Goal: Answer question/provide support: Share knowledge or assist other users

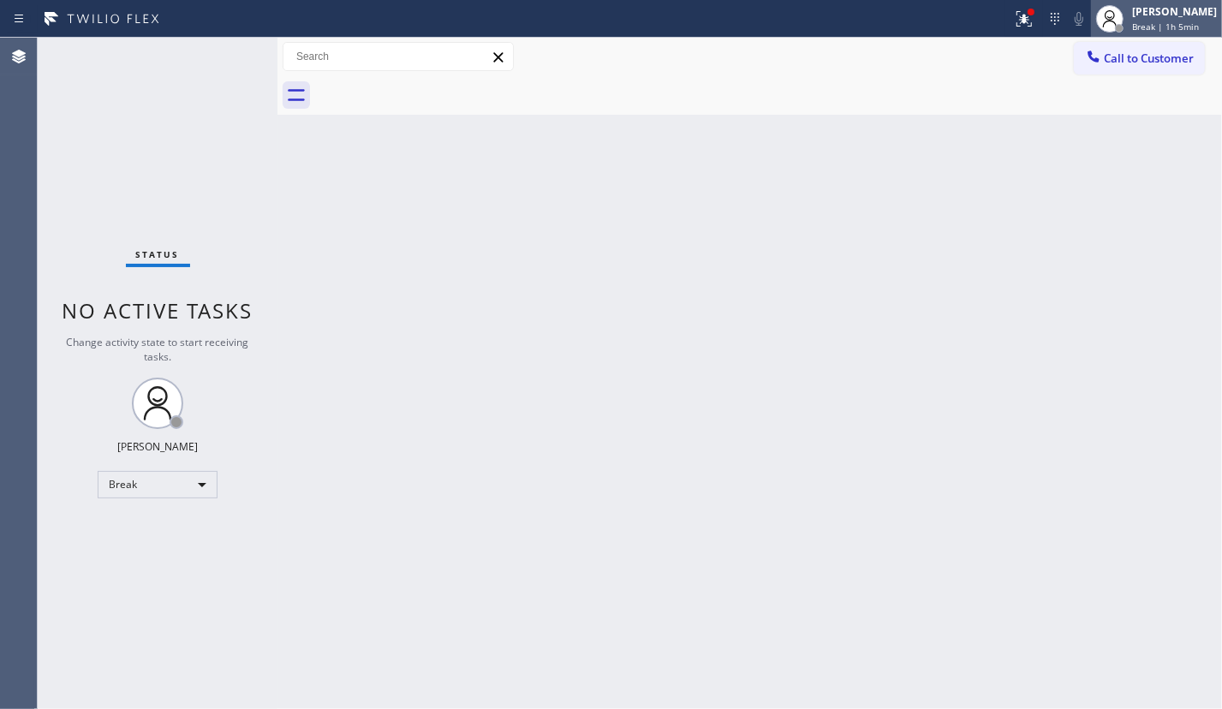
drag, startPoint x: 1168, startPoint y: 9, endPoint x: 1186, endPoint y: 13, distance: 18.3
click at [1181, 14] on div "[PERSON_NAME]" at bounding box center [1174, 11] width 85 height 15
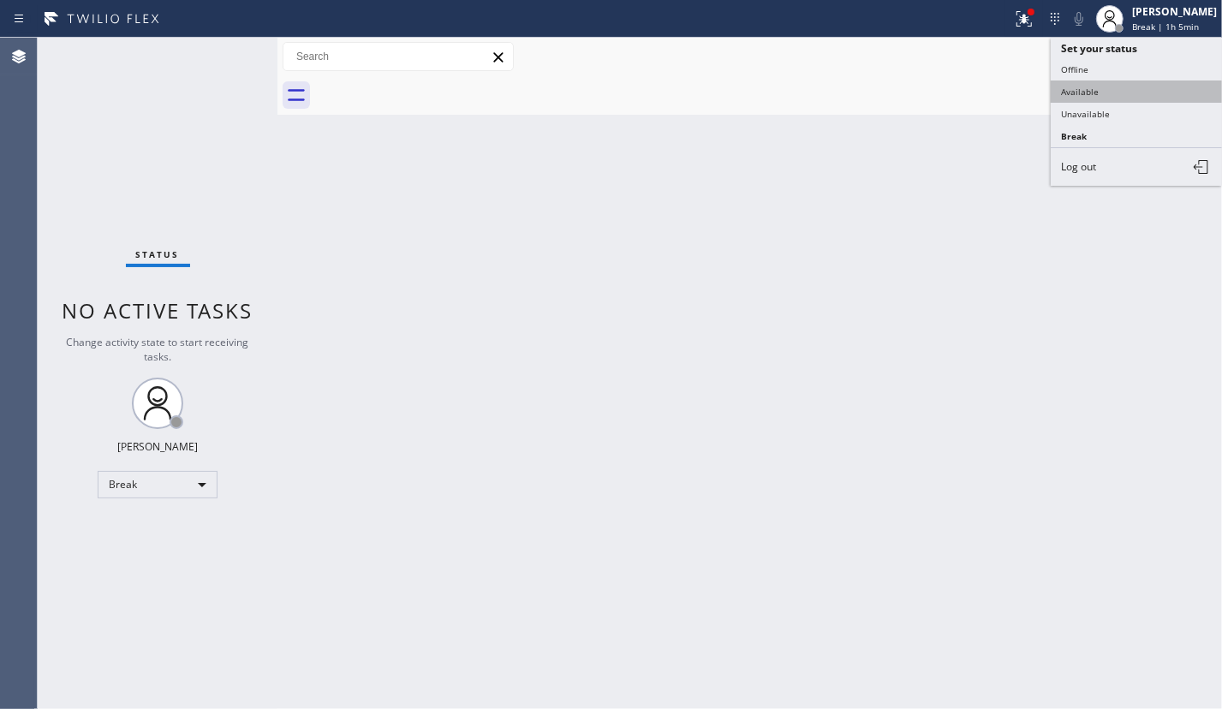
click at [1127, 89] on button "Available" at bounding box center [1135, 91] width 171 height 22
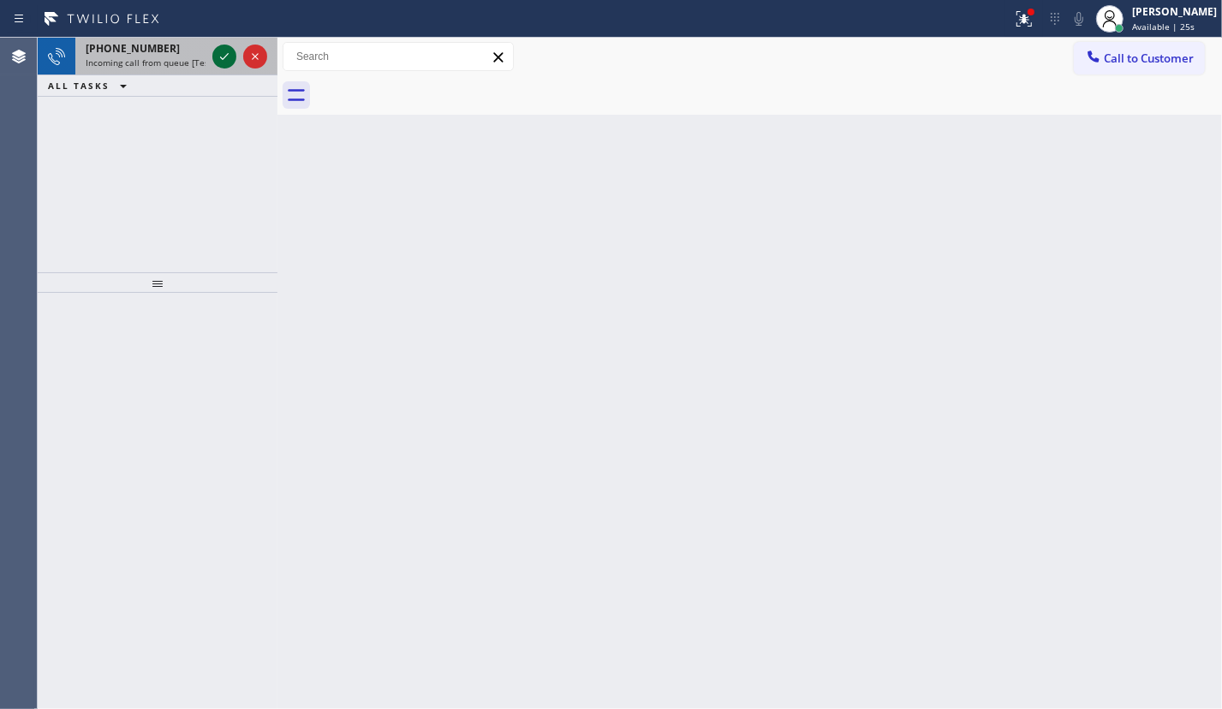
click at [216, 55] on icon at bounding box center [224, 56] width 21 height 21
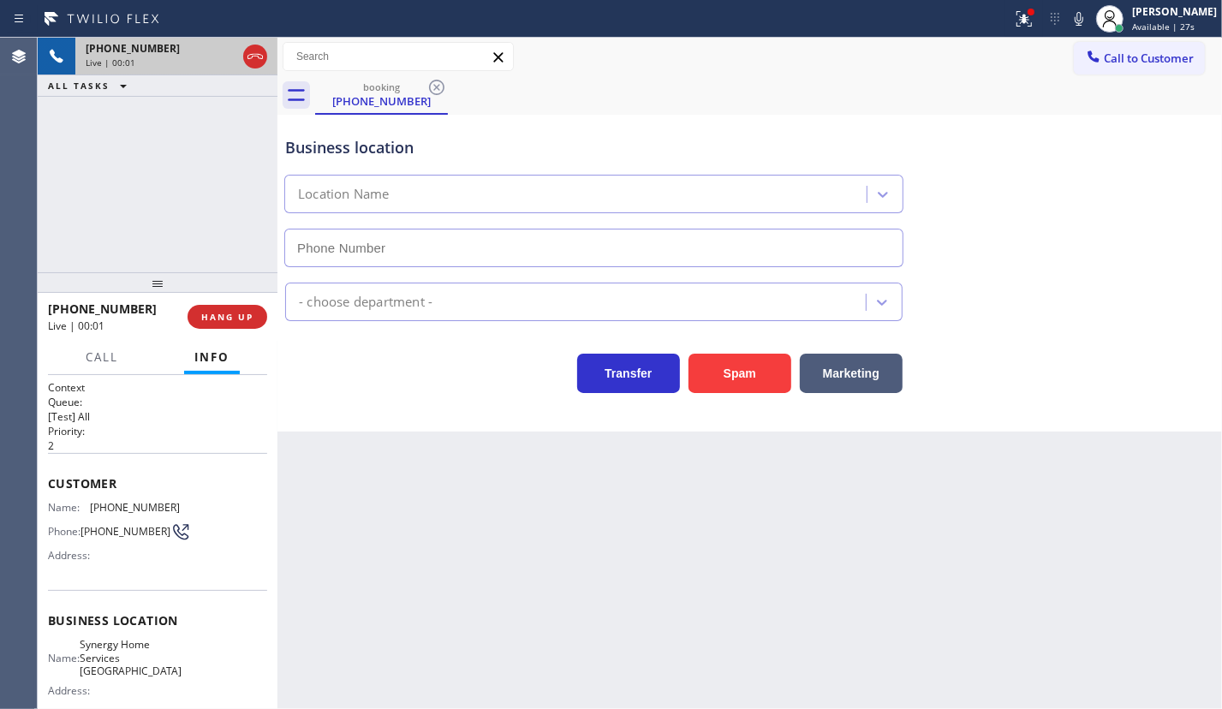
type input "[PHONE_NUMBER]"
click at [728, 366] on button "Spam" at bounding box center [739, 373] width 103 height 39
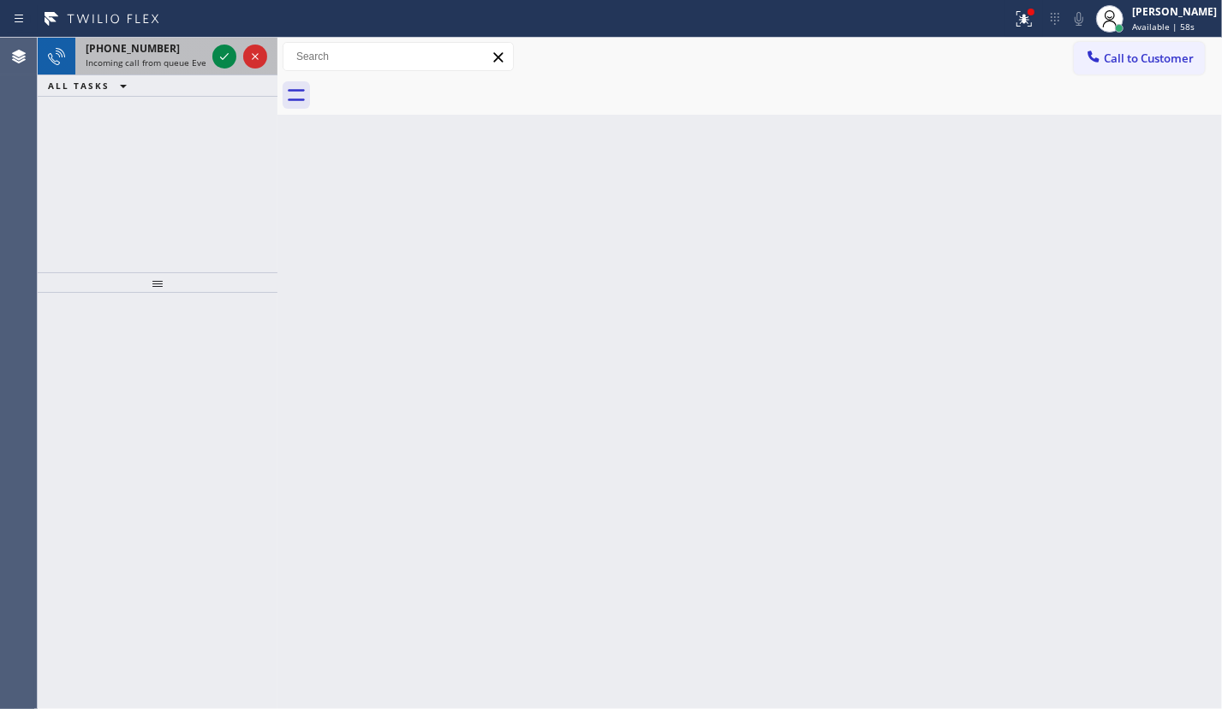
click at [241, 55] on div at bounding box center [240, 57] width 62 height 38
click at [228, 60] on icon at bounding box center [224, 56] width 21 height 21
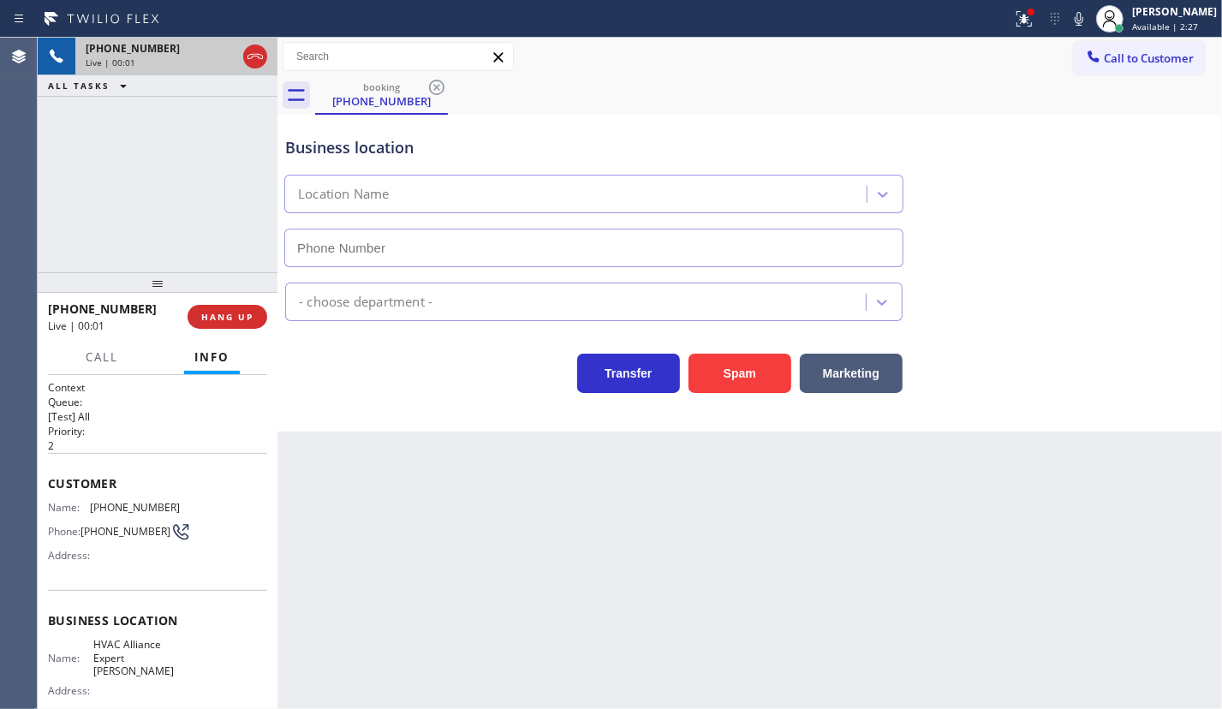
type input "[PHONE_NUMBER]"
click at [758, 377] on button "Spam" at bounding box center [739, 373] width 103 height 39
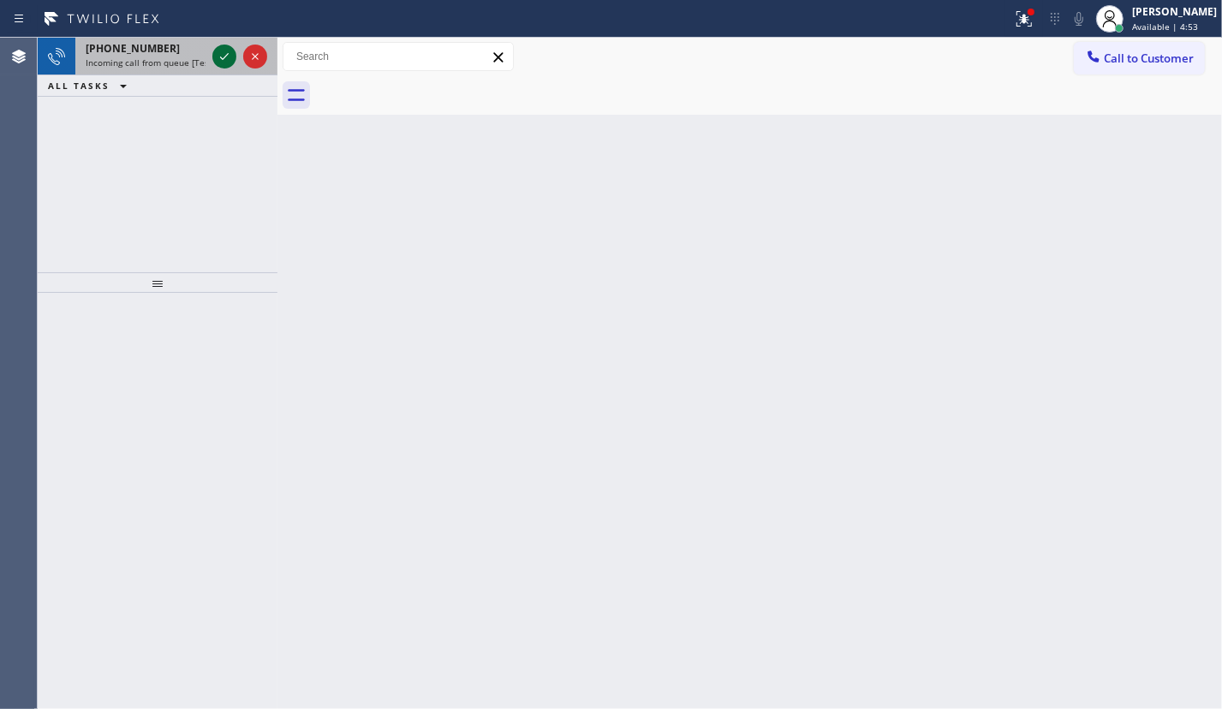
click at [229, 55] on icon at bounding box center [224, 56] width 21 height 21
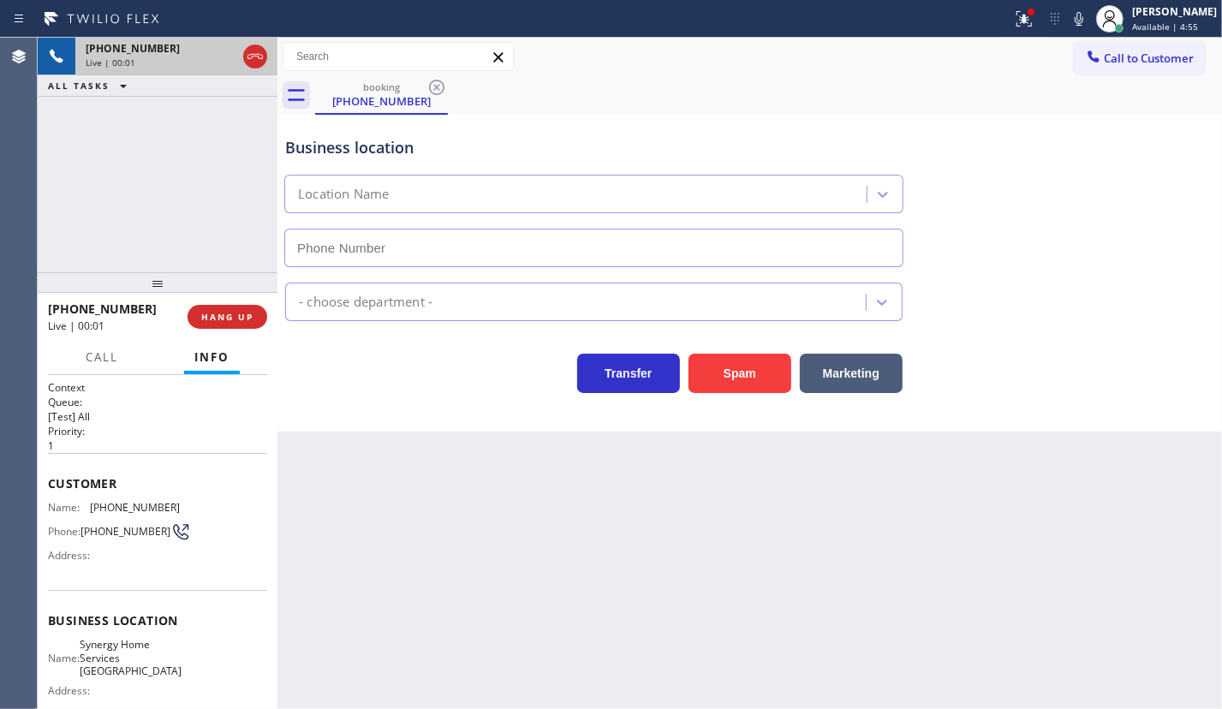
type input "[PHONE_NUMBER]"
click at [726, 388] on button "Spam" at bounding box center [739, 373] width 103 height 39
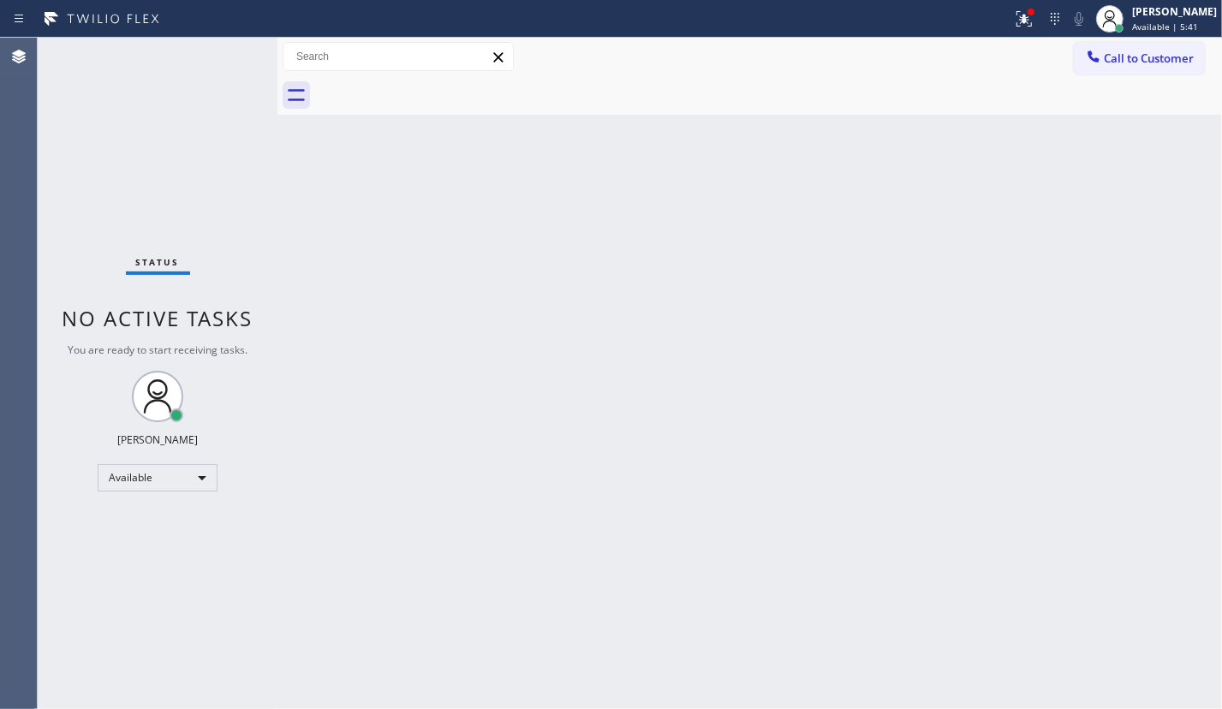
click at [220, 56] on div "Status No active tasks You are ready to start receiving tasks. [PERSON_NAME] Av…" at bounding box center [158, 373] width 240 height 671
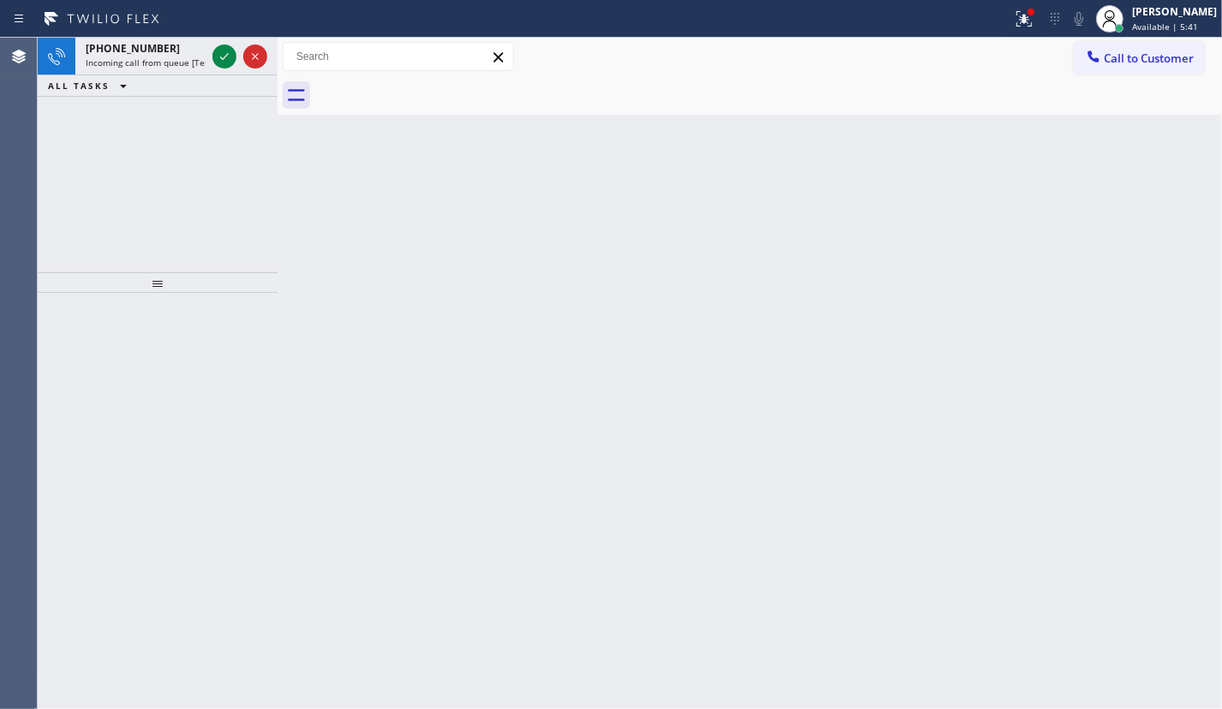
click at [220, 56] on icon at bounding box center [224, 56] width 21 height 21
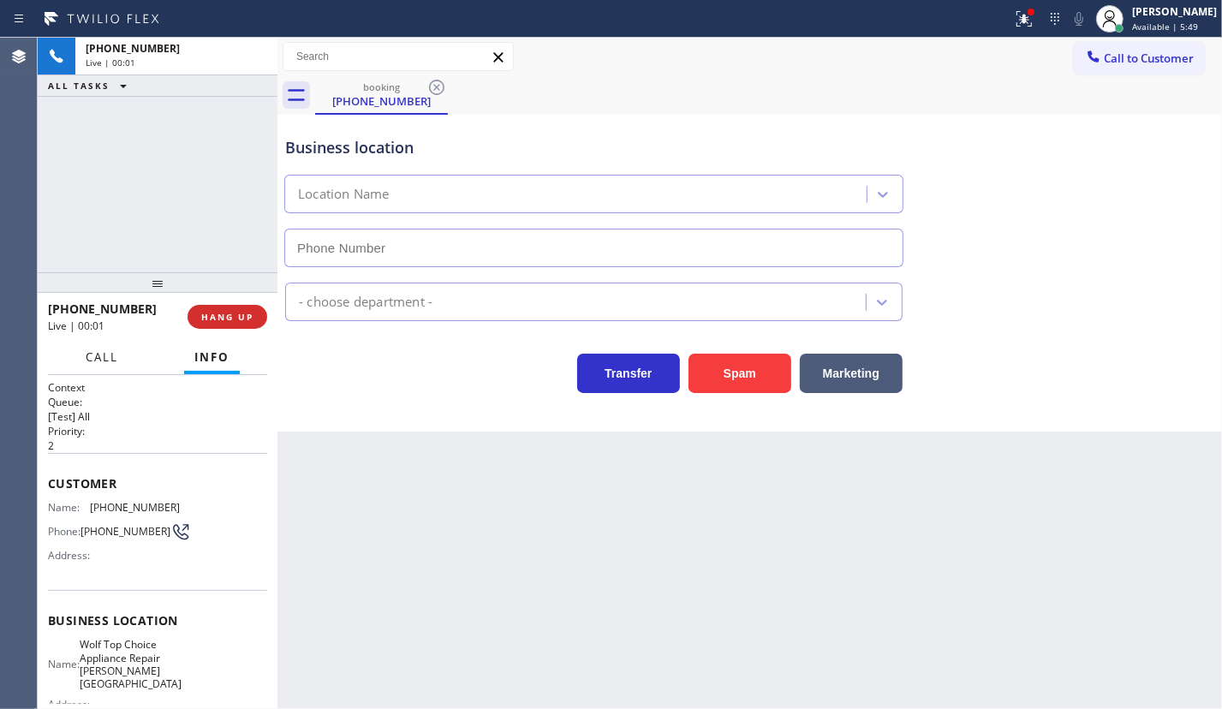
type input "[PHONE_NUMBER]"
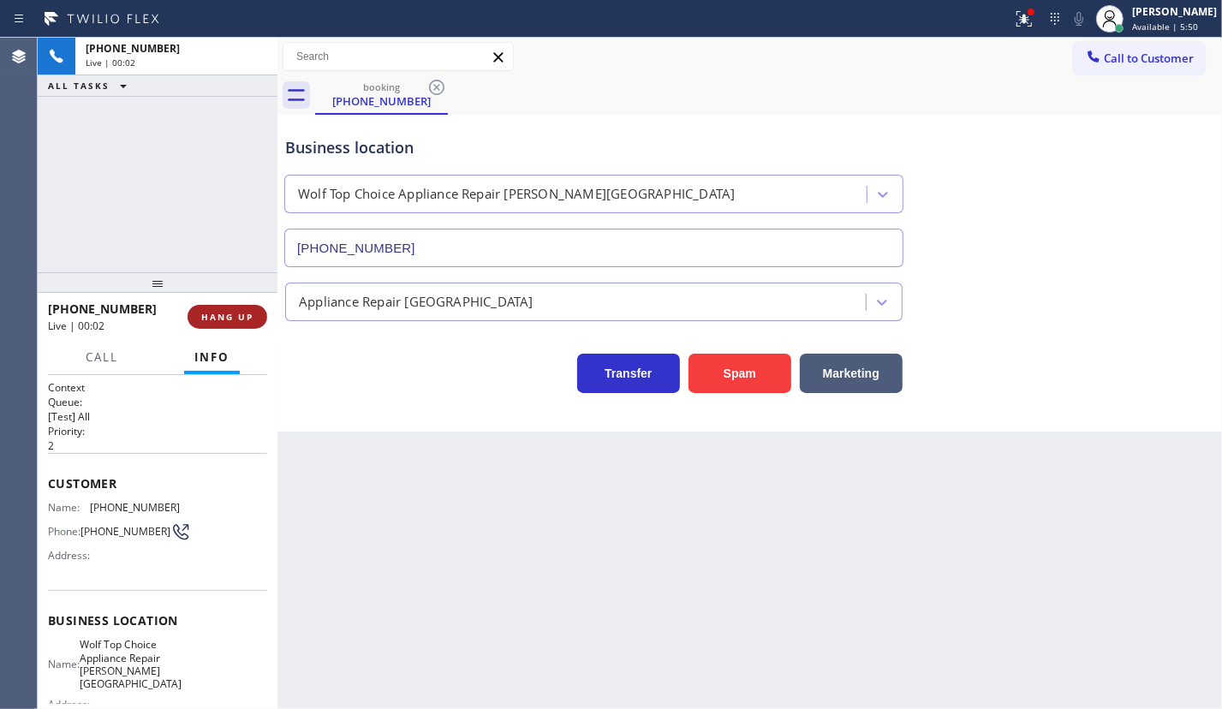
click at [246, 317] on span "HANG UP" at bounding box center [227, 317] width 52 height 12
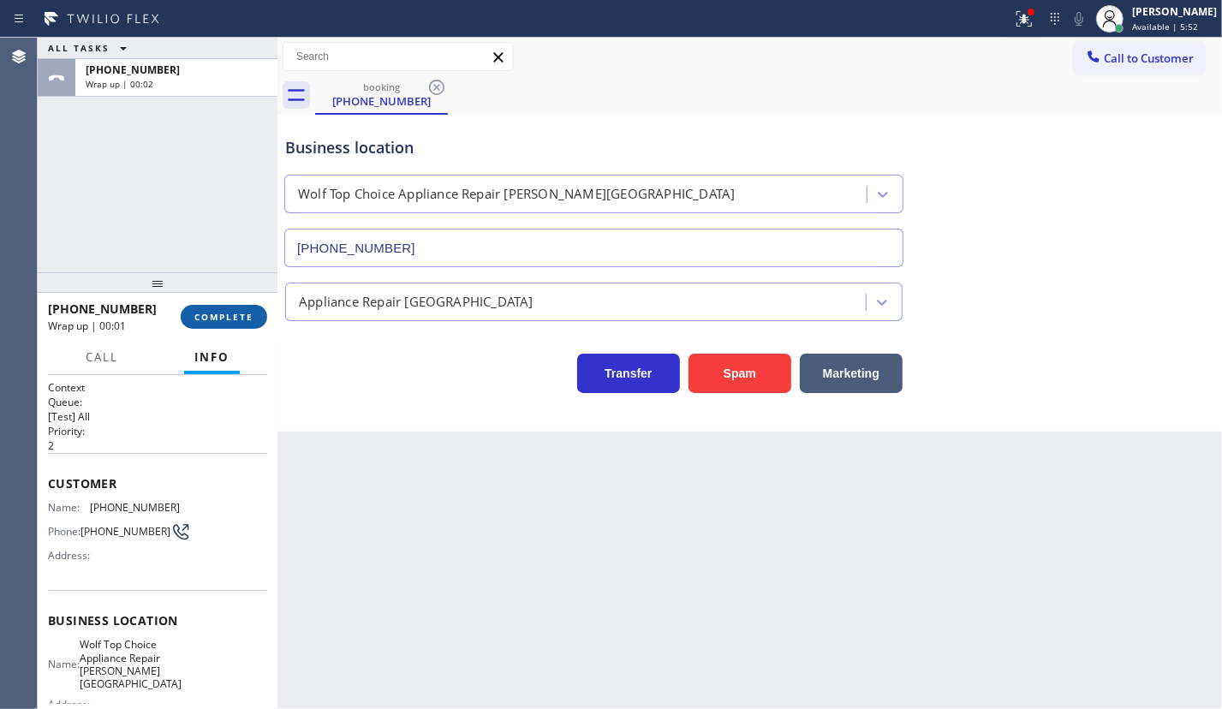
click at [214, 319] on span "COMPLETE" at bounding box center [223, 317] width 59 height 12
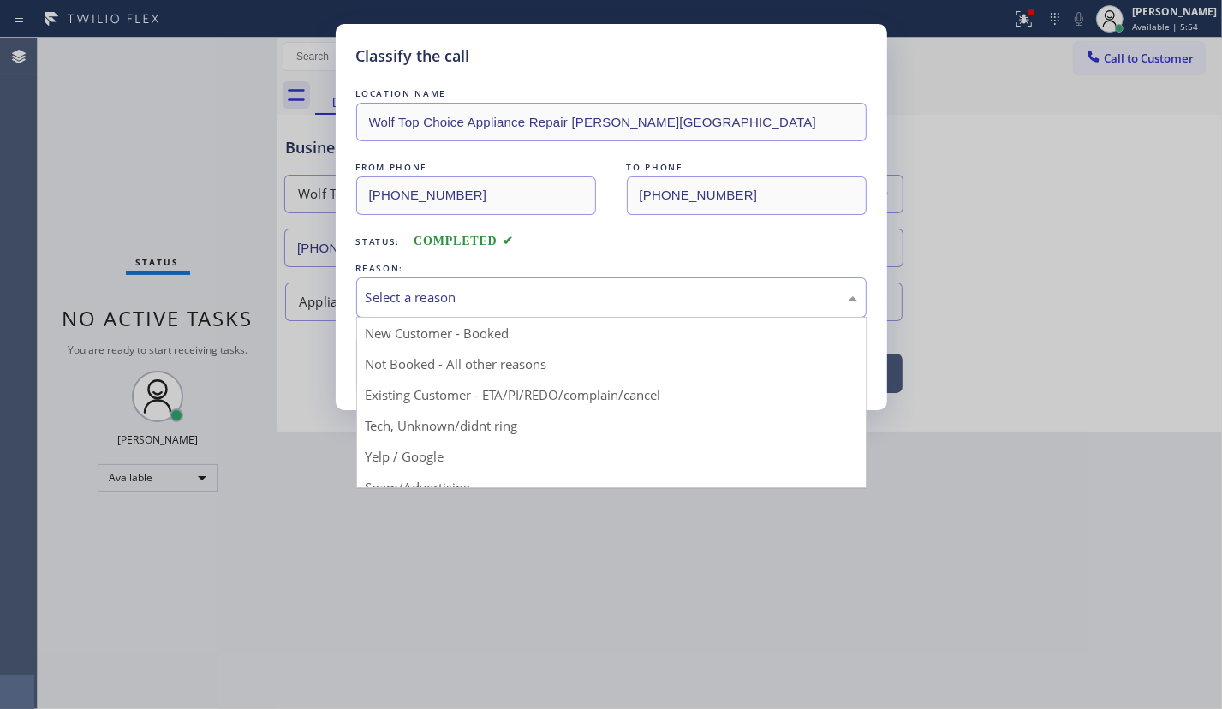
click at [425, 294] on div "Select a reason" at bounding box center [611, 298] width 491 height 20
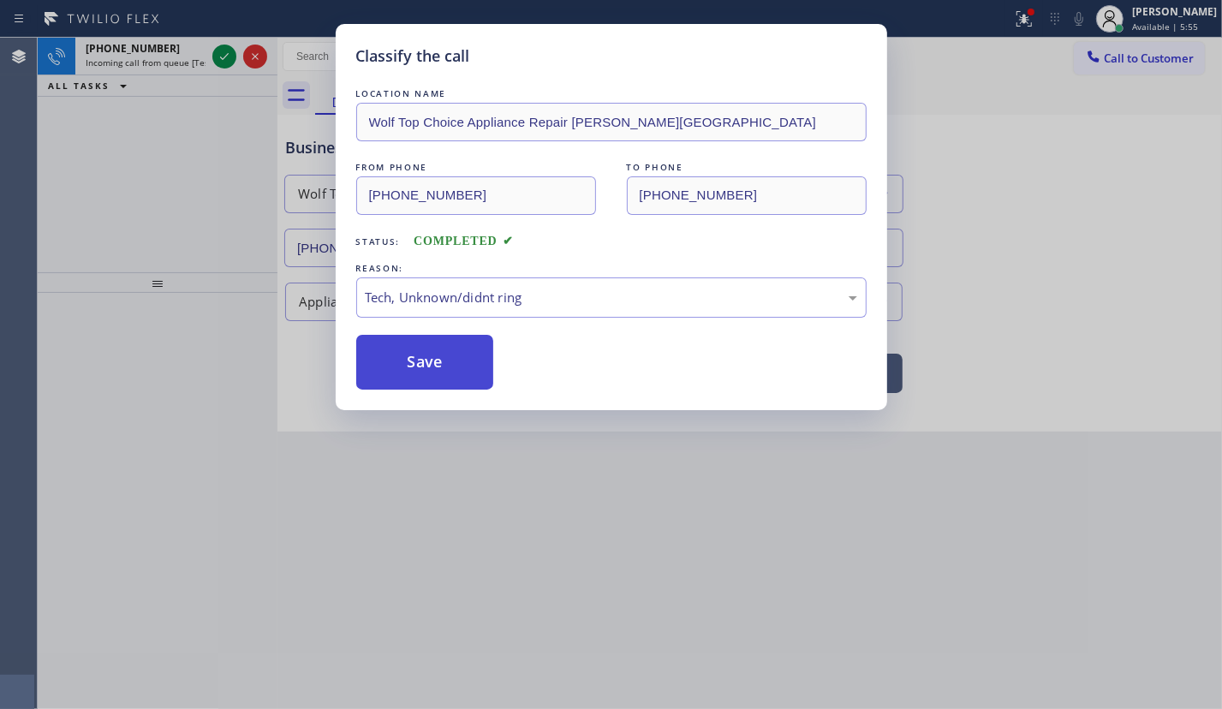
click at [372, 346] on button "Save" at bounding box center [425, 362] width 138 height 55
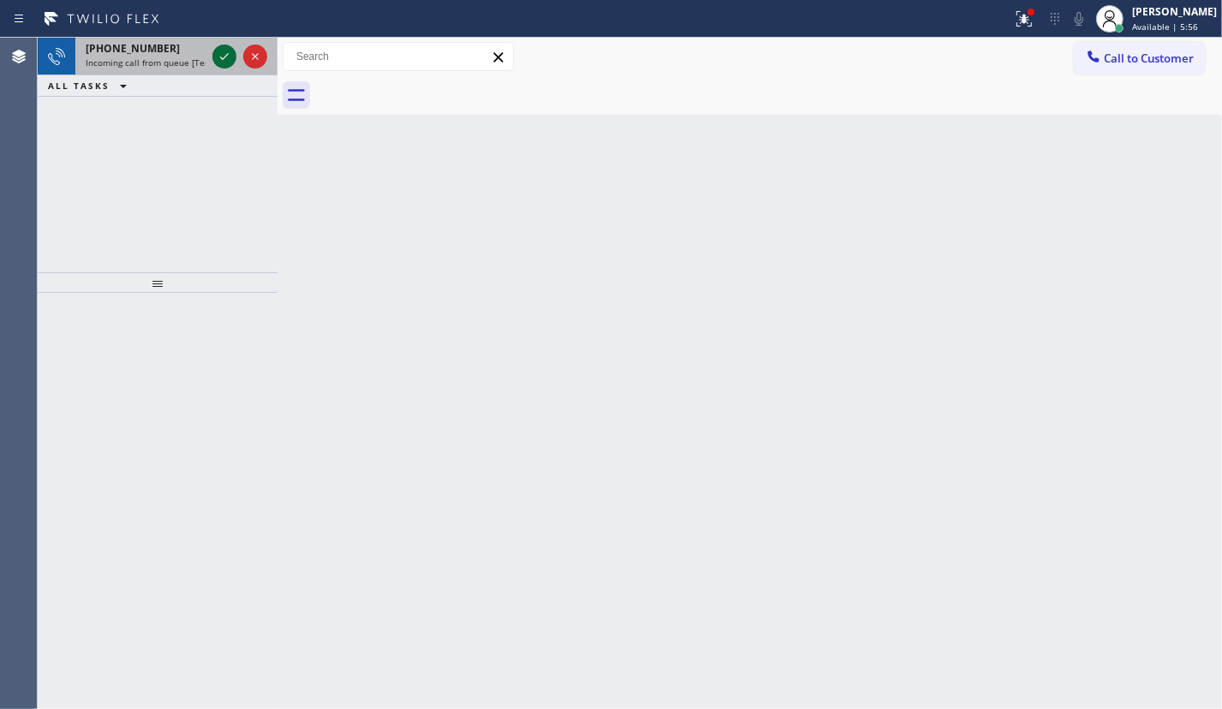
click at [223, 61] on icon at bounding box center [224, 56] width 21 height 21
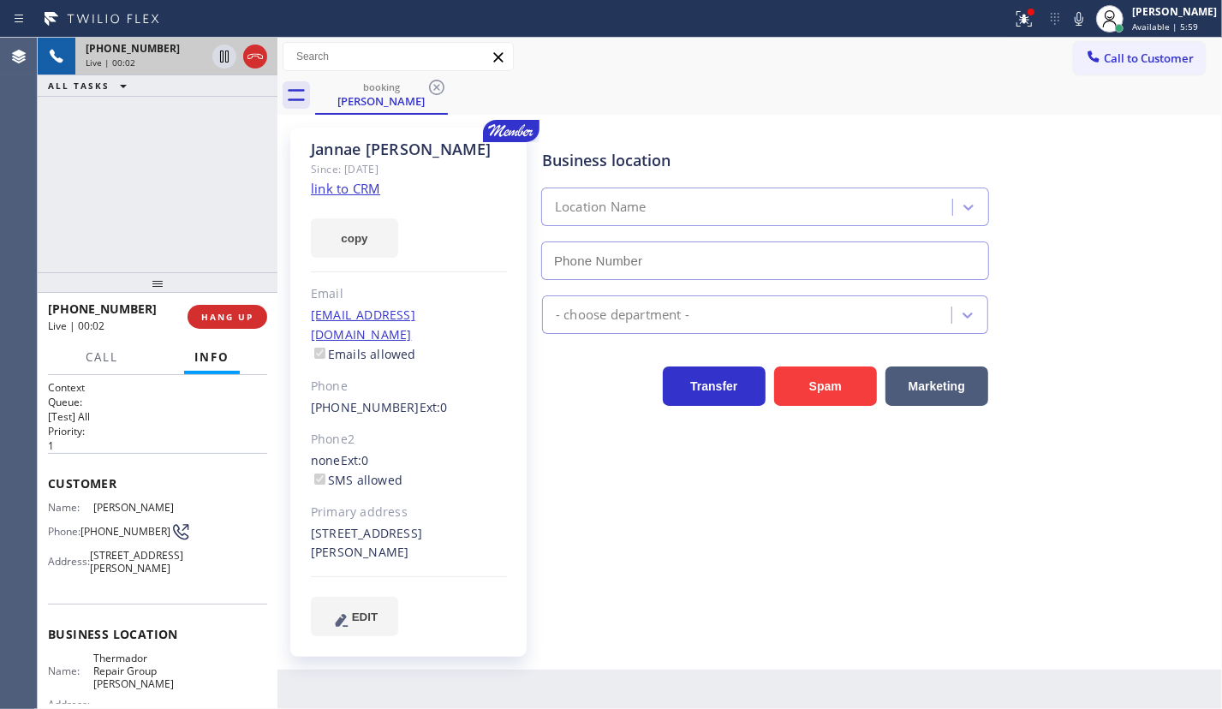
type input "[PHONE_NUMBER]"
click at [231, 312] on span "HANG UP" at bounding box center [227, 317] width 52 height 12
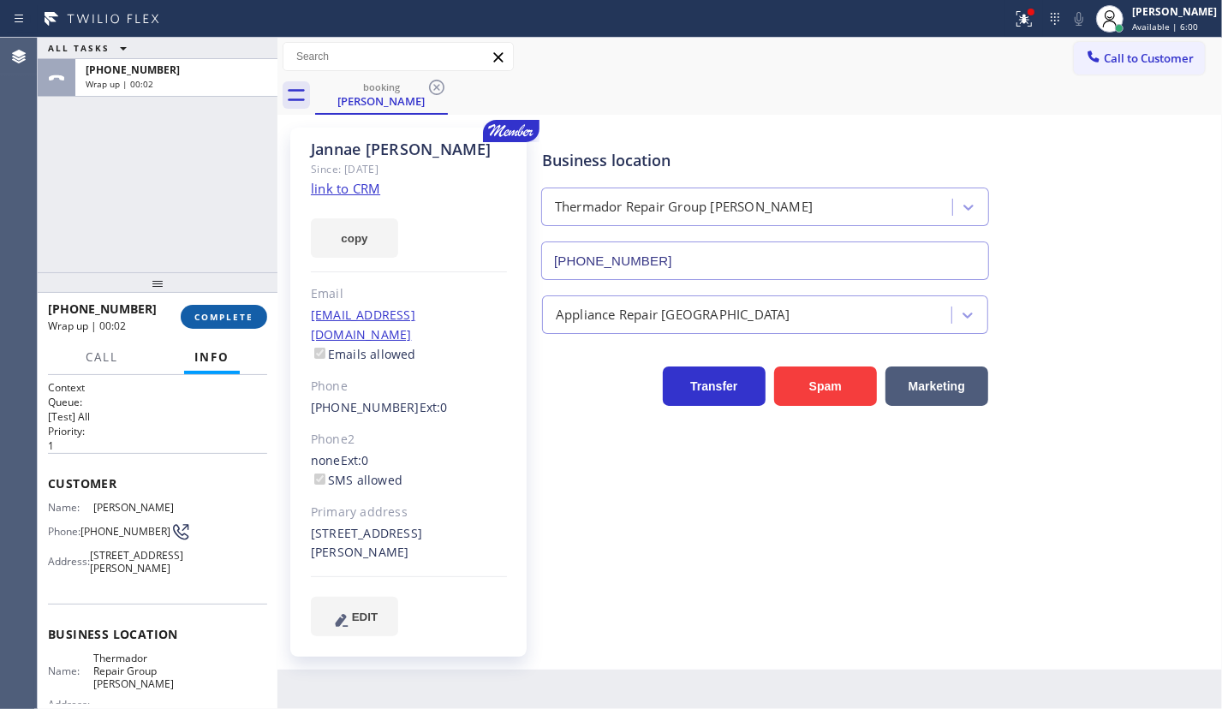
click at [232, 319] on span "COMPLETE" at bounding box center [223, 317] width 59 height 12
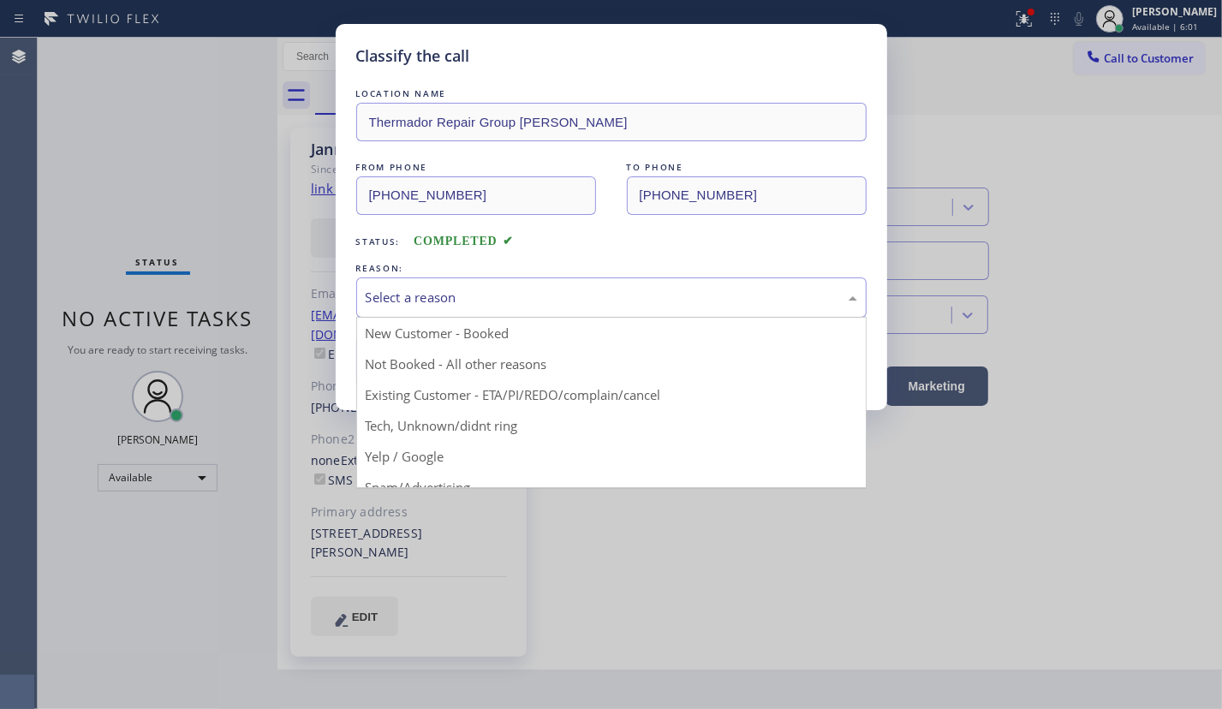
click at [455, 300] on div "Select a reason" at bounding box center [611, 298] width 491 height 20
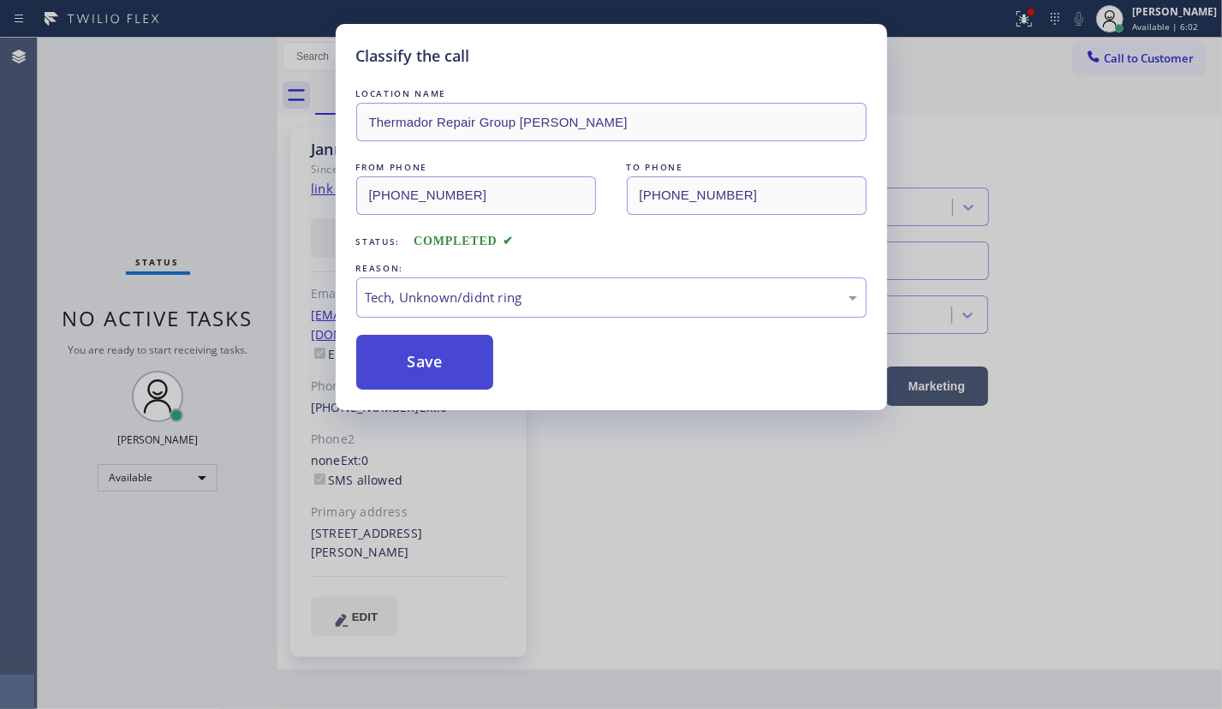
drag, startPoint x: 383, startPoint y: 353, endPoint x: 1041, endPoint y: 508, distance: 676.3
click at [384, 354] on button "Save" at bounding box center [425, 362] width 138 height 55
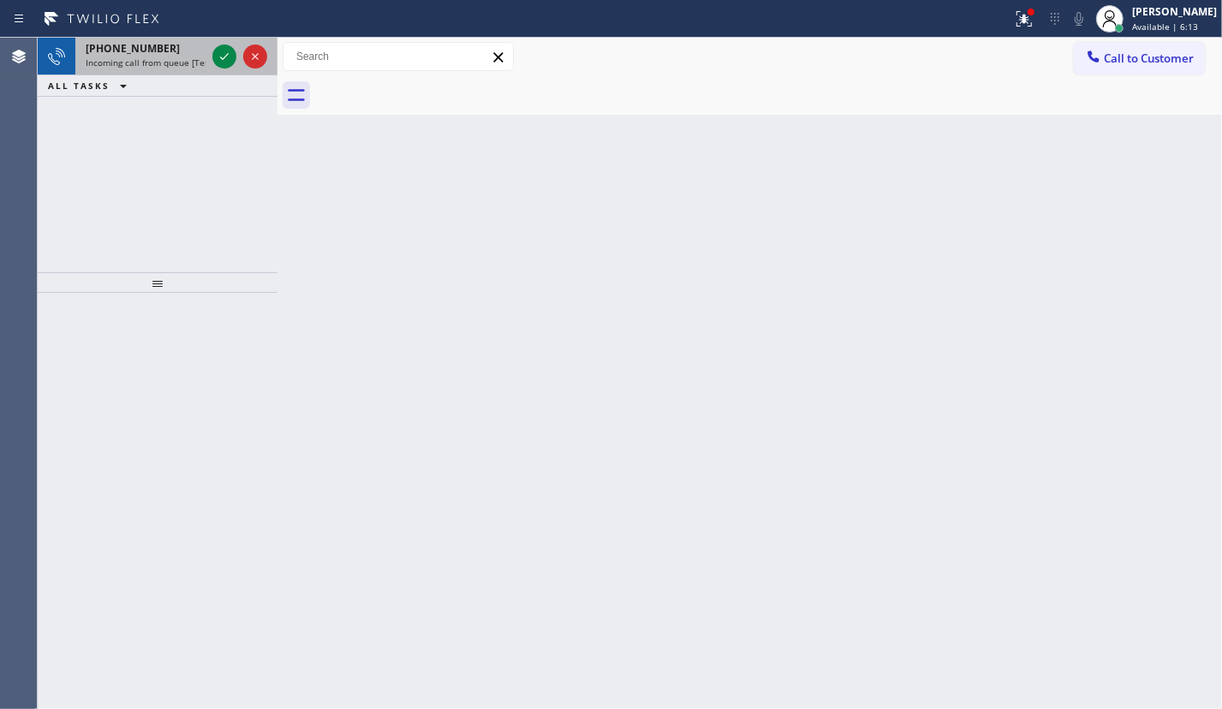
click at [128, 53] on span "[PHONE_NUMBER]" at bounding box center [133, 48] width 94 height 15
click at [128, 41] on span "[PHONE_NUMBER]" at bounding box center [133, 48] width 94 height 15
click at [137, 74] on div "[PHONE_NUMBER] Incoming call from queue [Test] All" at bounding box center [142, 57] width 134 height 38
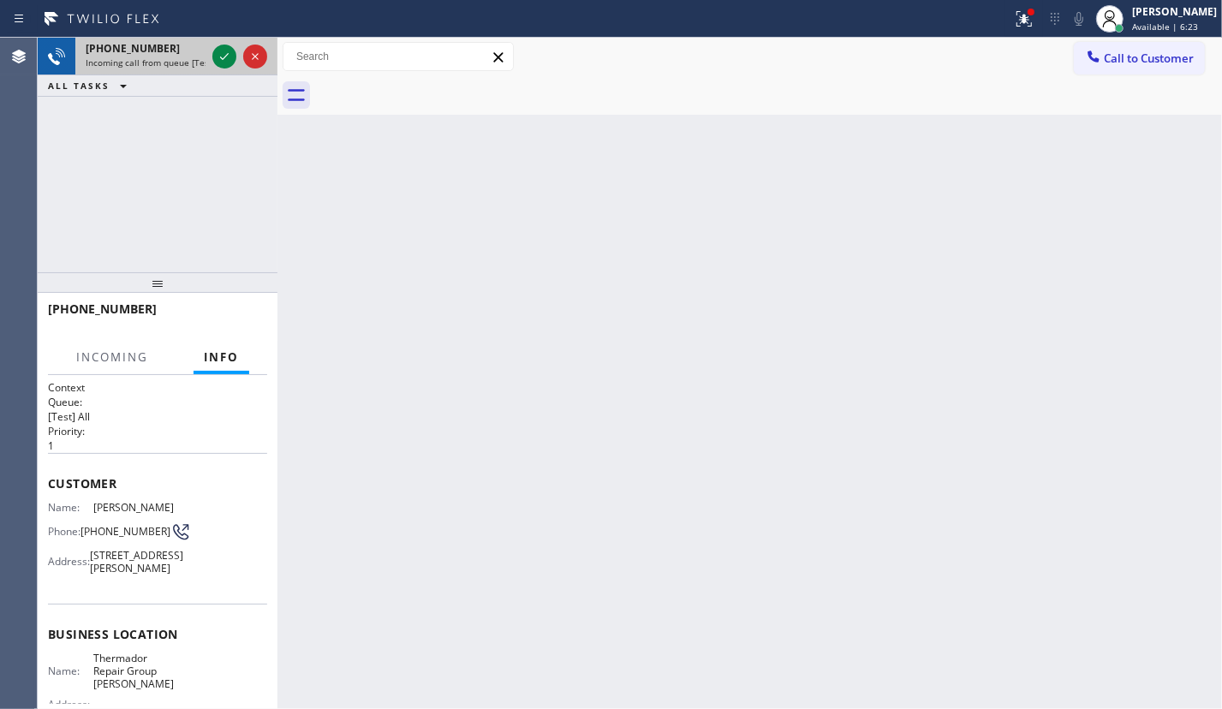
click at [130, 49] on span "[PHONE_NUMBER]" at bounding box center [133, 48] width 94 height 15
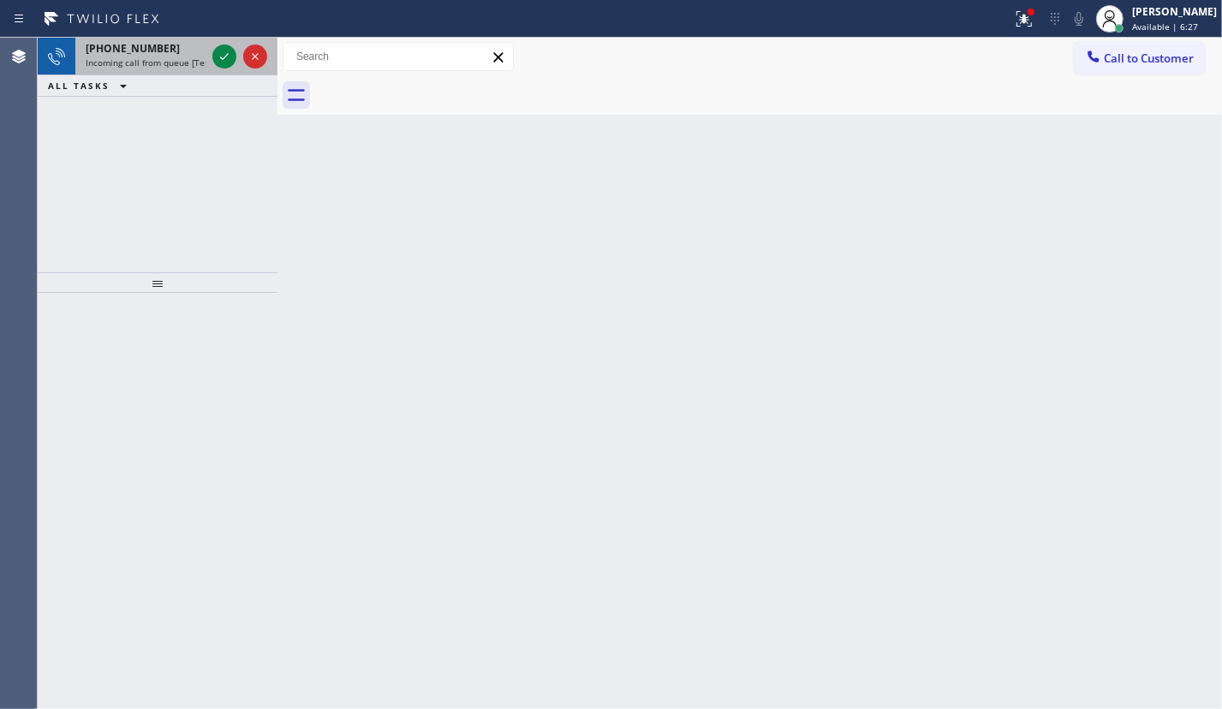
click at [160, 53] on div "[PHONE_NUMBER]" at bounding box center [146, 48] width 120 height 15
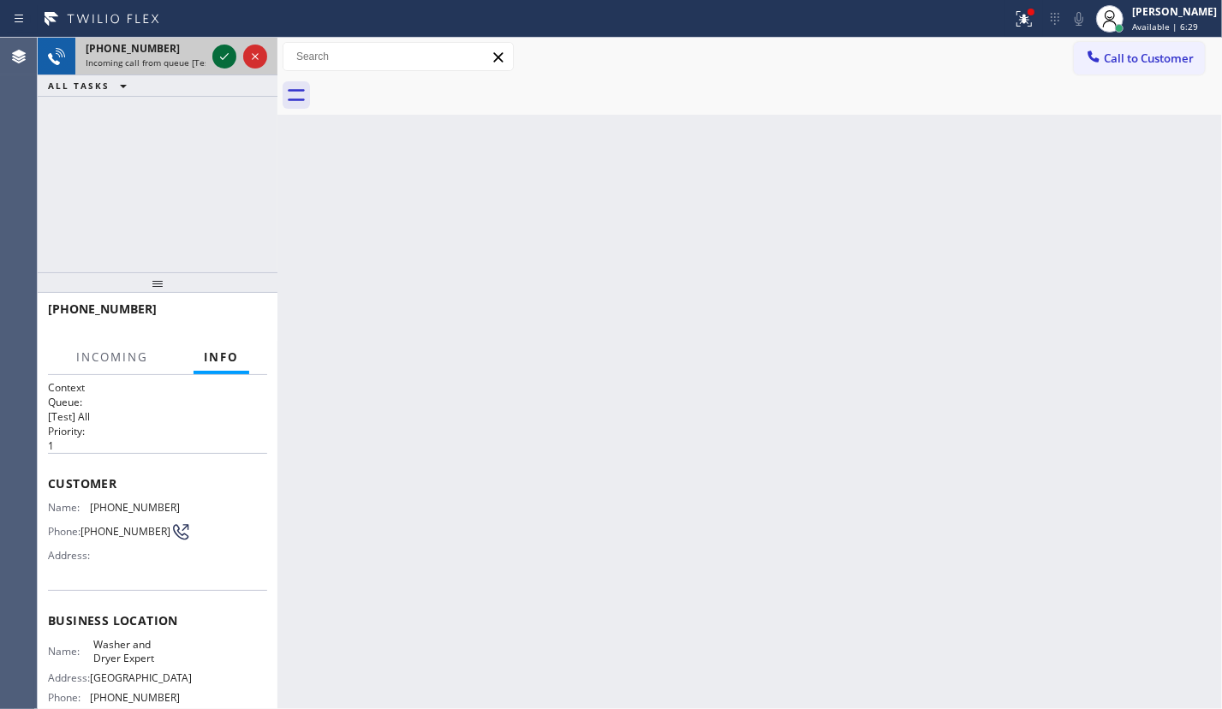
click at [219, 60] on icon at bounding box center [224, 56] width 21 height 21
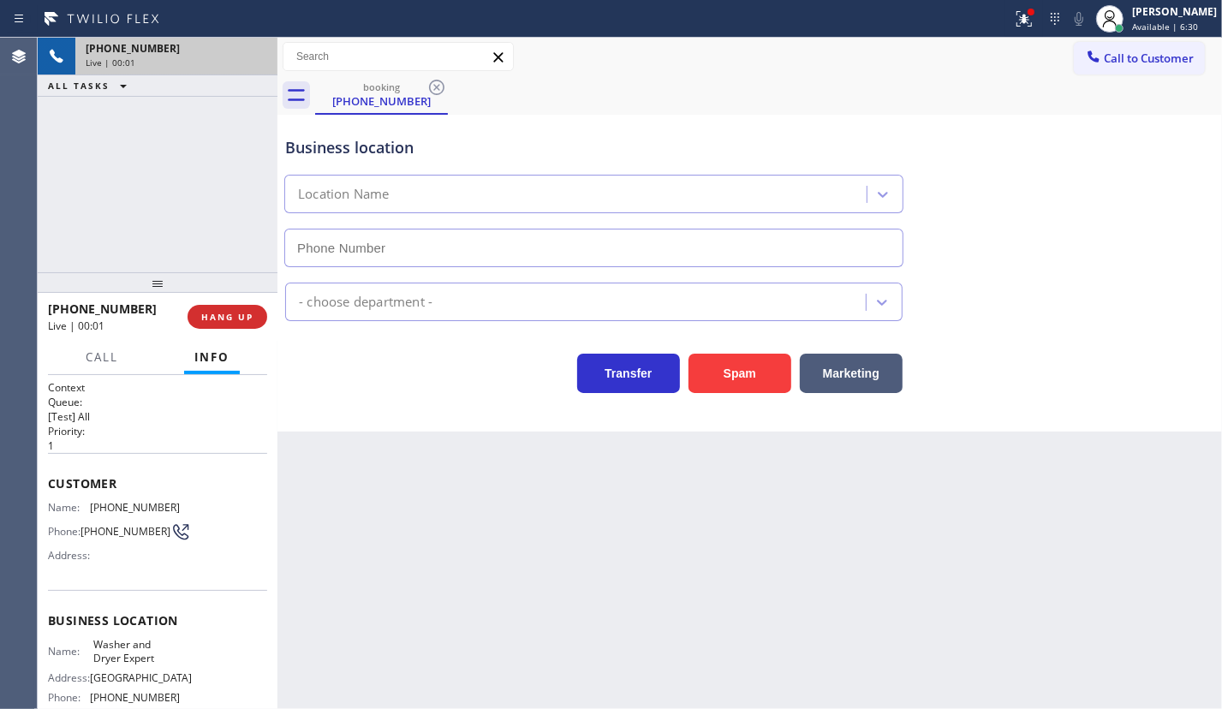
type input "[PHONE_NUMBER]"
click at [237, 313] on span "HANG UP" at bounding box center [227, 317] width 52 height 12
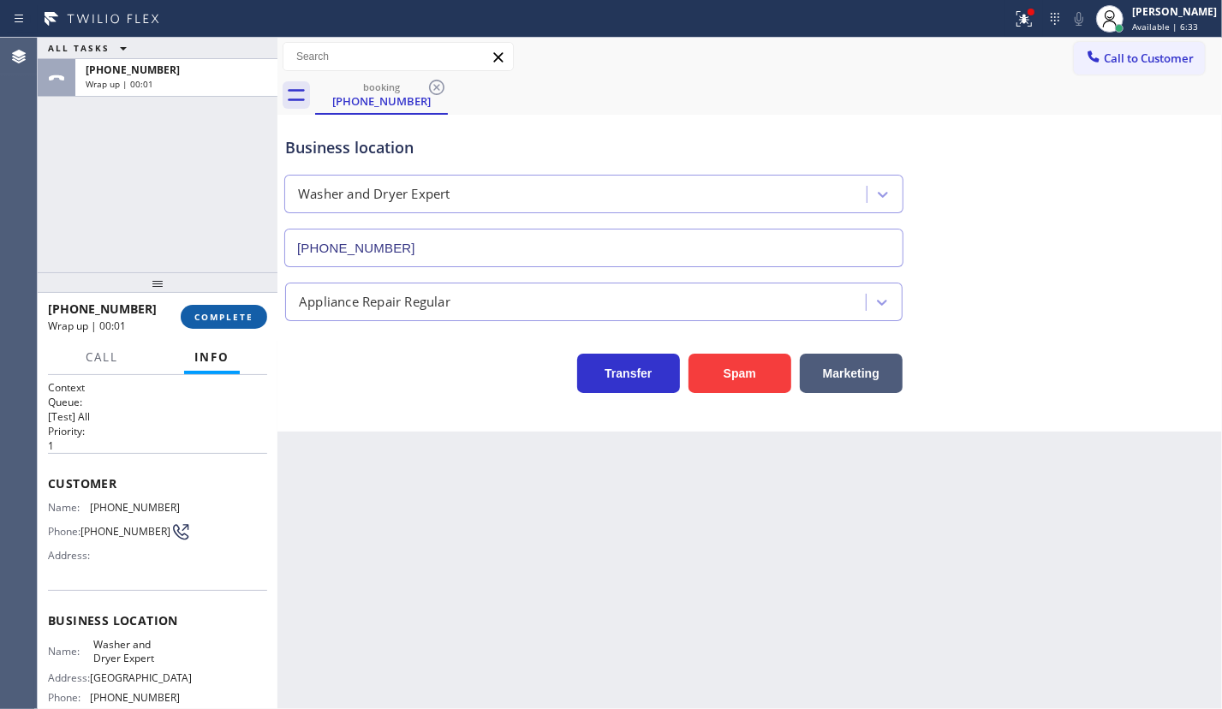
click at [242, 321] on span "COMPLETE" at bounding box center [223, 317] width 59 height 12
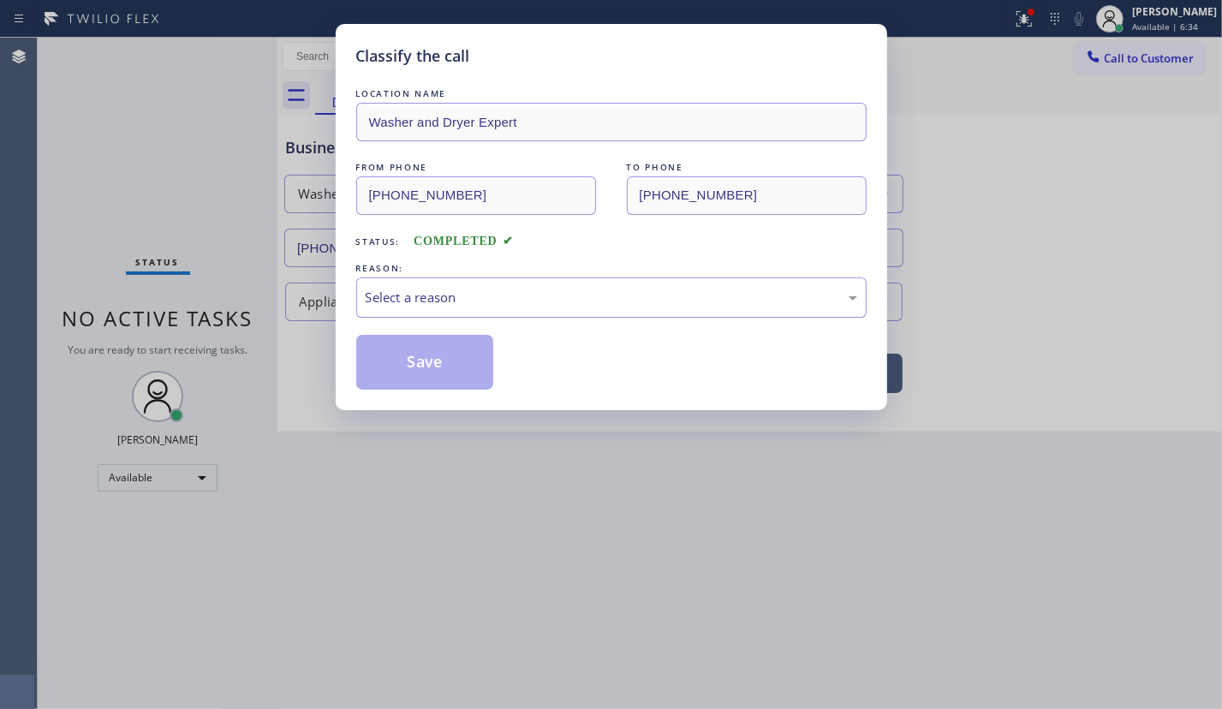
click at [422, 295] on div "Select a reason" at bounding box center [611, 298] width 491 height 20
click at [387, 367] on button "Save" at bounding box center [425, 362] width 138 height 55
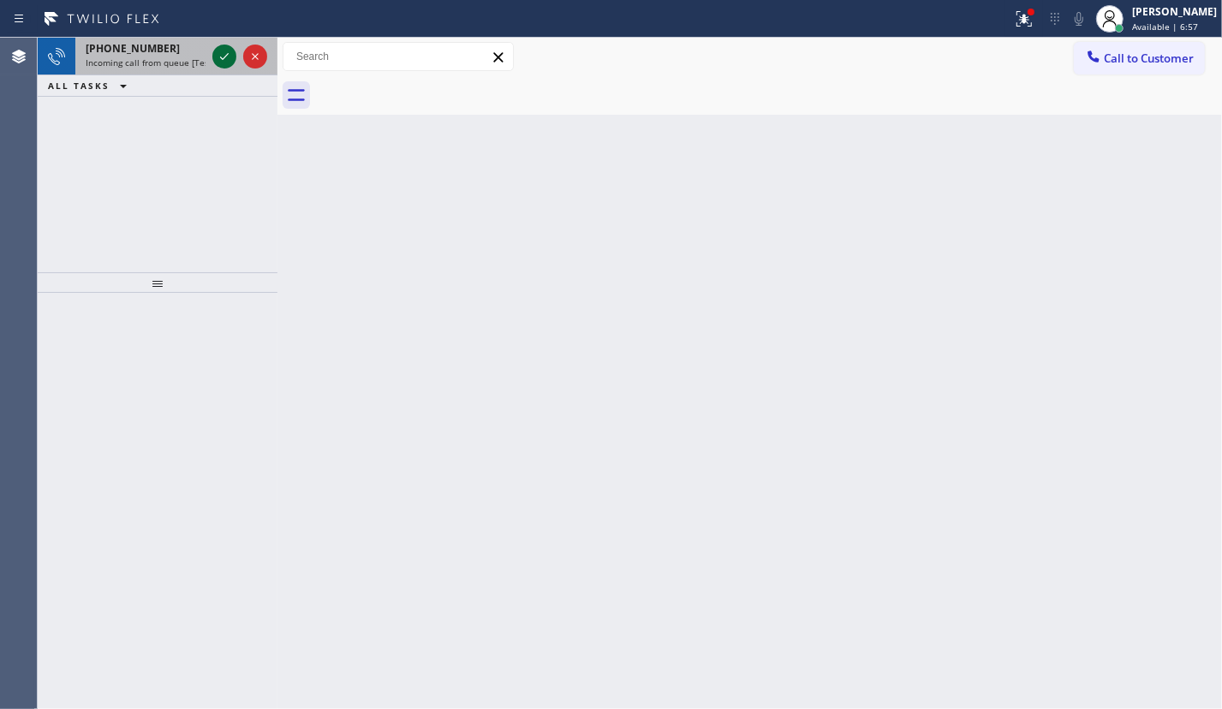
click at [222, 62] on icon at bounding box center [224, 56] width 21 height 21
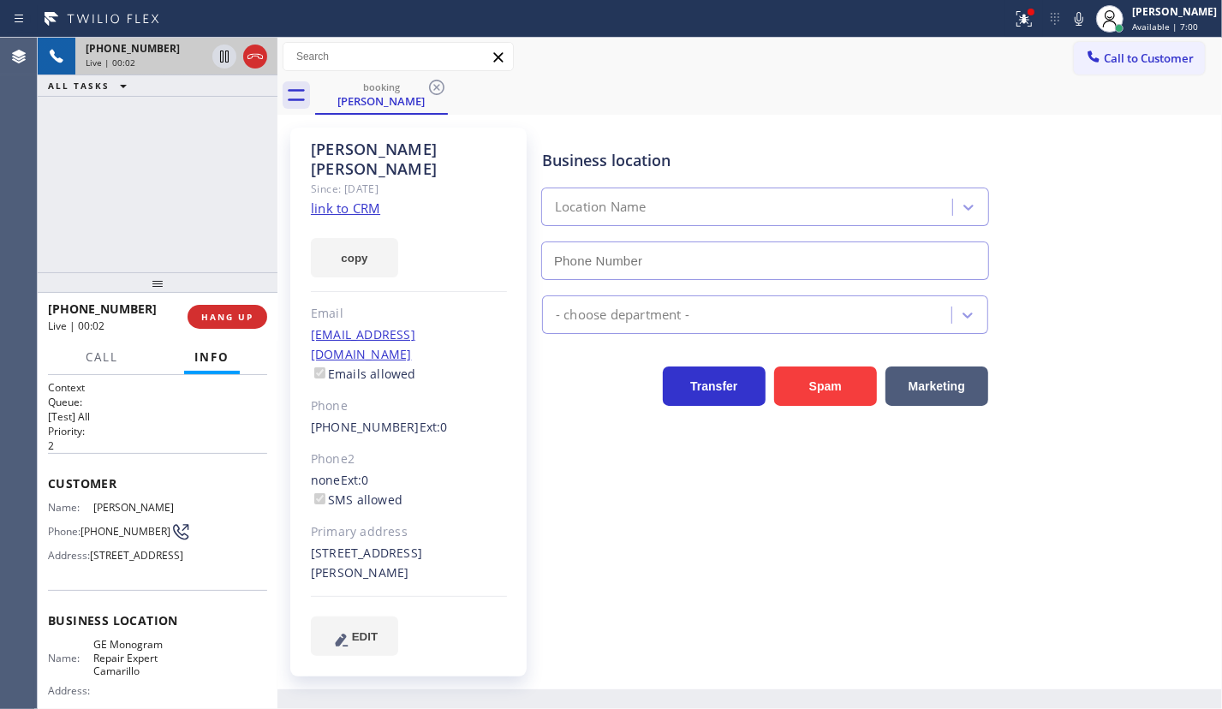
type input "[PHONE_NUMBER]"
click at [360, 199] on link "link to CRM" at bounding box center [345, 207] width 69 height 17
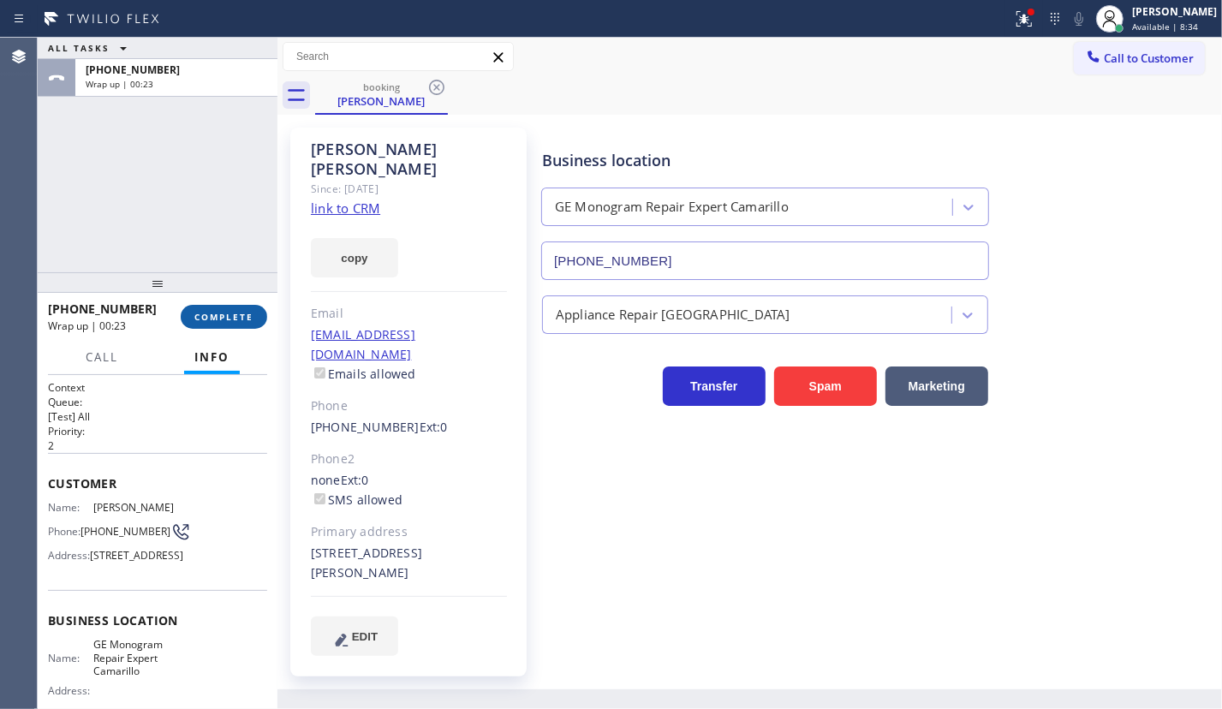
click at [233, 320] on span "COMPLETE" at bounding box center [223, 317] width 59 height 12
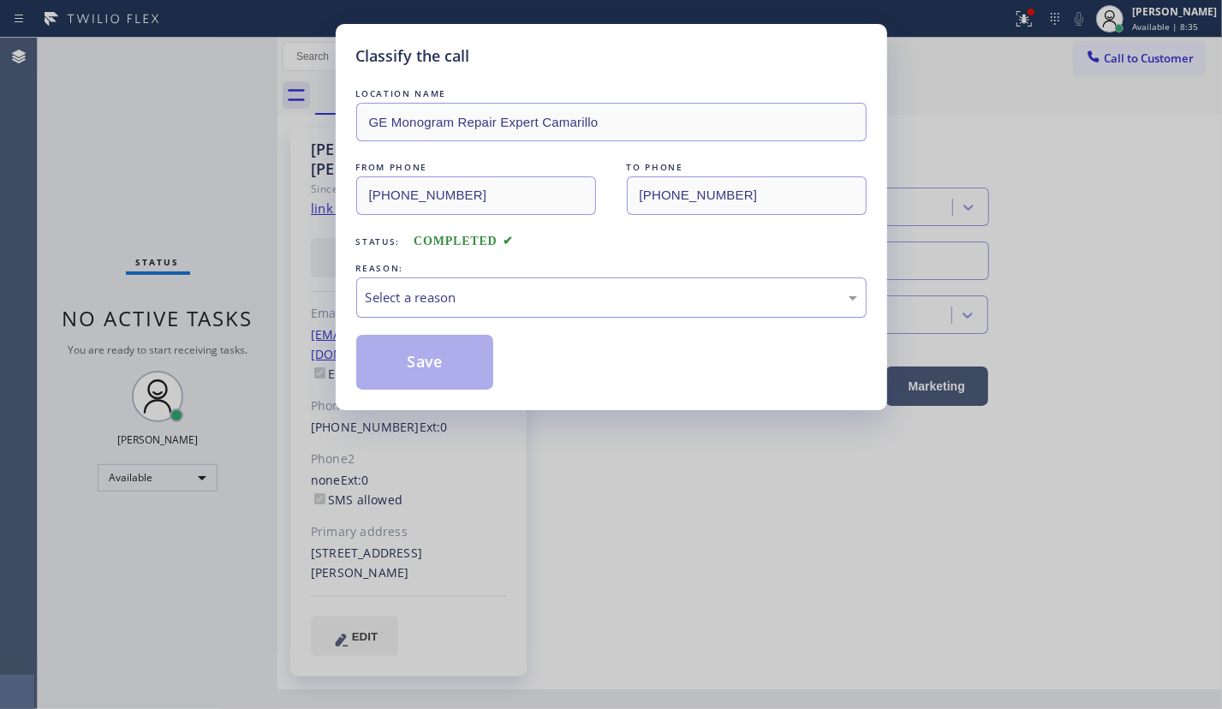
click at [539, 307] on div "Select a reason" at bounding box center [611, 297] width 510 height 40
click at [428, 359] on button "Save" at bounding box center [425, 362] width 138 height 55
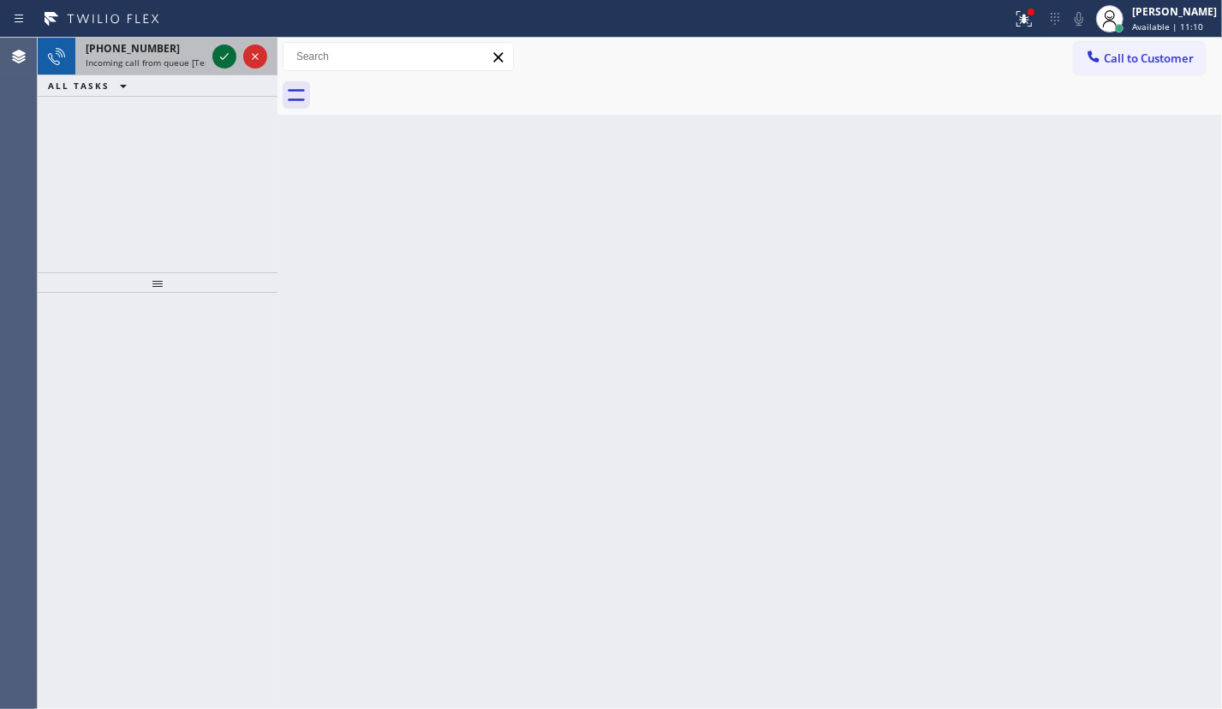
click at [229, 66] on icon at bounding box center [224, 56] width 21 height 21
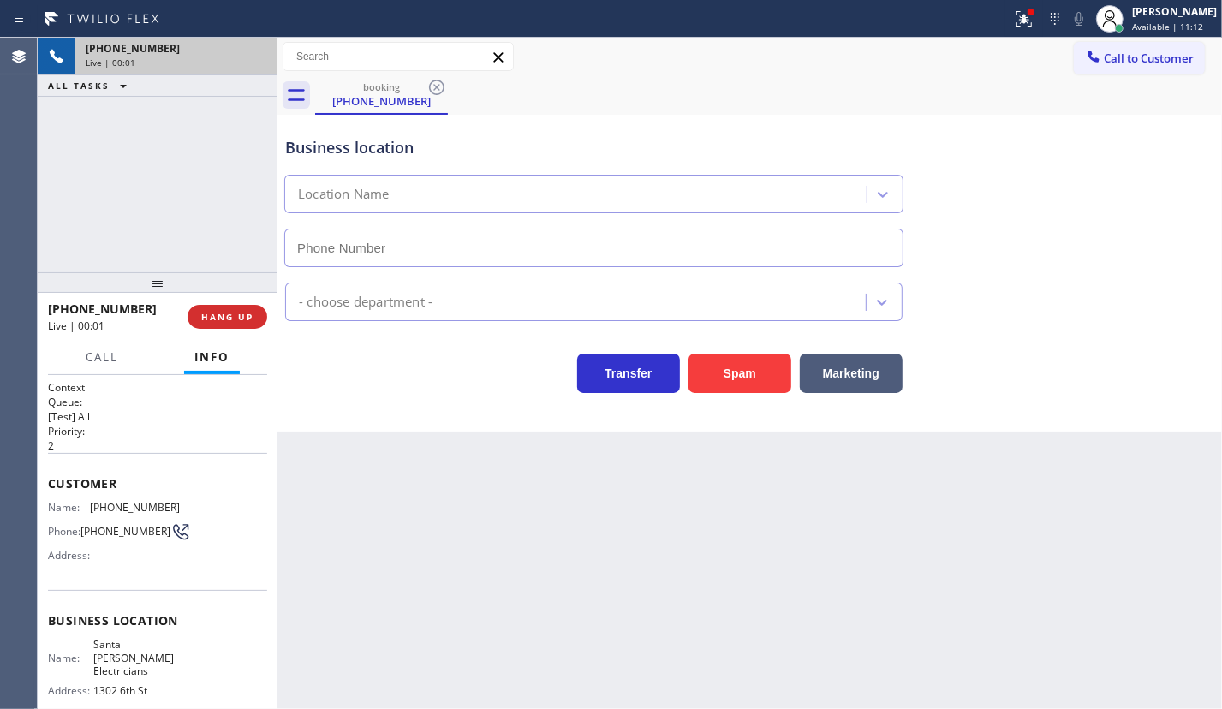
type input "[PHONE_NUMBER]"
click at [241, 322] on span "HANG UP" at bounding box center [227, 317] width 52 height 12
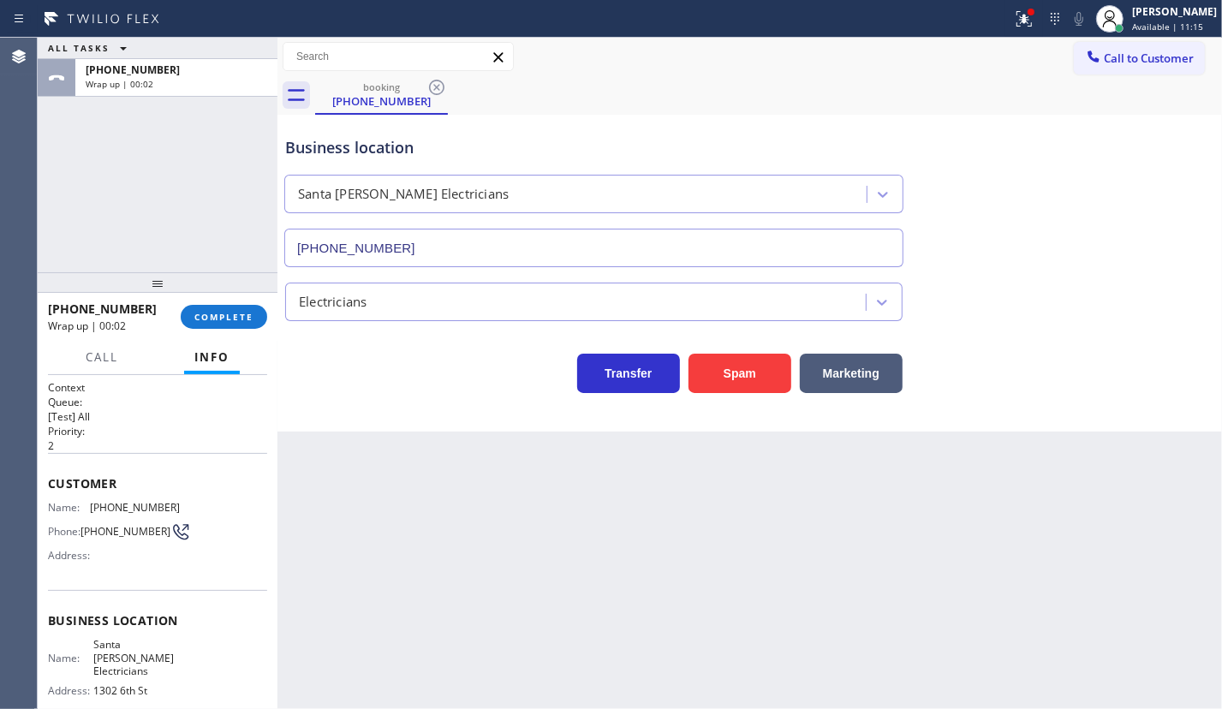
click at [237, 330] on div "[PHONE_NUMBER] Wrap up | 00:02 COMPLETE" at bounding box center [157, 316] width 219 height 45
click at [240, 328] on button "COMPLETE" at bounding box center [224, 317] width 86 height 24
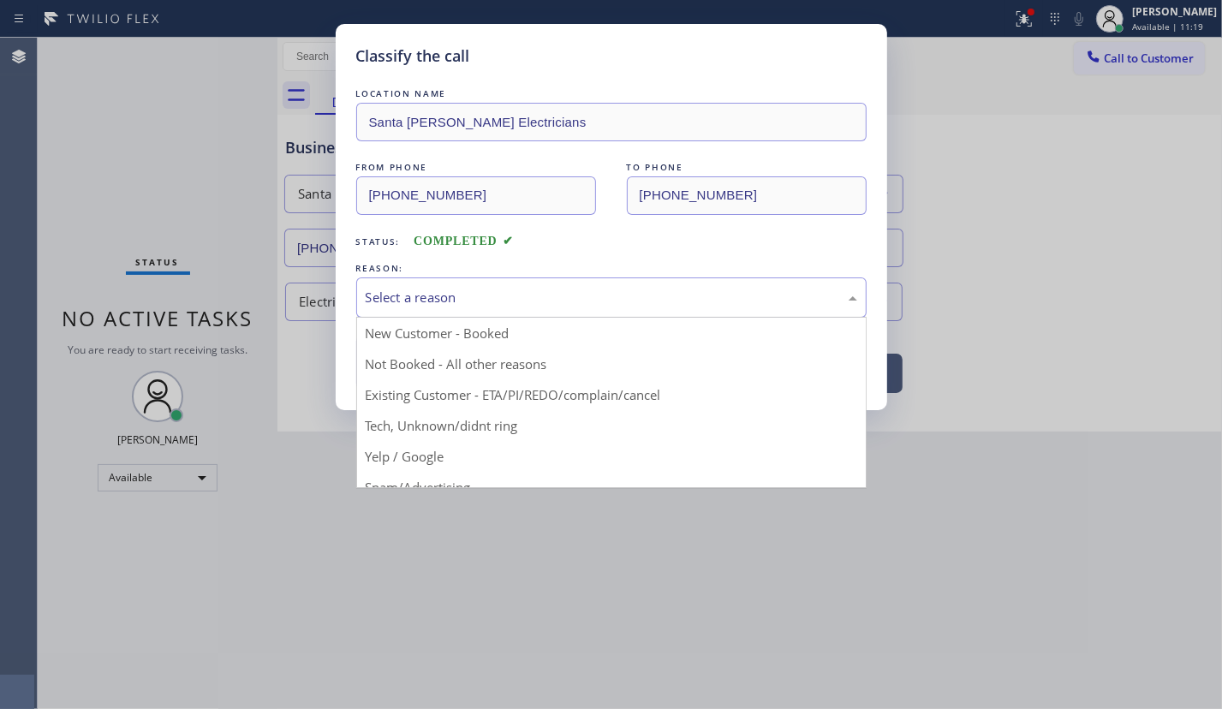
click at [523, 302] on div "Select a reason" at bounding box center [611, 298] width 491 height 20
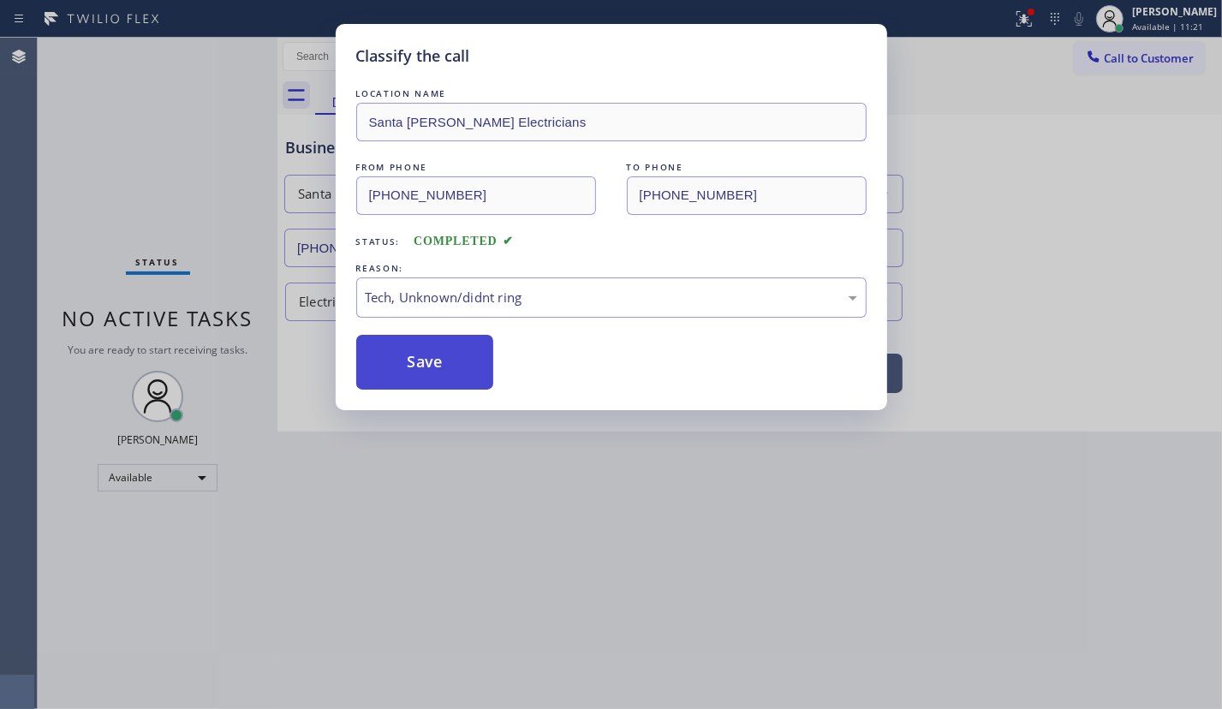
drag, startPoint x: 418, startPoint y: 354, endPoint x: 426, endPoint y: 348, distance: 11.0
click at [417, 353] on button "Save" at bounding box center [425, 362] width 138 height 55
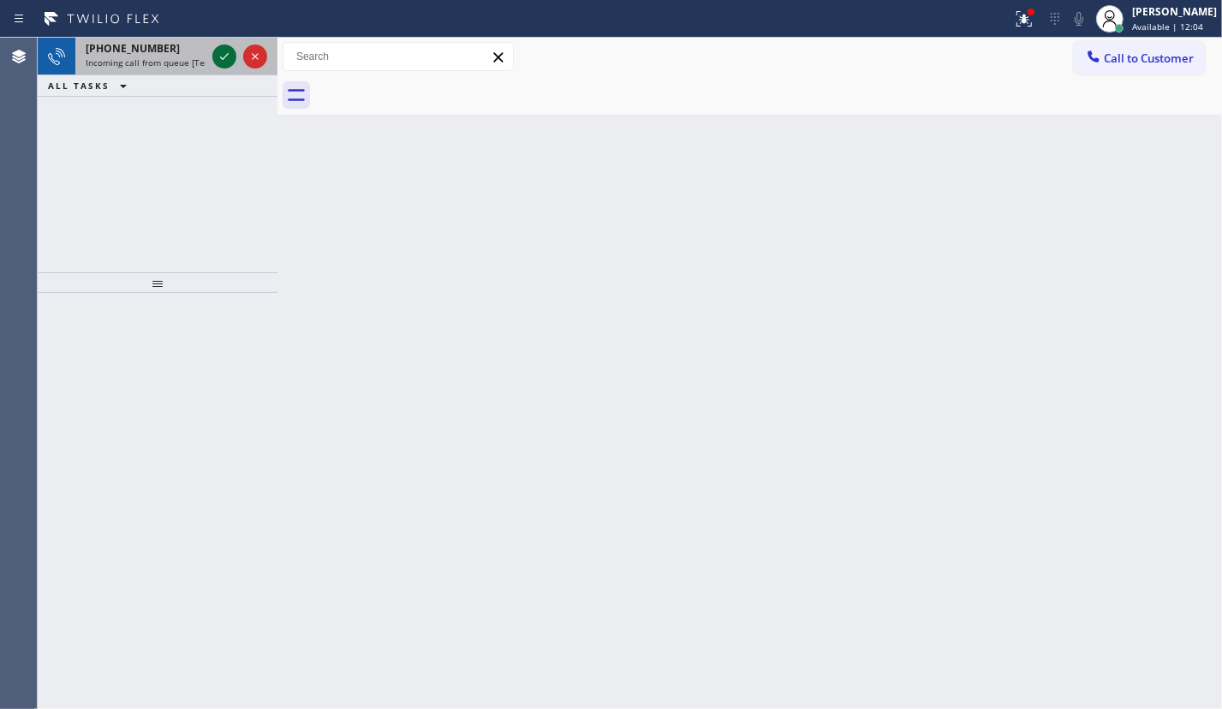
click at [219, 57] on icon at bounding box center [224, 56] width 21 height 21
click at [217, 65] on icon at bounding box center [224, 56] width 21 height 21
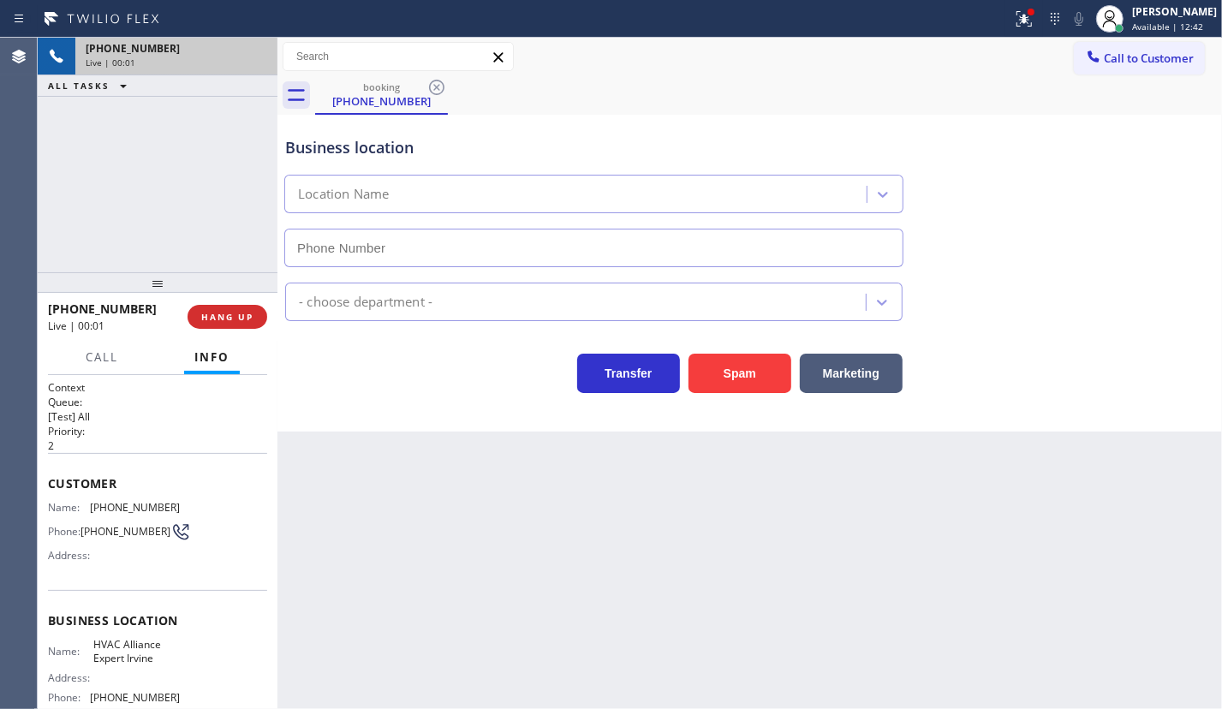
type input "[PHONE_NUMBER]"
click at [223, 317] on span "HANG UP" at bounding box center [227, 317] width 52 height 12
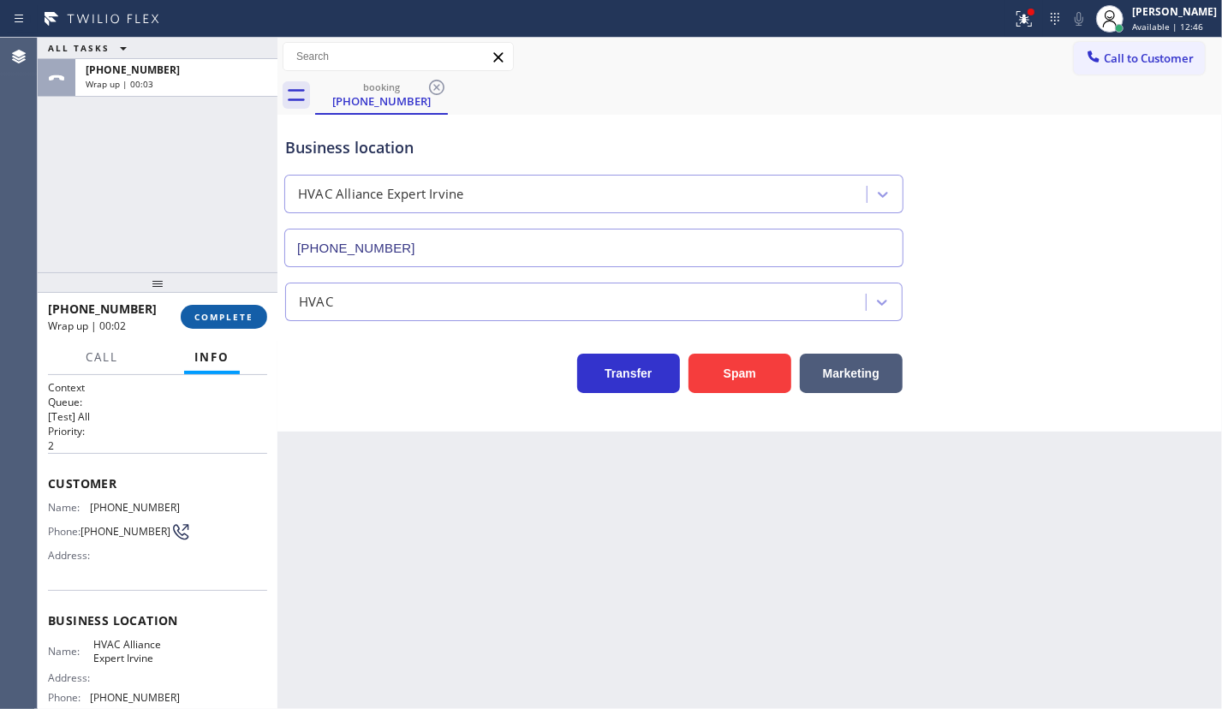
click at [211, 308] on button "COMPLETE" at bounding box center [224, 317] width 86 height 24
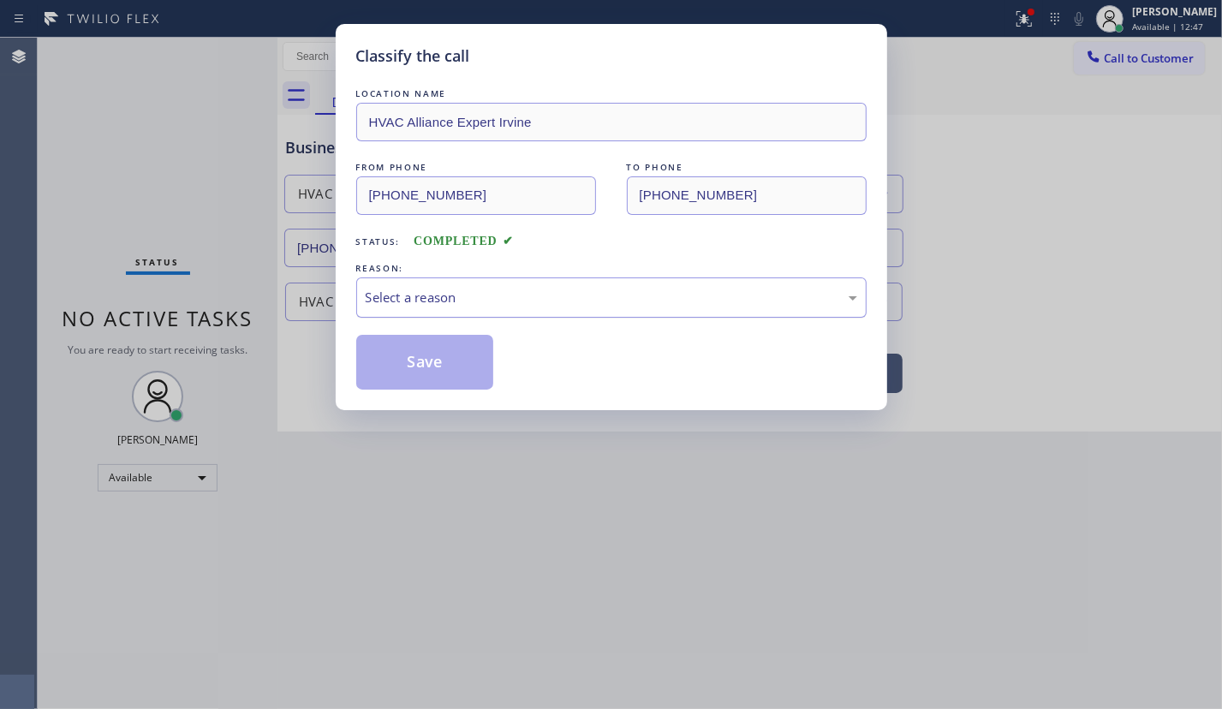
click at [446, 303] on div "Select a reason" at bounding box center [611, 298] width 491 height 20
click at [389, 370] on button "Save" at bounding box center [425, 362] width 138 height 55
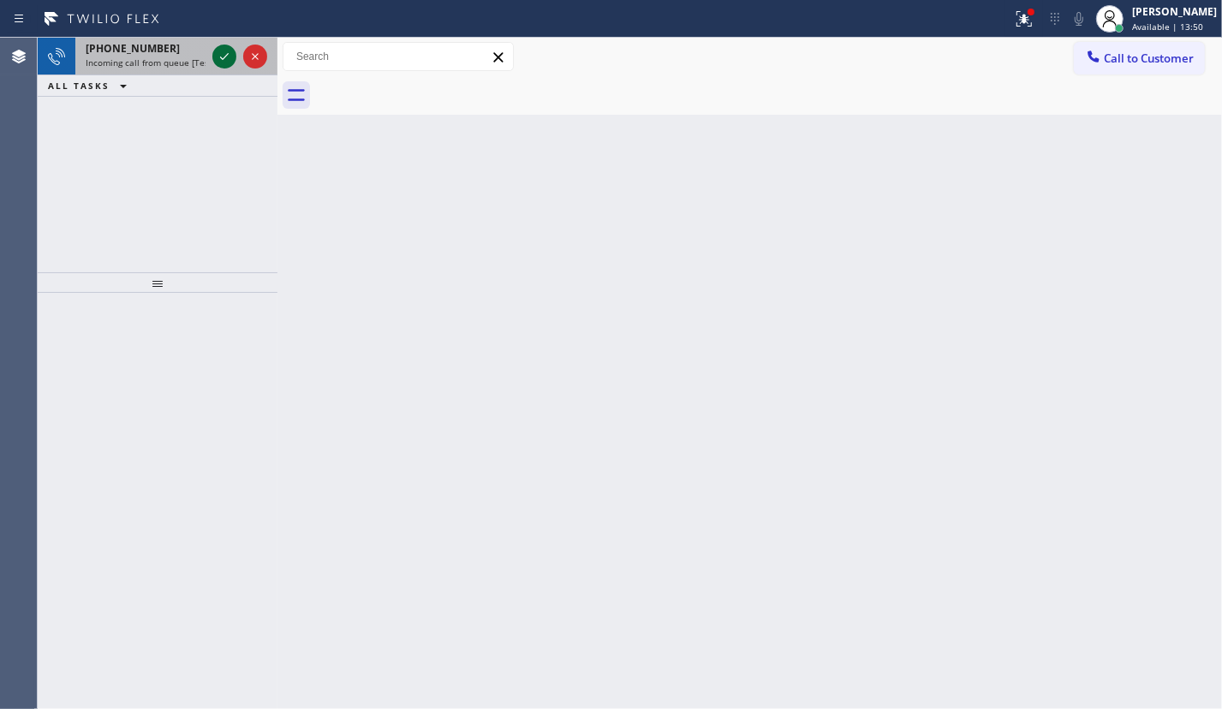
click at [225, 57] on icon at bounding box center [224, 56] width 21 height 21
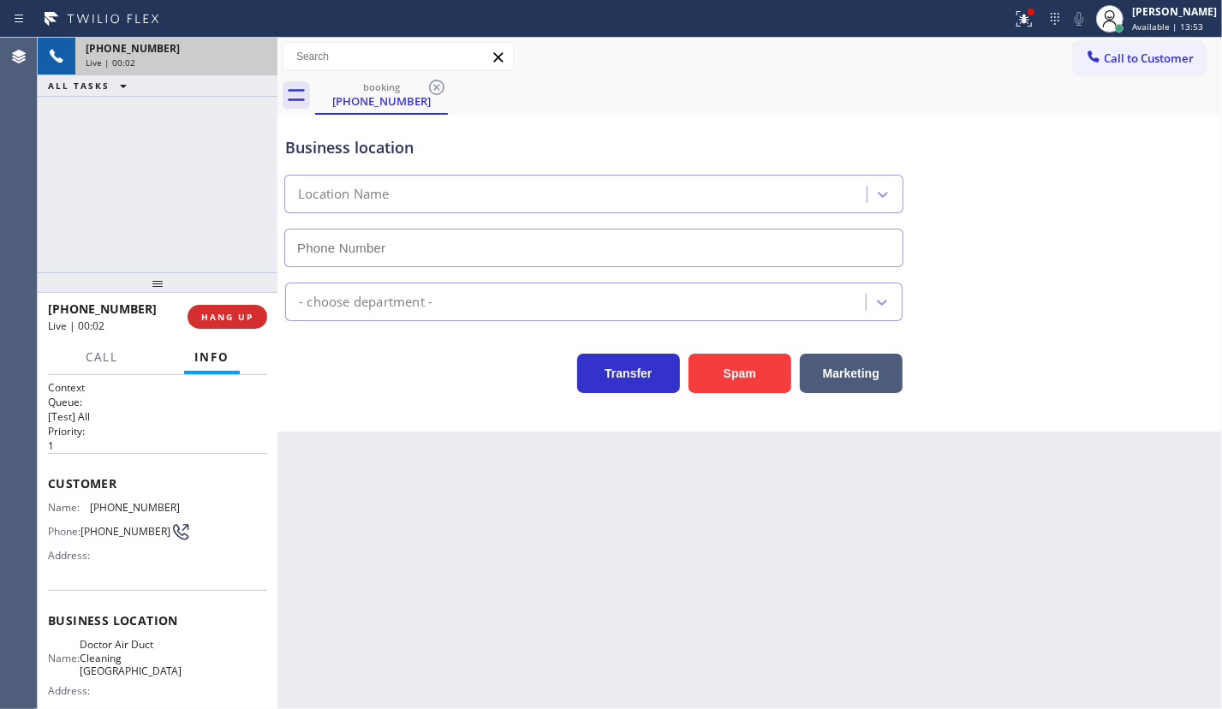
type input "[PHONE_NUMBER]"
click at [205, 298] on div "[PHONE_NUMBER] Live | 00:03 HANG UP" at bounding box center [157, 316] width 219 height 45
click at [202, 316] on span "HANG UP" at bounding box center [227, 317] width 52 height 12
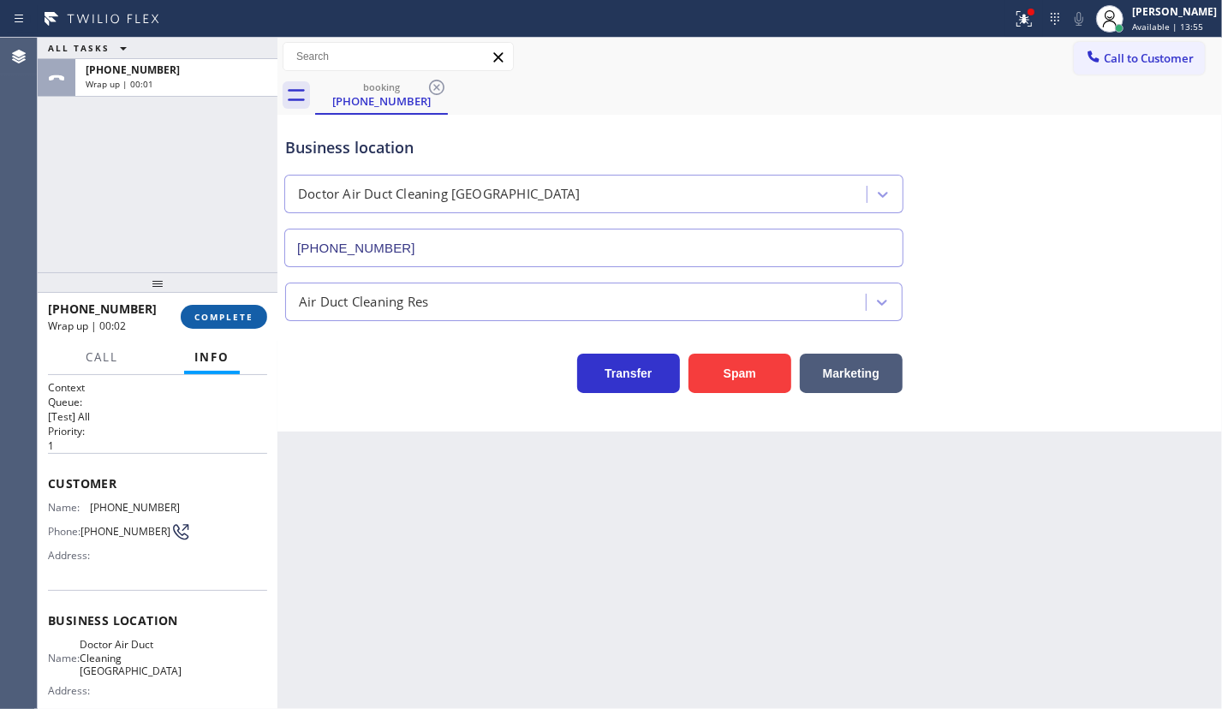
click at [240, 321] on span "COMPLETE" at bounding box center [223, 317] width 59 height 12
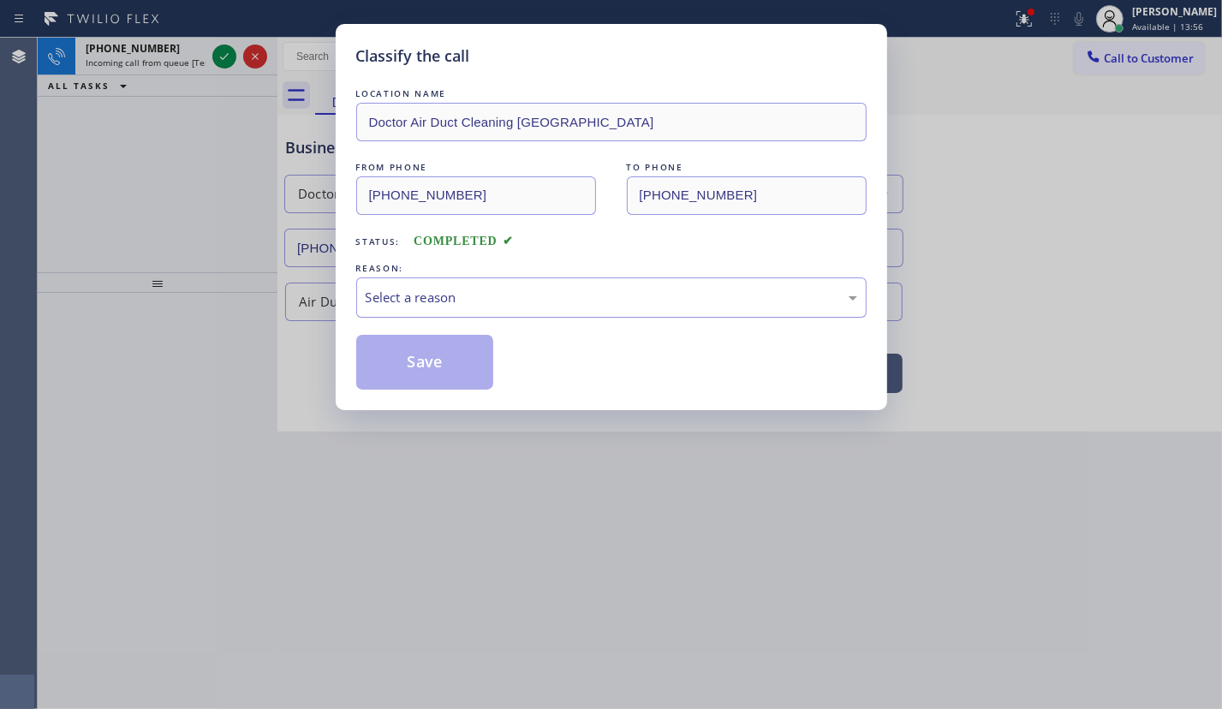
click at [416, 297] on div "Select a reason" at bounding box center [611, 298] width 491 height 20
drag, startPoint x: 438, startPoint y: 422, endPoint x: 422, endPoint y: 411, distance: 19.7
click at [395, 371] on button "Save" at bounding box center [425, 362] width 138 height 55
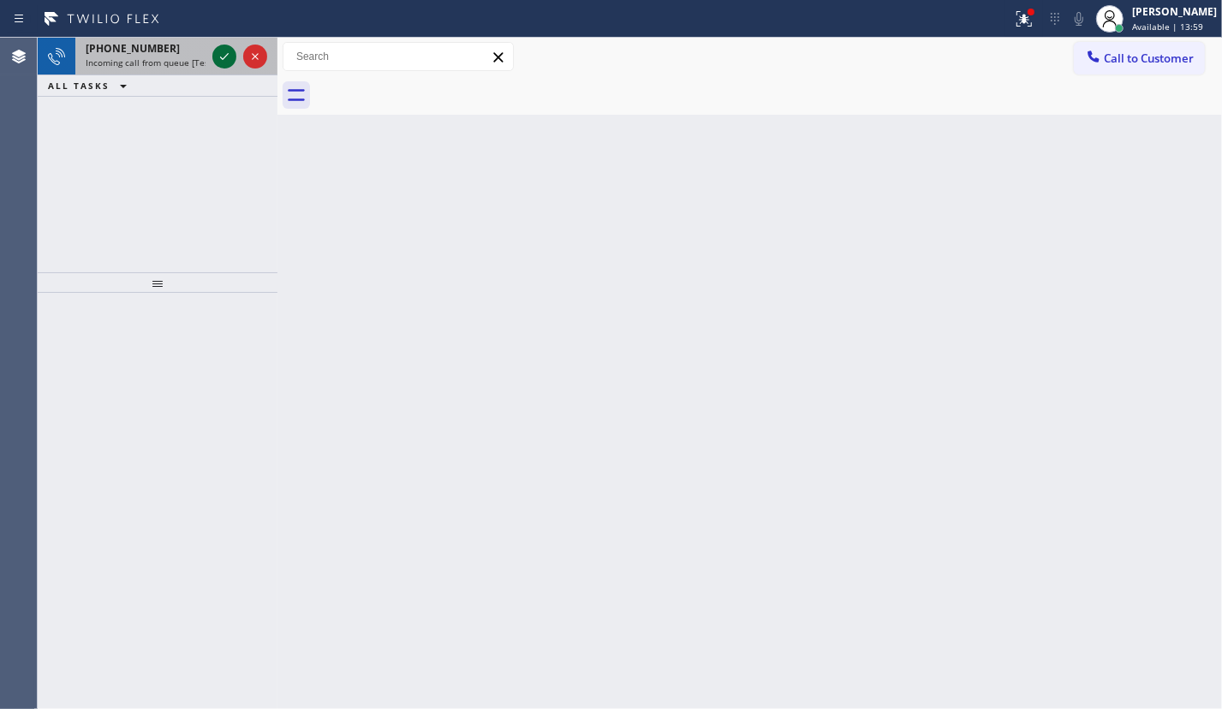
click at [223, 51] on icon at bounding box center [224, 56] width 21 height 21
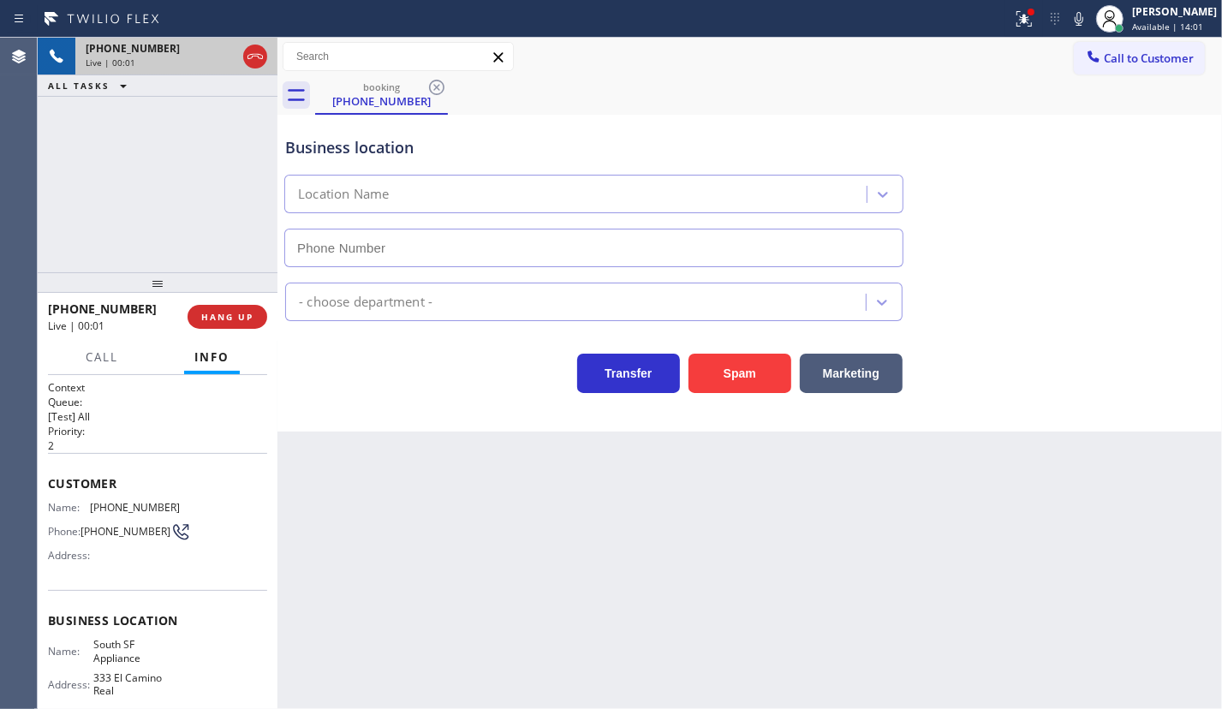
type input "[PHONE_NUMBER]"
click at [735, 376] on button "Spam" at bounding box center [739, 373] width 103 height 39
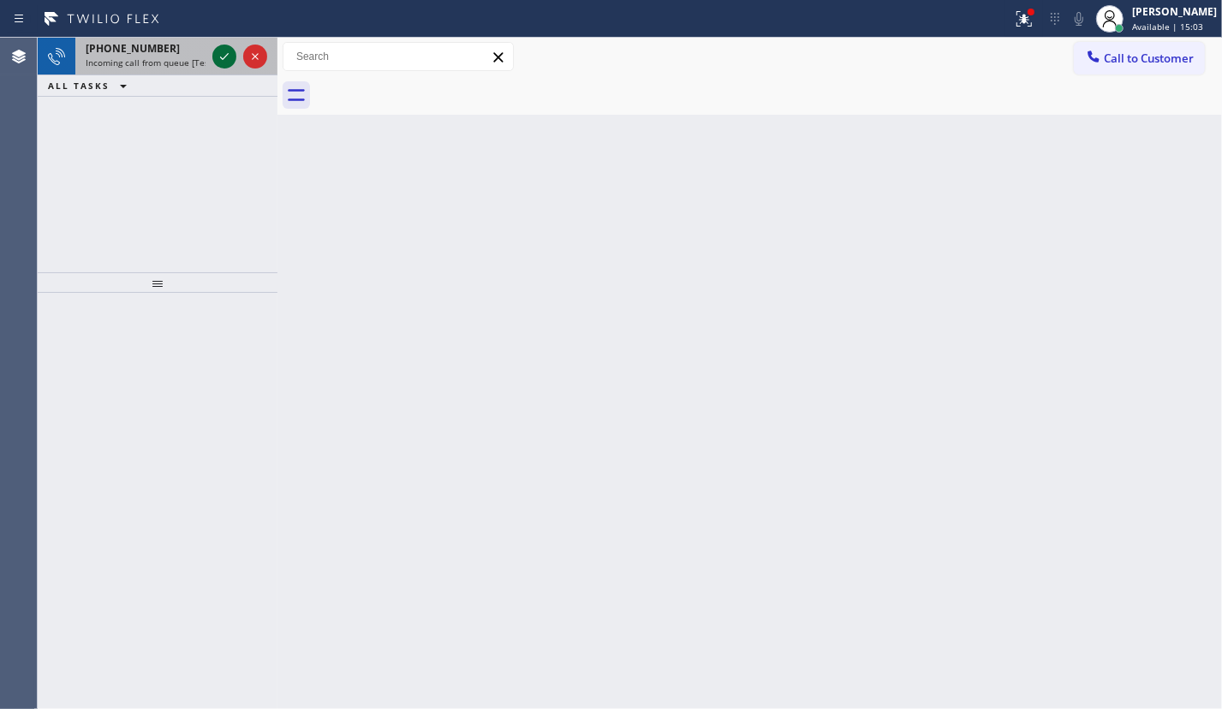
click at [222, 52] on icon at bounding box center [224, 56] width 21 height 21
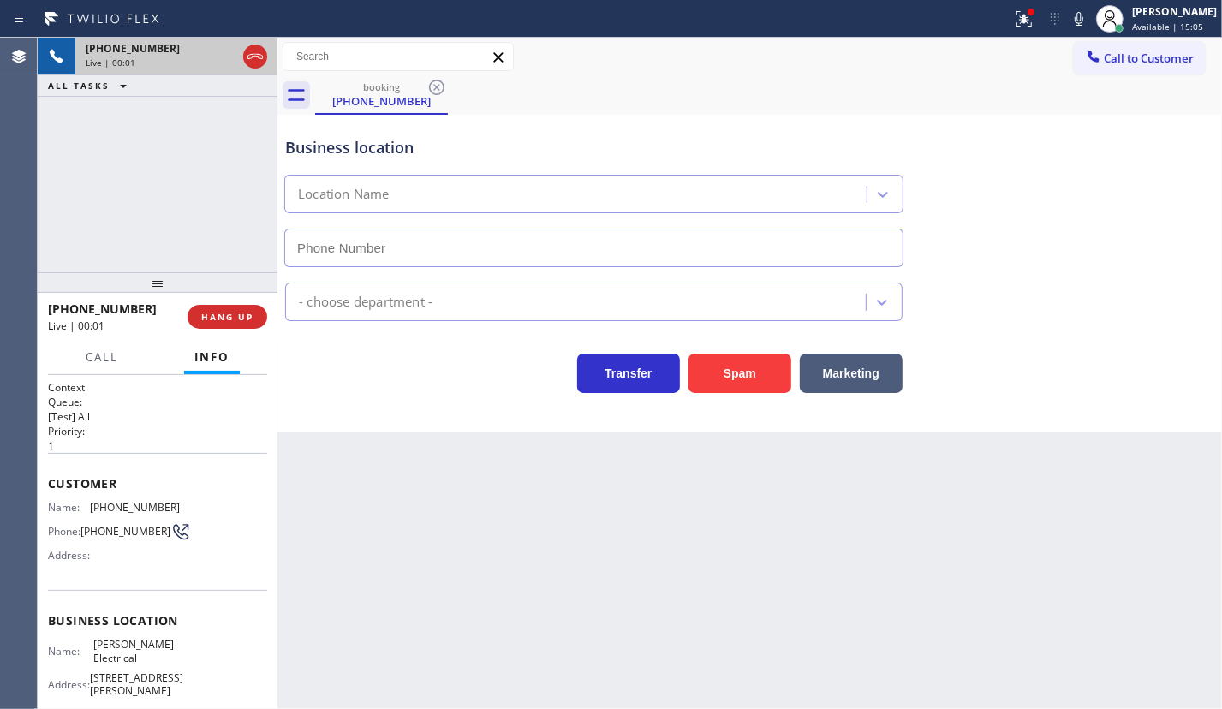
type input "[PHONE_NUMBER]"
click at [753, 368] on button "Spam" at bounding box center [739, 373] width 103 height 39
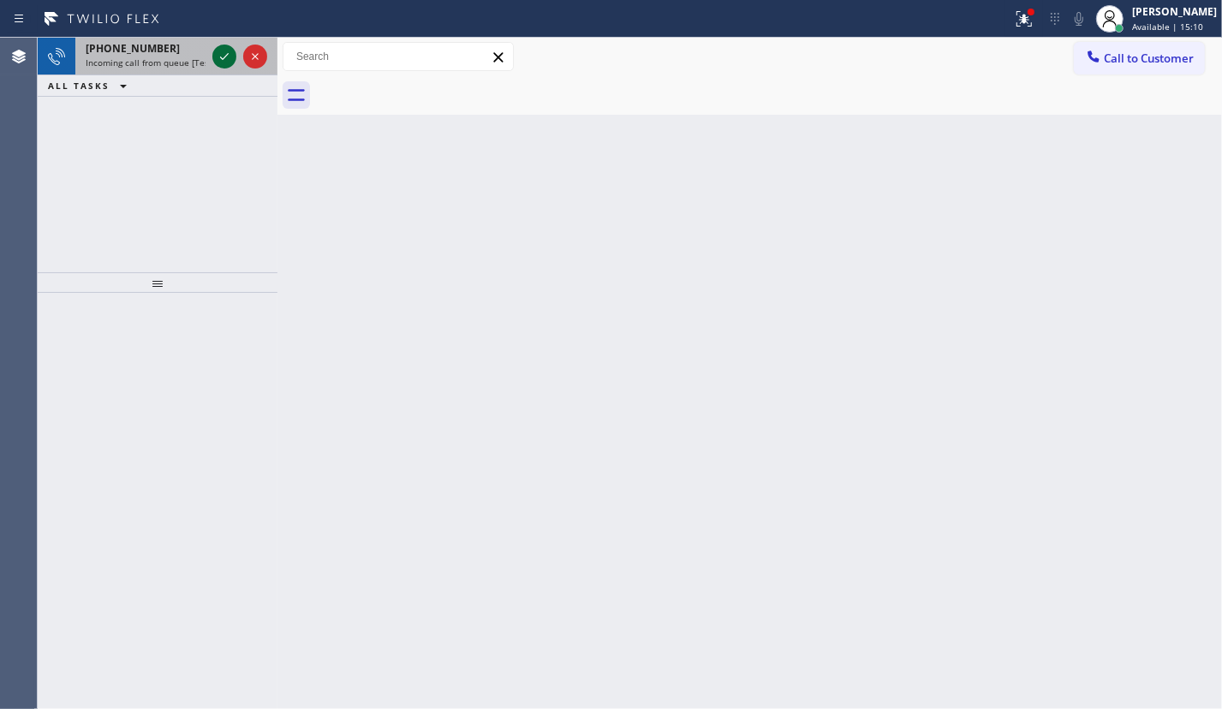
click at [223, 56] on icon at bounding box center [224, 56] width 21 height 21
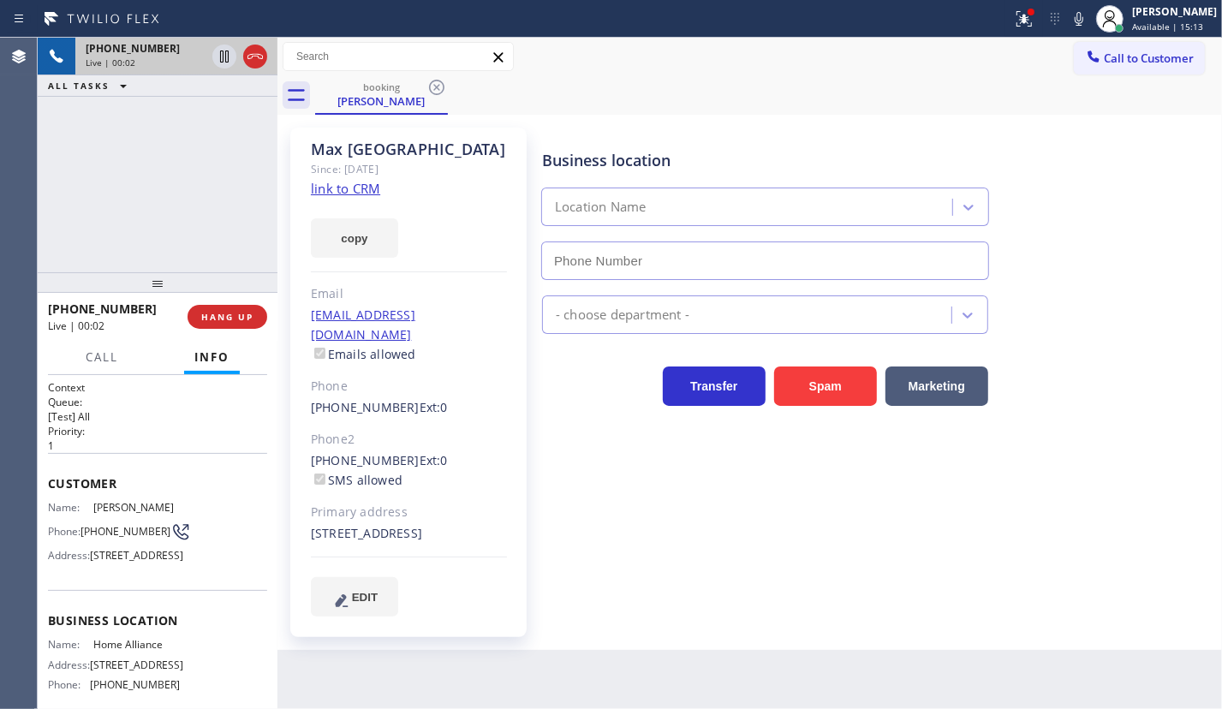
type input "[PHONE_NUMBER]"
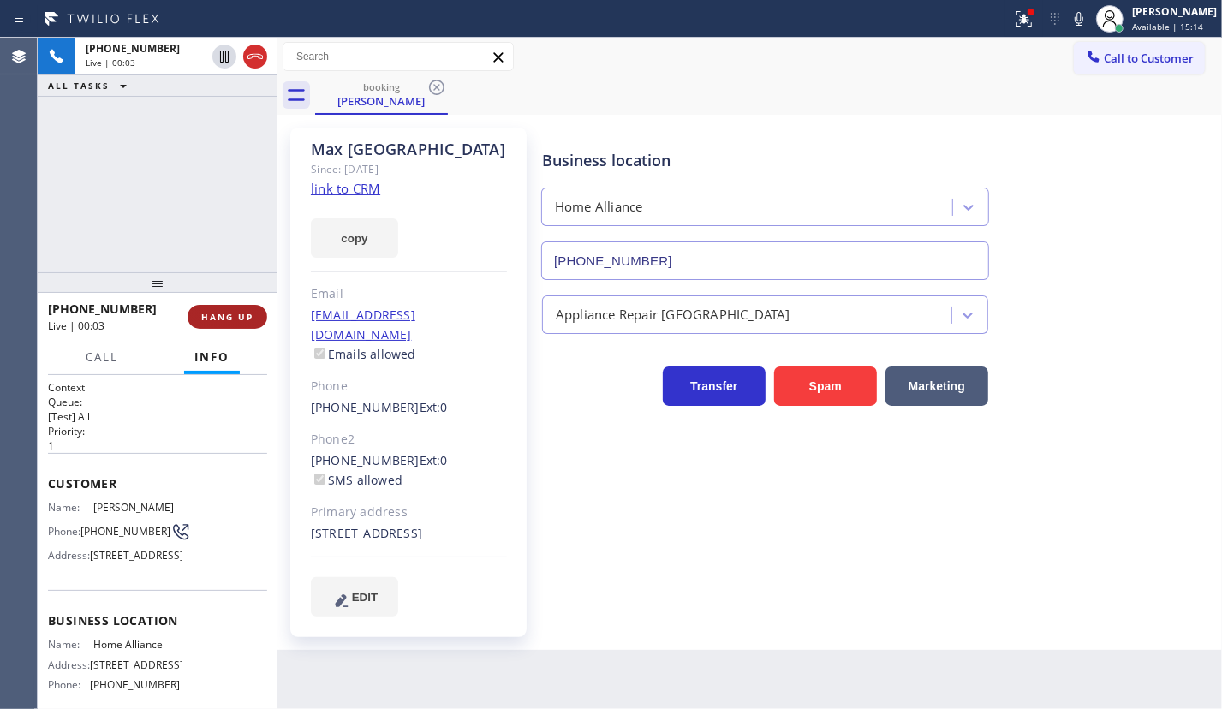
click at [206, 317] on span "HANG UP" at bounding box center [227, 317] width 52 height 12
click at [221, 313] on span "HANG UP" at bounding box center [227, 317] width 52 height 12
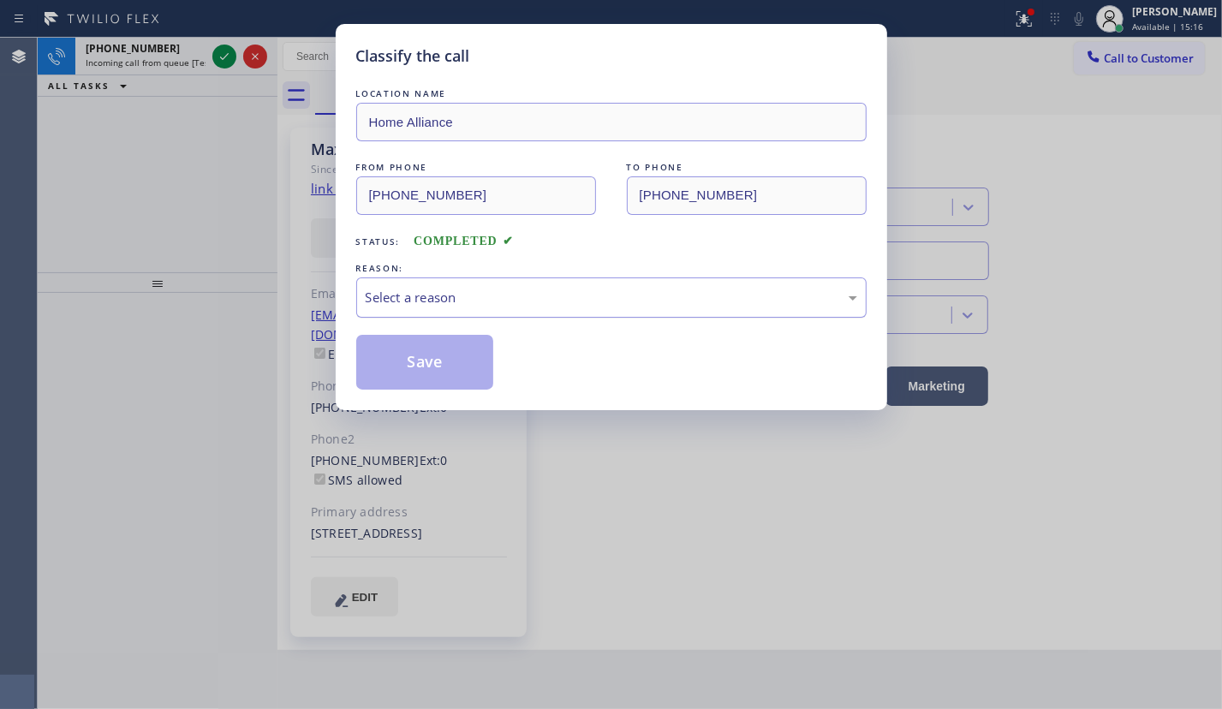
drag, startPoint x: 478, startPoint y: 299, endPoint x: 468, endPoint y: 308, distance: 13.3
click at [475, 300] on div "Select a reason" at bounding box center [611, 298] width 491 height 20
click at [413, 354] on button "Save" at bounding box center [425, 362] width 138 height 55
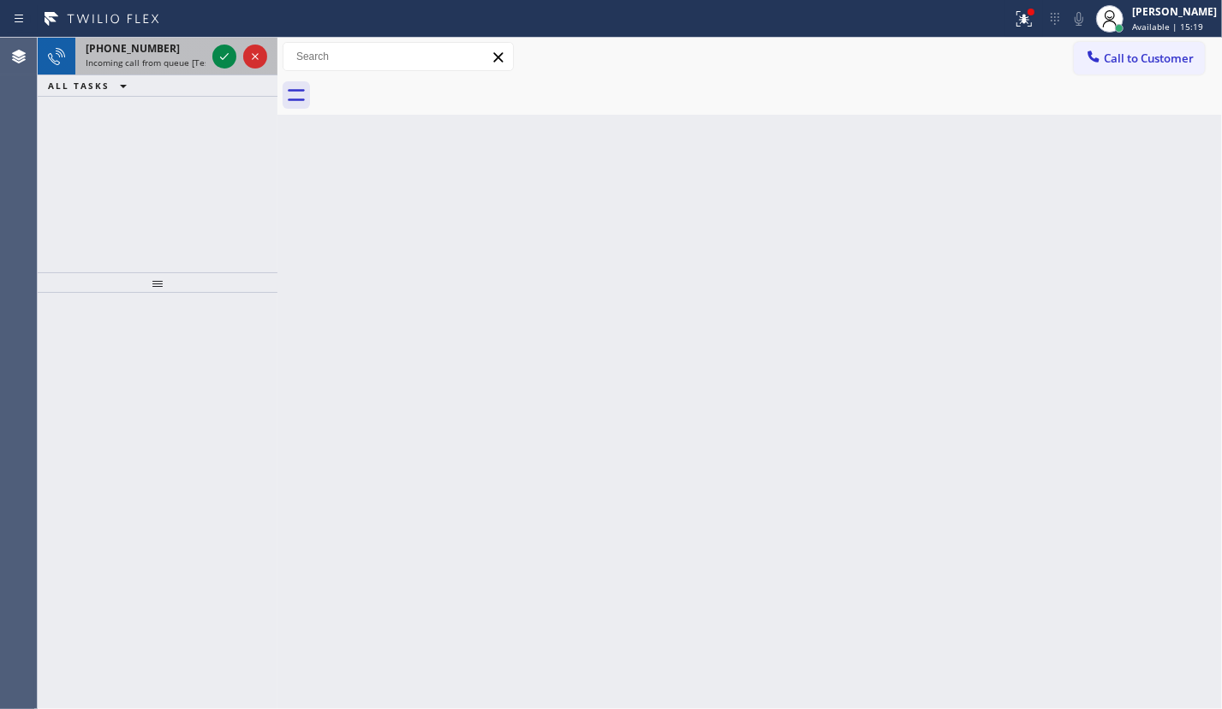
click at [167, 53] on div "[PHONE_NUMBER]" at bounding box center [146, 48] width 120 height 15
click at [226, 56] on icon at bounding box center [224, 56] width 21 height 21
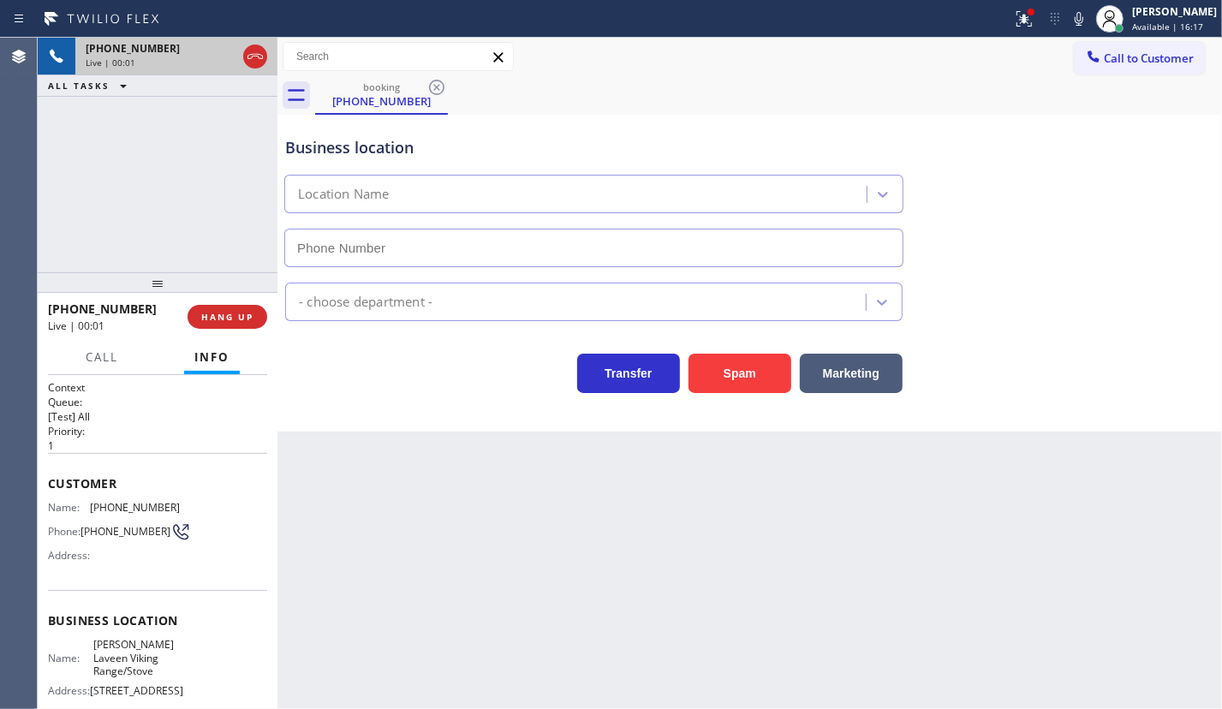
type input "[PHONE_NUMBER]"
click at [134, 656] on span "[PERSON_NAME] Laveen Viking Range/Stove" at bounding box center [136, 657] width 86 height 39
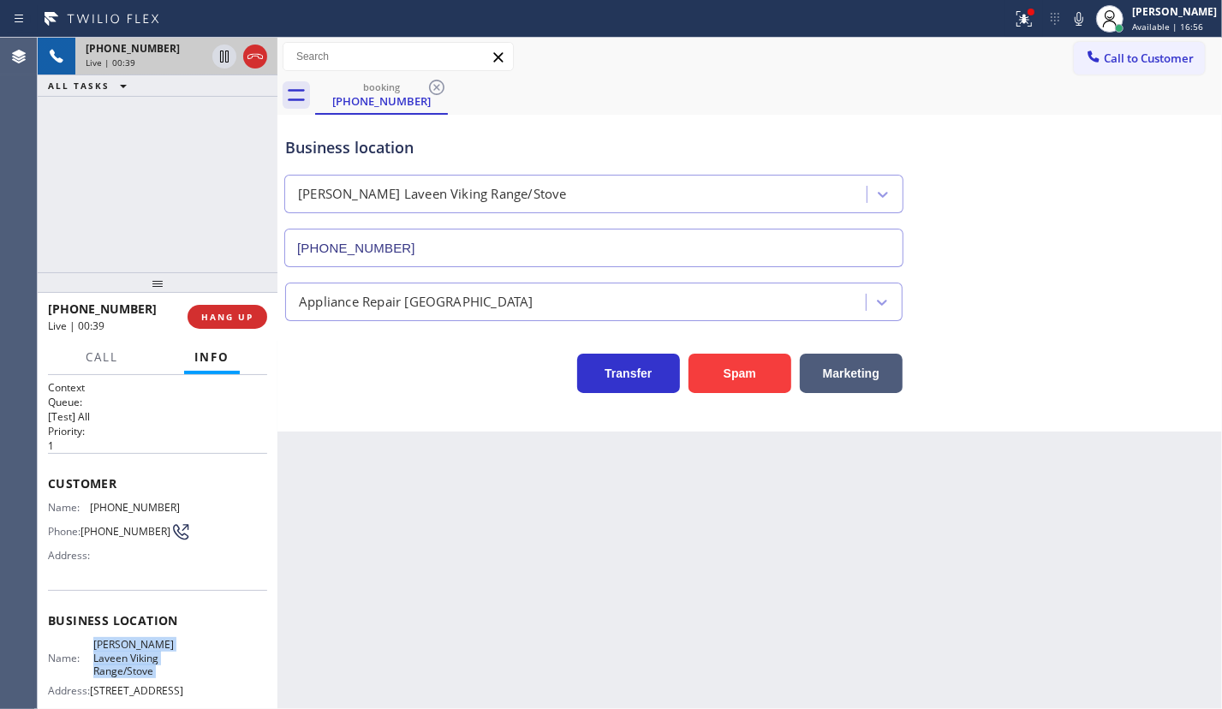
click at [134, 656] on span "[PERSON_NAME] Laveen Viking Range/Stove" at bounding box center [136, 657] width 86 height 39
copy span "[PERSON_NAME] Laveen Viking Range/Stove"
click at [217, 315] on button "HANG UP" at bounding box center [227, 317] width 80 height 24
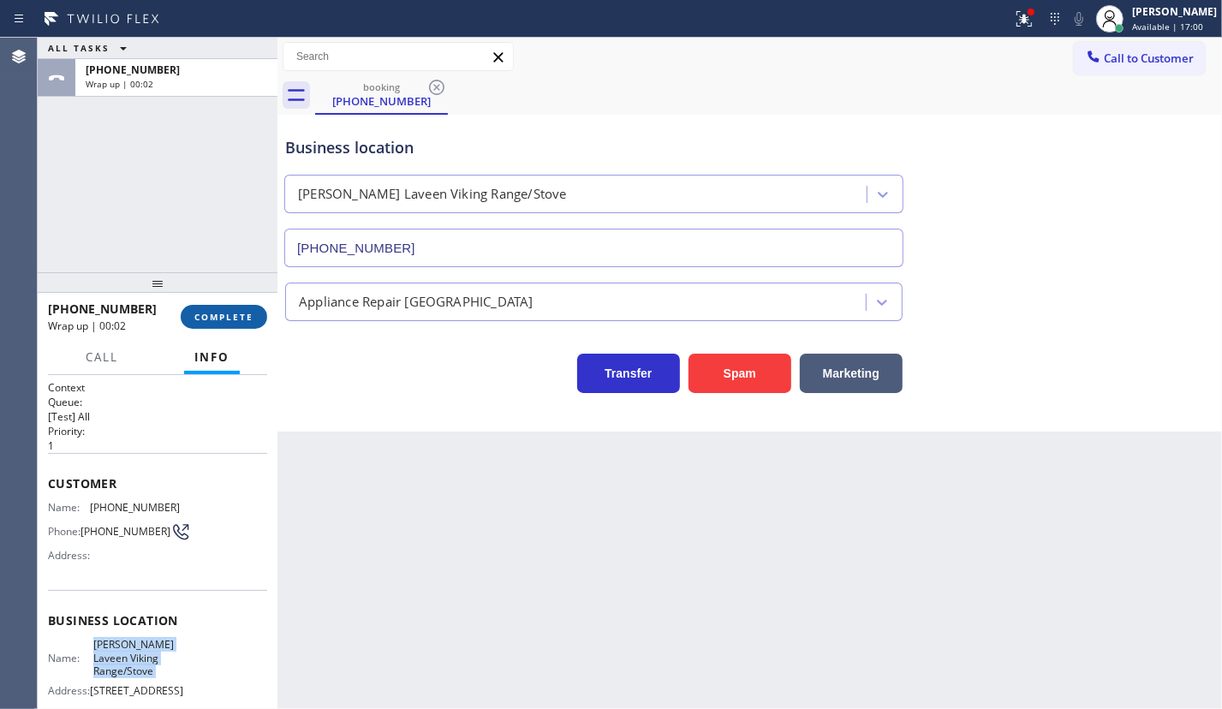
click at [229, 317] on span "COMPLETE" at bounding box center [223, 317] width 59 height 12
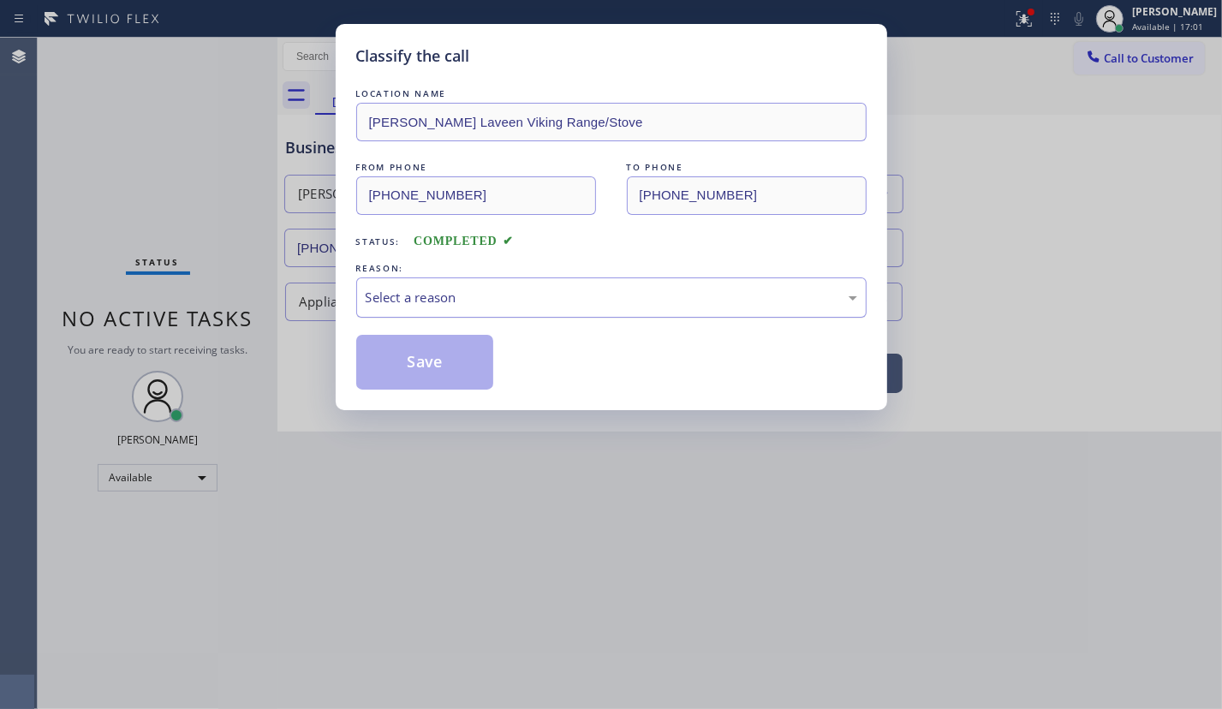
click at [467, 294] on div "Select a reason" at bounding box center [611, 298] width 491 height 20
drag, startPoint x: 452, startPoint y: 356, endPoint x: 660, endPoint y: 192, distance: 265.1
click at [451, 355] on button "Save" at bounding box center [425, 362] width 138 height 55
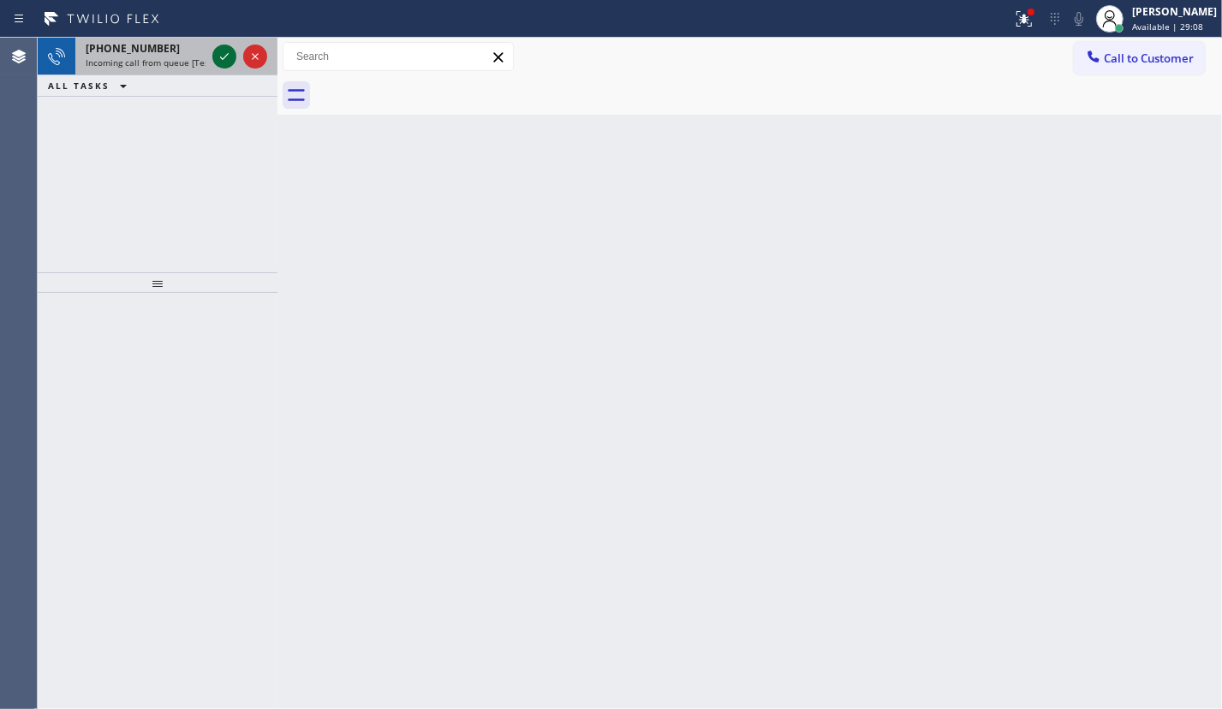
click at [215, 51] on icon at bounding box center [224, 56] width 21 height 21
click at [235, 57] on div at bounding box center [224, 56] width 24 height 21
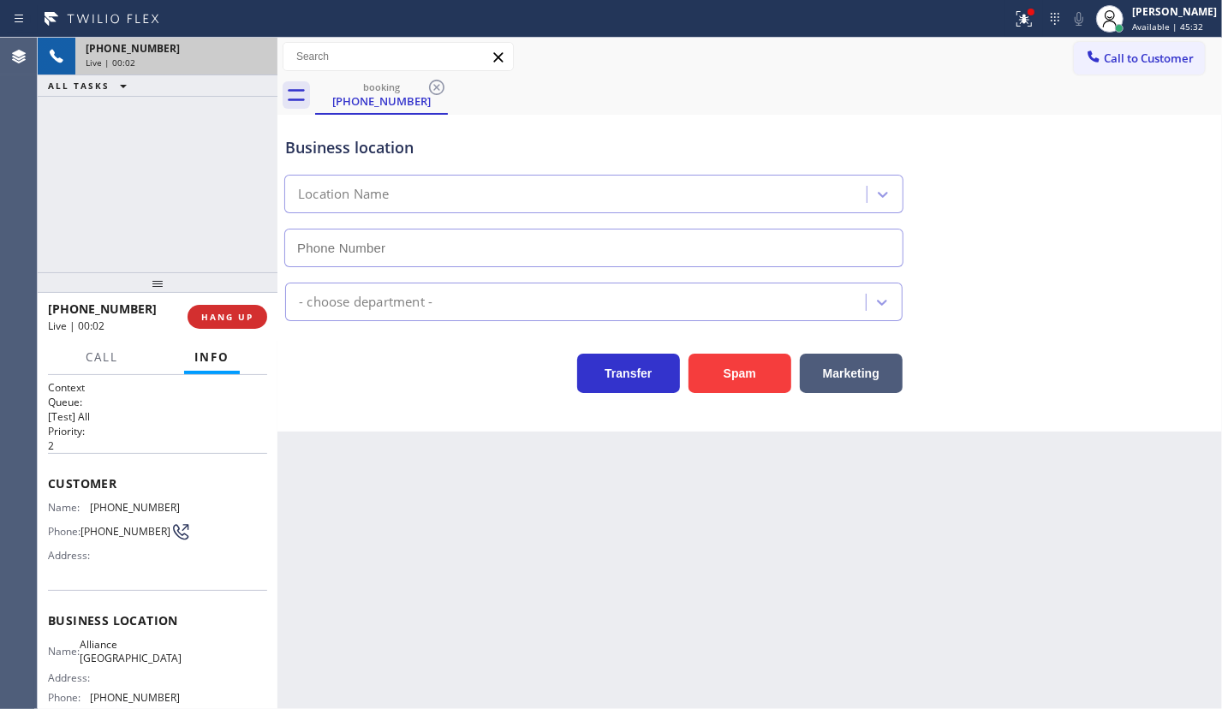
type input "[PHONE_NUMBER]"
drag, startPoint x: 205, startPoint y: 320, endPoint x: 214, endPoint y: 318, distance: 9.6
click at [206, 320] on span "HANG UP" at bounding box center [227, 317] width 52 height 12
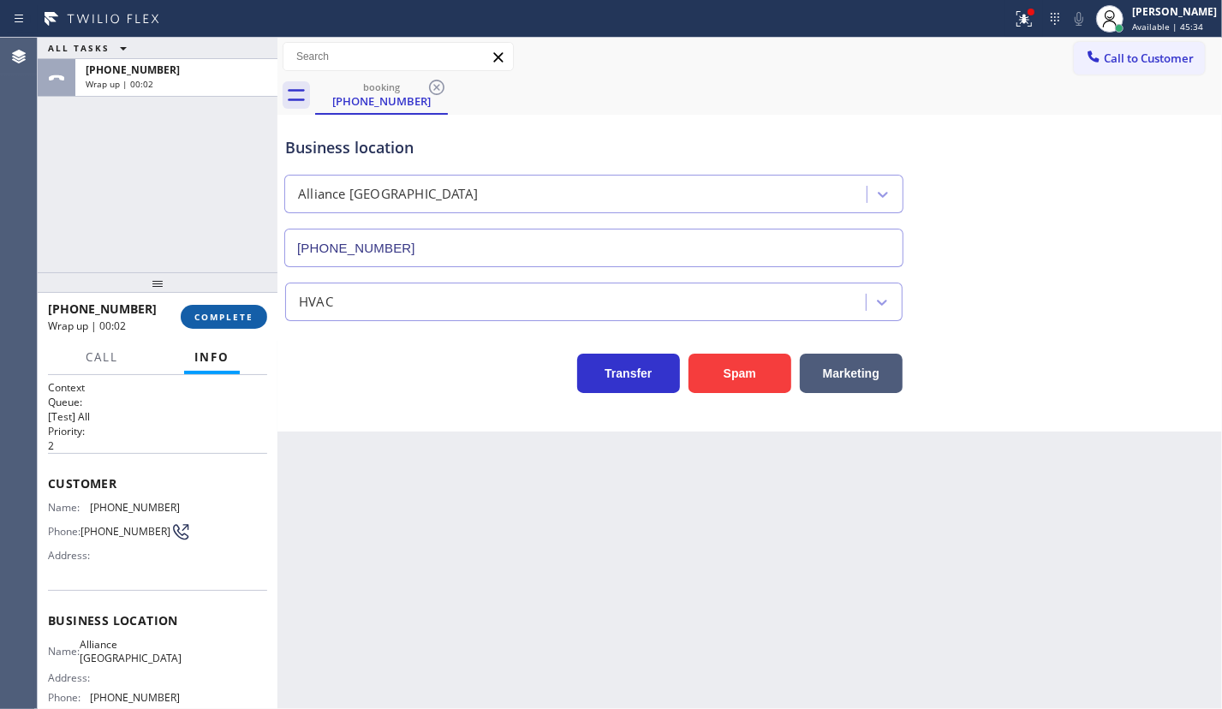
click at [254, 310] on button "COMPLETE" at bounding box center [224, 317] width 86 height 24
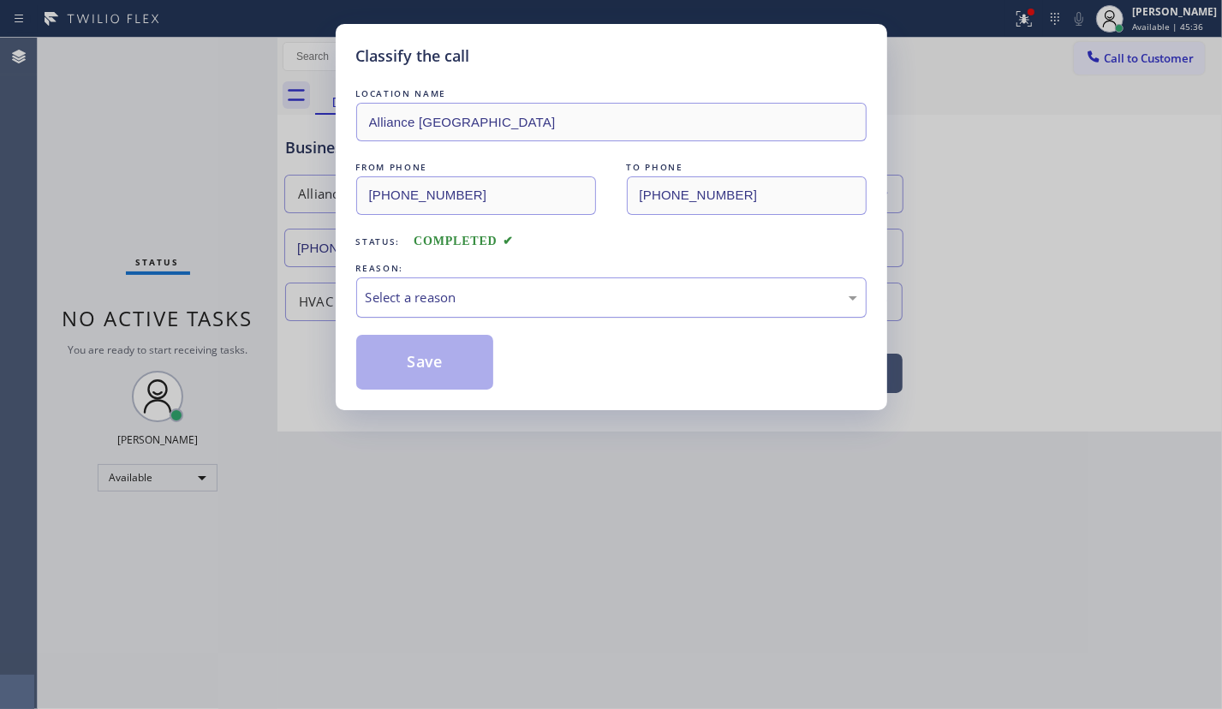
click at [412, 290] on div "Select a reason" at bounding box center [611, 298] width 491 height 20
click at [495, 381] on div "Save" at bounding box center [611, 362] width 510 height 55
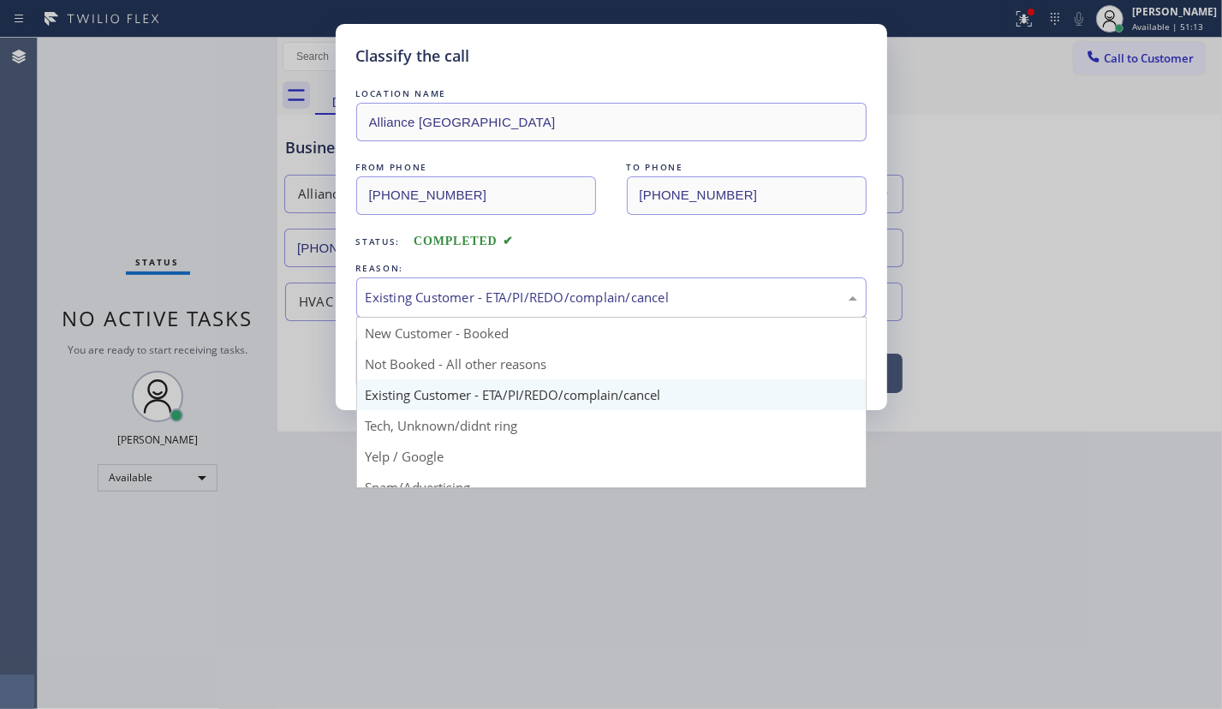
click at [454, 307] on div "Existing Customer - ETA/PI/REDO/complain/cancel" at bounding box center [611, 297] width 510 height 40
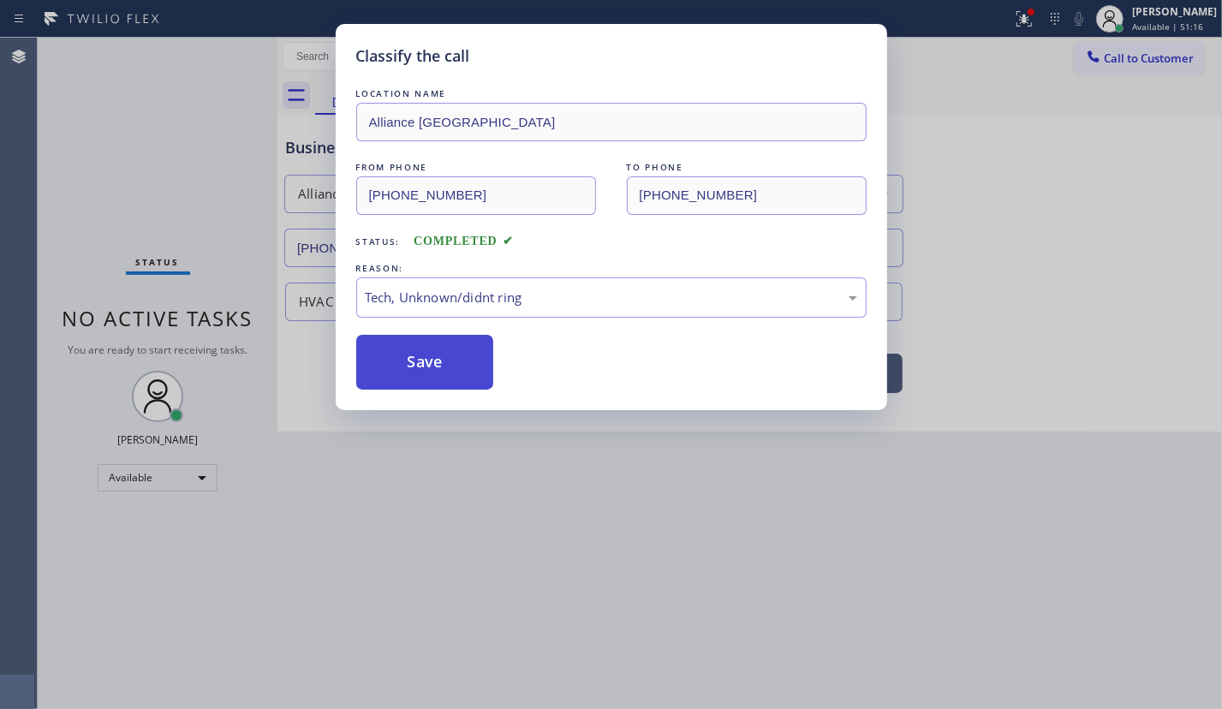
click at [404, 360] on button "Save" at bounding box center [425, 362] width 138 height 55
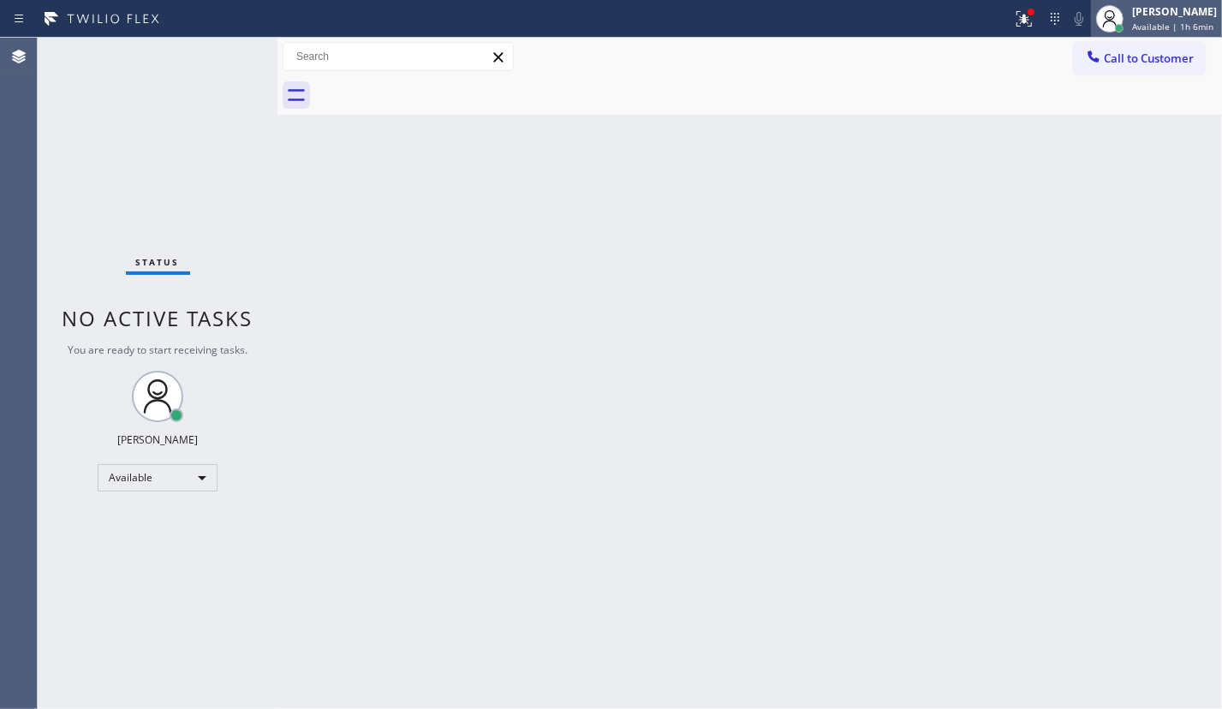
drag, startPoint x: 1164, startPoint y: 9, endPoint x: 1149, endPoint y: 8, distance: 15.5
click at [1164, 9] on div "[PERSON_NAME]" at bounding box center [1174, 11] width 85 height 15
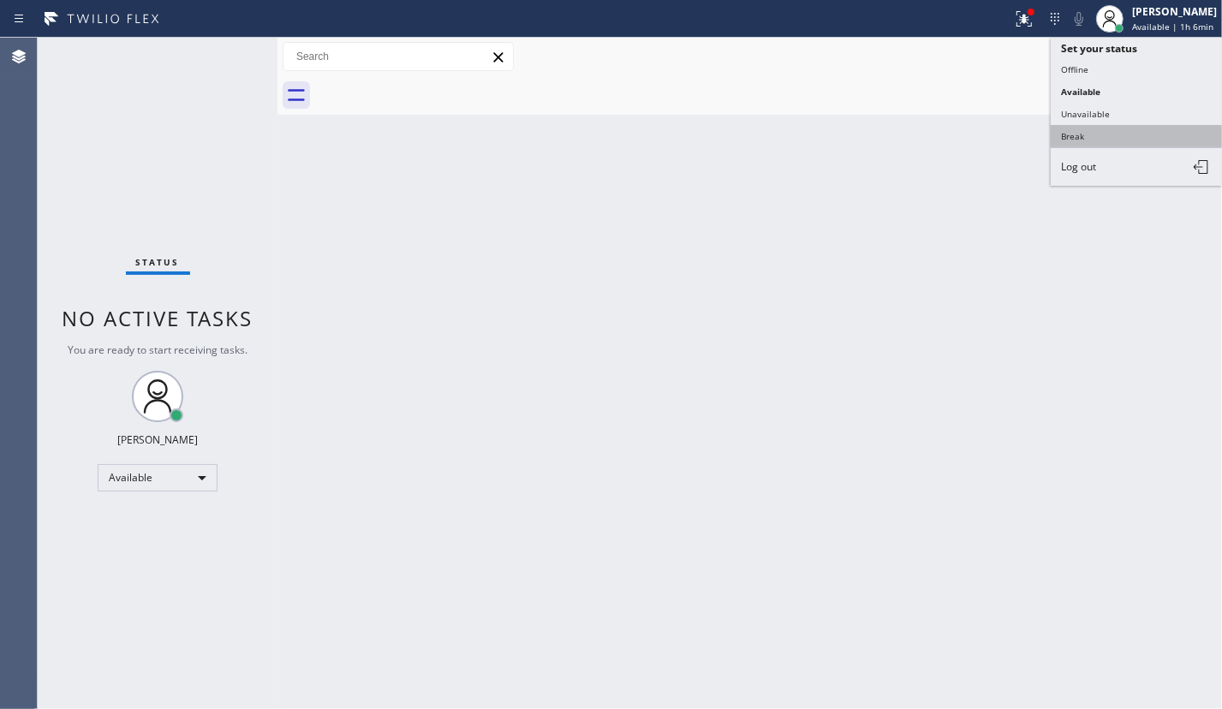
click at [1097, 140] on button "Break" at bounding box center [1135, 136] width 171 height 22
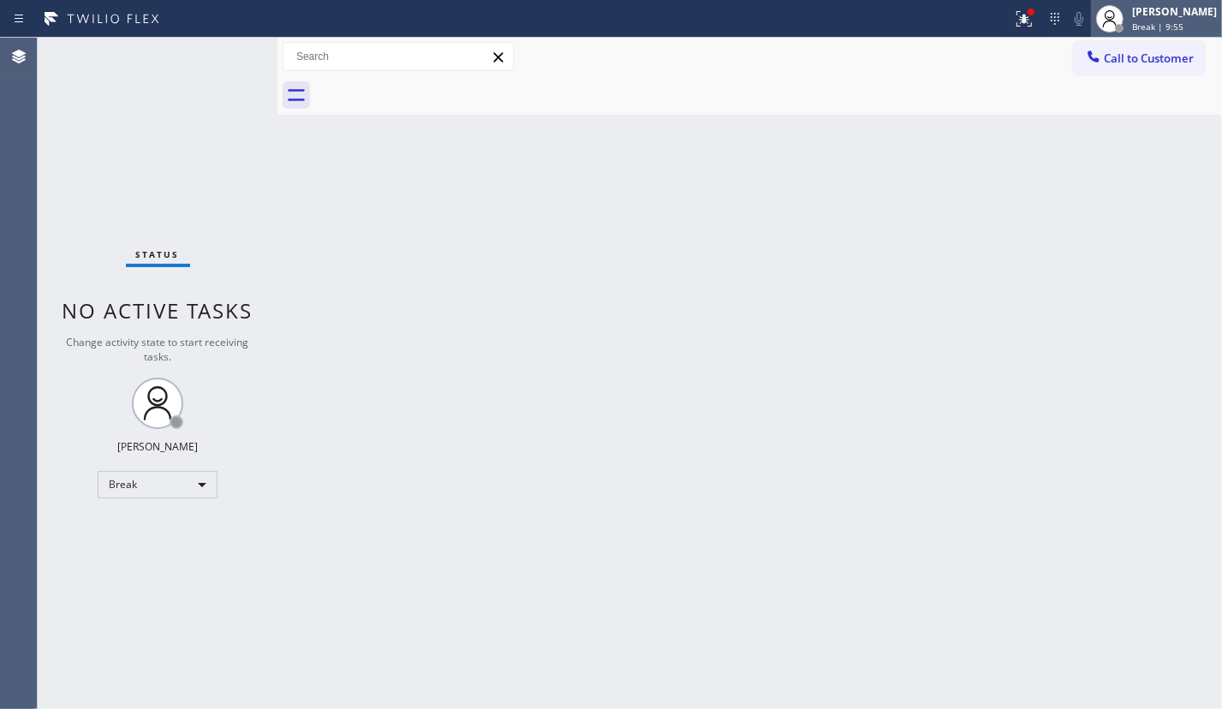
click at [1123, 9] on div at bounding box center [1109, 18] width 27 height 27
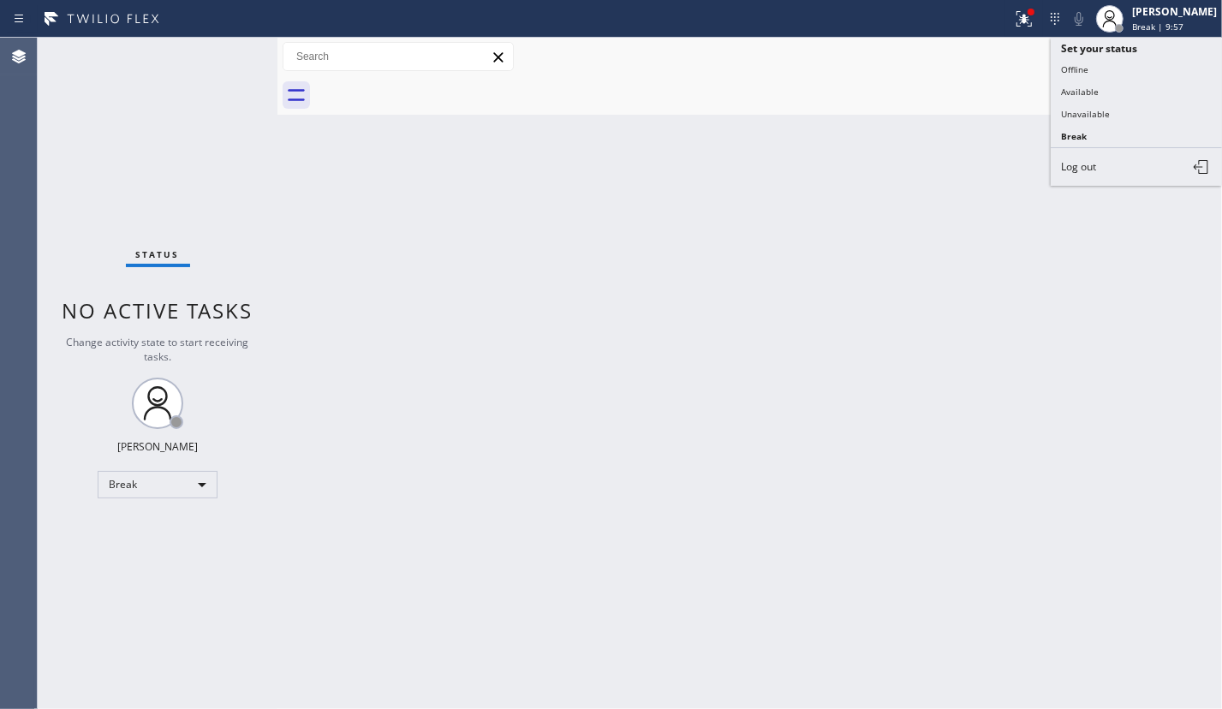
drag, startPoint x: 1067, startPoint y: 86, endPoint x: 1168, endPoint y: 118, distance: 106.1
click at [1068, 91] on button "Available" at bounding box center [1135, 91] width 171 height 22
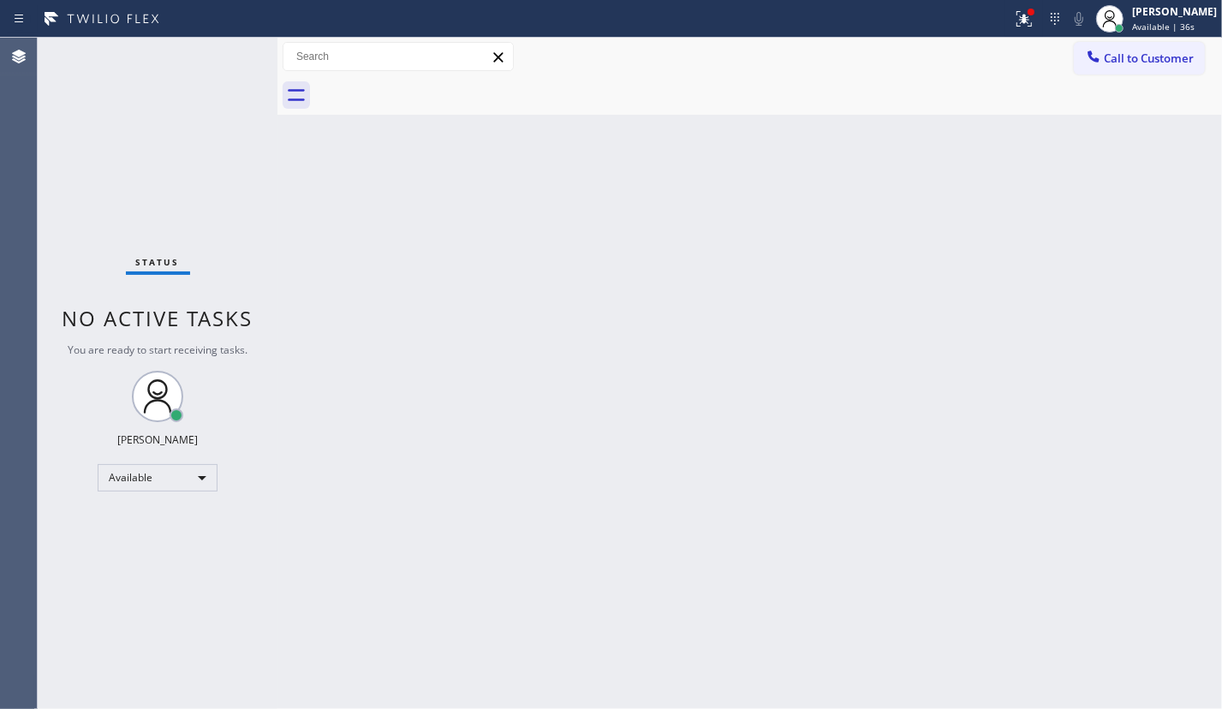
click at [230, 61] on div "Status No active tasks You are ready to start receiving tasks. [PERSON_NAME] Av…" at bounding box center [158, 373] width 240 height 671
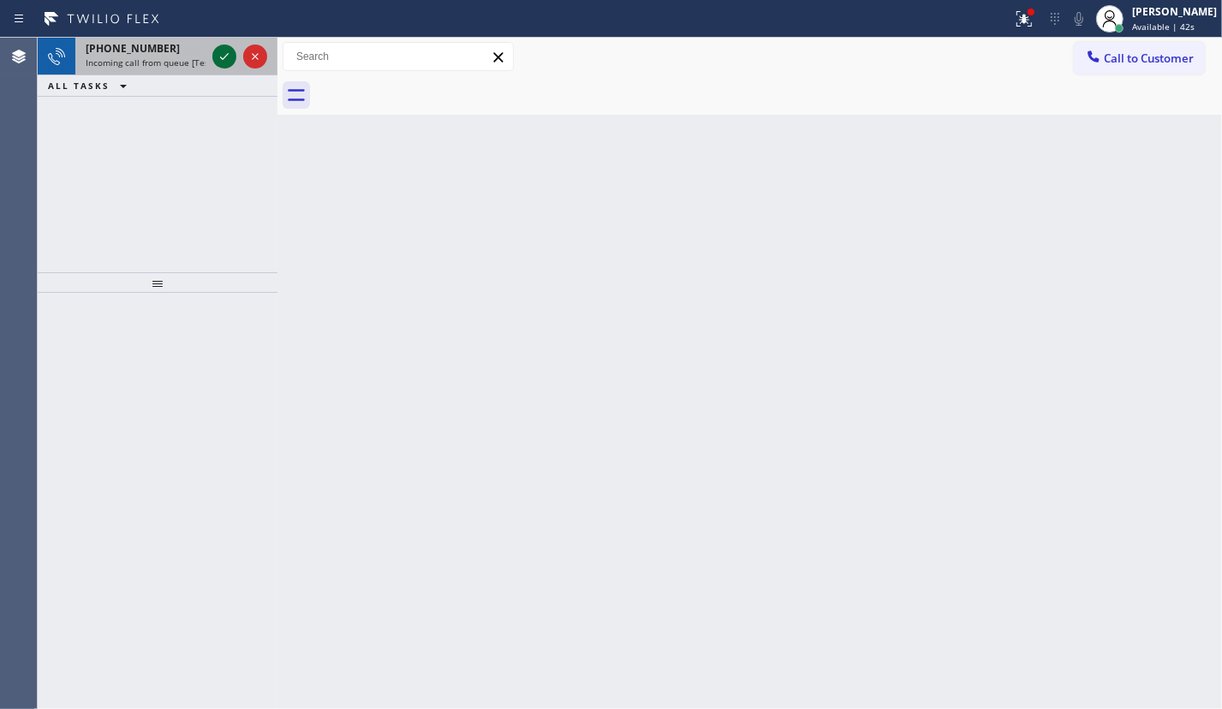
click at [225, 63] on icon at bounding box center [224, 56] width 21 height 21
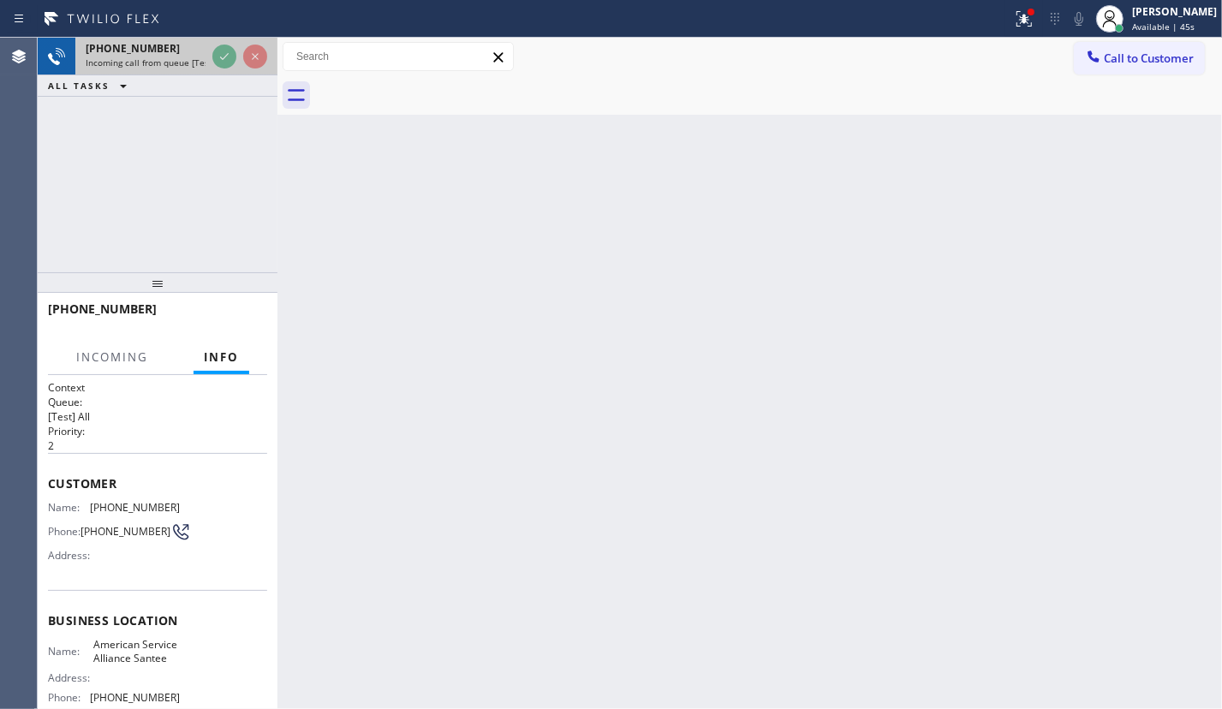
click at [210, 58] on div at bounding box center [240, 57] width 62 height 38
click at [207, 58] on div "[PHONE_NUMBER] Incoming call from queue [Test] All" at bounding box center [142, 57] width 134 height 38
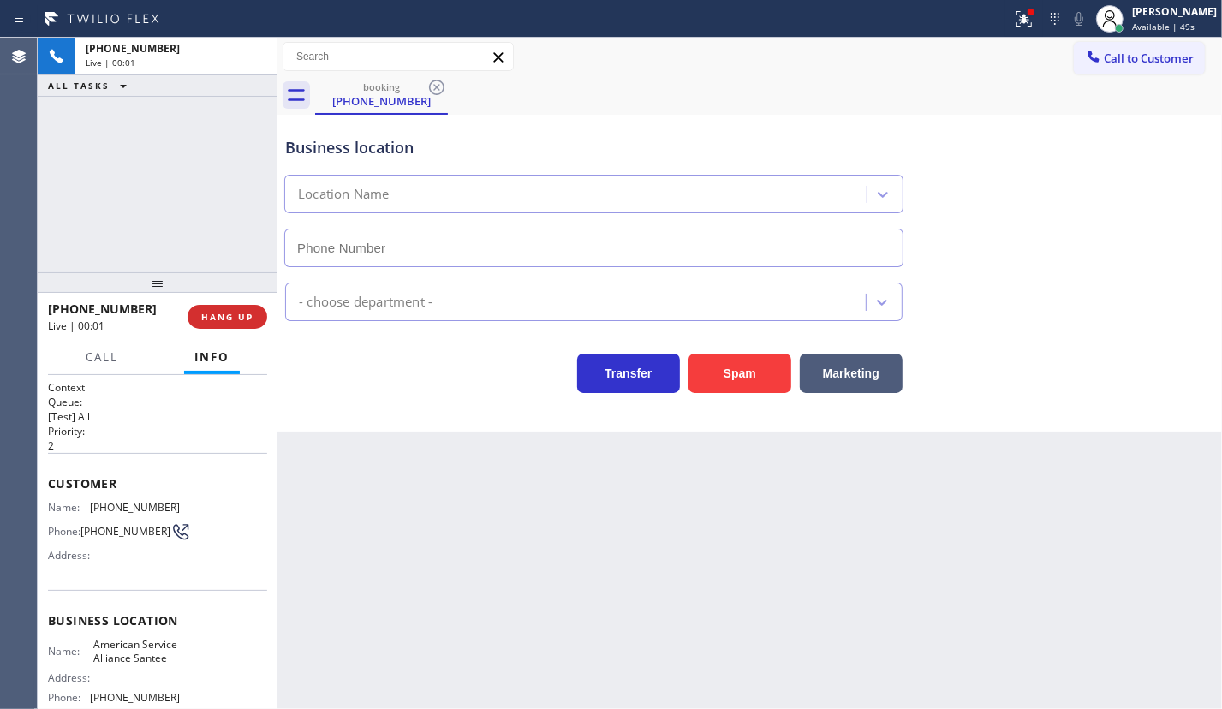
type input "[PHONE_NUMBER]"
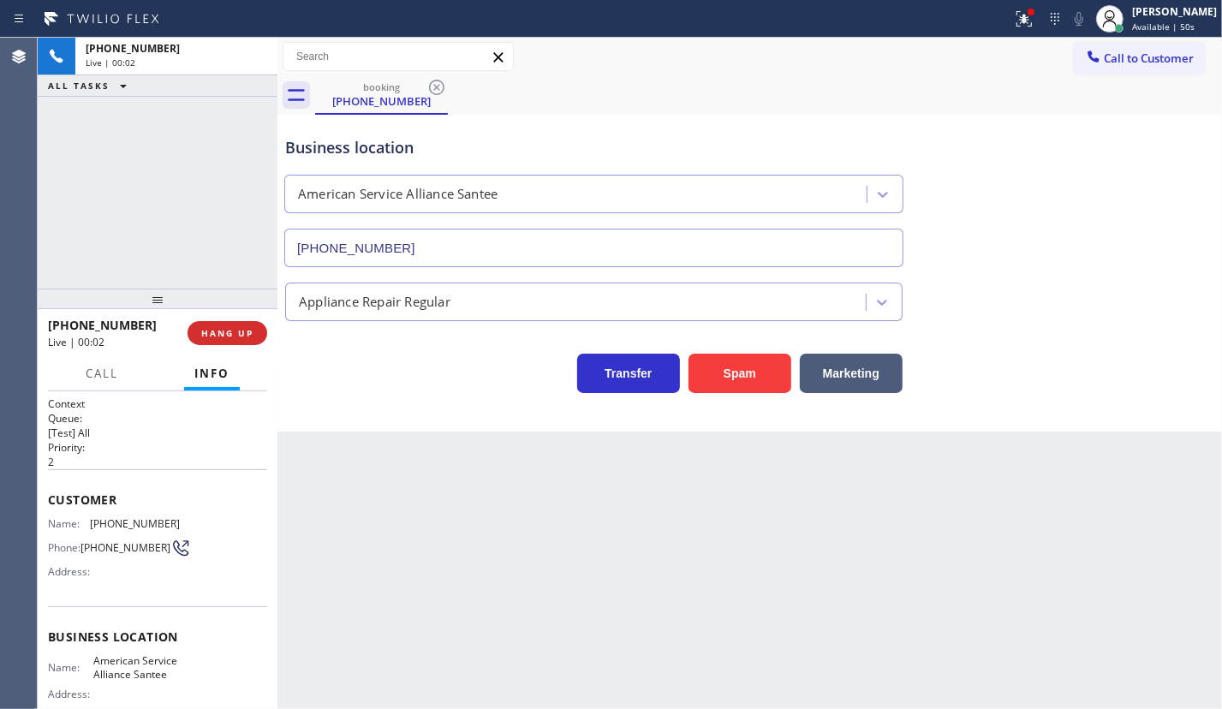
click at [225, 309] on div at bounding box center [158, 298] width 240 height 21
drag, startPoint x: 225, startPoint y: 309, endPoint x: 234, endPoint y: 328, distance: 20.7
click at [225, 309] on div at bounding box center [158, 298] width 240 height 21
drag, startPoint x: 234, startPoint y: 340, endPoint x: 295, endPoint y: 340, distance: 61.6
click at [235, 341] on span "HANG UP" at bounding box center [227, 336] width 52 height 12
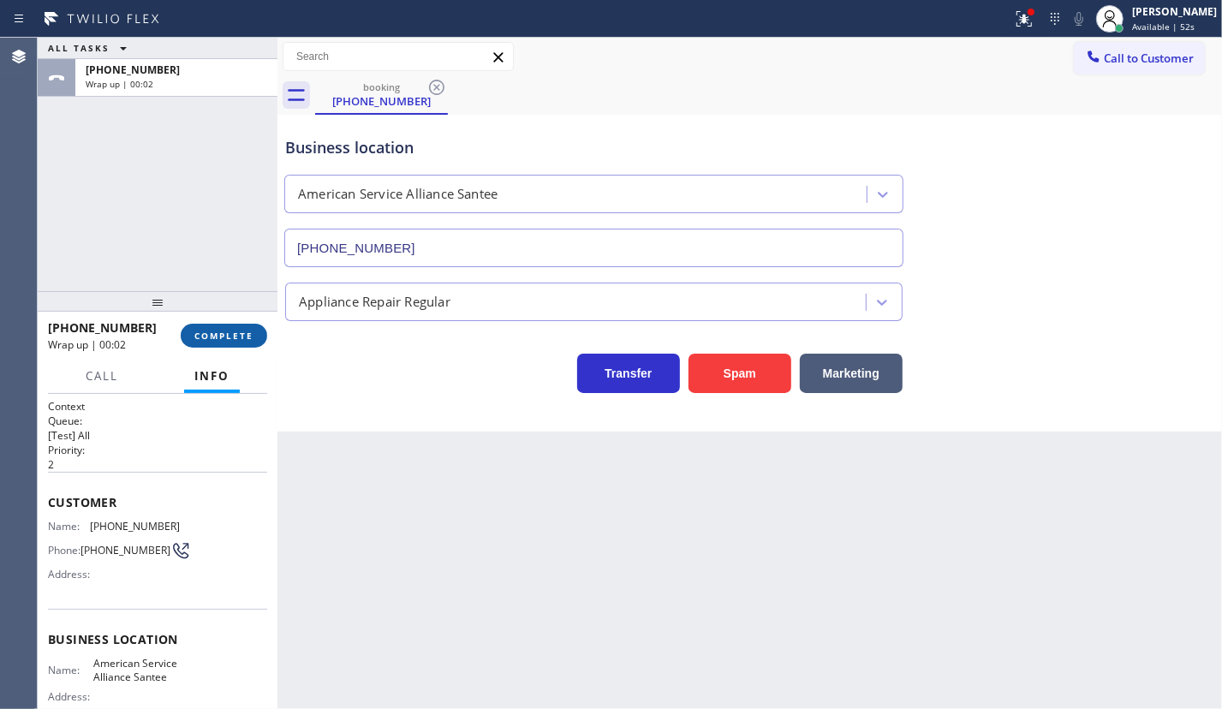
click at [205, 347] on button "COMPLETE" at bounding box center [224, 336] width 86 height 24
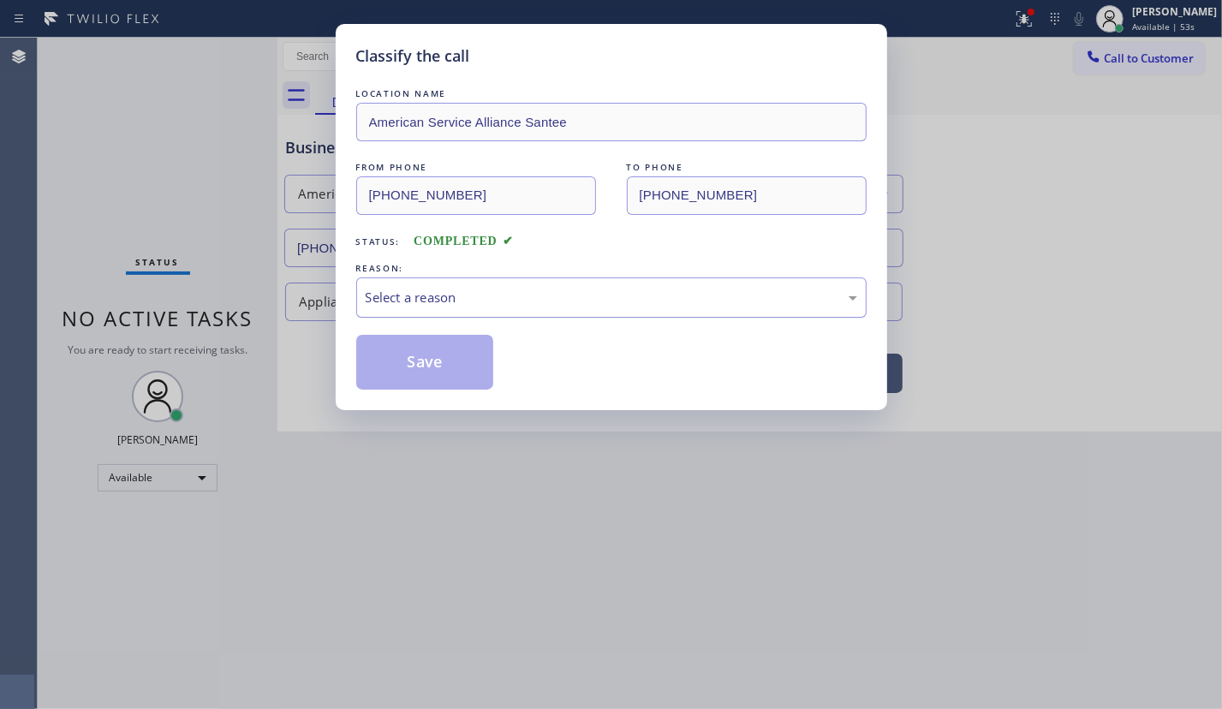
click at [625, 310] on div "Select a reason" at bounding box center [611, 297] width 510 height 40
click at [465, 371] on button "Save" at bounding box center [425, 362] width 138 height 55
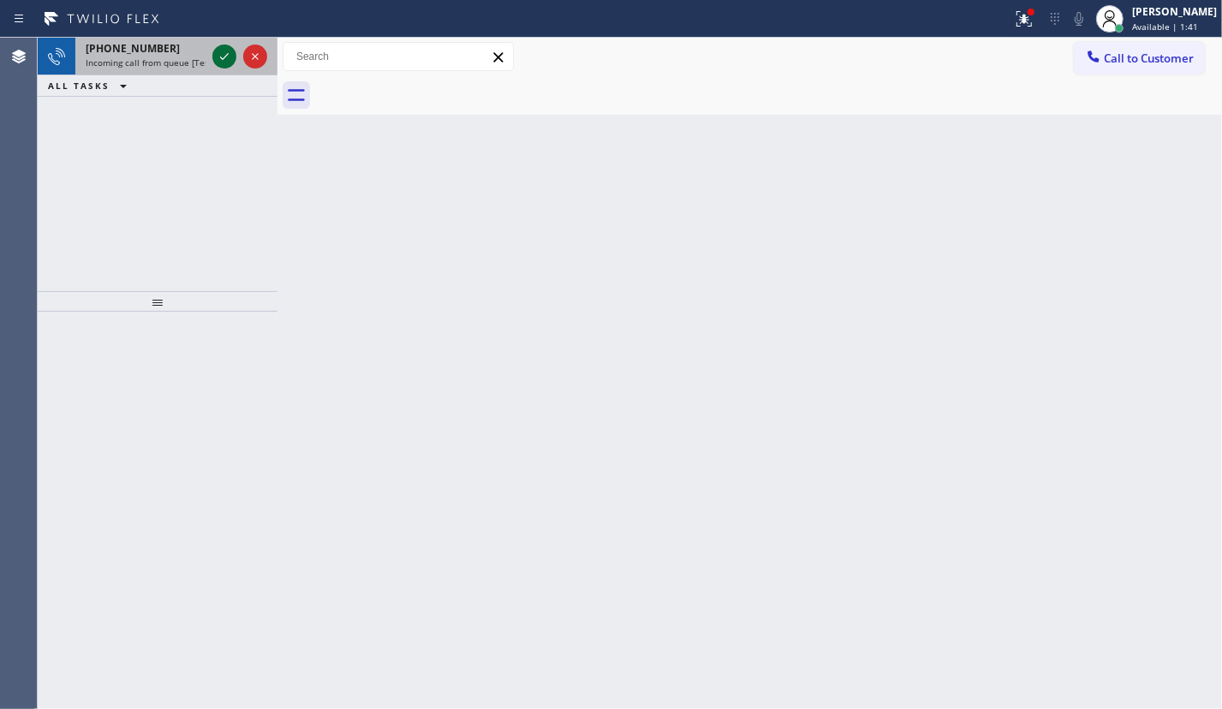
click at [219, 56] on icon at bounding box center [224, 56] width 21 height 21
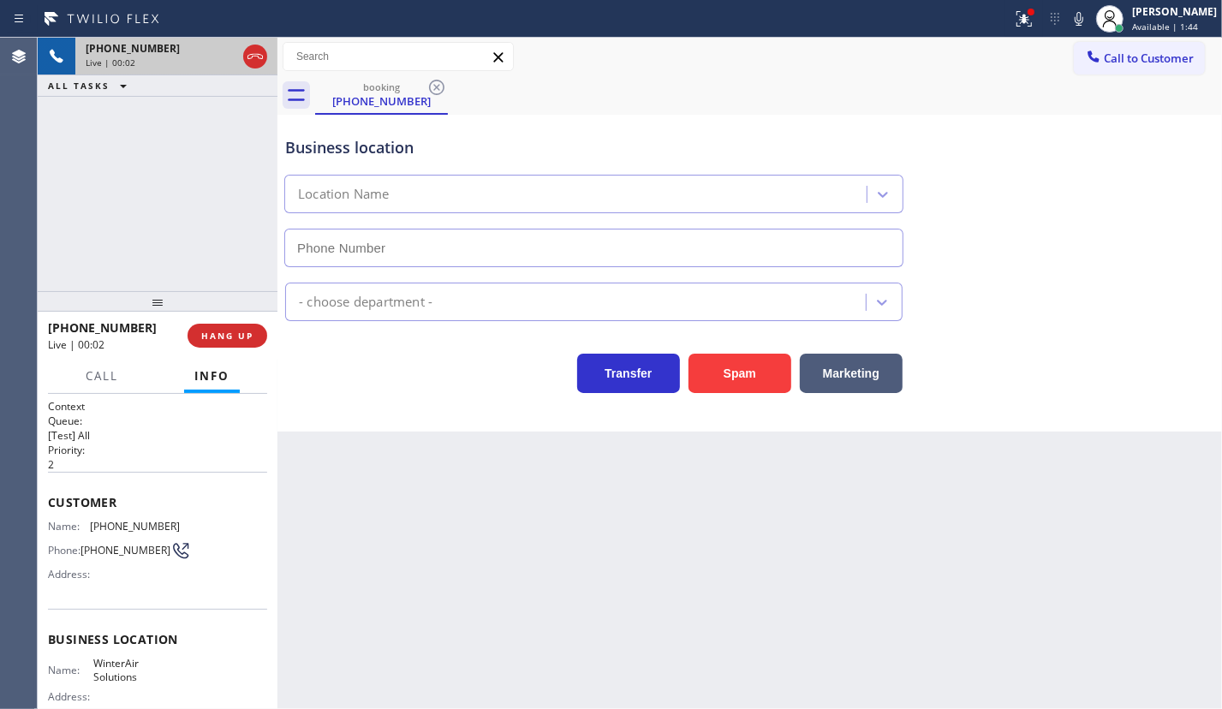
type input "[PHONE_NUMBER]"
click at [720, 378] on button "Spam" at bounding box center [739, 373] width 103 height 39
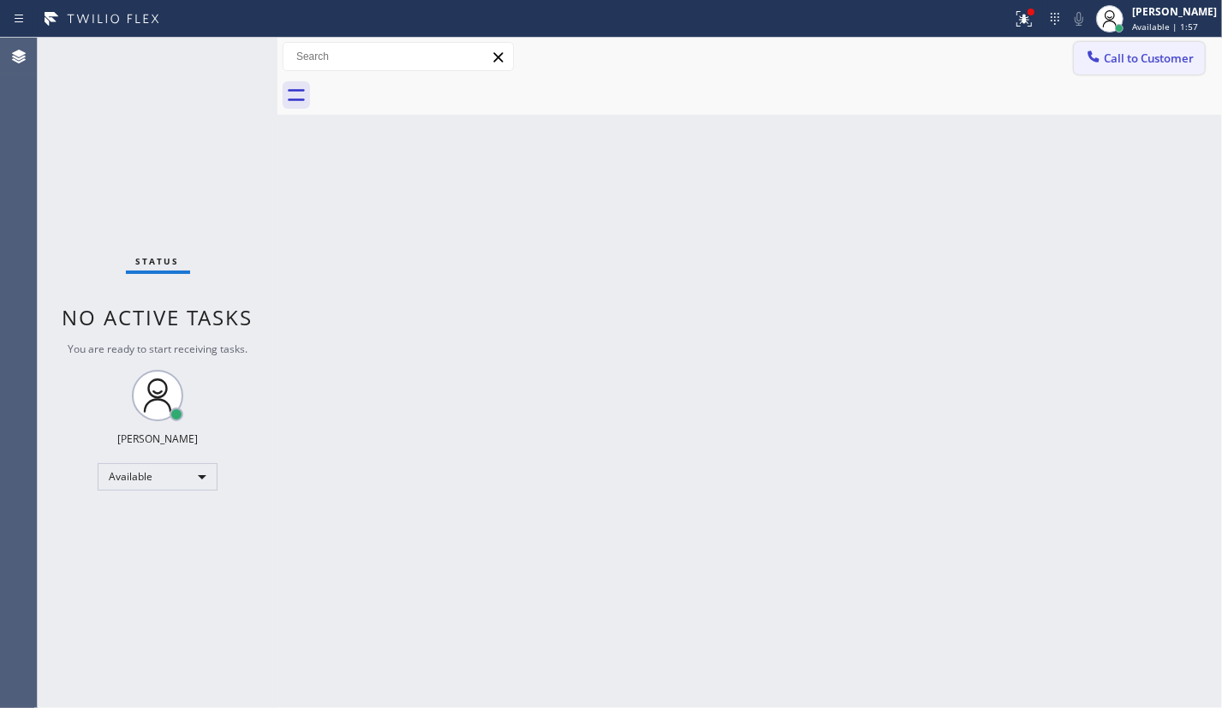
click at [1113, 65] on span "Call to Customer" at bounding box center [1148, 58] width 90 height 15
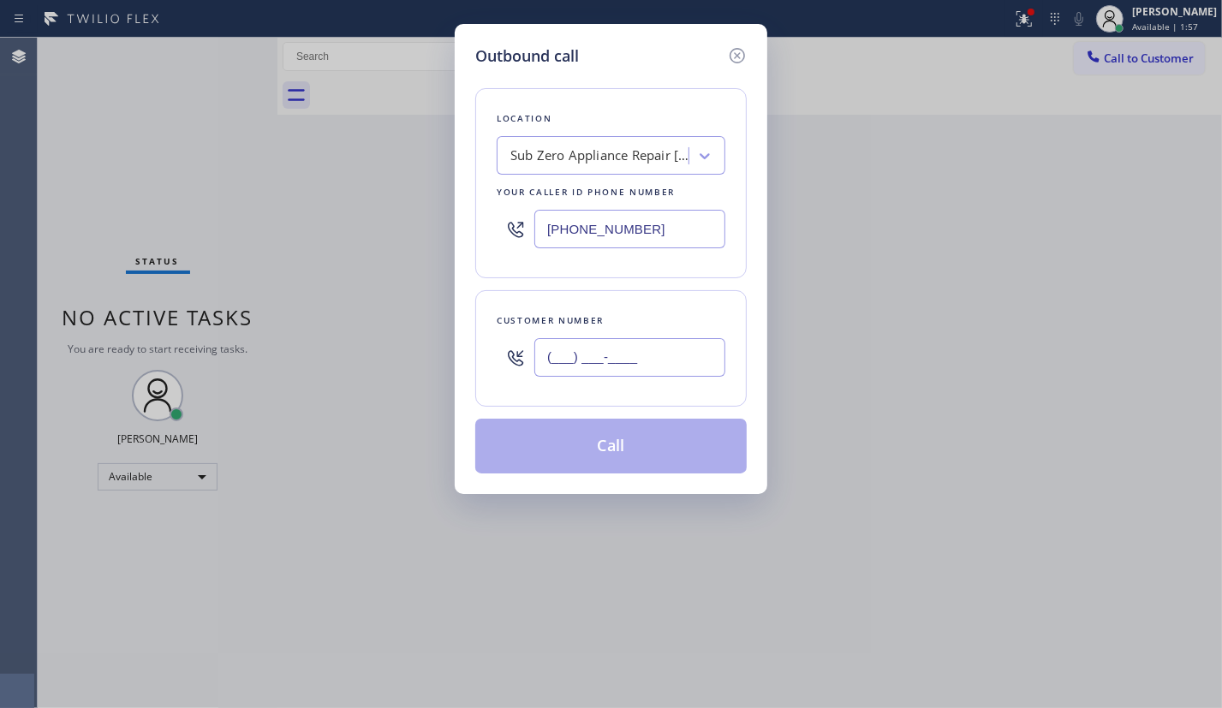
click at [665, 366] on input "(___) ___-____" at bounding box center [629, 357] width 191 height 39
paste input "602) 486-5598"
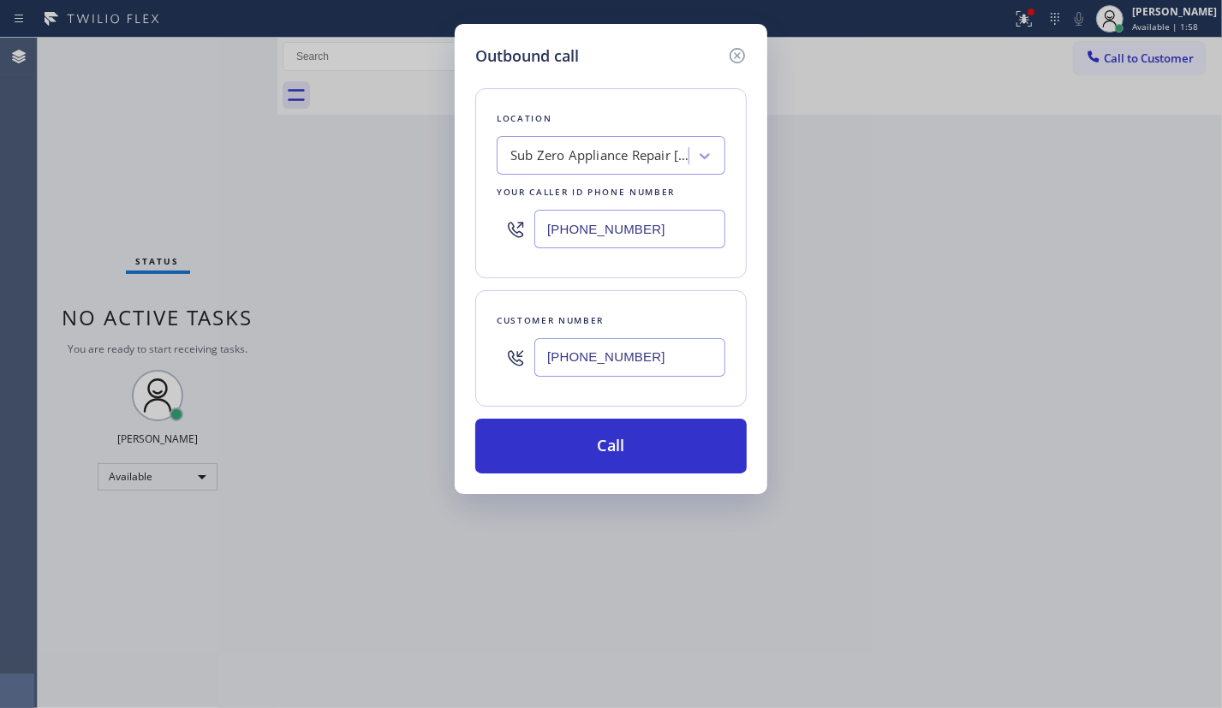
type input "[PHONE_NUMBER]"
click at [547, 221] on input "[PHONE_NUMBER]" at bounding box center [629, 229] width 191 height 39
click at [548, 222] on input "[PHONE_NUMBER]" at bounding box center [629, 229] width 191 height 39
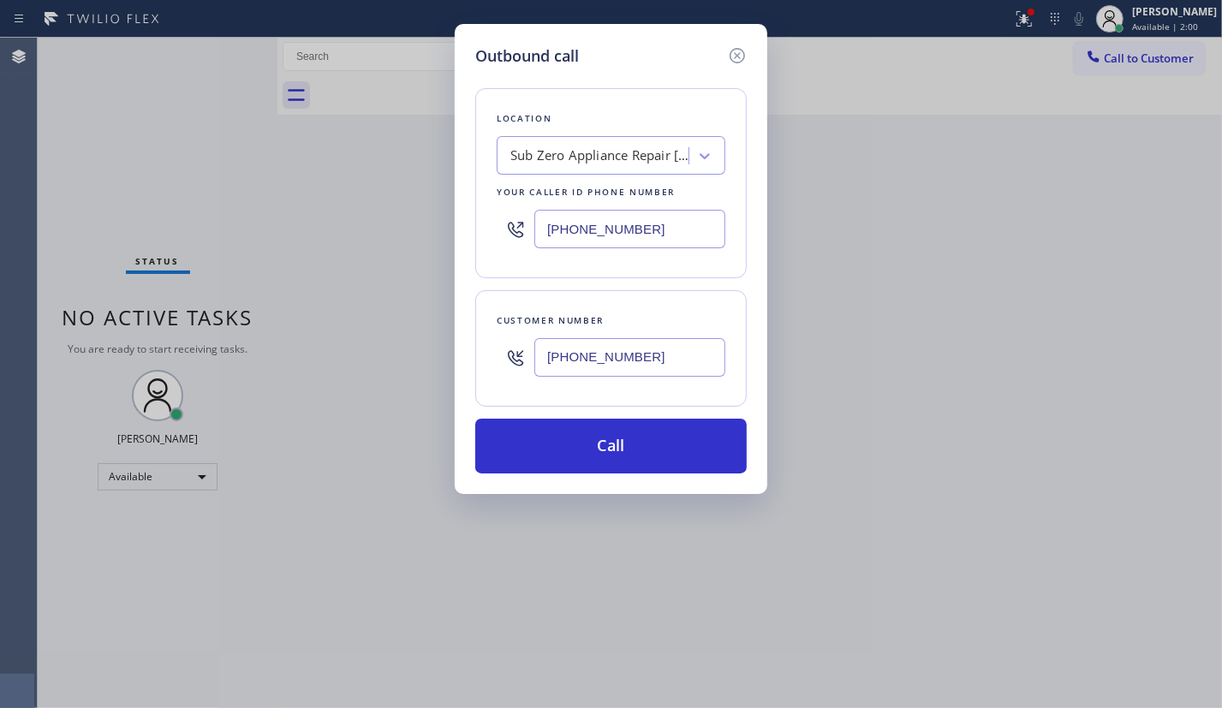
paste input "text"
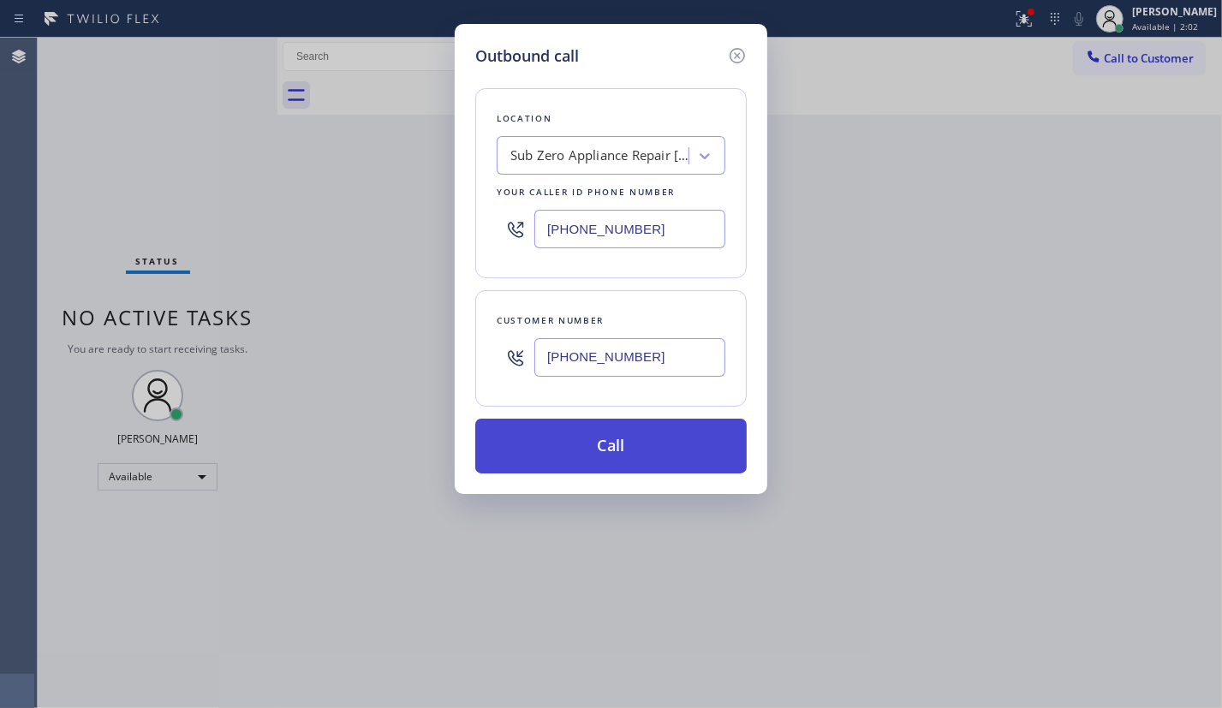
type input "[PHONE_NUMBER]"
click at [660, 456] on button "Call" at bounding box center [610, 446] width 271 height 55
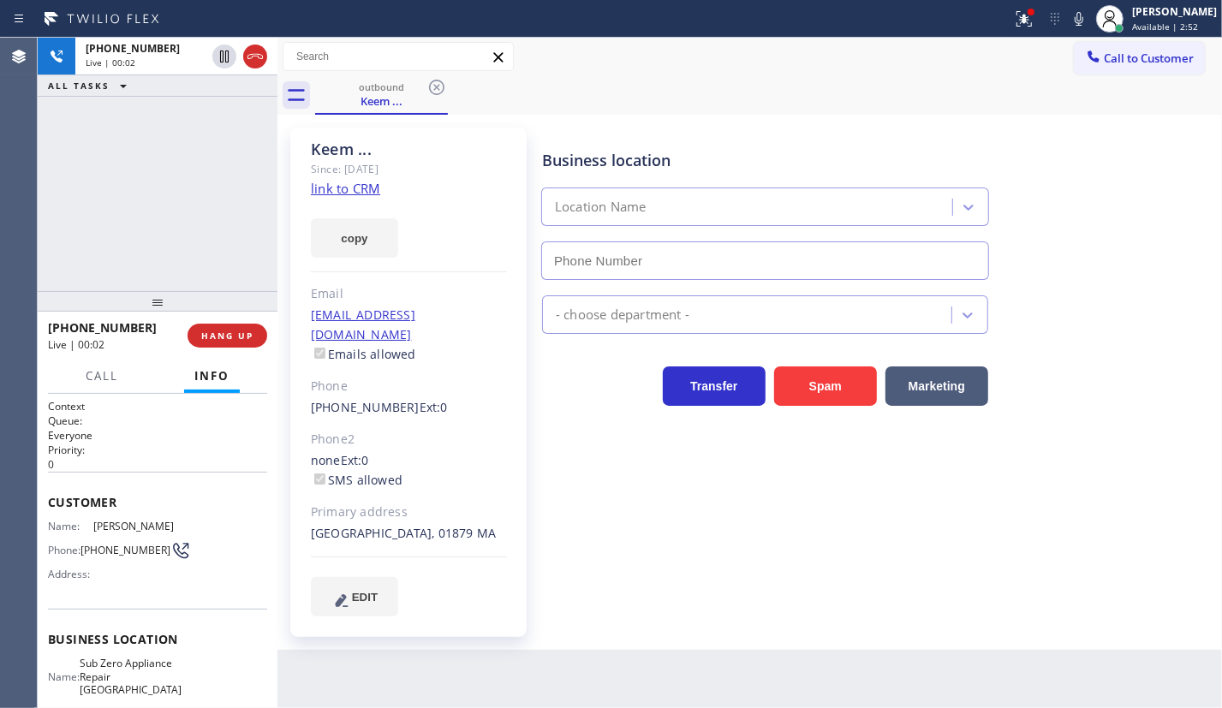
type input "[PHONE_NUMBER]"
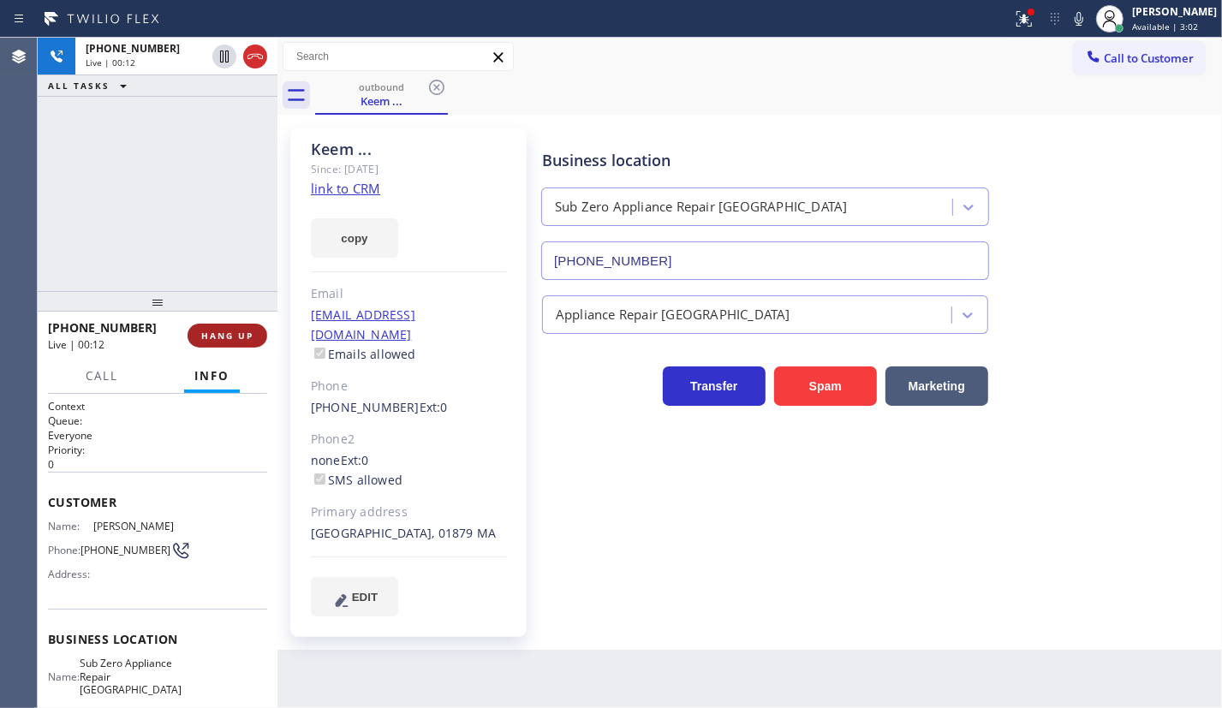
click at [193, 328] on button "HANG UP" at bounding box center [227, 336] width 80 height 24
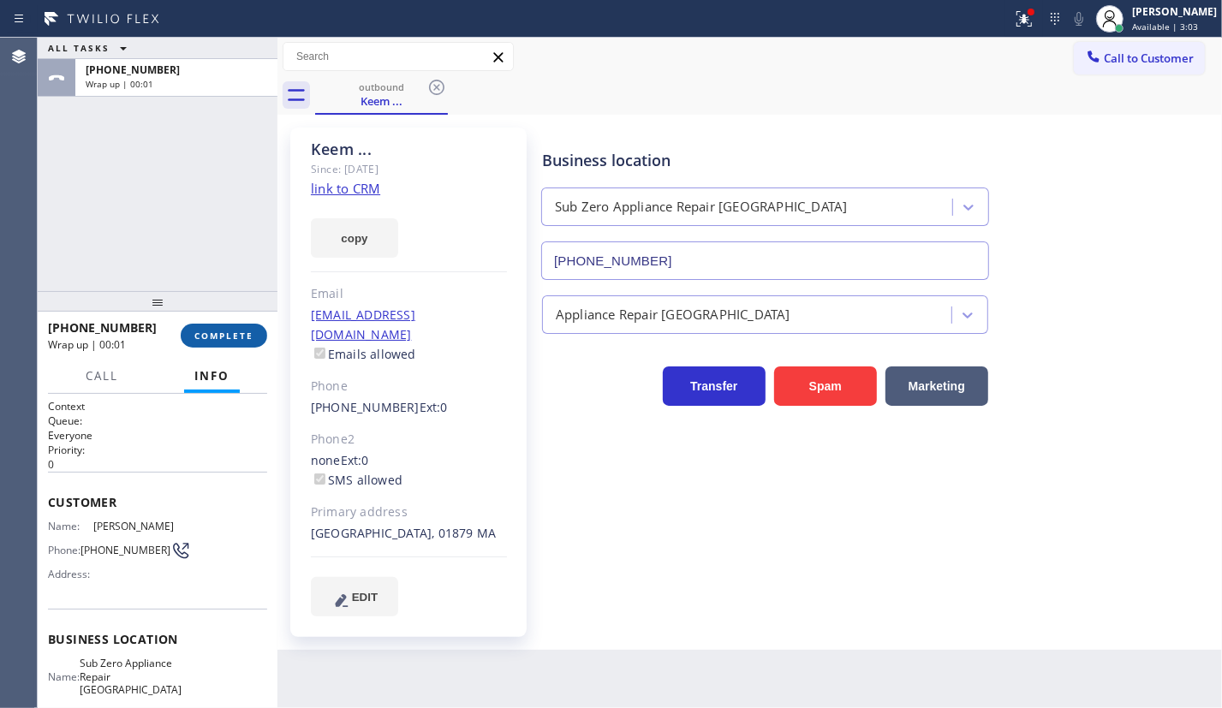
click at [205, 333] on span "COMPLETE" at bounding box center [223, 336] width 59 height 12
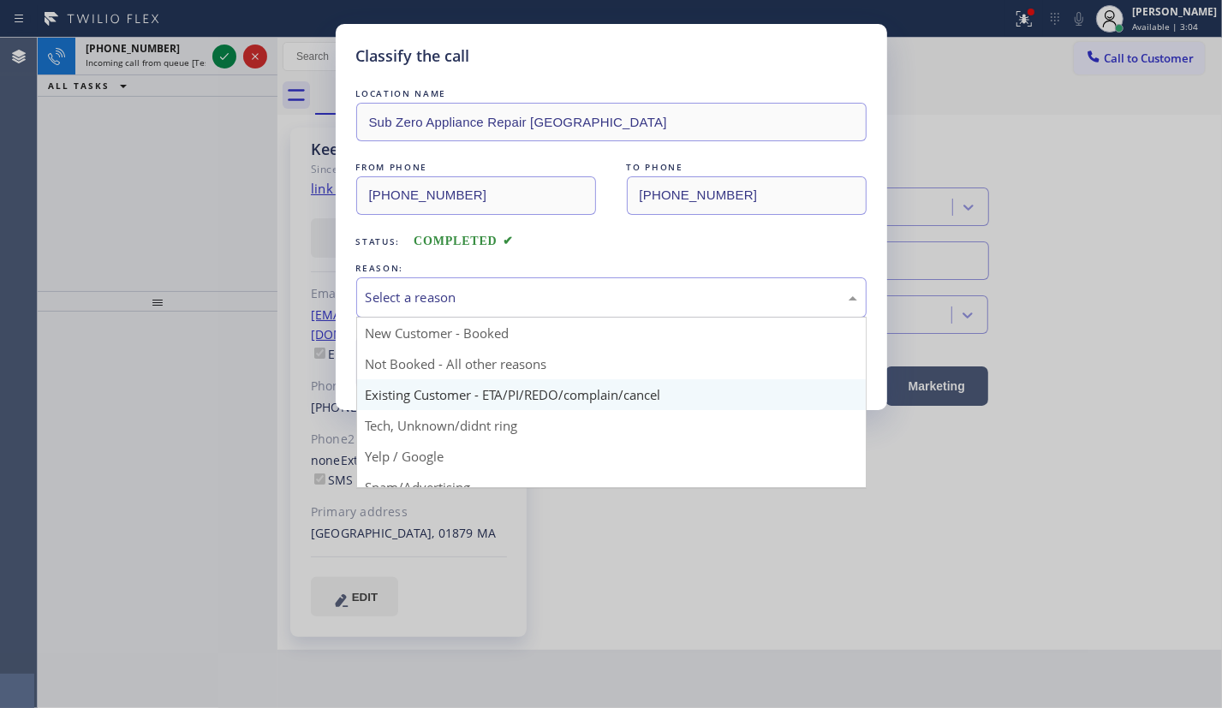
drag, startPoint x: 508, startPoint y: 284, endPoint x: 454, endPoint y: 395, distance: 123.7
click at [506, 287] on div "Select a reason" at bounding box center [611, 297] width 510 height 40
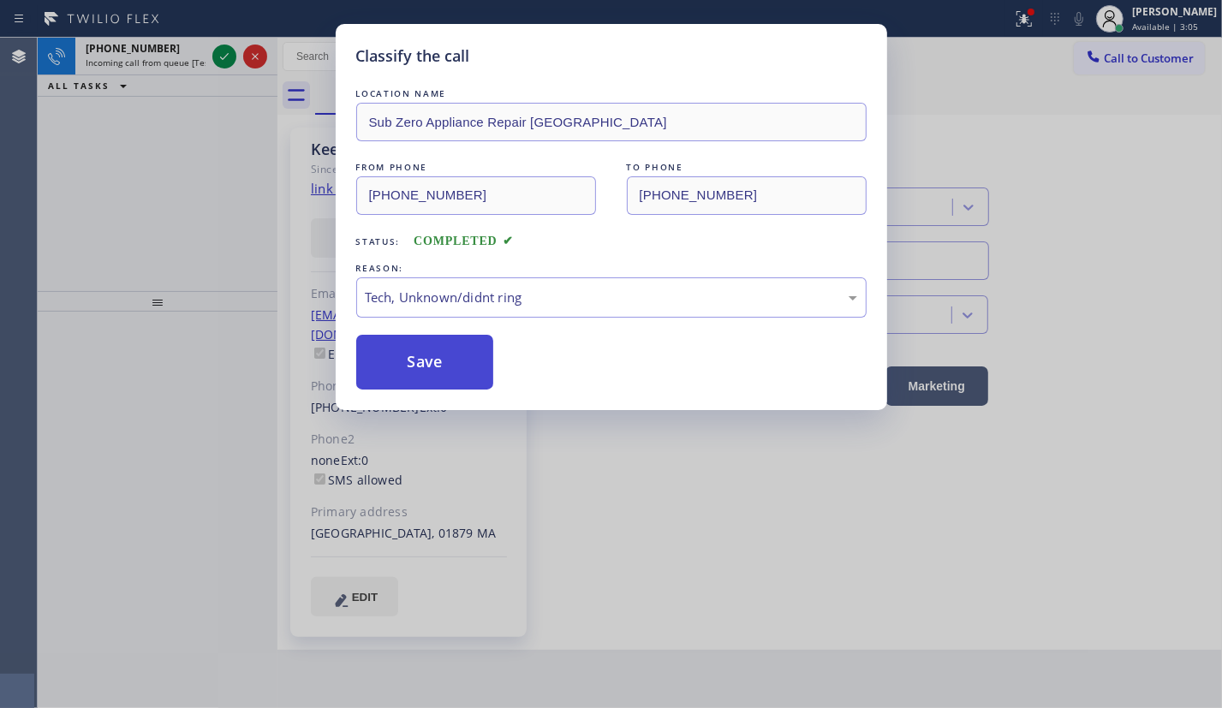
drag, startPoint x: 445, startPoint y: 426, endPoint x: 433, endPoint y: 384, distance: 43.6
click at [416, 355] on button "Save" at bounding box center [425, 362] width 138 height 55
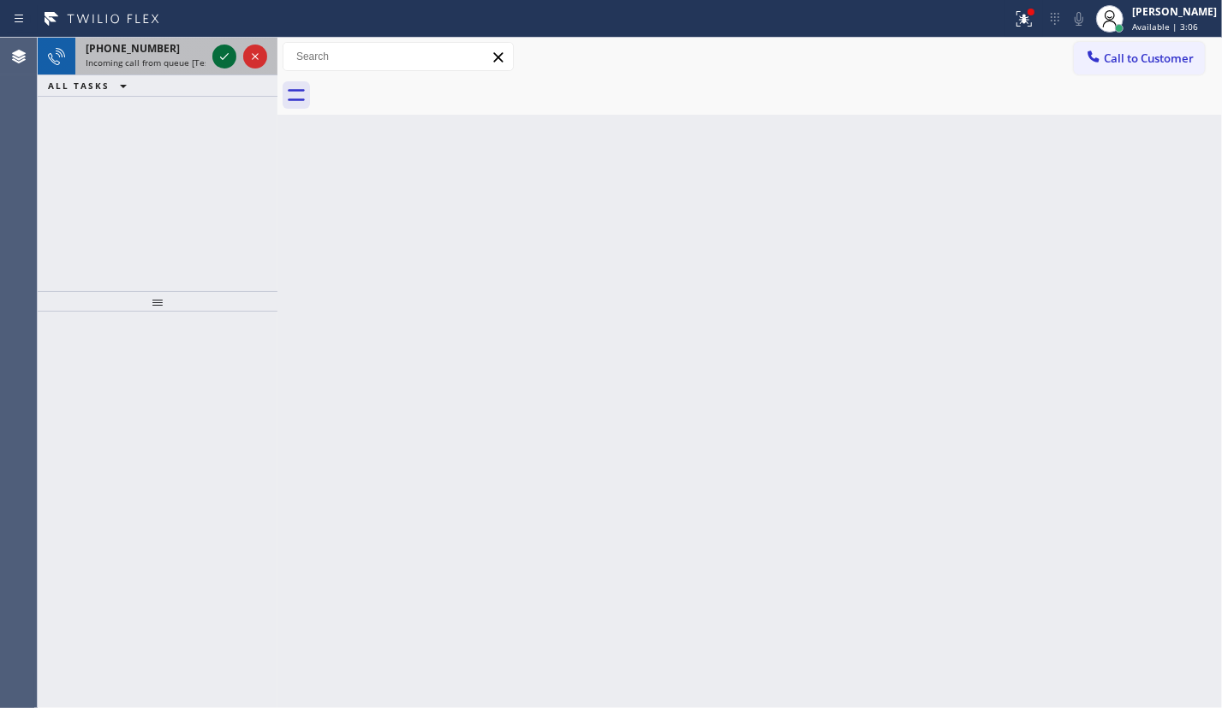
click at [222, 56] on icon at bounding box center [224, 56] width 21 height 21
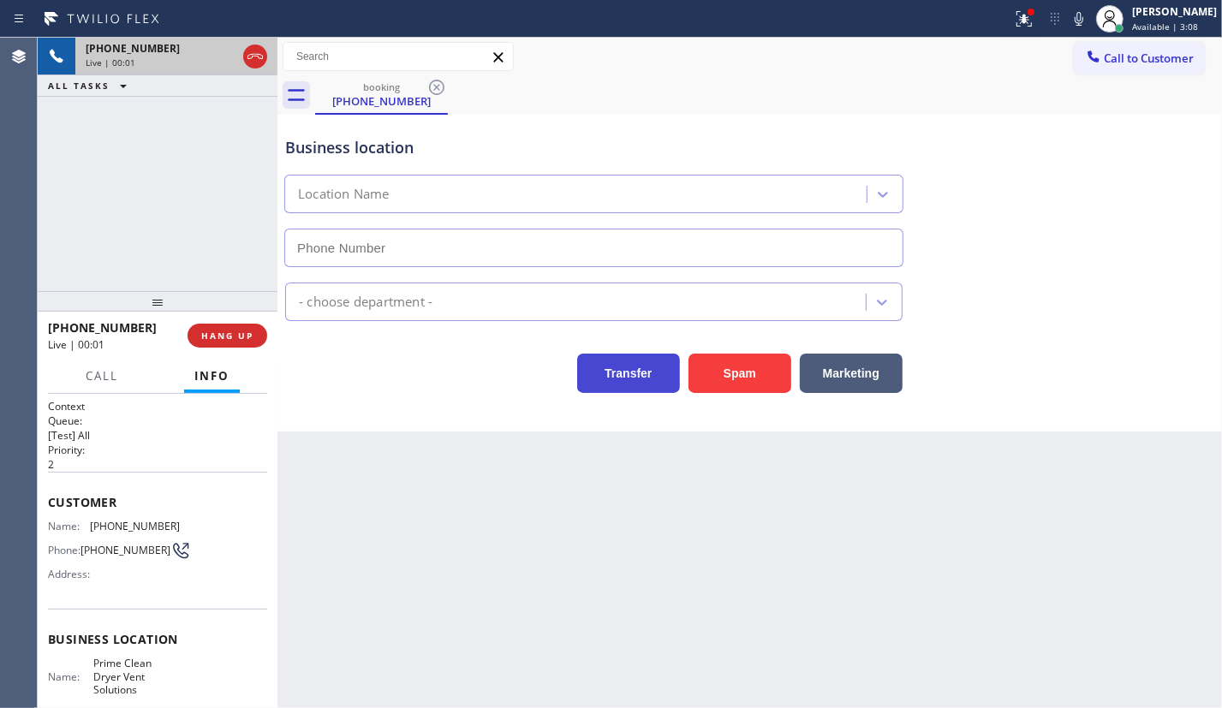
type input "[PHONE_NUMBER]"
click at [699, 381] on button "Spam" at bounding box center [739, 373] width 103 height 39
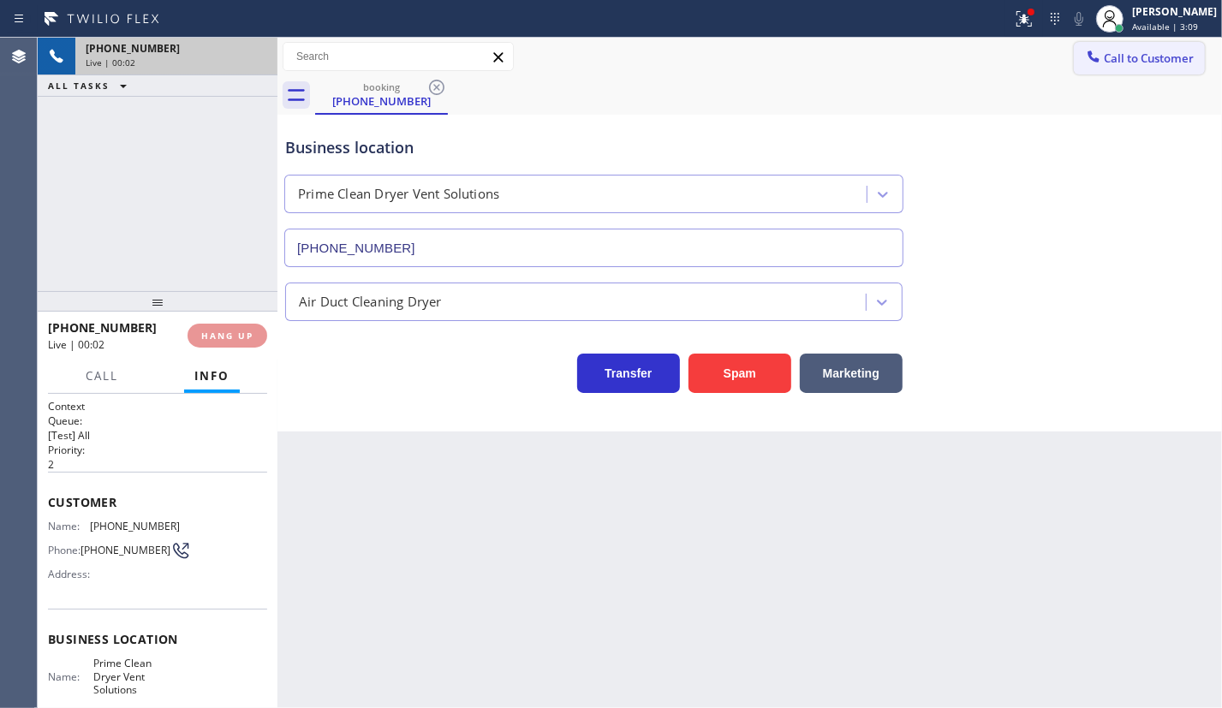
click at [1123, 64] on span "Call to Customer" at bounding box center [1148, 58] width 90 height 15
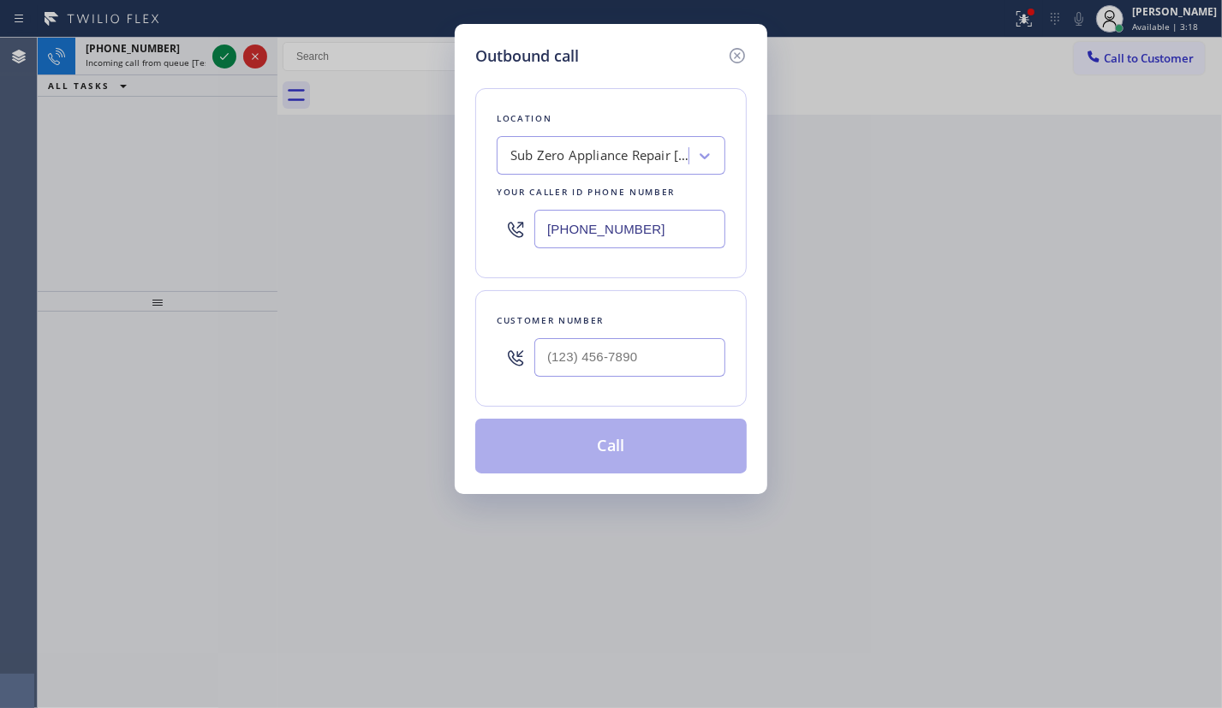
click at [681, 223] on input "[PHONE_NUMBER]" at bounding box center [629, 229] width 191 height 39
paste input "text"
type input "[PHONE_NUMBER]"
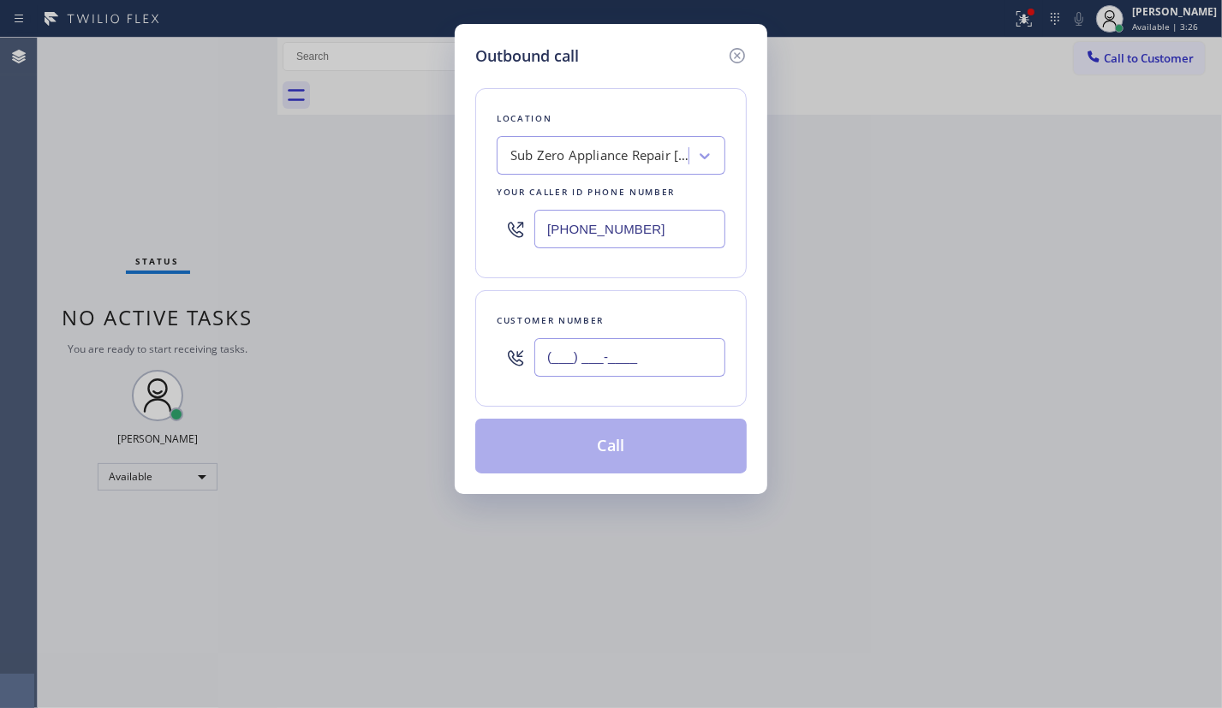
click at [643, 355] on input "(___) ___-____" at bounding box center [629, 357] width 191 height 39
paste input "602) 486-5598"
type input "[PHONE_NUMBER]"
click at [620, 453] on button "Call" at bounding box center [610, 446] width 271 height 55
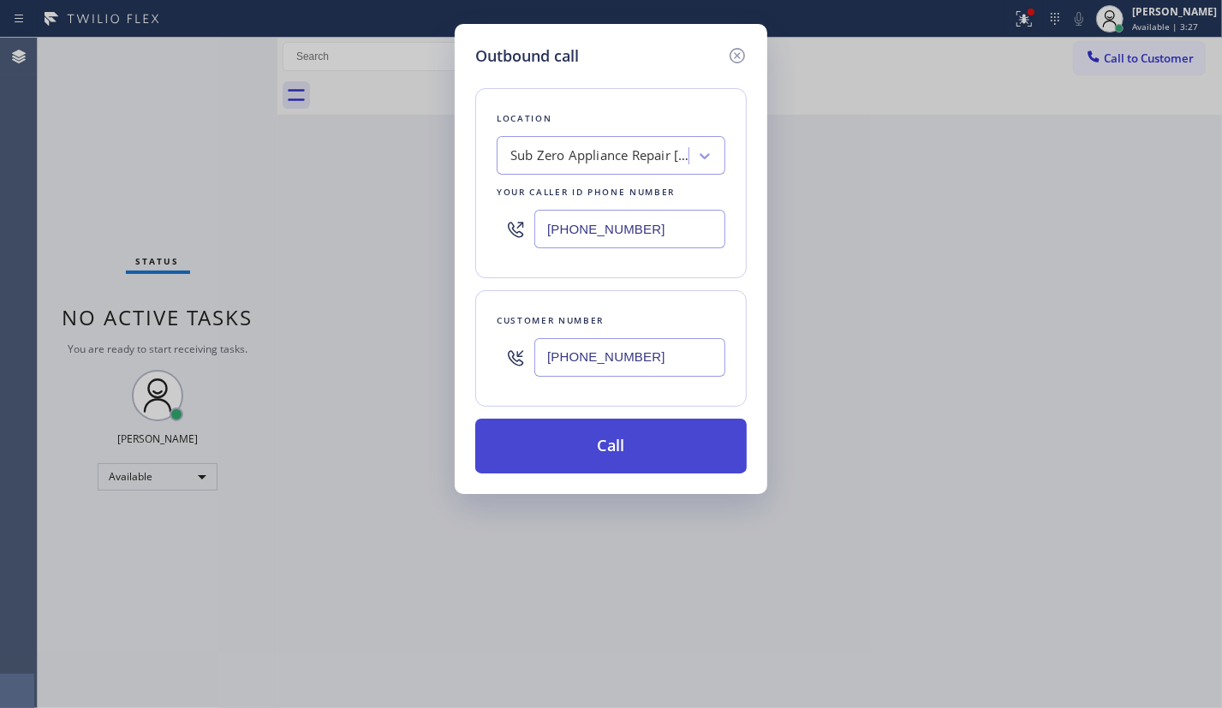
click at [620, 454] on button "Call" at bounding box center [610, 446] width 271 height 55
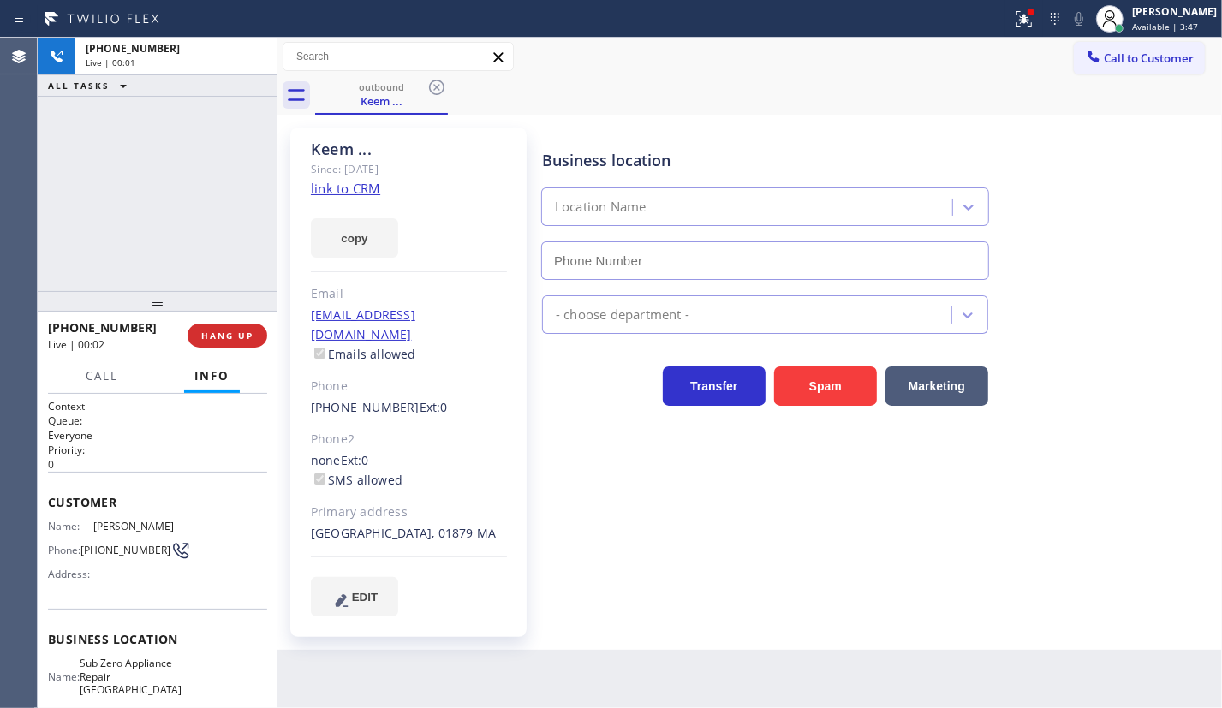
type input "[PHONE_NUMBER]"
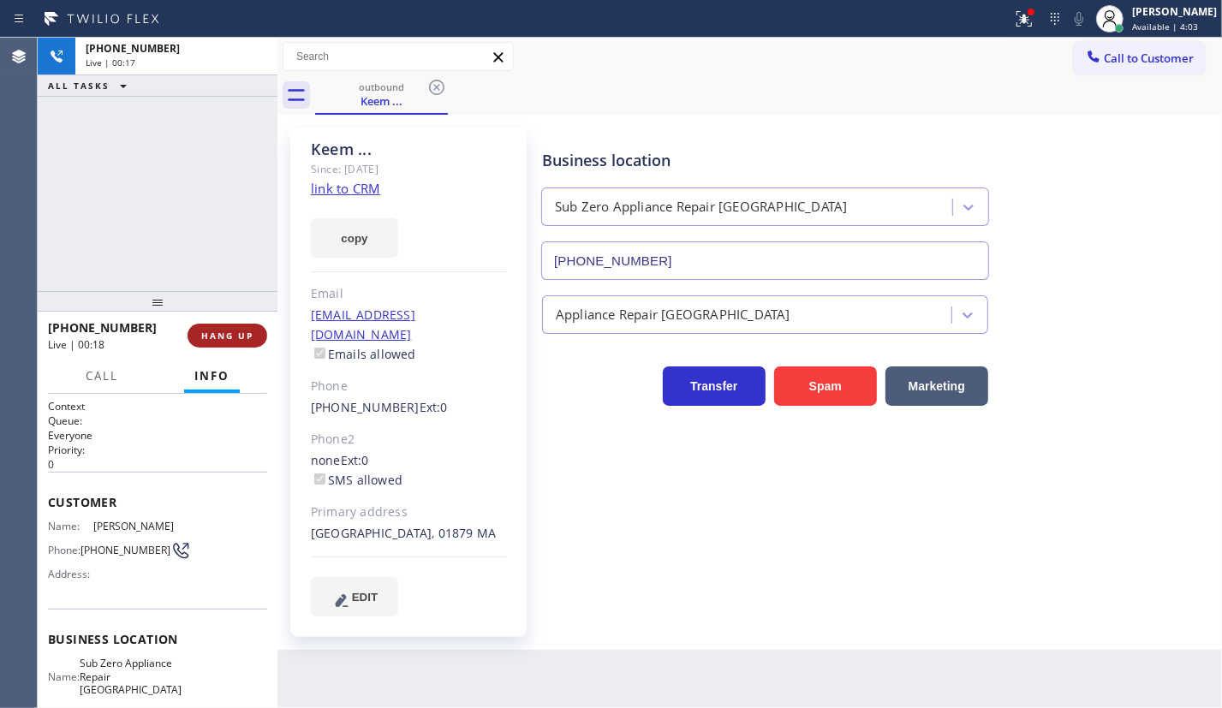
click at [245, 338] on span "HANG UP" at bounding box center [227, 336] width 52 height 12
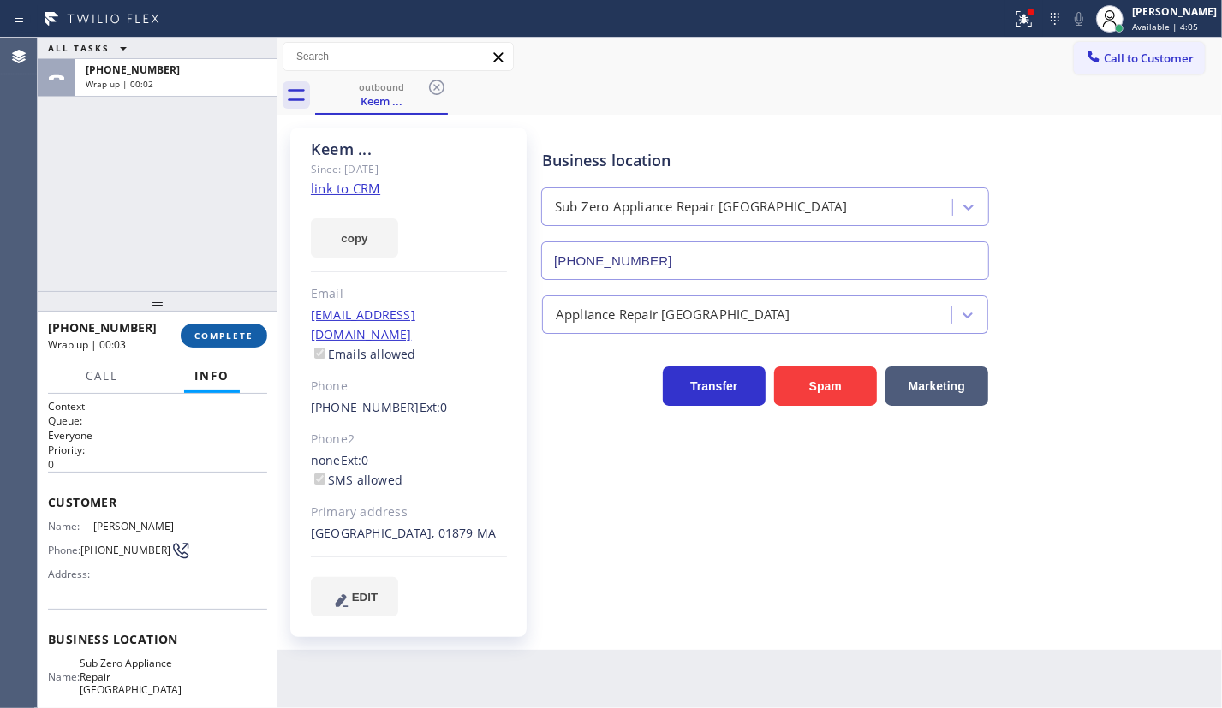
click at [244, 338] on span "COMPLETE" at bounding box center [223, 336] width 59 height 12
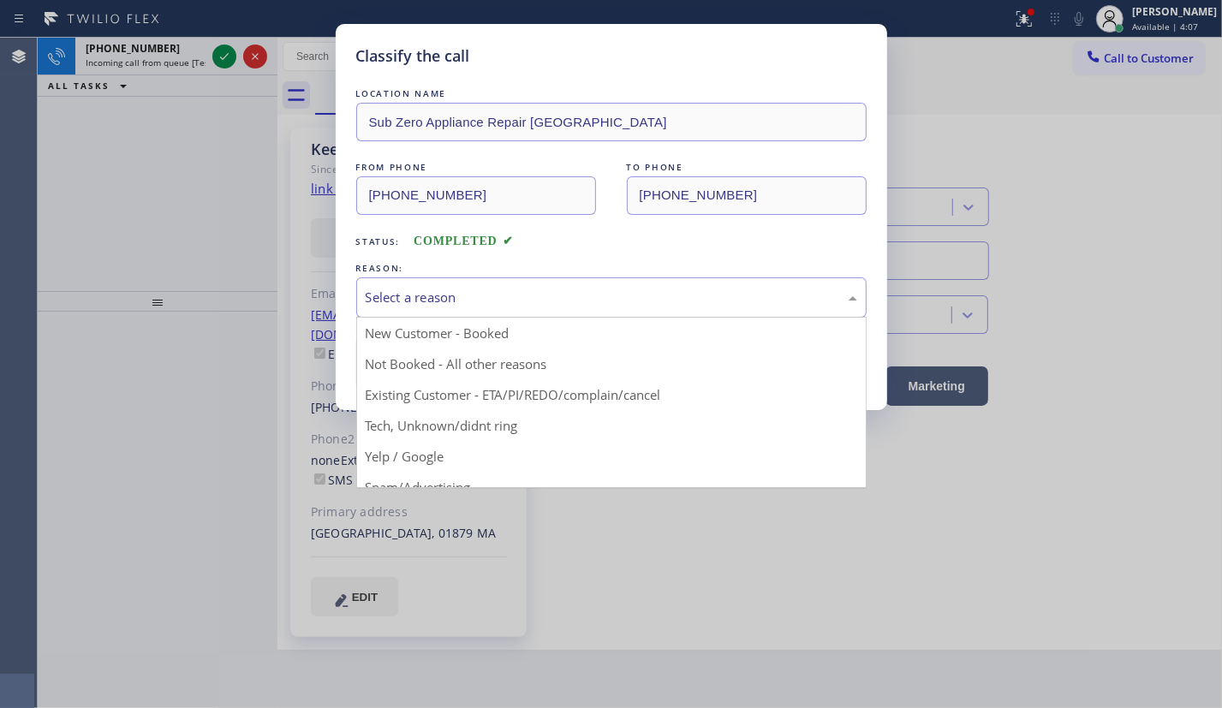
drag, startPoint x: 498, startPoint y: 303, endPoint x: 498, endPoint y: 315, distance: 12.0
click at [498, 306] on div "Select a reason" at bounding box center [611, 297] width 510 height 40
drag, startPoint x: 483, startPoint y: 427, endPoint x: 479, endPoint y: 395, distance: 32.7
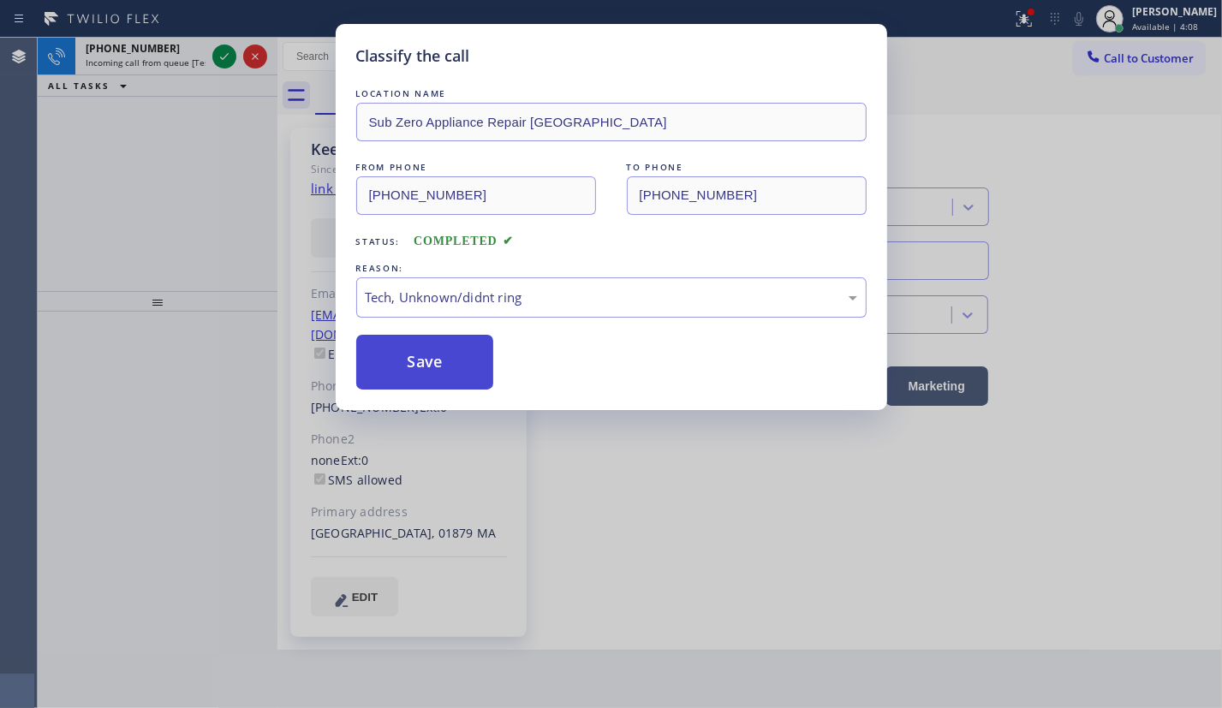
click at [461, 366] on button "Save" at bounding box center [425, 362] width 138 height 55
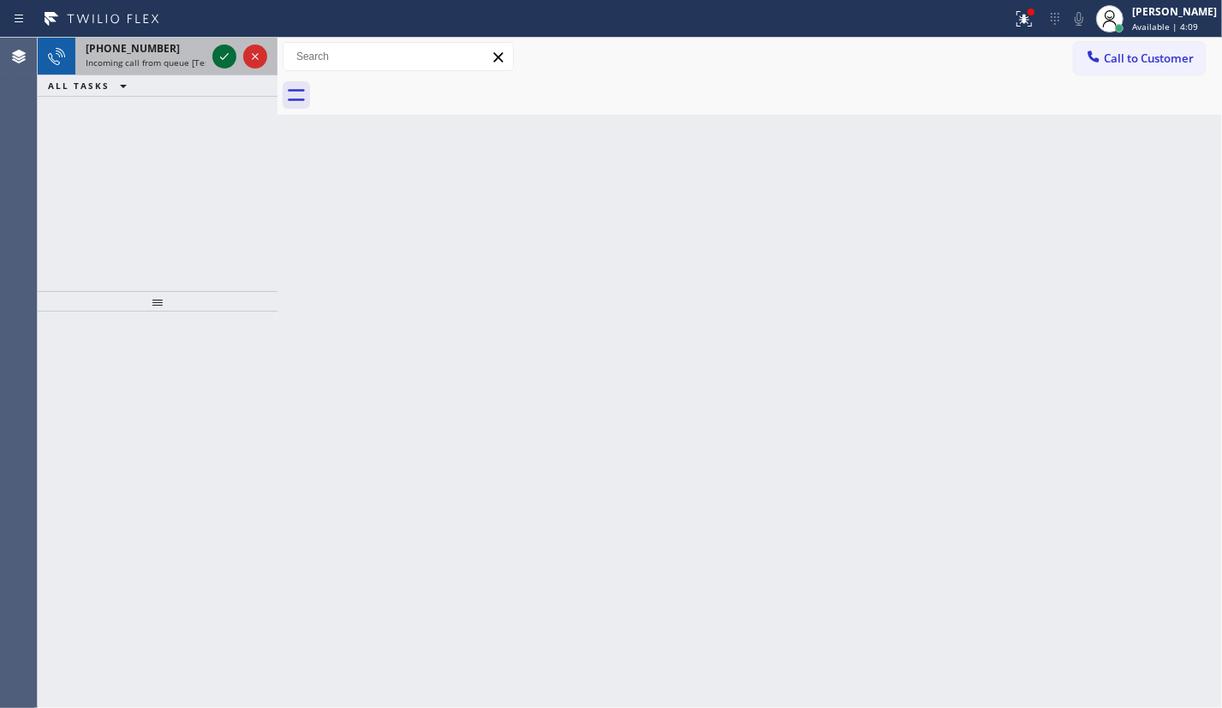
click at [232, 50] on icon at bounding box center [224, 56] width 21 height 21
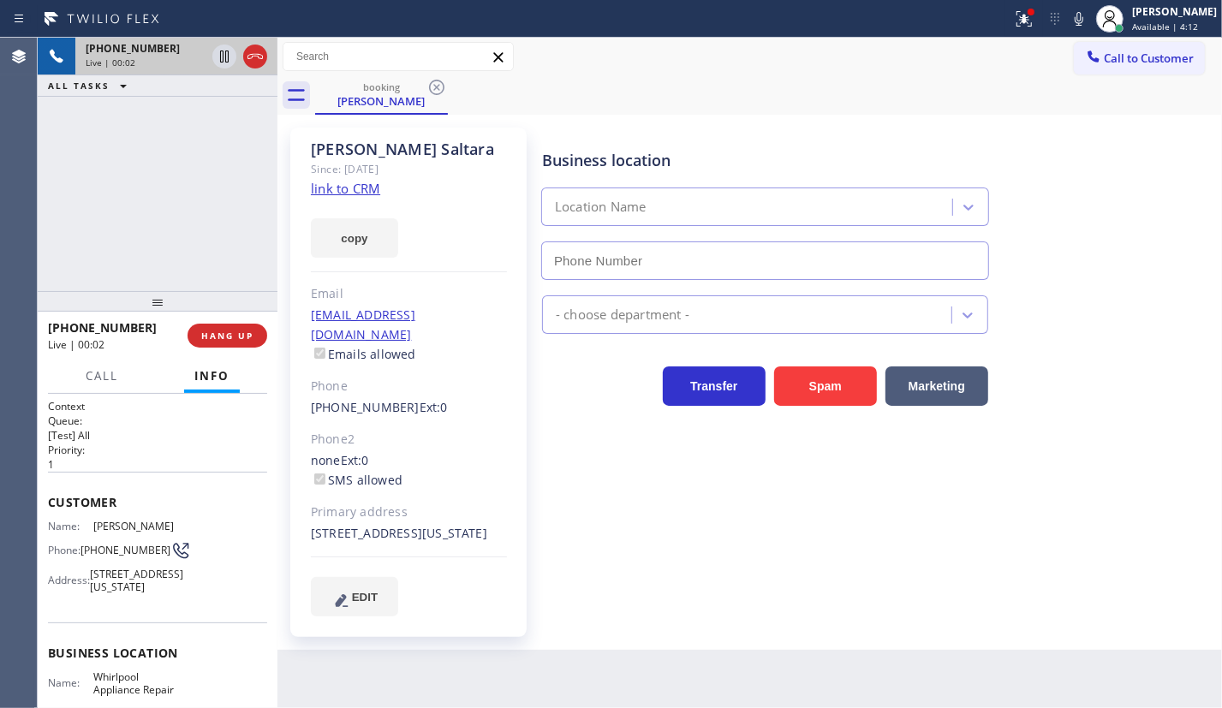
type input "[PHONE_NUMBER]"
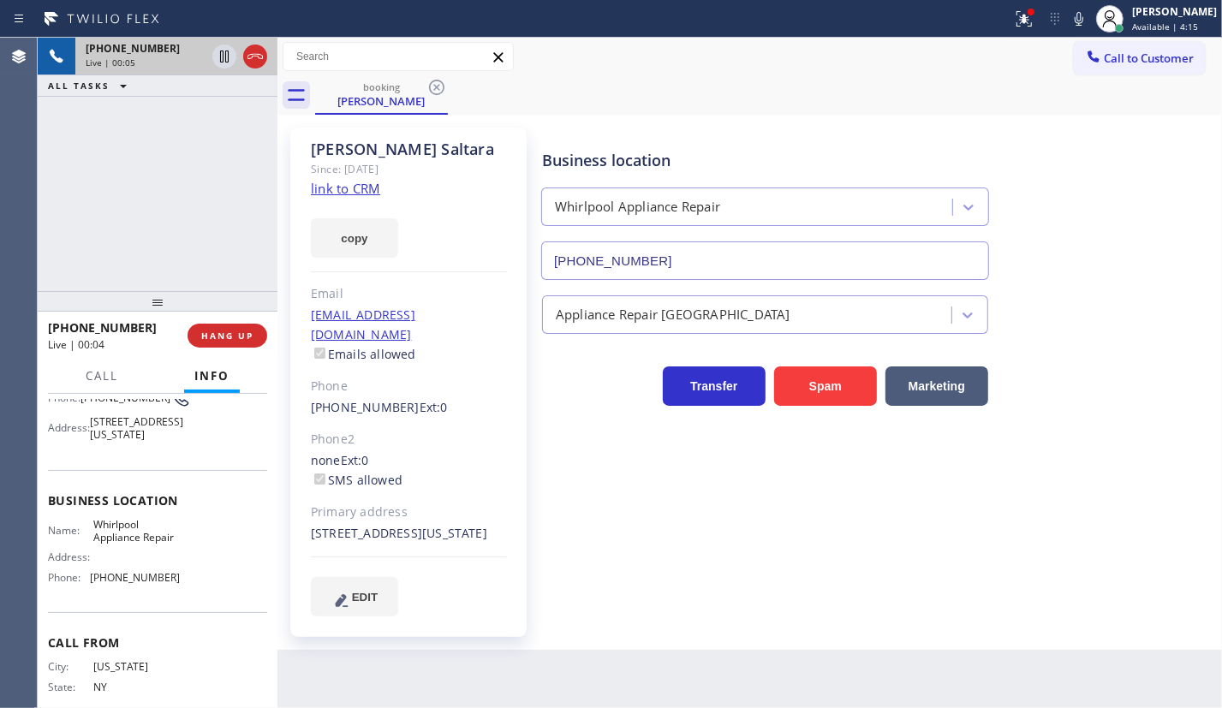
scroll to position [155, 0]
click at [118, 574] on div "Name: Whirlpool Appliance Repair Address: Phone: [PHONE_NUMBER]" at bounding box center [114, 552] width 132 height 74
click at [132, 573] on div "Name: Whirlpool Appliance Repair Address: Phone: [PHONE_NUMBER]" at bounding box center [114, 552] width 132 height 74
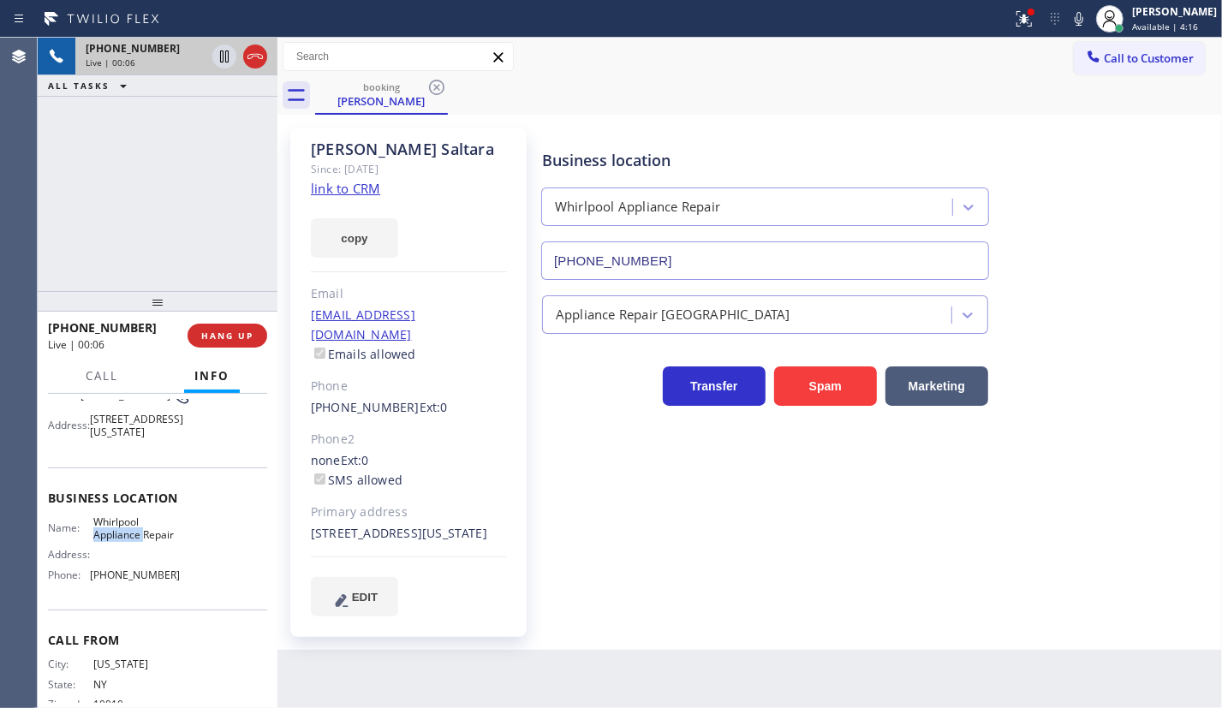
click at [132, 573] on div "Name: Whirlpool Appliance Repair Address: Phone: [PHONE_NUMBER]" at bounding box center [114, 552] width 132 height 74
copy span "Whirlpool Appliance Repair"
click at [721, 264] on input "[PHONE_NUMBER]" at bounding box center [765, 260] width 448 height 39
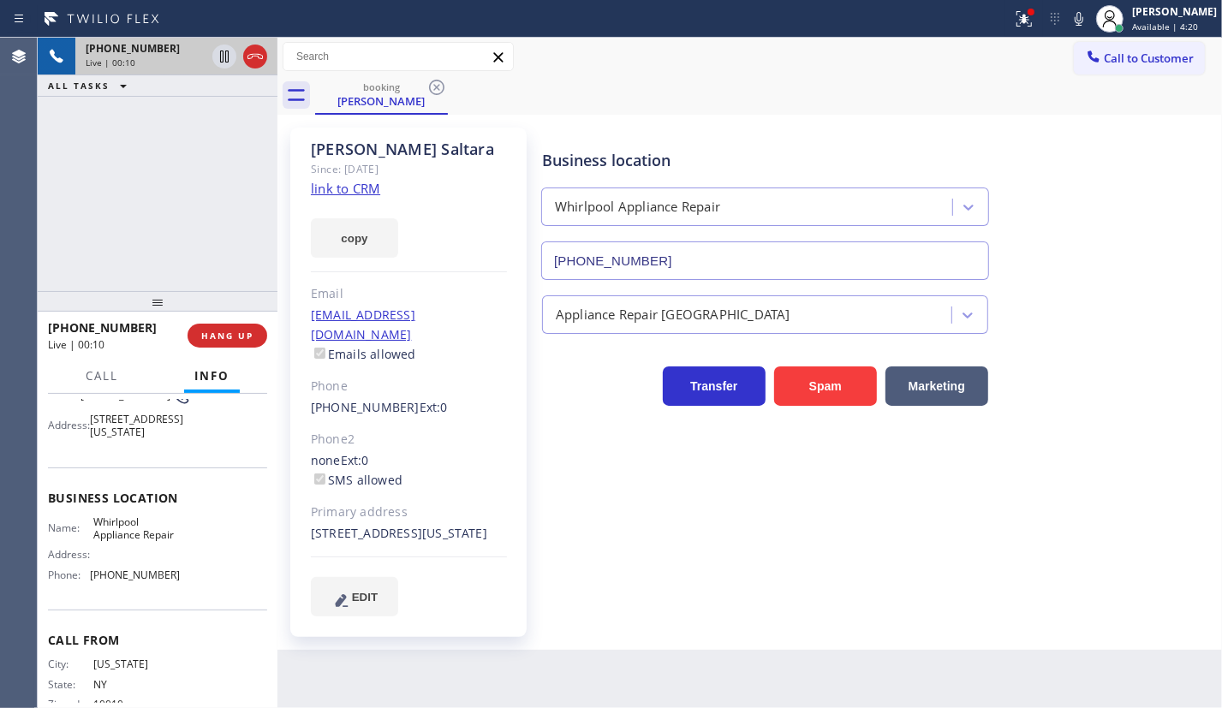
click at [721, 264] on input "[PHONE_NUMBER]" at bounding box center [765, 260] width 448 height 39
click at [355, 196] on link "link to CRM" at bounding box center [345, 188] width 69 height 17
click at [217, 57] on icon at bounding box center [224, 56] width 21 height 21
click at [1089, 27] on icon at bounding box center [1078, 19] width 21 height 21
click at [1089, 23] on icon at bounding box center [1078, 19] width 21 height 21
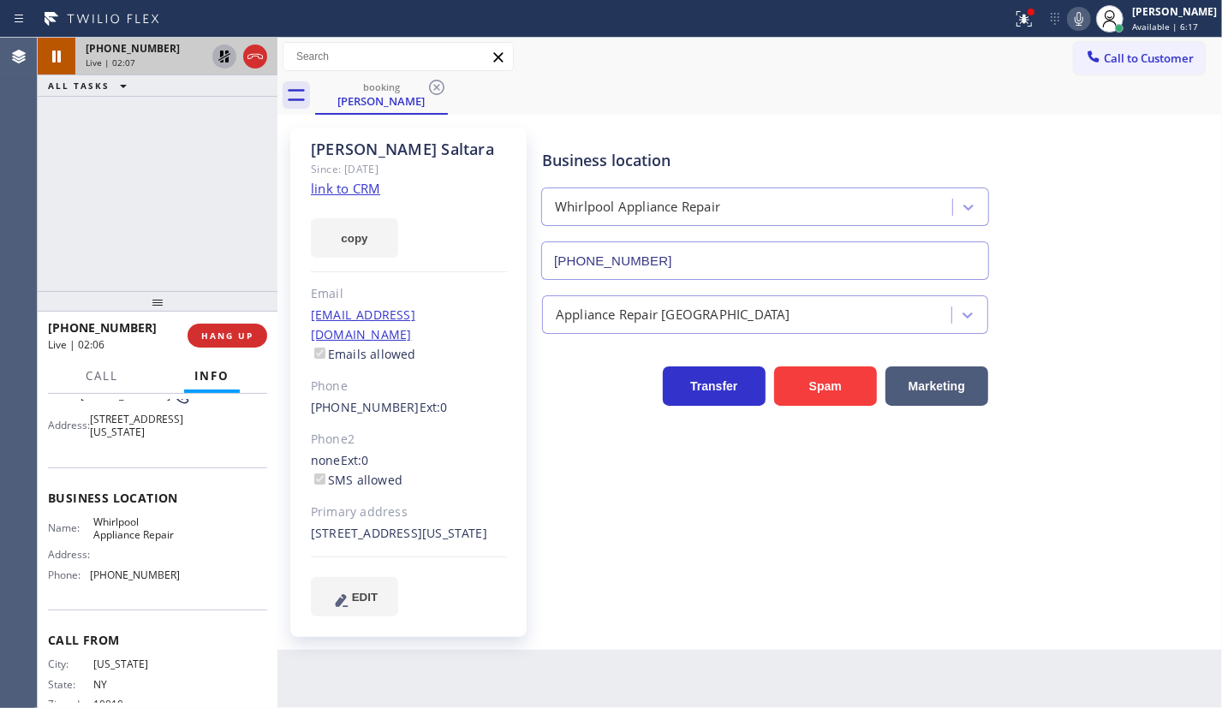
click at [217, 63] on icon at bounding box center [224, 56] width 21 height 21
click at [241, 334] on span "HANG UP" at bounding box center [227, 336] width 52 height 12
click at [245, 334] on span "HANG UP" at bounding box center [227, 336] width 52 height 12
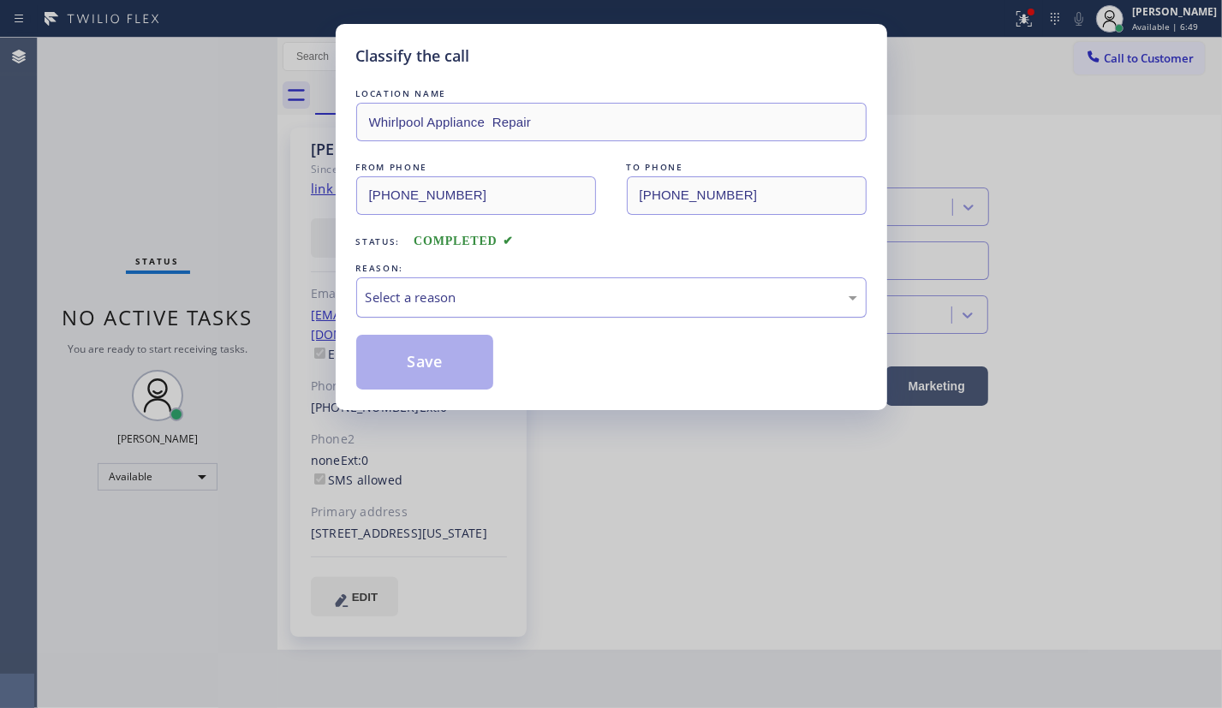
click at [413, 294] on div "Select a reason" at bounding box center [611, 298] width 491 height 20
click at [449, 343] on button "Save" at bounding box center [425, 362] width 138 height 55
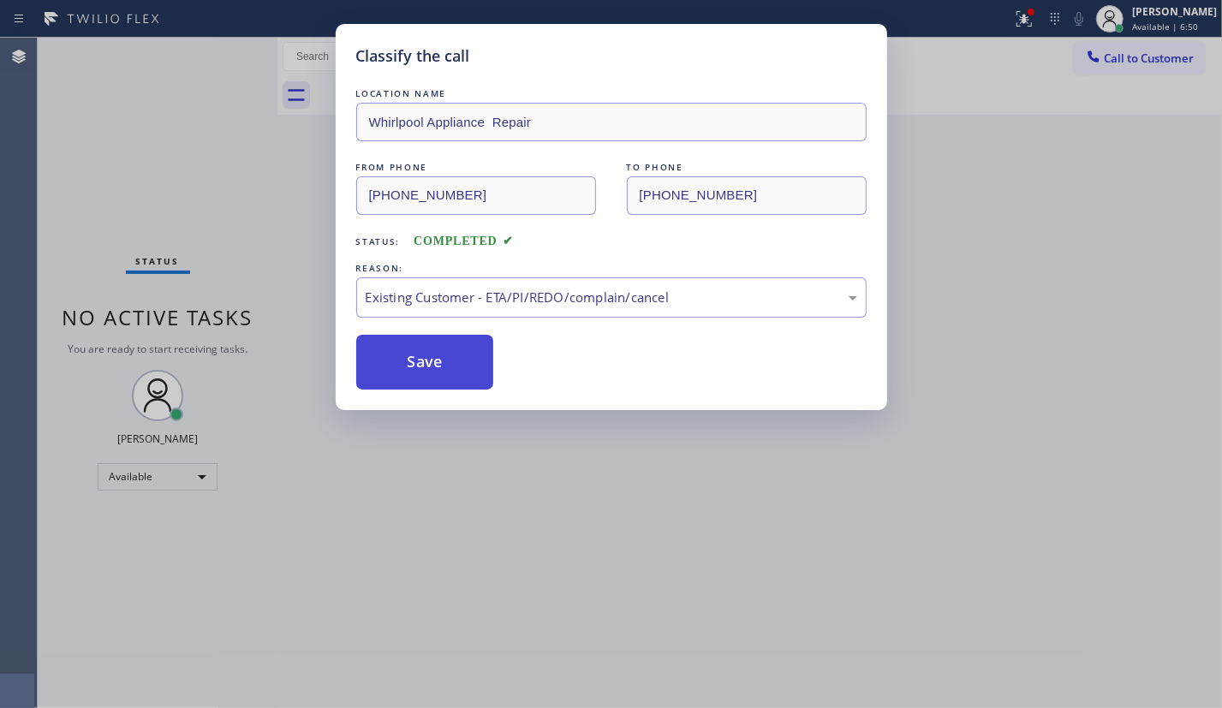
click at [455, 360] on button "Save" at bounding box center [425, 362] width 138 height 55
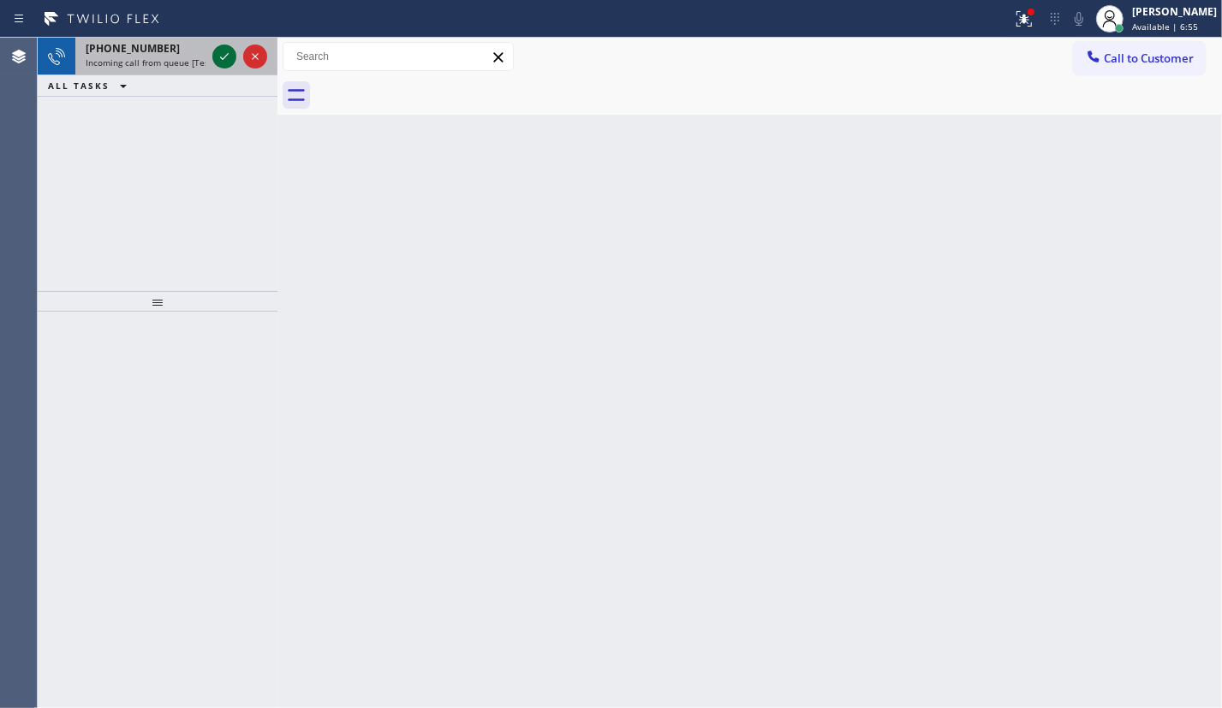
click at [224, 49] on icon at bounding box center [224, 56] width 21 height 21
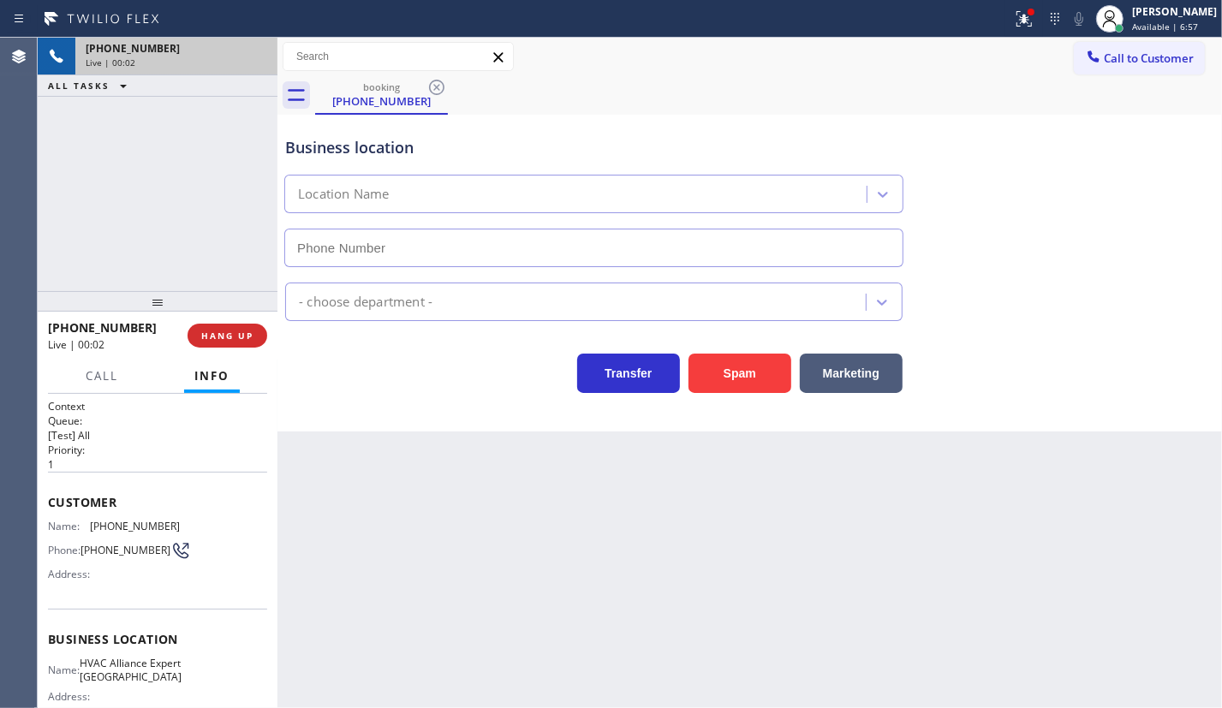
type input "[PHONE_NUMBER]"
drag, startPoint x: 235, startPoint y: 346, endPoint x: 260, endPoint y: 325, distance: 32.9
click at [233, 351] on div "[PHONE_NUMBER] Live | 00:02 HANG UP" at bounding box center [157, 335] width 219 height 45
click at [233, 330] on span "HANG UP" at bounding box center [227, 336] width 52 height 12
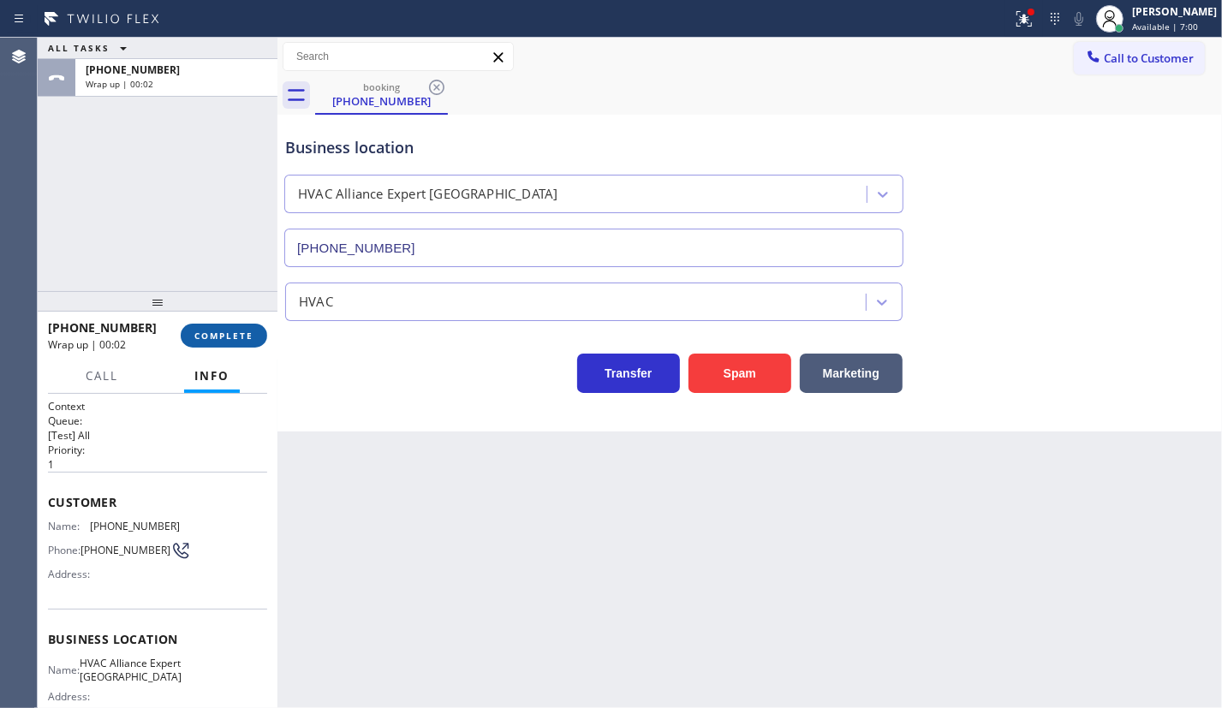
click at [240, 345] on button "COMPLETE" at bounding box center [224, 336] width 86 height 24
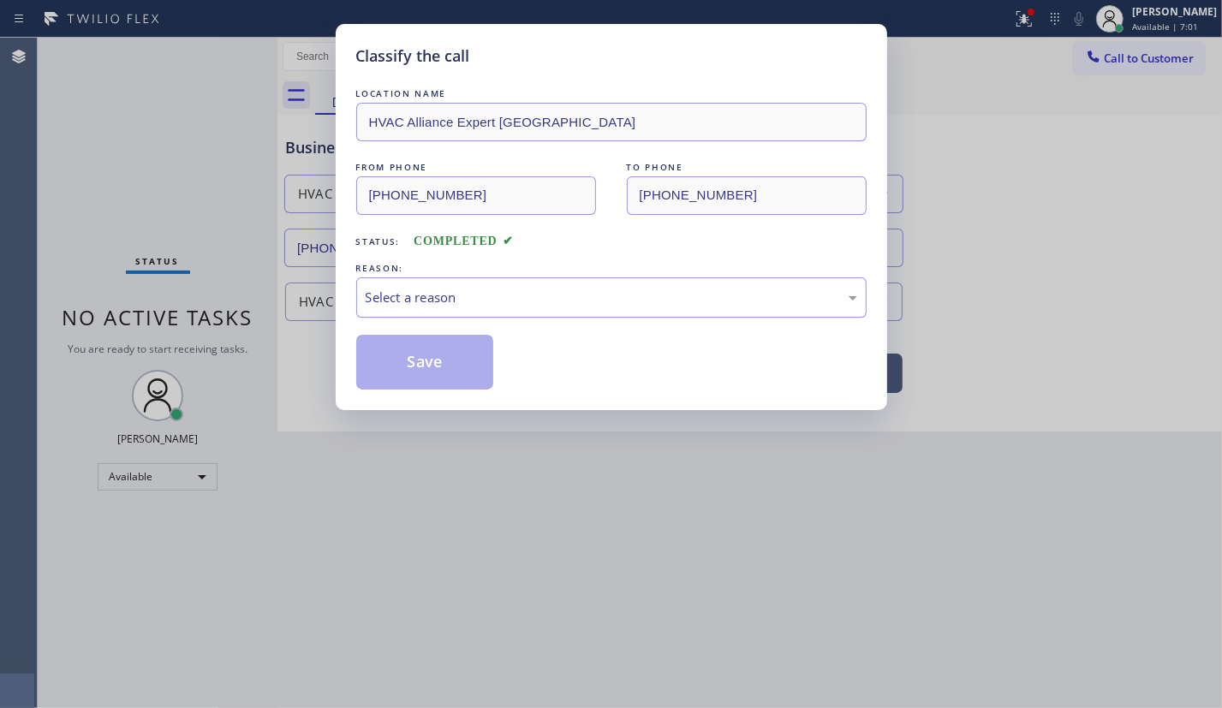
click at [476, 281] on div "Select a reason" at bounding box center [611, 297] width 510 height 40
drag, startPoint x: 431, startPoint y: 379, endPoint x: 900, endPoint y: 348, distance: 469.3
click at [433, 378] on button "Save" at bounding box center [425, 362] width 138 height 55
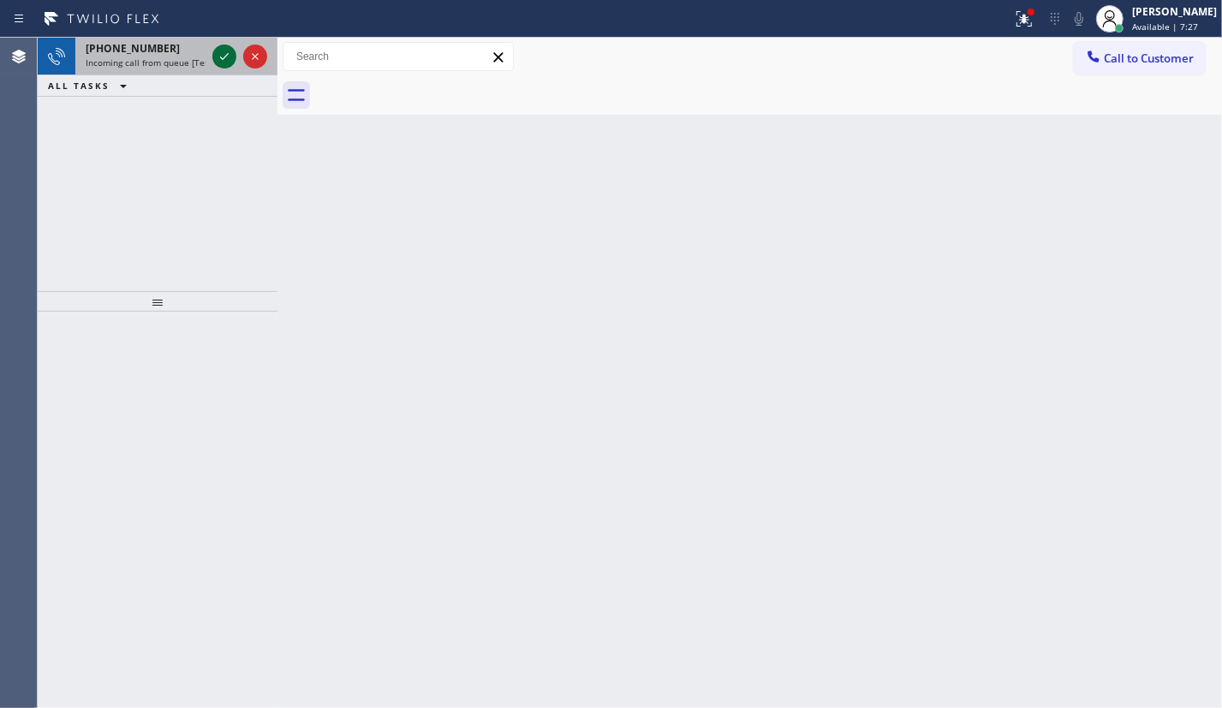
click at [222, 58] on icon at bounding box center [224, 56] width 21 height 21
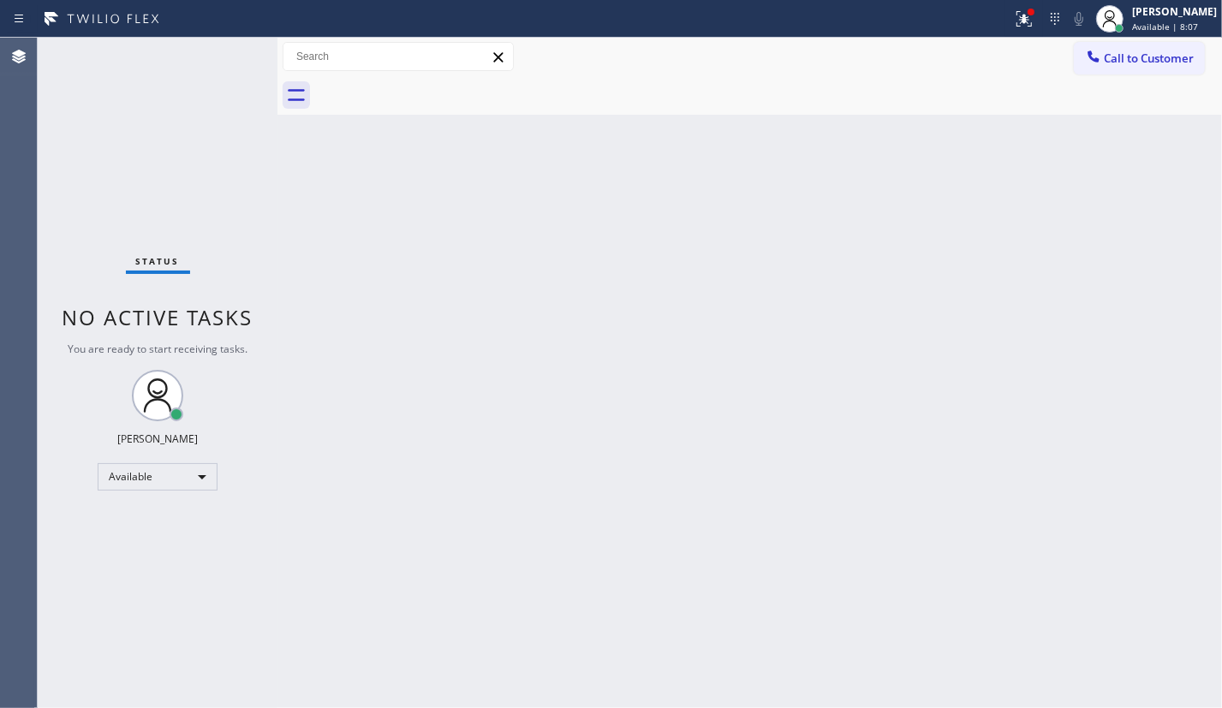
click at [222, 56] on div "Status No active tasks You are ready to start receiving tasks. [PERSON_NAME] Av…" at bounding box center [158, 373] width 240 height 670
click at [1115, 66] on button "Call to Customer" at bounding box center [1138, 58] width 131 height 33
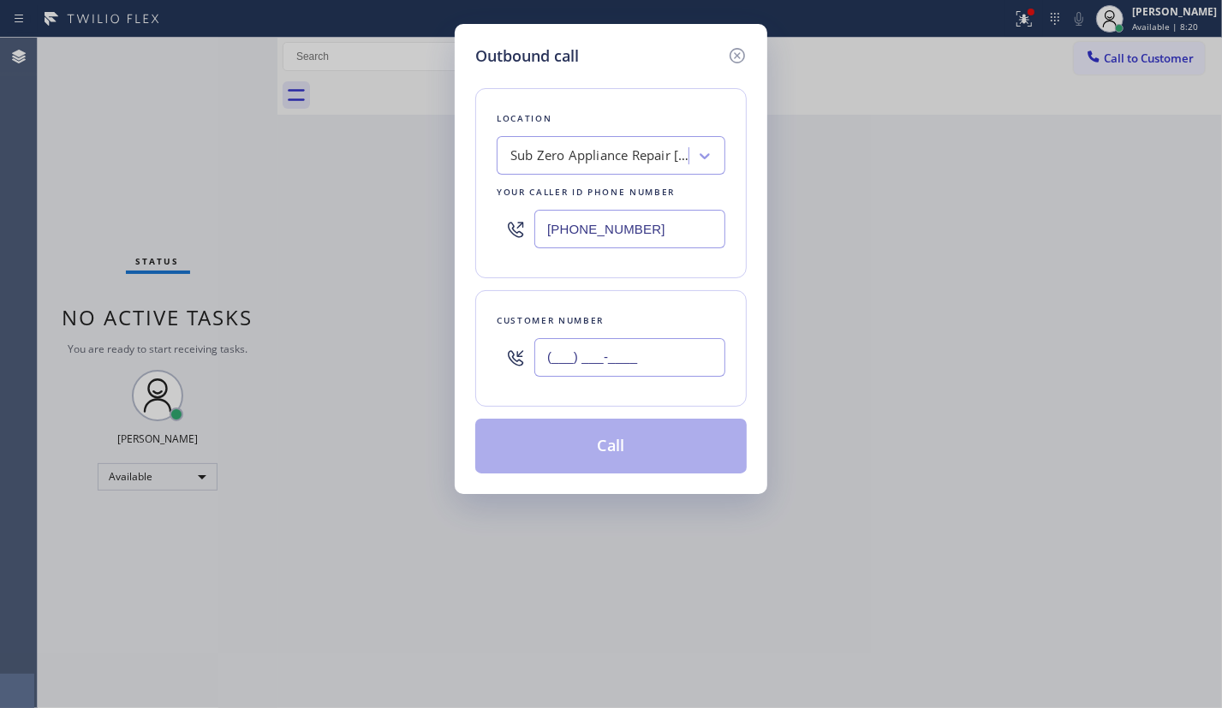
click at [659, 360] on input "(___) ___-____" at bounding box center [629, 357] width 191 height 39
paste input "602) 486-5598"
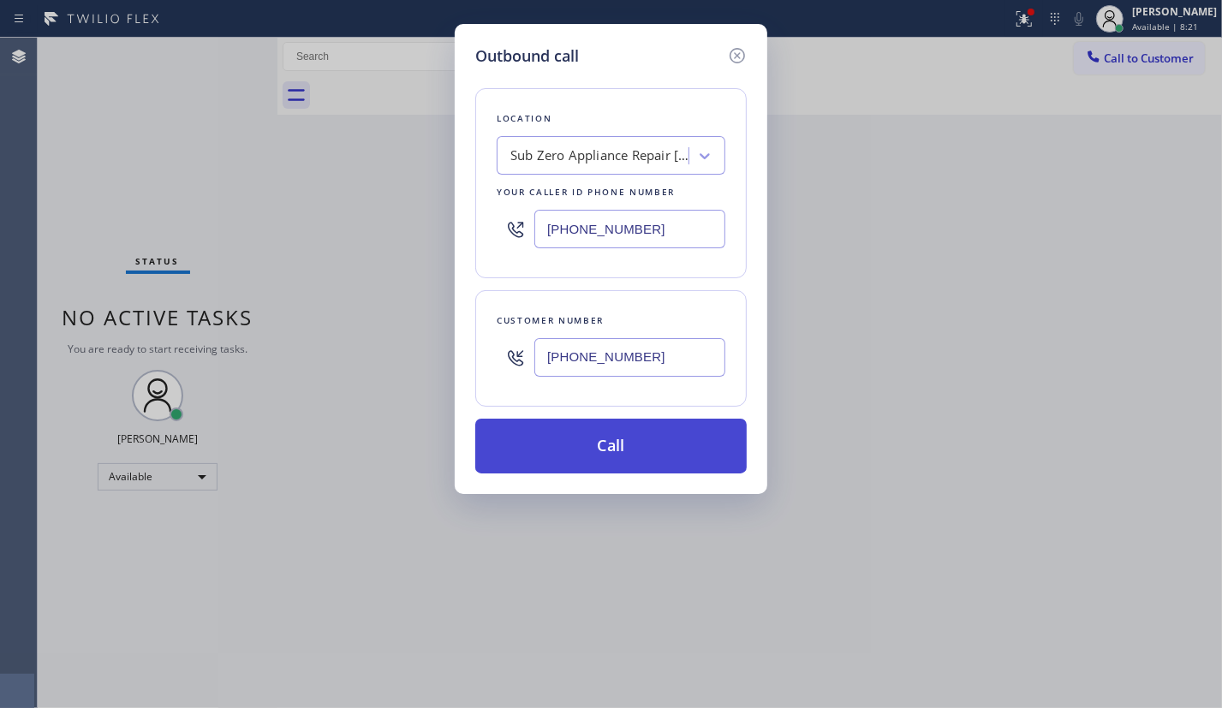
type input "[PHONE_NUMBER]"
click at [644, 438] on button "Call" at bounding box center [610, 446] width 271 height 55
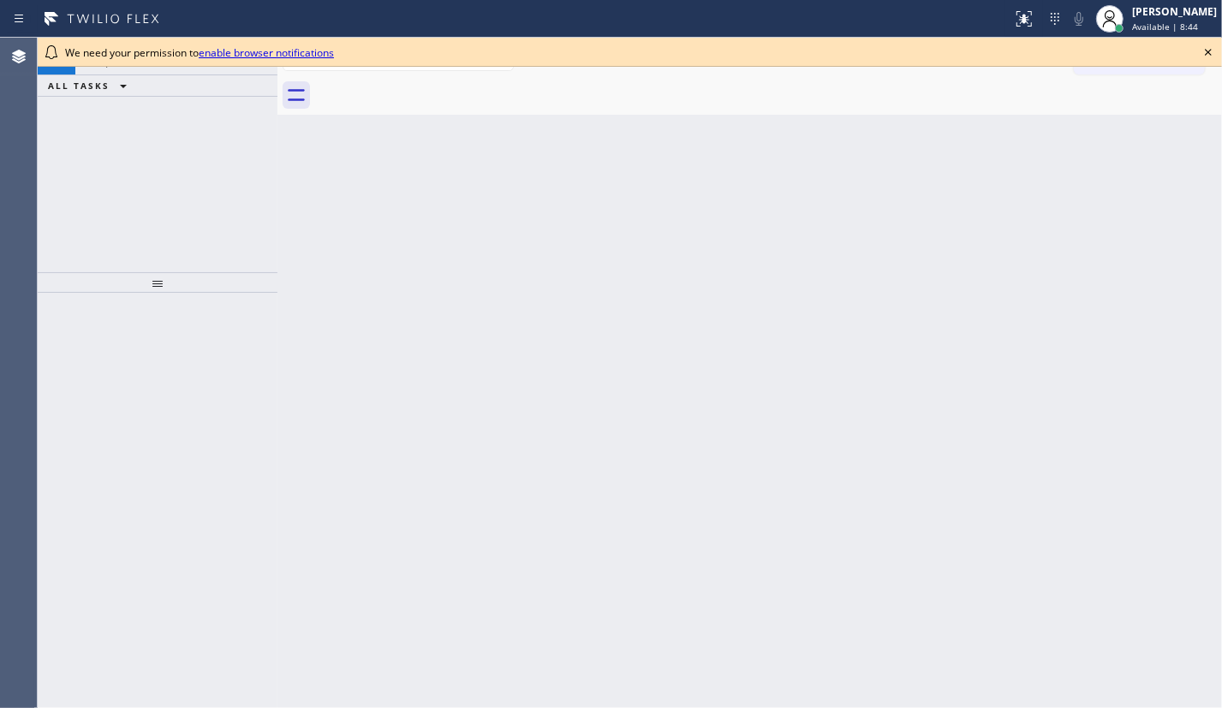
click at [1207, 57] on icon at bounding box center [1208, 52] width 21 height 21
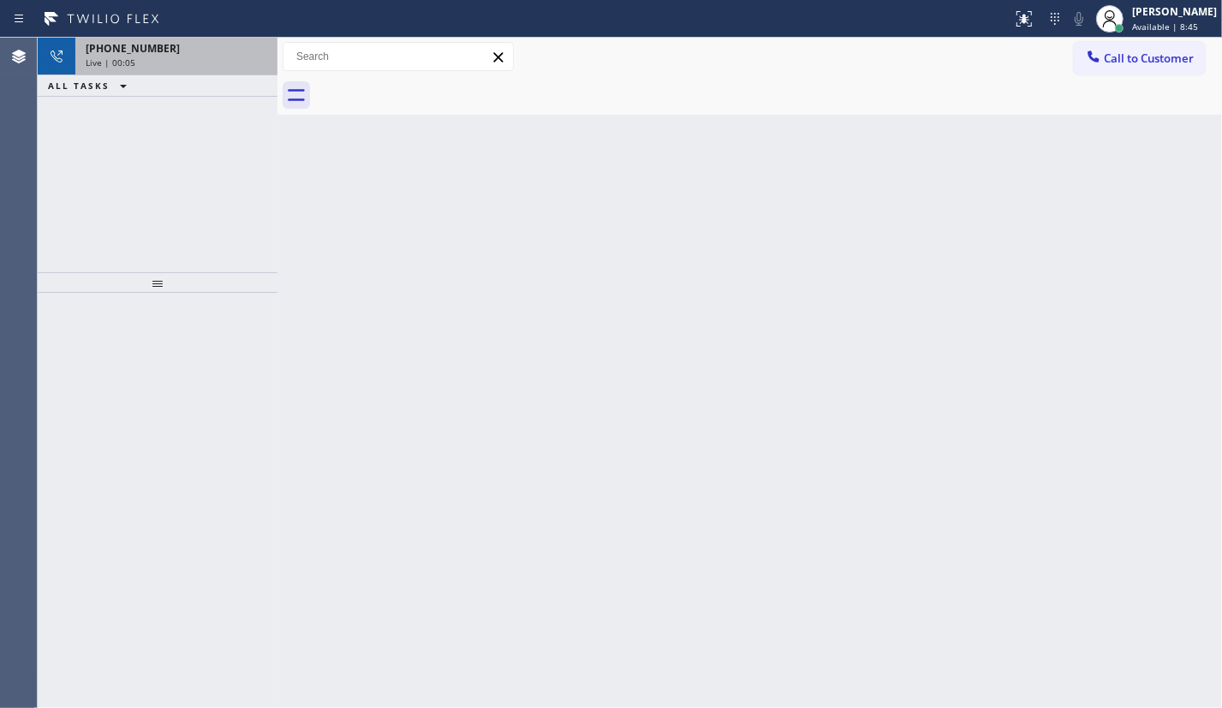
click at [169, 53] on div "[PHONE_NUMBER]" at bounding box center [176, 48] width 181 height 15
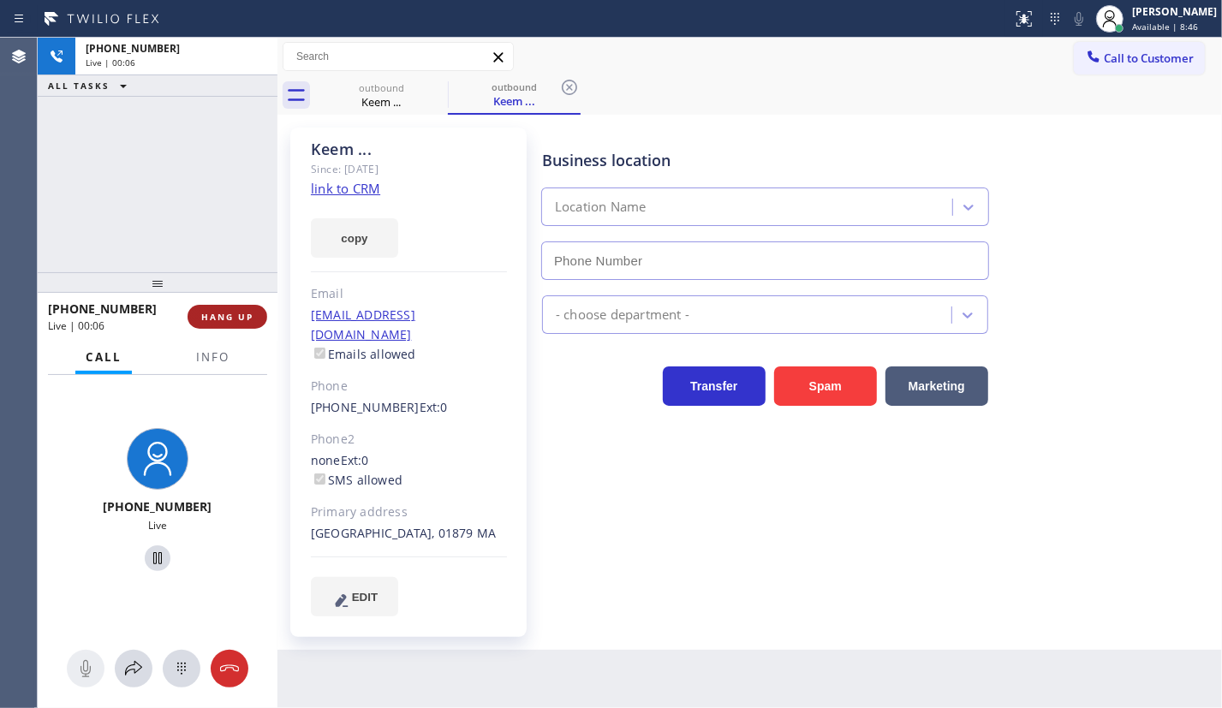
click at [240, 317] on span "HANG UP" at bounding box center [227, 317] width 52 height 12
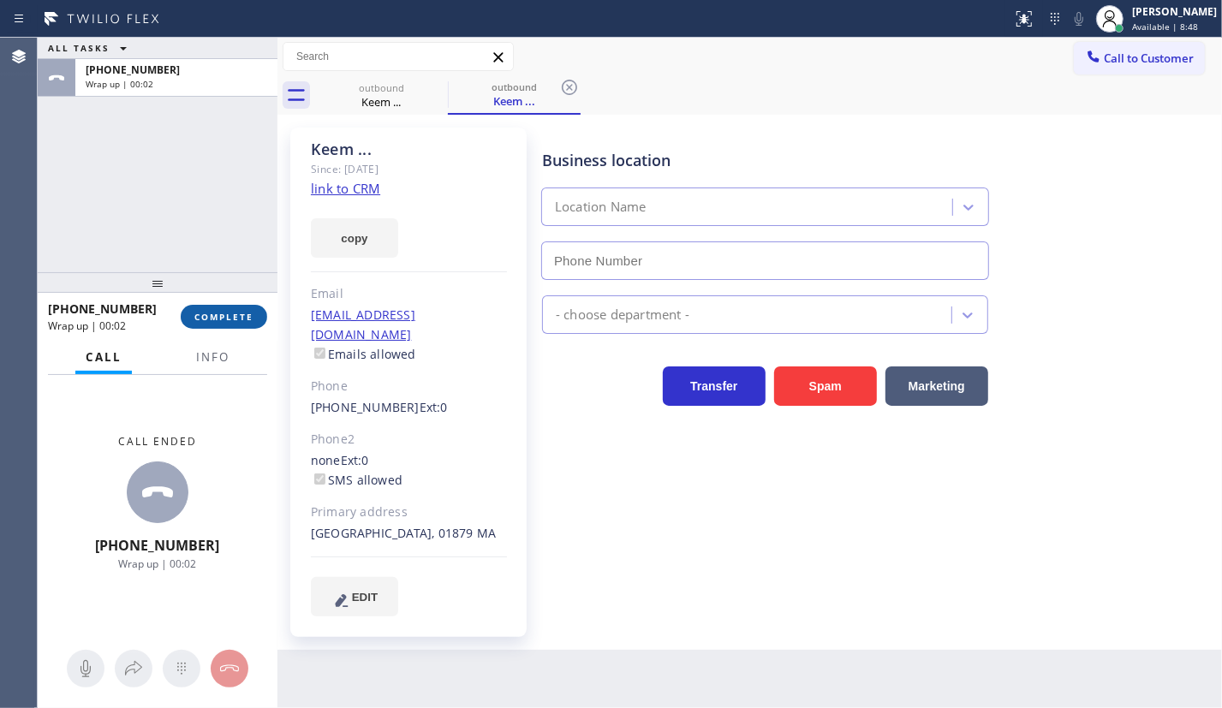
type input "[PHONE_NUMBER]"
drag, startPoint x: 241, startPoint y: 313, endPoint x: 250, endPoint y: 313, distance: 9.4
click at [240, 313] on span "COMPLETE" at bounding box center [223, 317] width 59 height 12
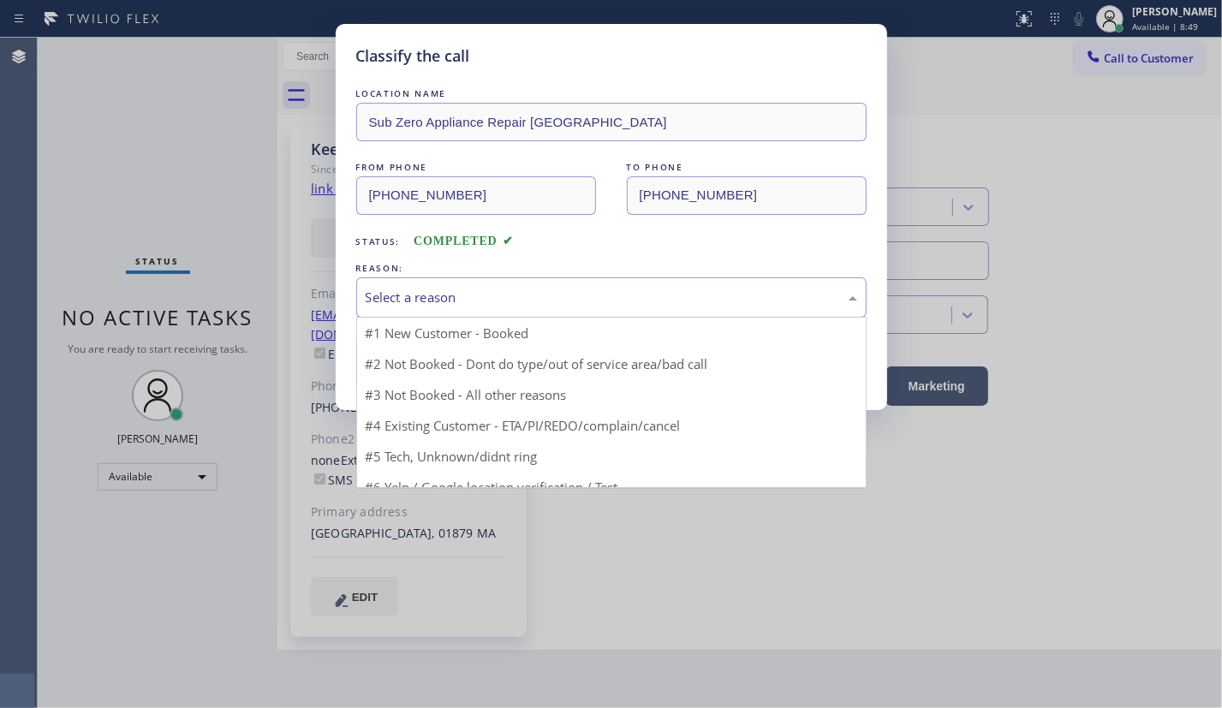
drag, startPoint x: 474, startPoint y: 297, endPoint x: 488, endPoint y: 395, distance: 98.5
click at [477, 298] on div "Select a reason" at bounding box center [611, 298] width 491 height 20
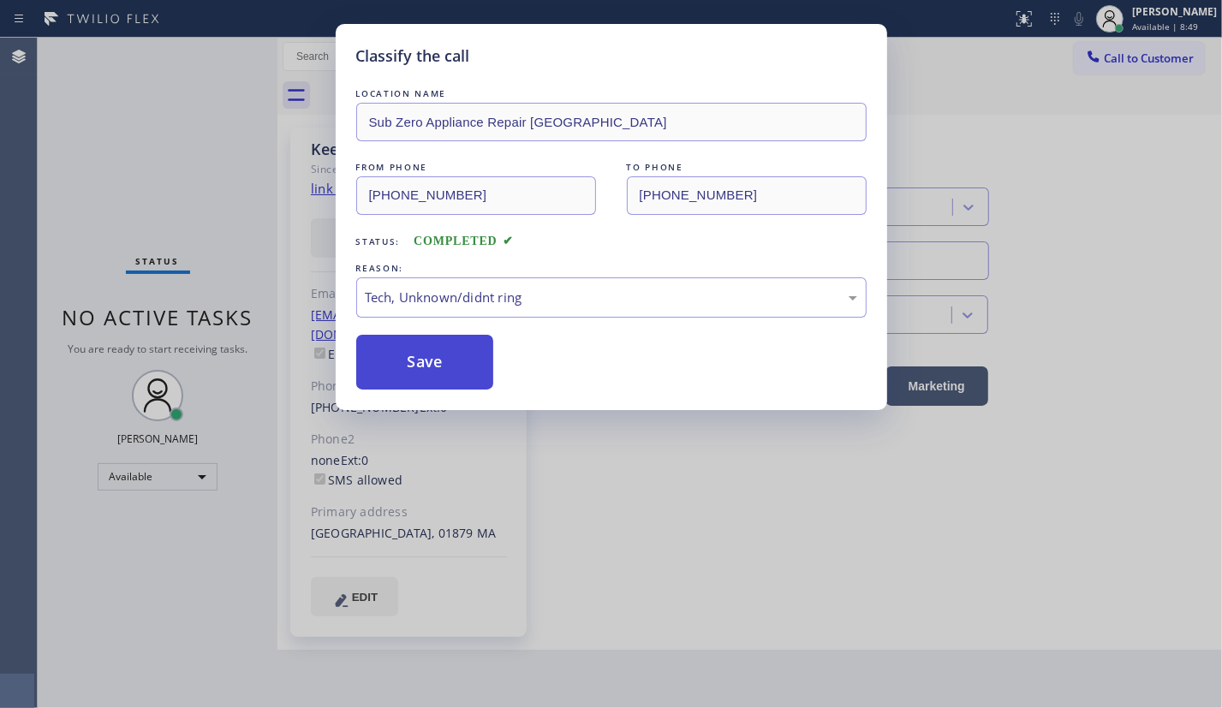
click at [476, 365] on button "Save" at bounding box center [425, 362] width 138 height 55
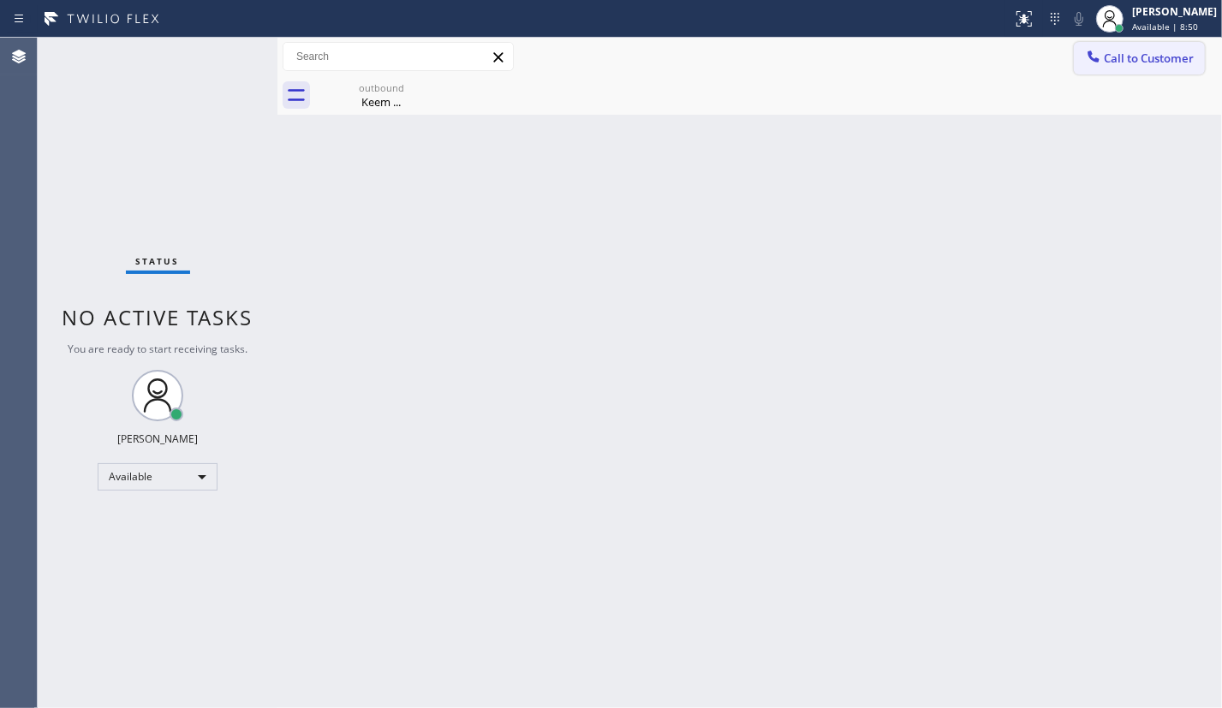
click at [1129, 57] on span "Call to Customer" at bounding box center [1148, 58] width 90 height 15
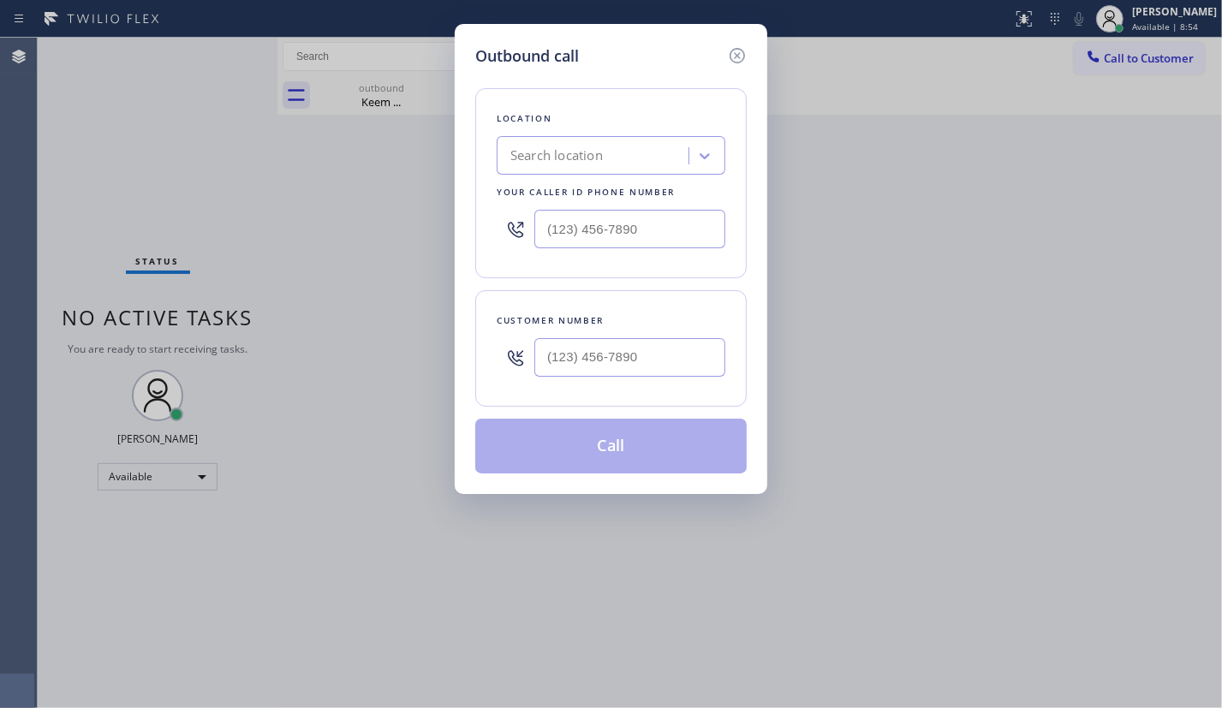
click at [723, 253] on div at bounding box center [610, 229] width 229 height 56
click at [708, 231] on input "(___) ___-____" at bounding box center [629, 229] width 191 height 39
paste input "602) 362-7716"
type input "[PHONE_NUMBER]"
click at [678, 348] on input "(___) ___-____" at bounding box center [629, 357] width 191 height 39
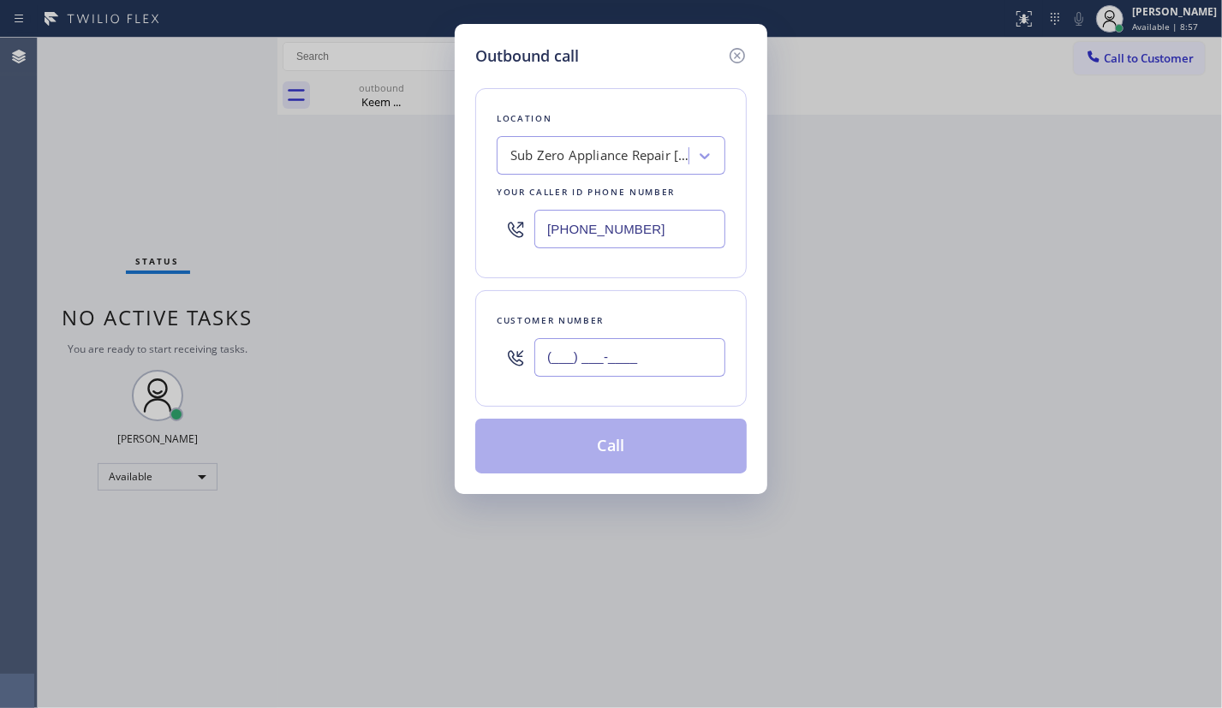
click at [679, 348] on input "(___) ___-____" at bounding box center [629, 357] width 191 height 39
paste input "602) 486-5598"
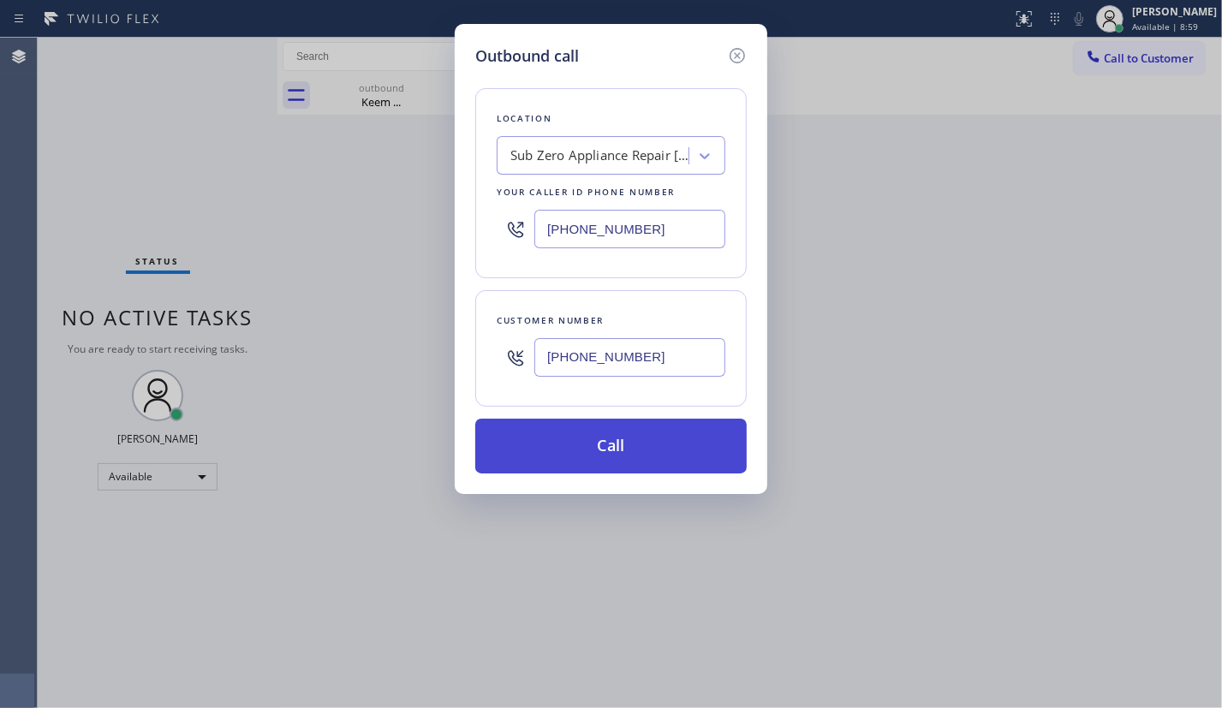
type input "[PHONE_NUMBER]"
click at [659, 451] on button "Call" at bounding box center [610, 446] width 271 height 55
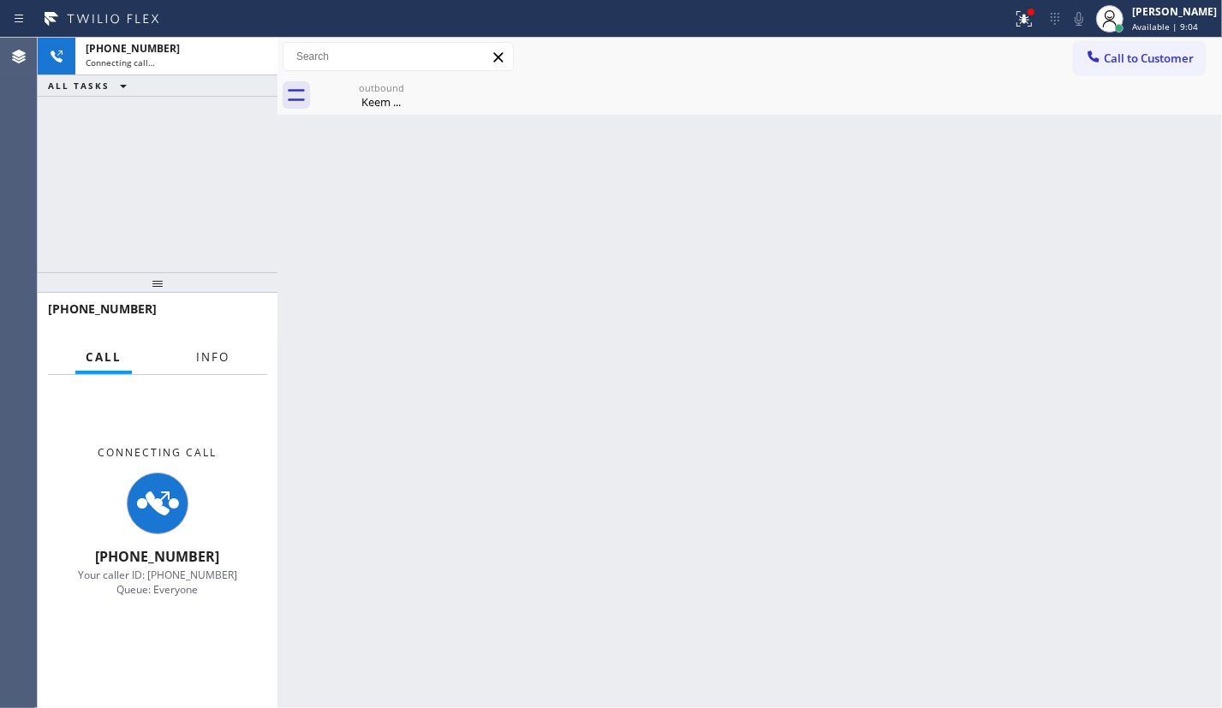
click at [211, 361] on span "Info" at bounding box center [212, 356] width 33 height 15
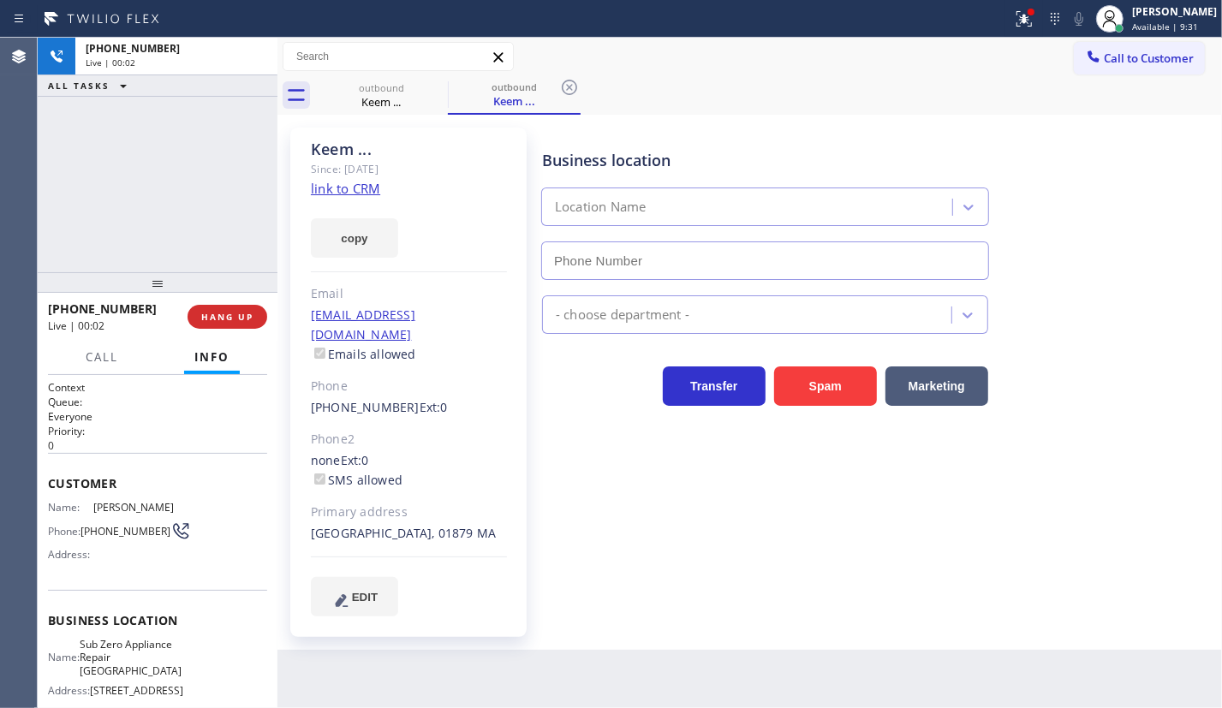
type input "[PHONE_NUMBER]"
click at [238, 324] on button "HANG UP" at bounding box center [227, 317] width 80 height 24
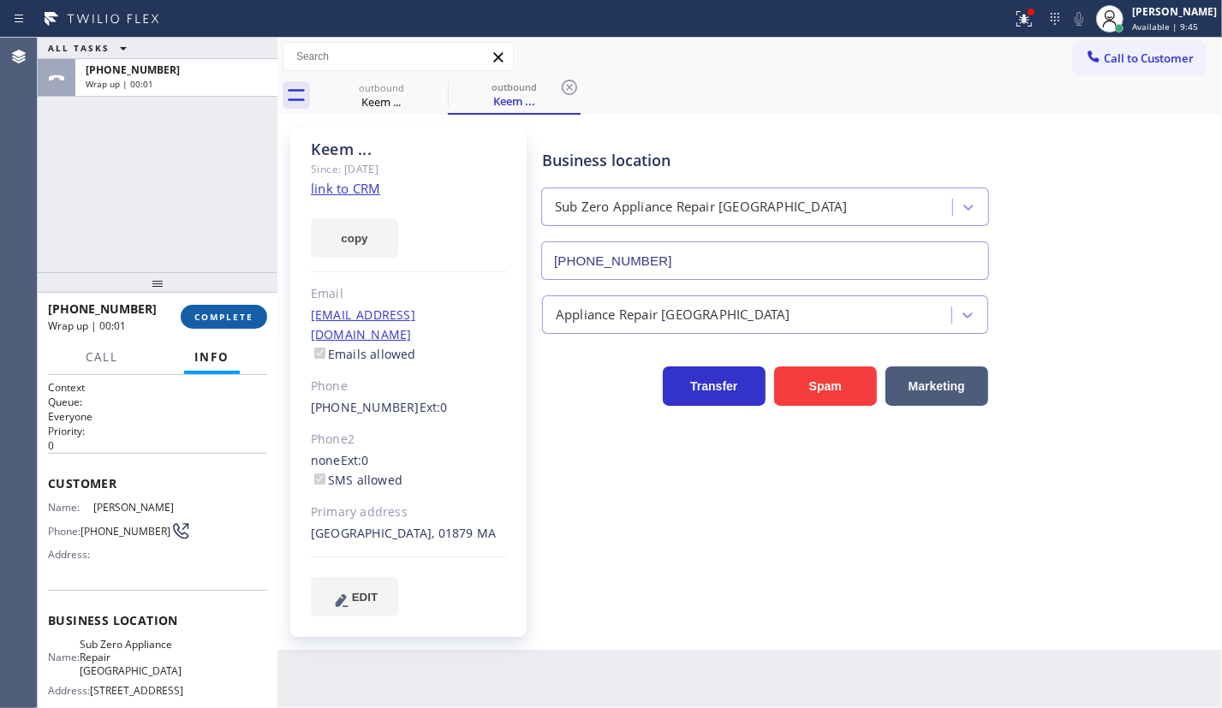
click at [241, 311] on span "COMPLETE" at bounding box center [223, 317] width 59 height 12
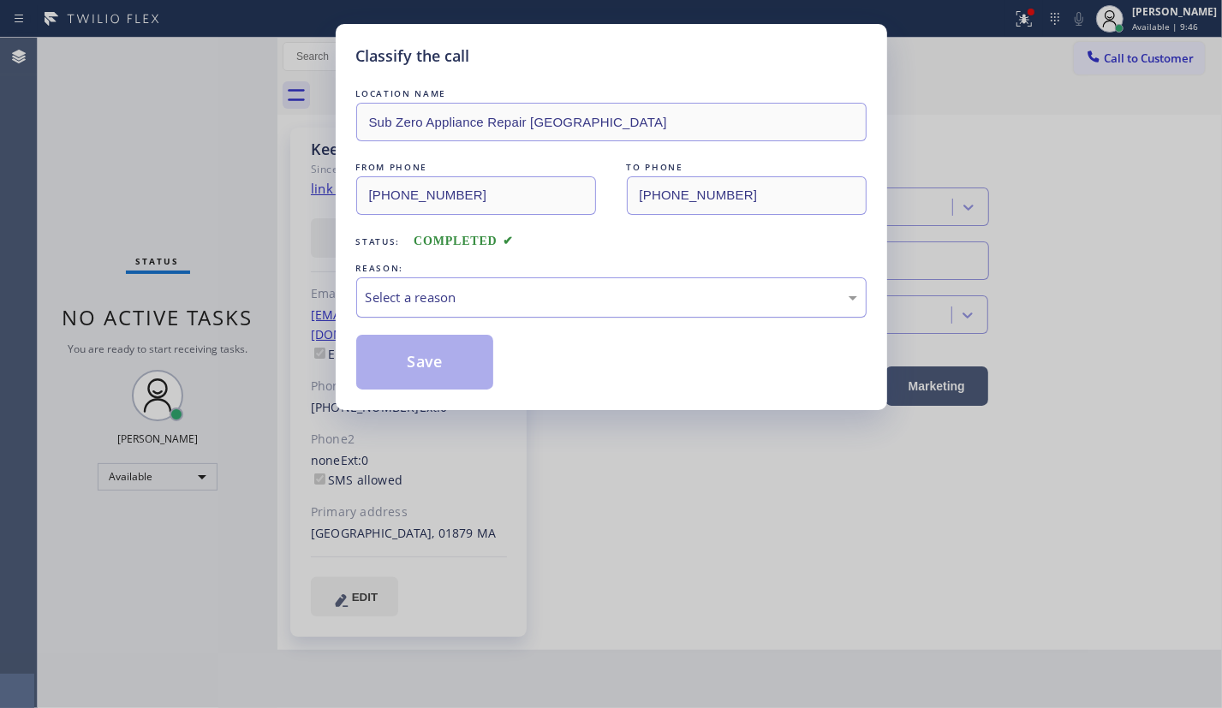
click at [449, 298] on div "Select a reason" at bounding box center [611, 298] width 491 height 20
click at [442, 366] on button "Save" at bounding box center [425, 362] width 138 height 55
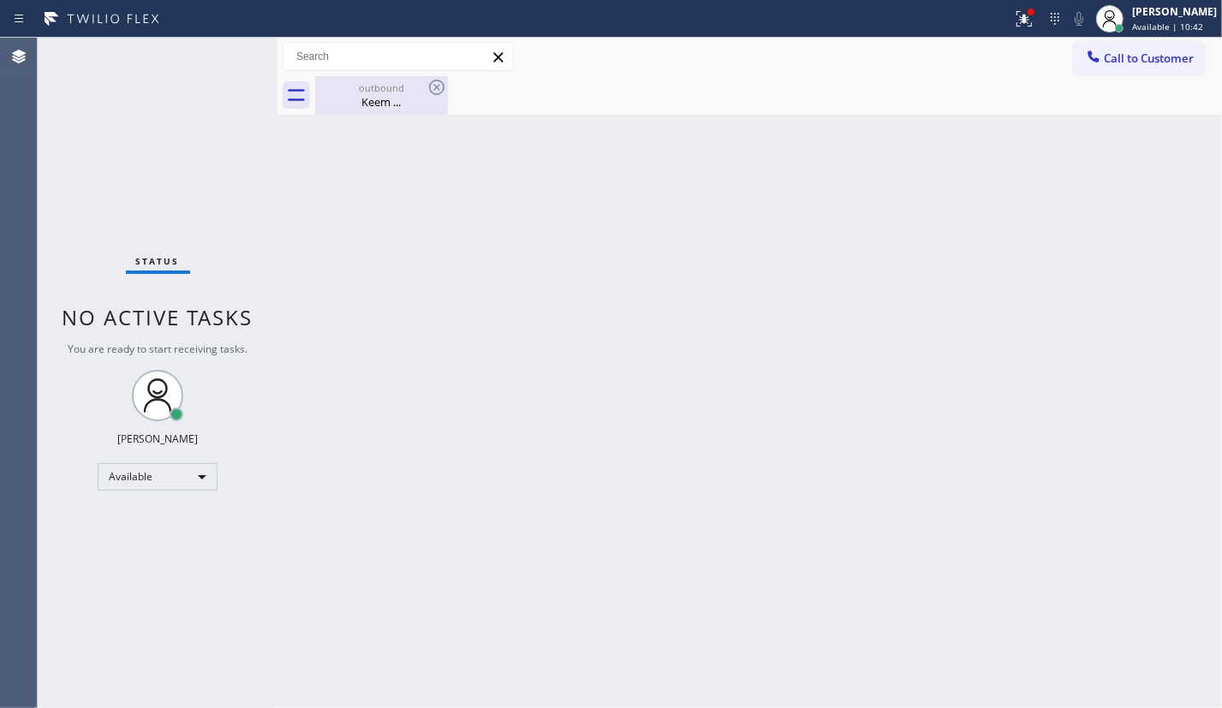
click at [382, 91] on div "outbound" at bounding box center [381, 87] width 129 height 13
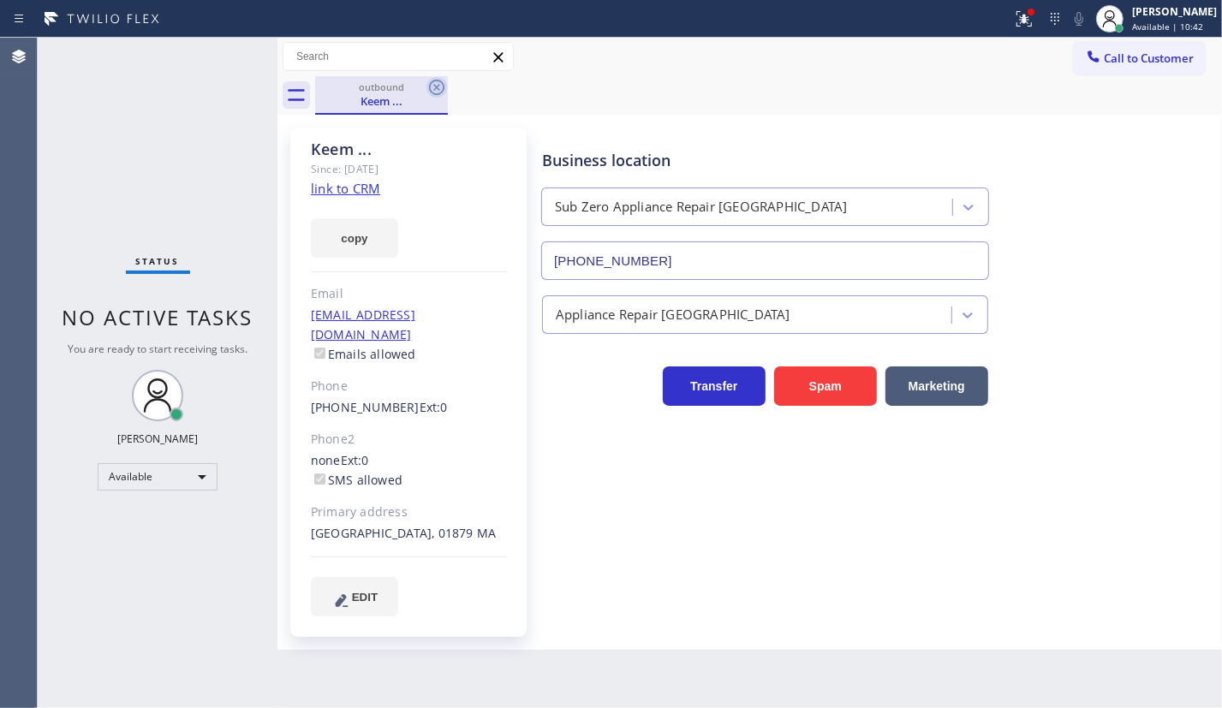
click at [442, 84] on icon at bounding box center [436, 87] width 15 height 15
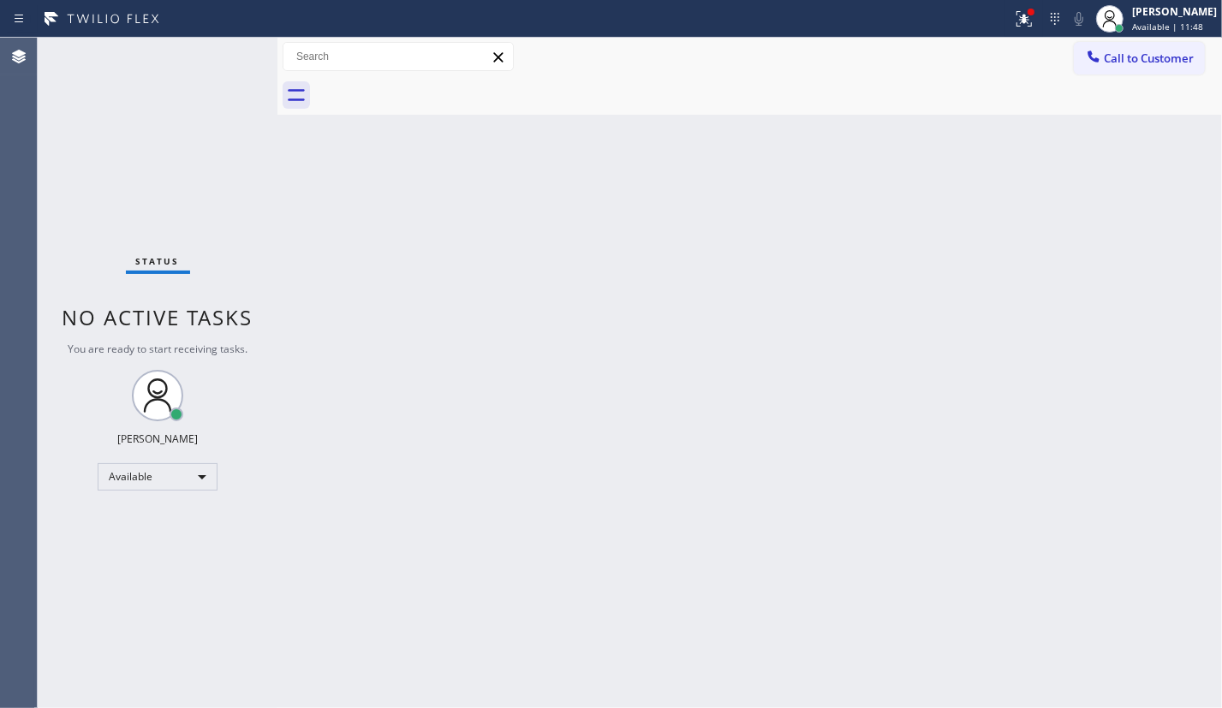
click at [713, 253] on div "Back to Dashboard Change Sender ID Customers Technicians Select a contact Outbo…" at bounding box center [749, 373] width 944 height 670
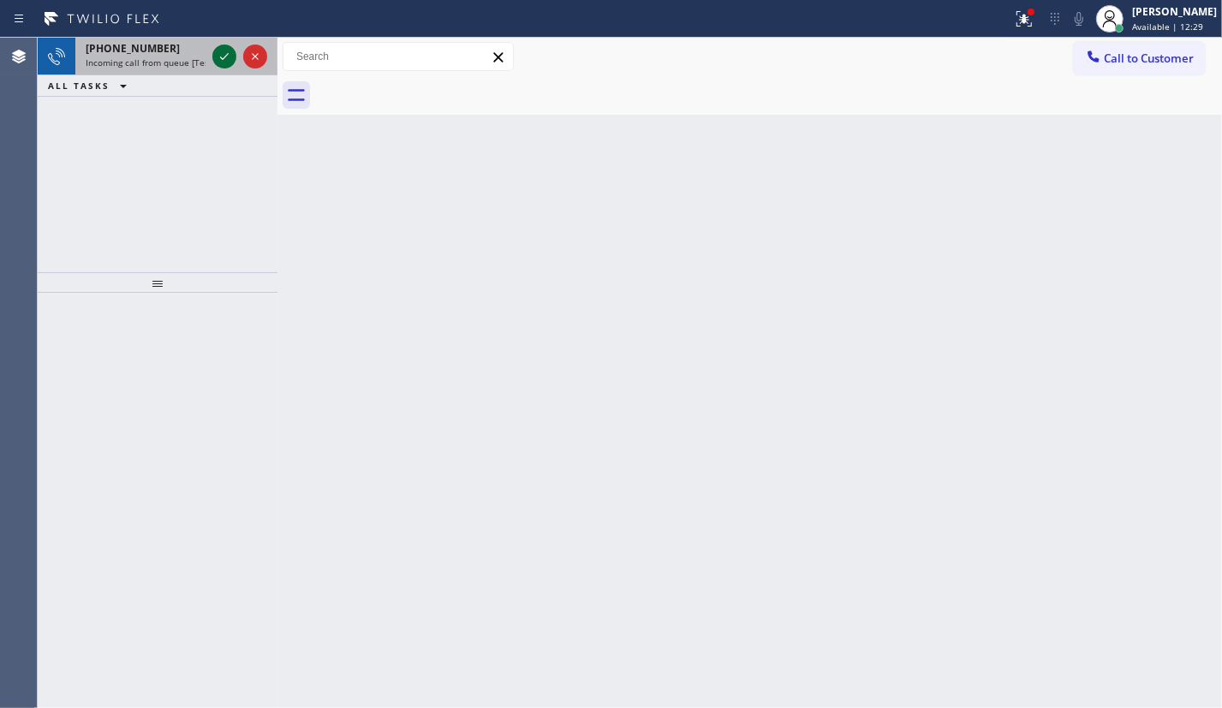
click at [220, 56] on icon at bounding box center [224, 56] width 21 height 21
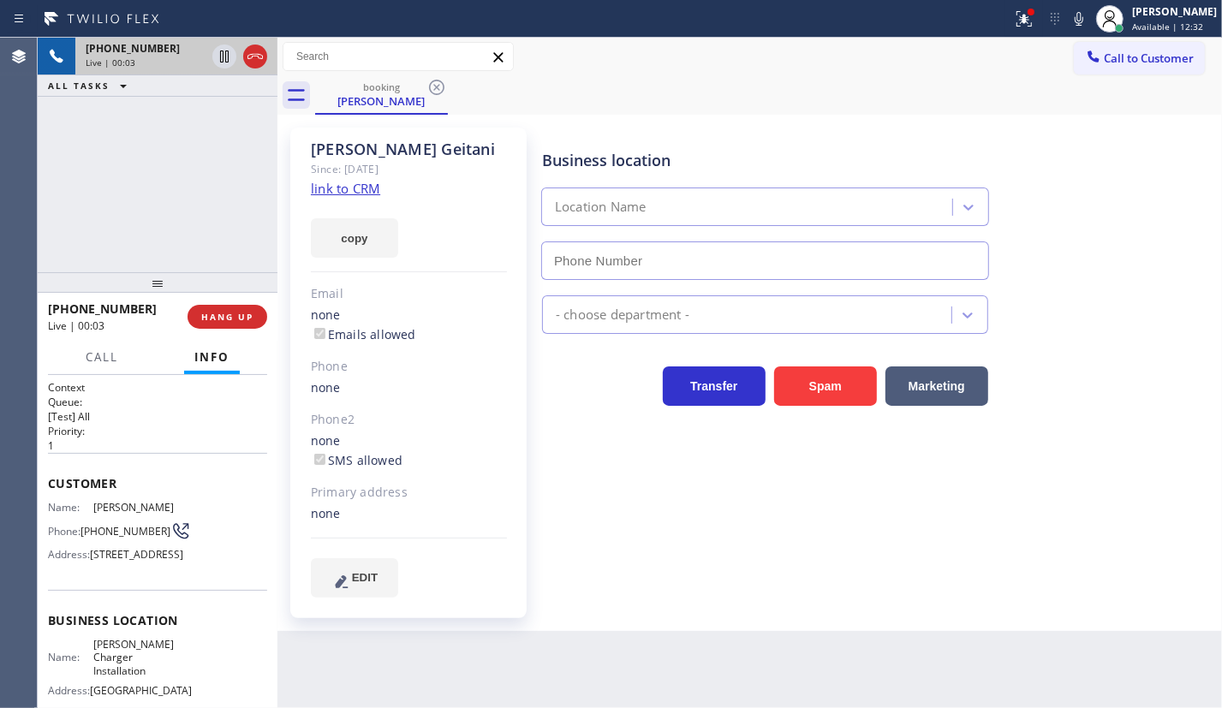
type input "(657) 254-3209"
click at [343, 178] on div "Since: [DATE]" at bounding box center [409, 169] width 196 height 20
click at [343, 187] on link "link to CRM" at bounding box center [345, 188] width 69 height 17
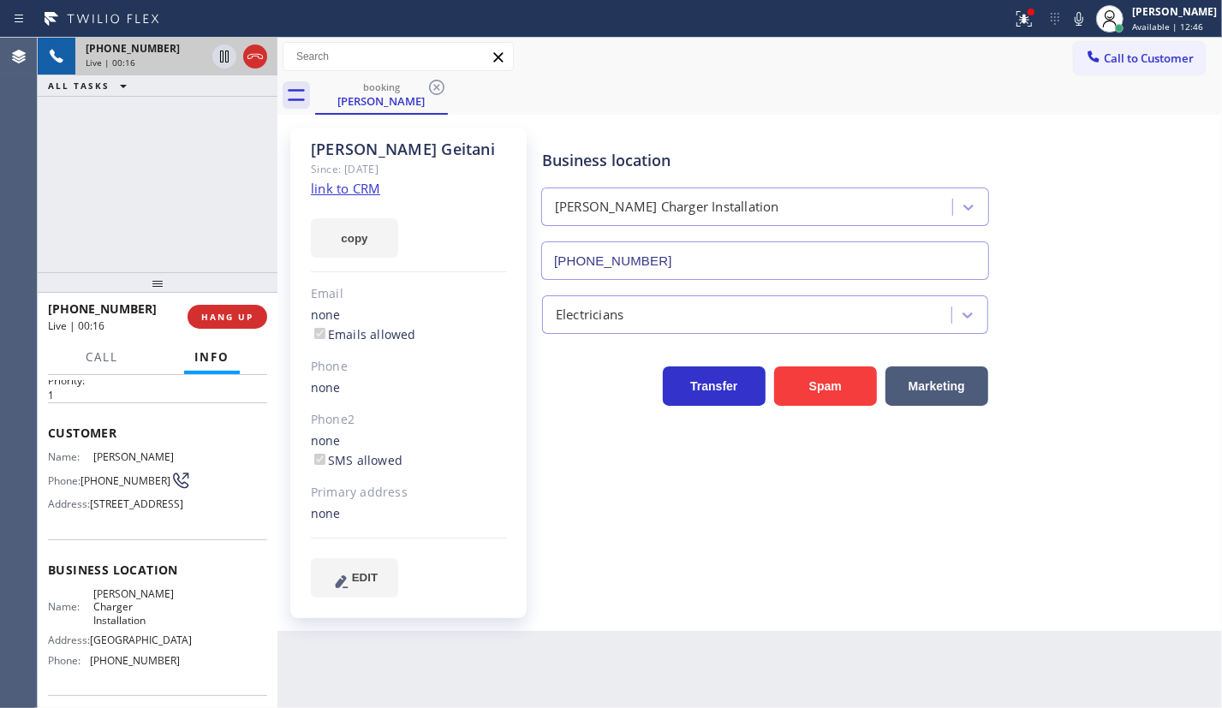
scroll to position [77, 0]
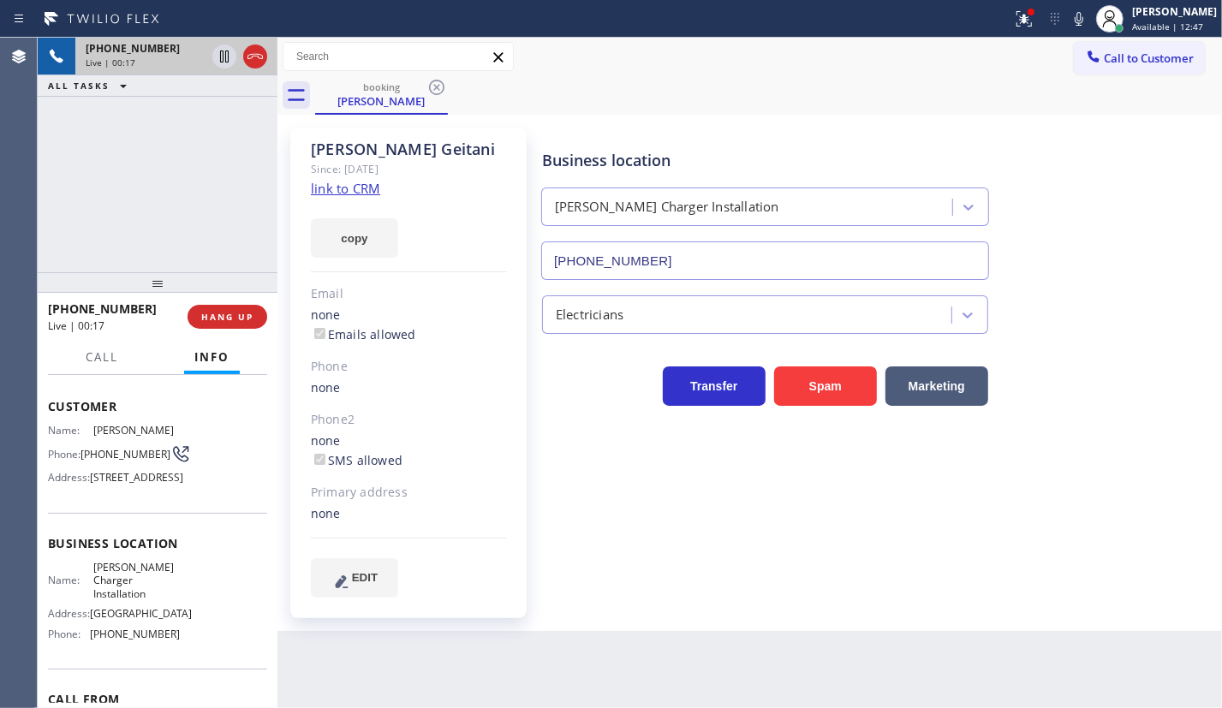
click at [125, 600] on span "Roberts EV Charger Installation" at bounding box center [136, 580] width 86 height 39
click at [128, 600] on span "Roberts EV Charger Installation" at bounding box center [136, 580] width 86 height 39
copy span "Roberts EV Charger Installation"
click at [775, 265] on input "(657) 254-3209" at bounding box center [765, 260] width 448 height 39
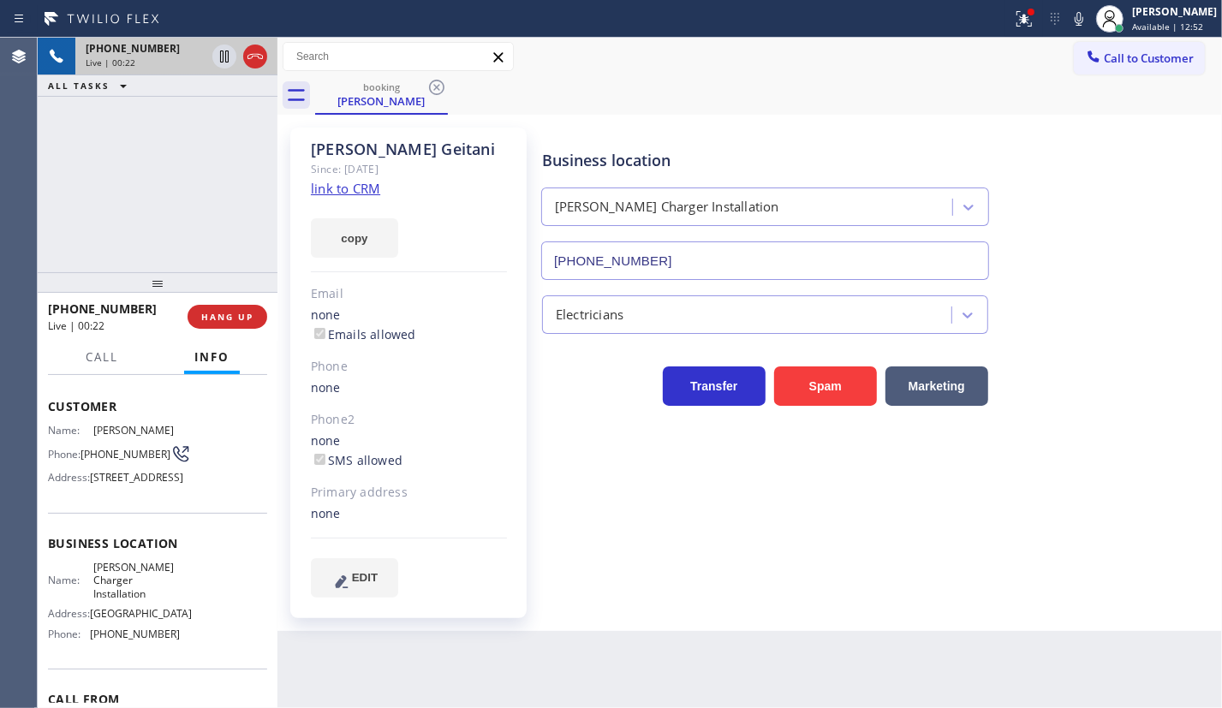
click at [775, 265] on input "(657) 254-3209" at bounding box center [765, 260] width 448 height 39
click at [344, 154] on div "Joseph Geitani" at bounding box center [409, 150] width 196 height 20
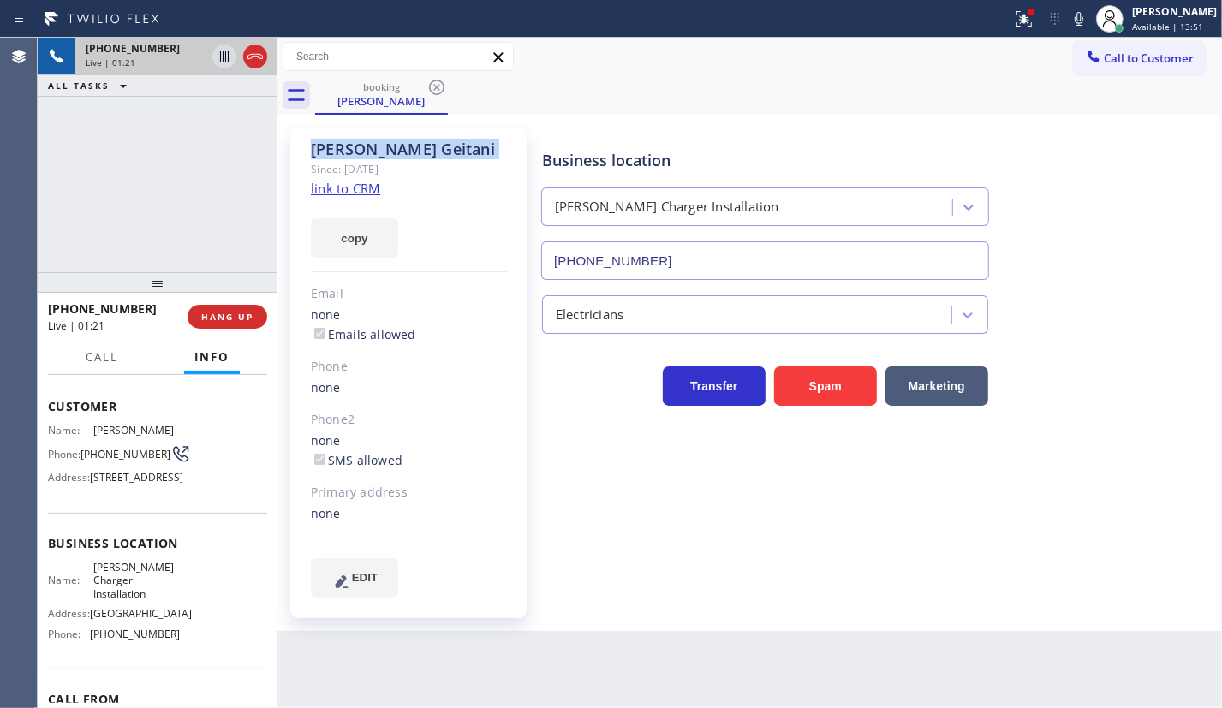
copy div "Joseph Geitani"
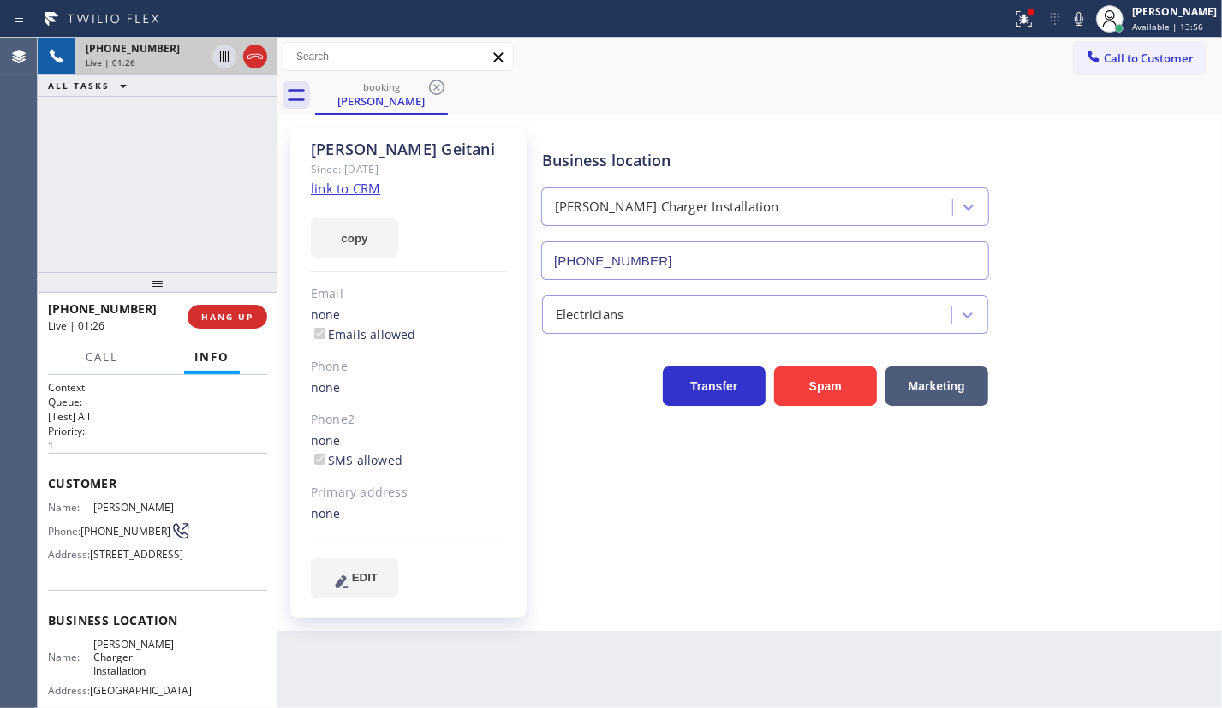
click at [93, 538] on span "(619) 379-6030" at bounding box center [125, 531] width 90 height 13
copy div "(619) 379-6030"
click at [217, 56] on icon at bounding box center [224, 56] width 21 height 21
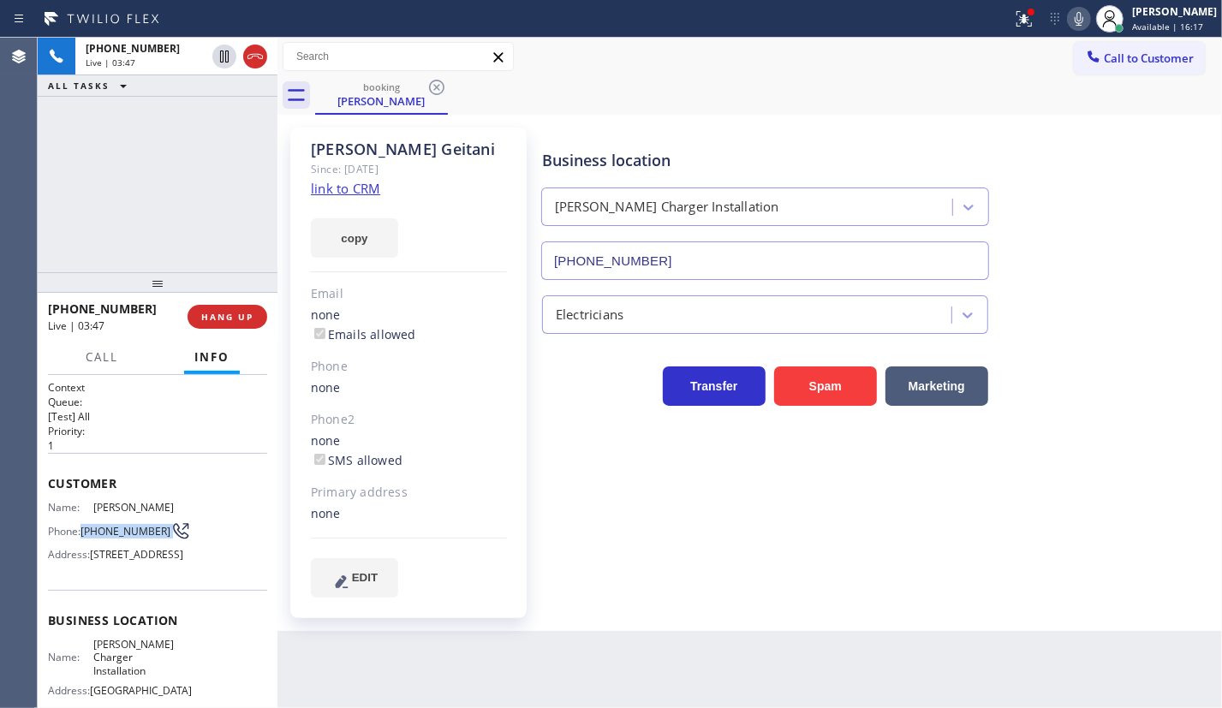
click at [1089, 17] on icon at bounding box center [1078, 19] width 21 height 21
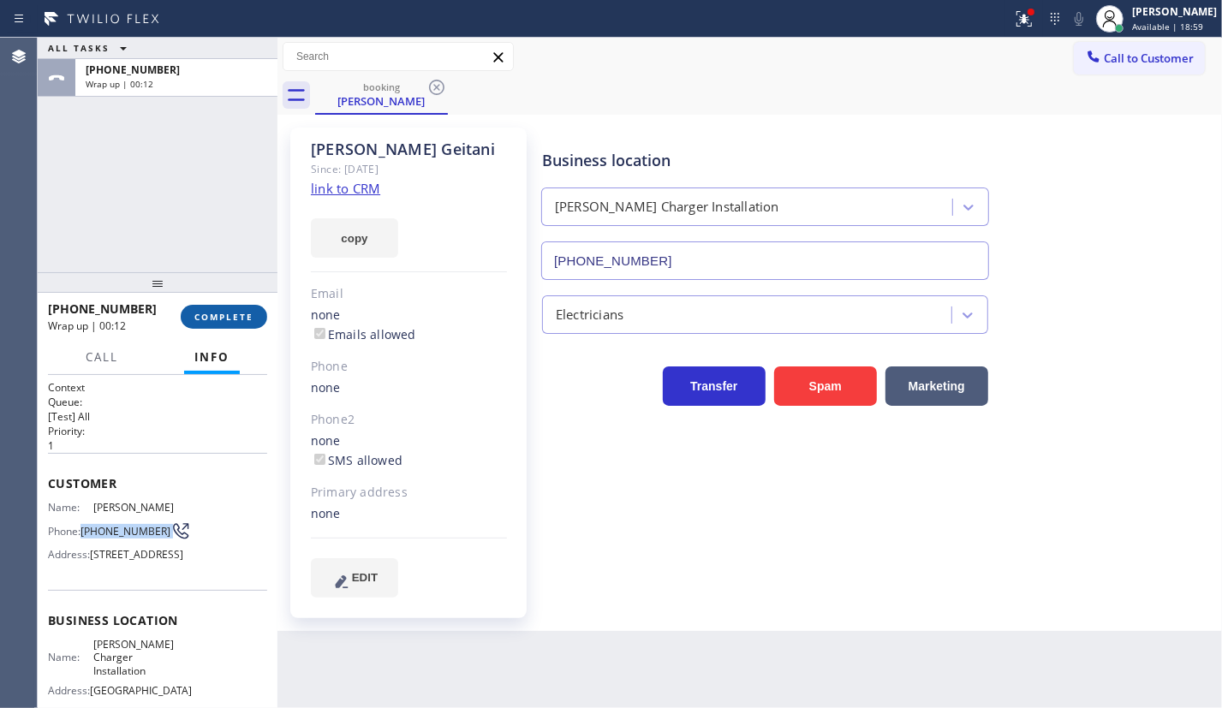
click at [215, 318] on span "COMPLETE" at bounding box center [223, 317] width 59 height 12
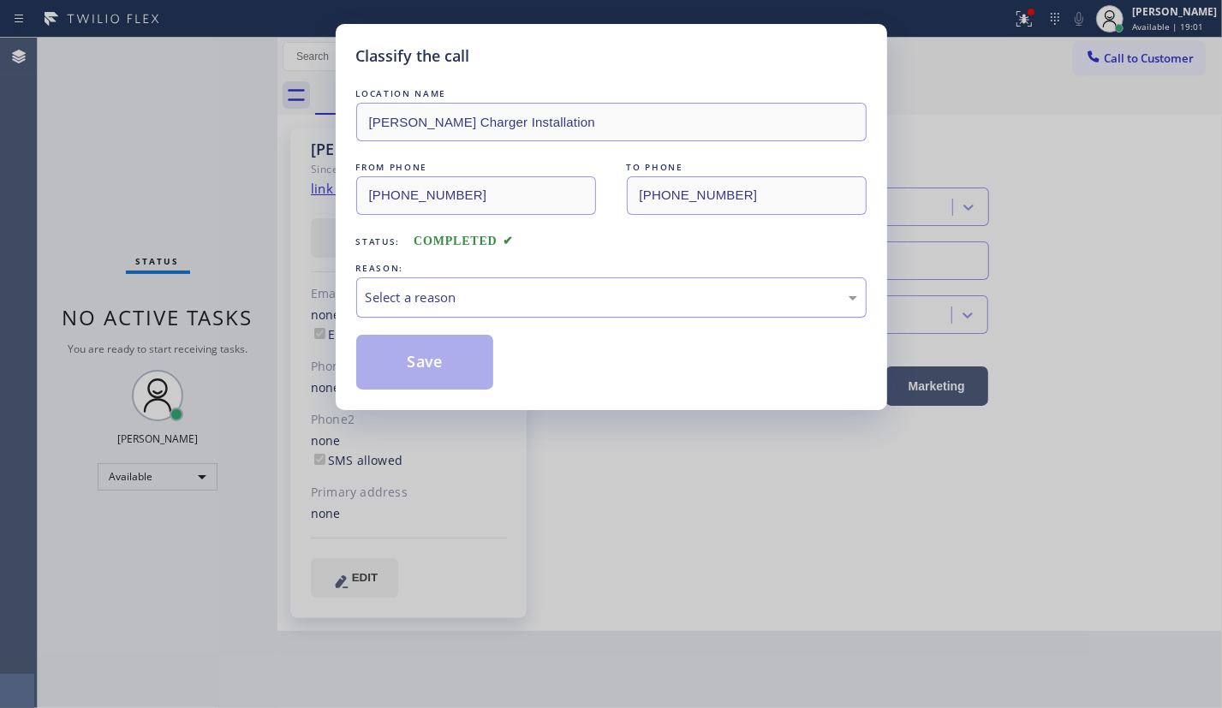
click at [419, 311] on div "Select a reason" at bounding box center [611, 297] width 510 height 40
click at [418, 359] on button "Save" at bounding box center [425, 362] width 138 height 55
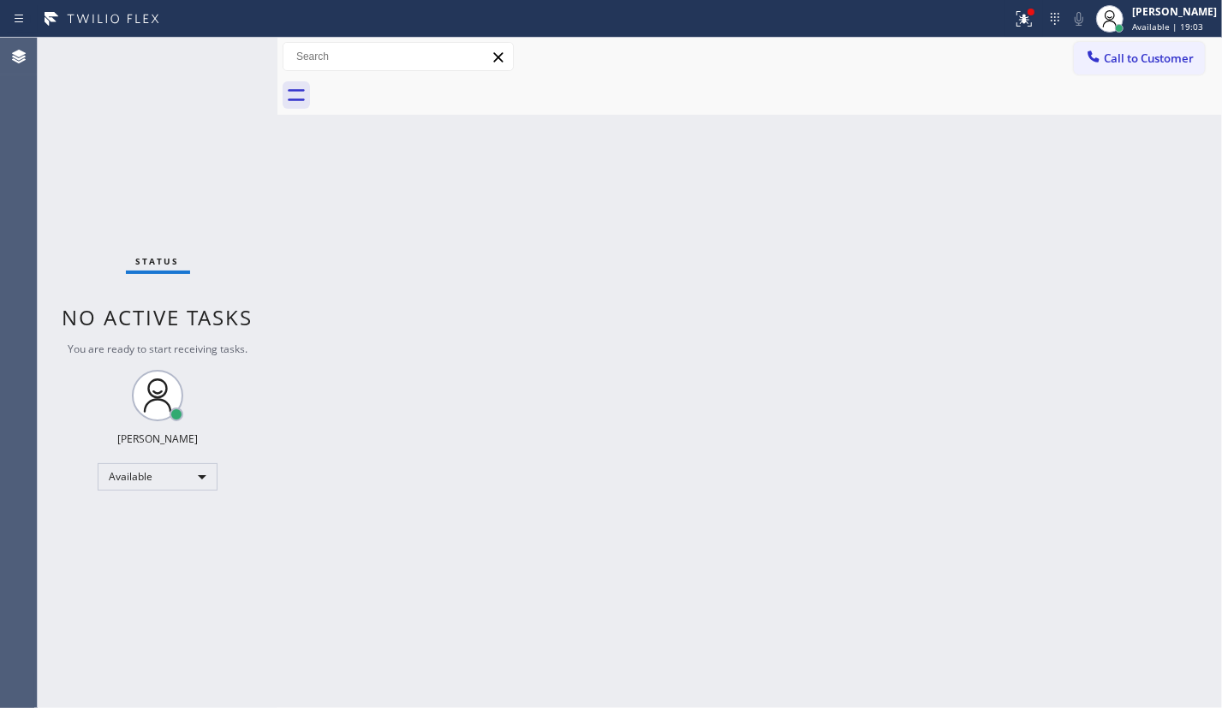
click at [1126, 59] on span "Call to Customer" at bounding box center [1148, 58] width 90 height 15
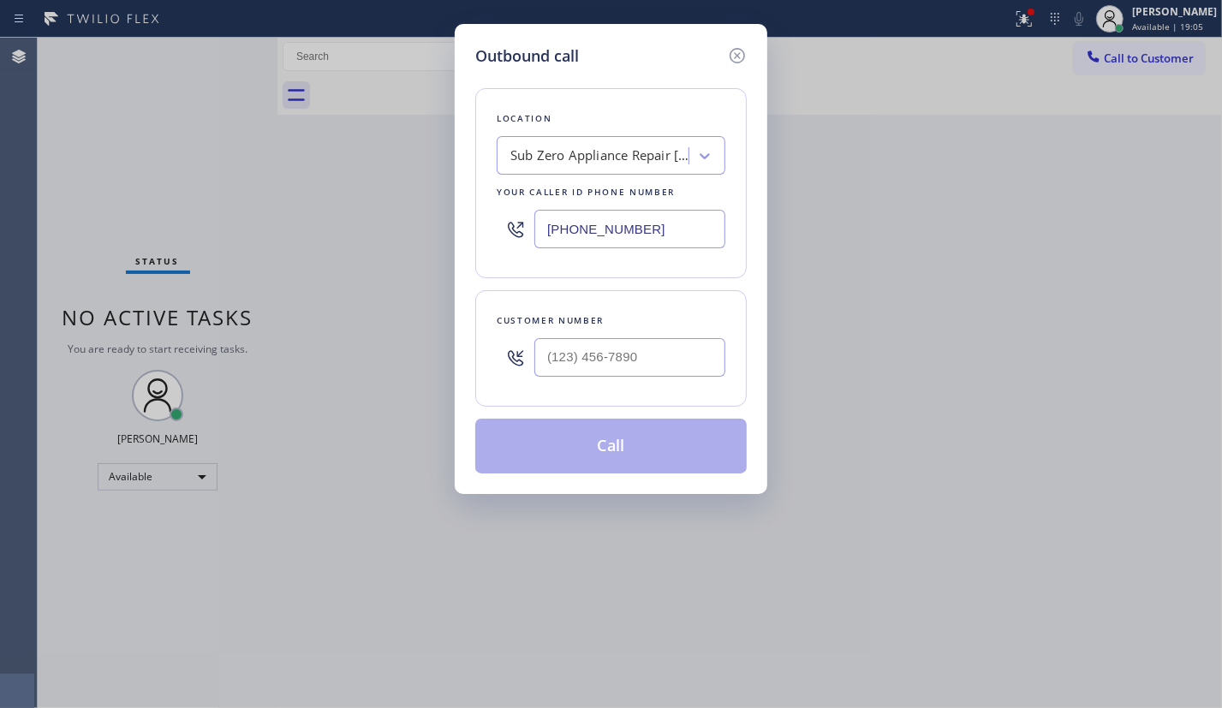
click at [636, 226] on input "[PHONE_NUMBER]" at bounding box center [629, 229] width 191 height 39
click at [637, 226] on input "[PHONE_NUMBER]" at bounding box center [629, 229] width 191 height 39
click at [689, 234] on input "[PHONE_NUMBER]" at bounding box center [629, 229] width 191 height 39
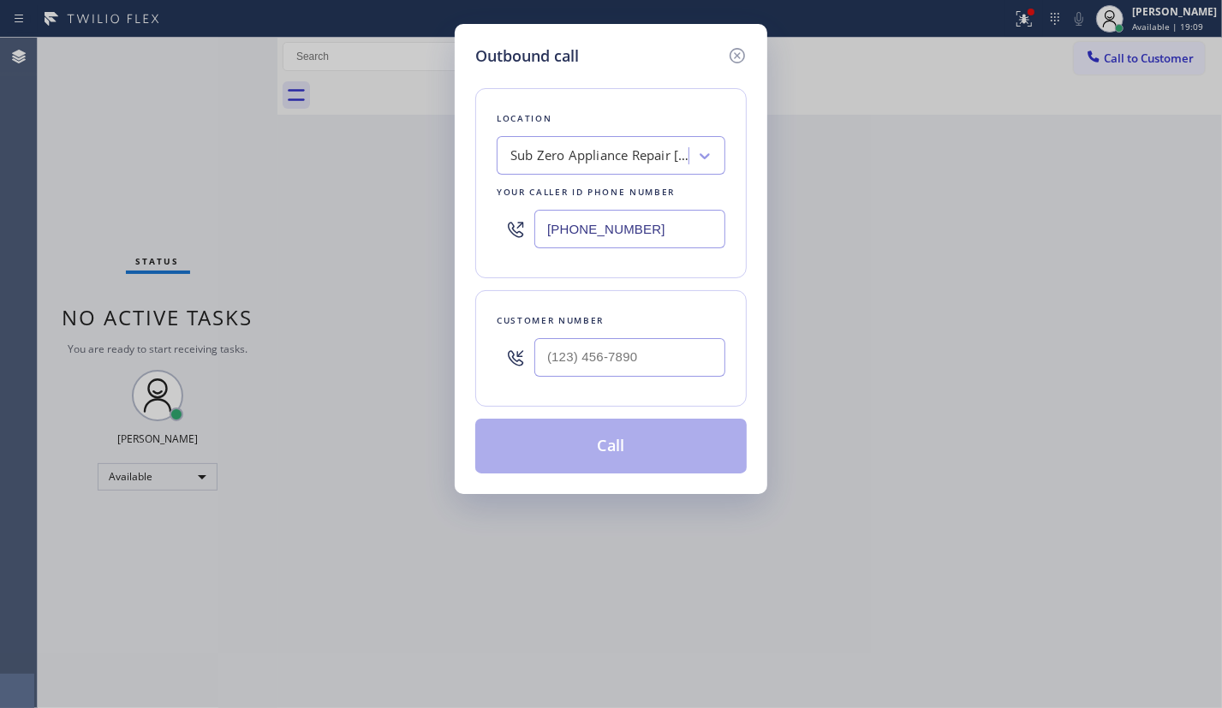
click at [689, 234] on input "[PHONE_NUMBER]" at bounding box center [629, 229] width 191 height 39
paste input "6572"
click at [693, 223] on input "(602) 362-6572" at bounding box center [629, 229] width 191 height 39
click at [693, 223] on input "[PHONE_NUMBER]" at bounding box center [629, 229] width 191 height 39
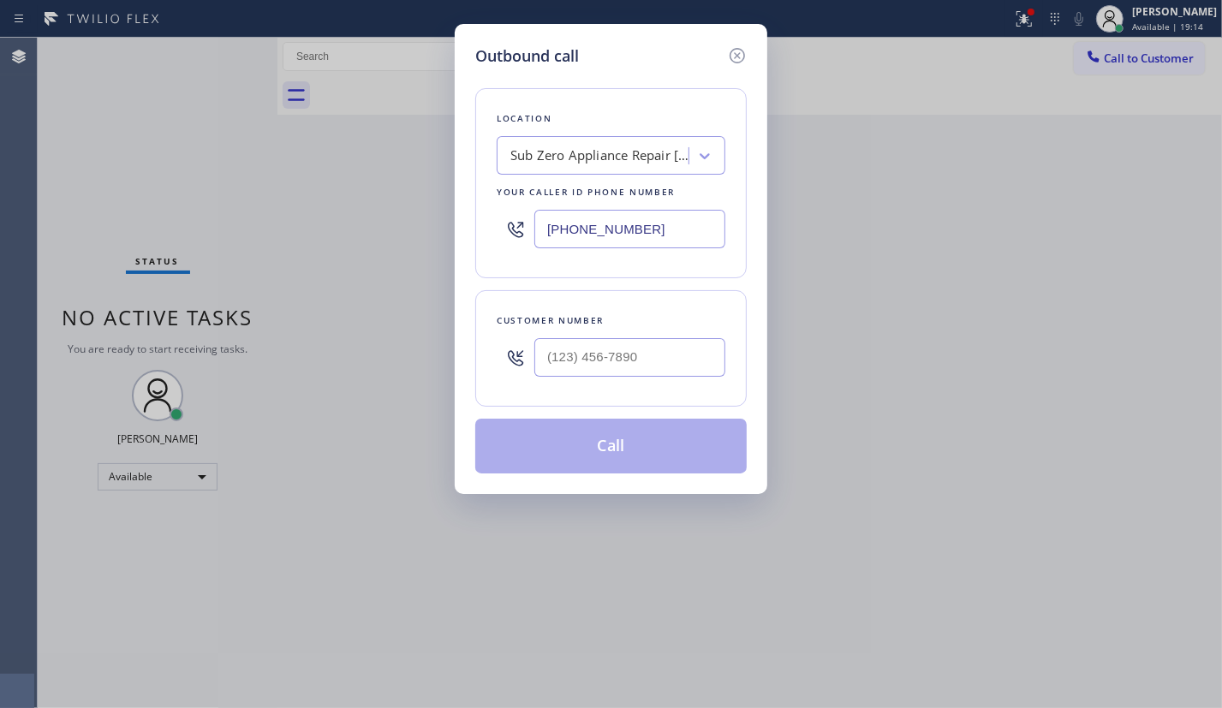
click at [634, 222] on input "[PHONE_NUMBER]" at bounding box center [629, 229] width 191 height 39
paste input "57) 254-3209"
type input "(657) 254-3209"
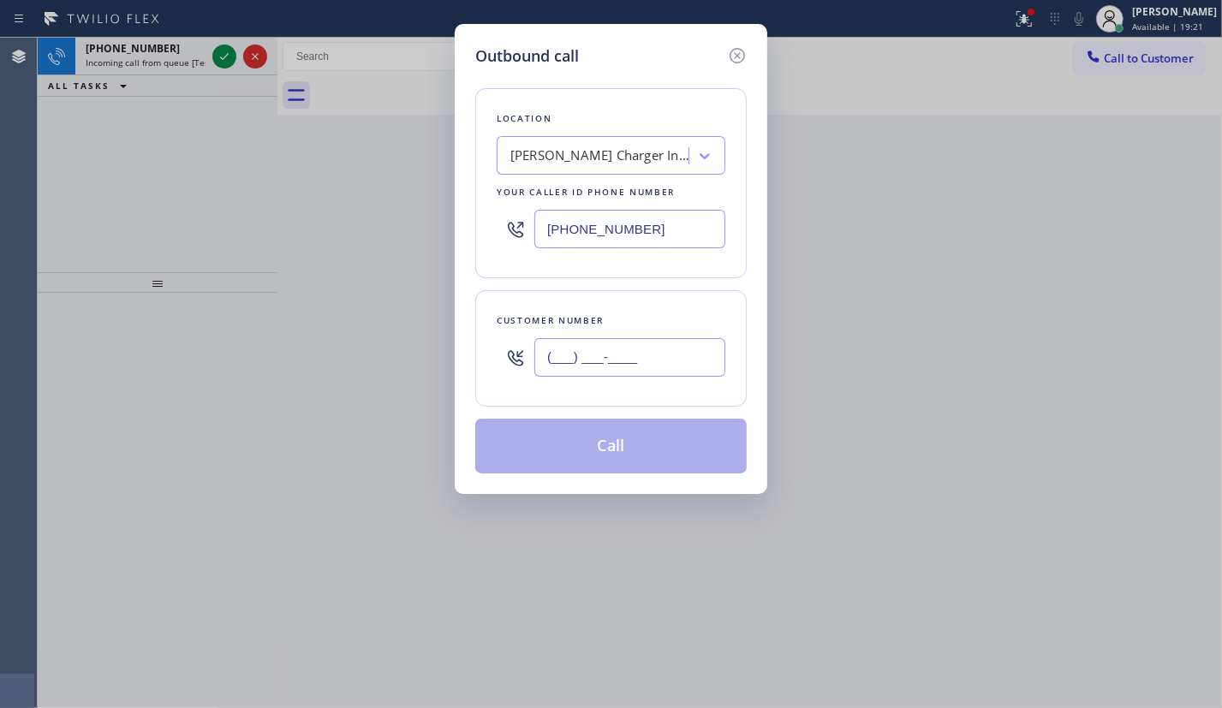
click at [624, 357] on input "(___) ___-____" at bounding box center [629, 357] width 191 height 39
paste input "619) 379-6030"
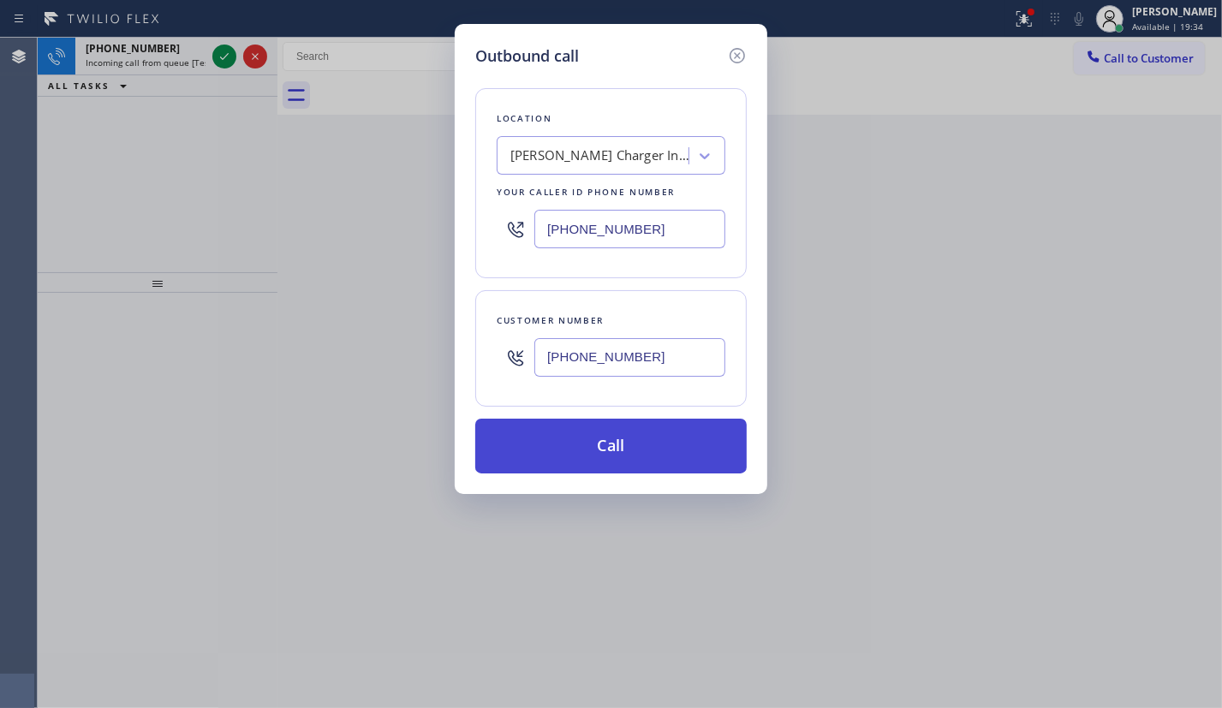
click at [612, 461] on button "Call" at bounding box center [610, 446] width 271 height 55
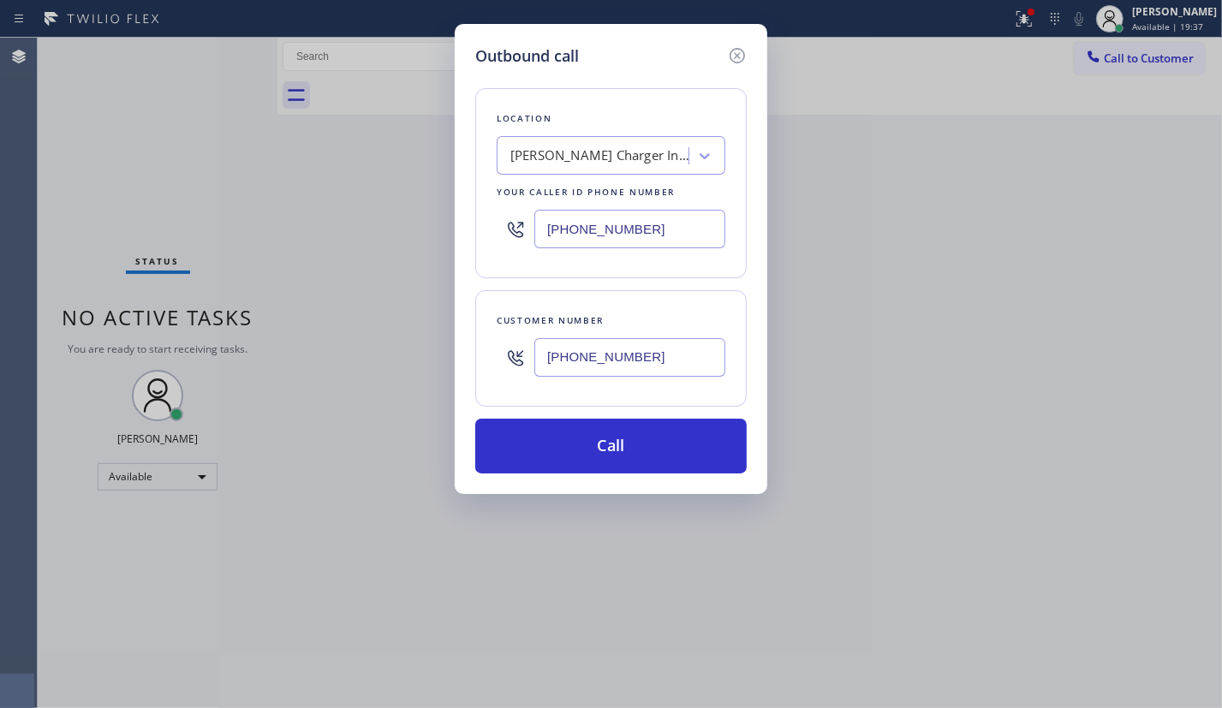
drag, startPoint x: 565, startPoint y: 443, endPoint x: 861, endPoint y: 502, distance: 302.0
click at [565, 444] on button "Call" at bounding box center [610, 446] width 271 height 55
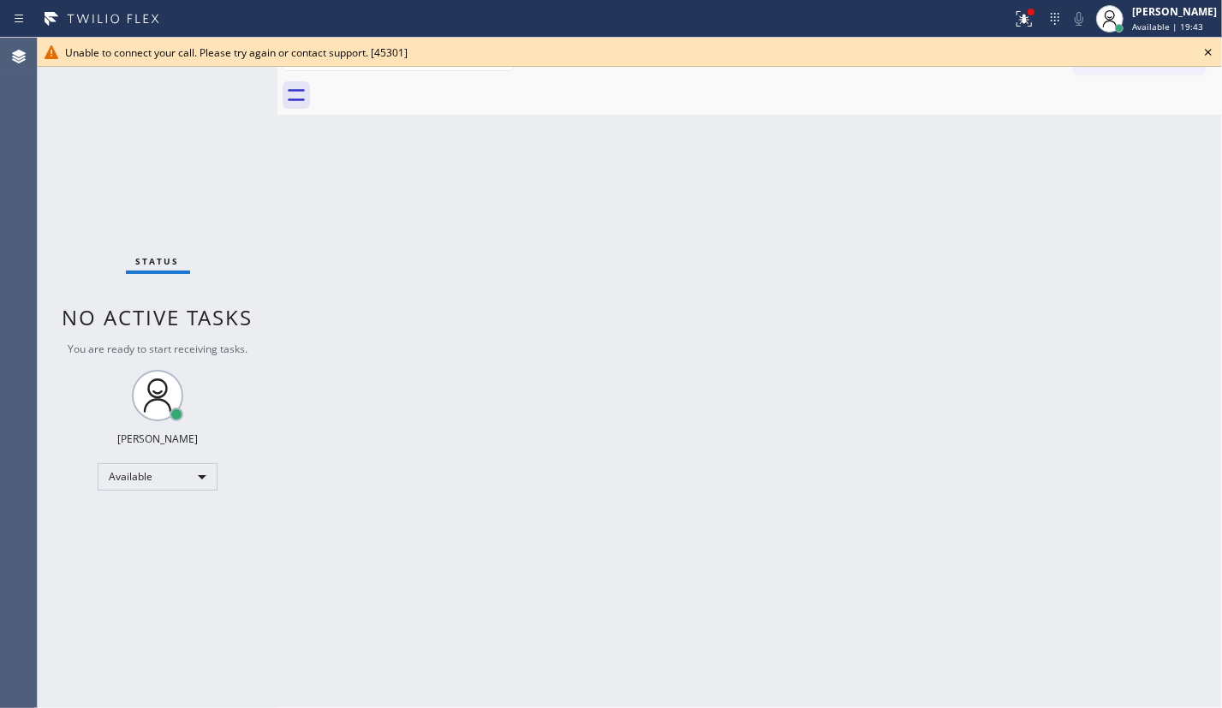
click at [1206, 56] on icon at bounding box center [1208, 52] width 21 height 21
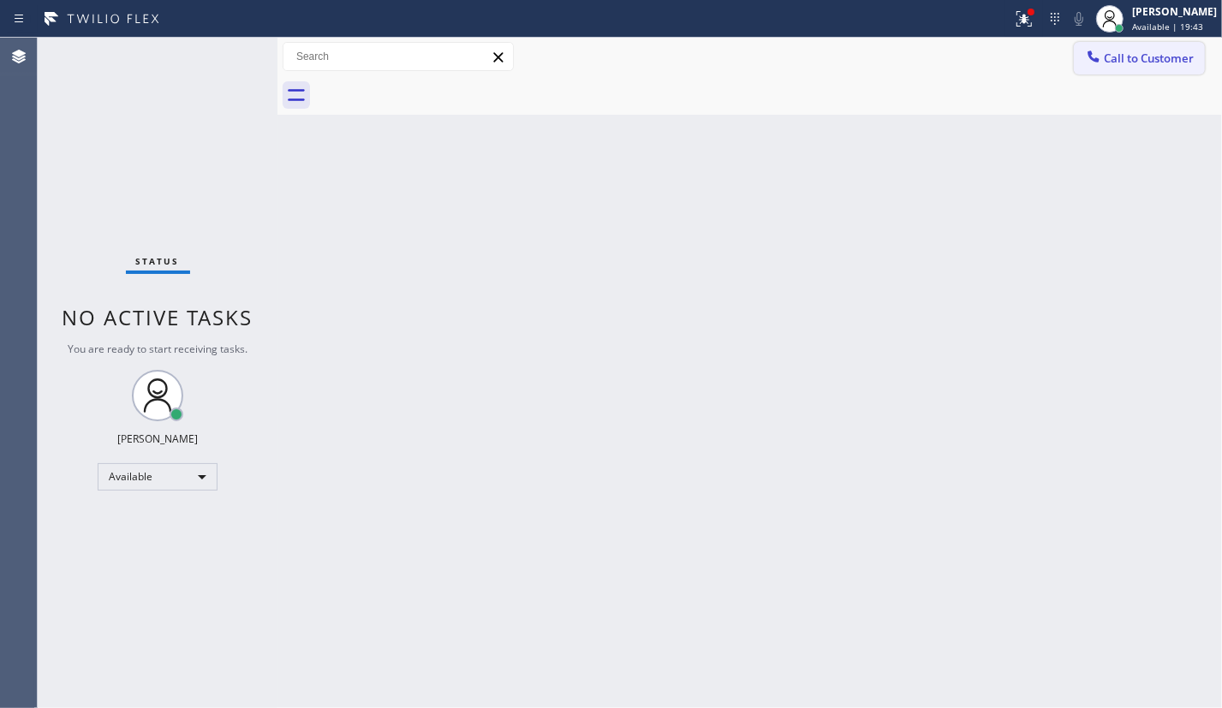
click at [1133, 54] on span "Call to Customer" at bounding box center [1148, 58] width 90 height 15
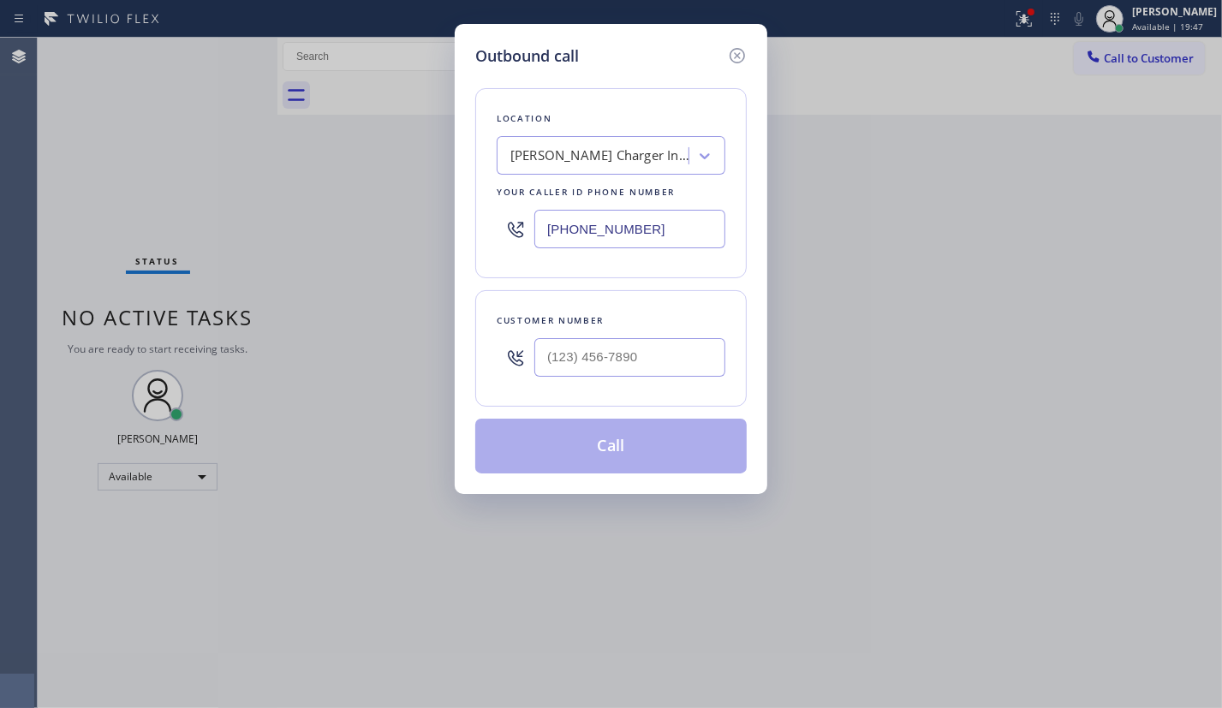
click at [625, 332] on div at bounding box center [629, 358] width 191 height 56
click at [621, 352] on input "(___) ___-____" at bounding box center [629, 357] width 191 height 39
paste input "619) 379-6030"
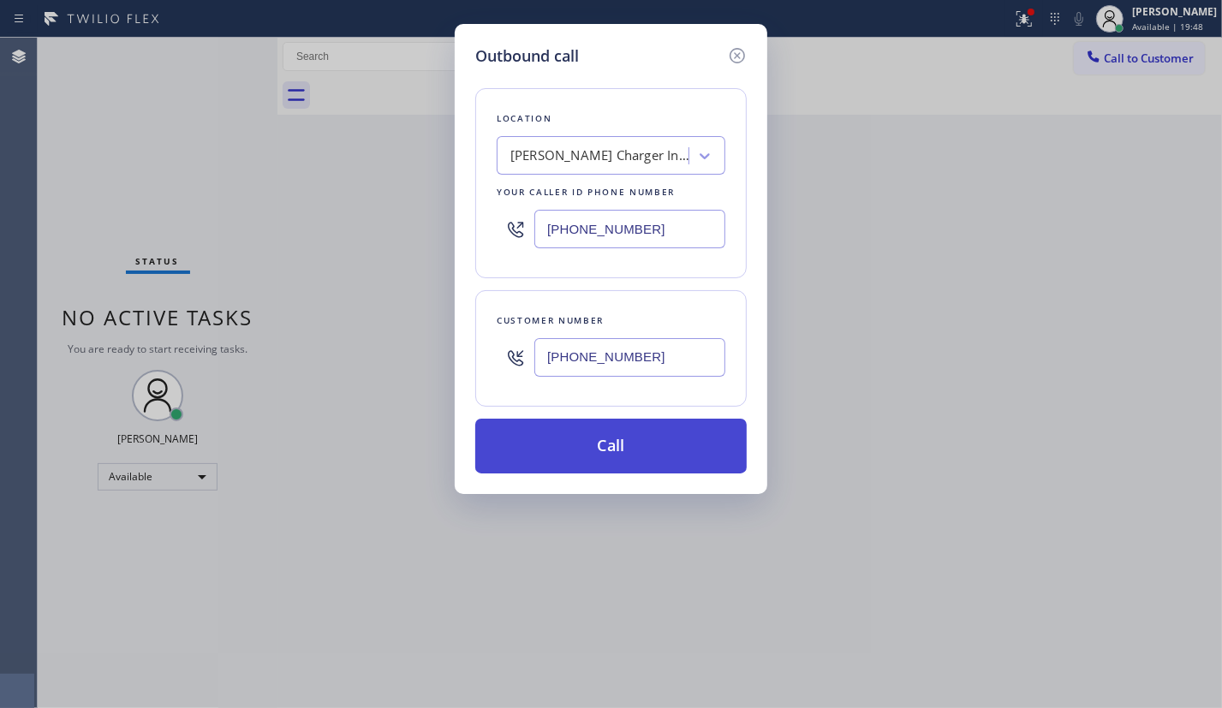
type input "(619) 379-6030"
click at [591, 445] on button "Call" at bounding box center [610, 446] width 271 height 55
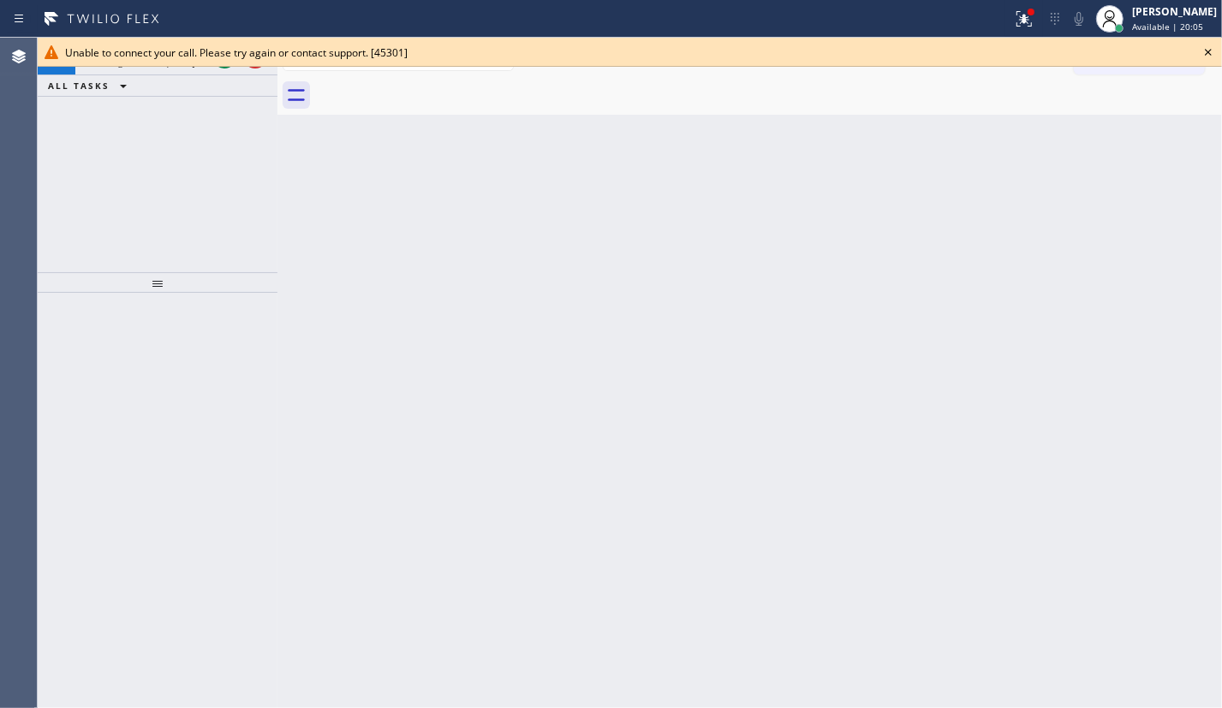
drag, startPoint x: 1215, startPoint y: 51, endPoint x: 889, endPoint y: 23, distance: 327.4
click at [1215, 52] on icon at bounding box center [1208, 52] width 21 height 21
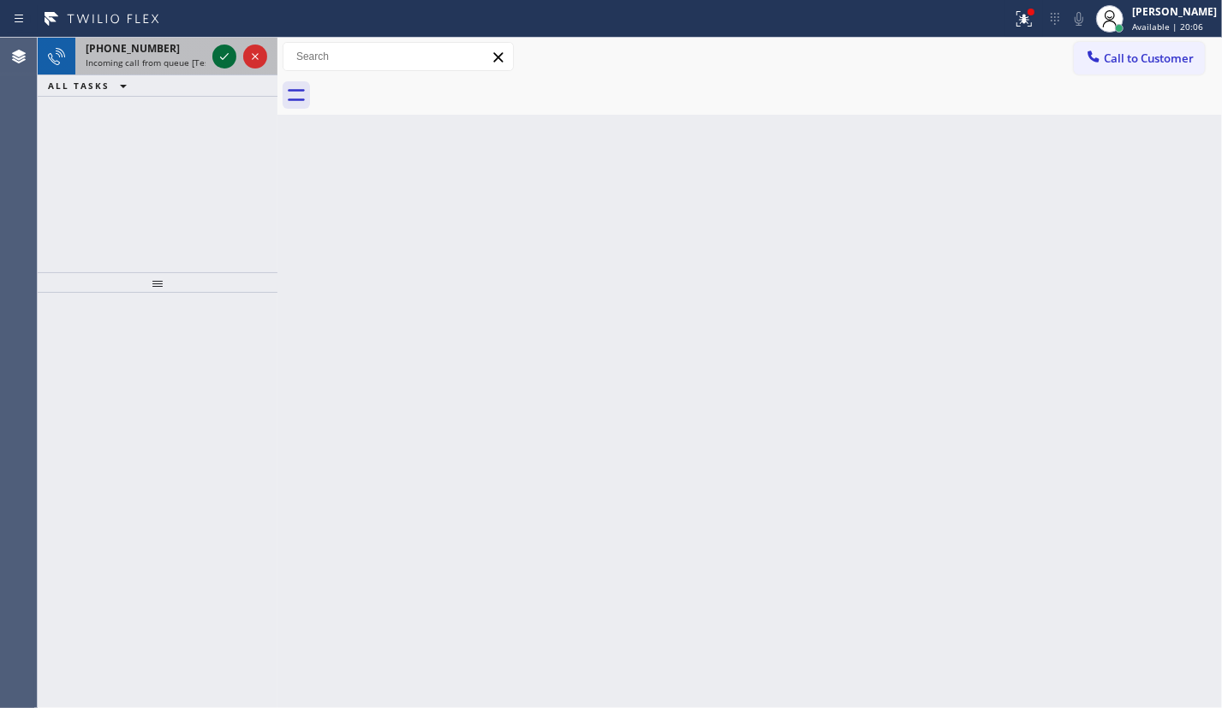
click at [228, 47] on icon at bounding box center [224, 56] width 21 height 21
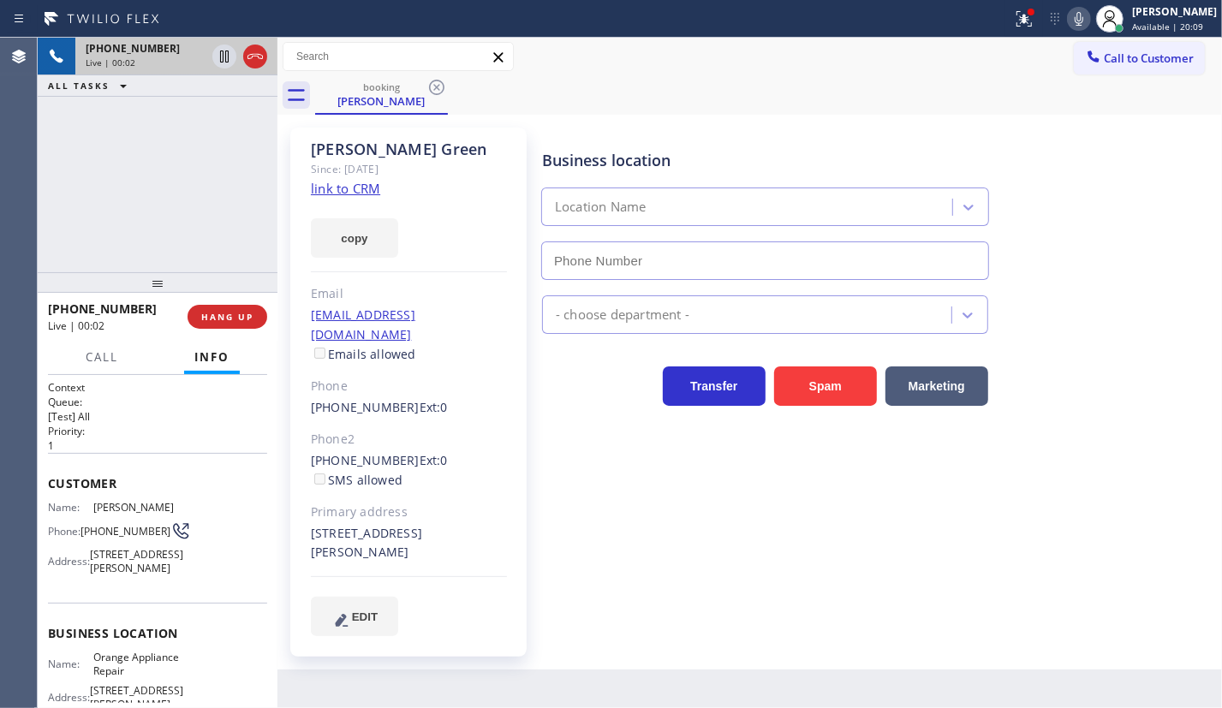
type input "(714) 855-4254"
click at [462, 181] on div "Nancy Green Since: 20 may 2020 link to CRM copy Email ganggreen@socal.rr.com Em…" at bounding box center [408, 392] width 236 height 529
click at [339, 193] on link "link to CRM" at bounding box center [345, 188] width 69 height 17
click at [1089, 21] on icon at bounding box center [1078, 19] width 21 height 21
click at [223, 53] on icon at bounding box center [224, 56] width 21 height 21
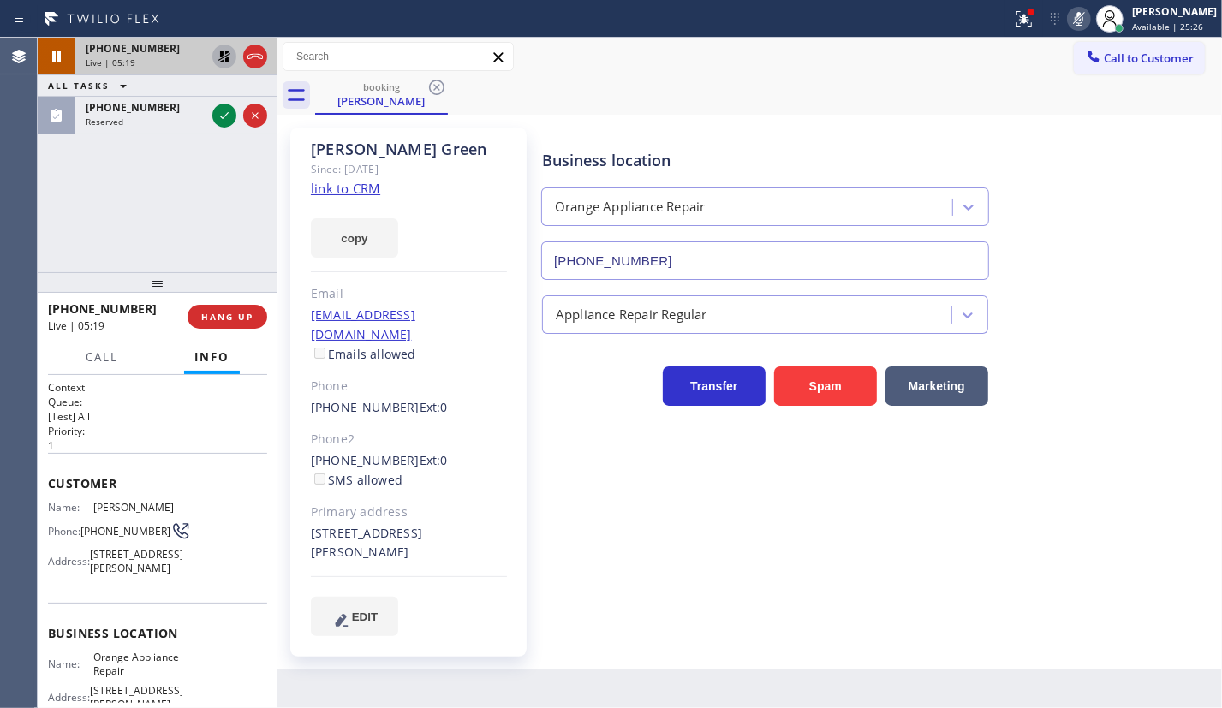
click at [222, 60] on icon at bounding box center [224, 56] width 21 height 21
click at [1087, 12] on icon at bounding box center [1078, 19] width 21 height 21
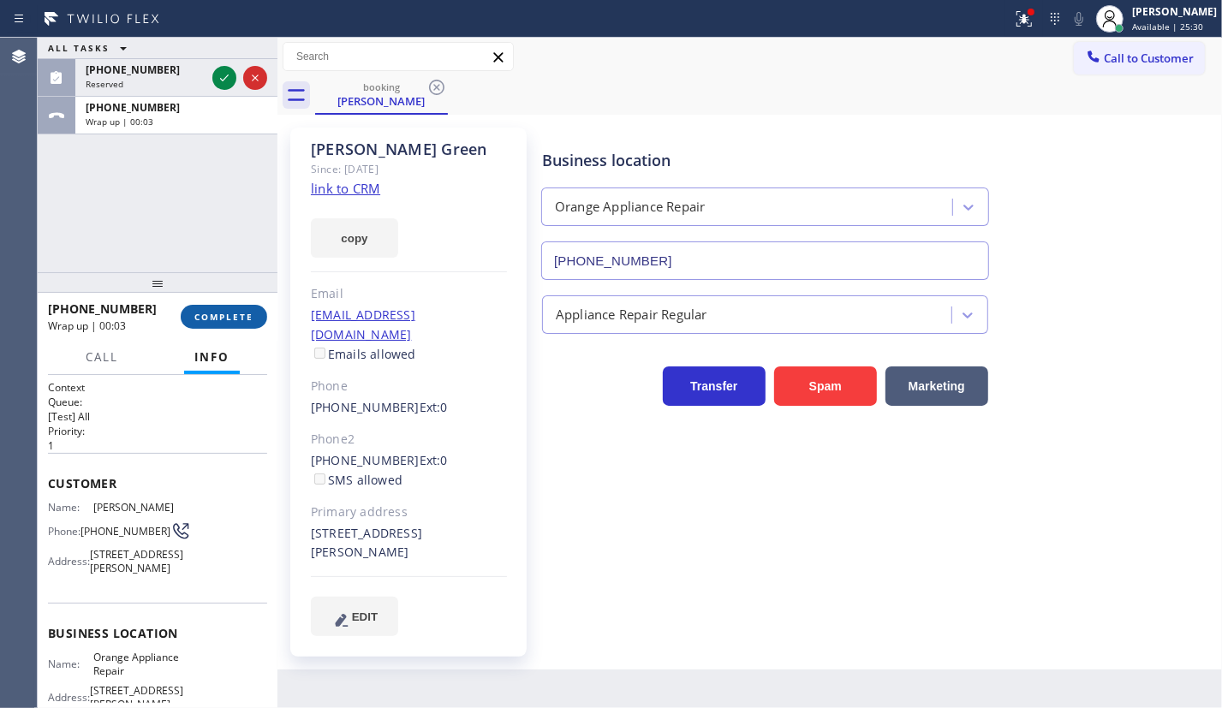
click at [221, 322] on span "COMPLETE" at bounding box center [223, 317] width 59 height 12
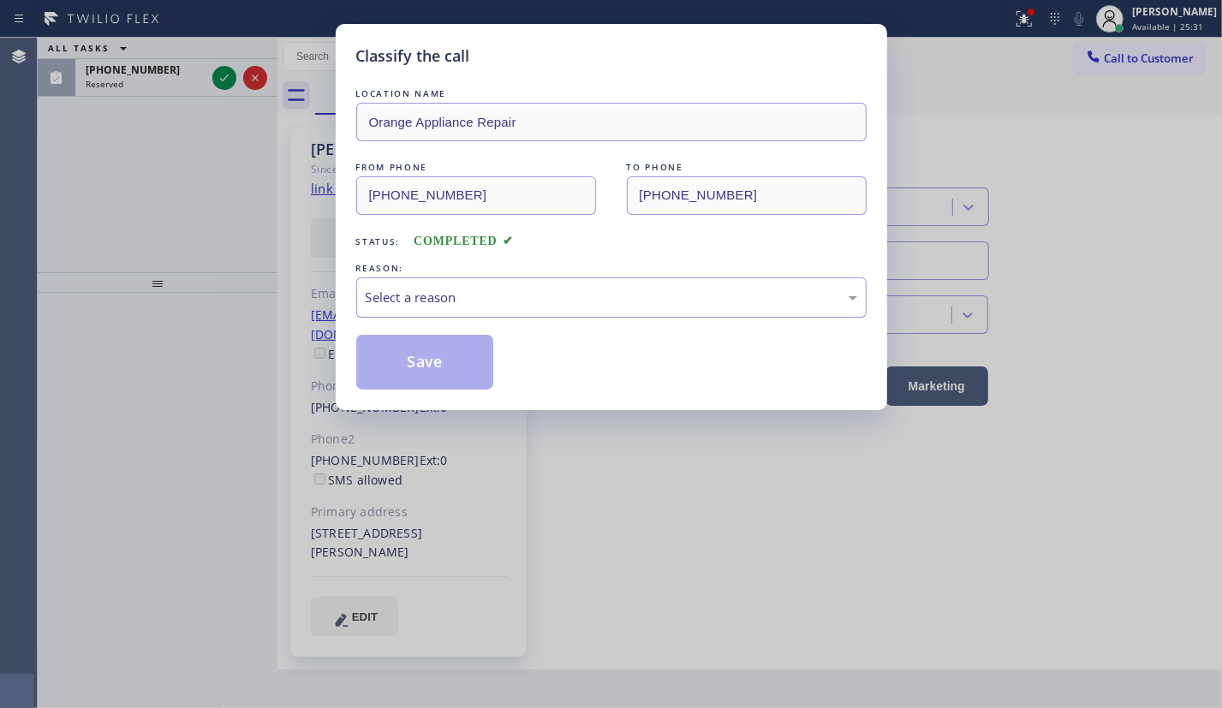
click at [549, 306] on div "Select a reason" at bounding box center [611, 298] width 491 height 20
drag, startPoint x: 424, startPoint y: 380, endPoint x: 325, endPoint y: 250, distance: 163.2
click at [423, 378] on button "Save" at bounding box center [425, 362] width 138 height 55
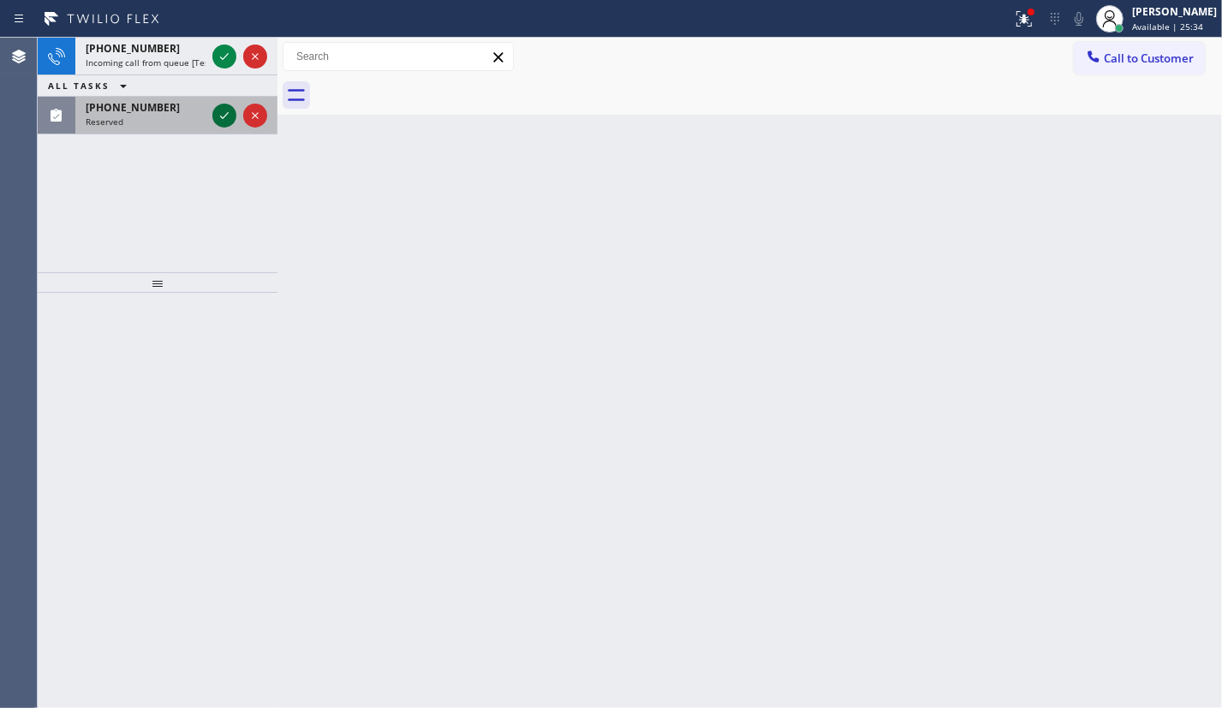
click at [223, 119] on icon at bounding box center [224, 115] width 21 height 21
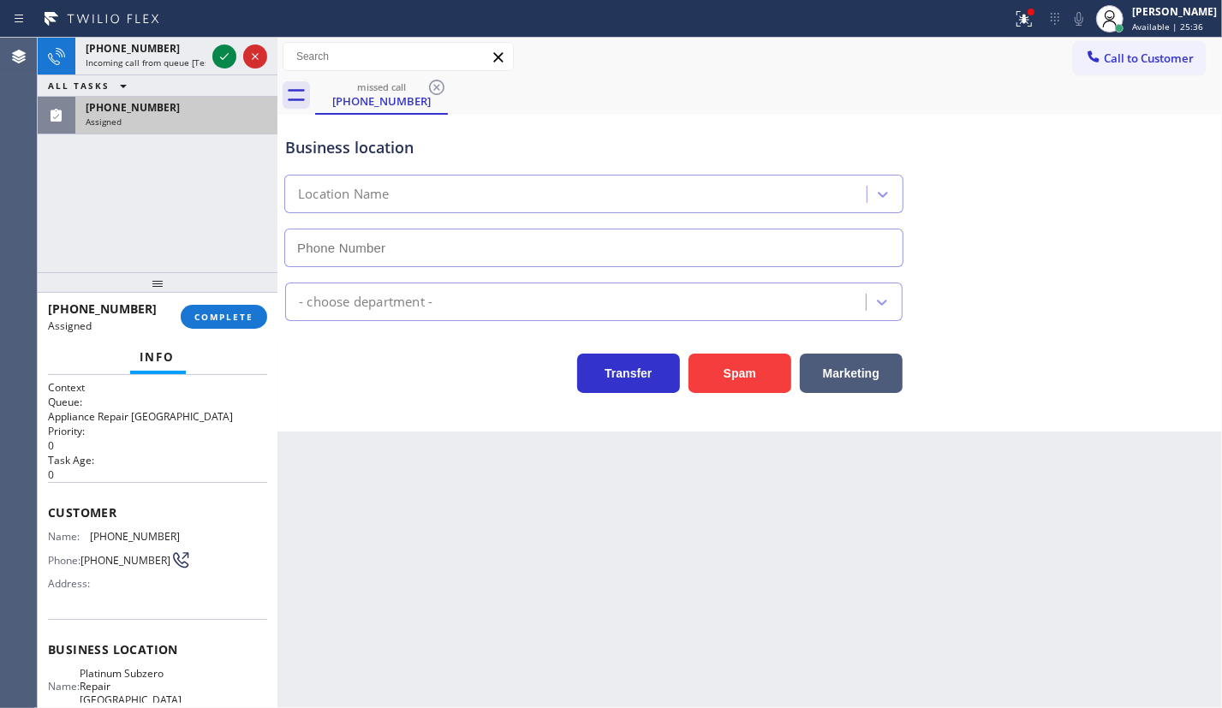
type input "(650) 800-8166"
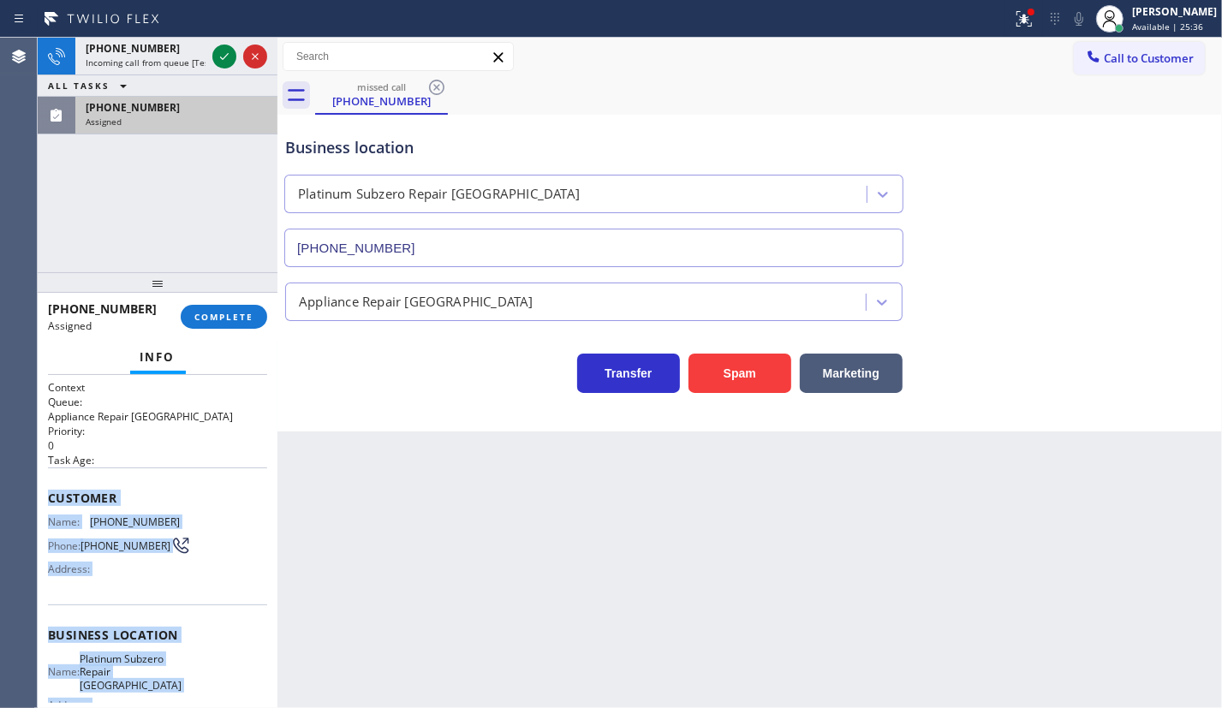
scroll to position [189, 0]
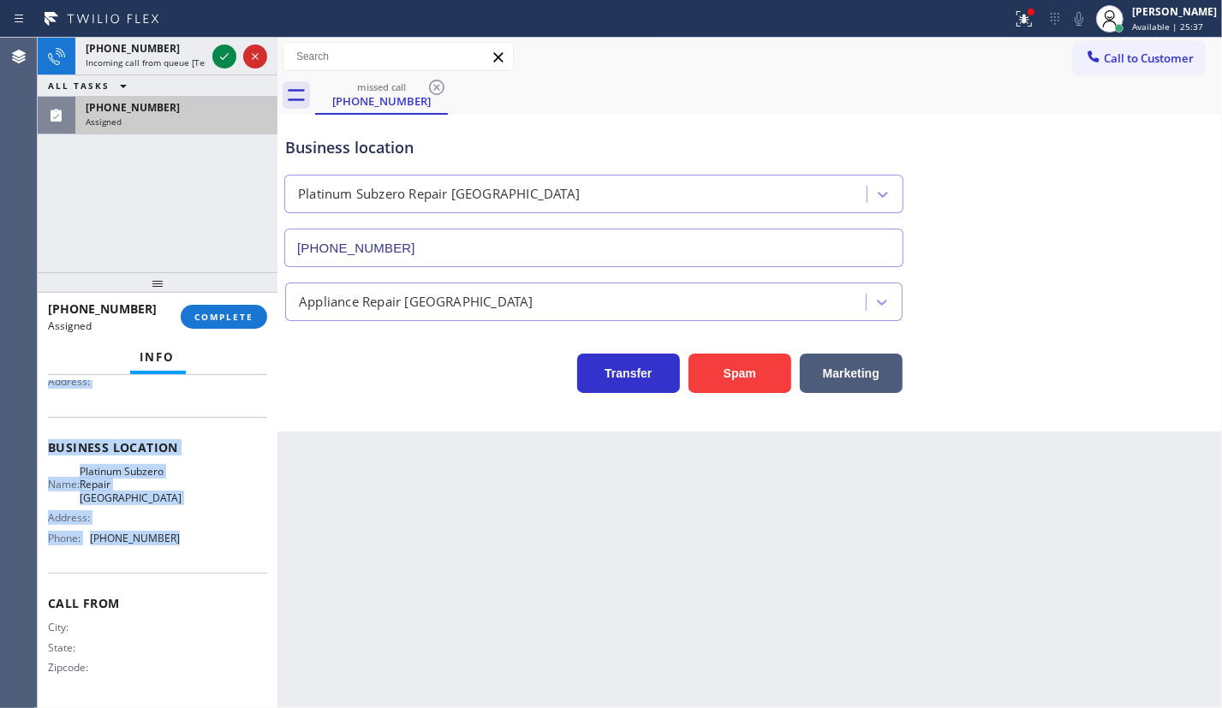
drag, startPoint x: 51, startPoint y: 484, endPoint x: 191, endPoint y: 565, distance: 162.2
click at [191, 565] on div "Context Queue: Appliance Repair High End Priority: 0 Task Age: Customer Name: (…" at bounding box center [157, 448] width 219 height 510
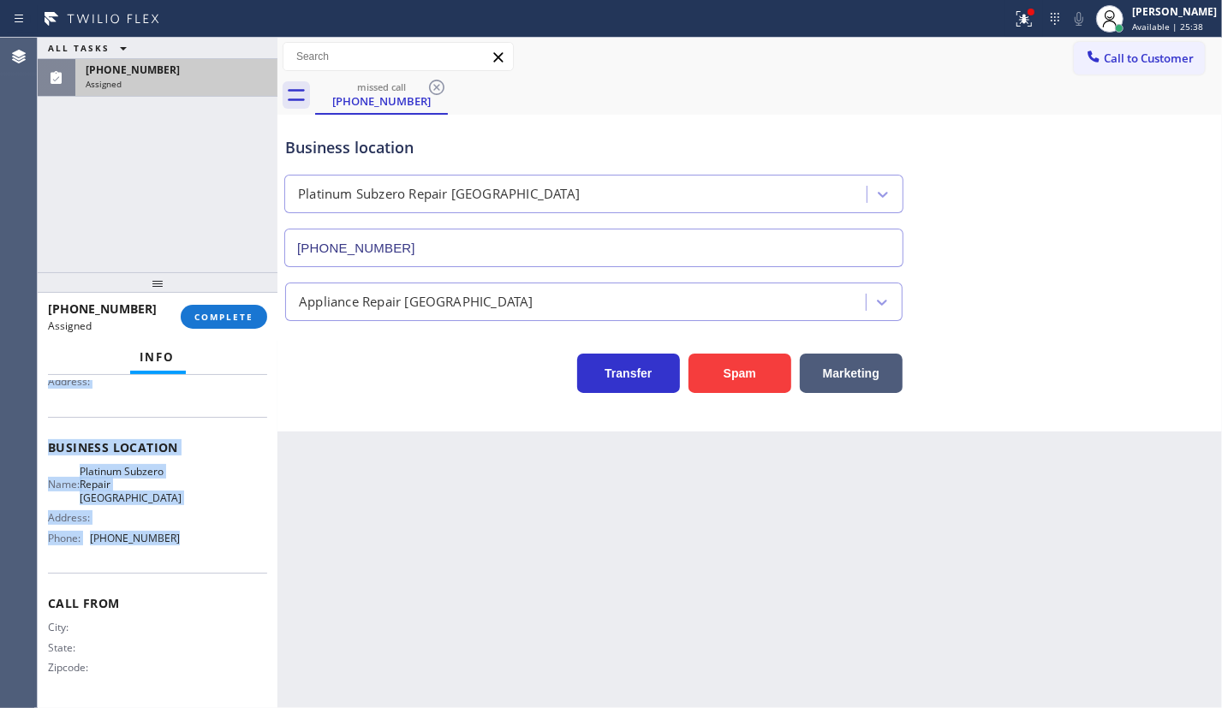
copy div "Customer Name: (650) 212-0854 Phone: (650) 212-0854 Address: Business location …"
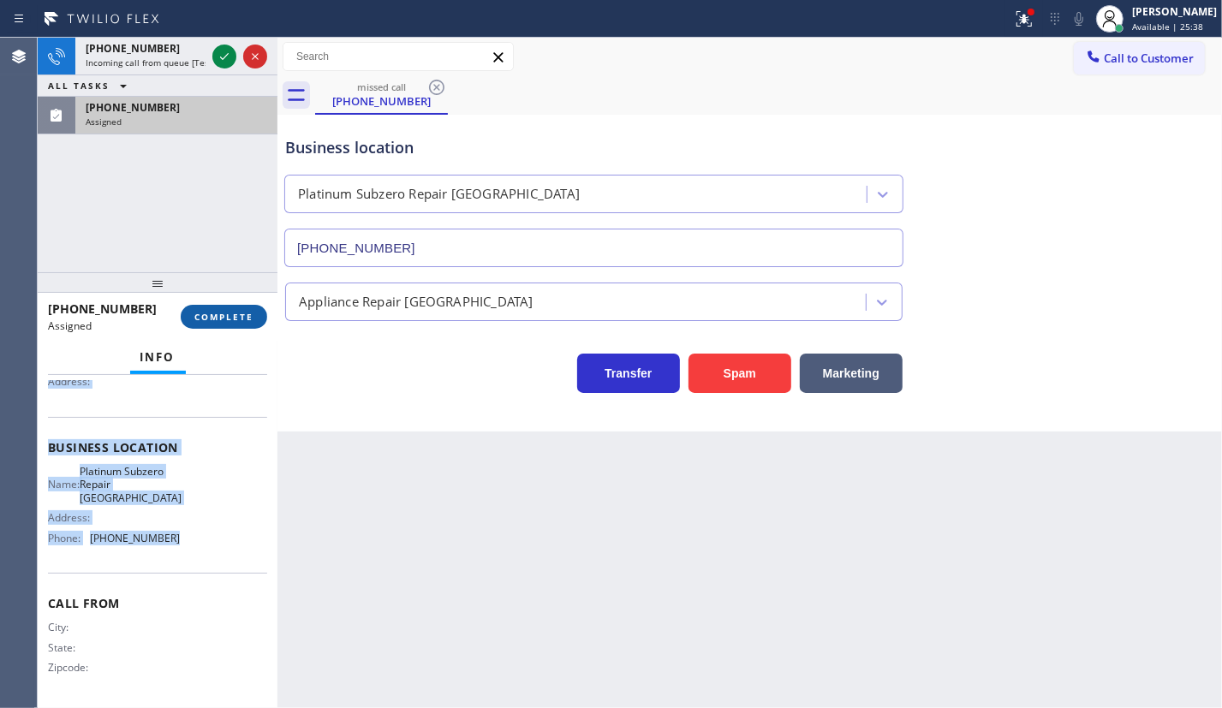
click at [216, 316] on span "COMPLETE" at bounding box center [223, 317] width 59 height 12
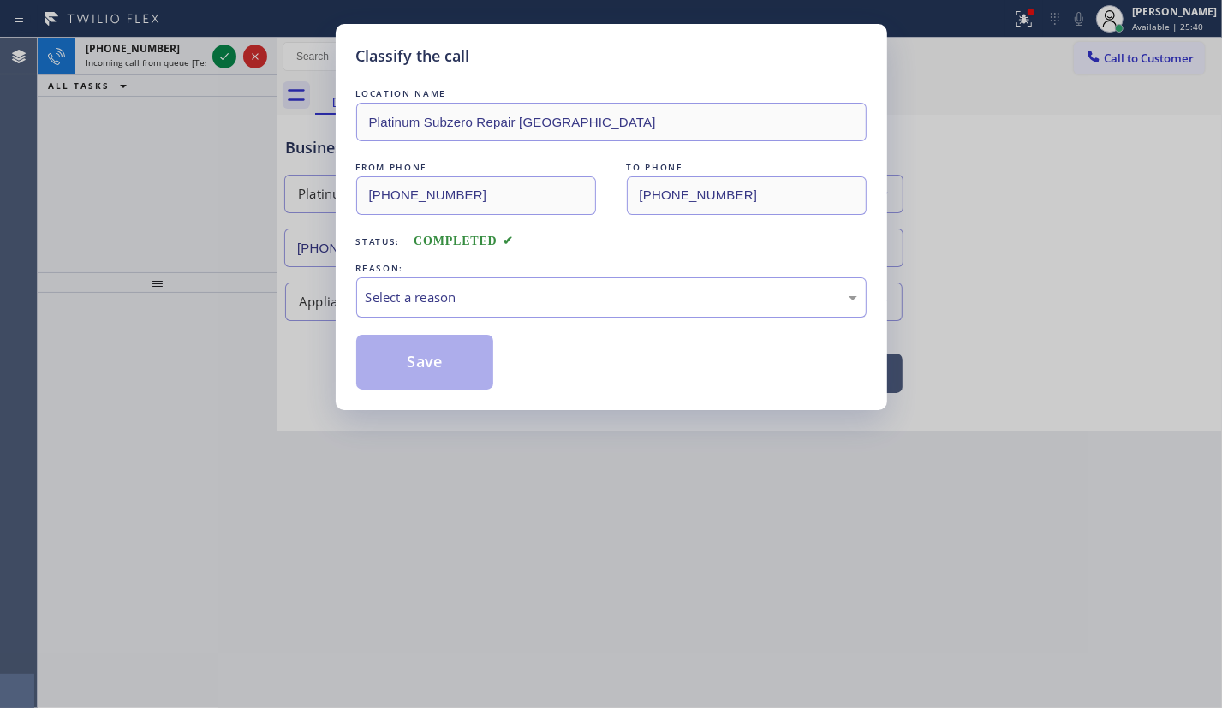
click at [404, 301] on div "Select a reason" at bounding box center [611, 298] width 491 height 20
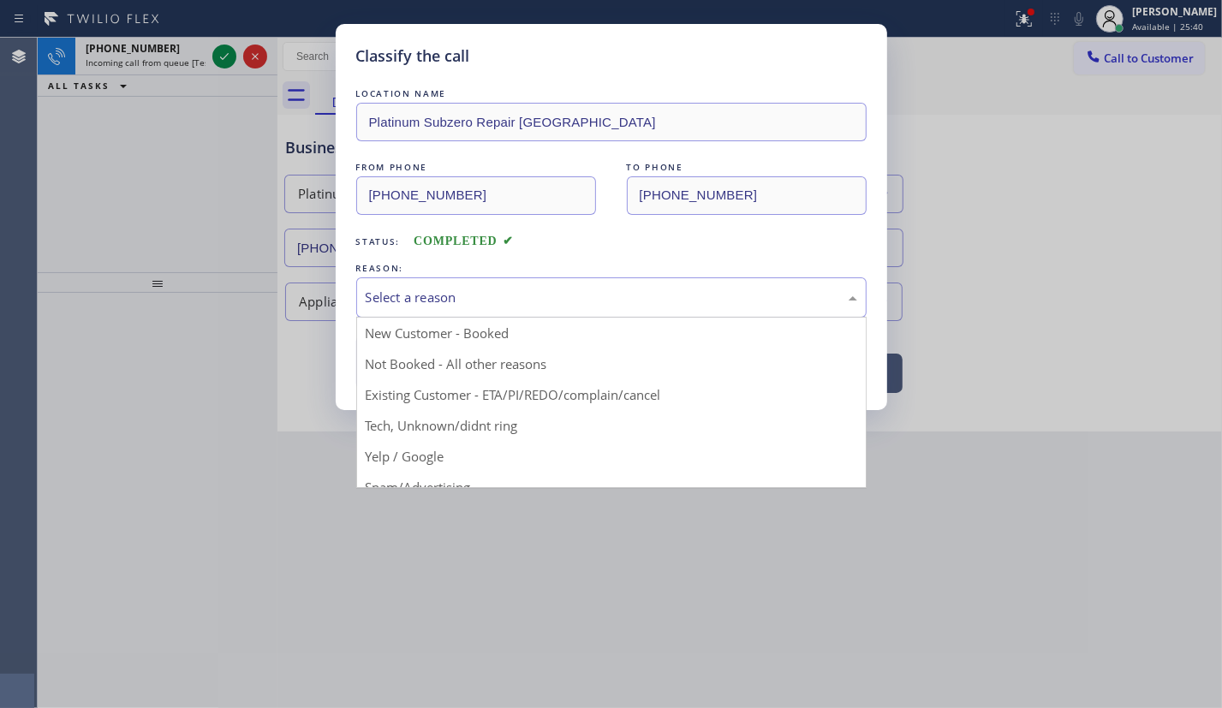
drag, startPoint x: 384, startPoint y: 431, endPoint x: 399, endPoint y: 384, distance: 49.5
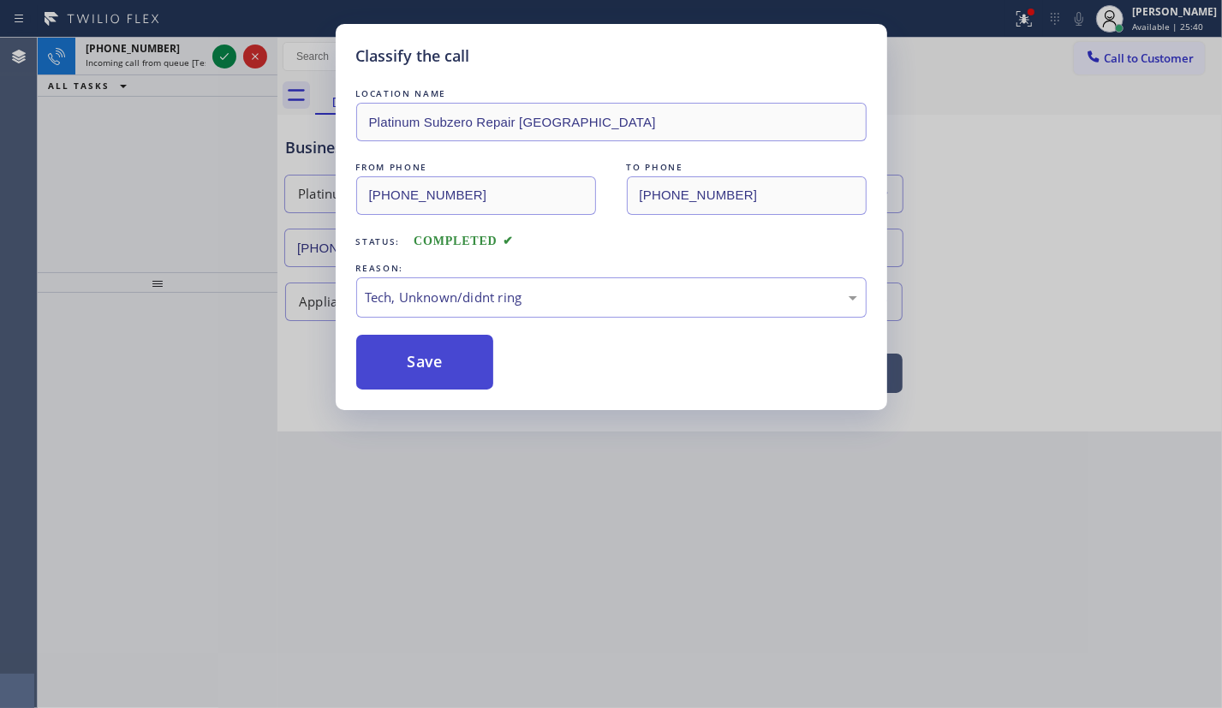
drag, startPoint x: 399, startPoint y: 365, endPoint x: 393, endPoint y: 352, distance: 14.2
click at [398, 361] on button "Save" at bounding box center [425, 362] width 138 height 55
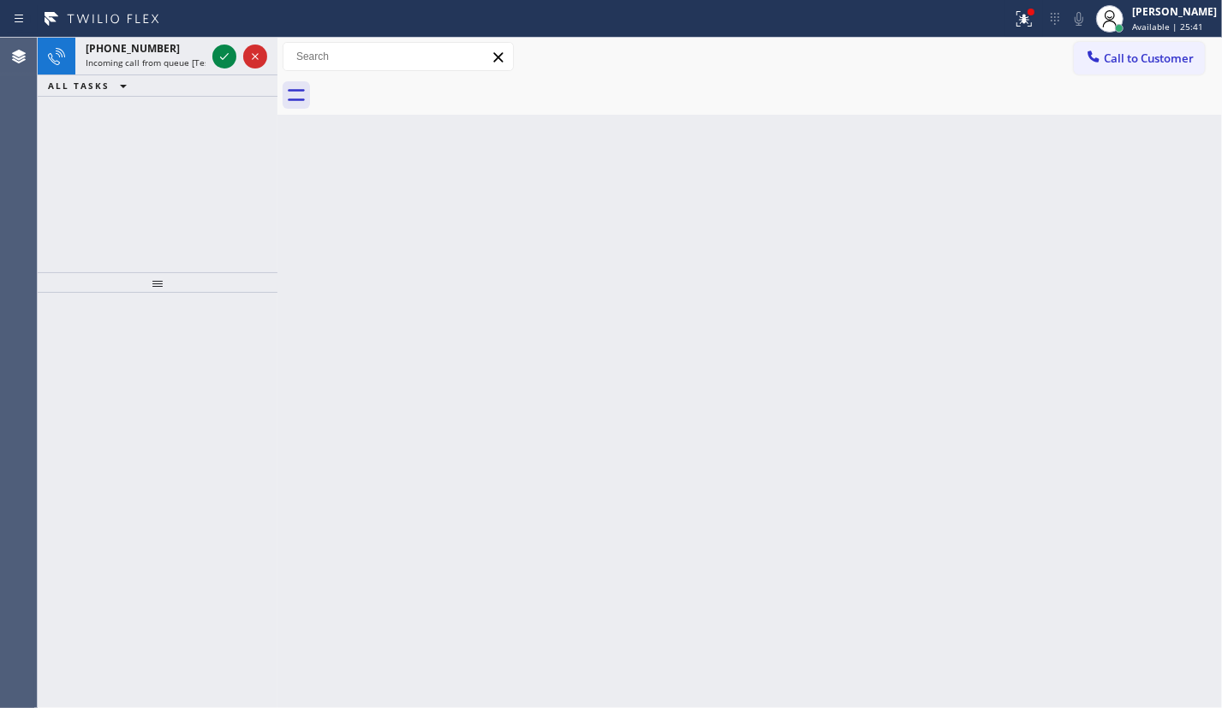
click at [221, 59] on icon at bounding box center [224, 56] width 21 height 21
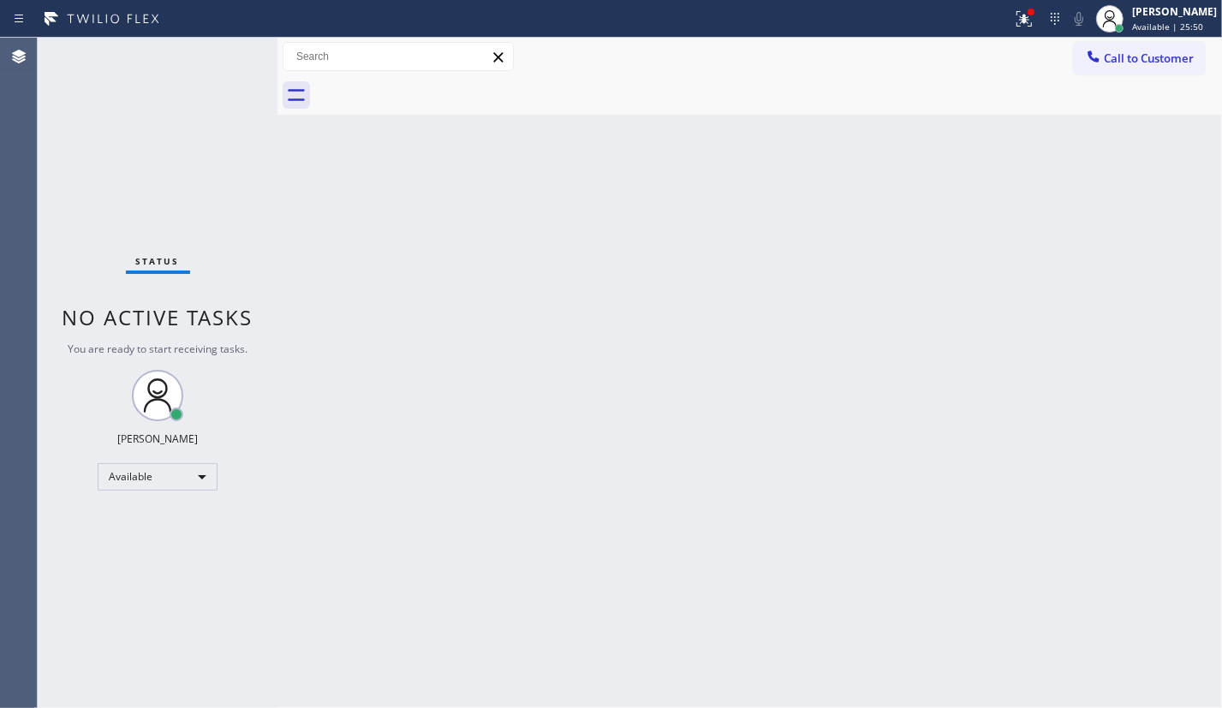
click at [1151, 63] on span "Call to Customer" at bounding box center [1148, 58] width 90 height 15
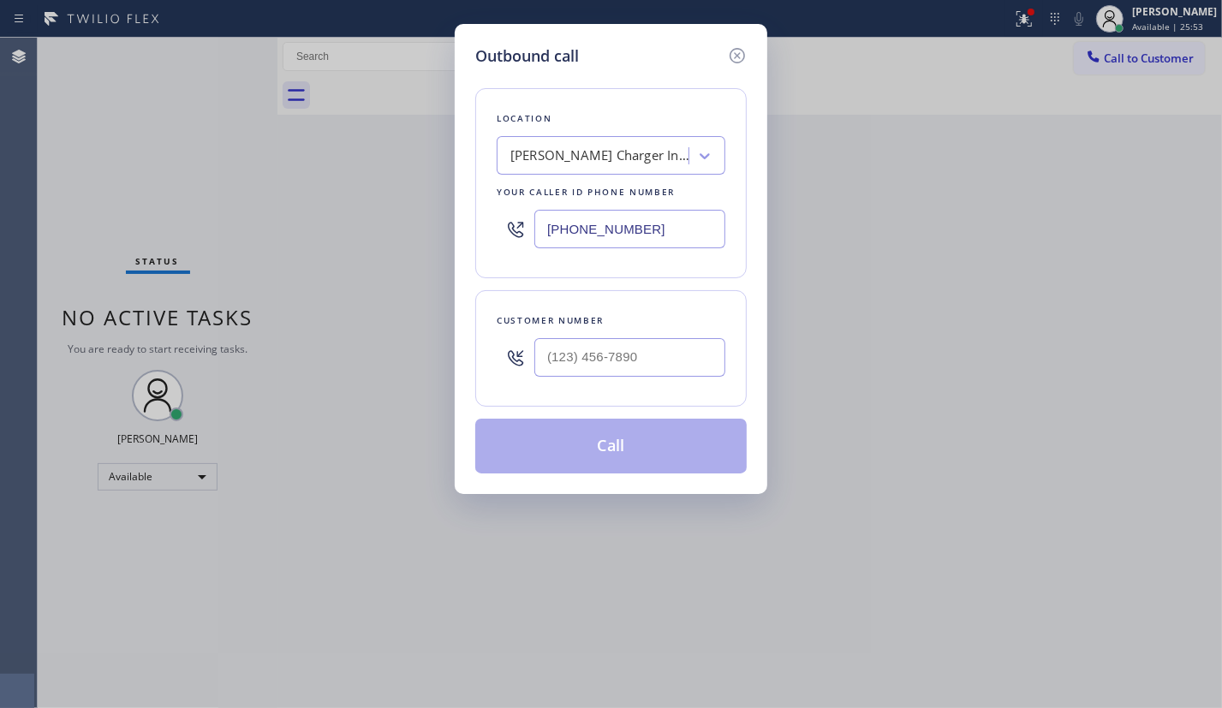
click at [682, 236] on input "(657) 254-3209" at bounding box center [629, 229] width 191 height 39
click at [683, 235] on input "(657) 254-3209" at bounding box center [629, 229] width 191 height 39
click at [684, 235] on input "(657) 254-3209" at bounding box center [629, 229] width 191 height 39
click at [663, 223] on input "(657) 254-3209" at bounding box center [629, 229] width 191 height 39
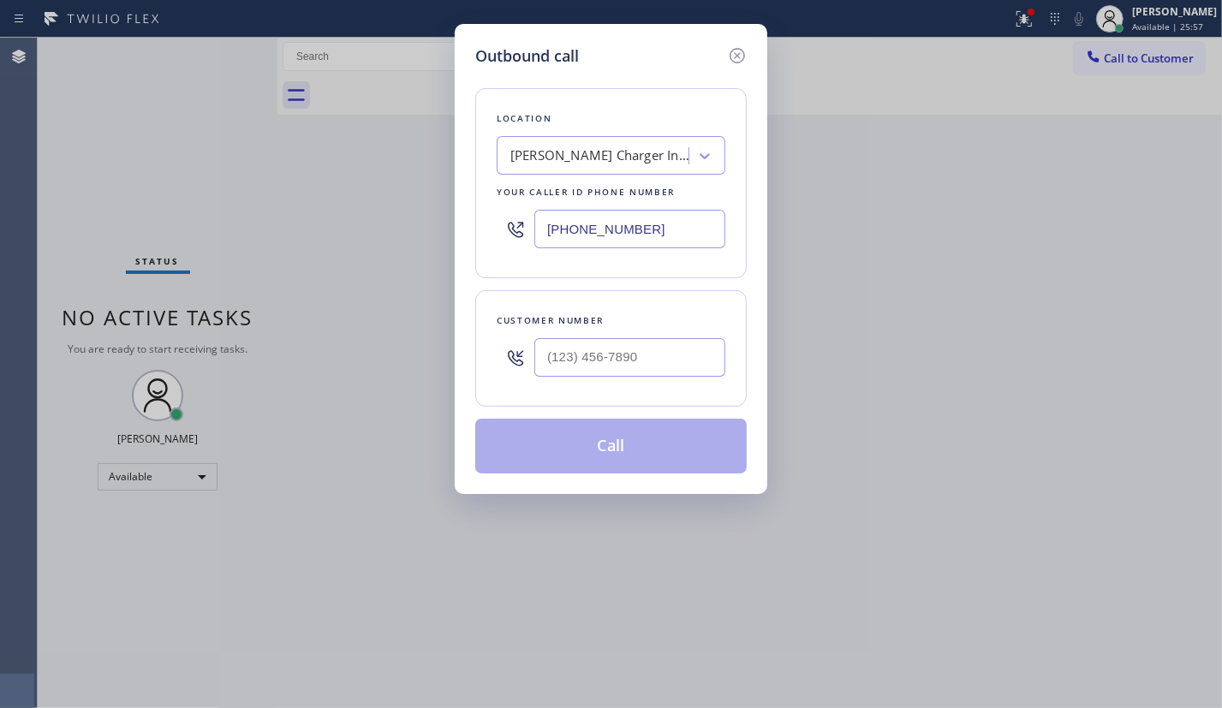
click at [663, 223] on input "(657) 254-3209" at bounding box center [629, 229] width 191 height 39
click at [663, 224] on input "(657) 254-3209" at bounding box center [629, 229] width 191 height 39
paste input "text"
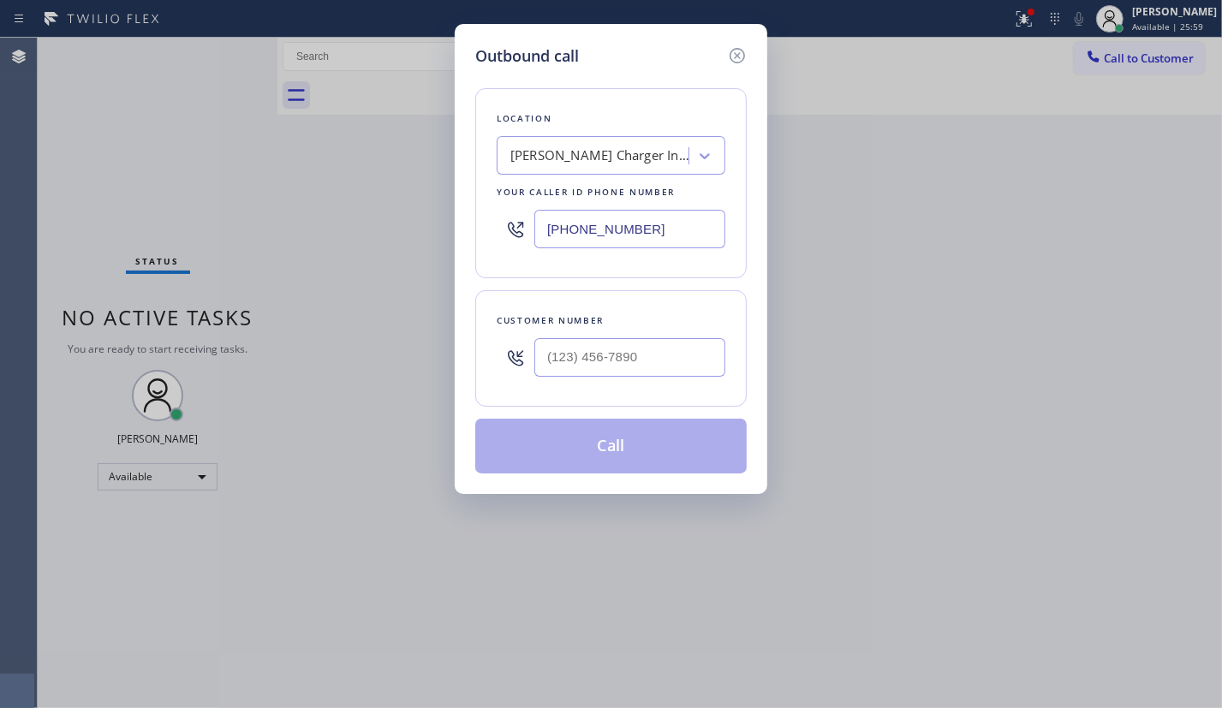
type input "(657) 254-3209"
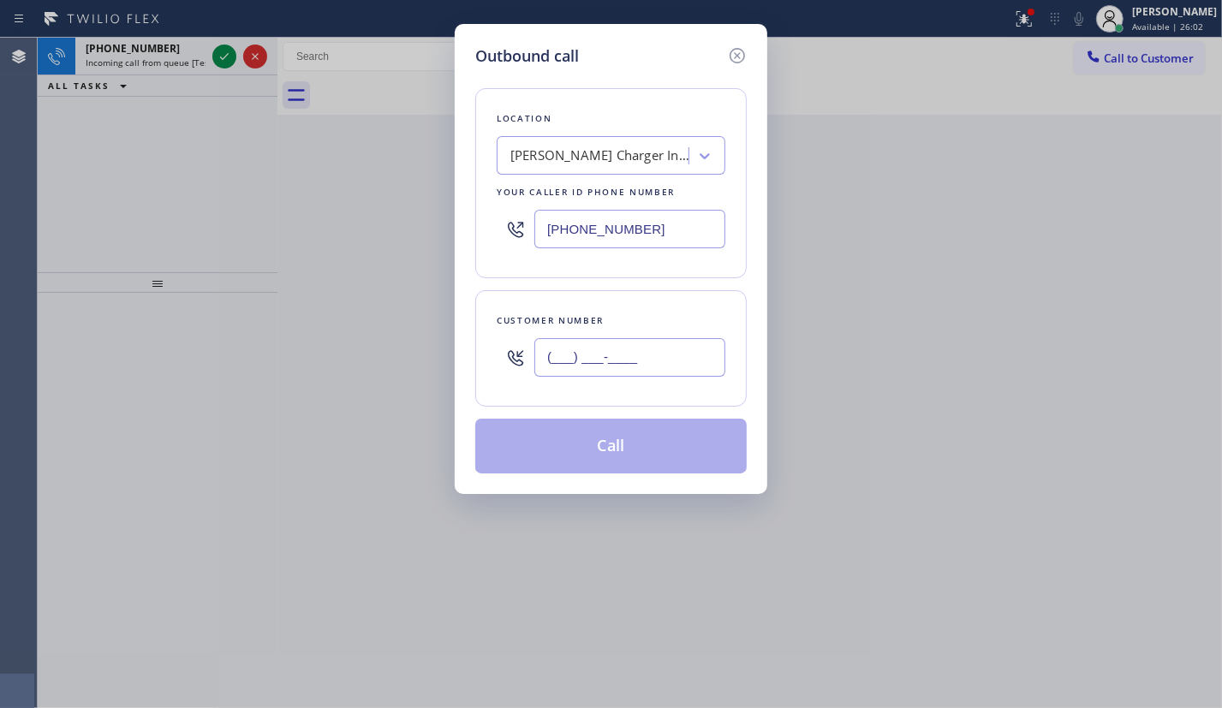
drag, startPoint x: 699, startPoint y: 370, endPoint x: 683, endPoint y: 372, distance: 16.4
click at [699, 370] on input "(___) ___-____" at bounding box center [629, 357] width 191 height 39
paste input "619) 379-6030"
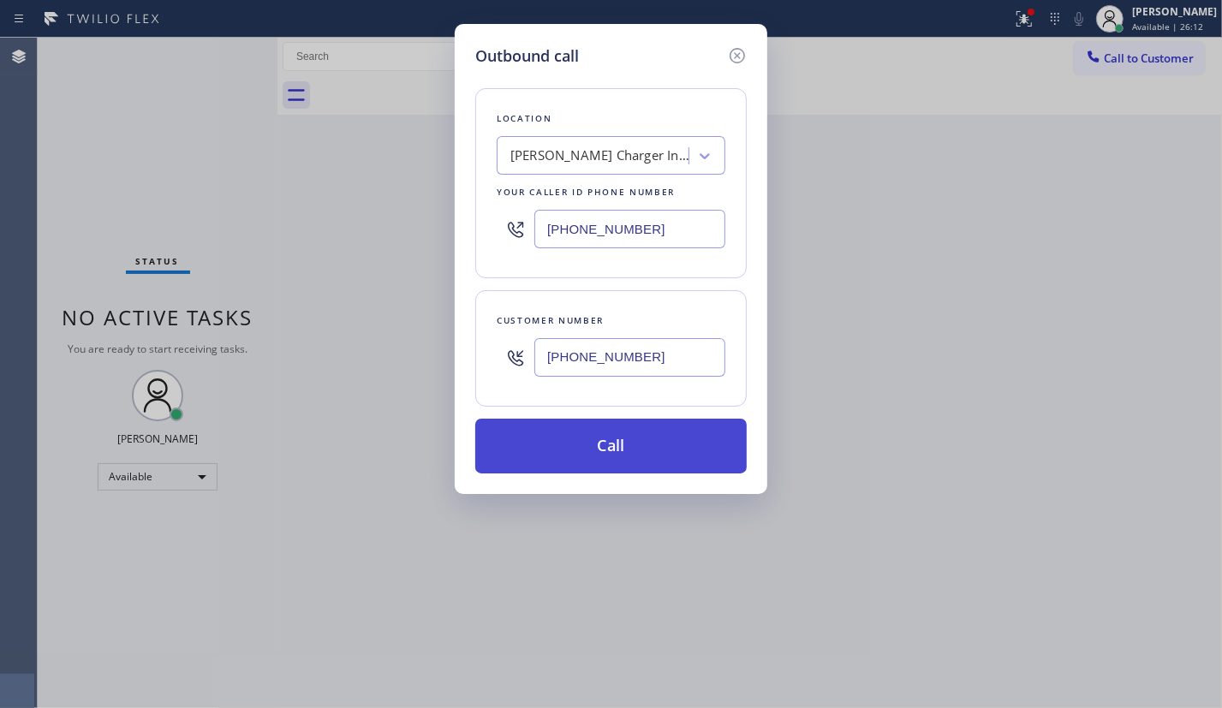
type input "(619) 379-6030"
click at [651, 436] on button "Call" at bounding box center [610, 446] width 271 height 55
click at [603, 461] on button "Call" at bounding box center [610, 446] width 271 height 55
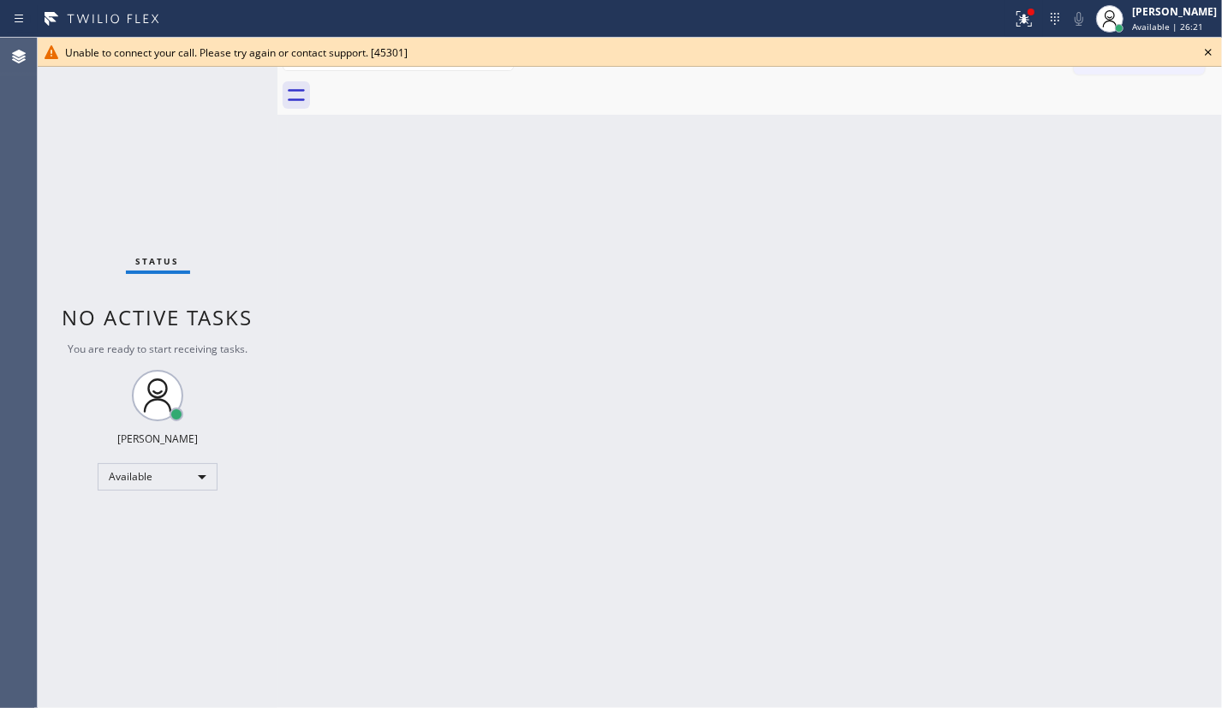
click at [1208, 52] on icon at bounding box center [1207, 52] width 7 height 7
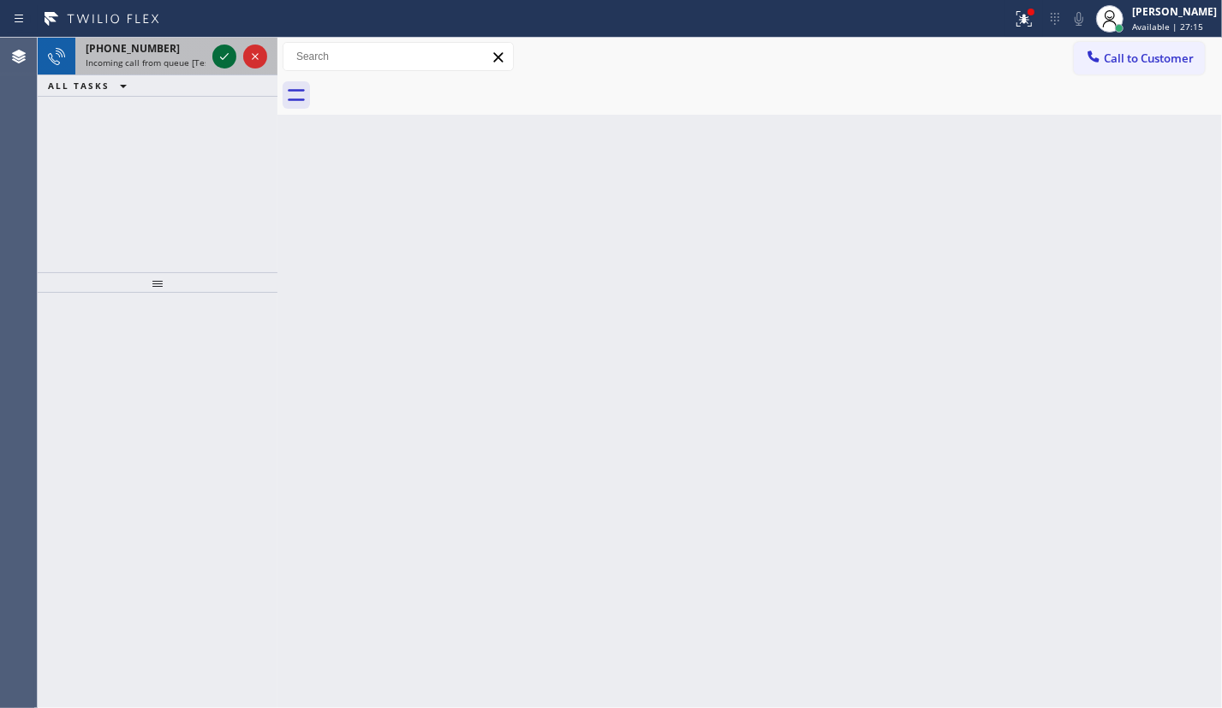
click at [220, 56] on icon at bounding box center [224, 56] width 9 height 7
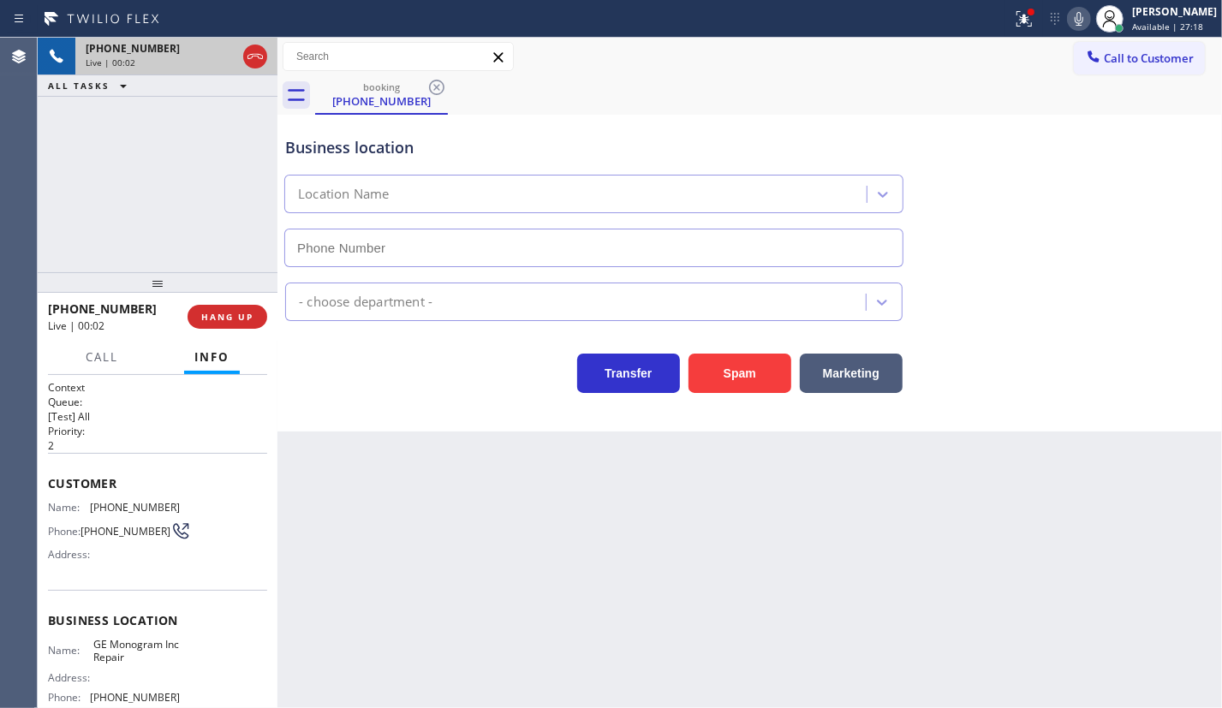
type input "(866) 429-1288"
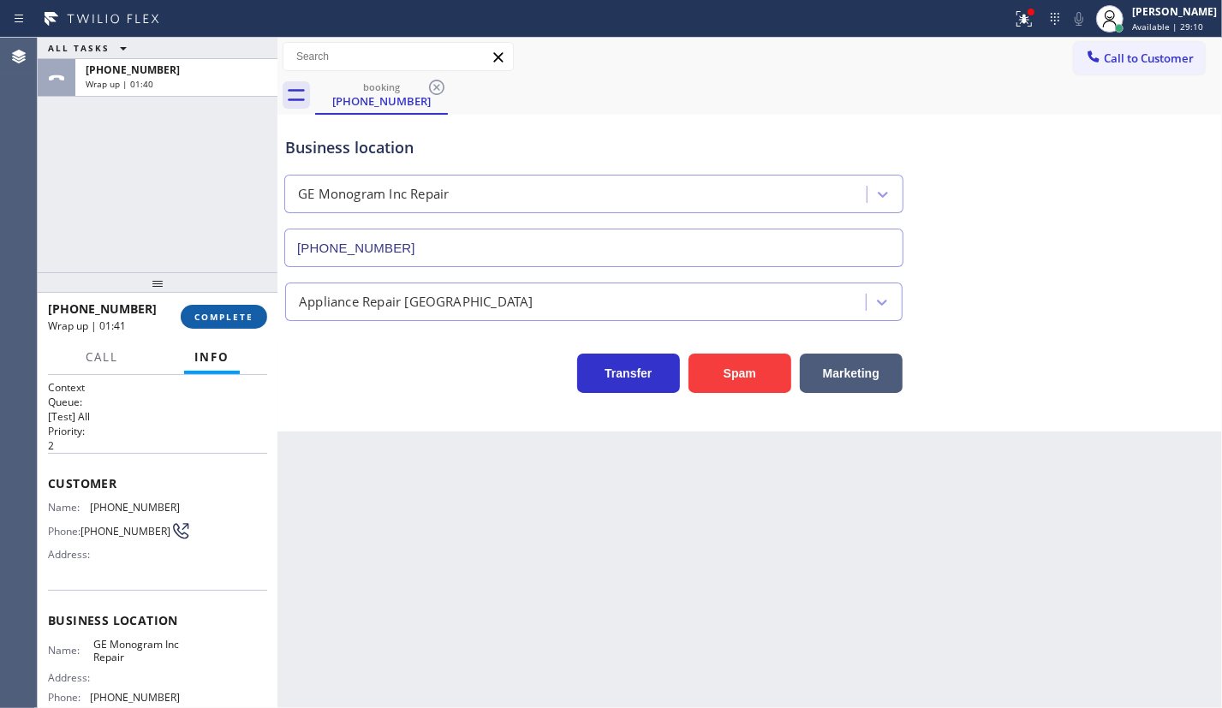
click at [230, 318] on span "COMPLETE" at bounding box center [223, 317] width 59 height 12
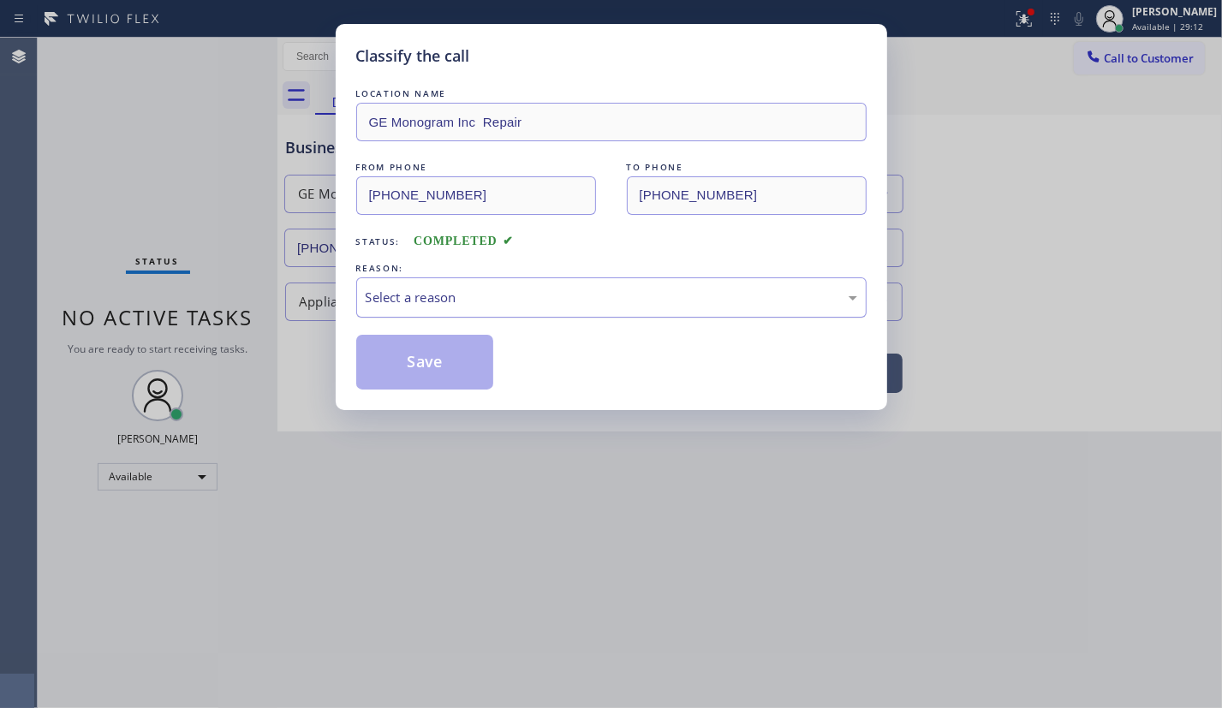
click at [435, 300] on div "Select a reason" at bounding box center [611, 298] width 491 height 20
click at [425, 355] on button "Save" at bounding box center [425, 362] width 138 height 55
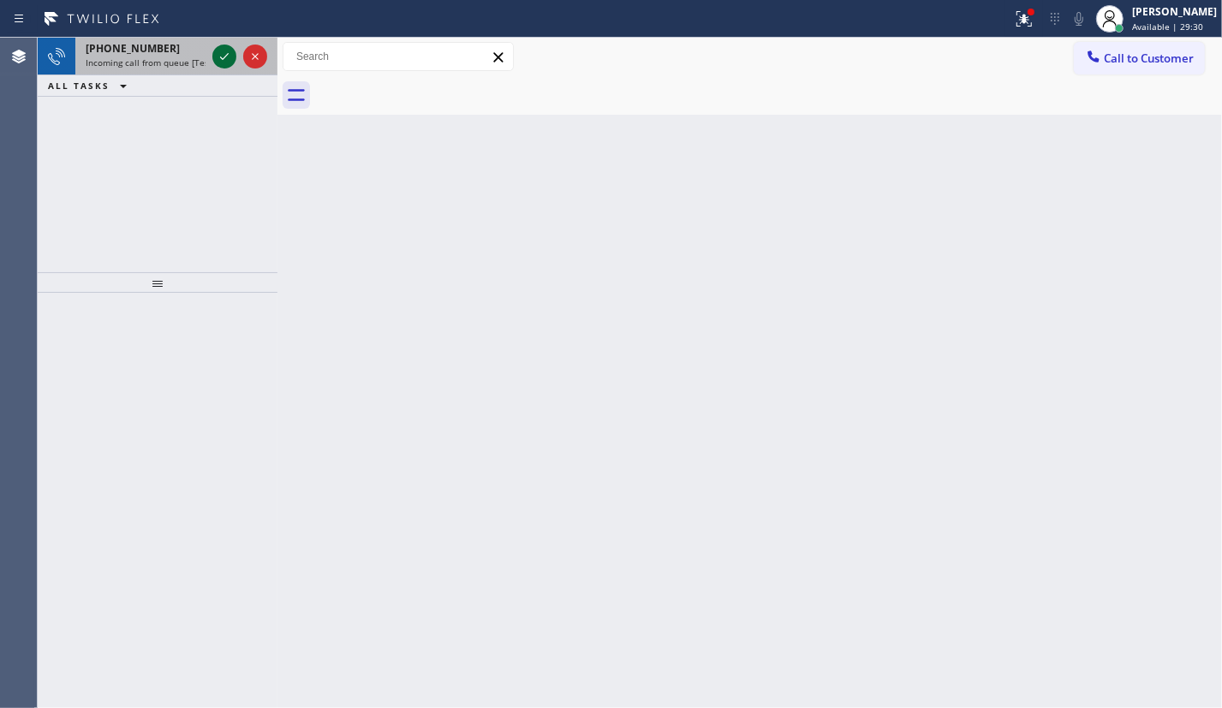
click at [217, 56] on icon at bounding box center [224, 56] width 21 height 21
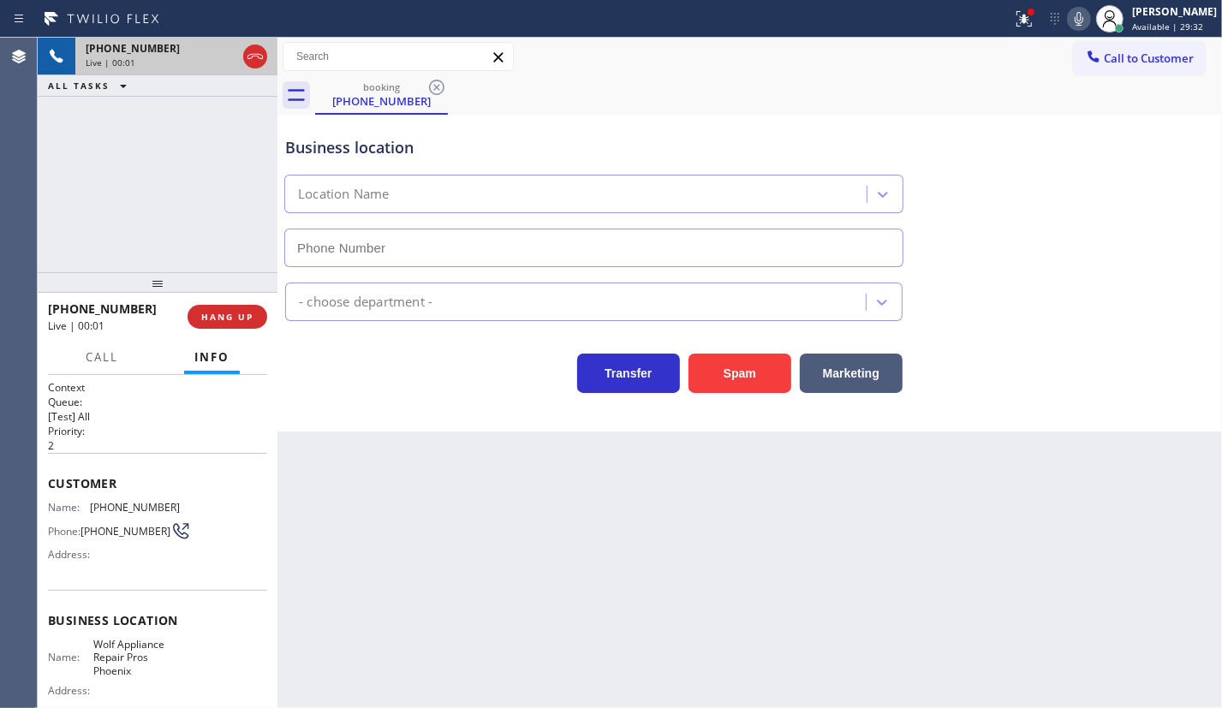
type input "(602) 693-1330"
click at [133, 666] on span "Wolf Appliance Repair Pros Phoenix" at bounding box center [136, 657] width 86 height 39
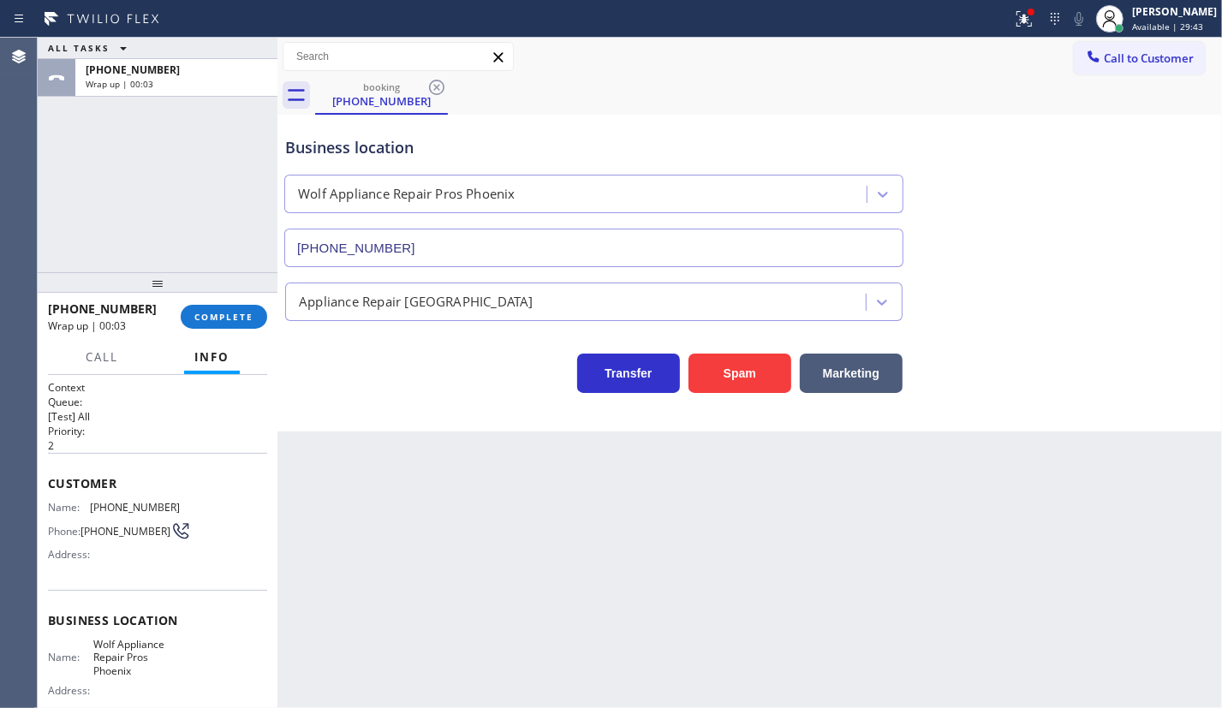
click at [257, 337] on div "+16028873339 Wrap up | 00:03 COMPLETE" at bounding box center [157, 316] width 219 height 45
click at [248, 323] on button "COMPLETE" at bounding box center [224, 317] width 86 height 24
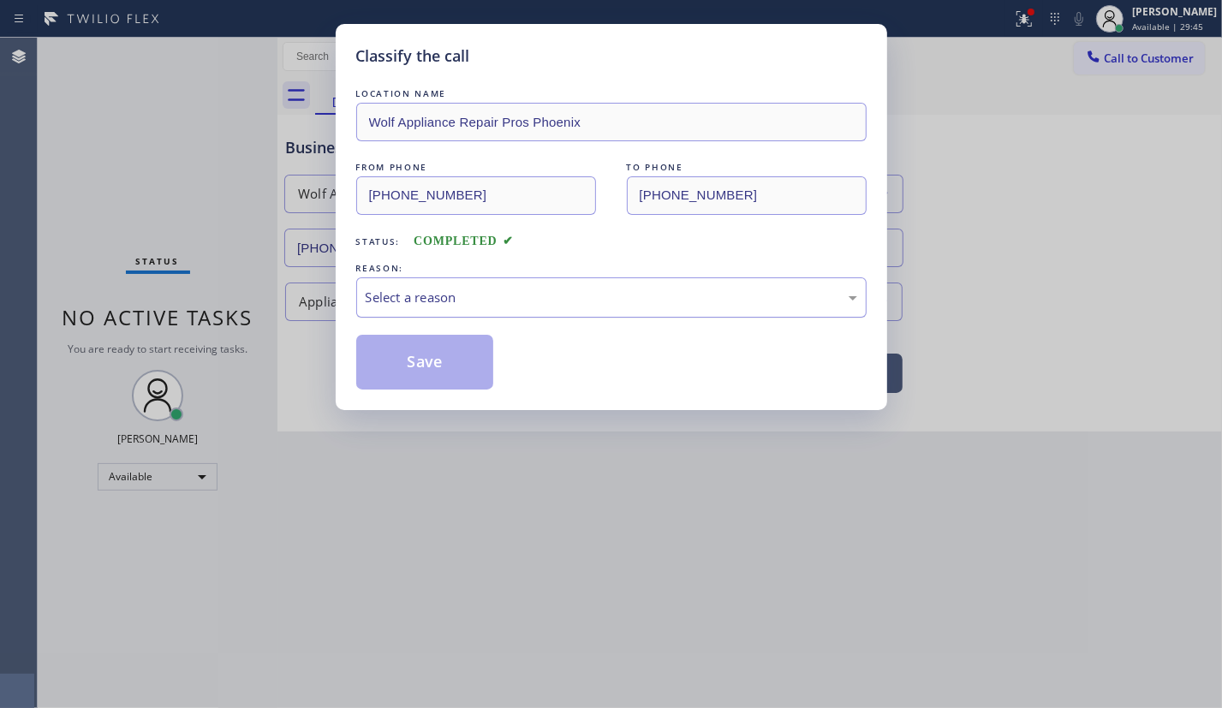
drag, startPoint x: 506, startPoint y: 285, endPoint x: 511, endPoint y: 304, distance: 19.5
click at [508, 288] on div "Select a reason" at bounding box center [611, 298] width 491 height 20
drag, startPoint x: 464, startPoint y: 375, endPoint x: 748, endPoint y: 146, distance: 365.2
click at [463, 372] on button "Save" at bounding box center [425, 362] width 138 height 55
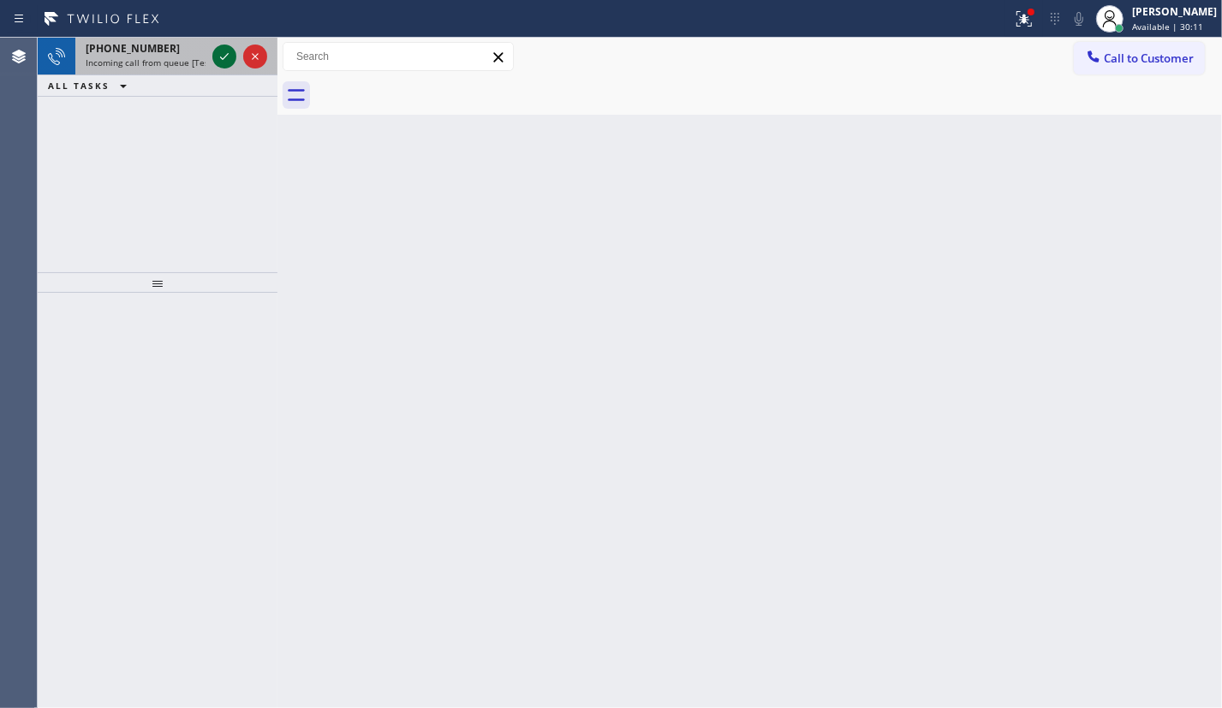
click at [223, 54] on icon at bounding box center [224, 56] width 21 height 21
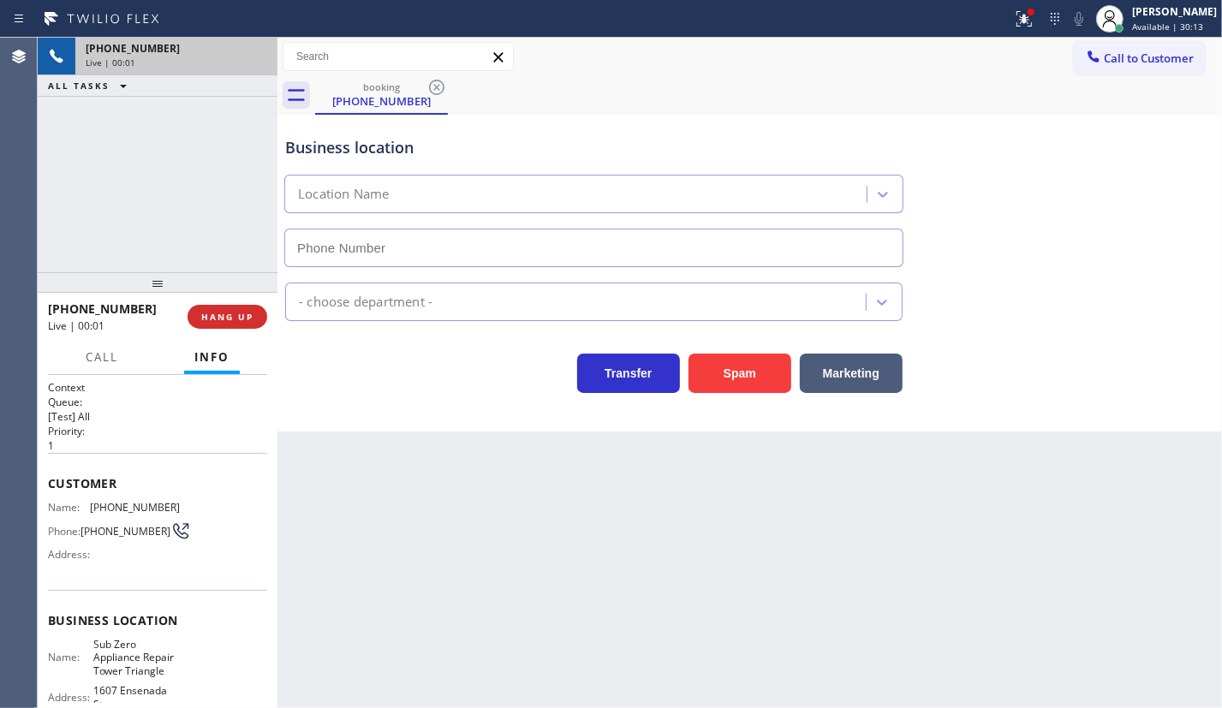
type input "(720) 597-8984"
click at [247, 313] on span "HANG UP" at bounding box center [227, 317] width 52 height 12
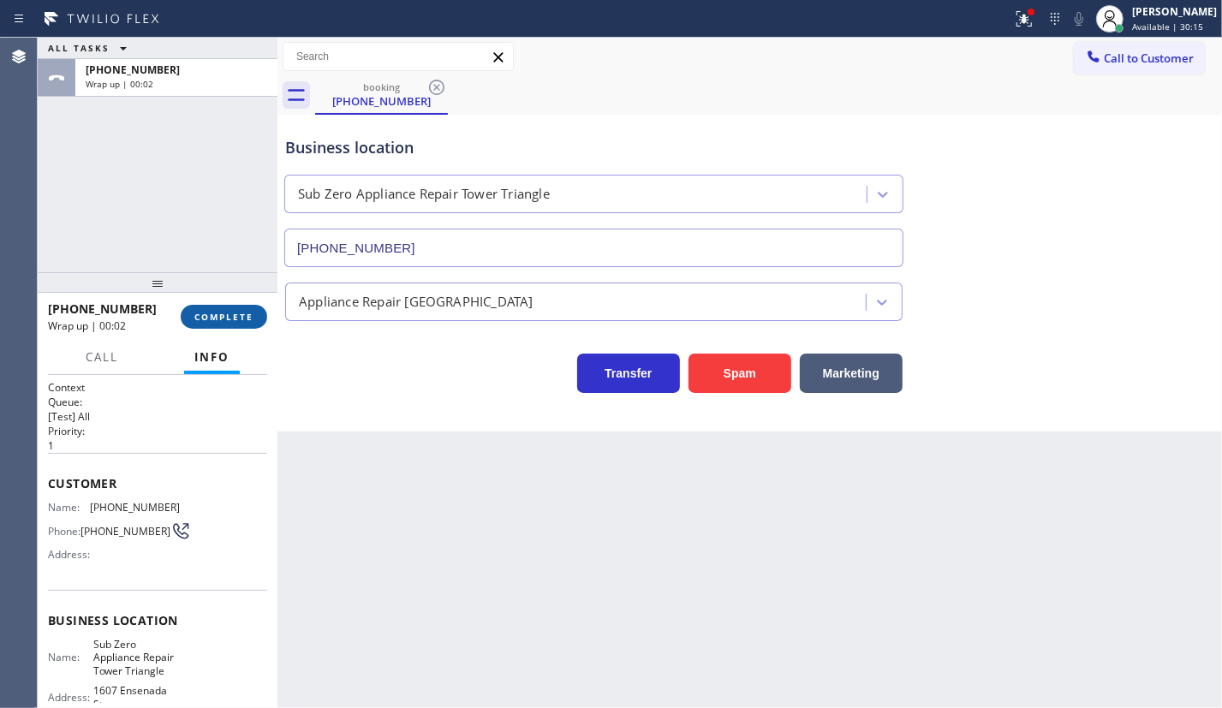
click at [213, 308] on button "COMPLETE" at bounding box center [224, 317] width 86 height 24
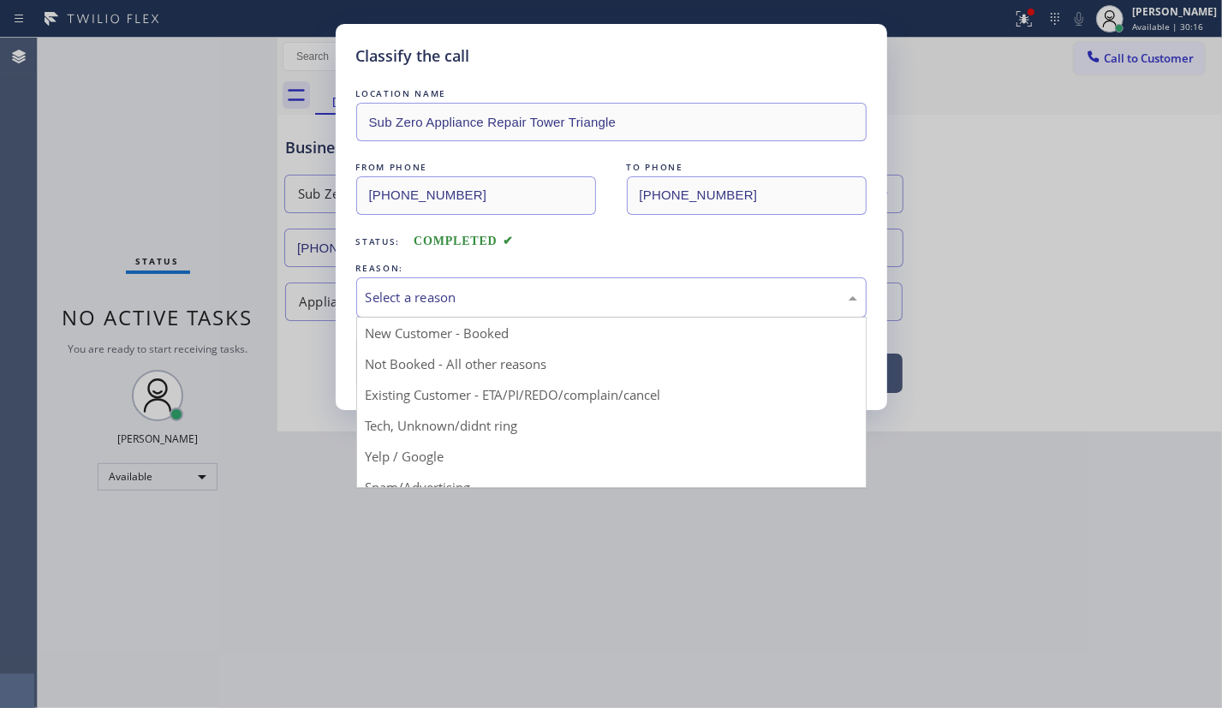
click at [462, 293] on div "Select a reason" at bounding box center [611, 298] width 491 height 20
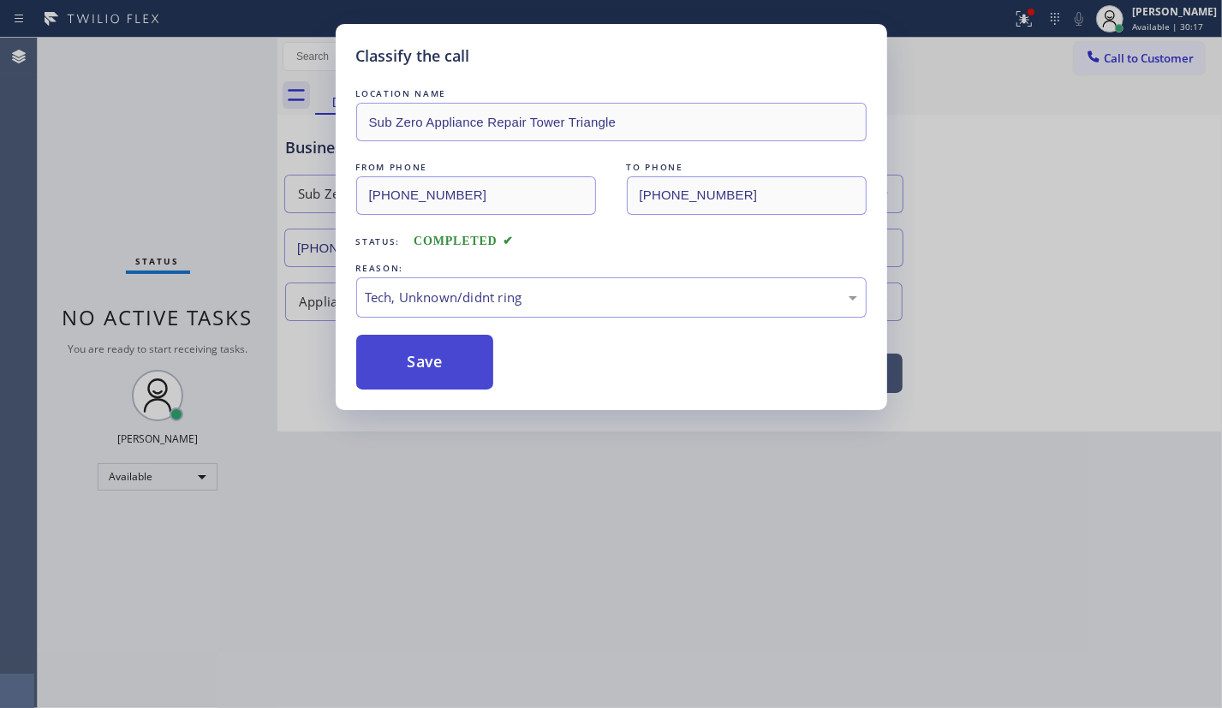
click at [427, 369] on button "Save" at bounding box center [425, 362] width 138 height 55
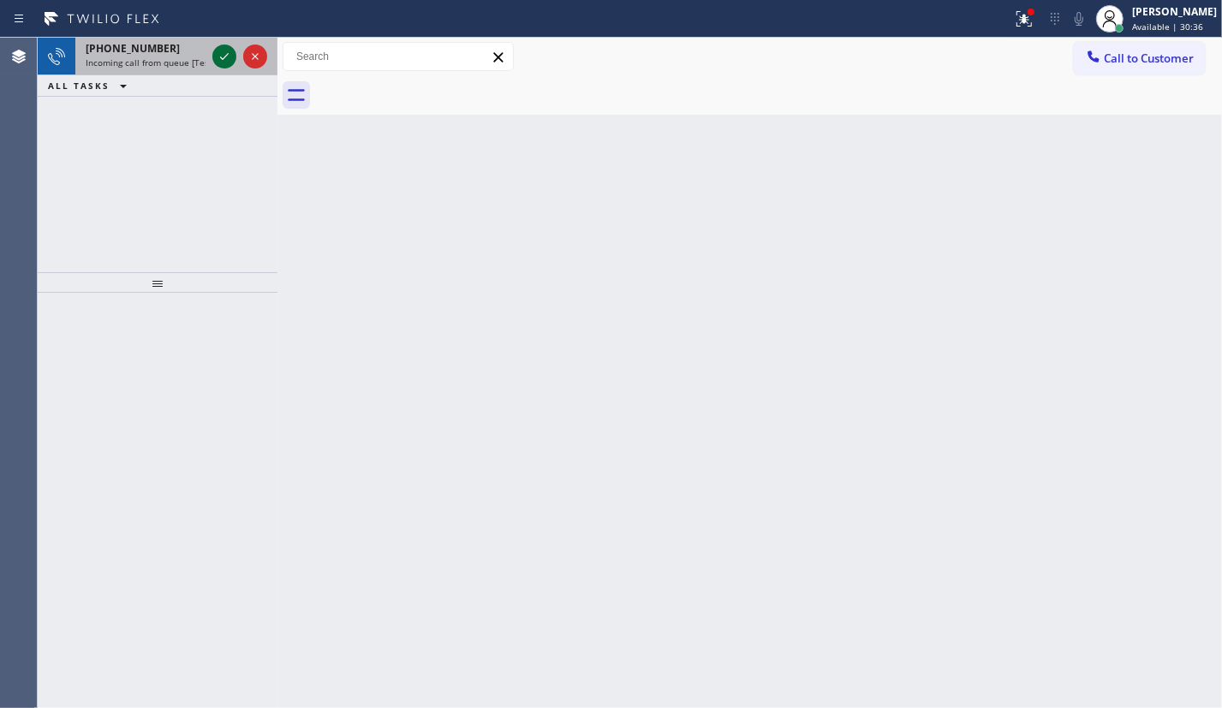
click at [223, 57] on icon at bounding box center [224, 56] width 21 height 21
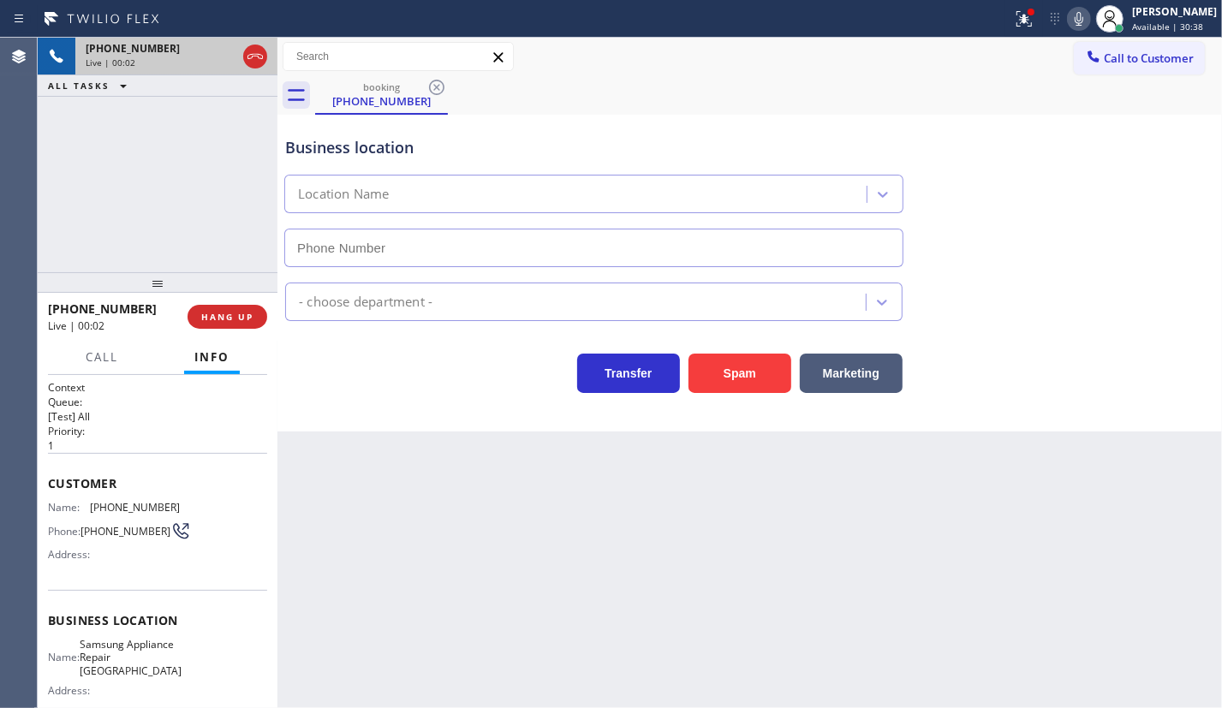
type input "(206) 594-2543"
click at [154, 649] on span "Samsung Appliance Repair Seattle" at bounding box center [131, 657] width 102 height 39
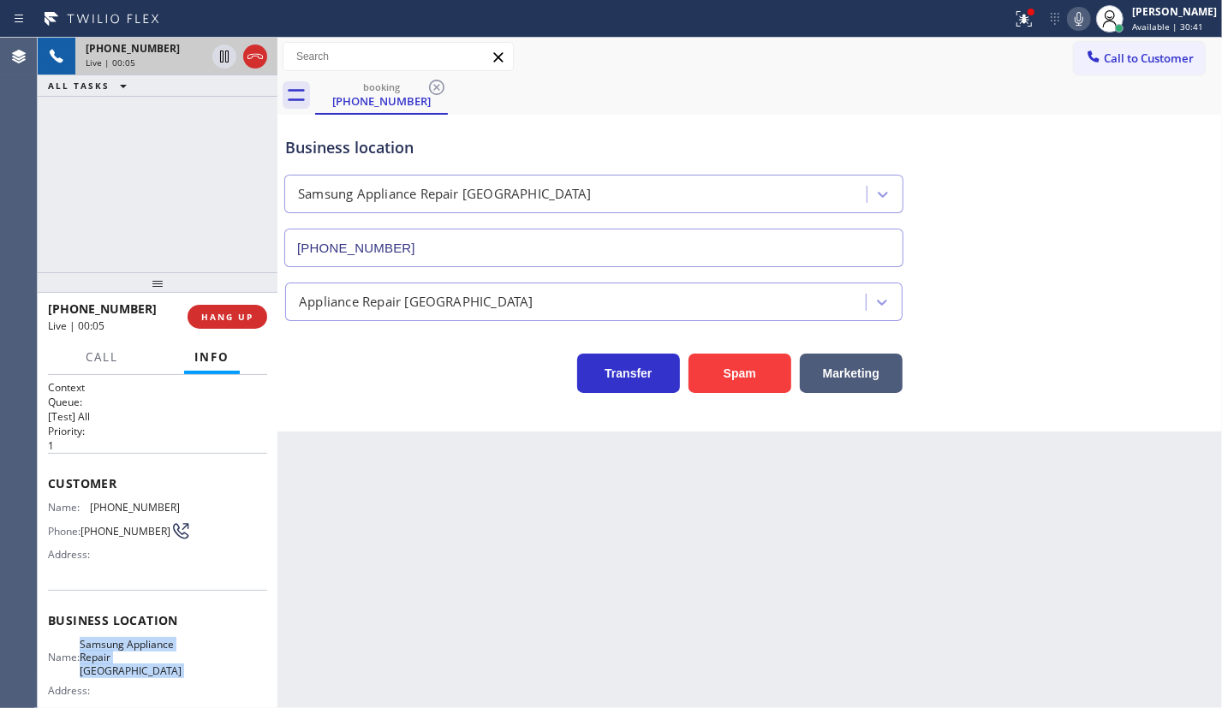
click at [154, 649] on span "Samsung Appliance Repair Seattle" at bounding box center [131, 657] width 102 height 39
copy span "Samsung Appliance Repair Seattle"
click at [571, 232] on input "(206) 594-2543" at bounding box center [593, 248] width 619 height 39
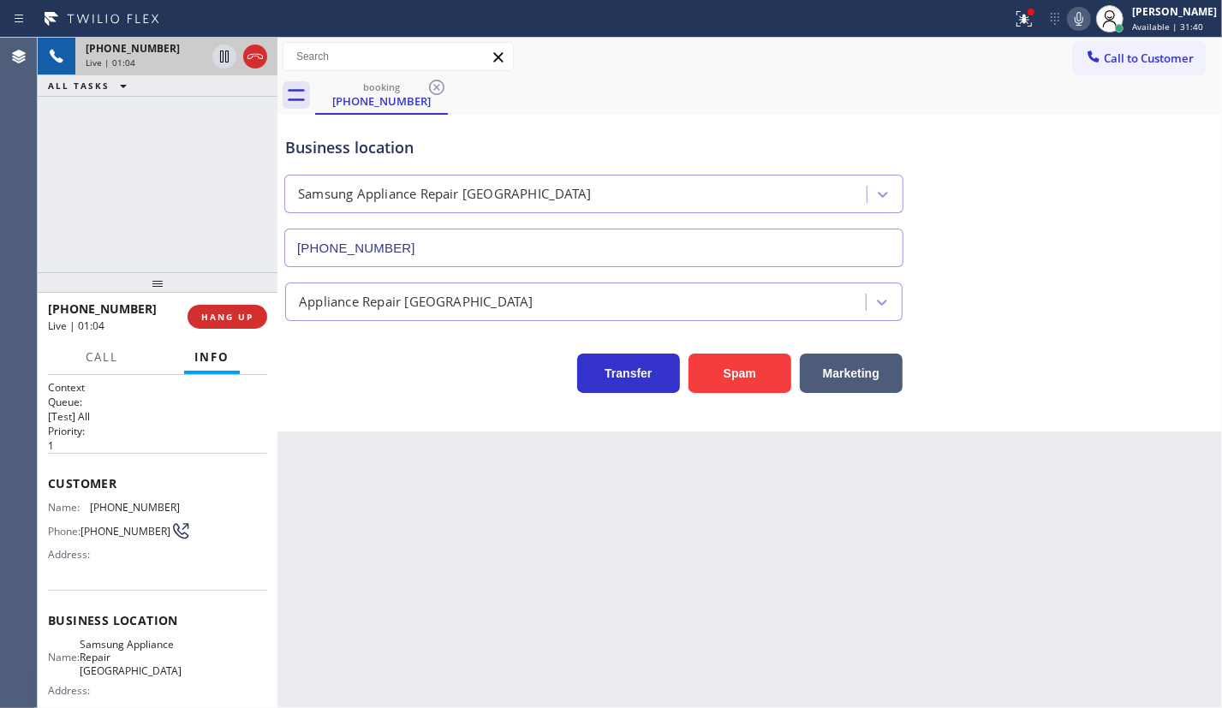
click at [121, 514] on div "Name: (425) 301-4247 Phone: (425) 301-4247 Address:" at bounding box center [114, 535] width 132 height 68
copy span "(425) 301-4247"
click at [240, 317] on span "HANG UP" at bounding box center [227, 317] width 52 height 12
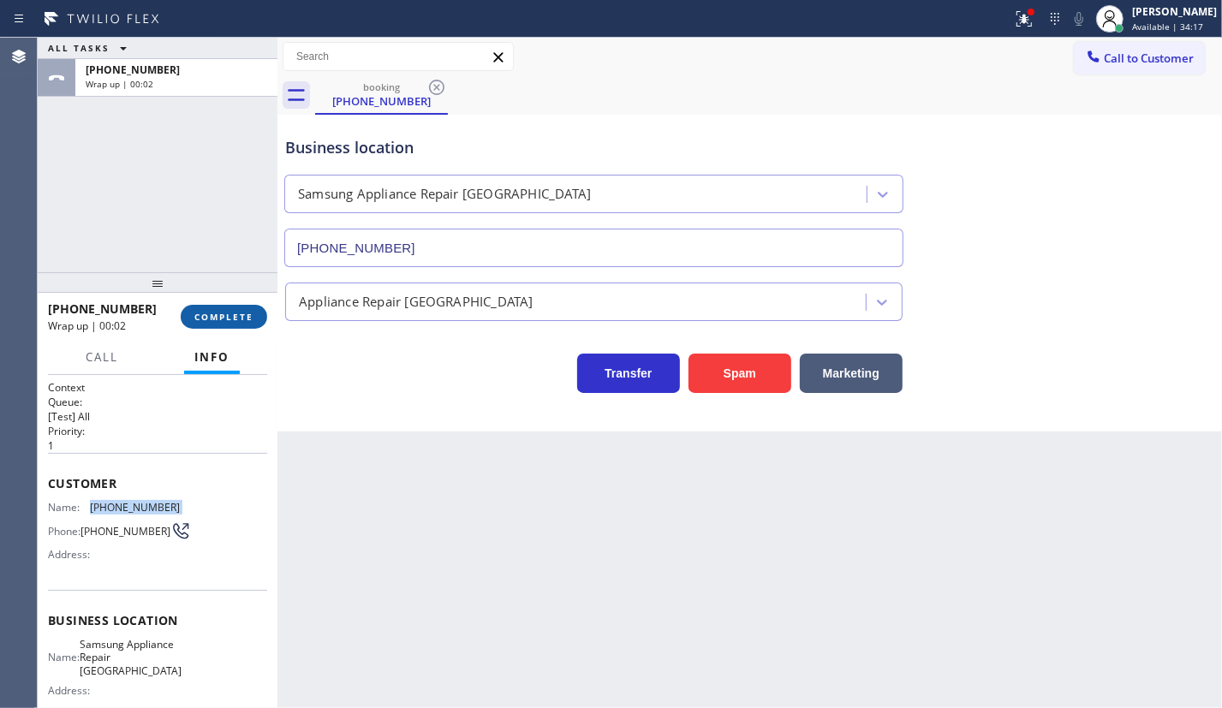
click at [227, 306] on button "COMPLETE" at bounding box center [224, 317] width 86 height 24
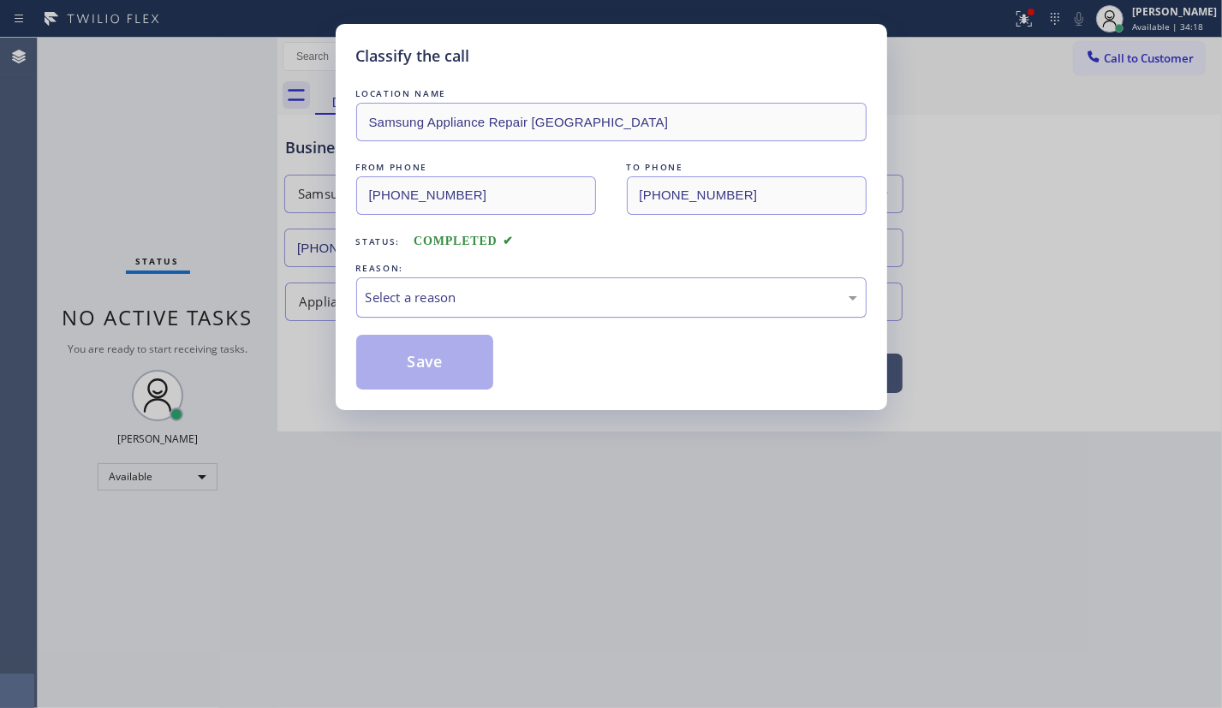
click at [396, 297] on div "Select a reason" at bounding box center [611, 298] width 491 height 20
drag, startPoint x: 411, startPoint y: 366, endPoint x: 421, endPoint y: 358, distance: 12.8
click at [421, 358] on button "Save" at bounding box center [425, 362] width 138 height 55
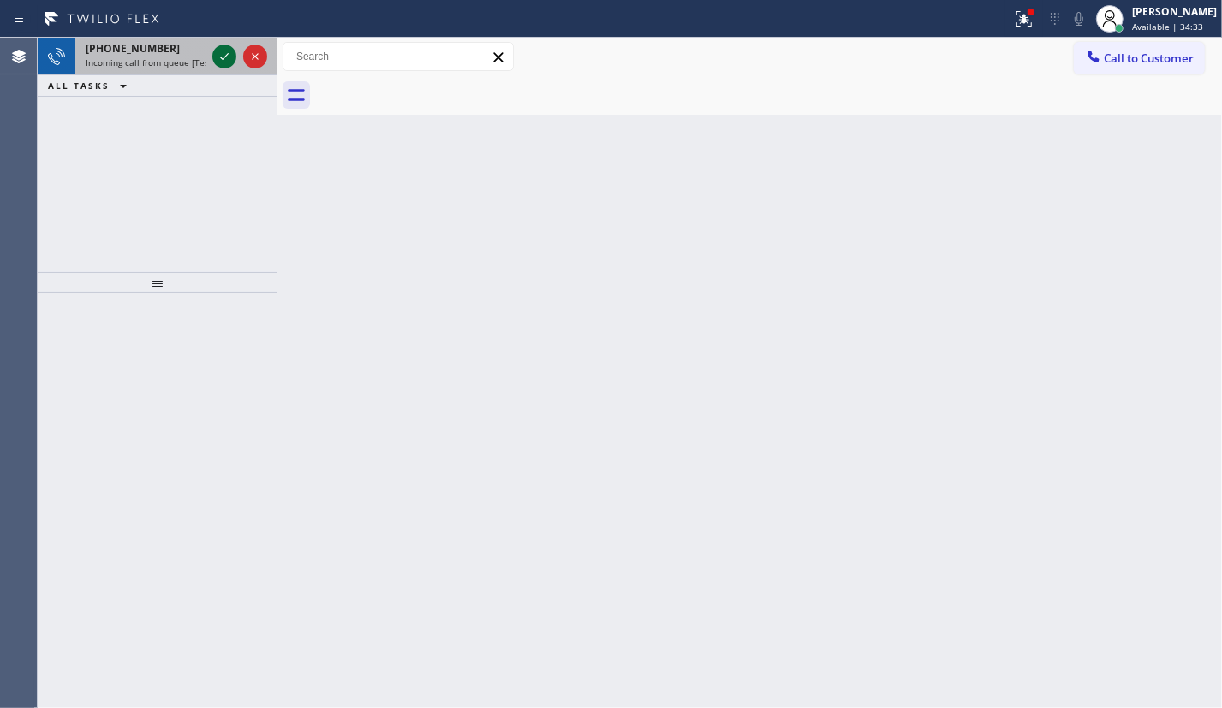
click at [223, 60] on icon at bounding box center [224, 56] width 21 height 21
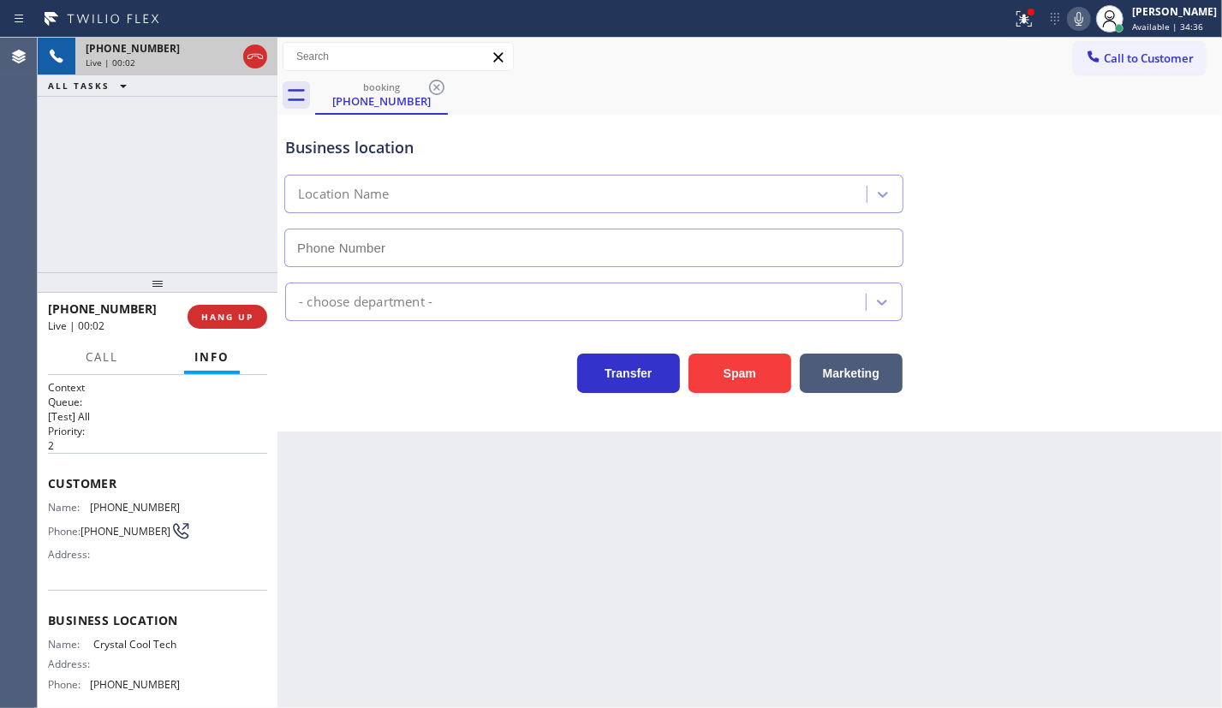
type input "(669) 341-6665"
click at [751, 383] on button "Spam" at bounding box center [739, 373] width 103 height 39
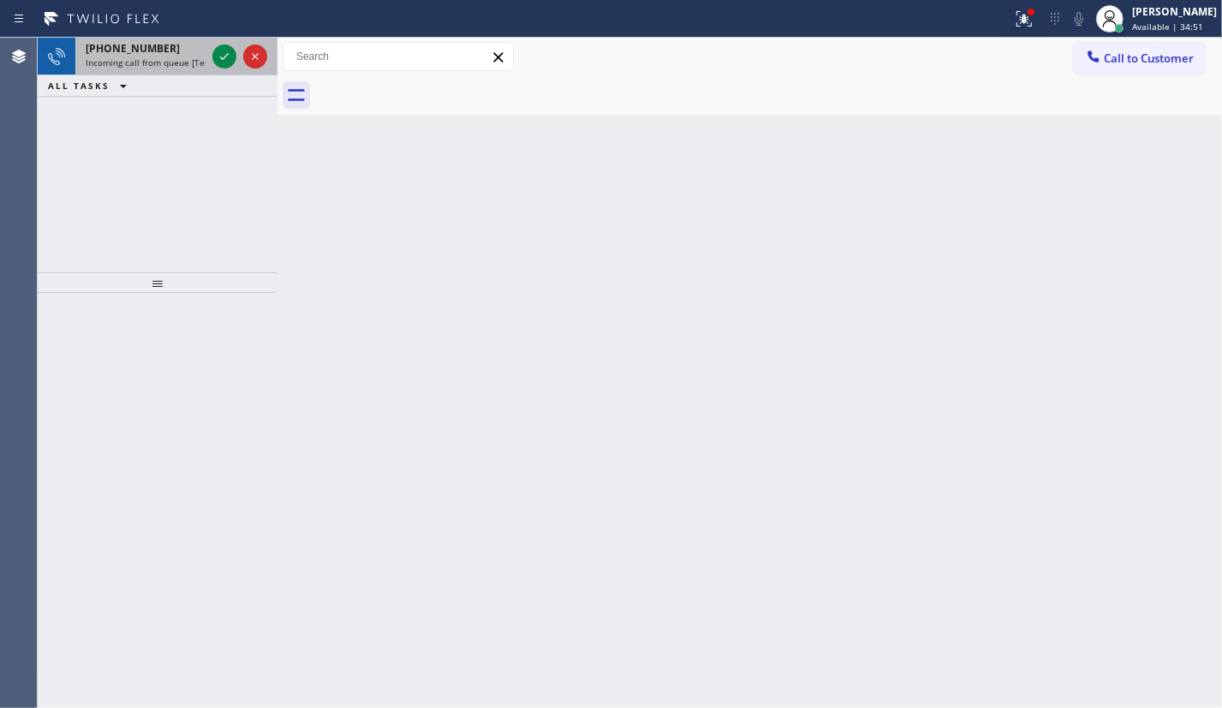
click at [218, 59] on icon at bounding box center [224, 56] width 21 height 21
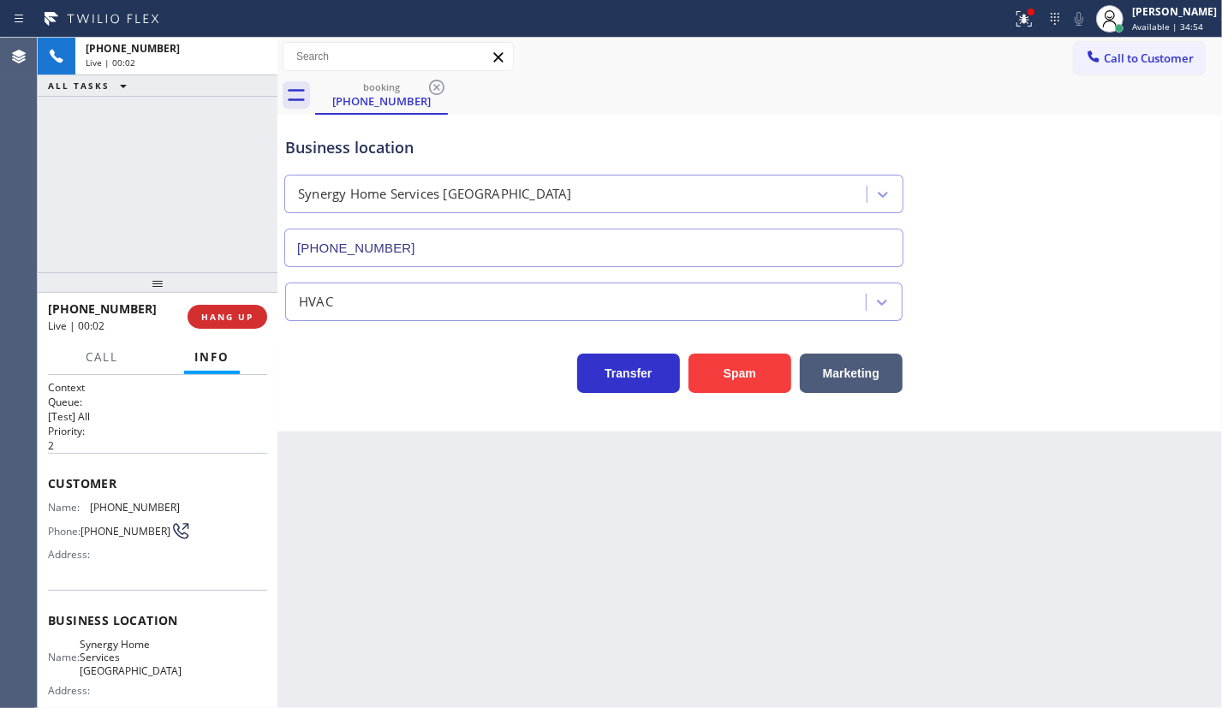
type input "(480) 613-9513"
click at [247, 322] on span "HANG UP" at bounding box center [227, 317] width 52 height 12
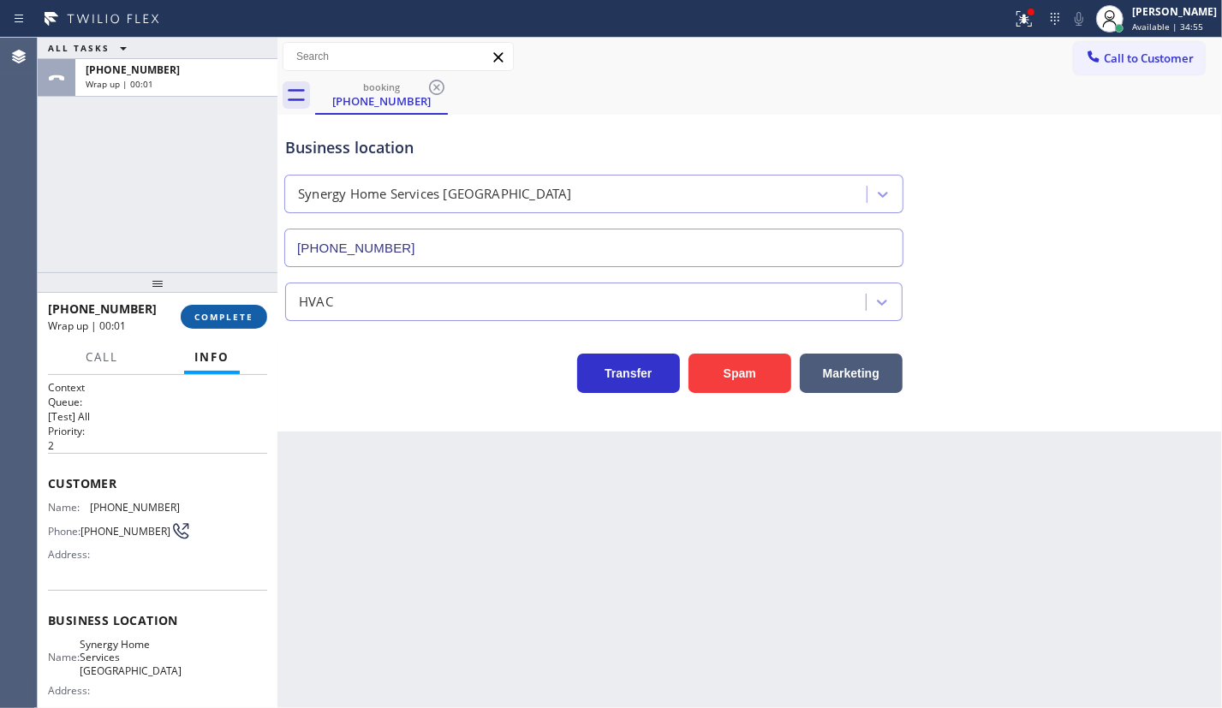
click at [229, 307] on button "COMPLETE" at bounding box center [224, 317] width 86 height 24
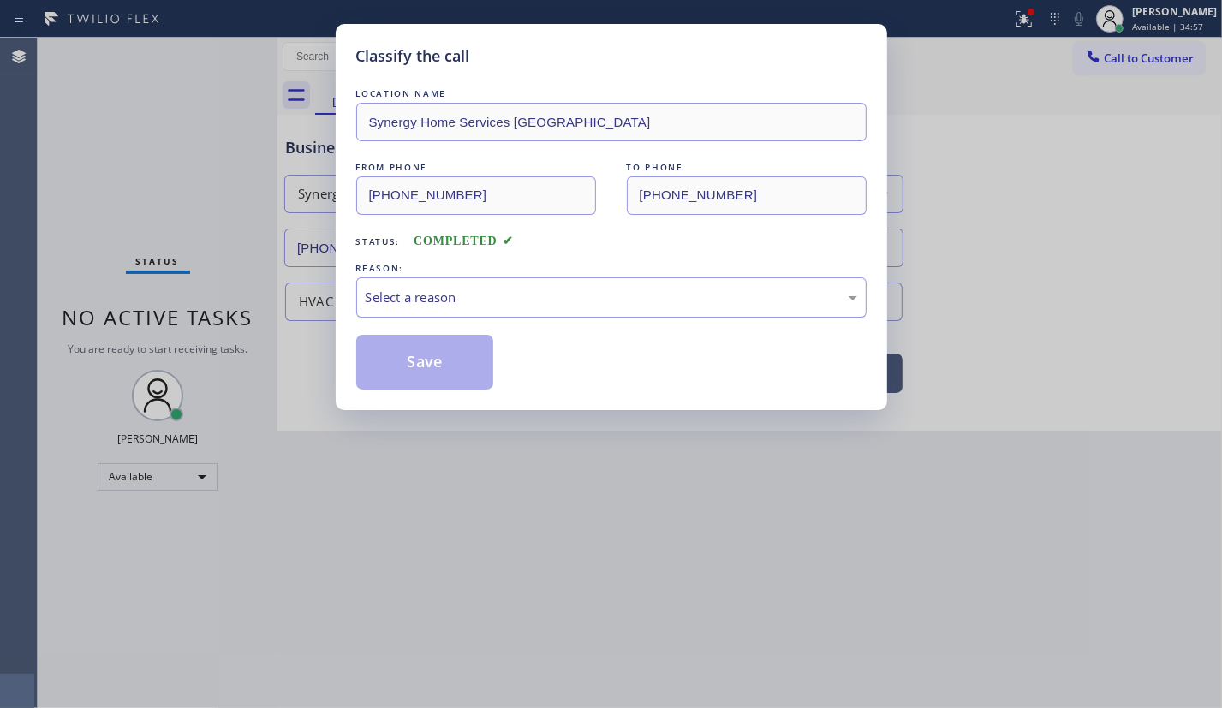
click at [470, 298] on div "Select a reason" at bounding box center [611, 298] width 491 height 20
drag, startPoint x: 446, startPoint y: 372, endPoint x: 461, endPoint y: 360, distance: 20.1
click at [446, 370] on button "Save" at bounding box center [425, 362] width 138 height 55
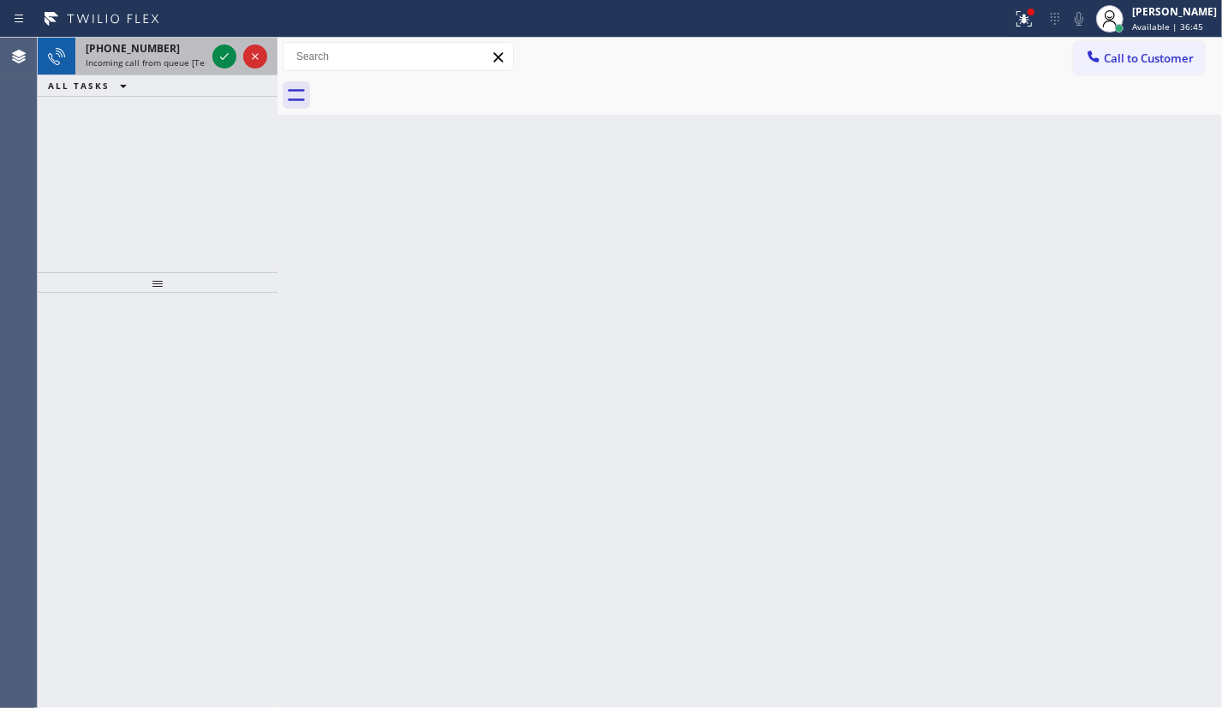
click at [218, 53] on icon at bounding box center [224, 56] width 21 height 21
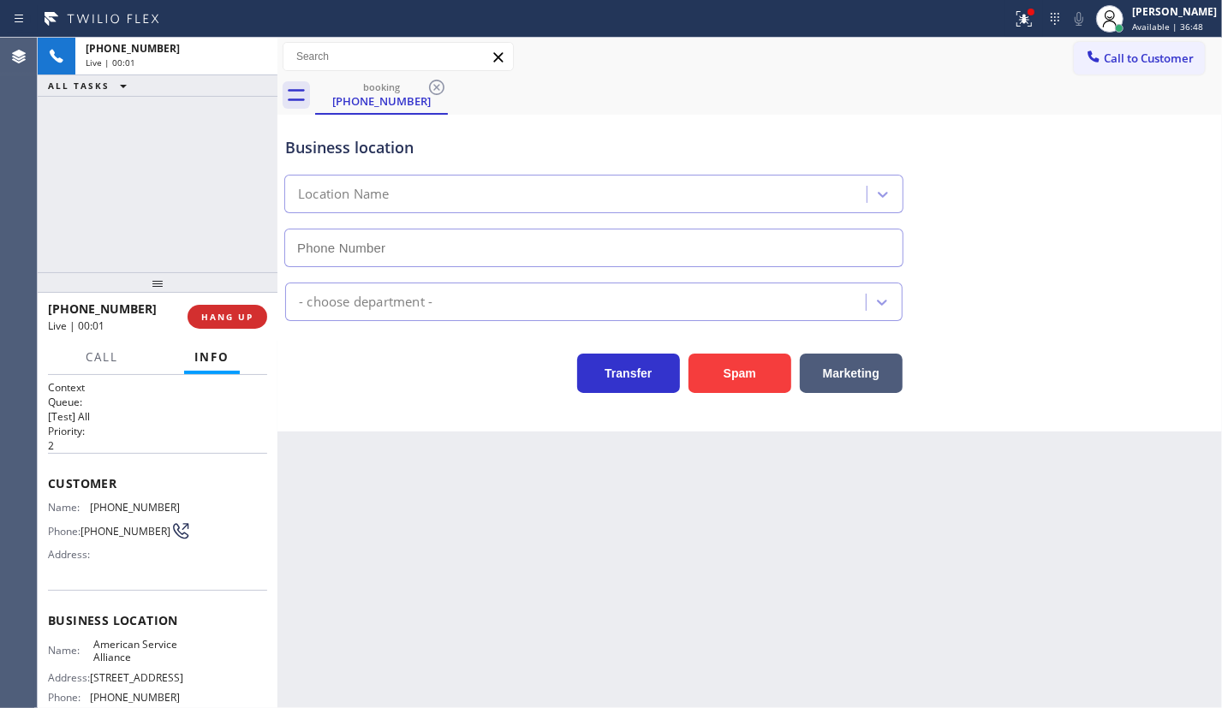
type input "(888) 859-4448"
drag, startPoint x: 234, startPoint y: 316, endPoint x: 330, endPoint y: 292, distance: 99.7
click at [235, 316] on span "HANG UP" at bounding box center [227, 317] width 52 height 12
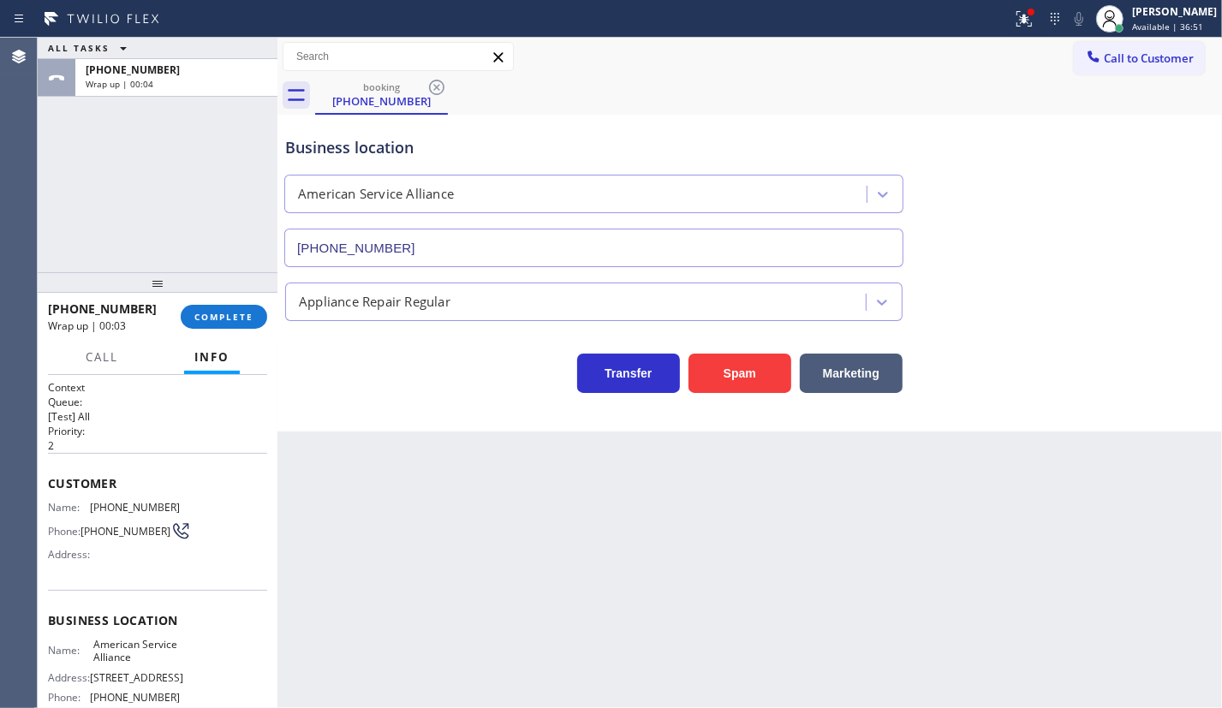
drag, startPoint x: 223, startPoint y: 318, endPoint x: 438, endPoint y: 331, distance: 216.2
click at [222, 320] on button "COMPLETE" at bounding box center [224, 317] width 86 height 24
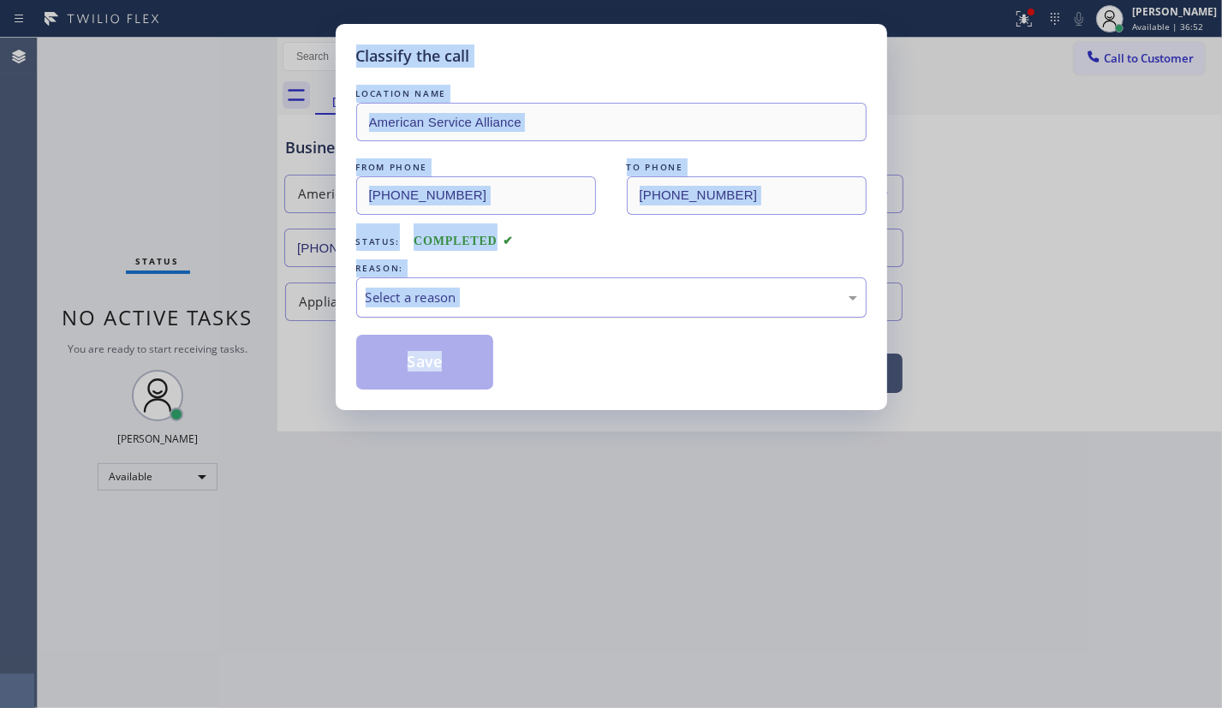
drag, startPoint x: 546, startPoint y: 294, endPoint x: 543, endPoint y: 308, distance: 14.1
click at [546, 296] on div "Select a reason" at bounding box center [611, 298] width 491 height 20
drag, startPoint x: 425, startPoint y: 369, endPoint x: 1207, endPoint y: 485, distance: 791.0
click at [425, 370] on button "Save" at bounding box center [425, 362] width 138 height 55
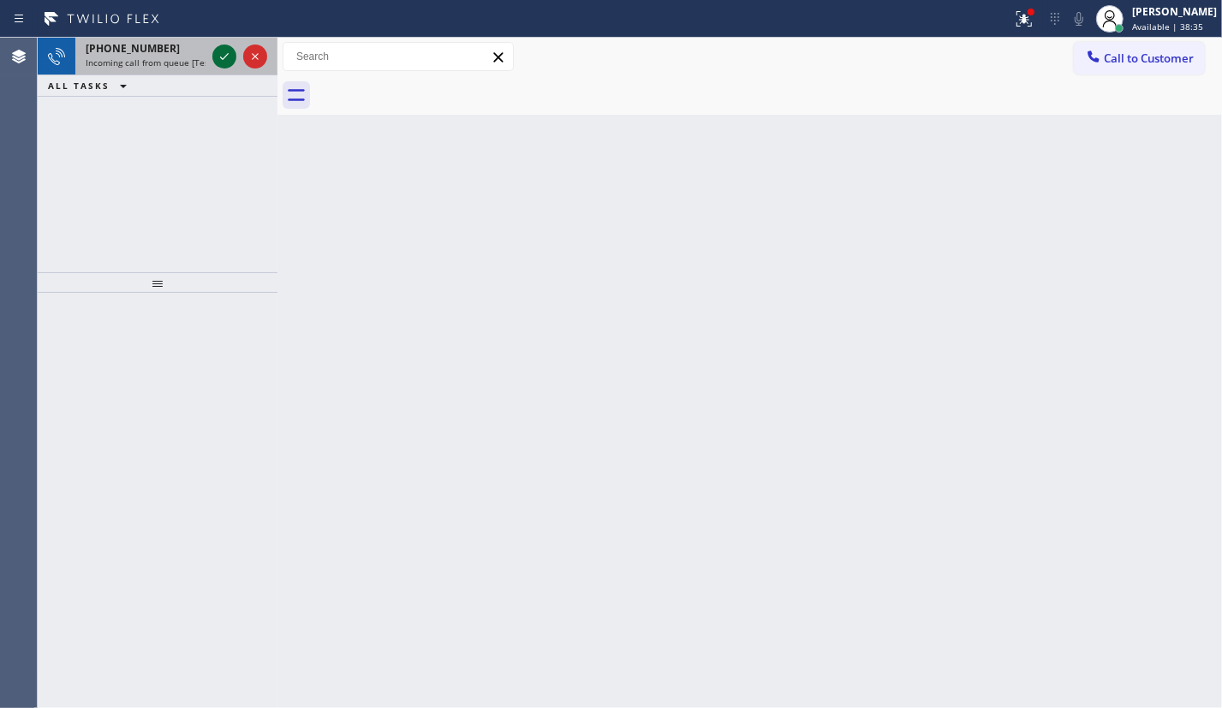
click at [218, 47] on icon at bounding box center [224, 56] width 21 height 21
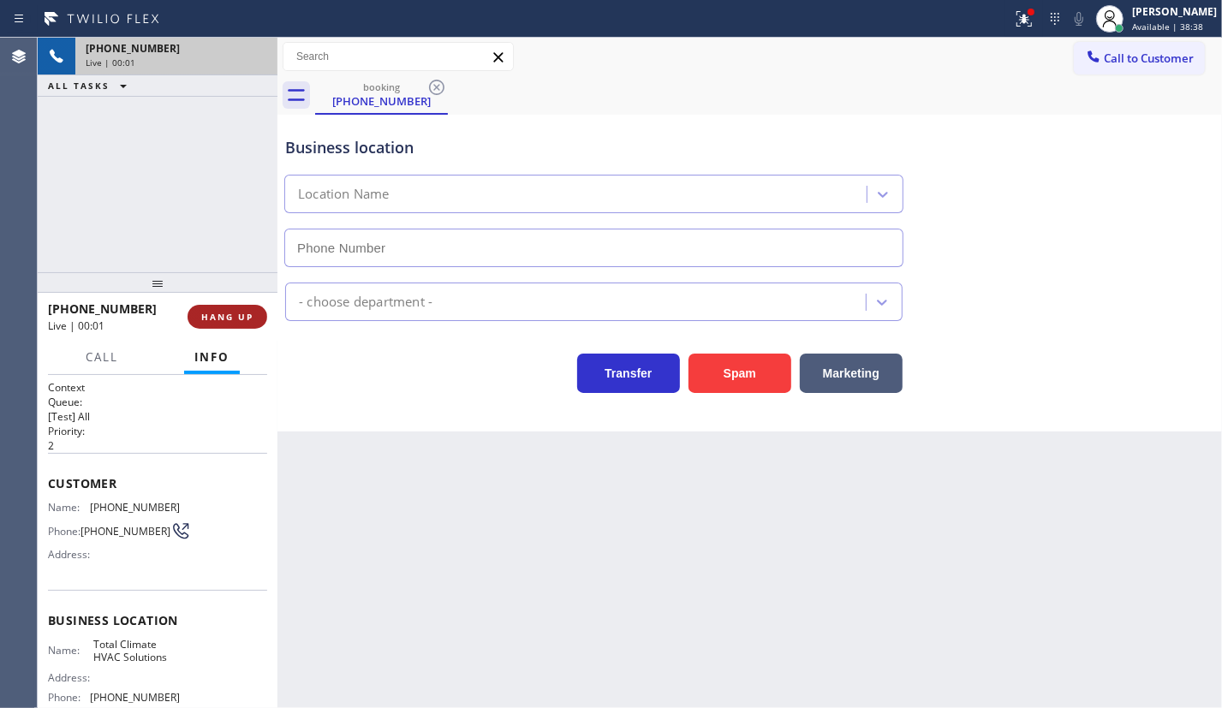
type input "(510) 629-5145"
click at [252, 321] on span "HANG UP" at bounding box center [227, 317] width 52 height 12
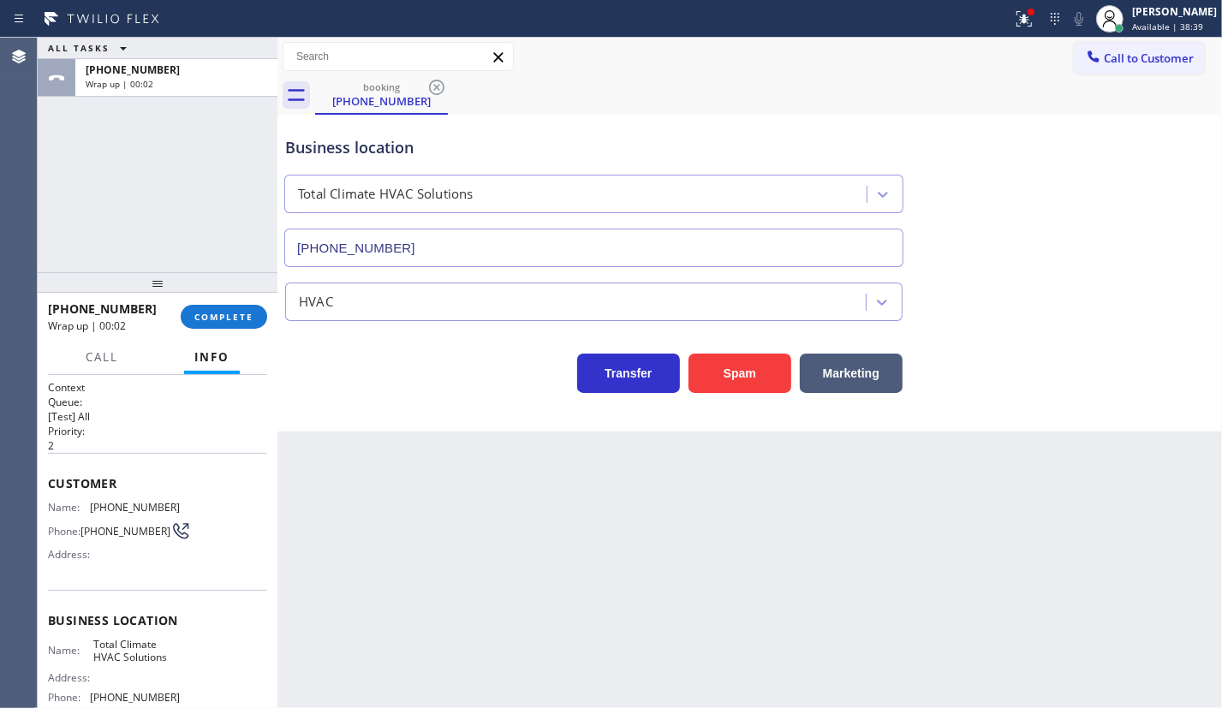
drag, startPoint x: 229, startPoint y: 308, endPoint x: 414, endPoint y: 294, distance: 185.4
click at [229, 309] on button "COMPLETE" at bounding box center [224, 317] width 86 height 24
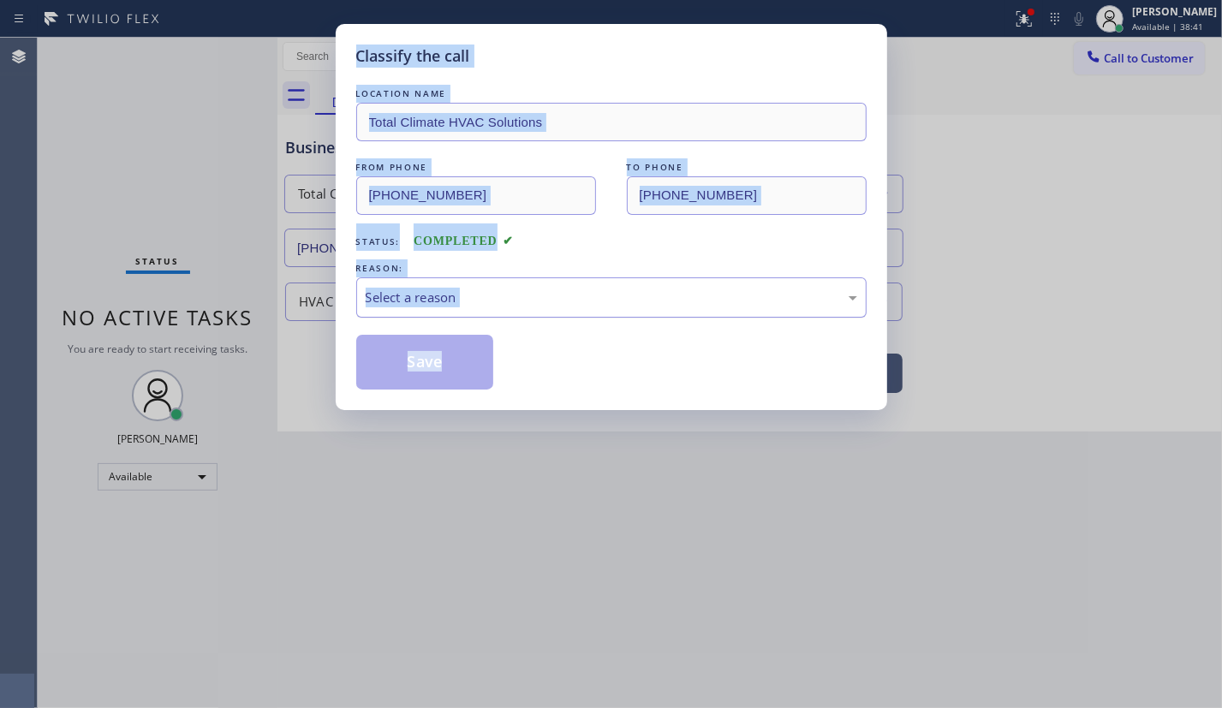
click at [453, 296] on div "Select a reason" at bounding box center [611, 298] width 491 height 20
click at [449, 363] on button "Save" at bounding box center [425, 362] width 138 height 55
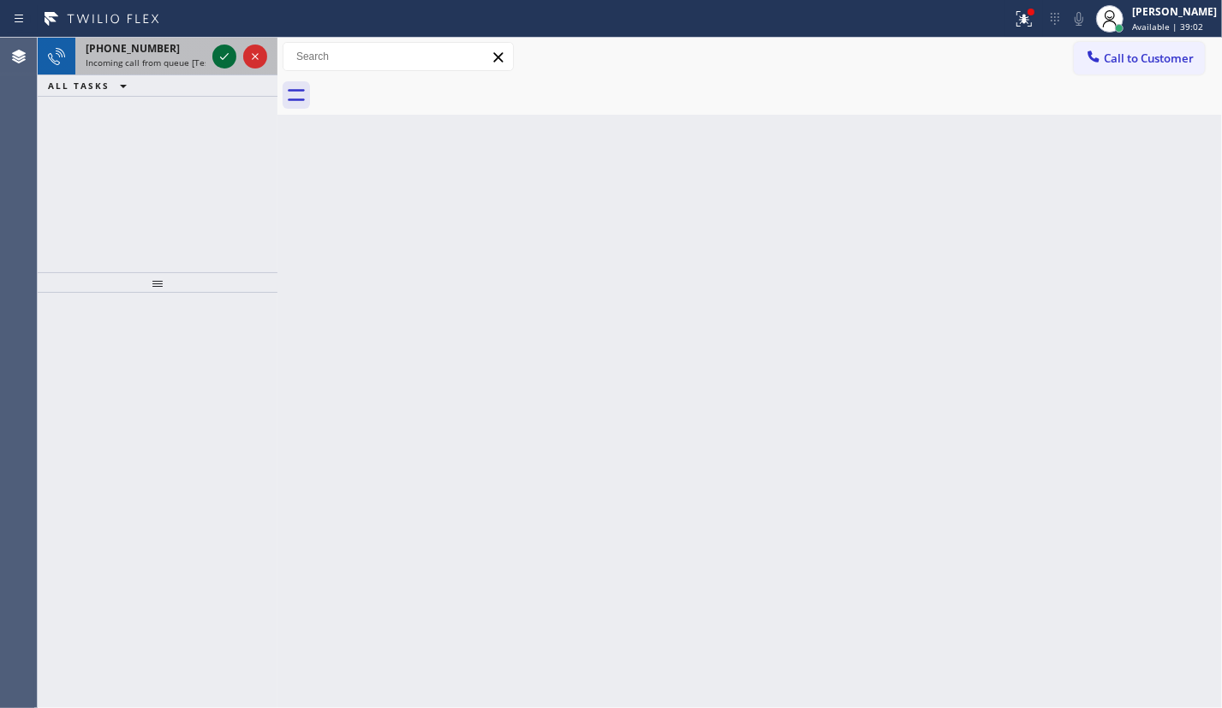
click at [217, 64] on icon at bounding box center [224, 56] width 21 height 21
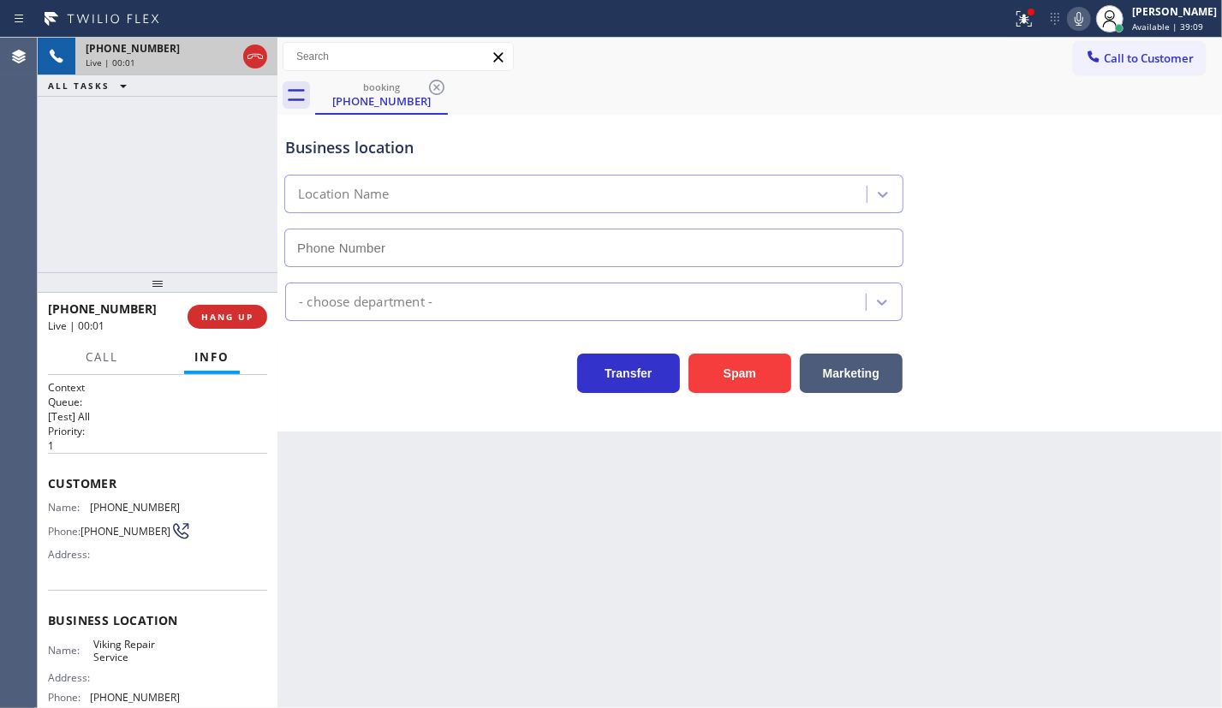
type input "(929) 203-9152"
click at [216, 53] on icon at bounding box center [224, 56] width 21 height 21
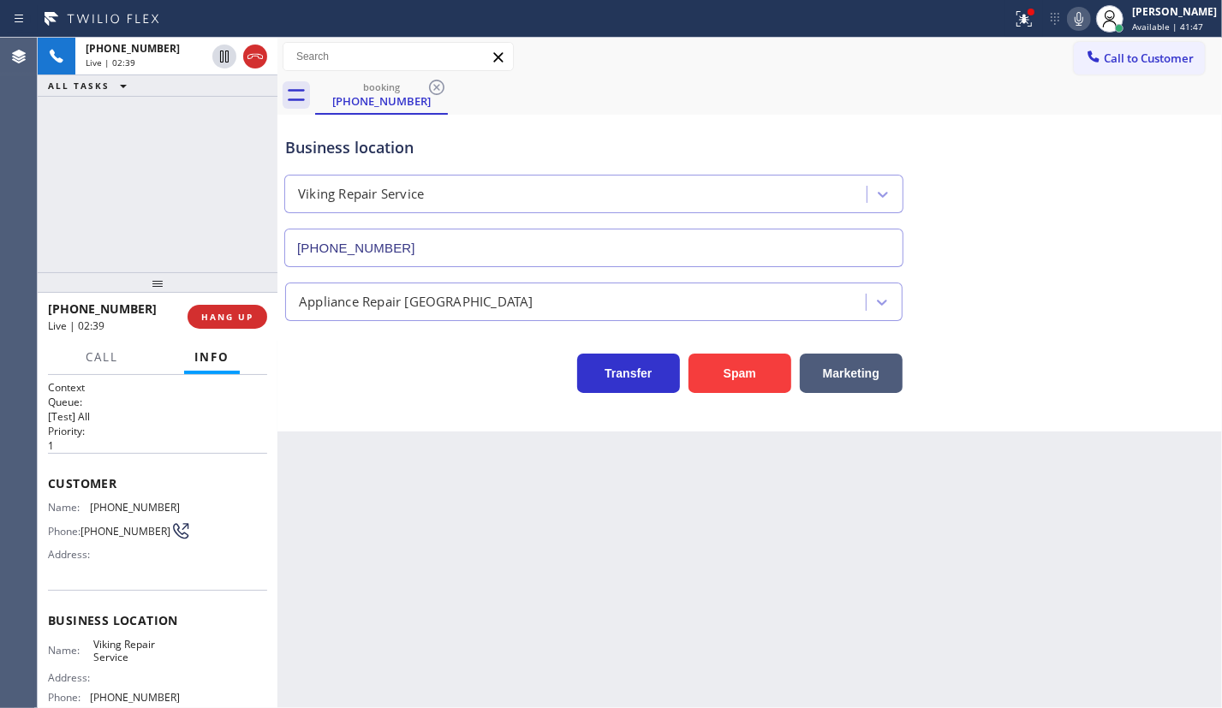
click at [1083, 21] on icon at bounding box center [1078, 19] width 9 height 14
click at [222, 57] on icon at bounding box center [224, 56] width 21 height 21
click at [1089, 17] on icon at bounding box center [1078, 19] width 21 height 21
click at [230, 312] on span "HANG UP" at bounding box center [227, 317] width 52 height 12
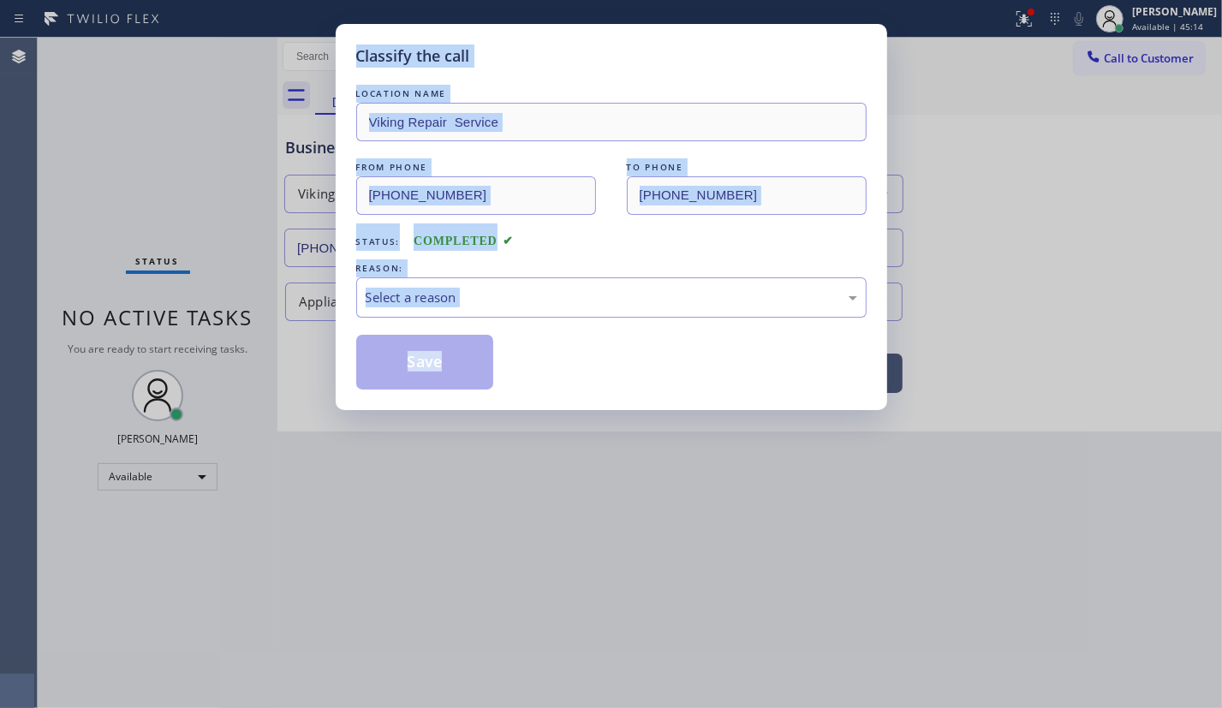
drag, startPoint x: 235, startPoint y: 324, endPoint x: 279, endPoint y: 323, distance: 43.7
click at [233, 325] on div "Classify the call LOCATION NAME Viking Repair Service FROM PHONE (516) 361-8604…" at bounding box center [611, 354] width 1222 height 708
click at [621, 314] on div "Select a reason" at bounding box center [611, 297] width 510 height 40
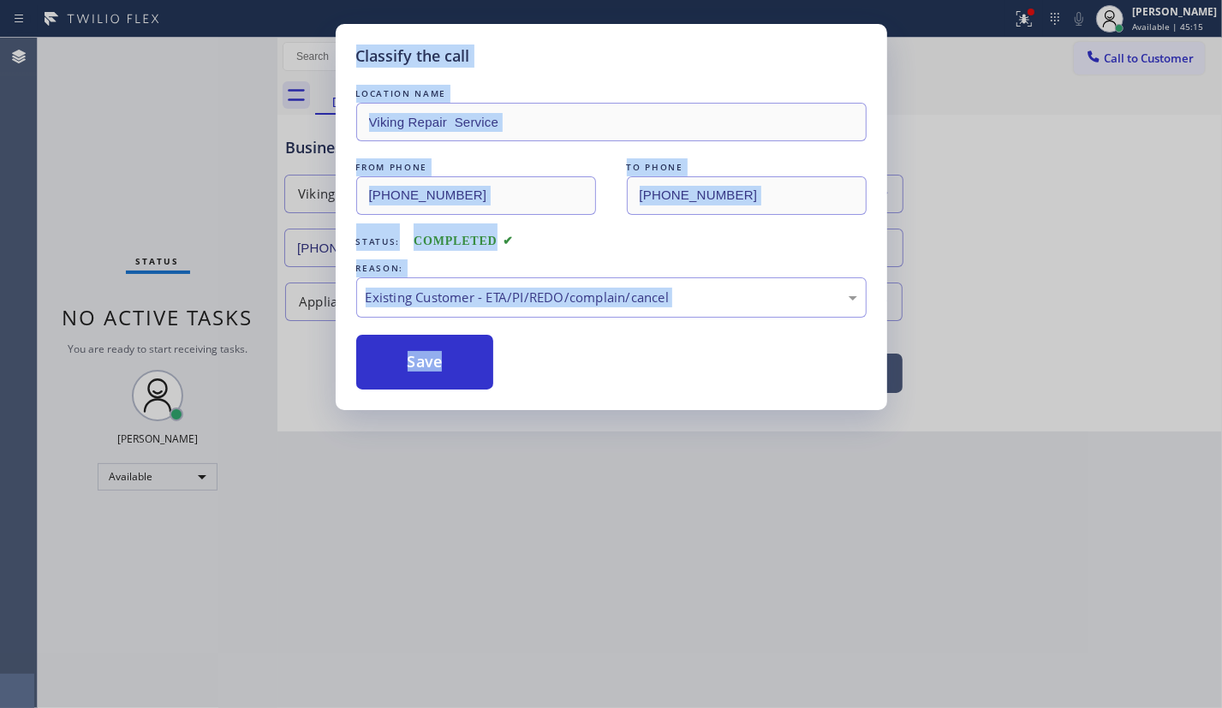
drag, startPoint x: 427, startPoint y: 351, endPoint x: 604, endPoint y: 352, distance: 176.3
click at [429, 351] on button "Save" at bounding box center [425, 362] width 138 height 55
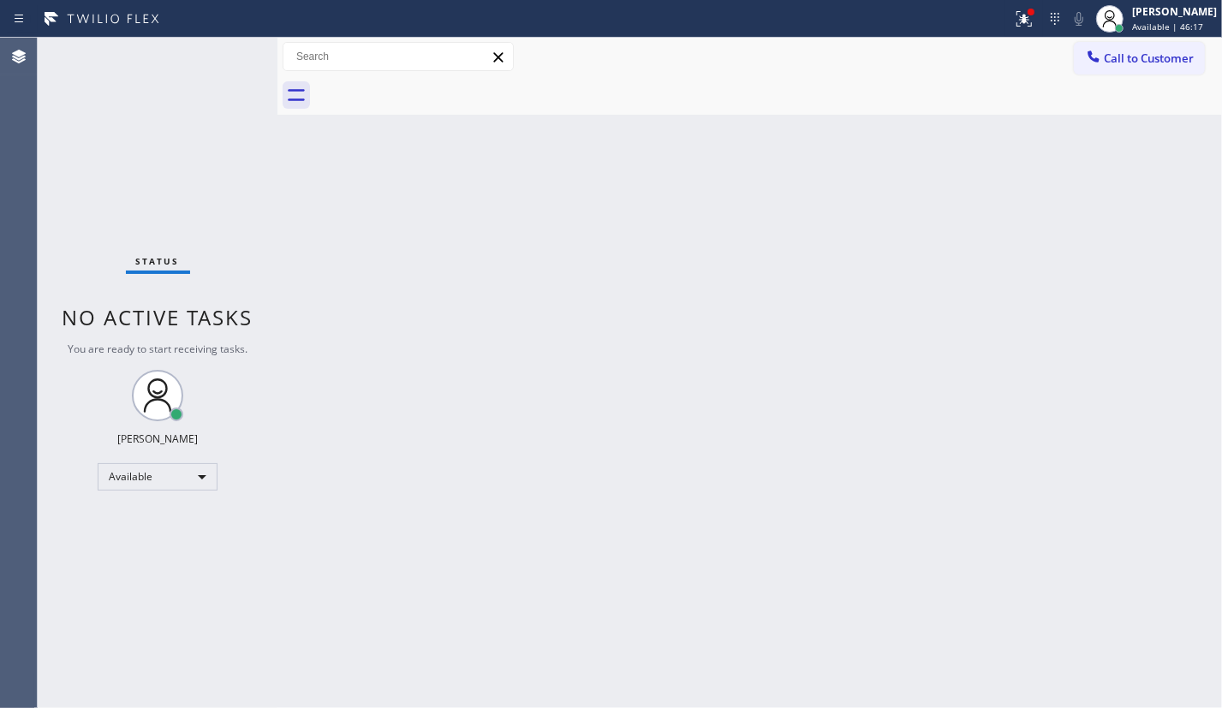
click at [217, 58] on div "Status No active tasks You are ready to start receiving tasks. [PERSON_NAME] Av…" at bounding box center [158, 373] width 240 height 670
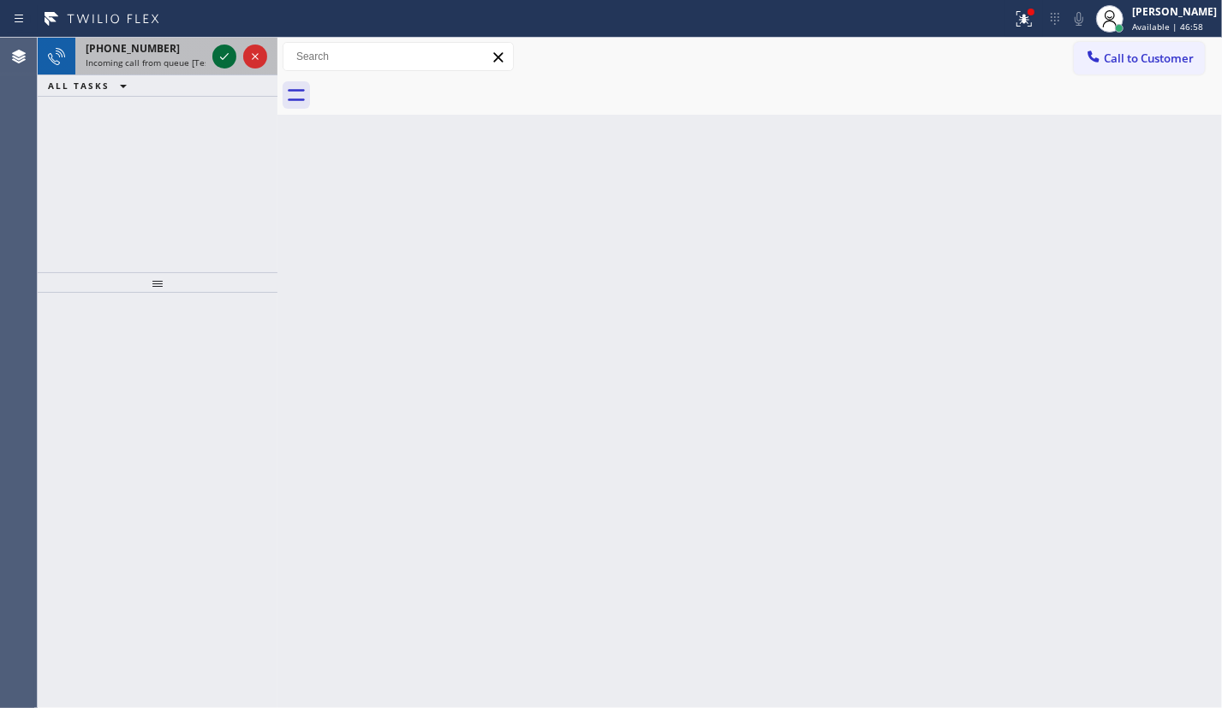
click at [214, 61] on icon at bounding box center [224, 56] width 21 height 21
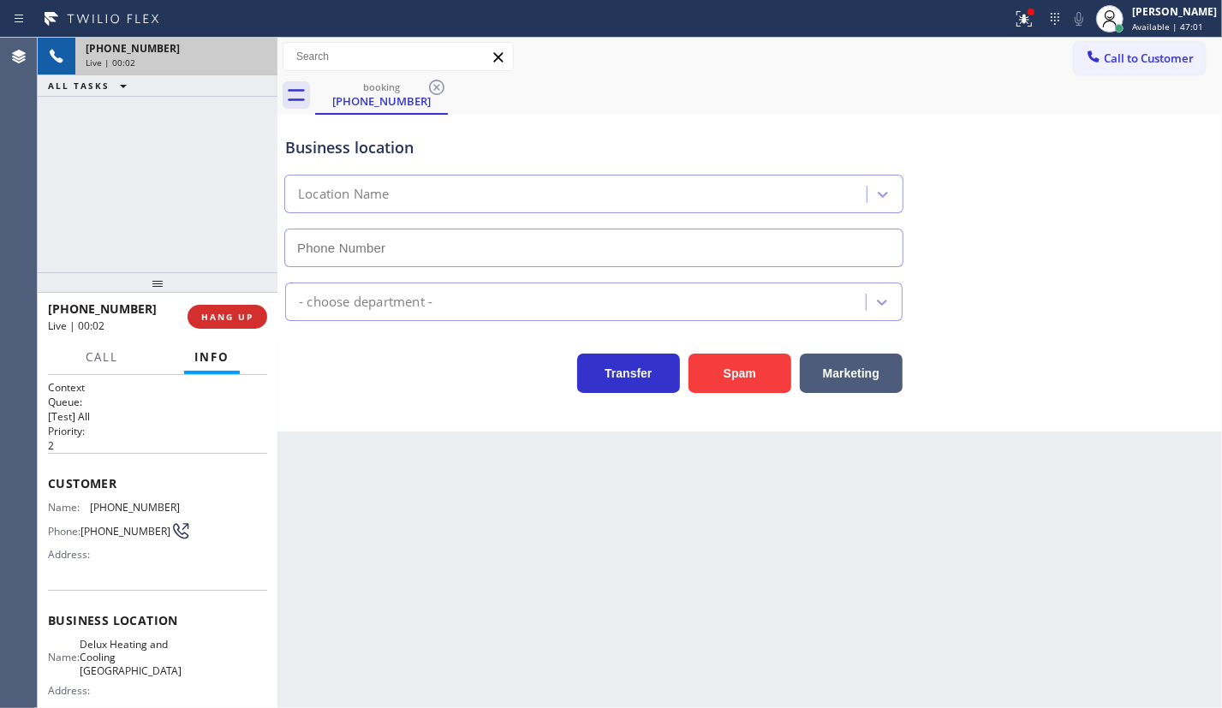
type input "(510) 617-1677"
click at [206, 311] on span "HANG UP" at bounding box center [227, 317] width 52 height 12
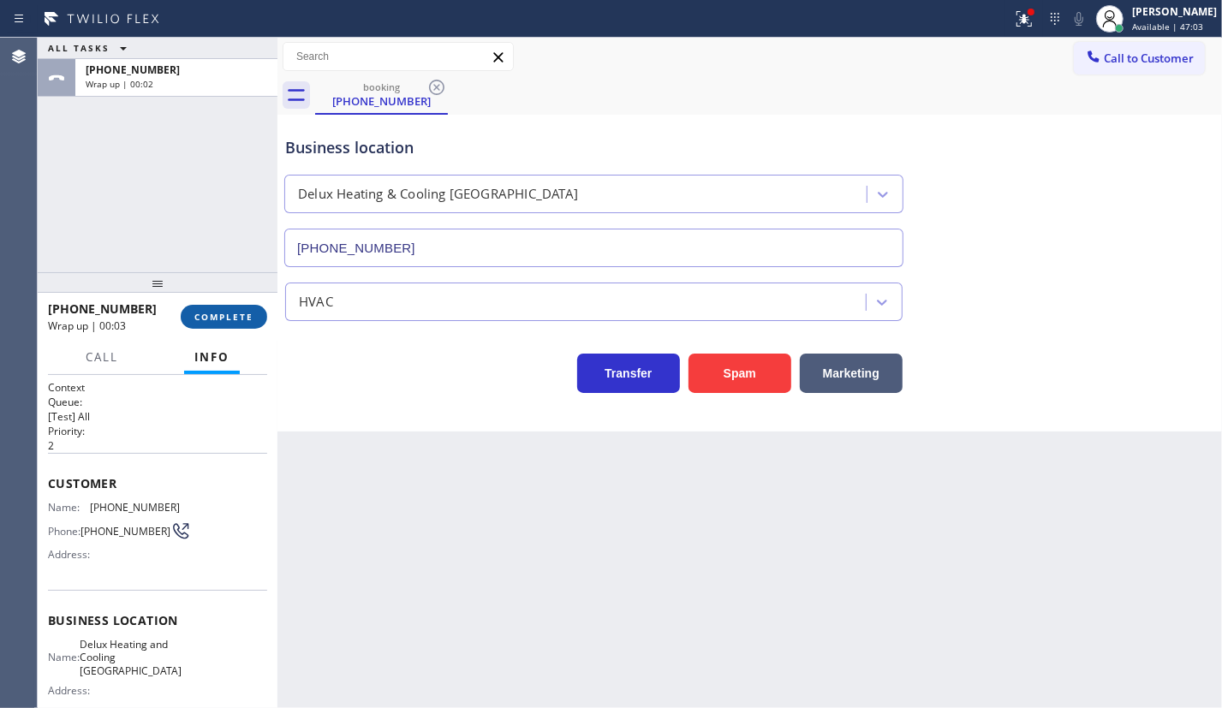
click at [223, 312] on span "COMPLETE" at bounding box center [223, 317] width 59 height 12
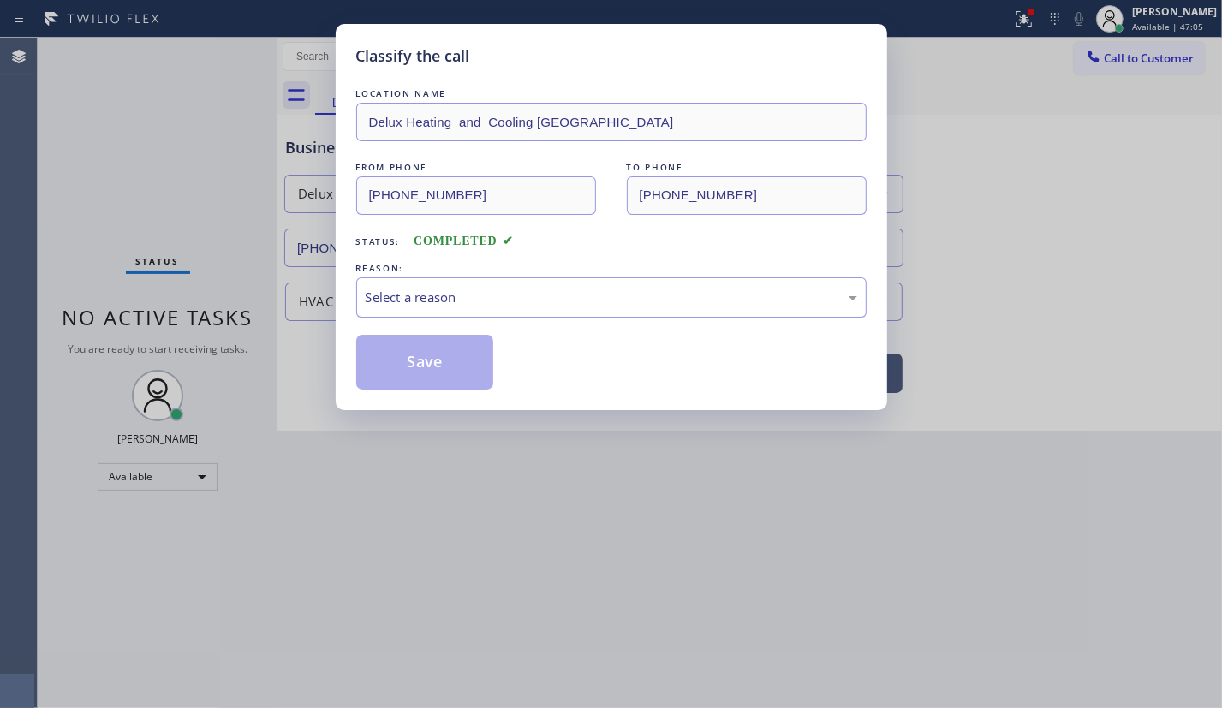
click at [520, 300] on div "Select a reason" at bounding box center [611, 298] width 491 height 20
drag, startPoint x: 448, startPoint y: 429, endPoint x: 449, endPoint y: 395, distance: 34.3
click at [427, 352] on button "Save" at bounding box center [425, 362] width 138 height 55
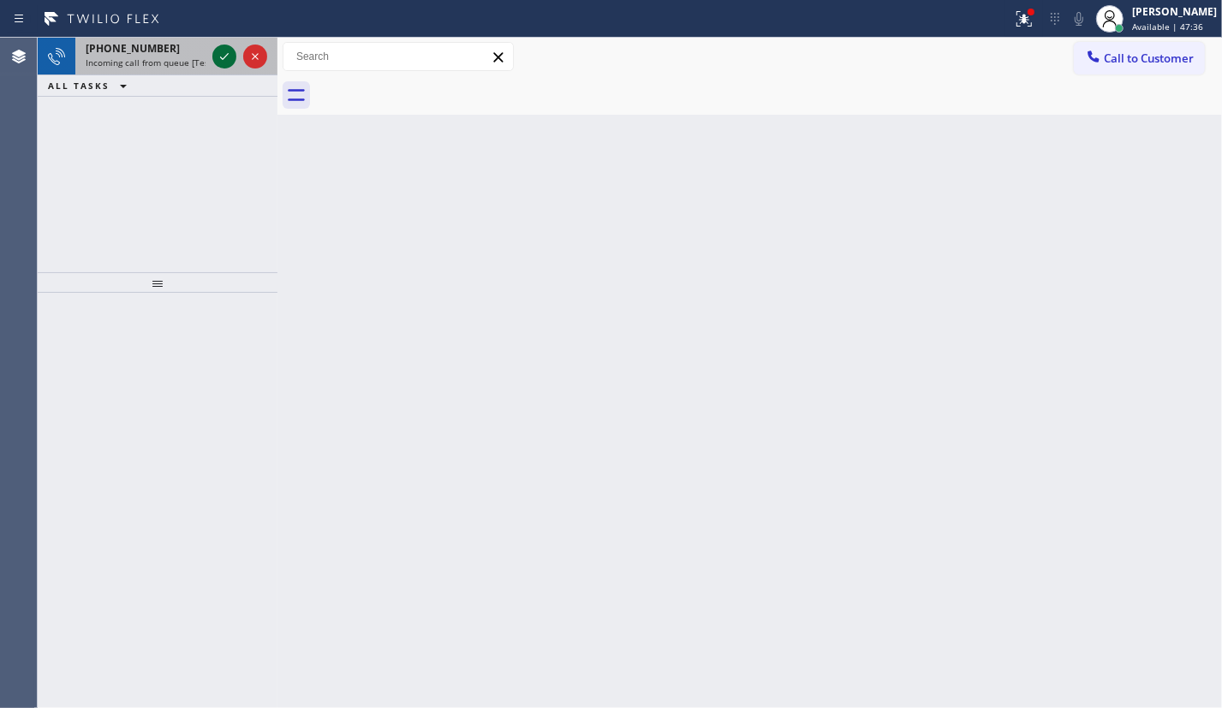
click at [218, 61] on icon at bounding box center [224, 56] width 21 height 21
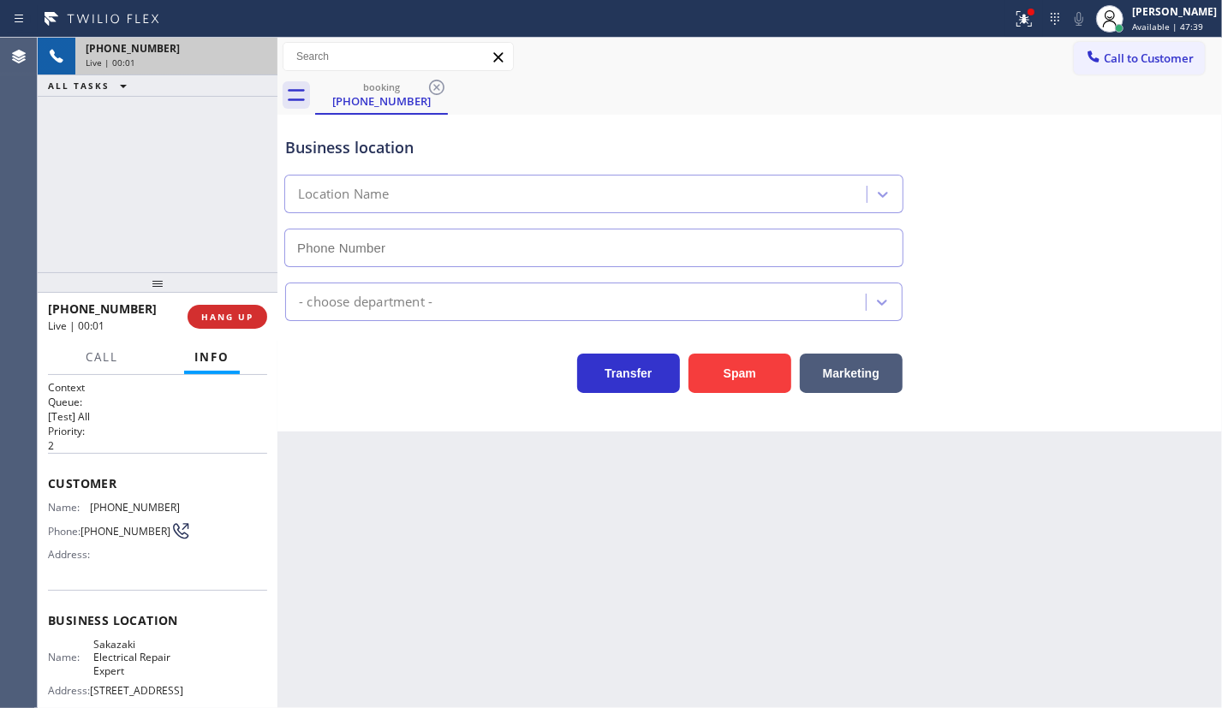
type input "(323) 433-5463"
click at [251, 317] on span "HANG UP" at bounding box center [227, 317] width 52 height 12
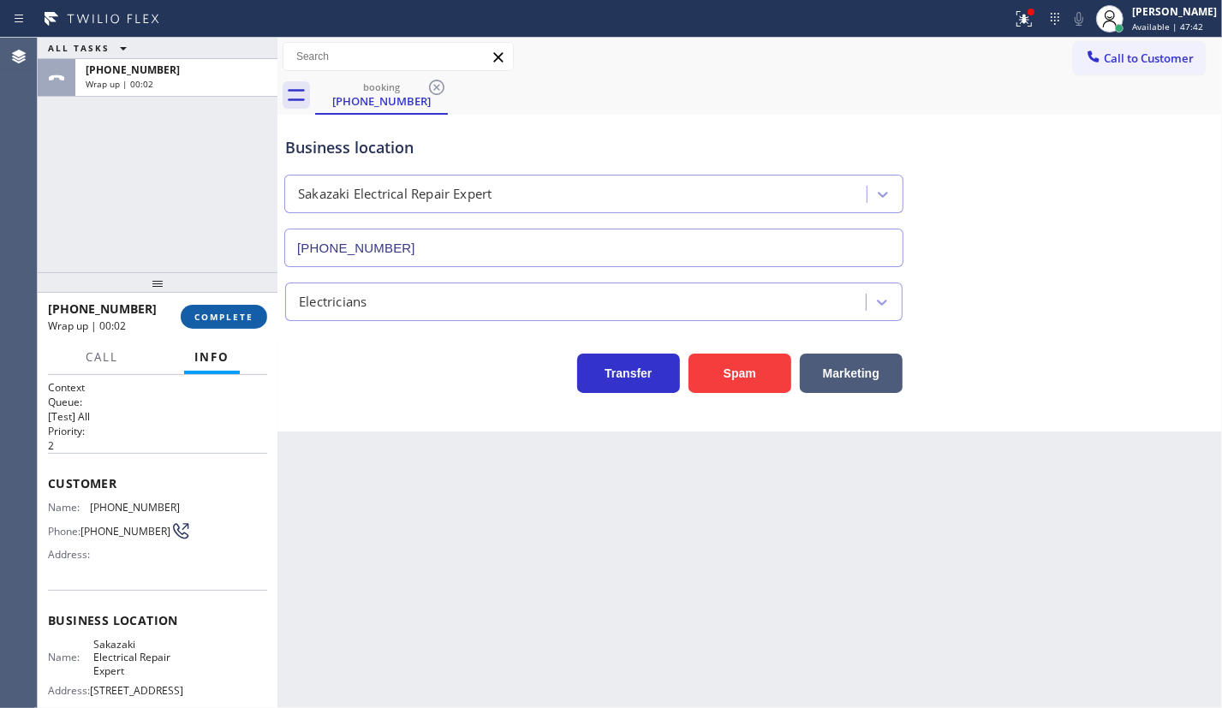
click at [235, 319] on span "COMPLETE" at bounding box center [223, 317] width 59 height 12
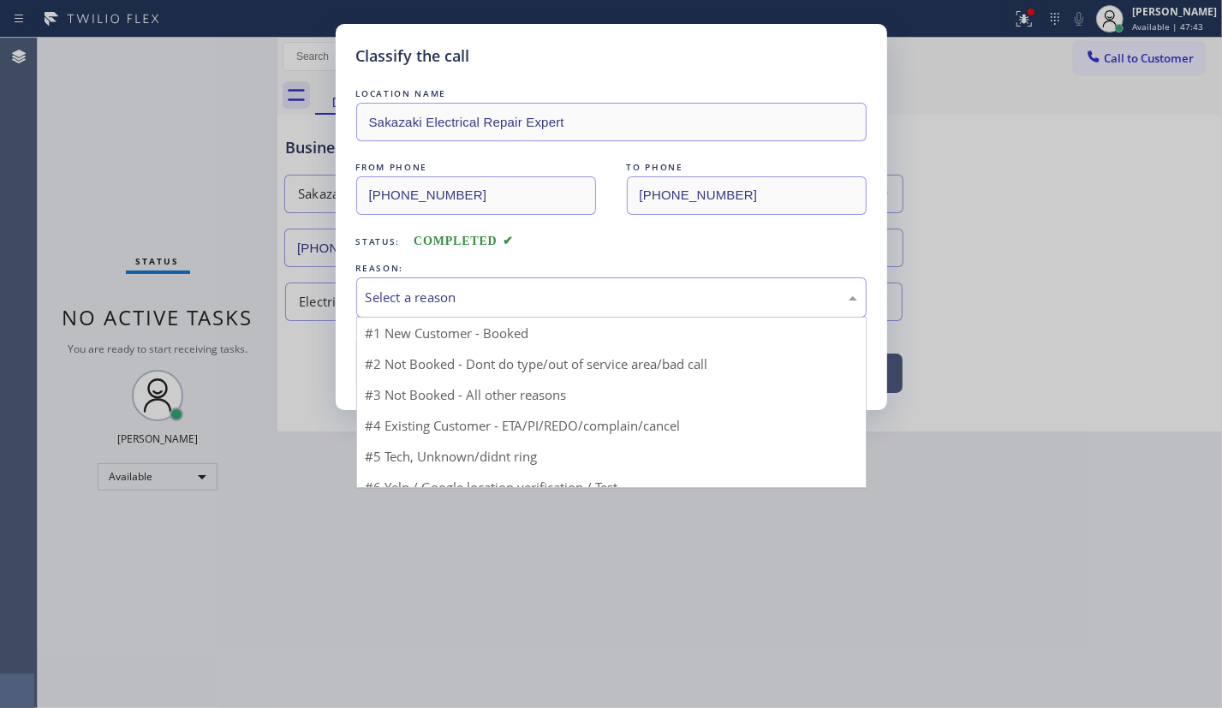
click at [514, 300] on div "Select a reason" at bounding box center [611, 298] width 491 height 20
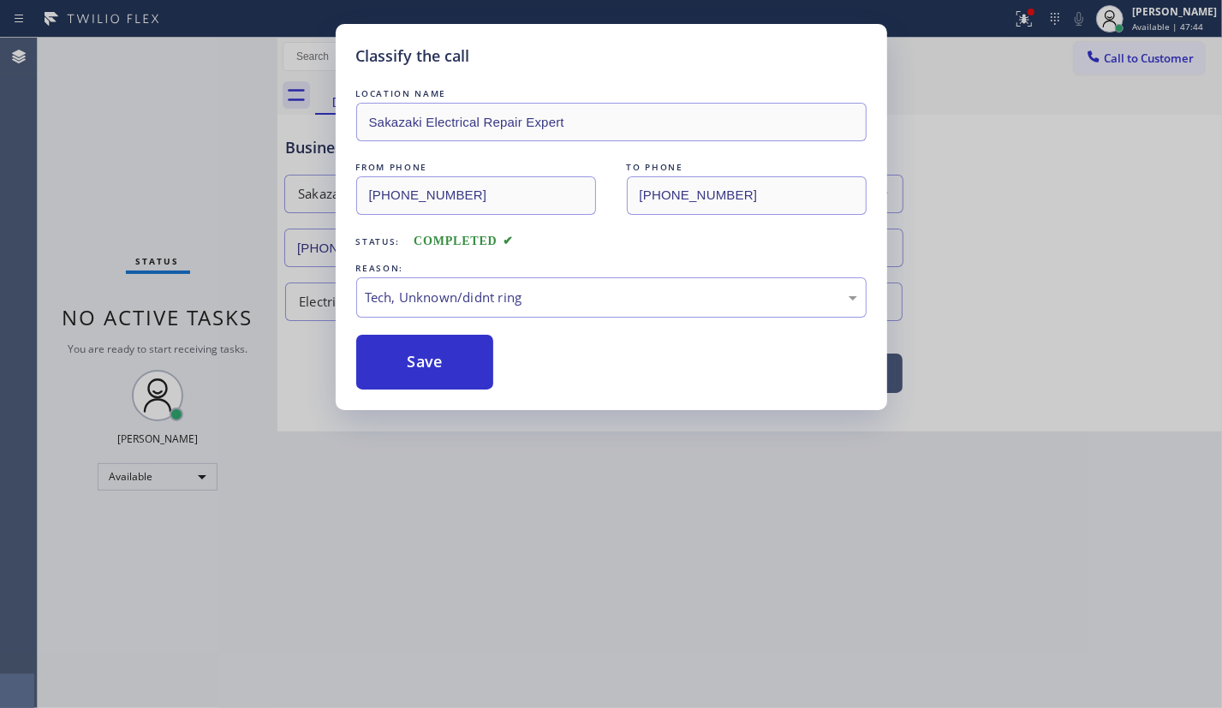
drag, startPoint x: 432, startPoint y: 350, endPoint x: 1000, endPoint y: 359, distance: 567.6
click at [437, 351] on button "Save" at bounding box center [425, 362] width 138 height 55
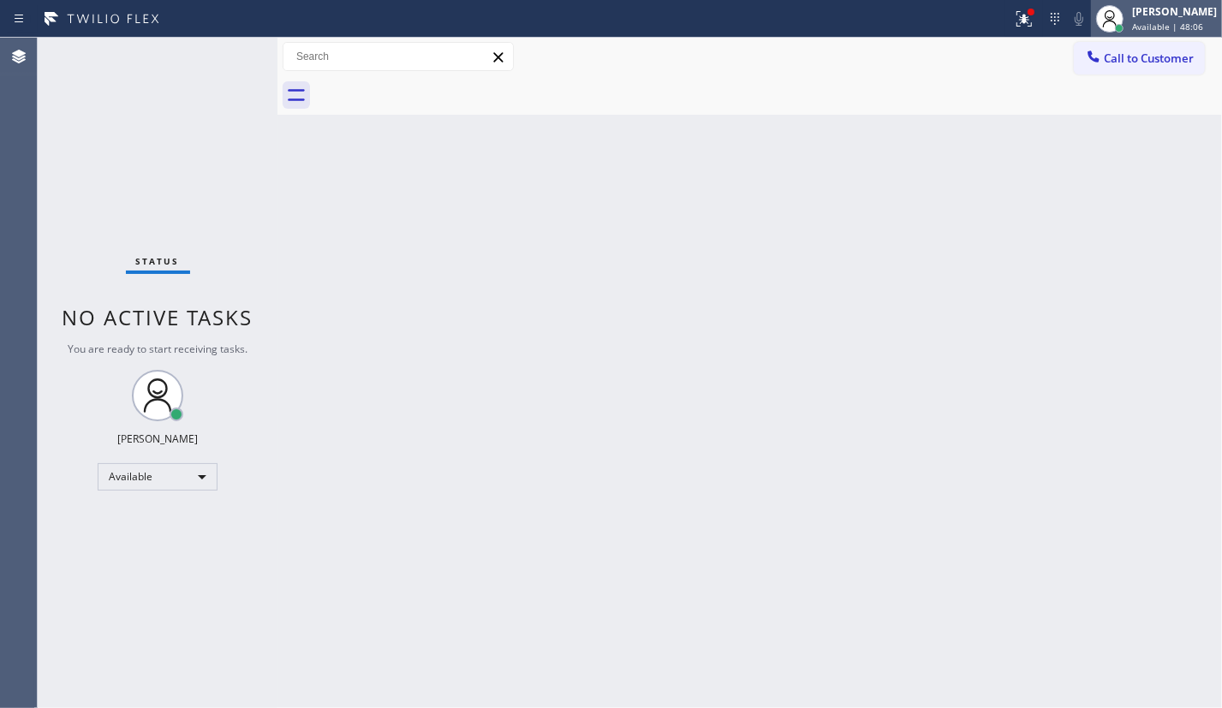
click at [1204, 33] on div "Paula Arnado Available | 48:06" at bounding box center [1156, 19] width 131 height 38
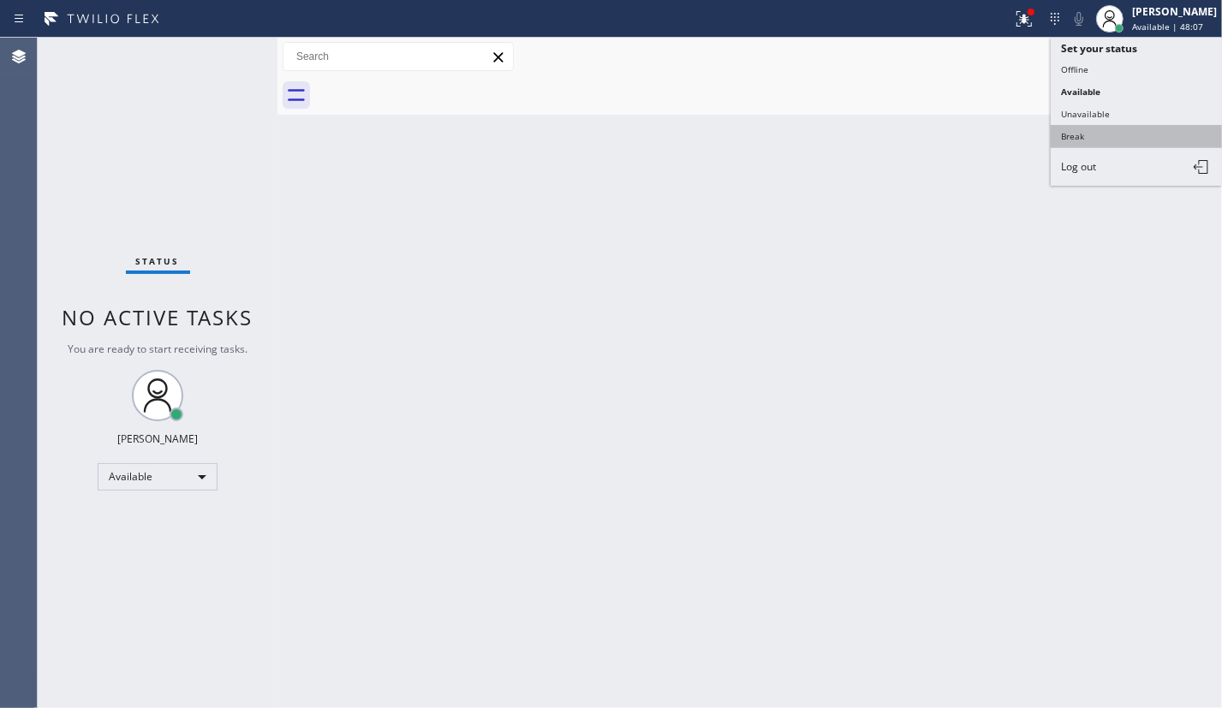
click at [1073, 142] on button "Break" at bounding box center [1135, 136] width 171 height 22
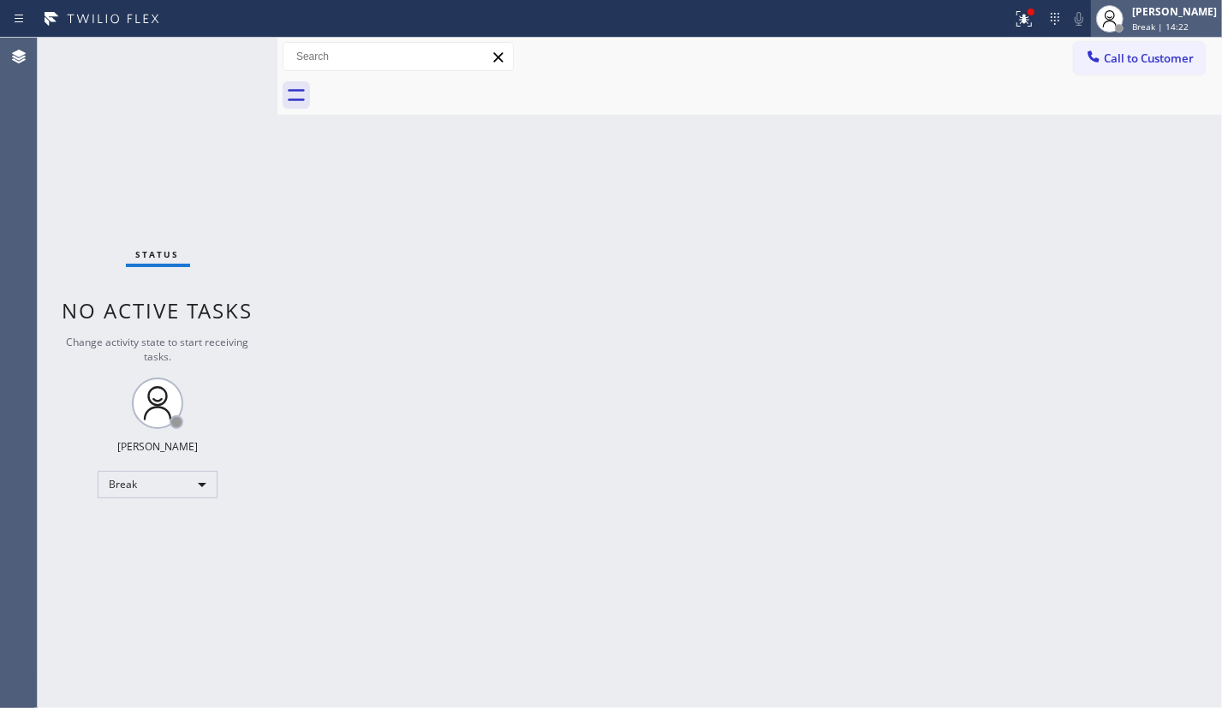
click at [1187, 27] on span "Break | 14:22" at bounding box center [1160, 27] width 56 height 12
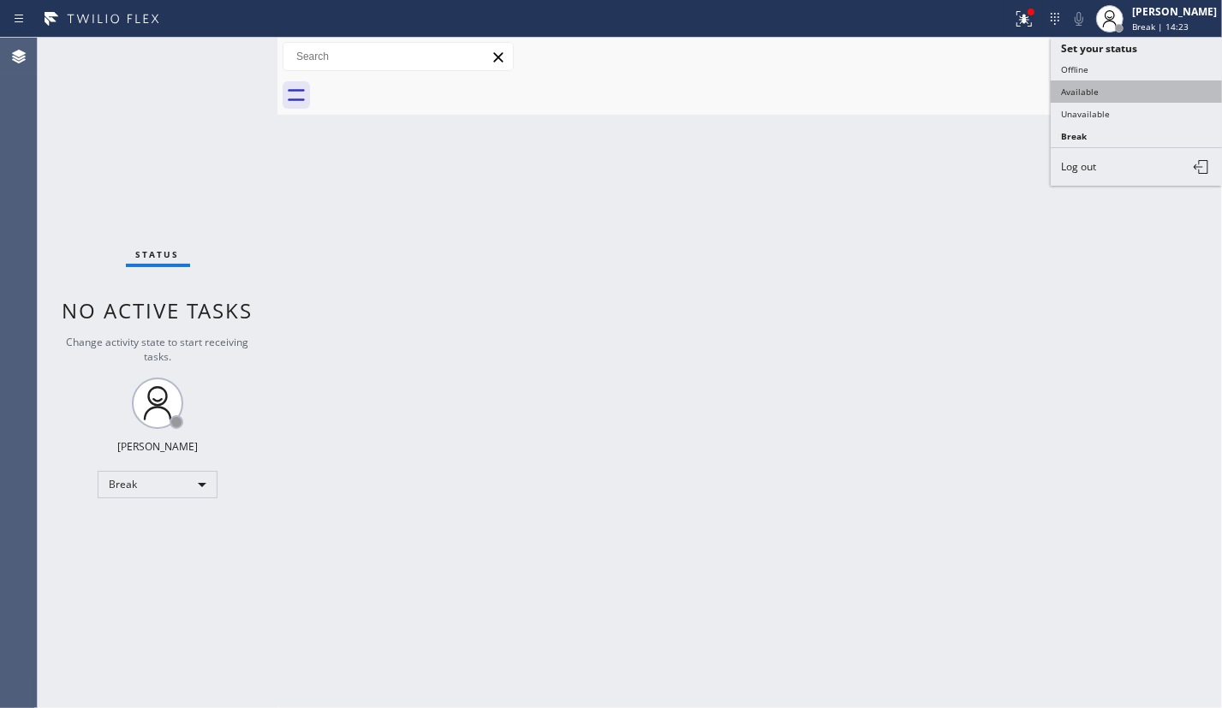
click at [1136, 85] on button "Available" at bounding box center [1135, 91] width 171 height 22
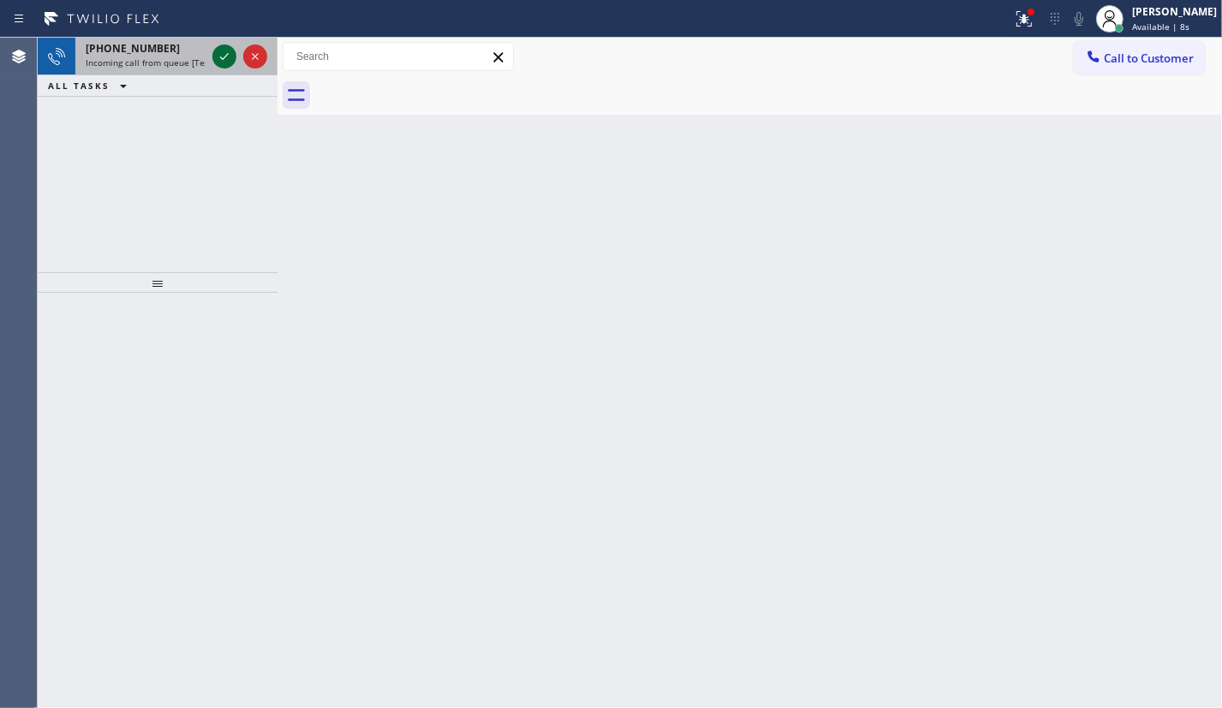
click at [223, 58] on icon at bounding box center [224, 56] width 21 height 21
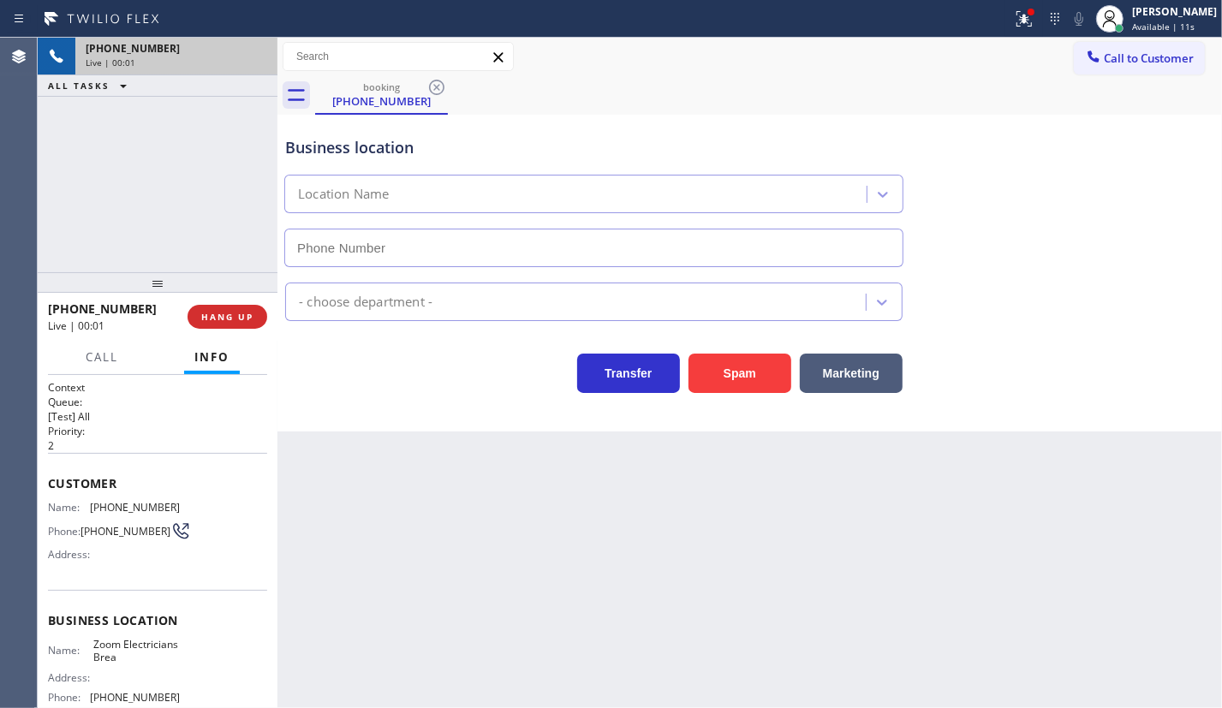
type input "(714) 455-3772"
click at [222, 309] on button "HANG UP" at bounding box center [227, 317] width 80 height 24
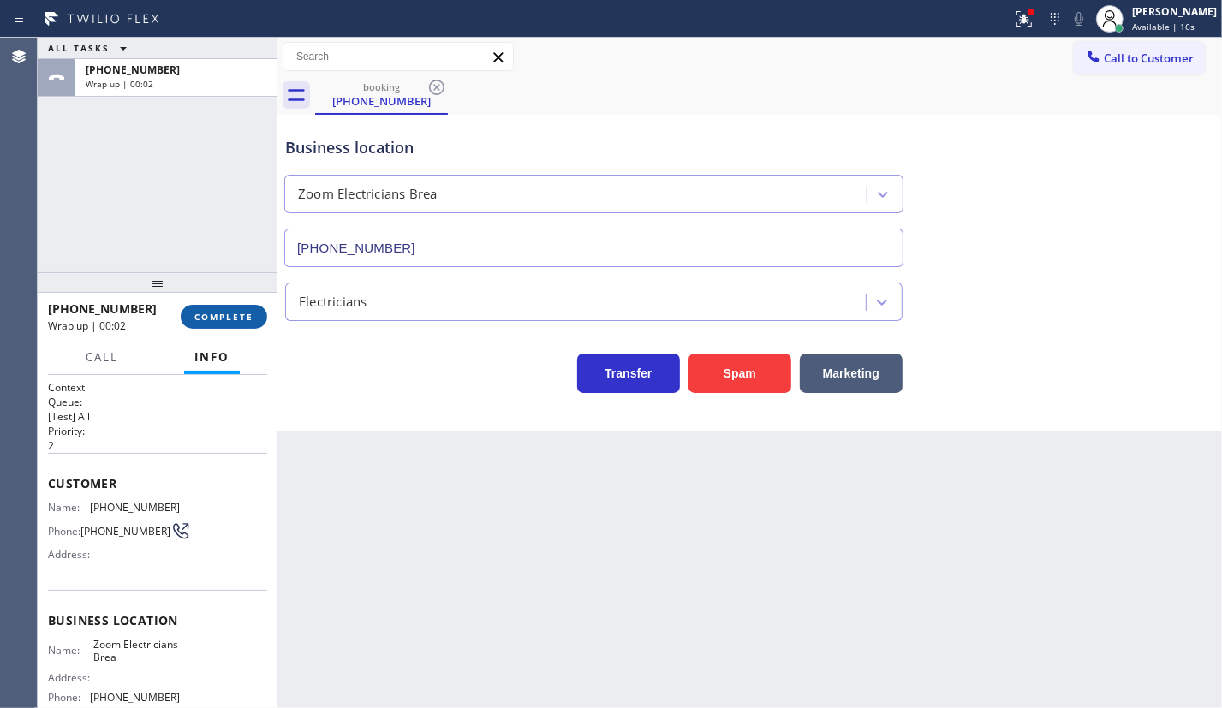
click at [212, 318] on span "COMPLETE" at bounding box center [223, 317] width 59 height 12
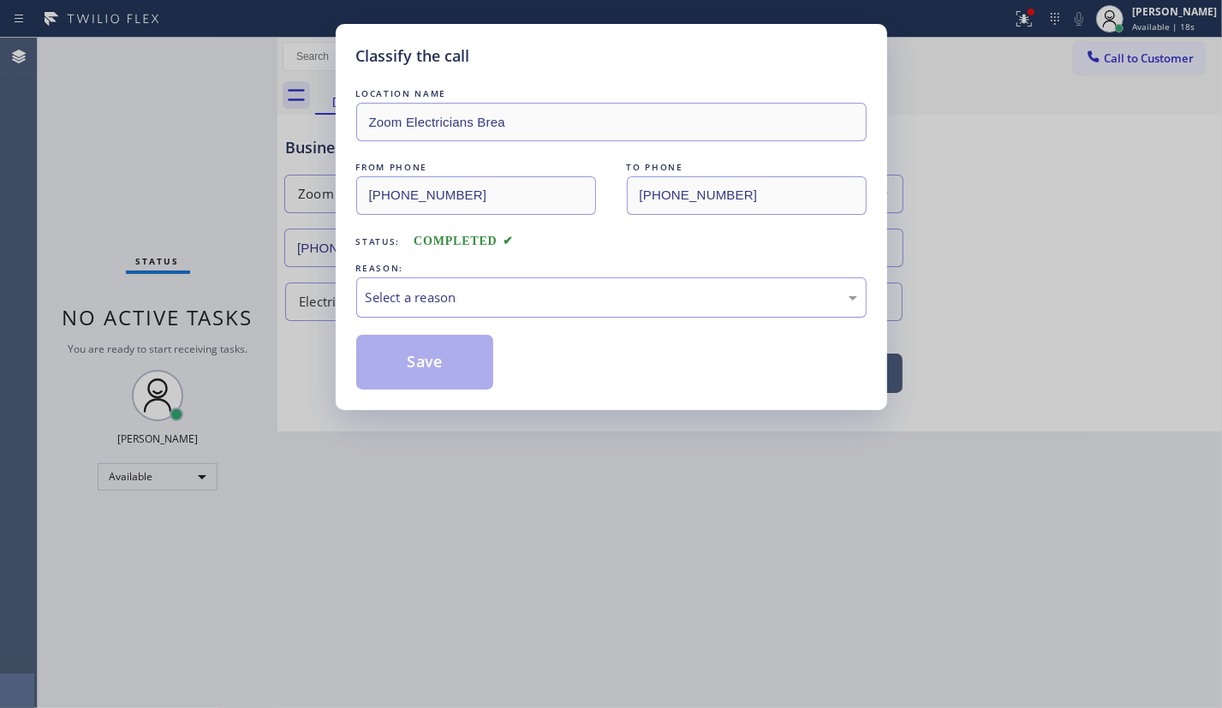
click at [474, 283] on div "Select a reason" at bounding box center [611, 297] width 510 height 40
click at [437, 361] on button "Save" at bounding box center [425, 362] width 138 height 55
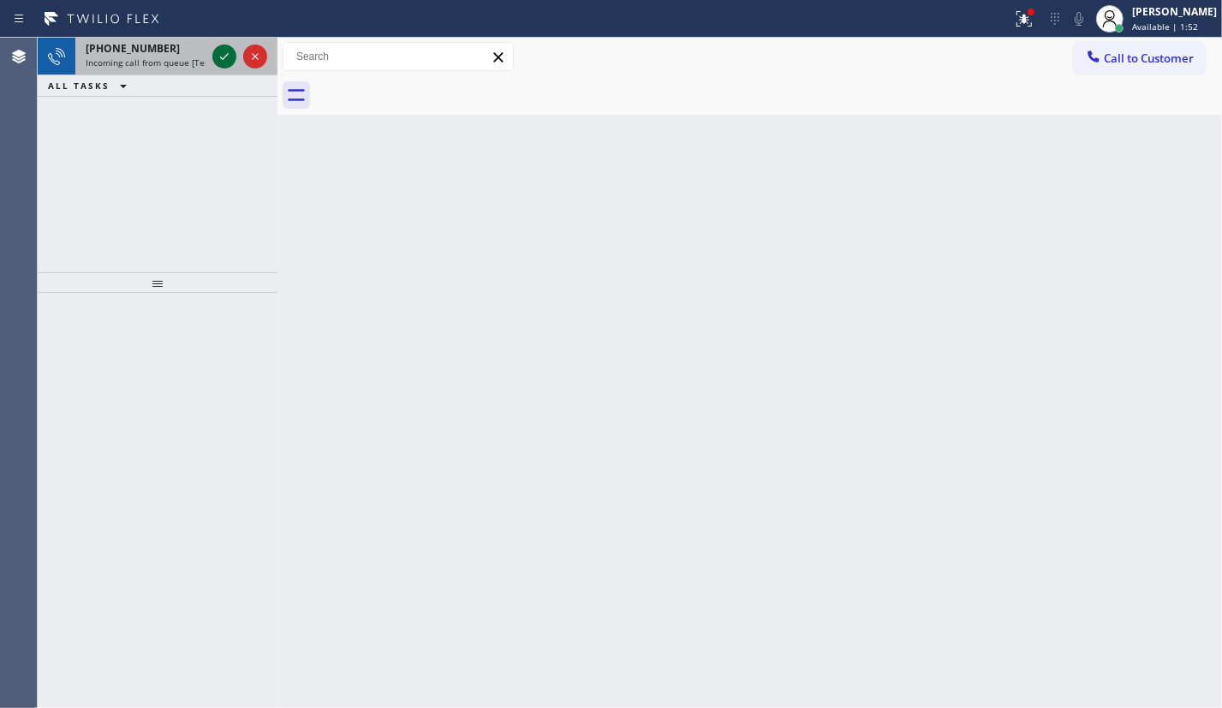
click at [223, 53] on icon at bounding box center [224, 56] width 21 height 21
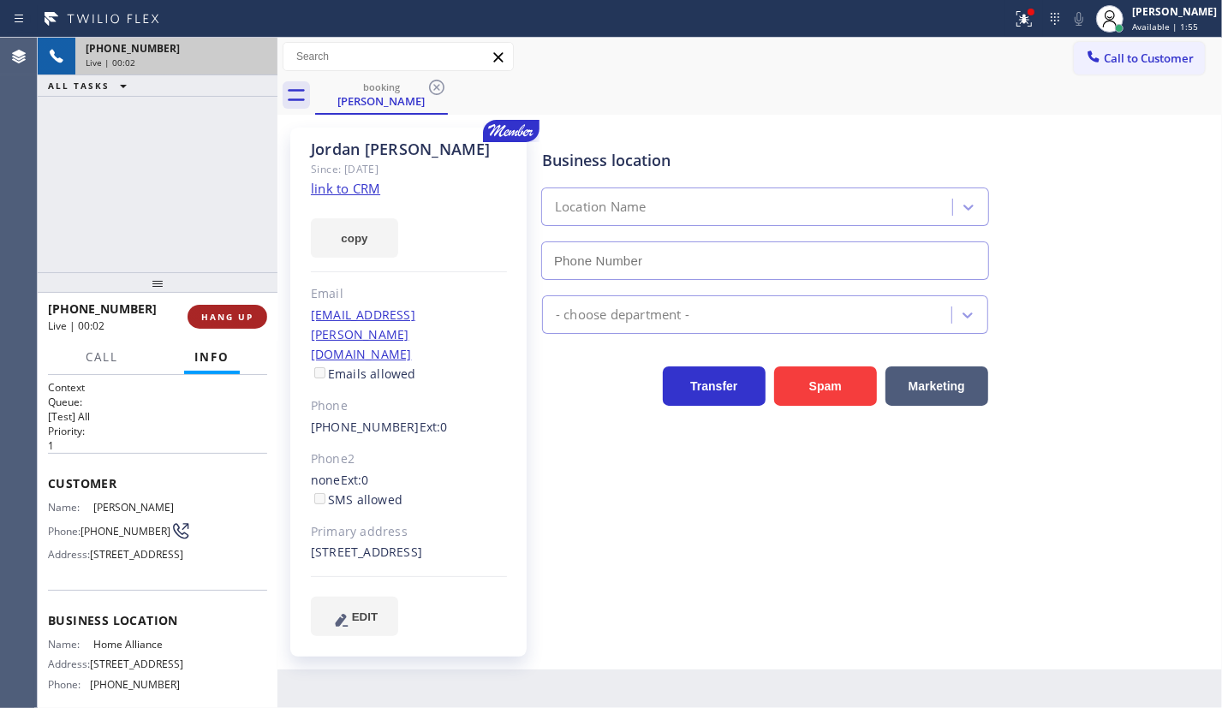
click at [247, 319] on span "HANG UP" at bounding box center [227, 317] width 52 height 12
type input "[PHONE_NUMBER]"
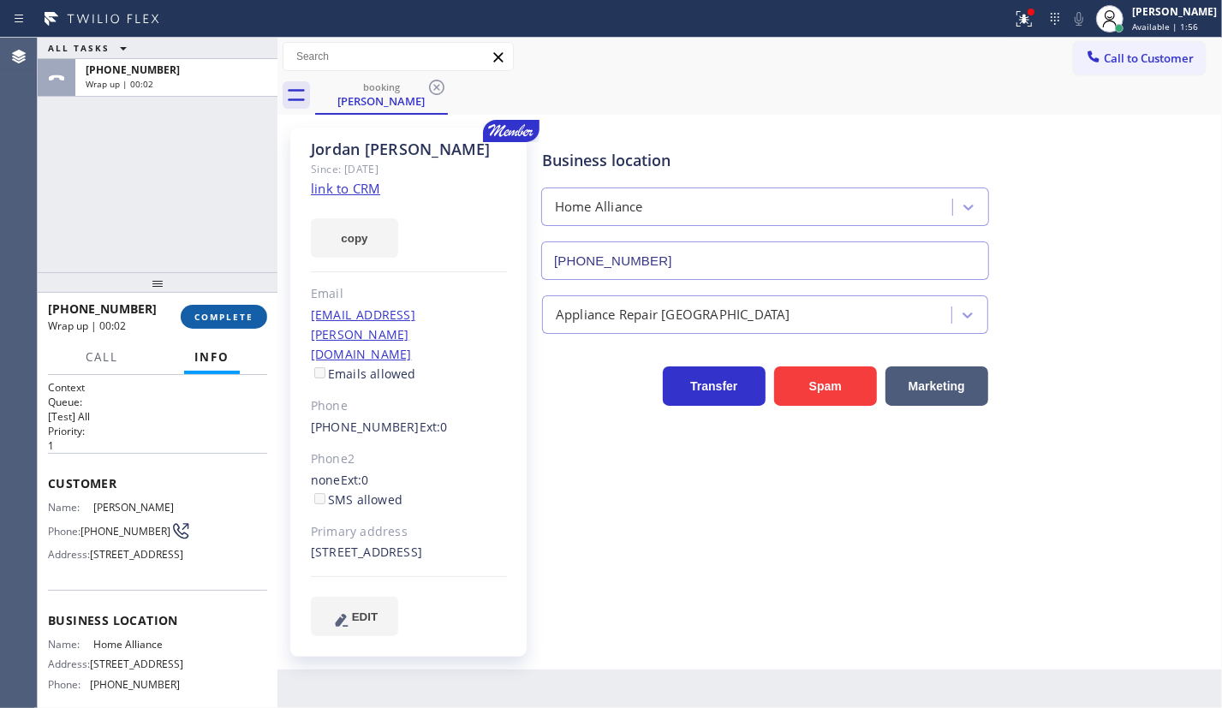
click at [237, 325] on button "COMPLETE" at bounding box center [224, 317] width 86 height 24
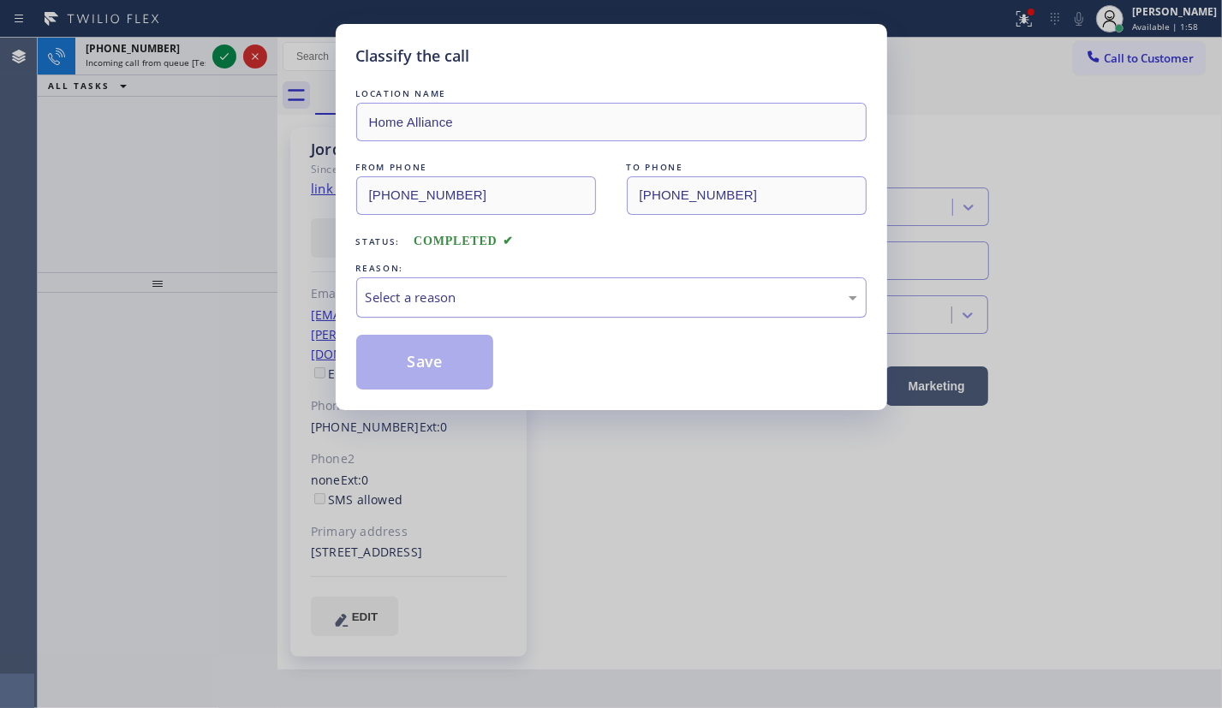
click at [391, 288] on div "Select a reason" at bounding box center [611, 298] width 491 height 20
click at [423, 378] on button "Save" at bounding box center [425, 362] width 138 height 55
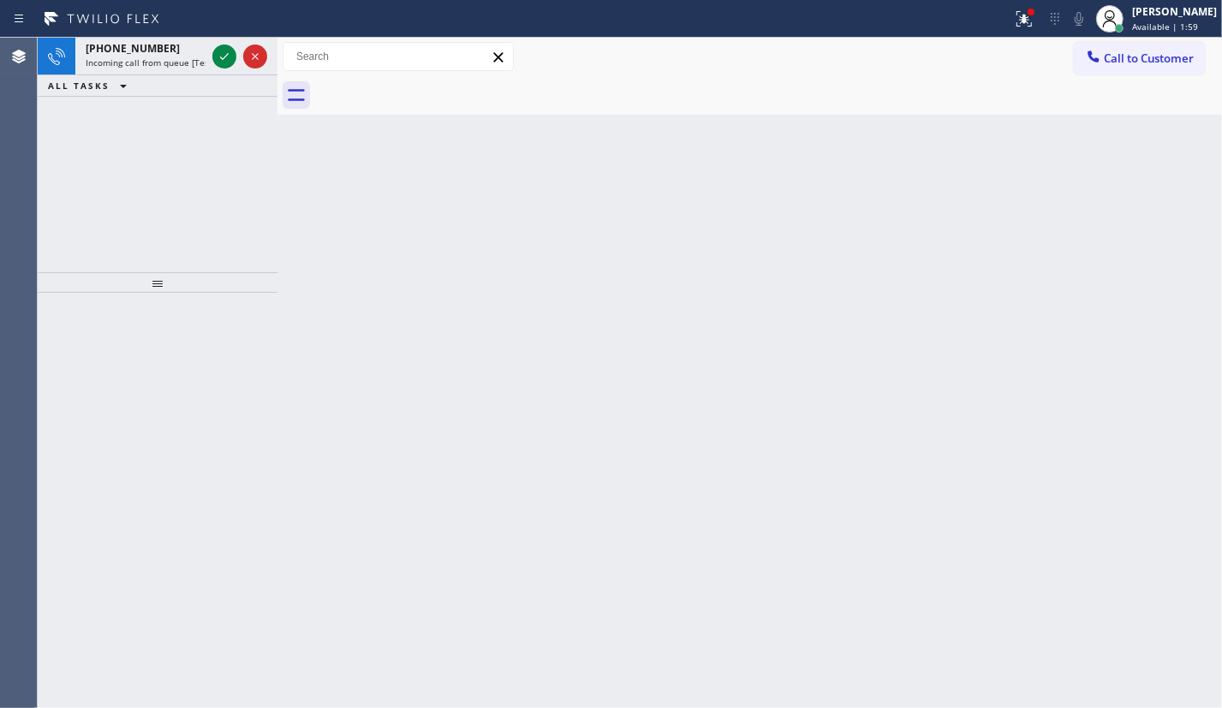
click at [223, 51] on icon at bounding box center [224, 56] width 21 height 21
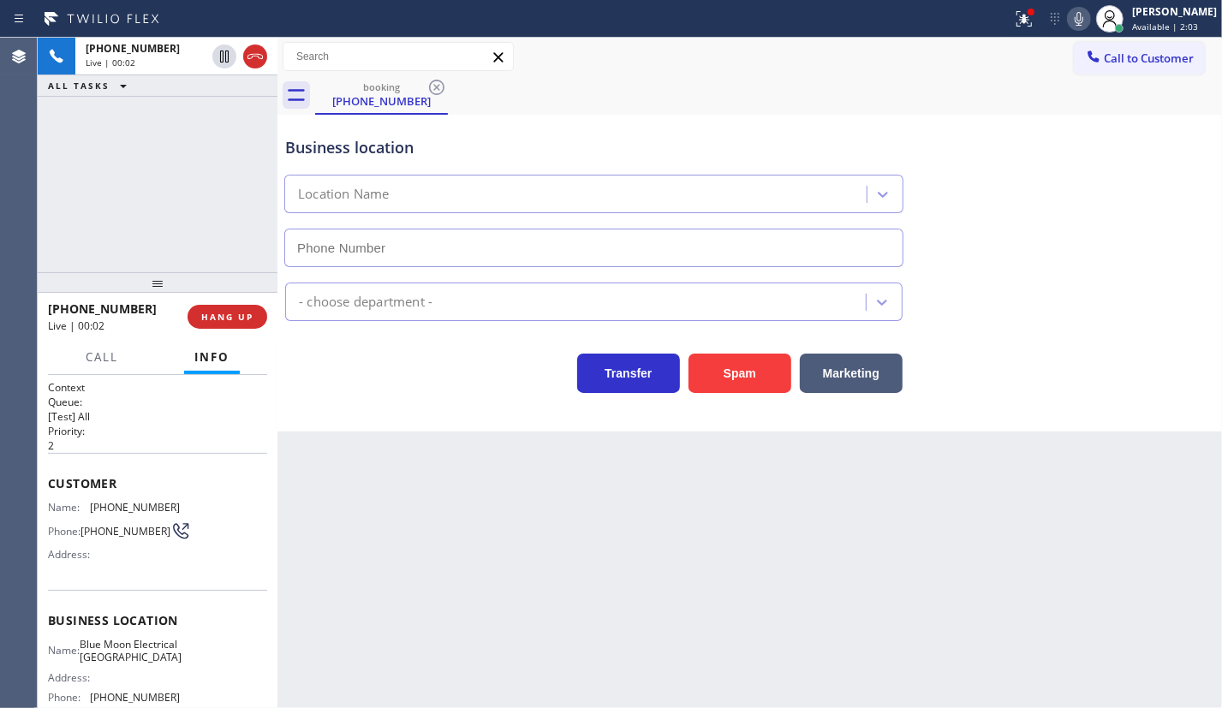
type input "(760) 388-9556"
click at [753, 378] on button "Spam" at bounding box center [739, 373] width 103 height 39
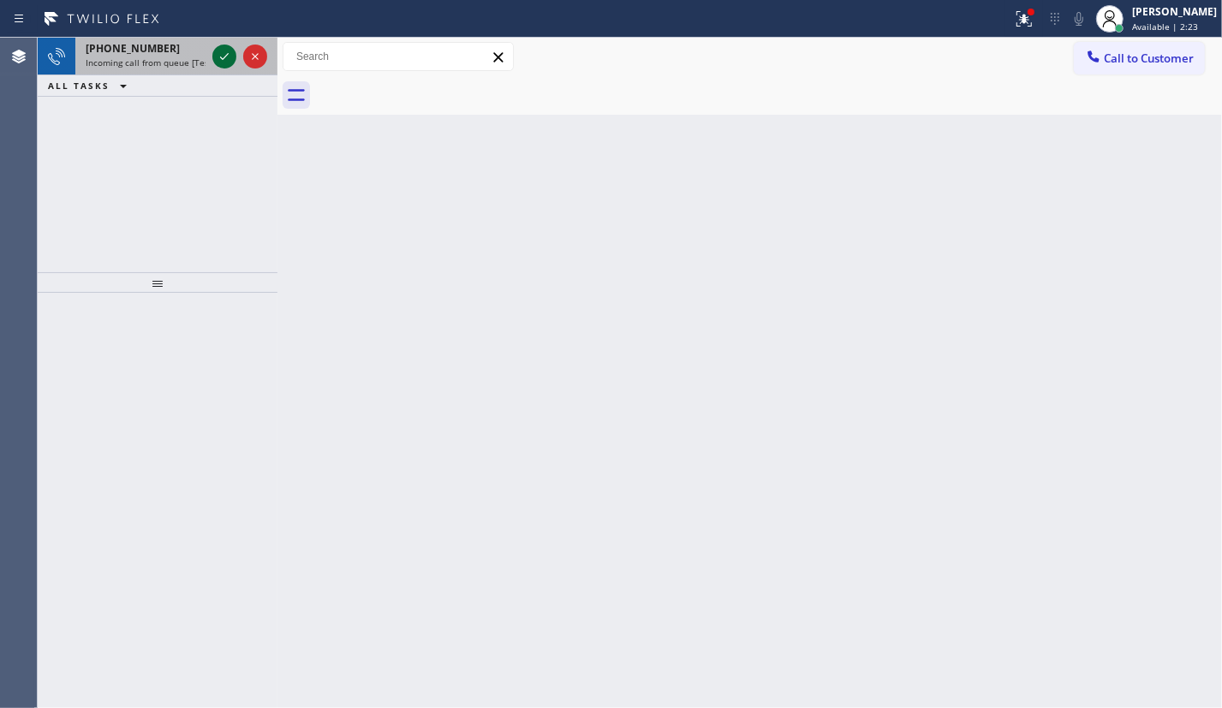
click at [218, 60] on icon at bounding box center [224, 56] width 21 height 21
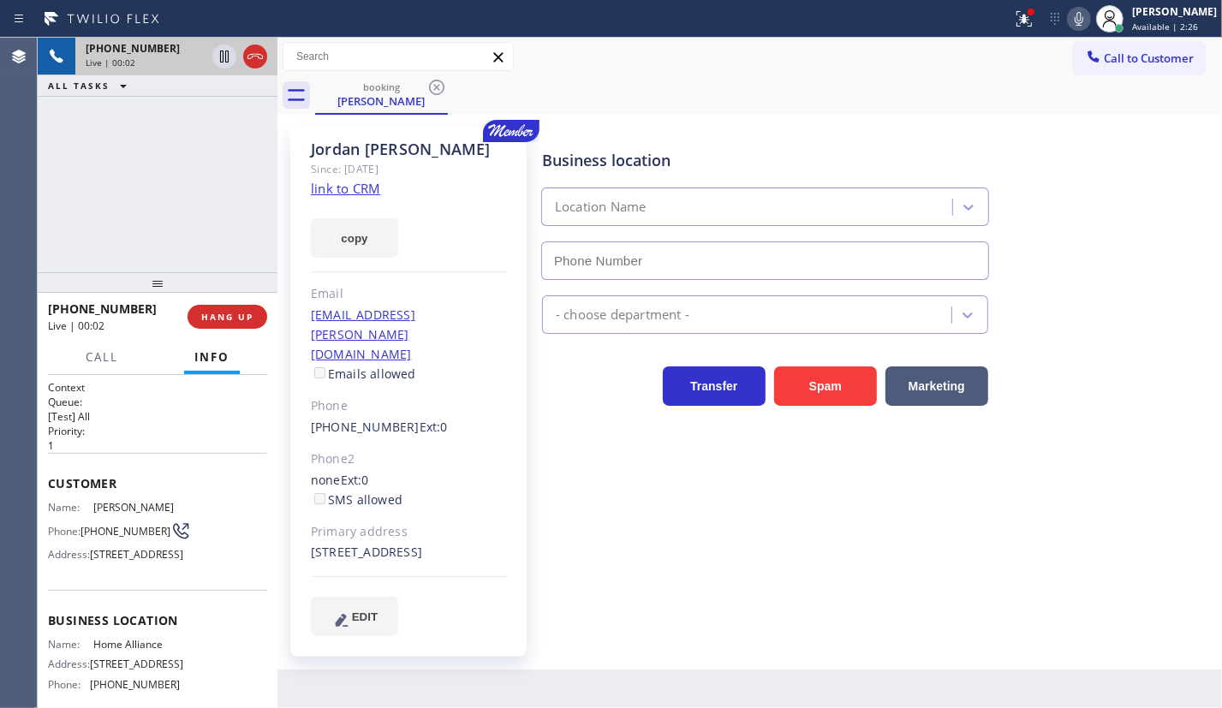
type input "[PHONE_NUMBER]"
click at [369, 185] on link "link to CRM" at bounding box center [345, 188] width 69 height 17
click at [117, 676] on div "Business location Name: Home Alliance Address: 263 W Olive Ave Ste 178 Phone: (…" at bounding box center [157, 654] width 219 height 129
click at [117, 651] on span "Home Alliance" at bounding box center [136, 644] width 86 height 13
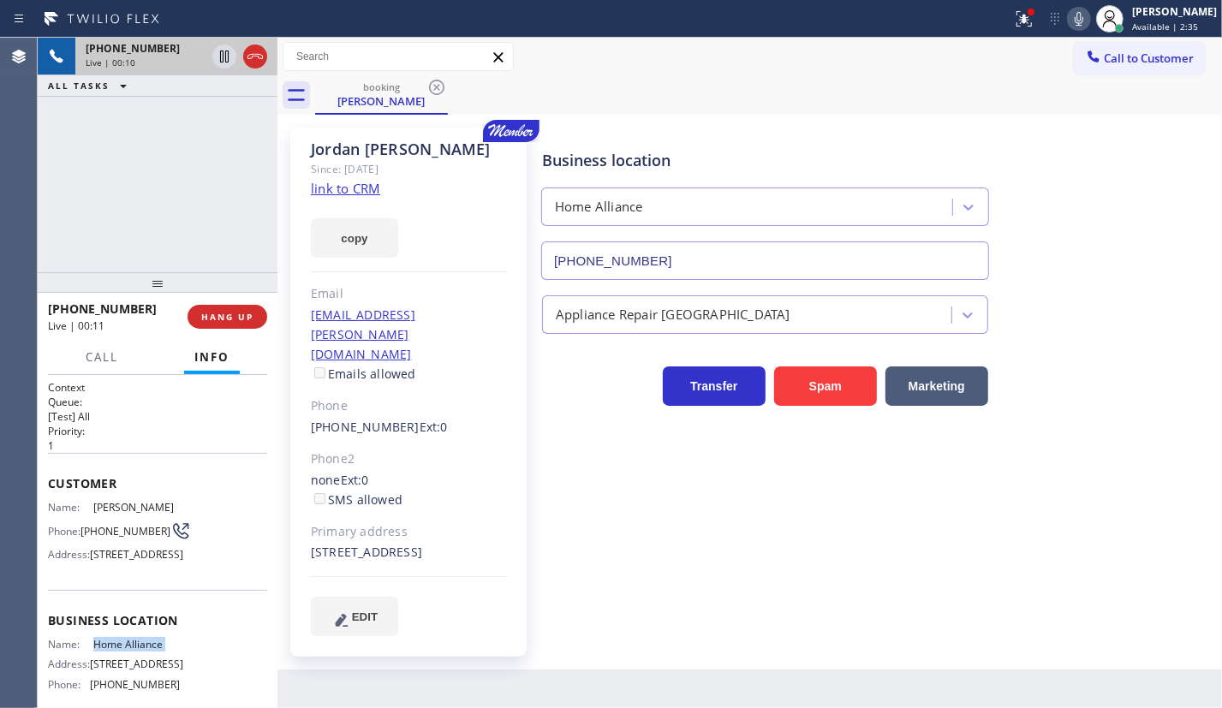
click at [117, 651] on span "Home Alliance" at bounding box center [136, 644] width 86 height 13
click at [677, 247] on input "[PHONE_NUMBER]" at bounding box center [765, 260] width 448 height 39
click at [679, 247] on input "[PHONE_NUMBER]" at bounding box center [765, 260] width 448 height 39
click at [1083, 13] on icon at bounding box center [1078, 19] width 9 height 14
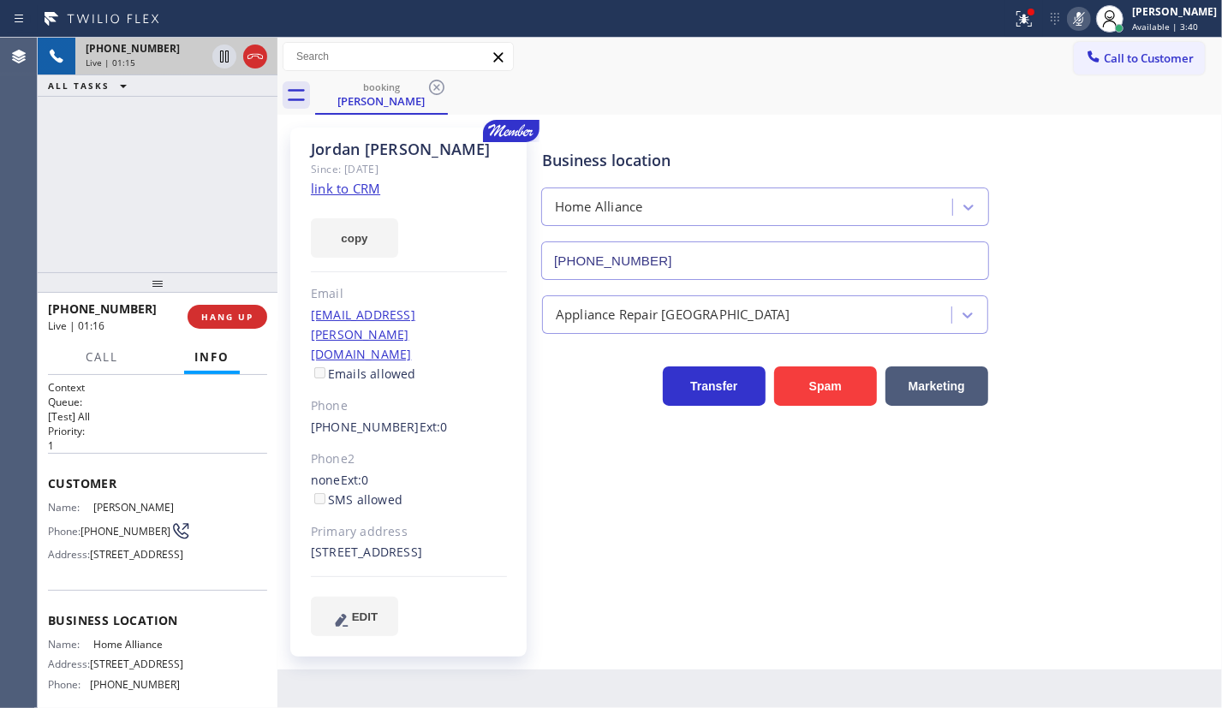
click at [222, 50] on icon at bounding box center [224, 56] width 21 height 21
drag, startPoint x: 1093, startPoint y: 18, endPoint x: 978, endPoint y: 47, distance: 118.3
click at [1085, 18] on rect at bounding box center [1079, 17] width 12 height 12
click at [219, 56] on icon at bounding box center [224, 56] width 21 height 21
click at [244, 314] on span "HANG UP" at bounding box center [227, 317] width 52 height 12
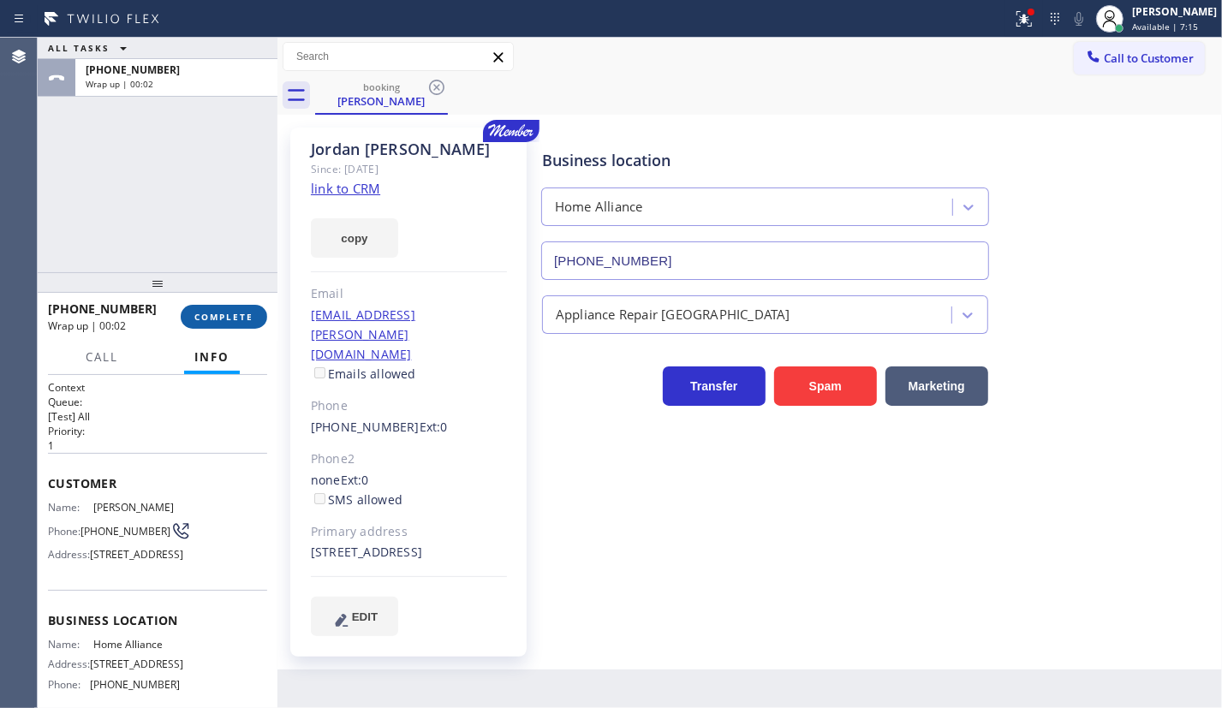
click at [244, 315] on span "COMPLETE" at bounding box center [223, 317] width 59 height 12
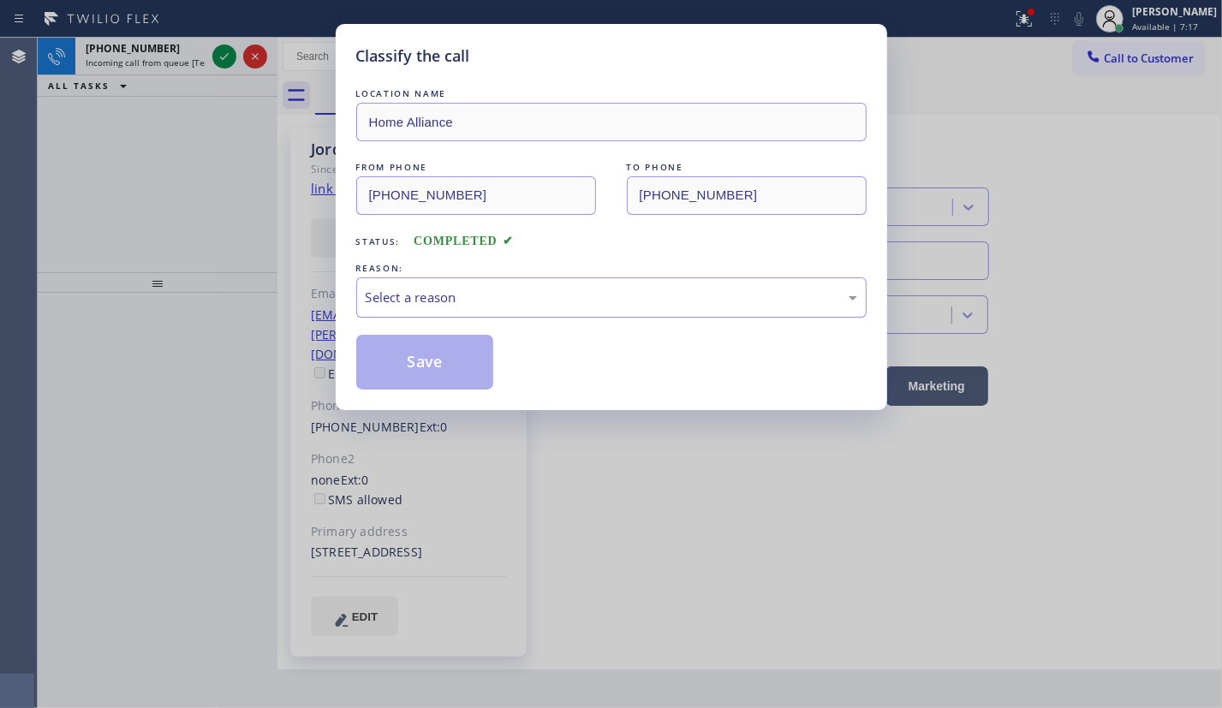
click at [419, 294] on div "Select a reason" at bounding box center [611, 298] width 491 height 20
click at [437, 376] on button "Save" at bounding box center [425, 362] width 138 height 55
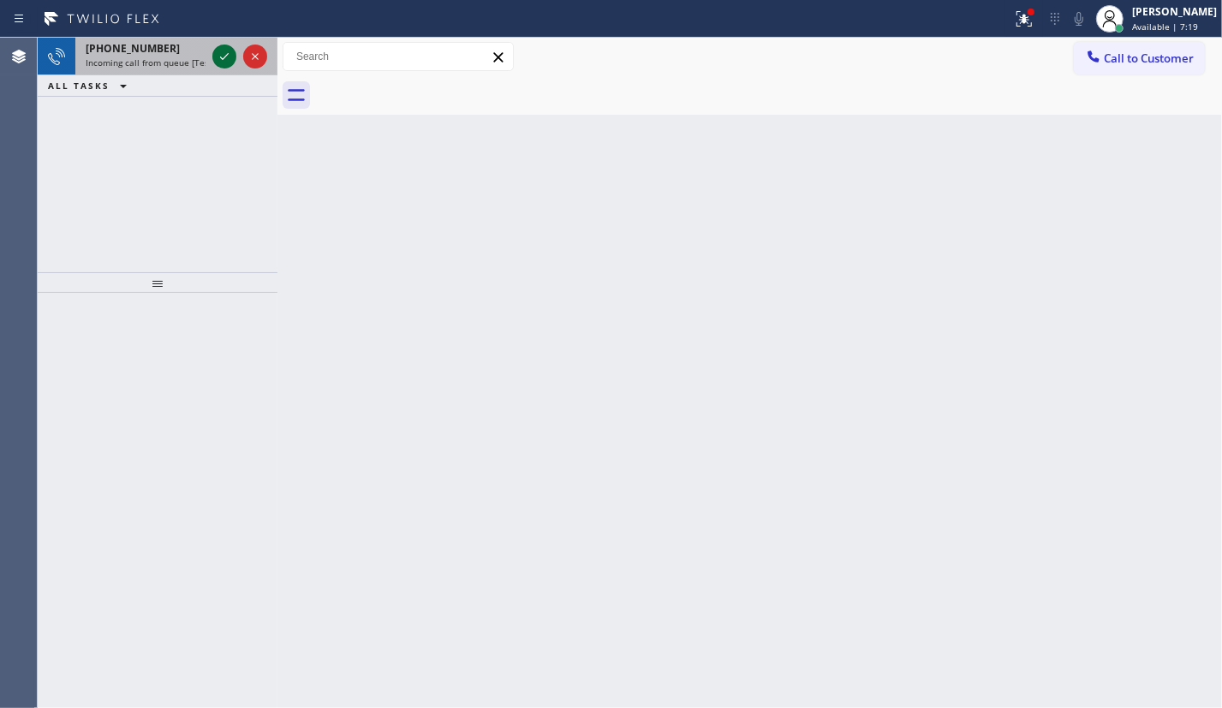
click at [217, 51] on icon at bounding box center [224, 56] width 21 height 21
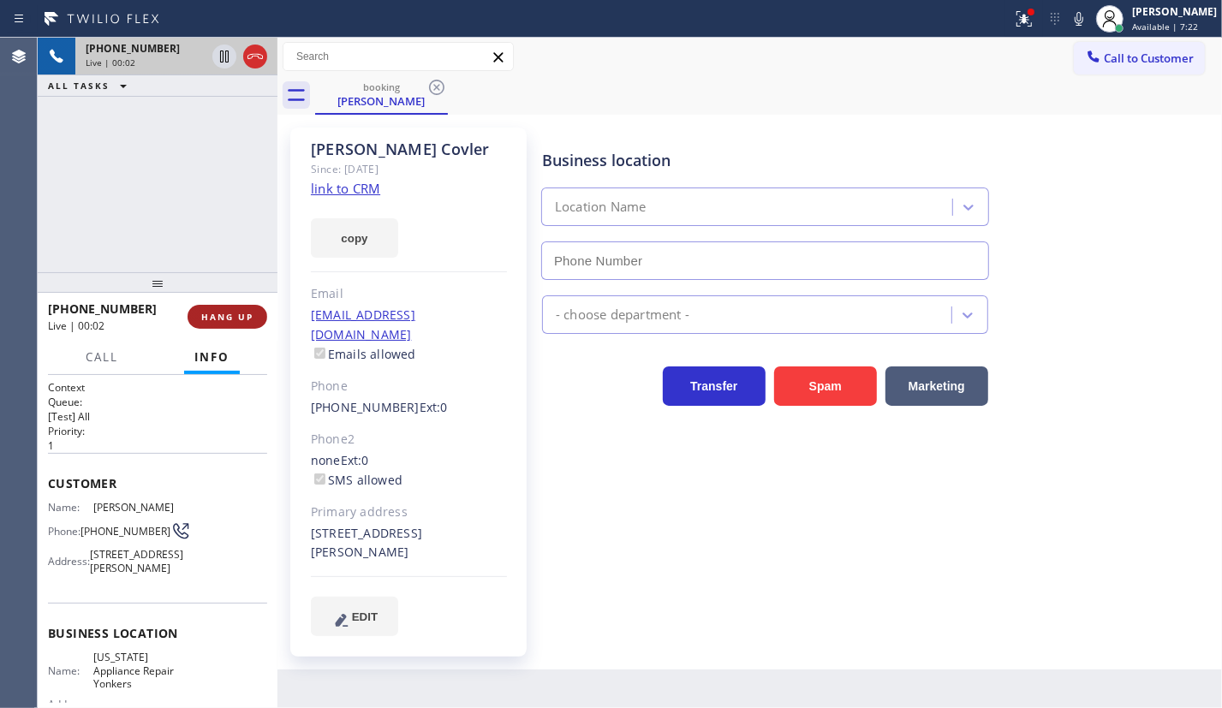
click at [228, 315] on span "HANG UP" at bounding box center [227, 317] width 52 height 12
type input "(914) 873-0795"
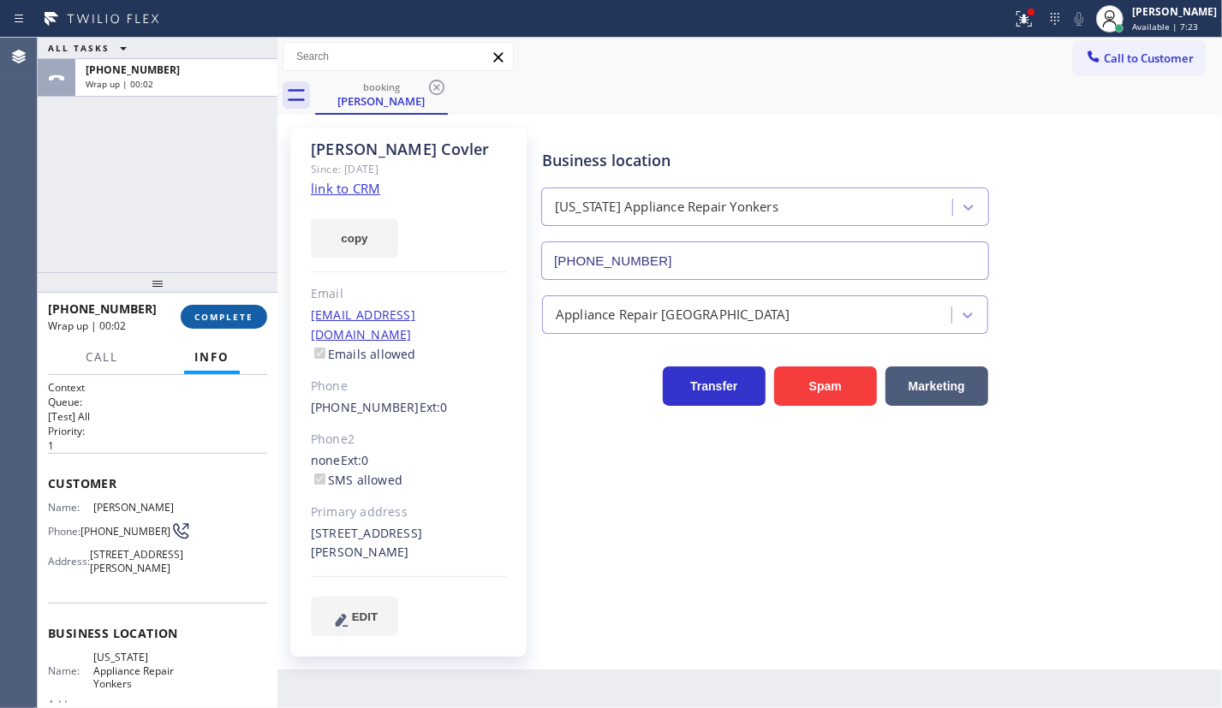
click at [238, 315] on span "COMPLETE" at bounding box center [223, 317] width 59 height 12
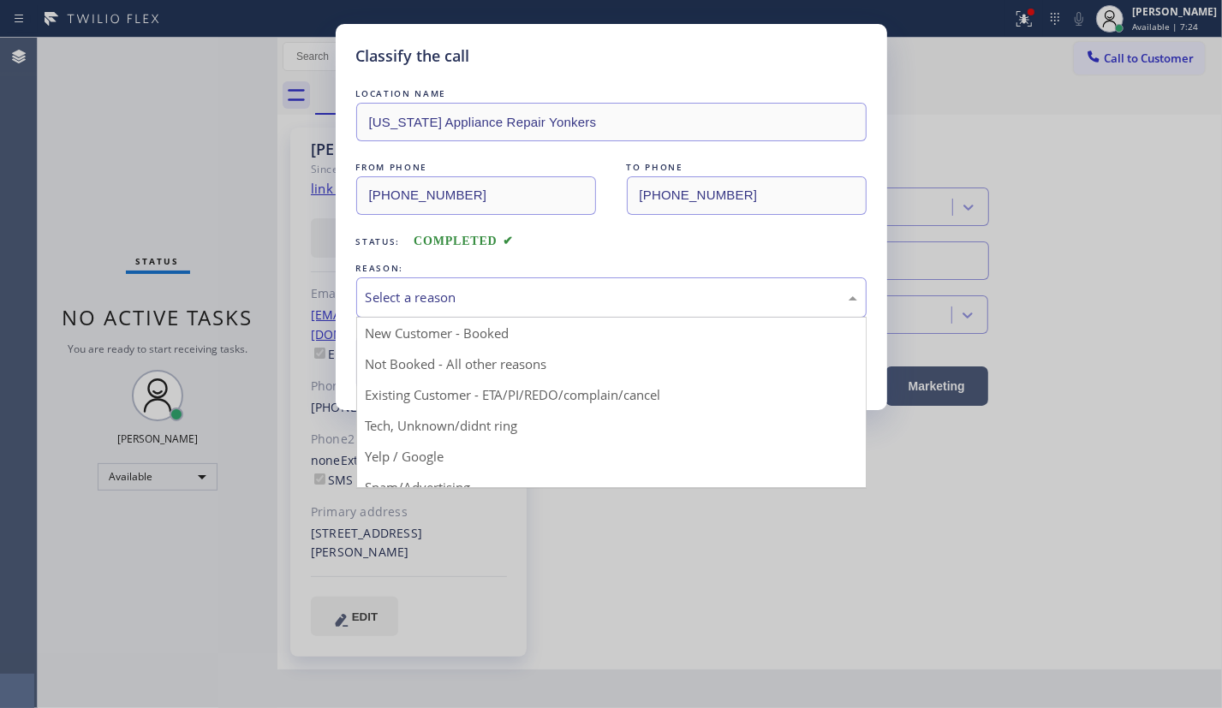
click at [419, 288] on div "Select a reason" at bounding box center [611, 298] width 491 height 20
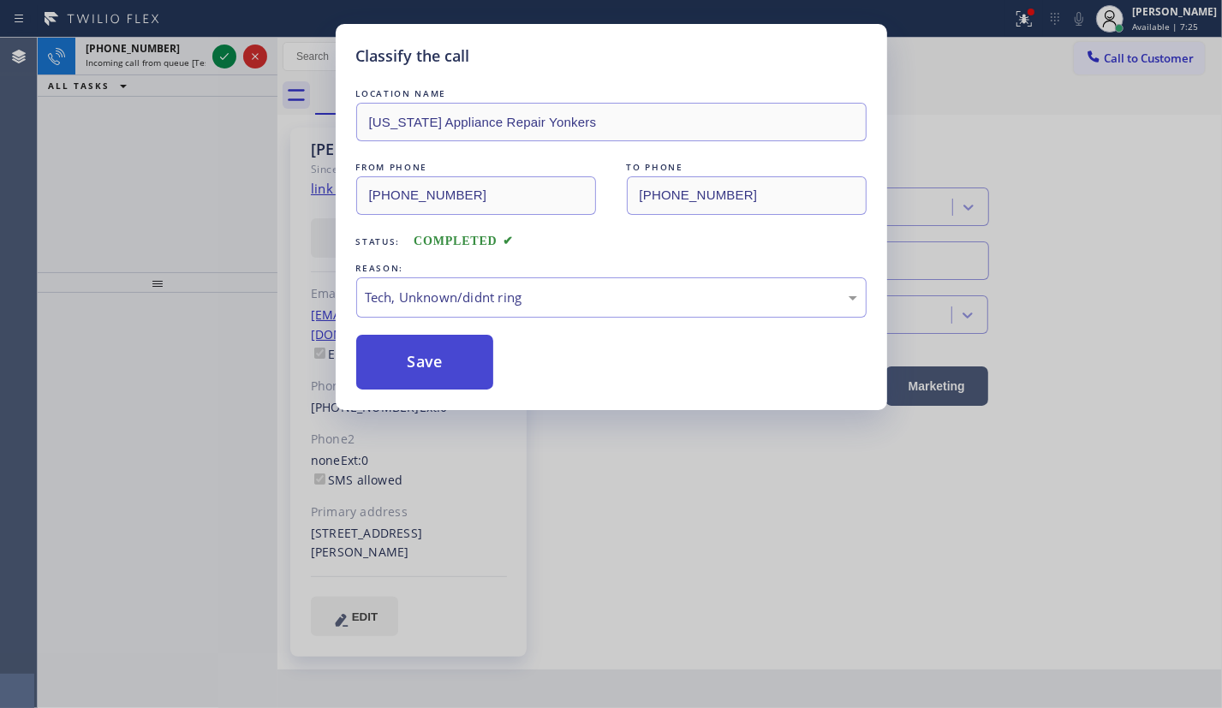
click at [444, 351] on button "Save" at bounding box center [425, 362] width 138 height 55
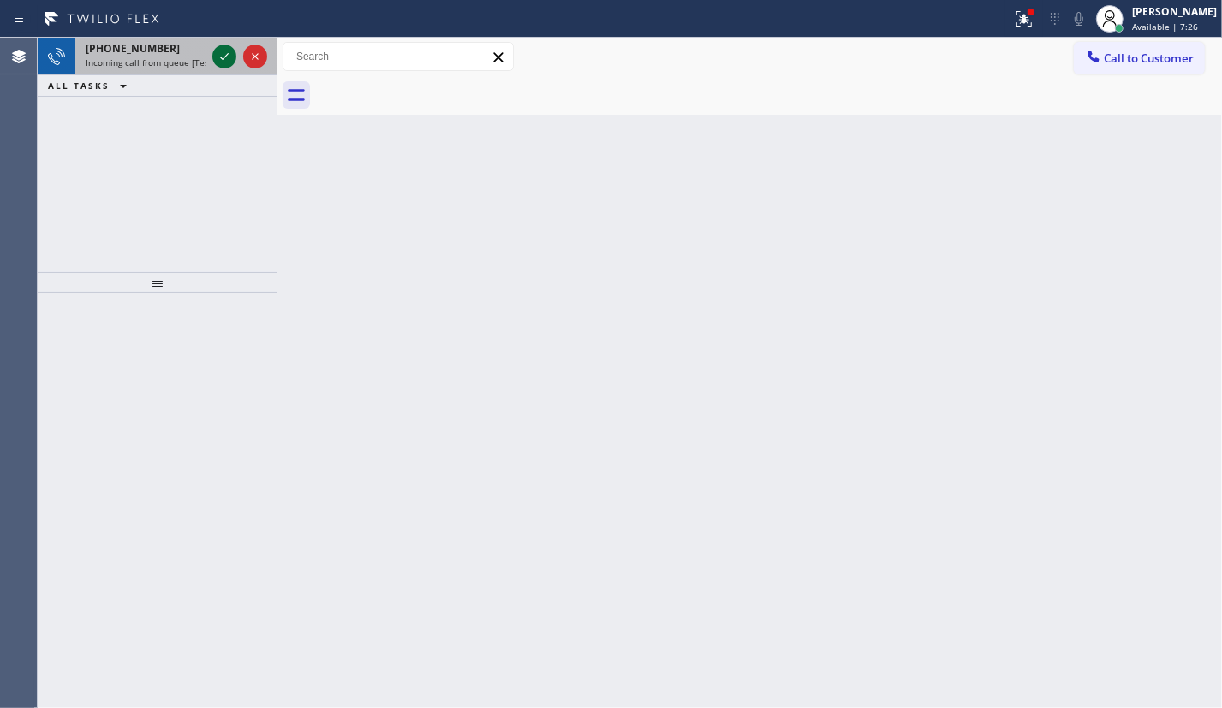
click at [217, 54] on icon at bounding box center [224, 56] width 21 height 21
click at [219, 58] on icon at bounding box center [224, 56] width 21 height 21
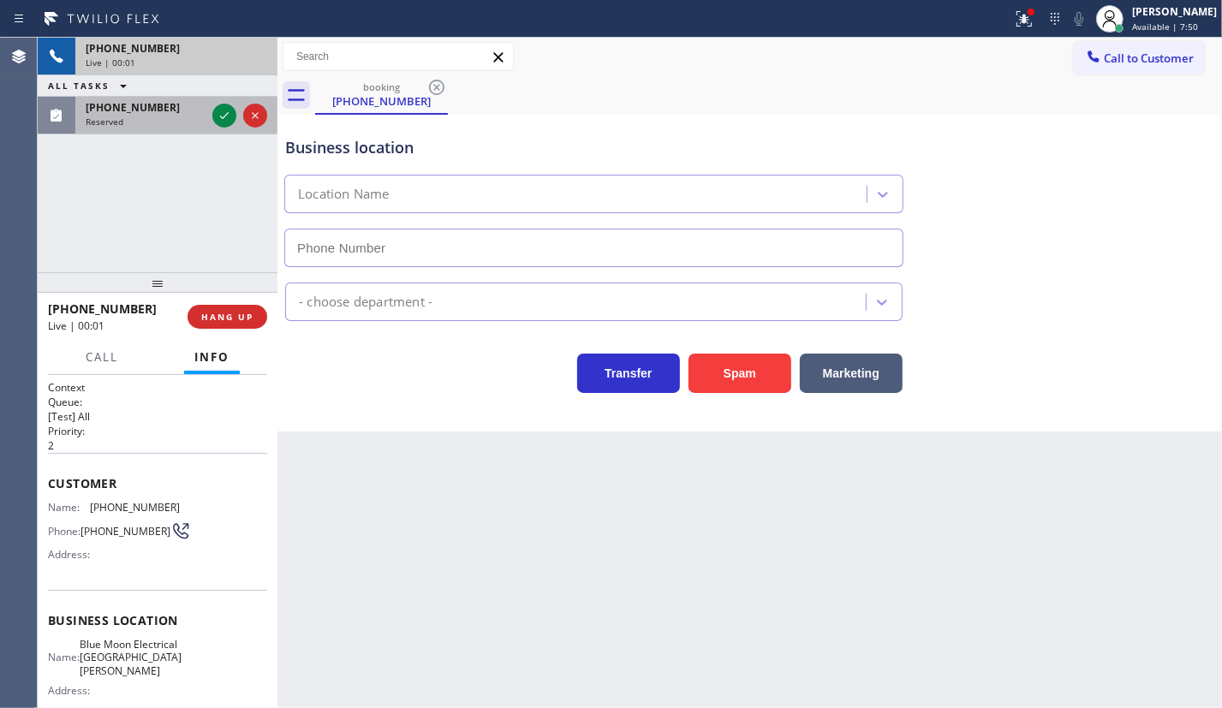
type input "(408) 638-6856"
click at [222, 122] on icon at bounding box center [224, 115] width 21 height 21
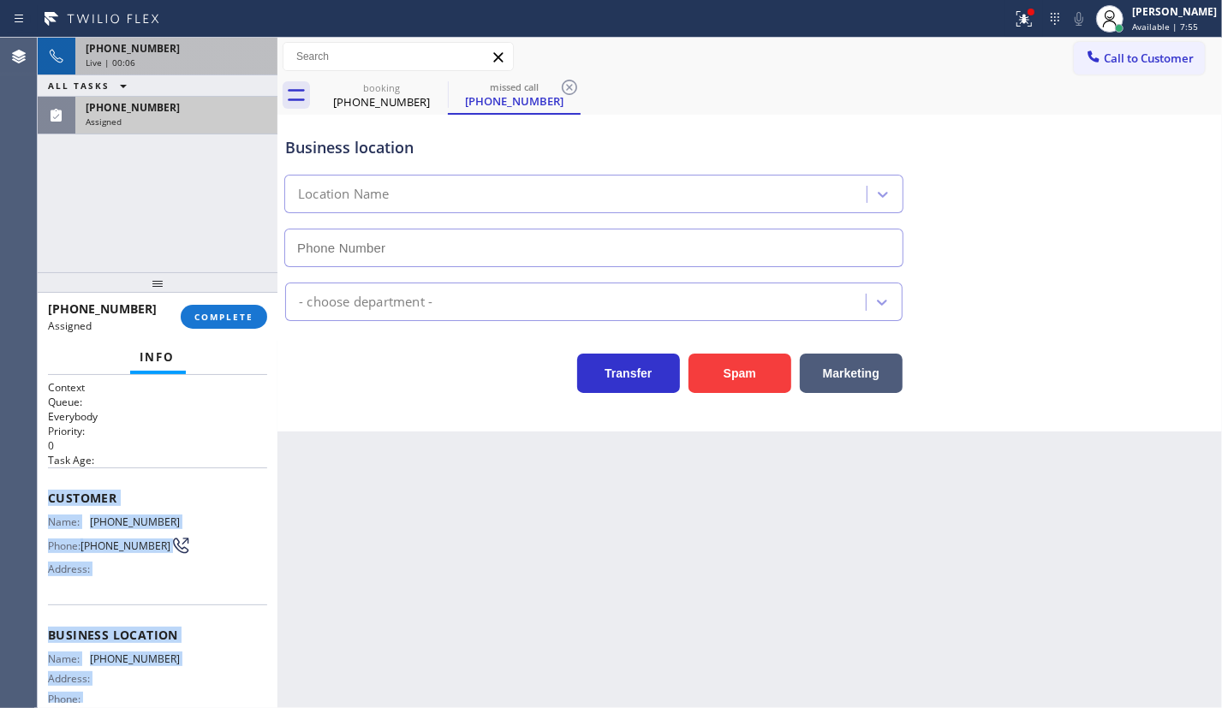
drag, startPoint x: 40, startPoint y: 491, endPoint x: 260, endPoint y: 633, distance: 261.9
click at [244, 707] on html "Status report Issues detected These issues could affect your workflow. Please c…" at bounding box center [611, 354] width 1222 height 708
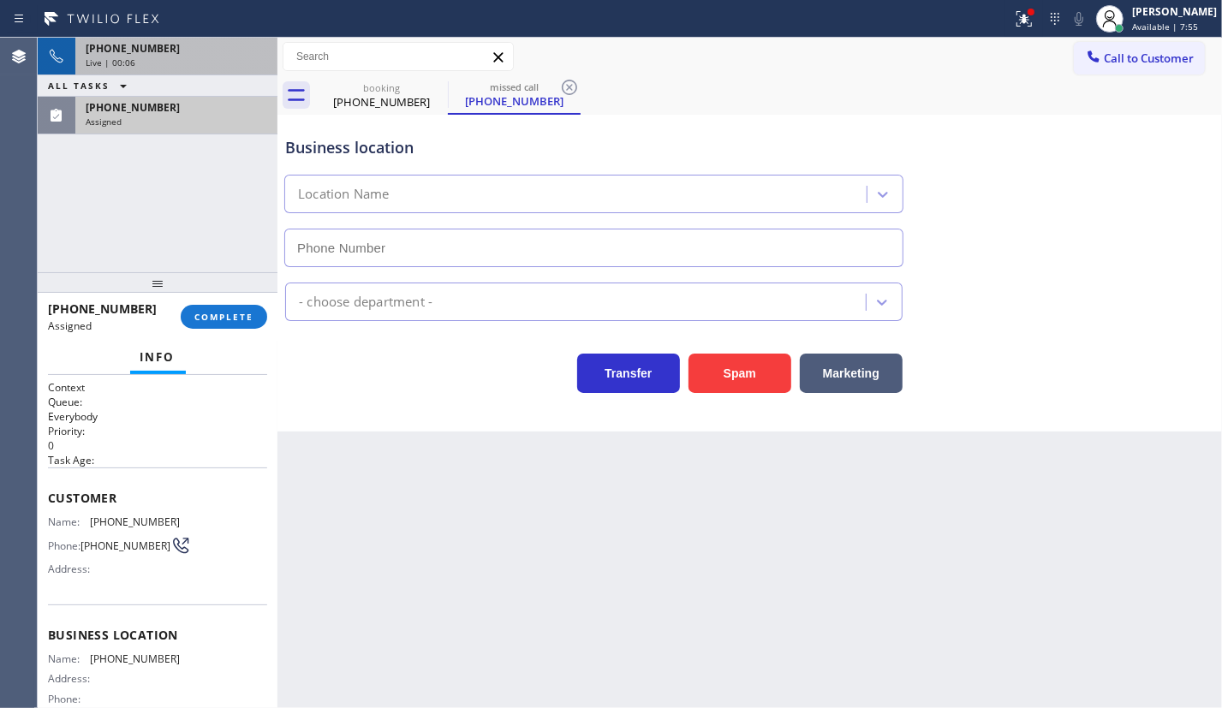
click at [341, 503] on div "Back to Dashboard Change Sender ID Customers Technicians Select a contact Outbo…" at bounding box center [749, 373] width 944 height 670
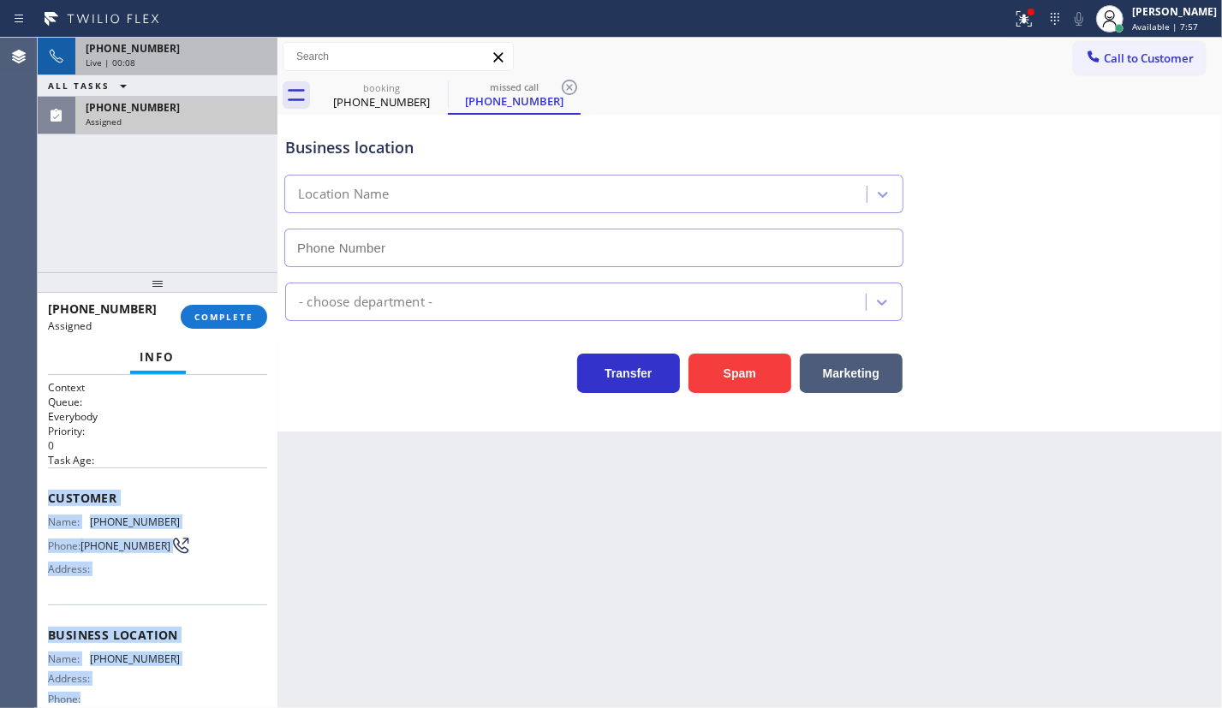
scroll to position [163, 0]
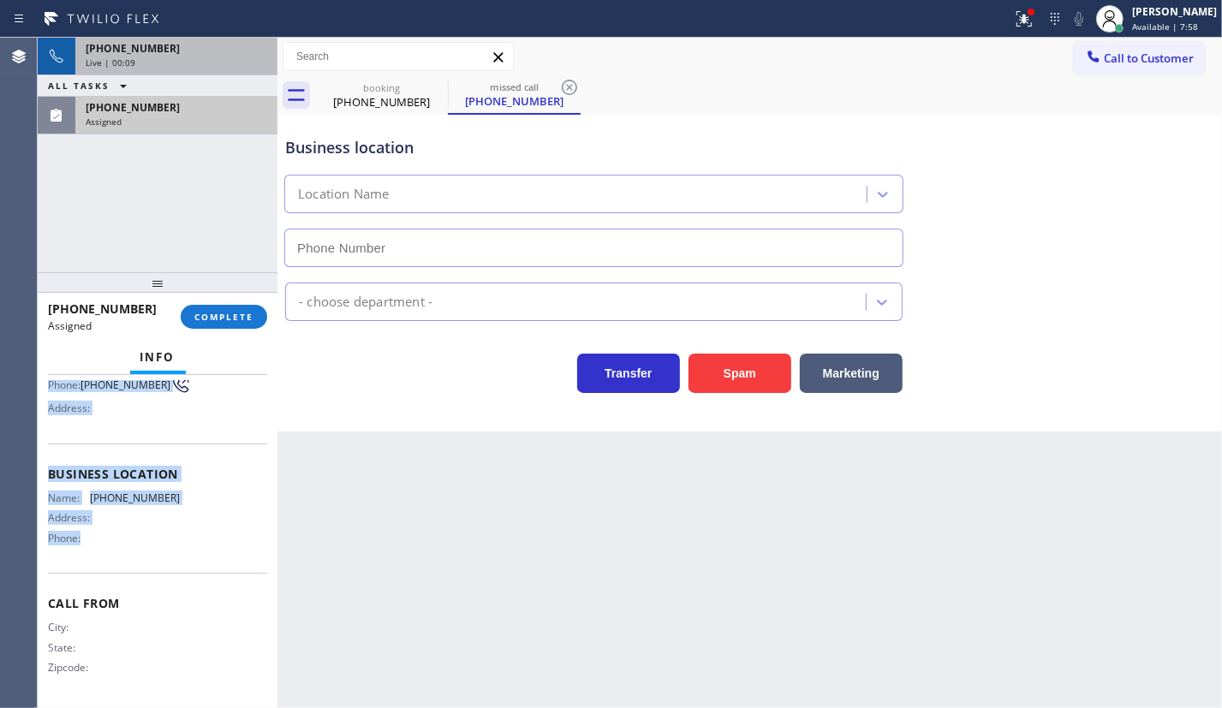
drag, startPoint x: 51, startPoint y: 502, endPoint x: 225, endPoint y: 543, distance: 179.2
click at [225, 543] on div "Context Queue: Everybody Priority: 0 Task Age: Customer Name: (213) 956-4747 Ph…" at bounding box center [158, 541] width 240 height 333
copy div "Customer Name: (213) 956-4747 Phone: (213) 956-4747 Address: Business location …"
click at [232, 320] on span "COMPLETE" at bounding box center [223, 317] width 59 height 12
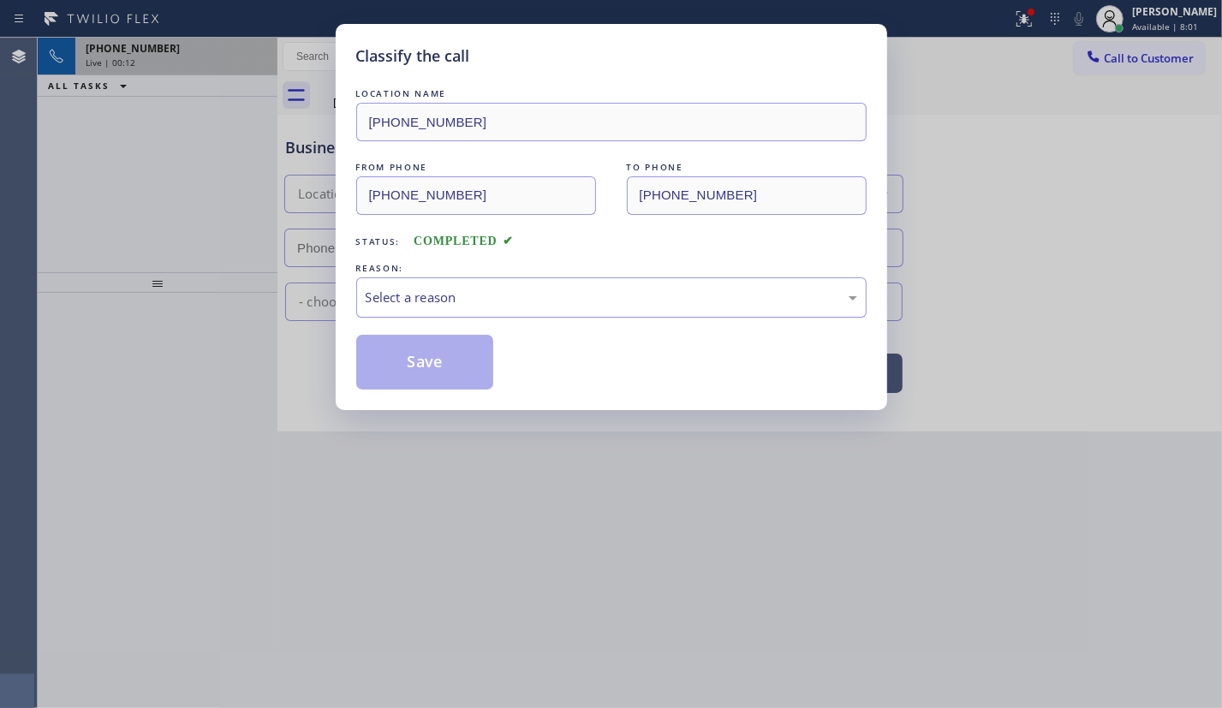
click at [401, 306] on div "Select a reason" at bounding box center [611, 298] width 491 height 20
click at [421, 393] on div "Classify the call LOCATION NAME (323) 639-7360 FROM PHONE (213) 956-4747 TO PHO…" at bounding box center [611, 217] width 551 height 386
drag, startPoint x: 422, startPoint y: 370, endPoint x: 449, endPoint y: 342, distance: 38.1
click at [423, 369] on button "Save" at bounding box center [425, 362] width 138 height 55
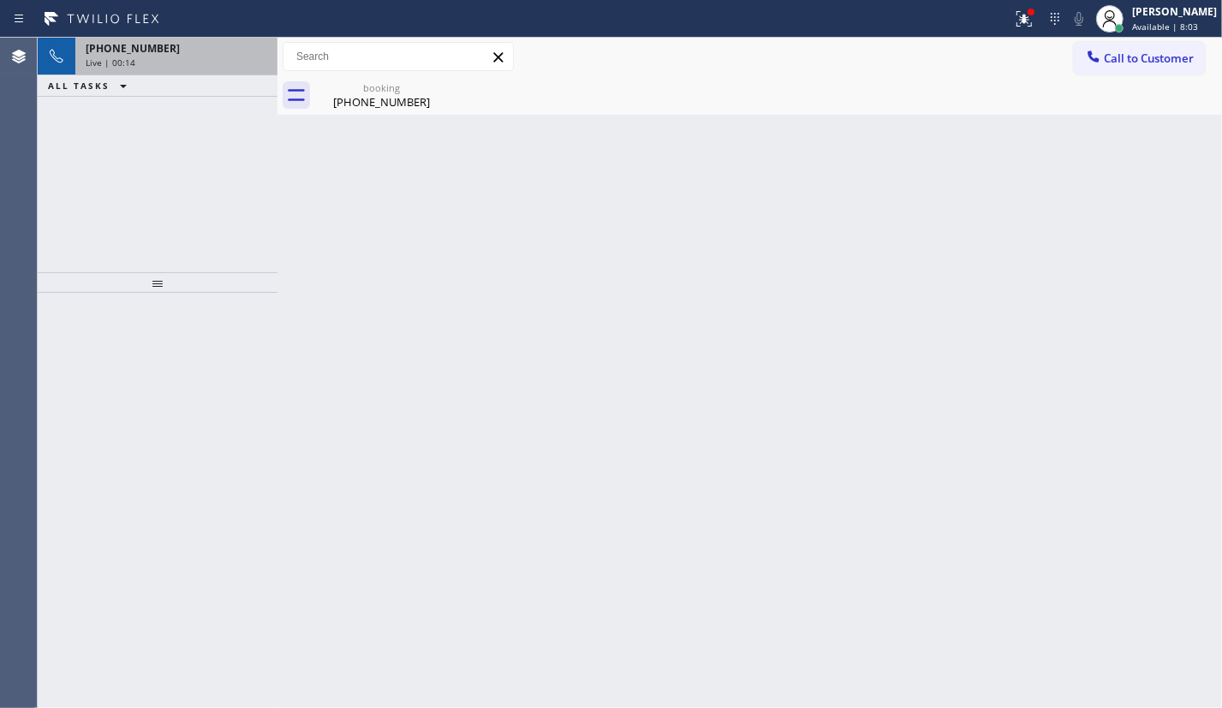
click at [178, 67] on div "Live | 00:14" at bounding box center [176, 62] width 181 height 12
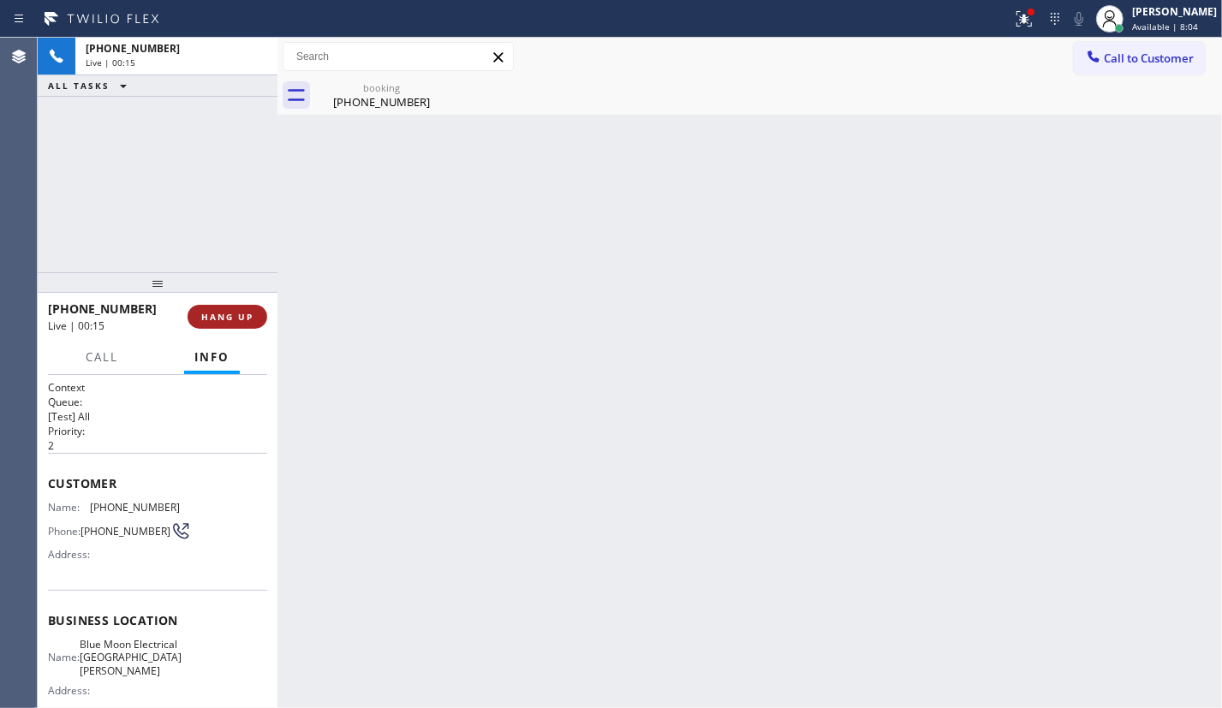
click at [253, 327] on button "HANG UP" at bounding box center [227, 317] width 80 height 24
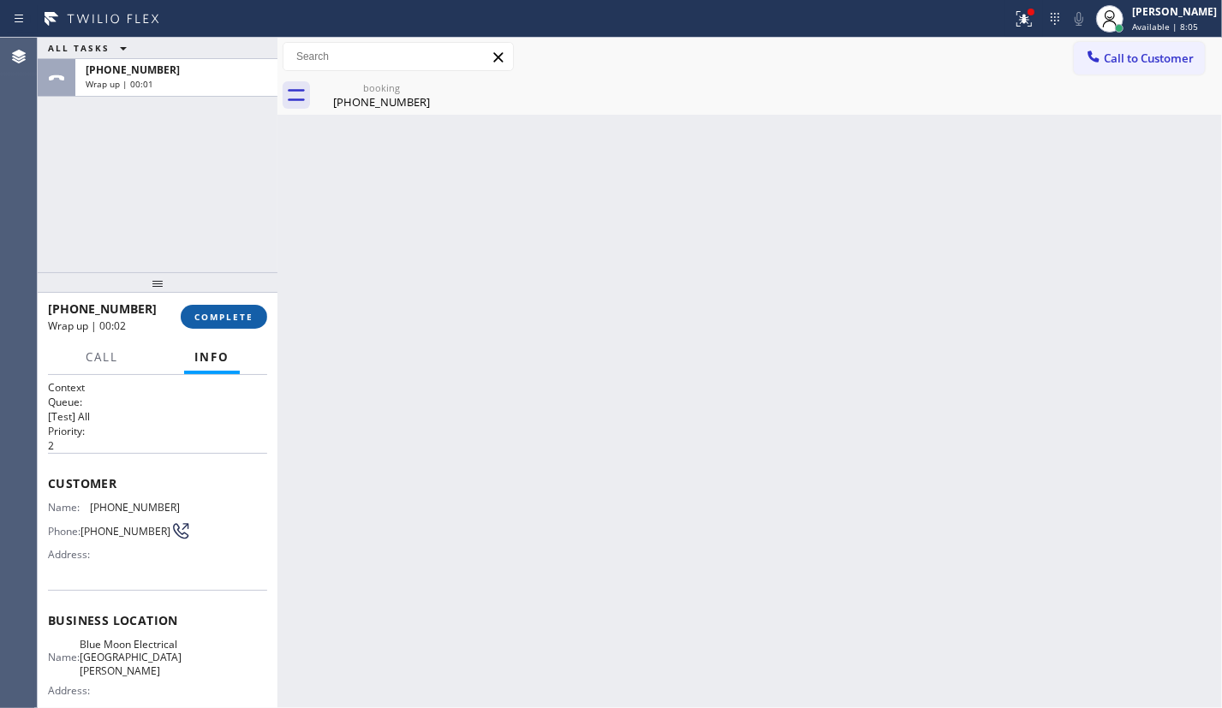
drag, startPoint x: 250, startPoint y: 320, endPoint x: 399, endPoint y: 294, distance: 151.3
click at [249, 320] on span "COMPLETE" at bounding box center [223, 317] width 59 height 12
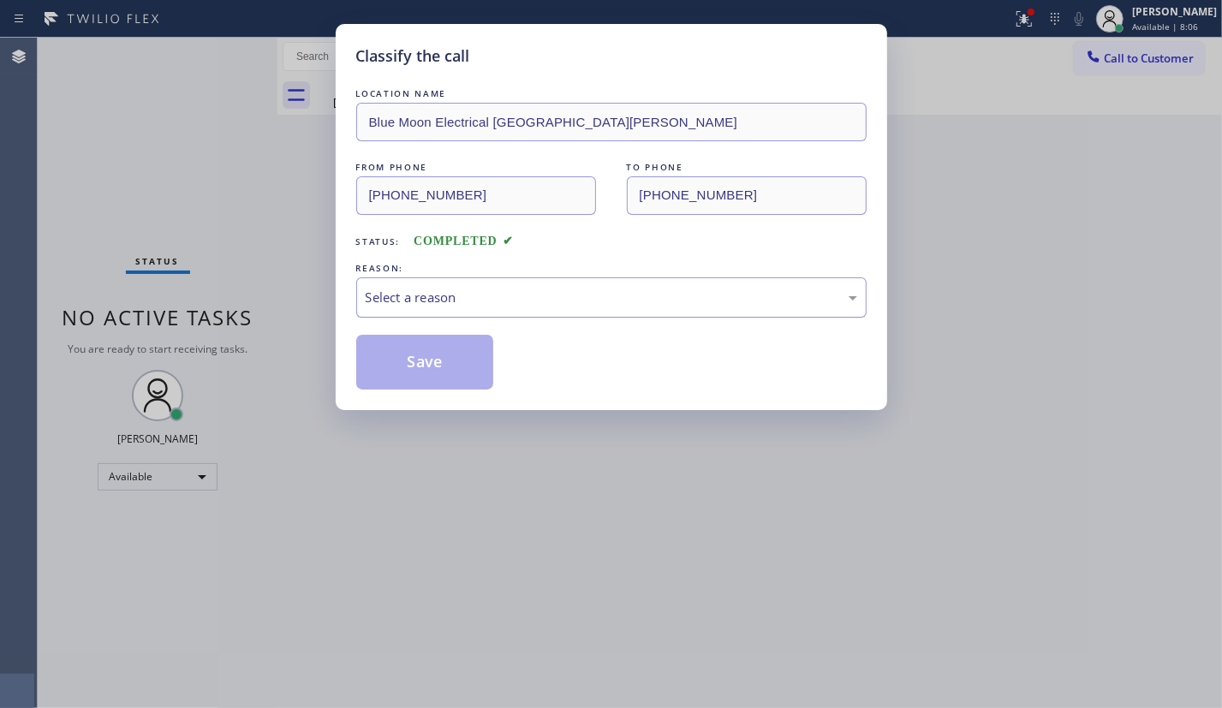
click at [450, 310] on div "Select a reason" at bounding box center [611, 297] width 510 height 40
click at [427, 373] on button "Save" at bounding box center [425, 362] width 138 height 55
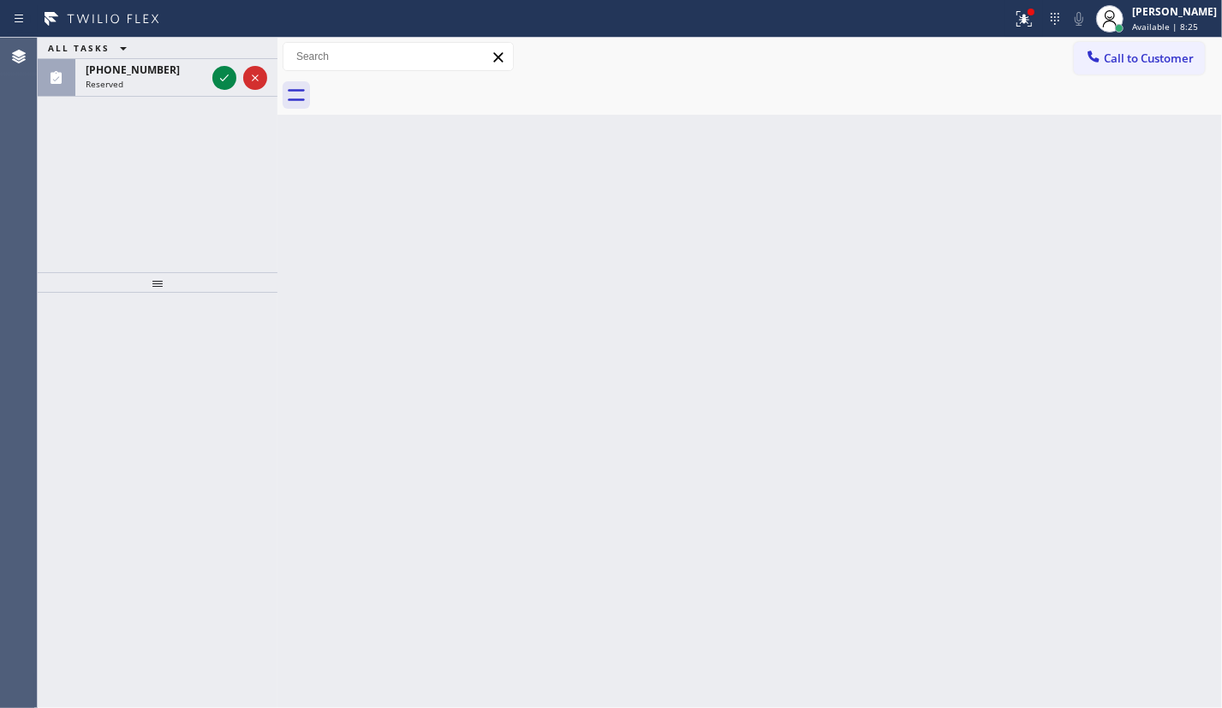
drag, startPoint x: 214, startPoint y: 85, endPoint x: 233, endPoint y: 114, distance: 34.7
click at [214, 85] on icon at bounding box center [224, 78] width 21 height 21
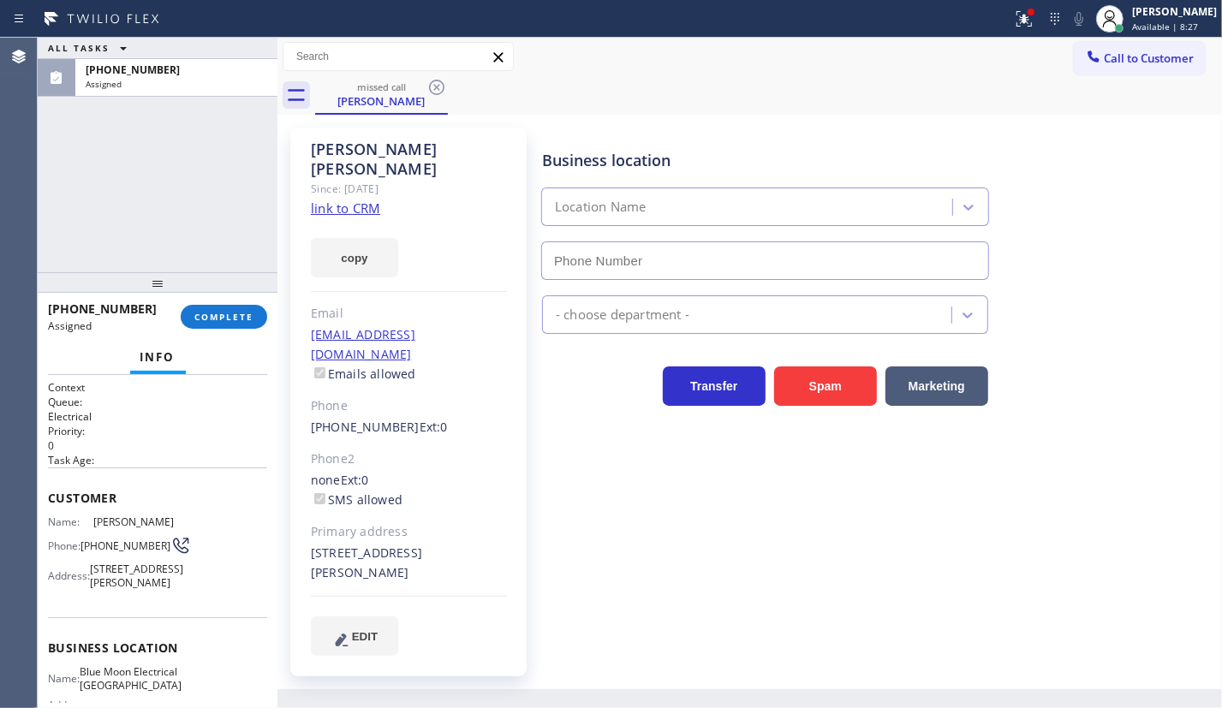
type input "(818) 532-5473"
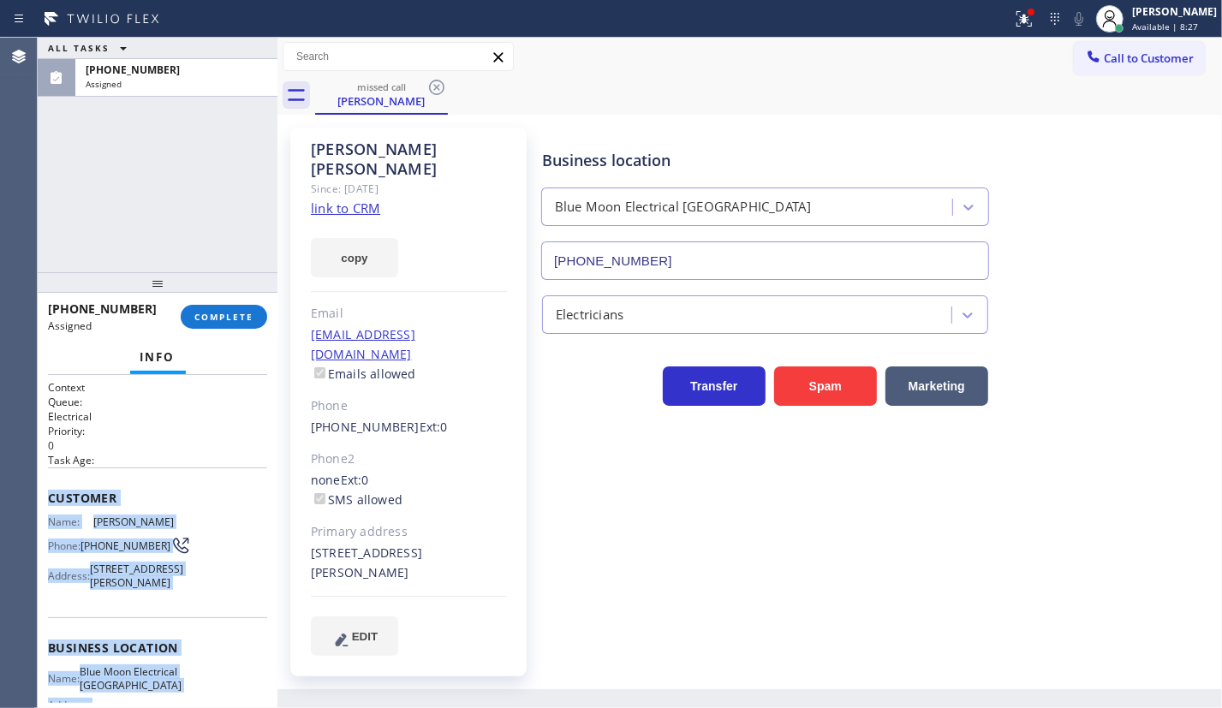
scroll to position [229, 0]
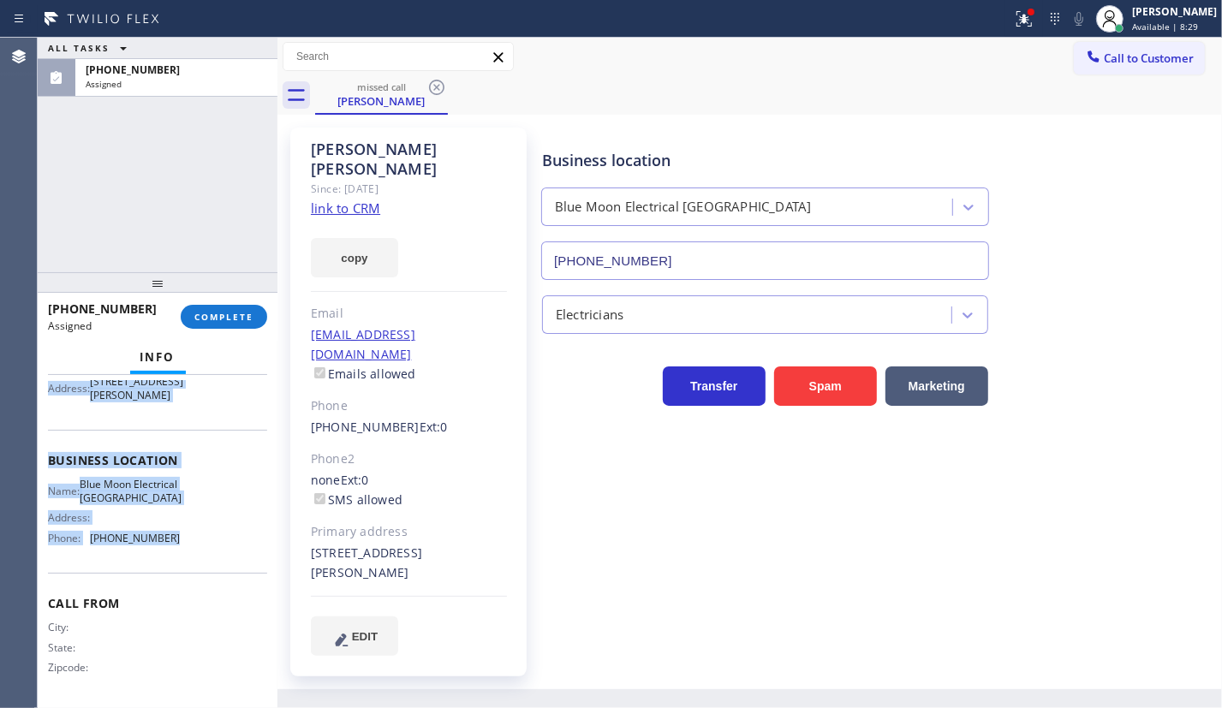
drag, startPoint x: 47, startPoint y: 487, endPoint x: 197, endPoint y: 548, distance: 161.7
click at [197, 548] on div "Context Queue: Electrical Priority: 0 Task Age: Customer Name: John Vargas Phon…" at bounding box center [157, 448] width 219 height 510
copy div "Customer Name: John Vargas Phone: (415) 652-8147 Address: 12144 Blix St, North …"
drag, startPoint x: 223, startPoint y: 317, endPoint x: 367, endPoint y: 317, distance: 143.8
click at [224, 317] on span "COMPLETE" at bounding box center [223, 317] width 59 height 12
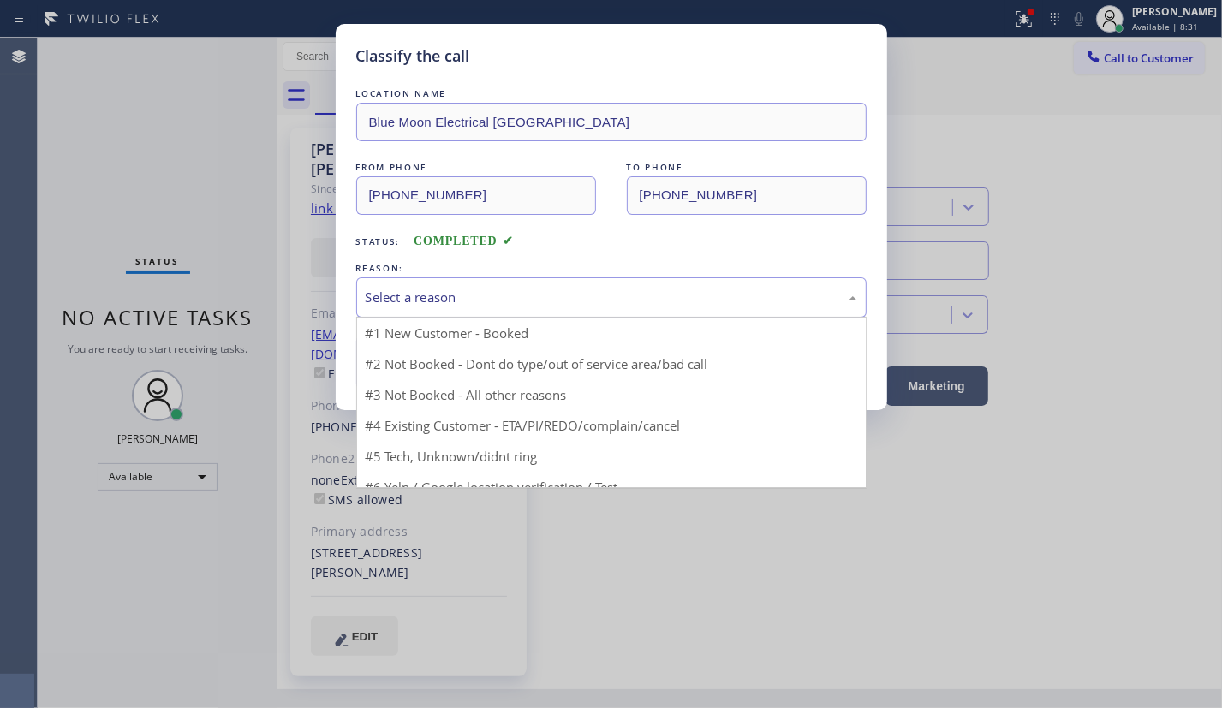
click at [443, 300] on div "Select a reason" at bounding box center [611, 298] width 491 height 20
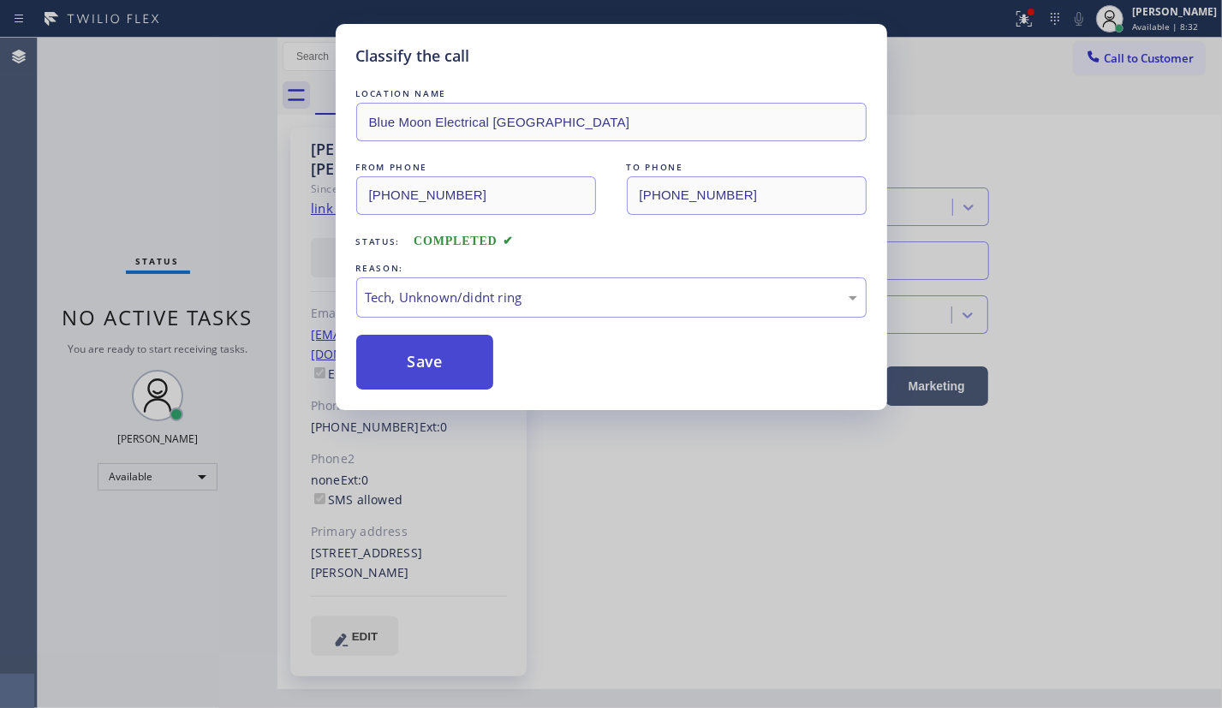
drag, startPoint x: 442, startPoint y: 360, endPoint x: 660, endPoint y: 390, distance: 220.3
click at [443, 360] on button "Save" at bounding box center [425, 362] width 138 height 55
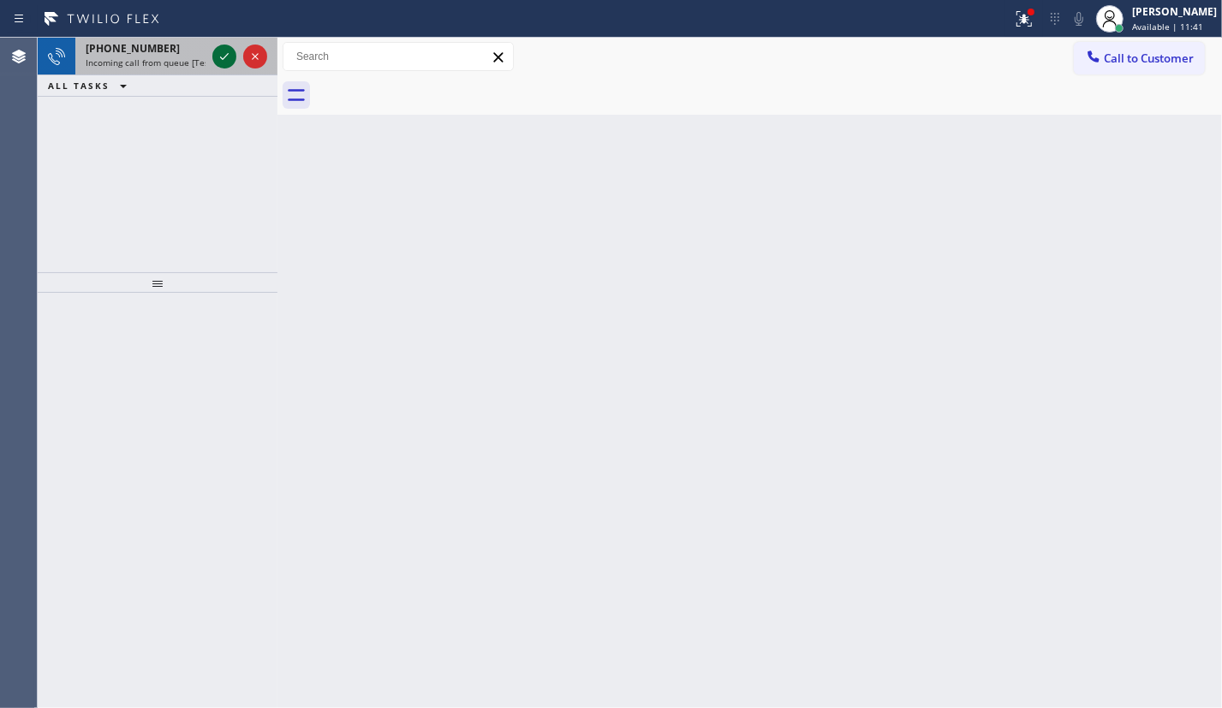
click at [226, 57] on icon at bounding box center [224, 56] width 21 height 21
click at [225, 58] on icon at bounding box center [224, 56] width 21 height 21
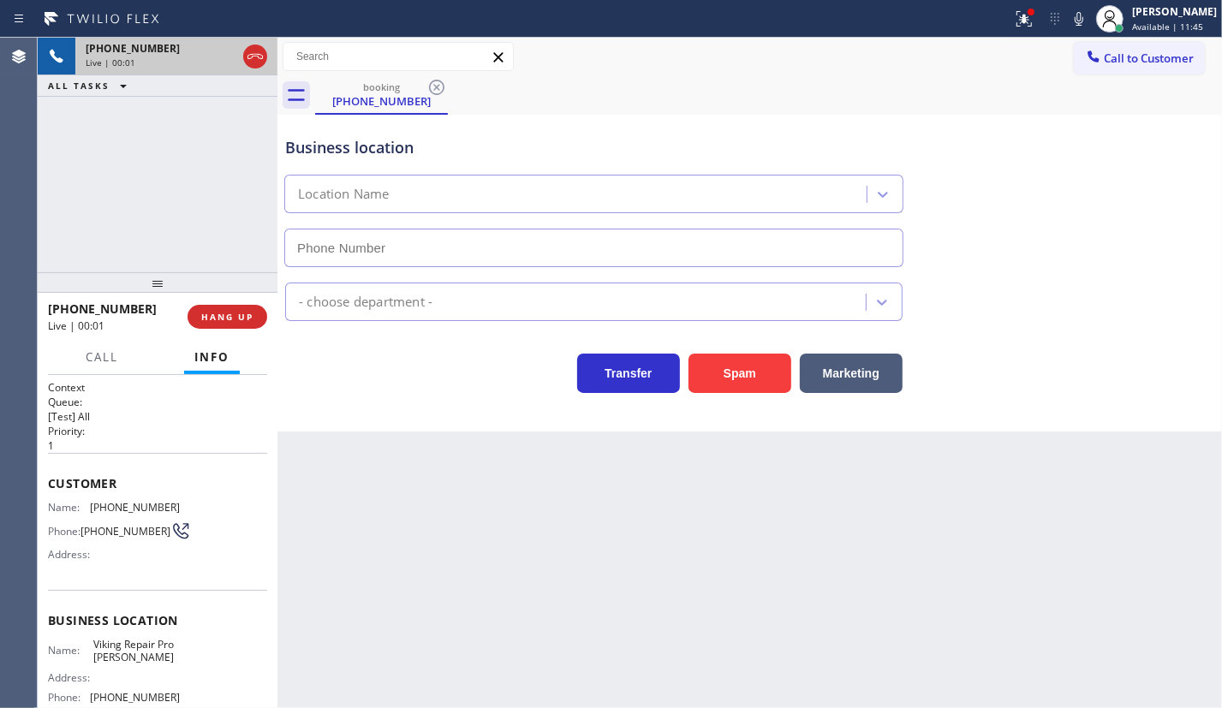
type input "(503) 694-4818"
click at [134, 649] on span "Viking Repair Pro Gresham" at bounding box center [136, 651] width 86 height 27
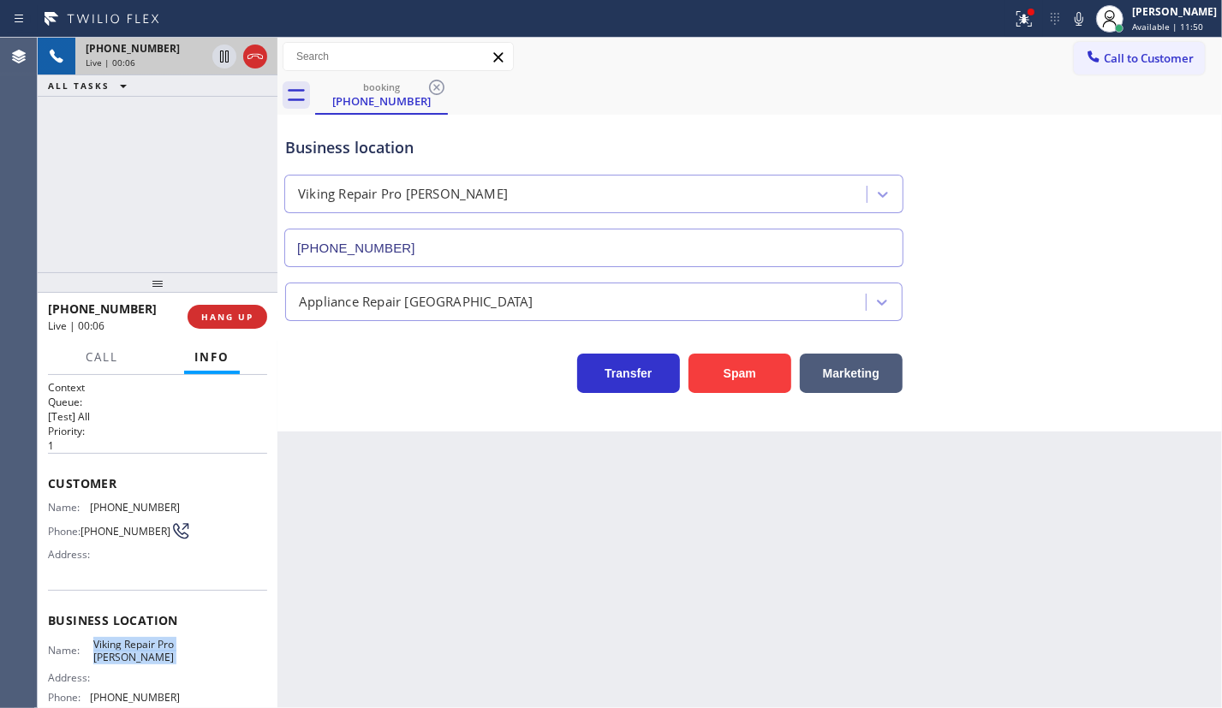
click at [134, 649] on span "Viking Repair Pro Gresham" at bounding box center [136, 651] width 86 height 27
copy span "Viking Repair Pro Gresham"
click at [465, 249] on input "(503) 694-4818" at bounding box center [593, 248] width 619 height 39
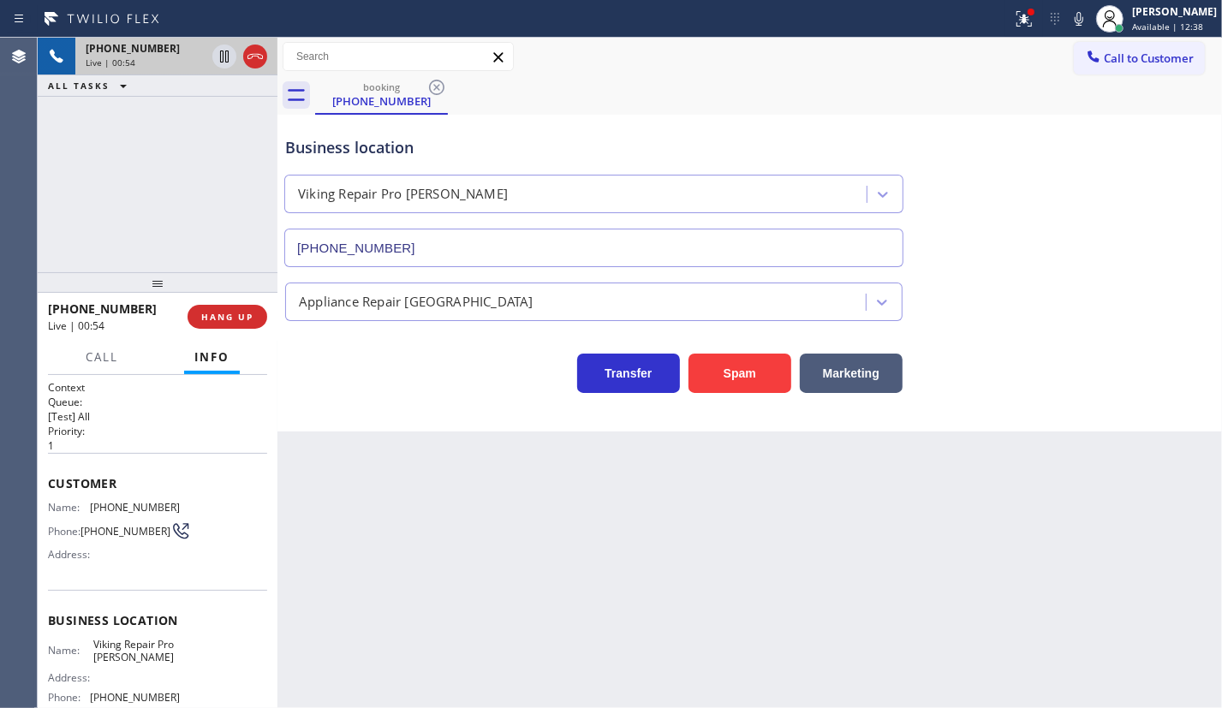
click at [98, 514] on div "Name: (971) 235-3365 Phone: (971) 235-3365 Address:" at bounding box center [114, 535] width 132 height 68
click at [100, 512] on div "Name: (971) 235-3365 Phone: (971) 235-3365 Address:" at bounding box center [114, 535] width 132 height 68
click at [101, 512] on div "Name: (971) 235-3365 Phone: (971) 235-3365 Address:" at bounding box center [114, 535] width 132 height 68
copy span "(971) 235-3365"
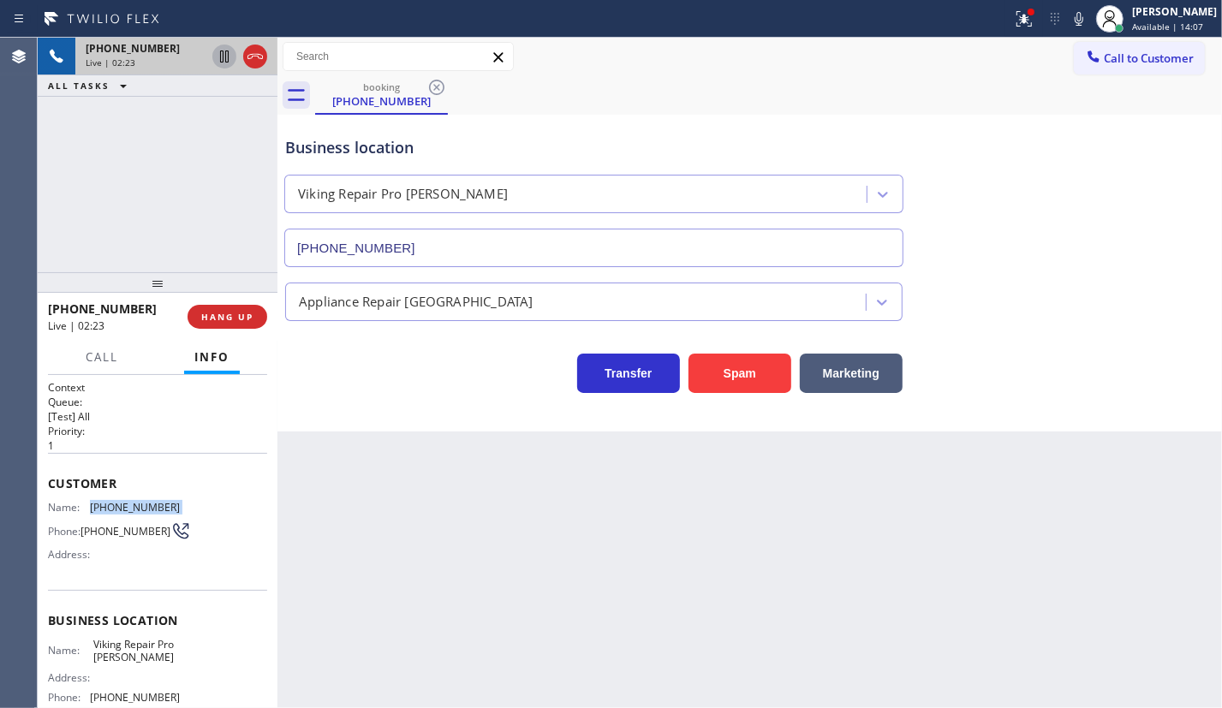
click at [223, 54] on icon at bounding box center [224, 56] width 21 height 21
click at [1083, 17] on icon at bounding box center [1078, 19] width 9 height 14
click at [223, 56] on icon at bounding box center [224, 56] width 21 height 21
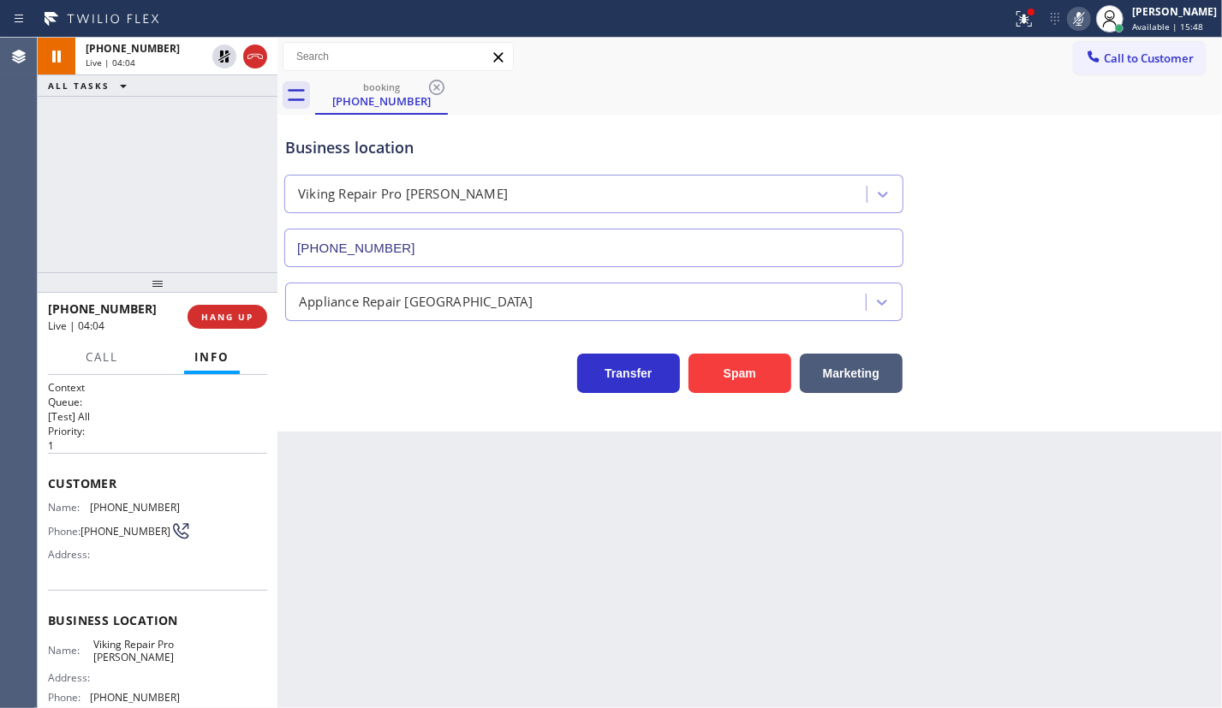
click at [1113, 264] on div "Business location Viking Repair Pro Gresham (503) 694-4818" at bounding box center [750, 189] width 936 height 155
click at [1089, 19] on icon at bounding box center [1078, 19] width 21 height 21
click at [86, 360] on span "Call" at bounding box center [102, 356] width 33 height 15
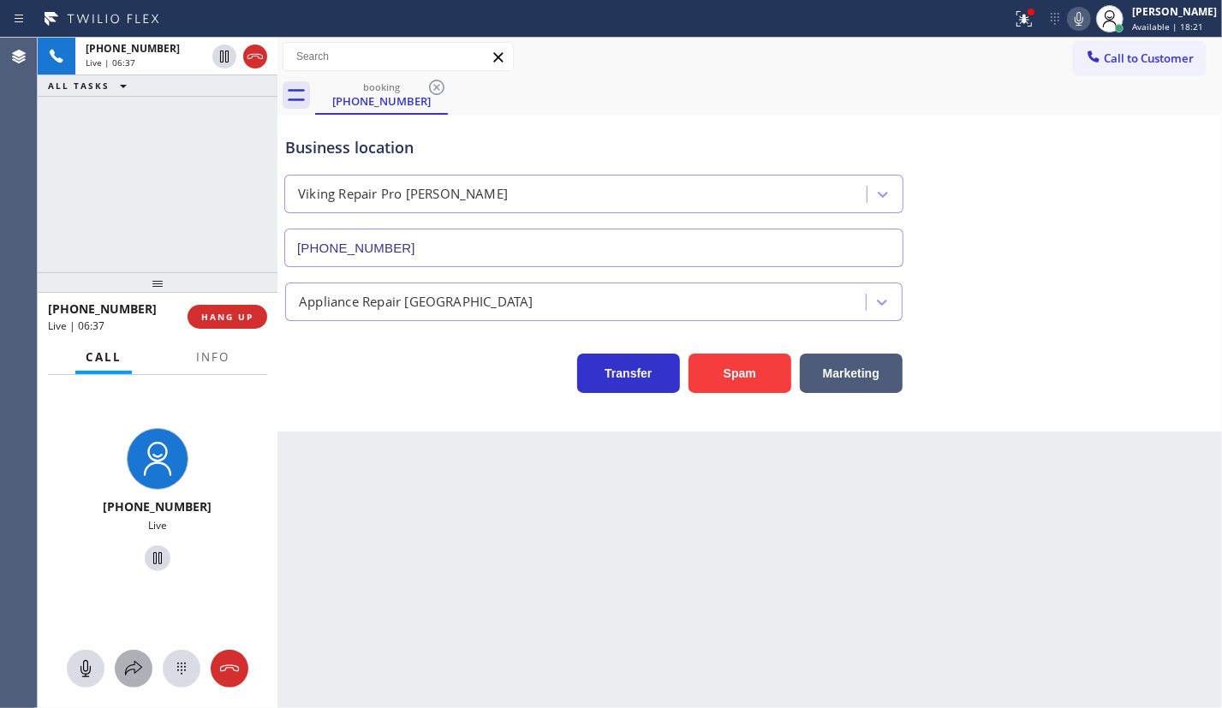
click at [122, 664] on div at bounding box center [134, 668] width 38 height 21
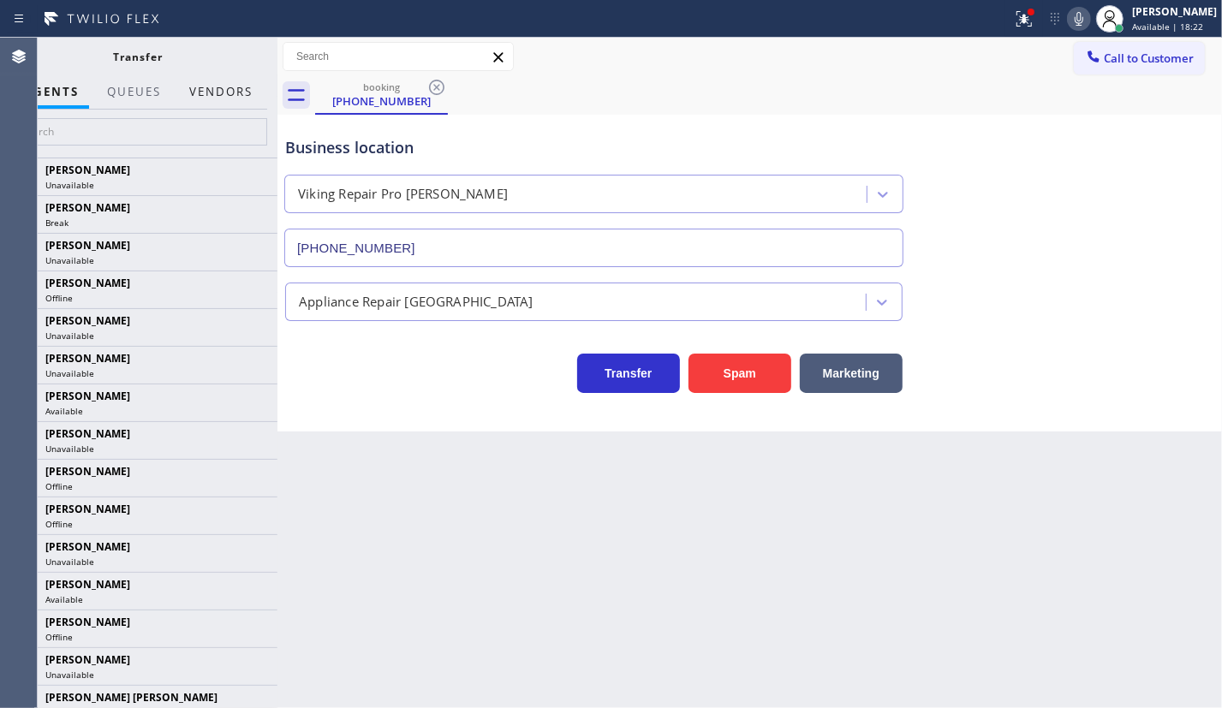
click at [225, 90] on button "Vendors" at bounding box center [221, 91] width 84 height 33
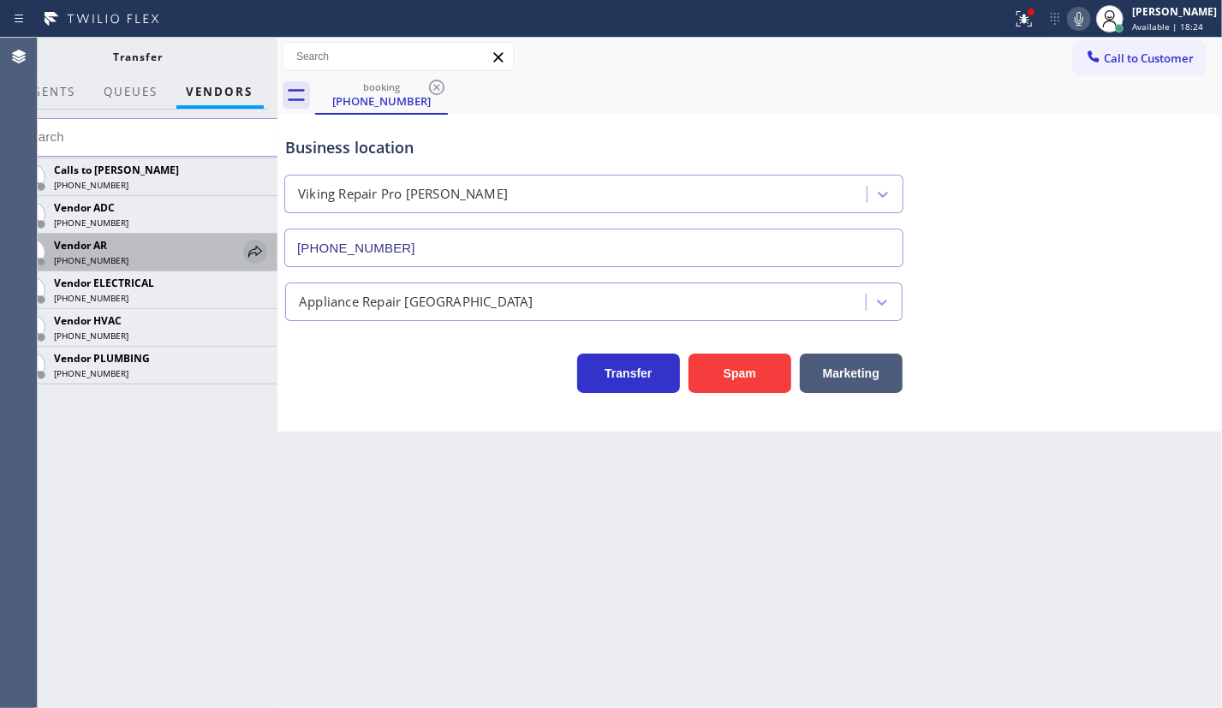
drag, startPoint x: 253, startPoint y: 248, endPoint x: 350, endPoint y: 241, distance: 97.0
click at [0, 0] on icon at bounding box center [0, 0] width 0 height 0
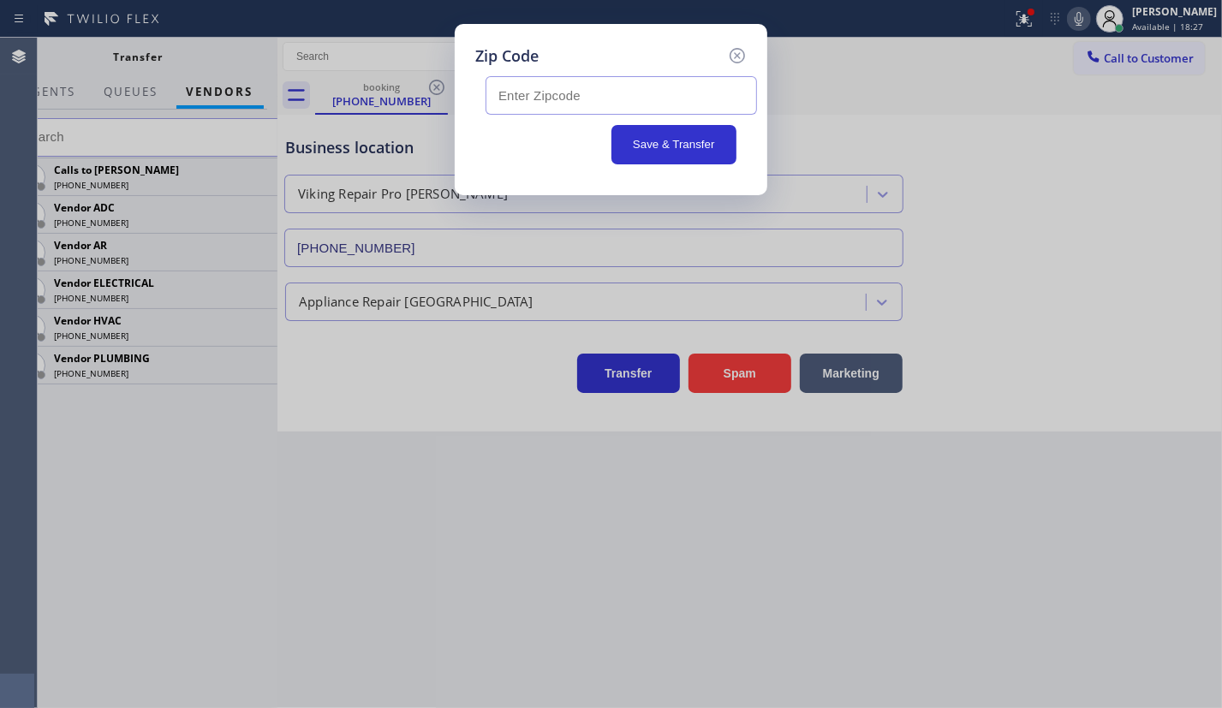
click at [580, 82] on input "text" at bounding box center [620, 95] width 271 height 39
paste input "97080"
type input "97080"
drag, startPoint x: 639, startPoint y: 138, endPoint x: 767, endPoint y: 146, distance: 128.7
click at [642, 139] on button "Save & Transfer" at bounding box center [674, 144] width 126 height 39
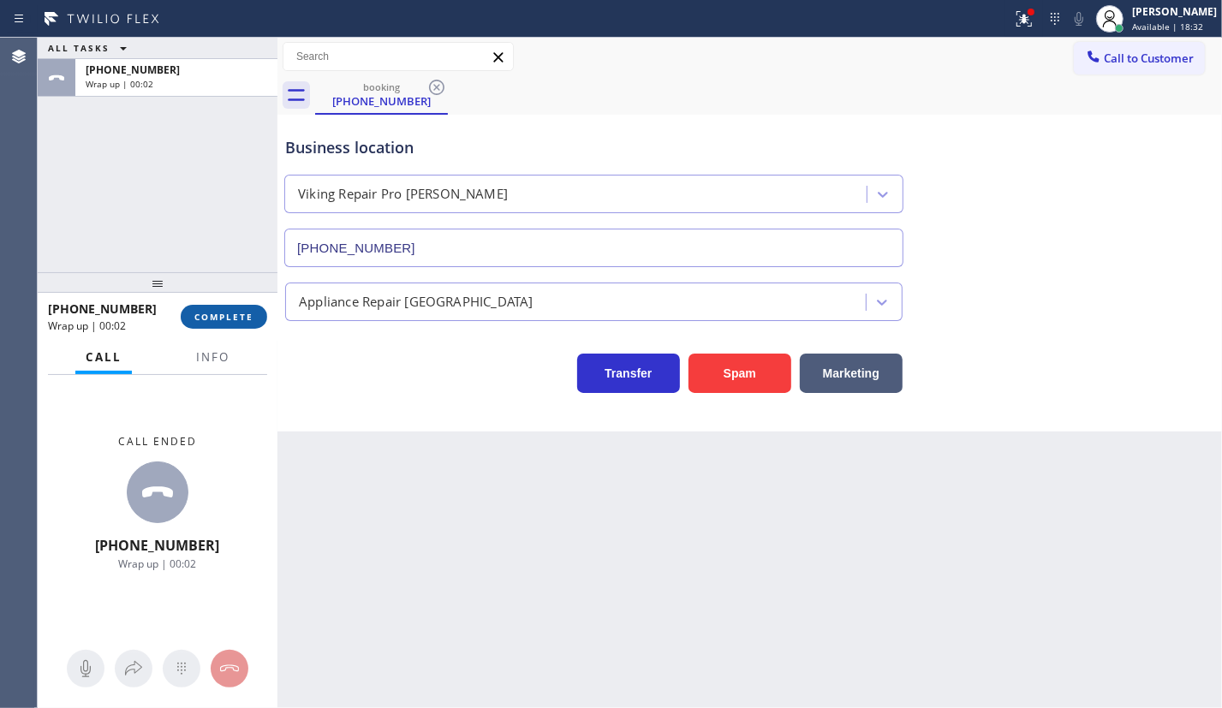
click at [218, 323] on button "COMPLETE" at bounding box center [224, 317] width 86 height 24
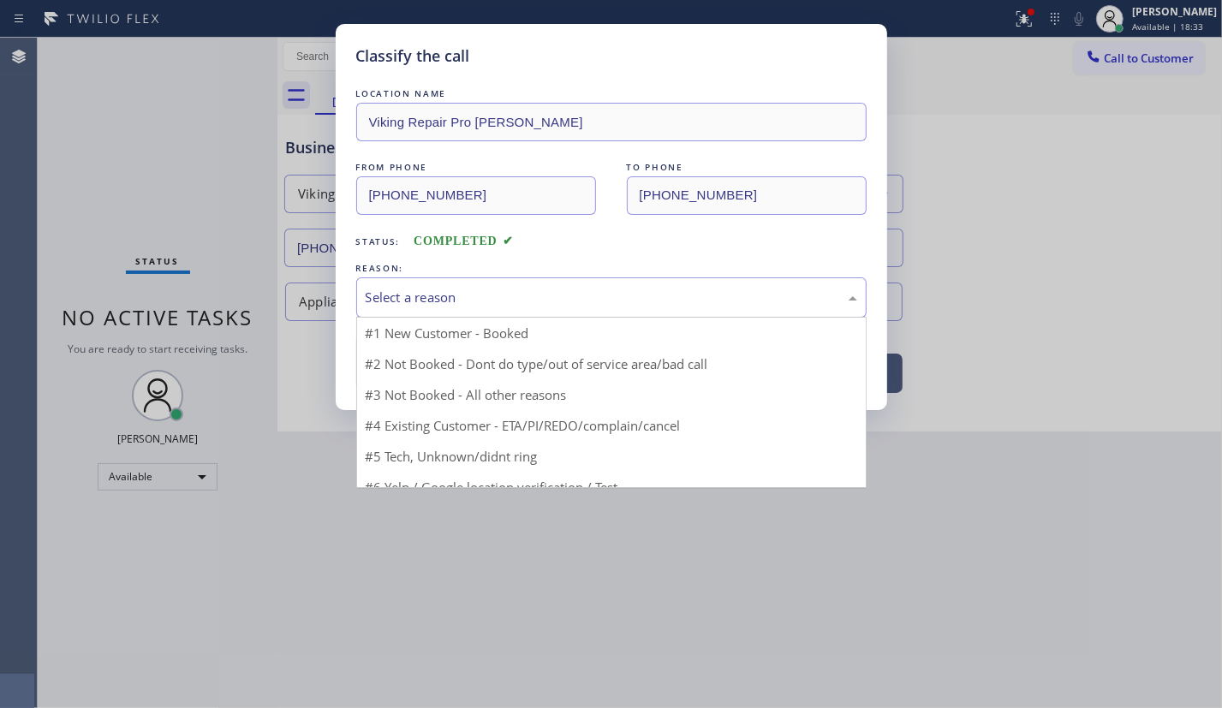
click at [508, 297] on div "Select a reason" at bounding box center [611, 298] width 491 height 20
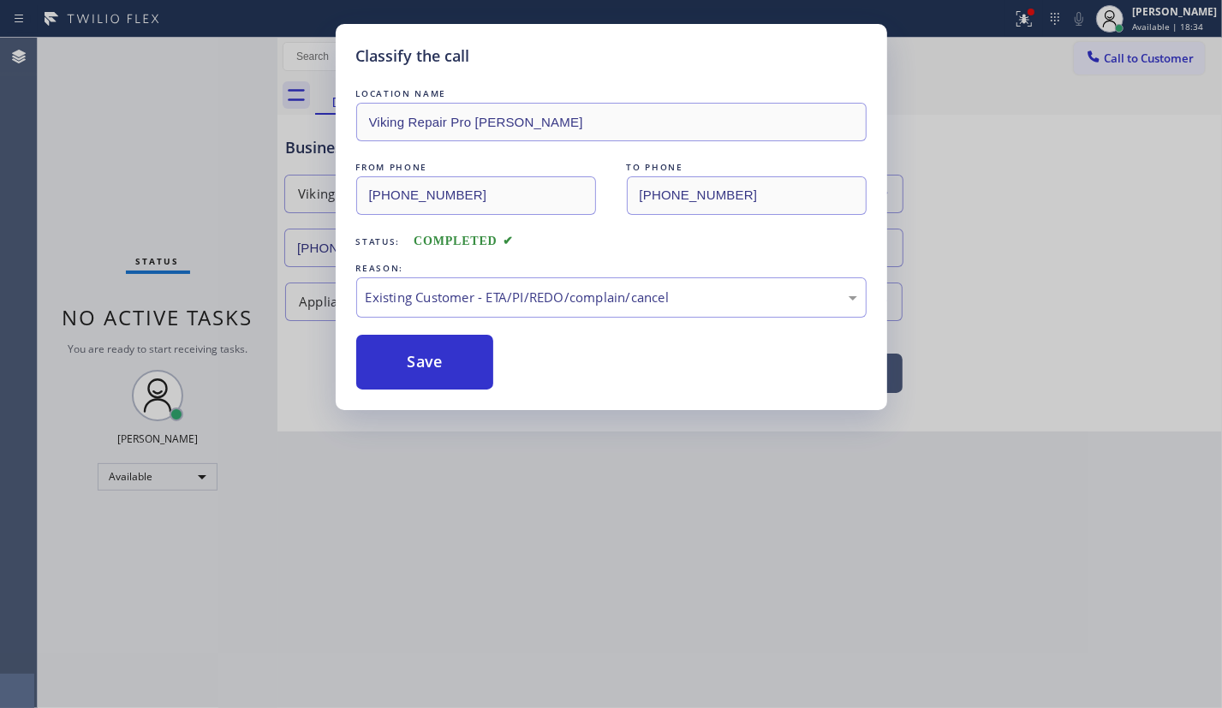
click at [483, 317] on div "LOCATION NAME Viking Repair Pro Gresham FROM PHONE (971) 235-3365 TO PHONE (503…" at bounding box center [611, 237] width 510 height 305
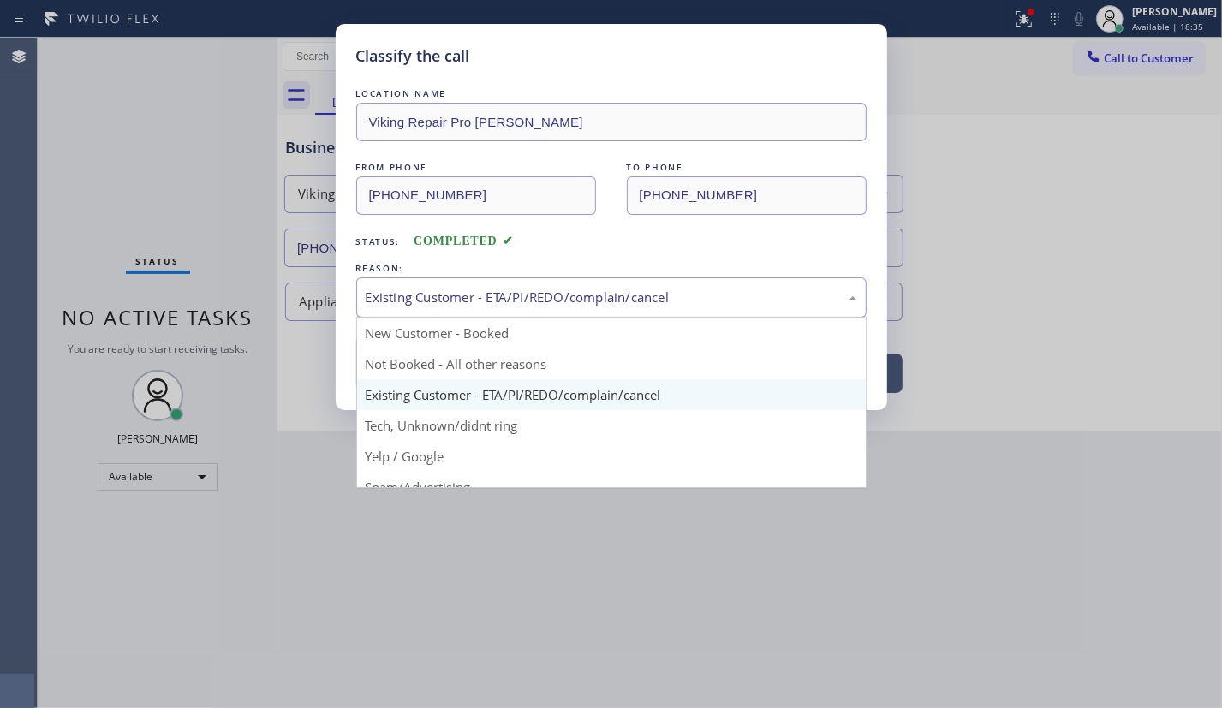
drag, startPoint x: 480, startPoint y: 286, endPoint x: 474, endPoint y: 304, distance: 18.9
click at [480, 289] on div "Existing Customer - ETA/PI/REDO/complain/cancel" at bounding box center [611, 298] width 491 height 20
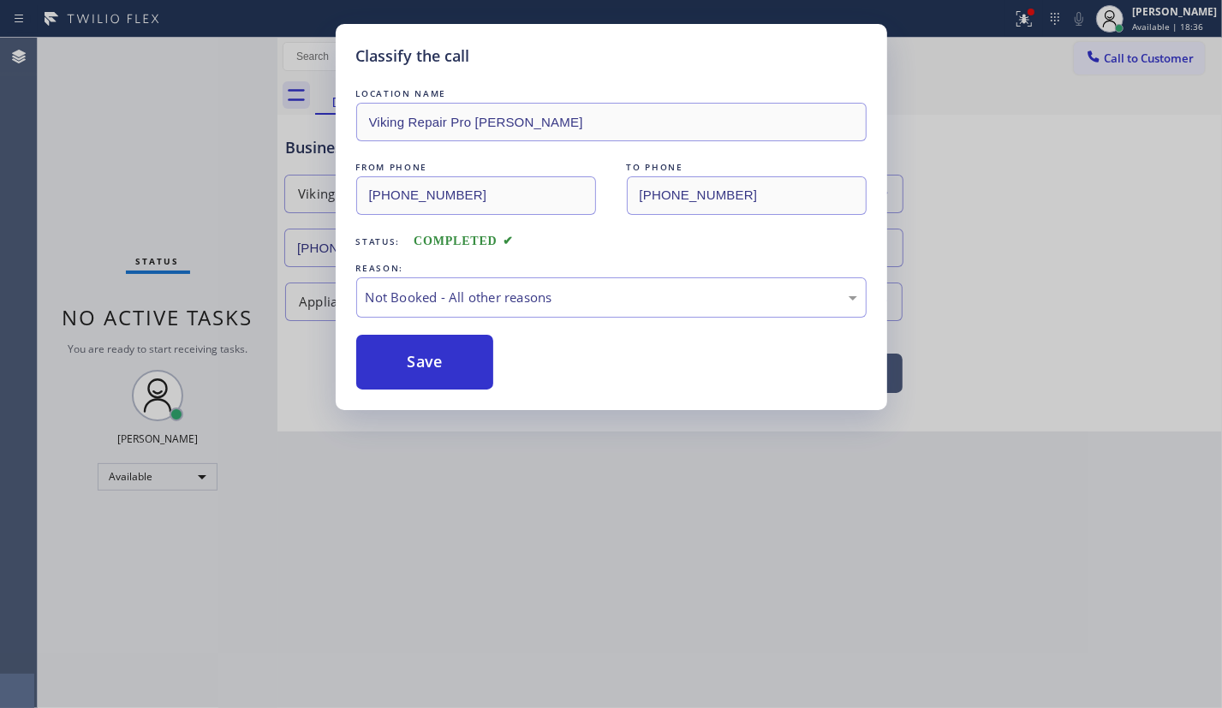
drag, startPoint x: 446, startPoint y: 366, endPoint x: 590, endPoint y: 271, distance: 172.4
click at [445, 367] on button "Save" at bounding box center [425, 362] width 138 height 55
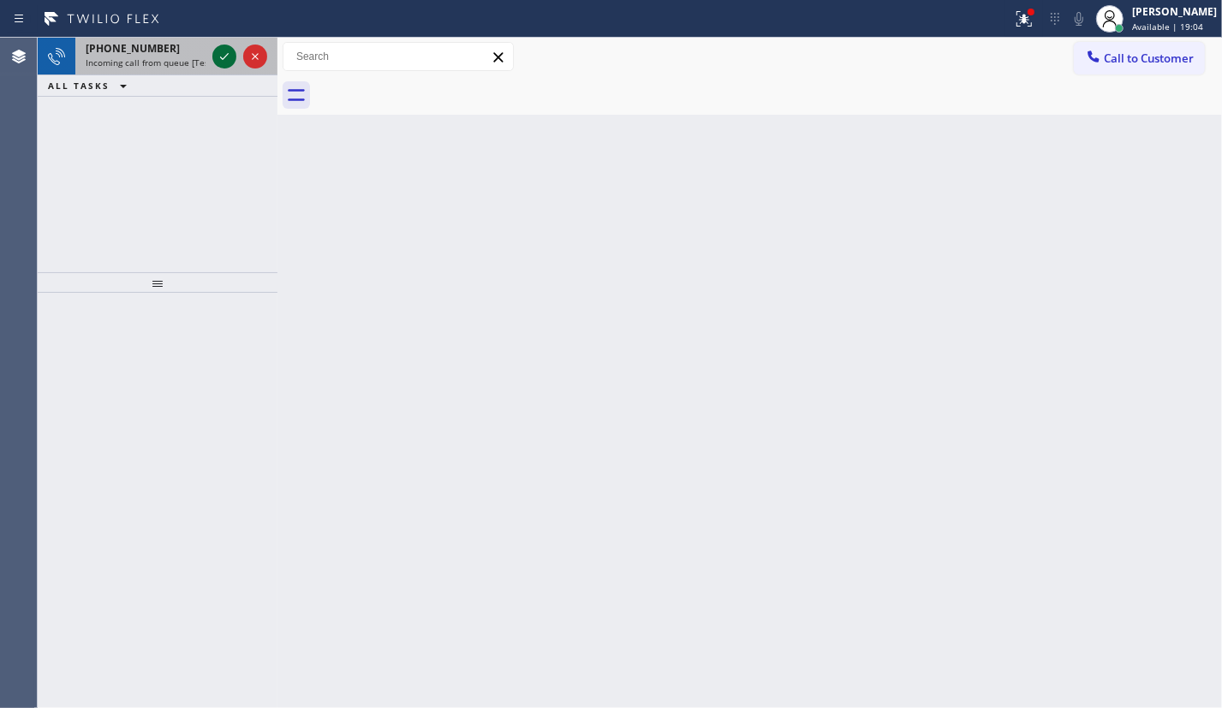
click at [221, 55] on icon at bounding box center [224, 56] width 21 height 21
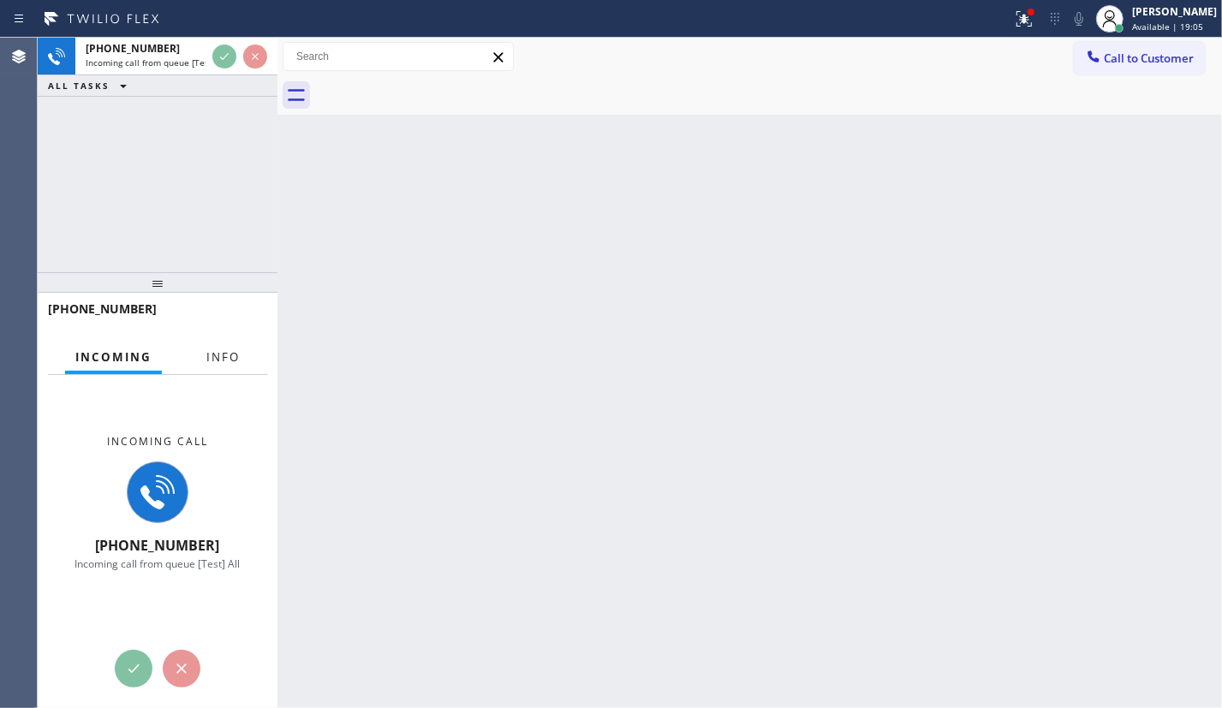
click at [207, 346] on button "Info" at bounding box center [223, 357] width 54 height 33
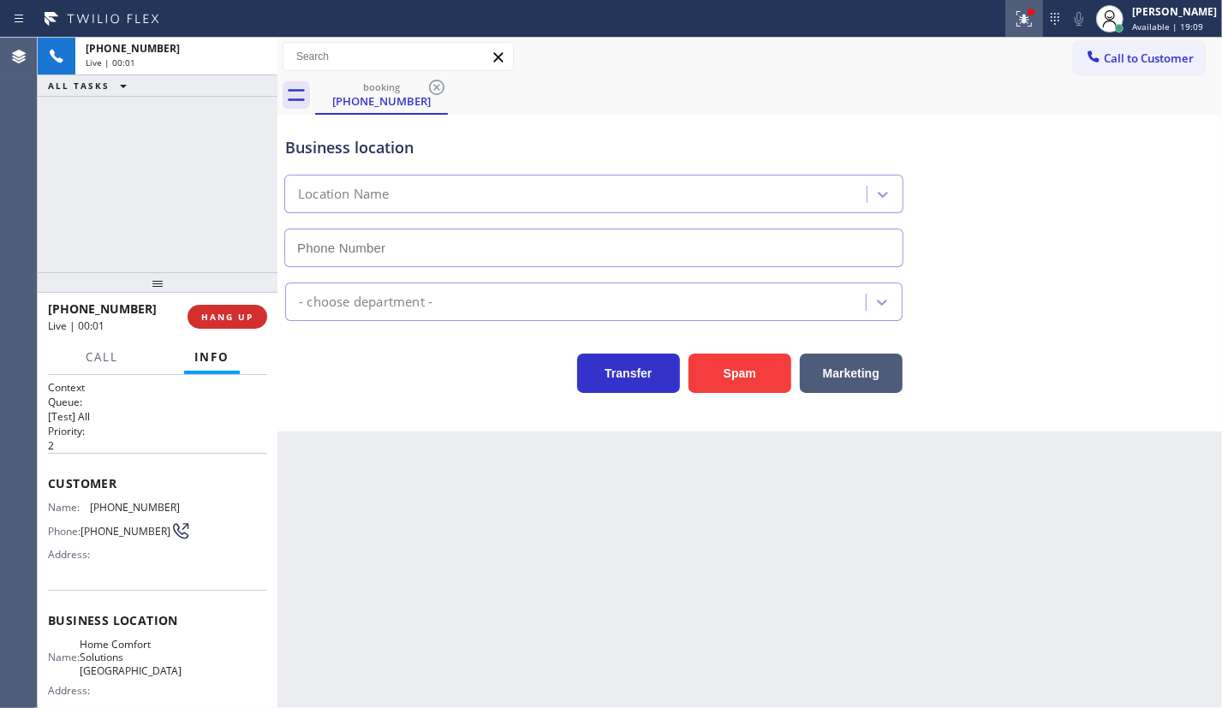
type input "(562) 393-6434"
drag, startPoint x: 230, startPoint y: 324, endPoint x: 652, endPoint y: 291, distance: 423.3
click at [230, 325] on button "HANG UP" at bounding box center [227, 317] width 80 height 24
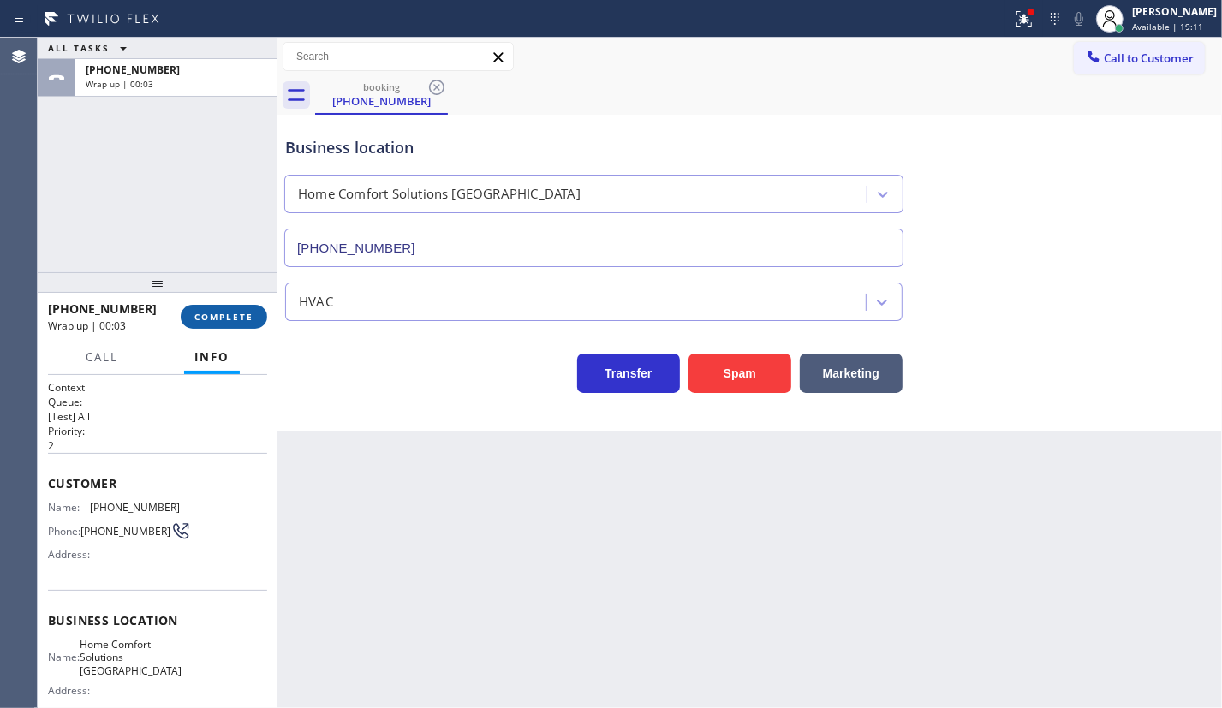
click at [231, 314] on span "COMPLETE" at bounding box center [223, 317] width 59 height 12
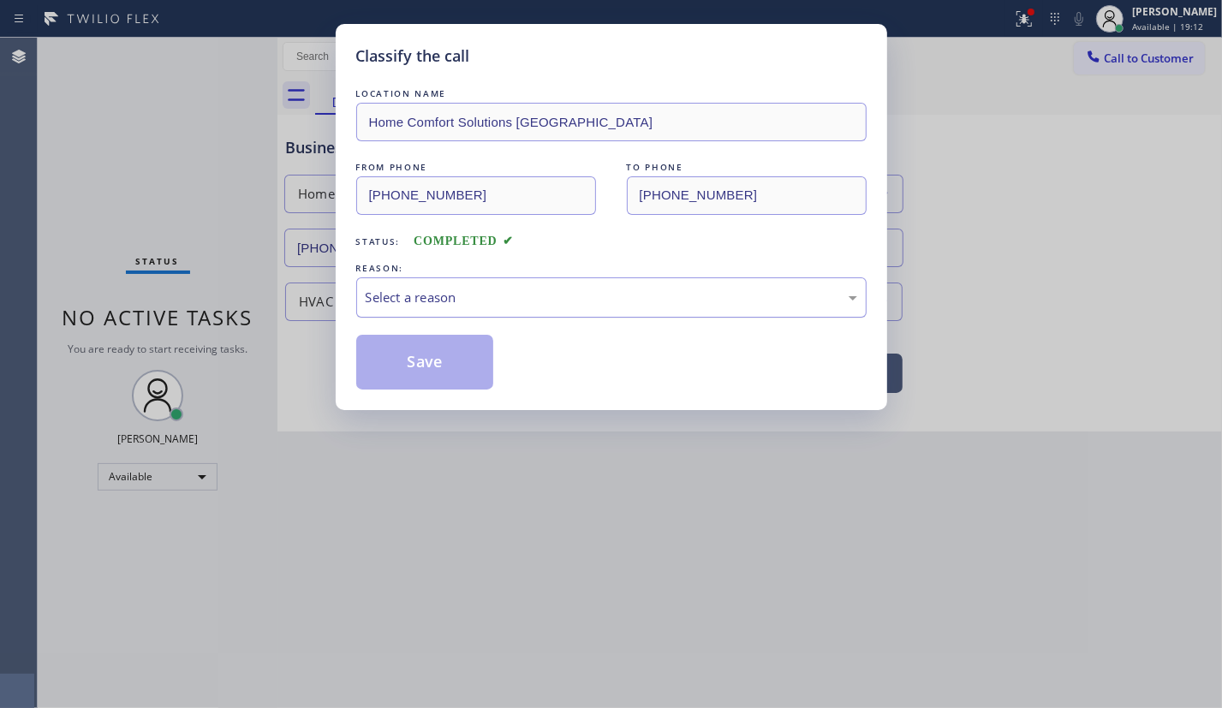
click at [564, 303] on div "Select a reason" at bounding box center [611, 298] width 491 height 20
click at [429, 354] on button "Save" at bounding box center [425, 362] width 138 height 55
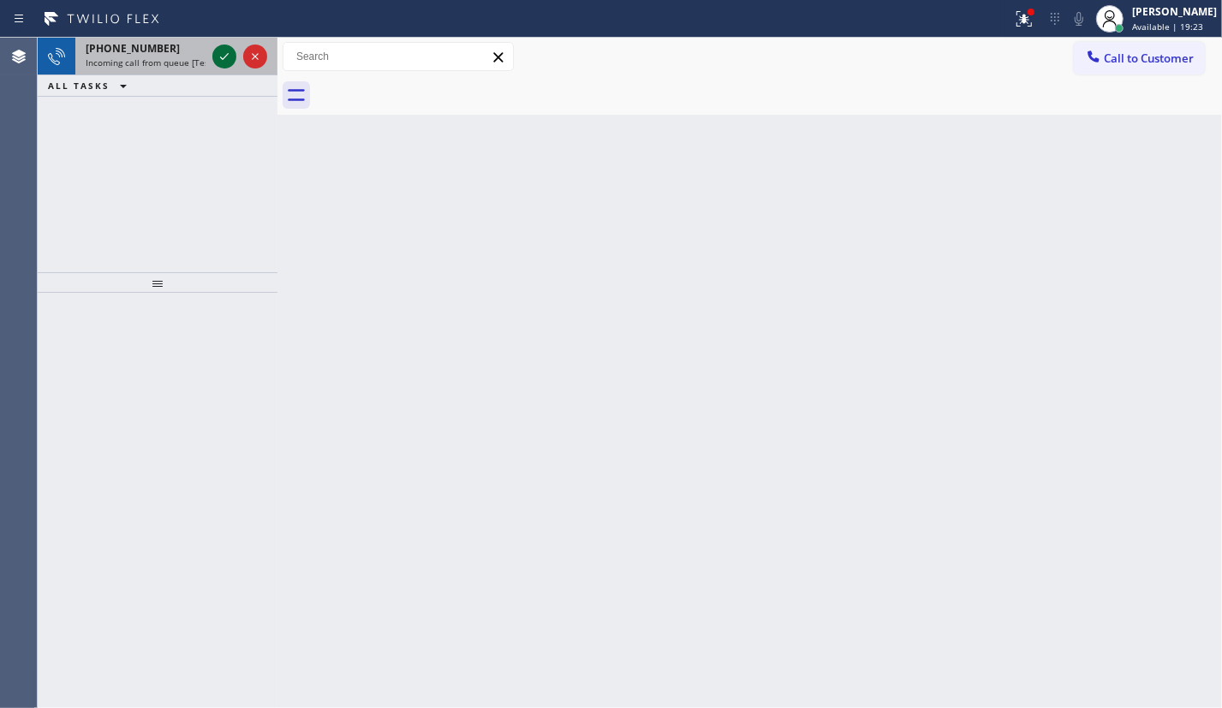
click at [218, 58] on icon at bounding box center [224, 56] width 21 height 21
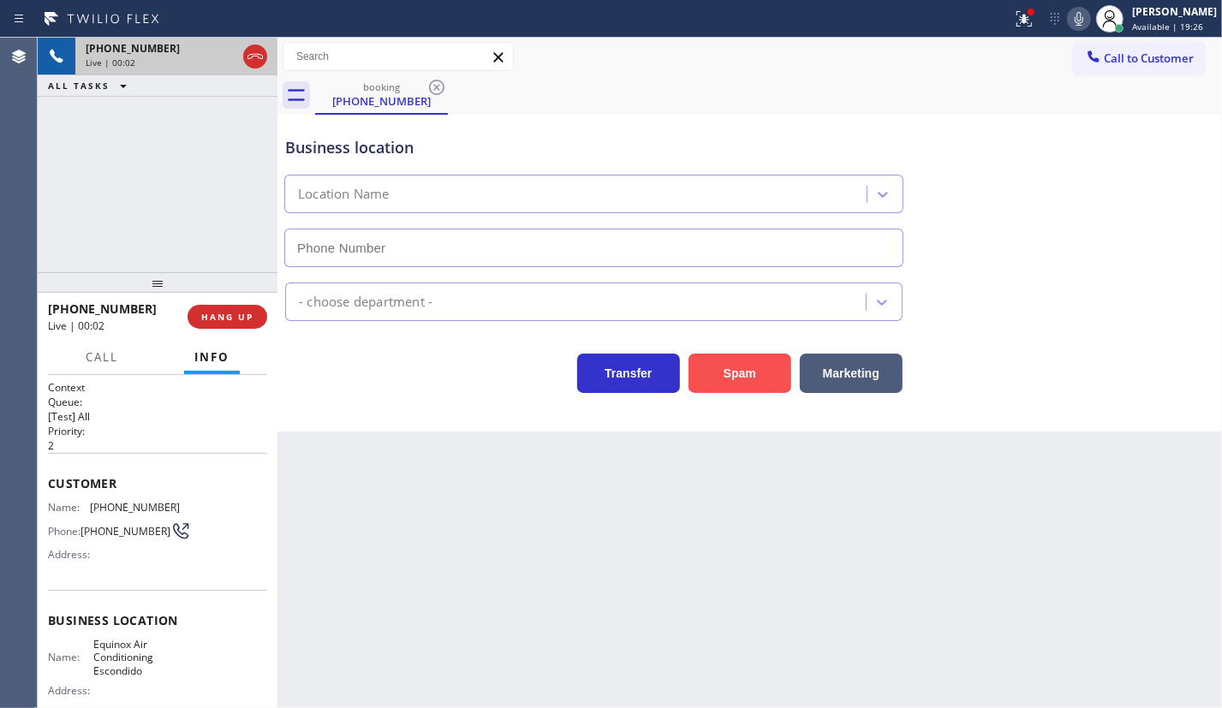
type input "(760) 493-6343"
click at [722, 364] on button "Spam" at bounding box center [739, 373] width 103 height 39
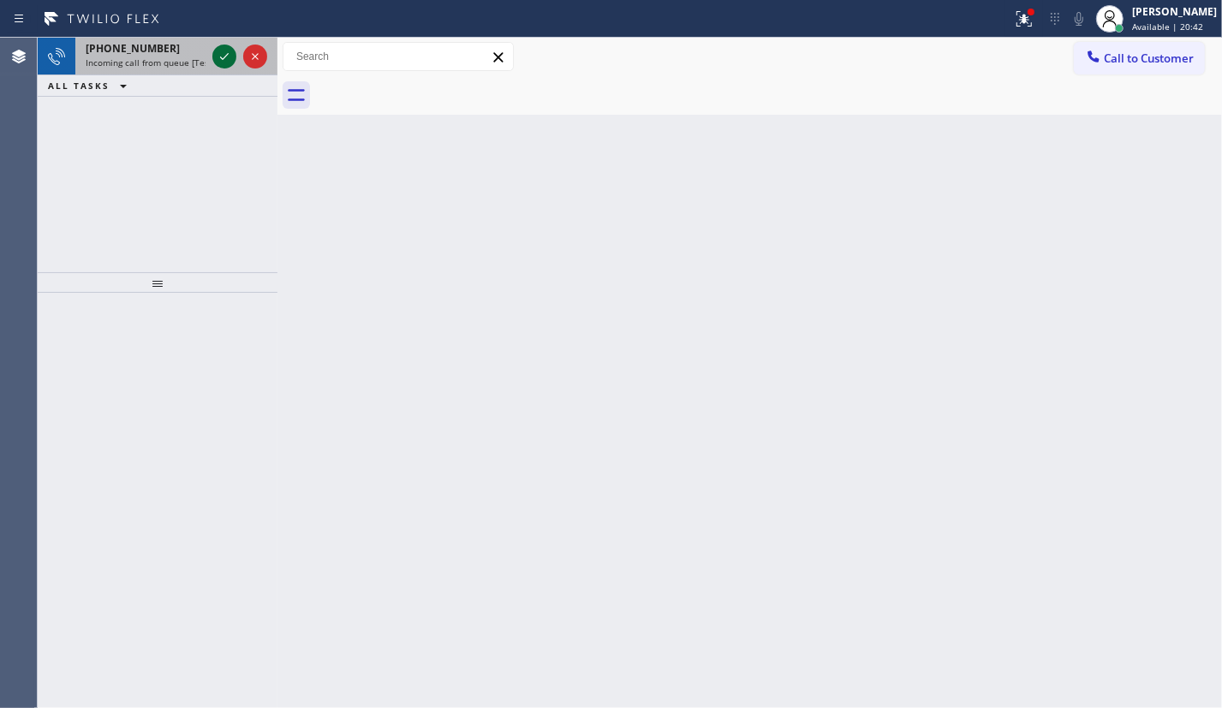
click at [223, 54] on icon at bounding box center [224, 56] width 21 height 21
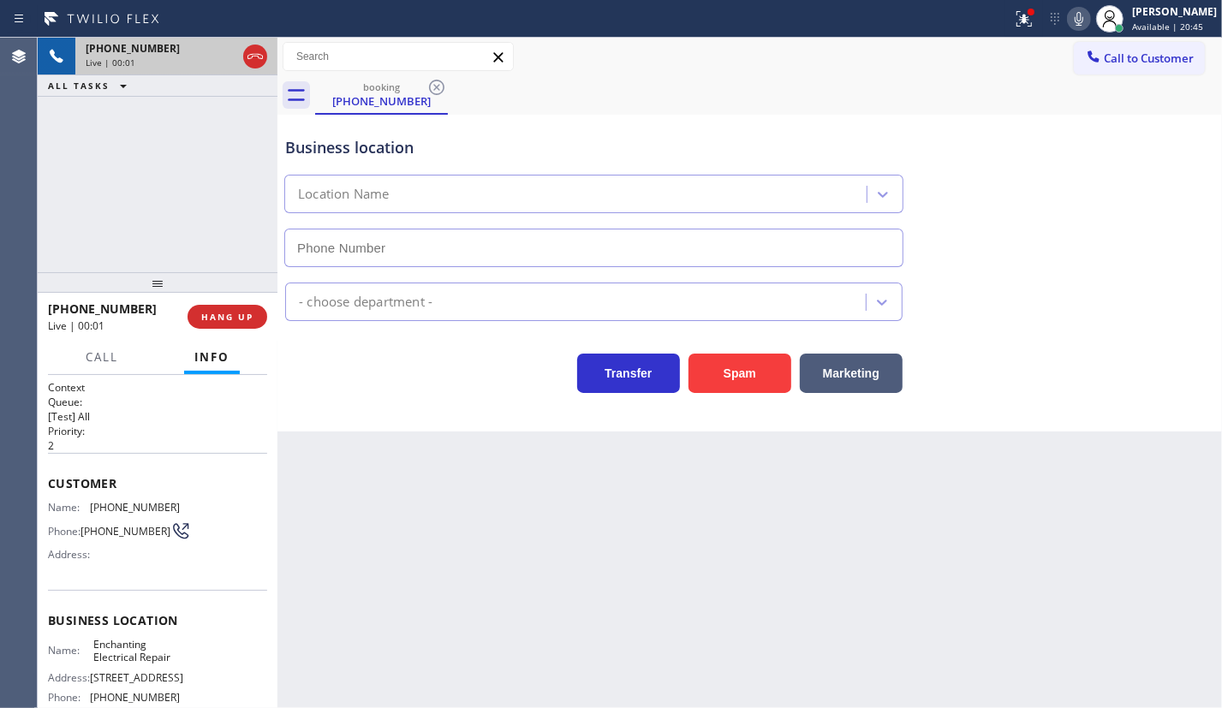
type input "(469) 887-4429"
click at [743, 381] on button "Spam" at bounding box center [739, 373] width 103 height 39
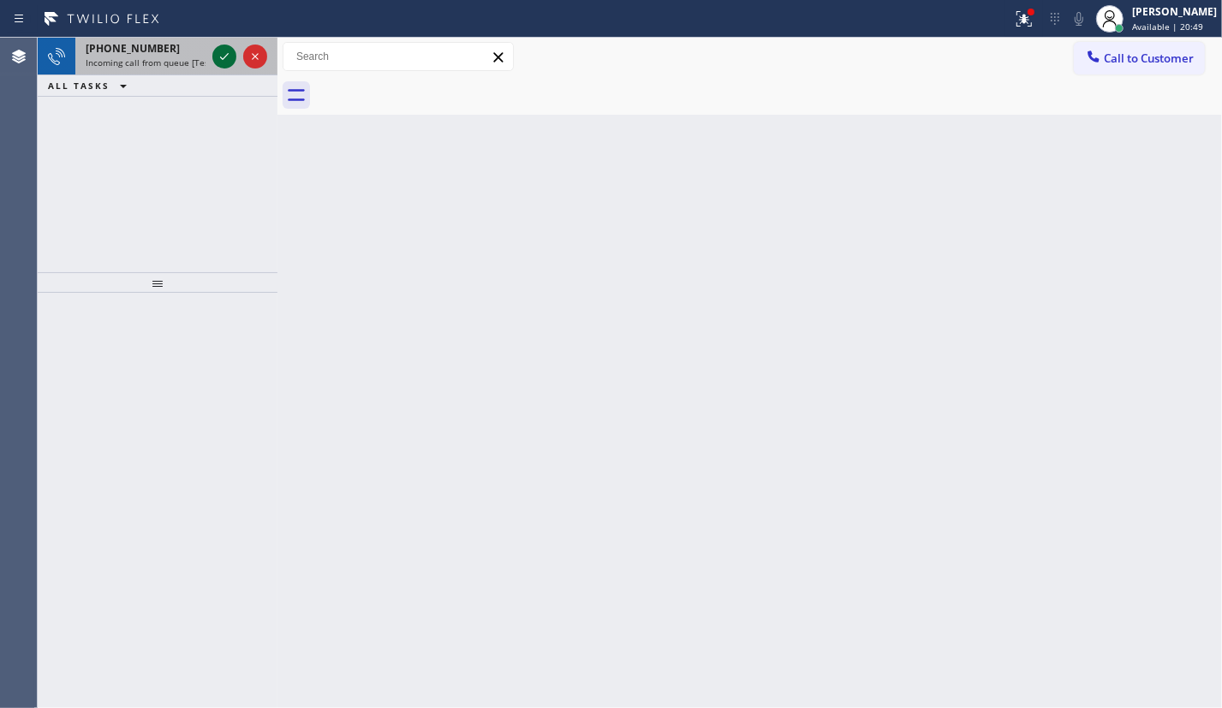
click at [223, 67] on button at bounding box center [224, 57] width 24 height 24
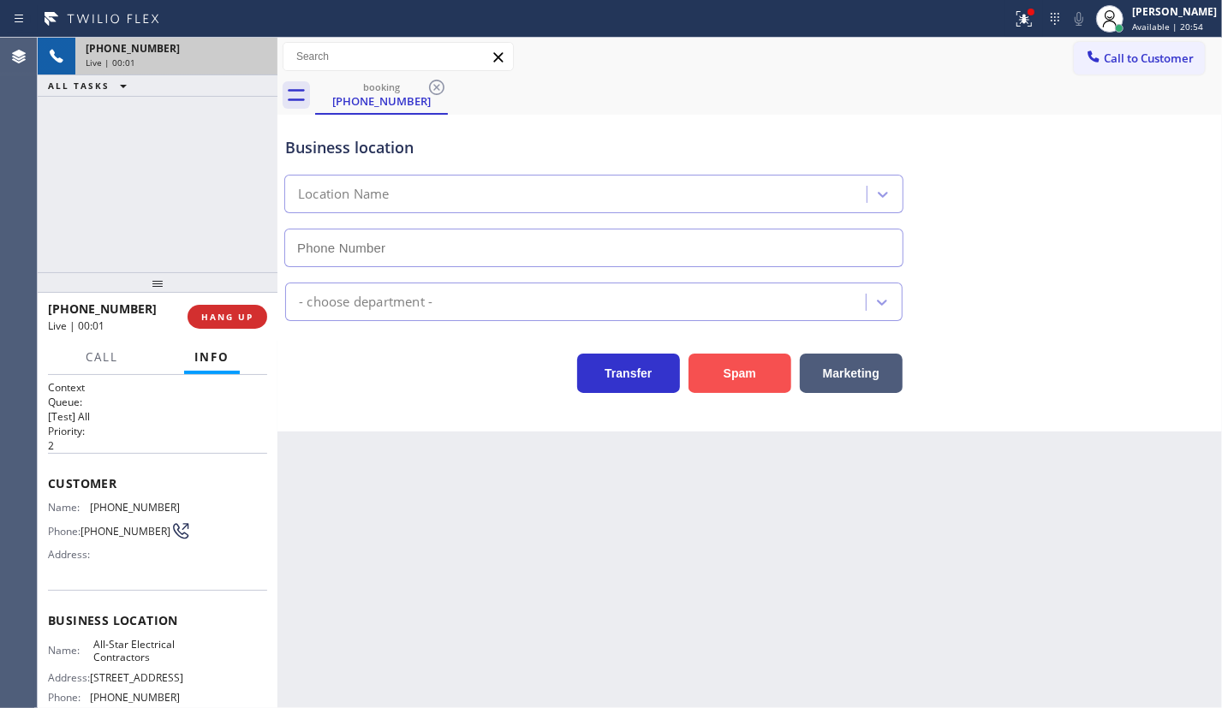
type input "(469) 517-7507"
click at [257, 318] on button "HANG UP" at bounding box center [227, 317] width 80 height 24
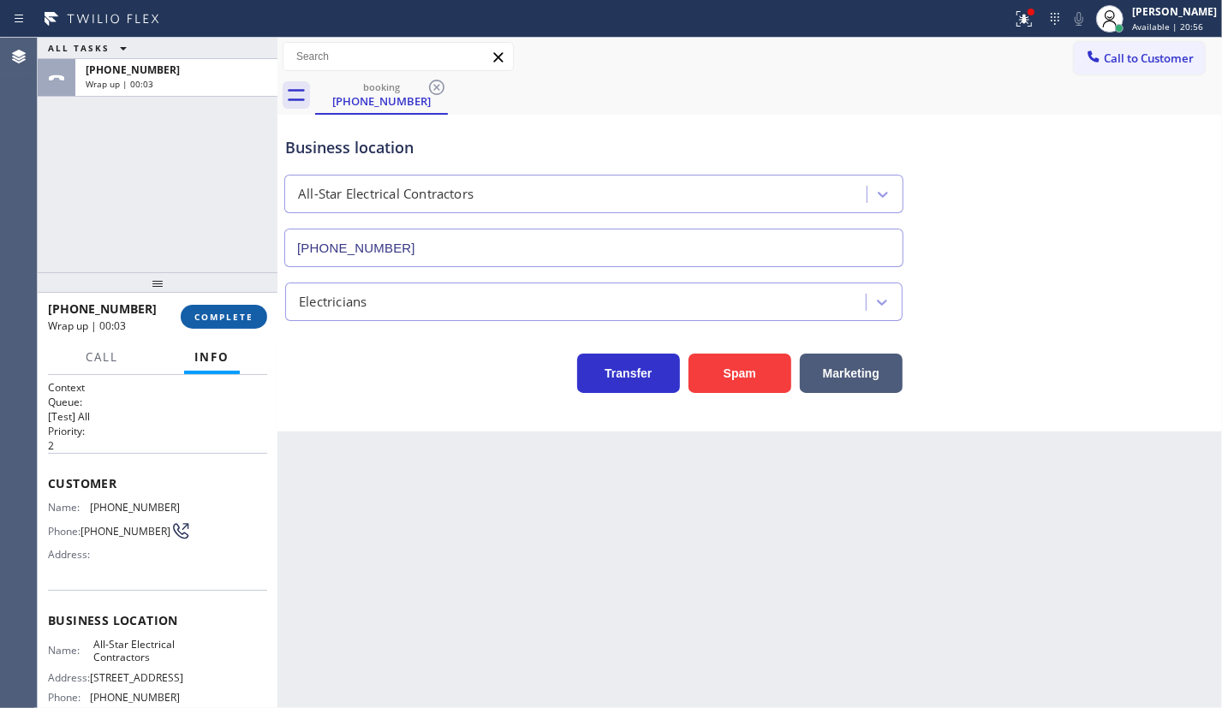
click at [207, 314] on span "COMPLETE" at bounding box center [223, 317] width 59 height 12
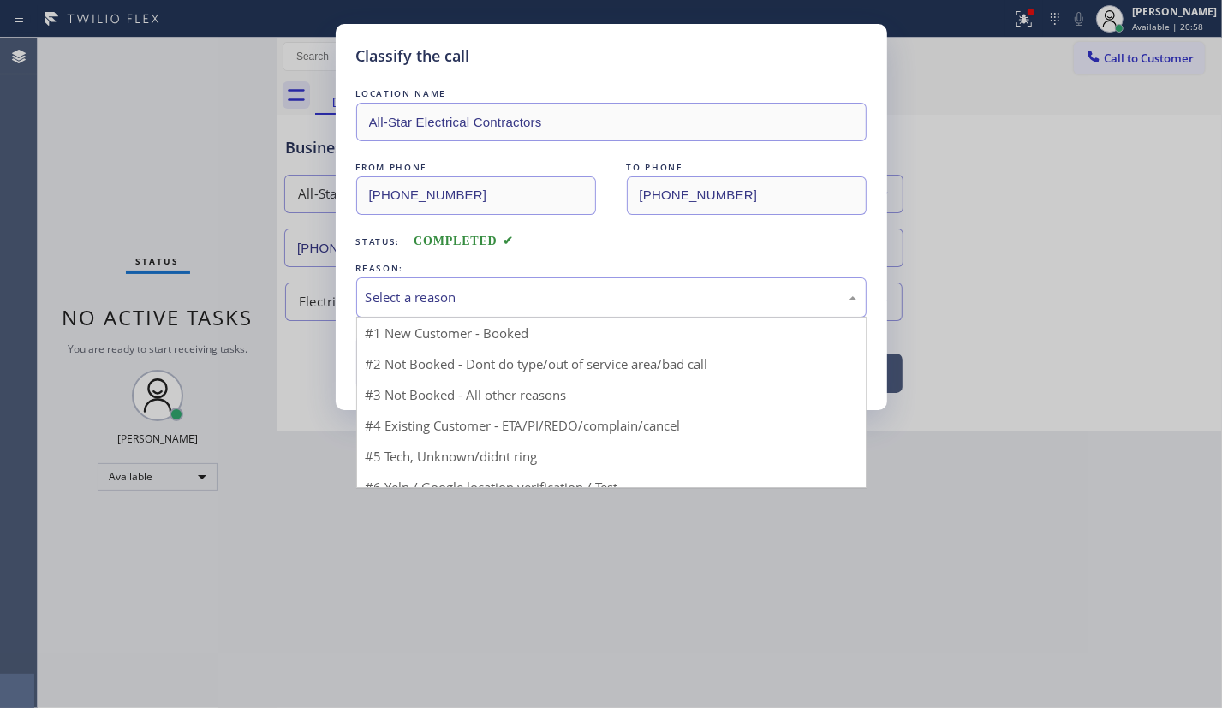
click at [455, 297] on div "Select a reason" at bounding box center [611, 298] width 491 height 20
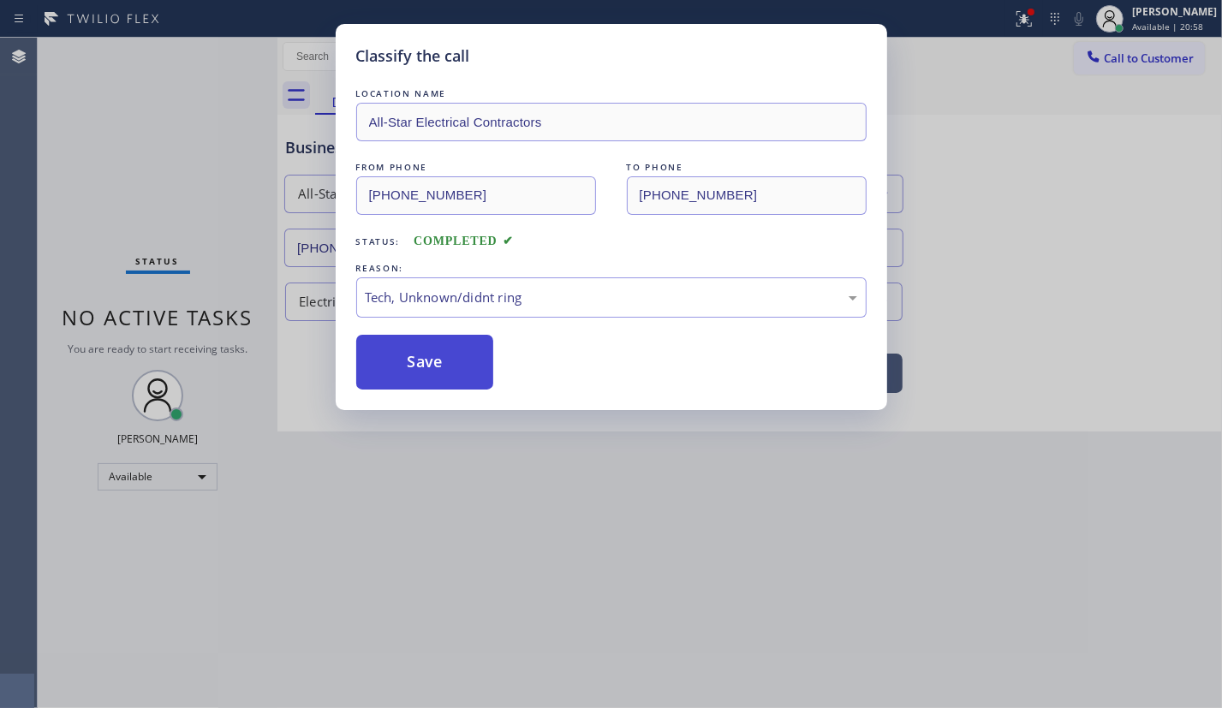
click at [432, 376] on button "Save" at bounding box center [425, 362] width 138 height 55
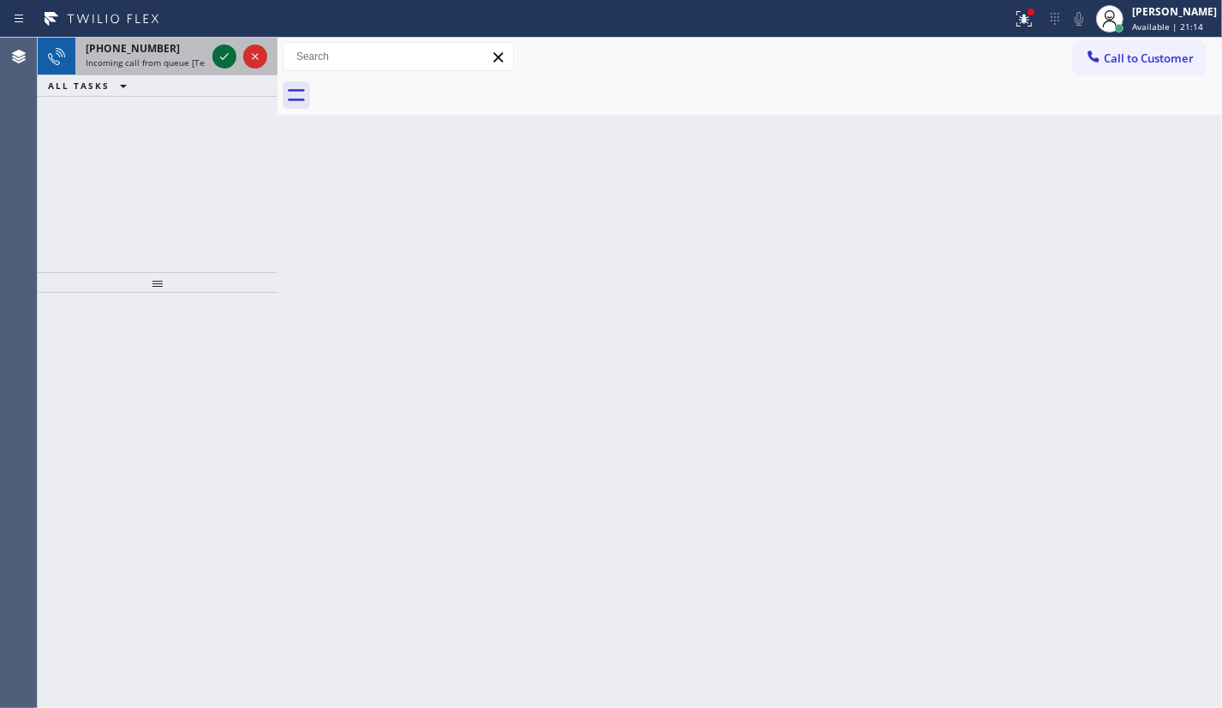
click at [227, 57] on icon at bounding box center [224, 56] width 21 height 21
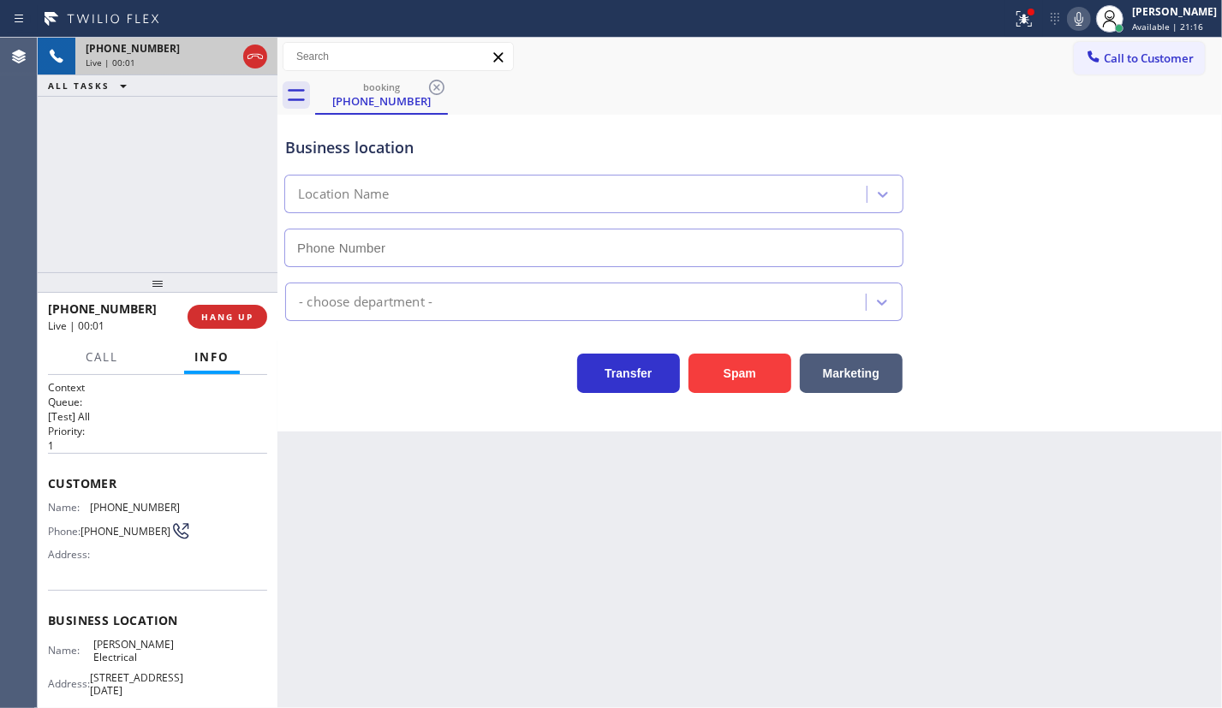
type input "(689) 302-4375"
click at [719, 371] on button "Spam" at bounding box center [739, 373] width 103 height 39
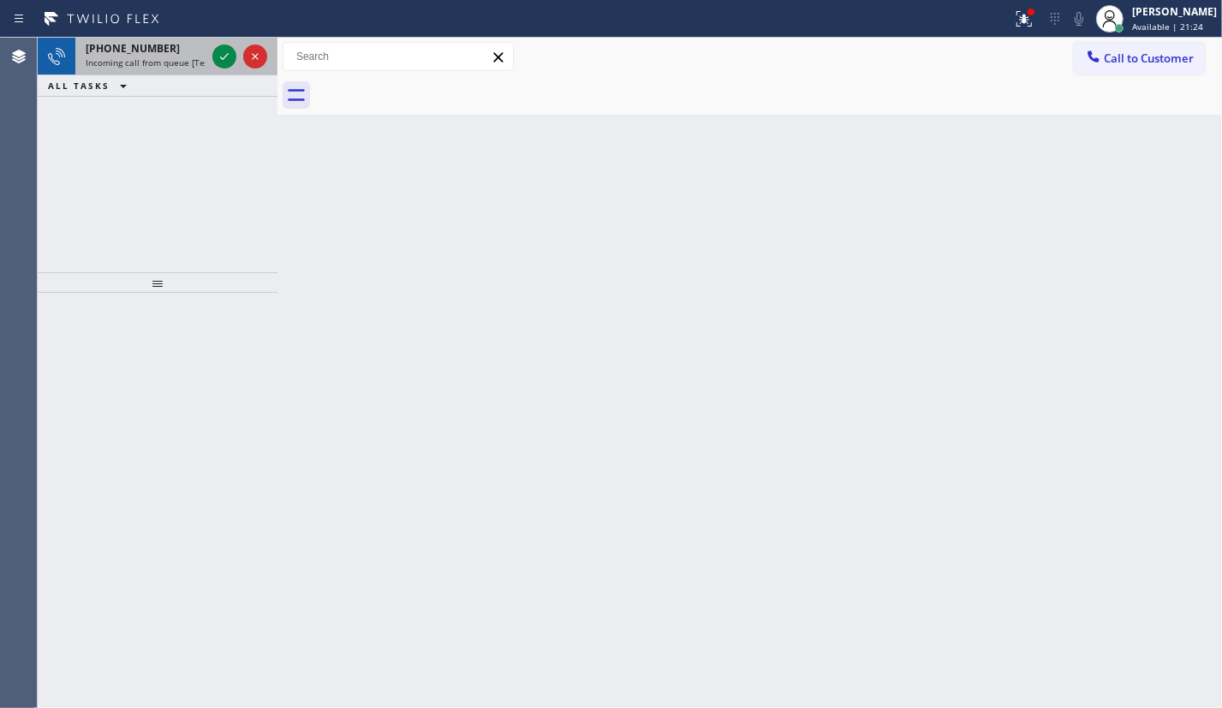
click at [122, 53] on span "+12813398033" at bounding box center [133, 48] width 94 height 15
drag, startPoint x: 124, startPoint y: 60, endPoint x: 135, endPoint y: 59, distance: 11.2
click at [124, 60] on span "Incoming call from queue [Test] All" at bounding box center [157, 62] width 142 height 12
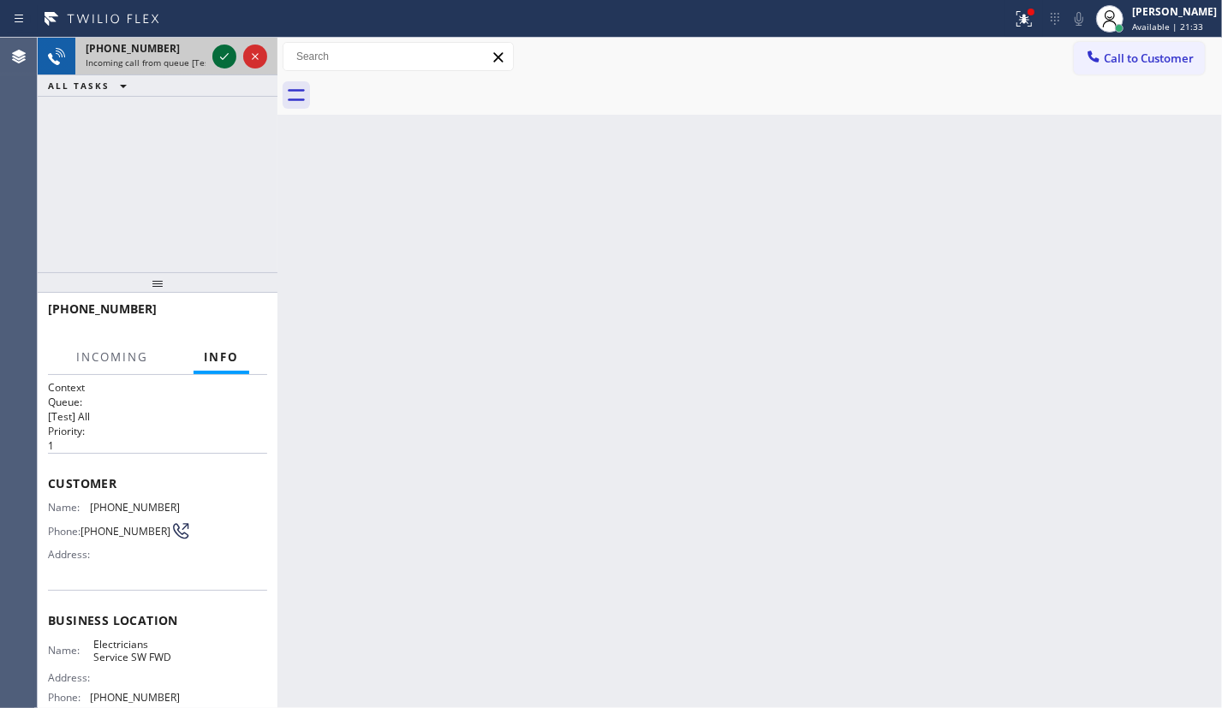
click at [221, 61] on icon at bounding box center [224, 56] width 21 height 21
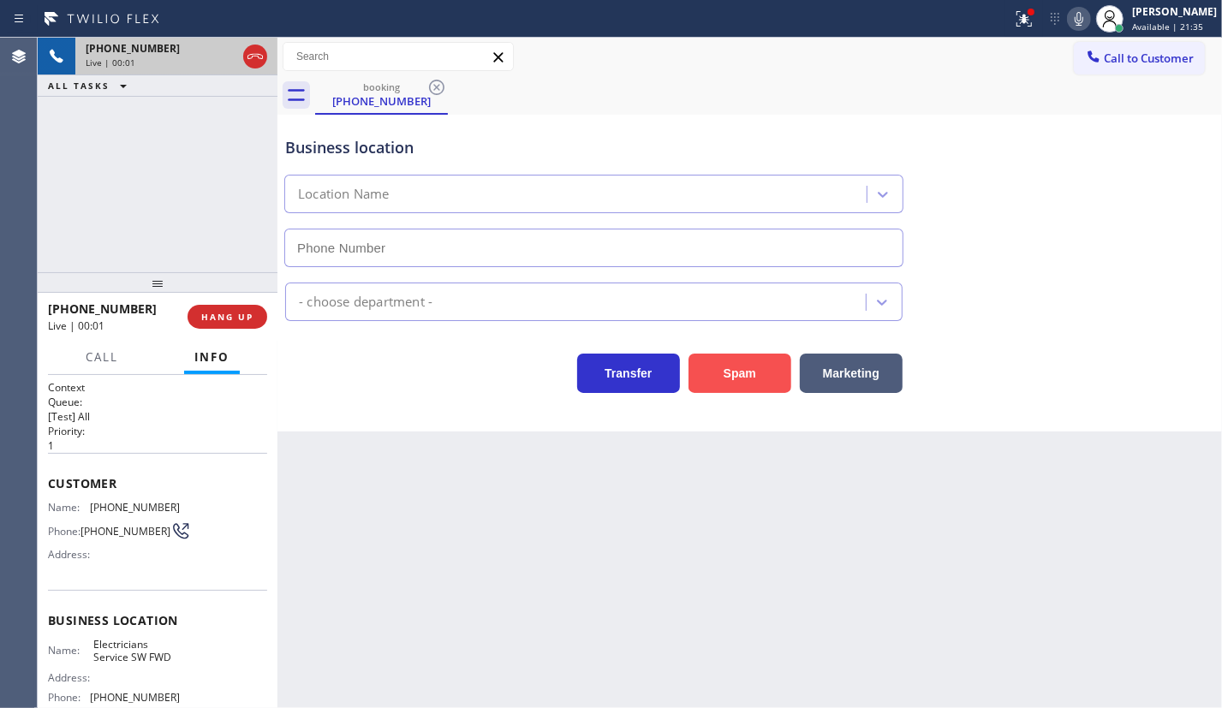
type input "[PHONE_NUMBER]"
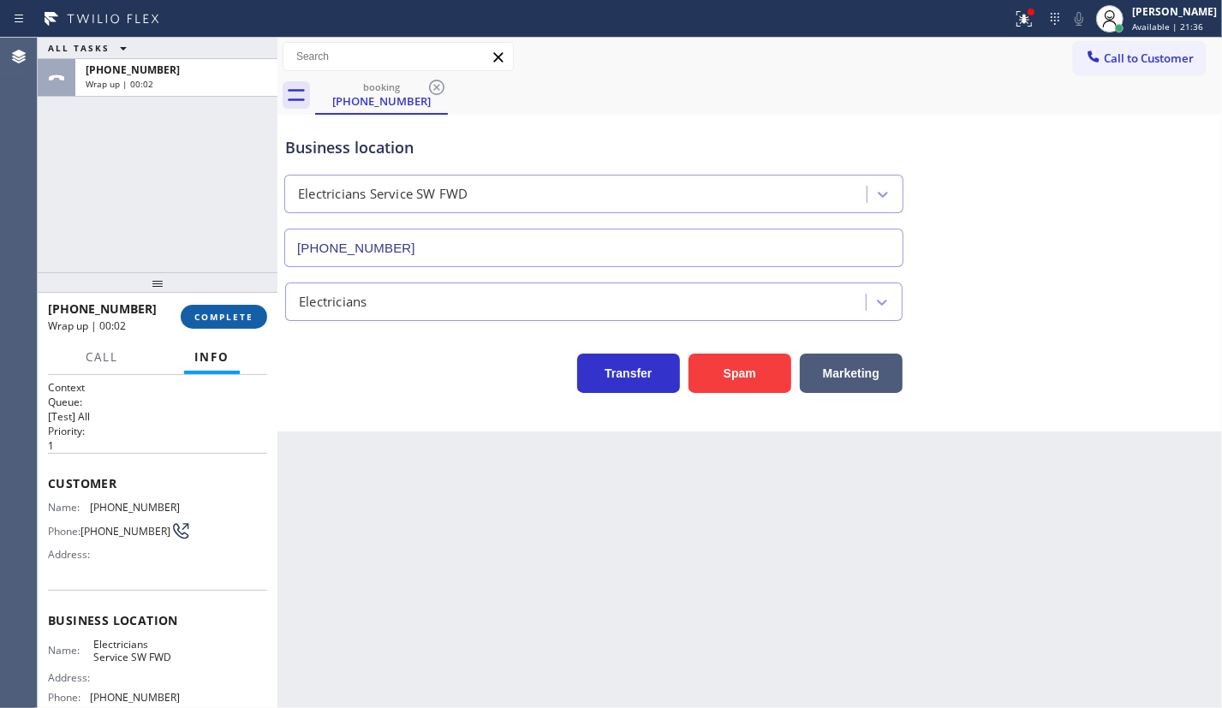
click at [248, 319] on span "COMPLETE" at bounding box center [223, 317] width 59 height 12
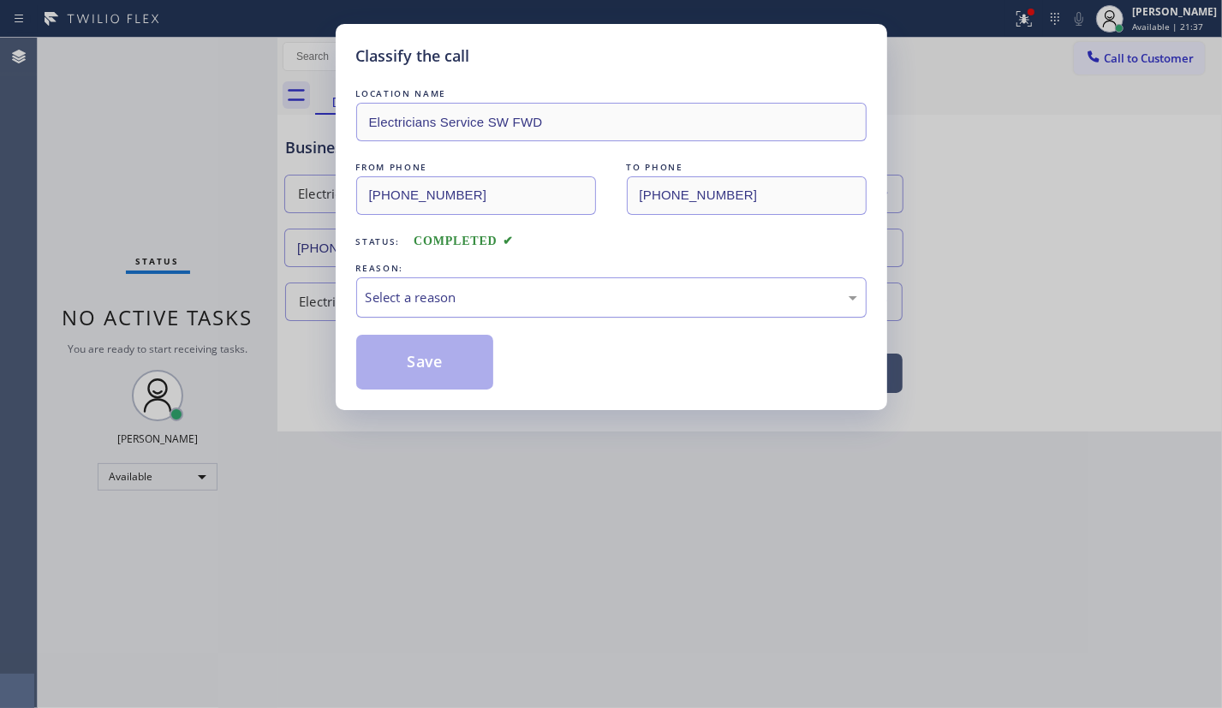
click at [404, 297] on div "Select a reason" at bounding box center [611, 298] width 491 height 20
click at [430, 319] on div "LOCATION NAME Electricians Service SW FWD FROM PHONE (281) 339-8033 TO PHONE (2…" at bounding box center [611, 237] width 510 height 305
click at [448, 281] on div "Yelp / Google" at bounding box center [611, 297] width 510 height 40
drag, startPoint x: 402, startPoint y: 419, endPoint x: 425, endPoint y: 354, distance: 68.2
click at [398, 350] on button "Save" at bounding box center [425, 362] width 138 height 55
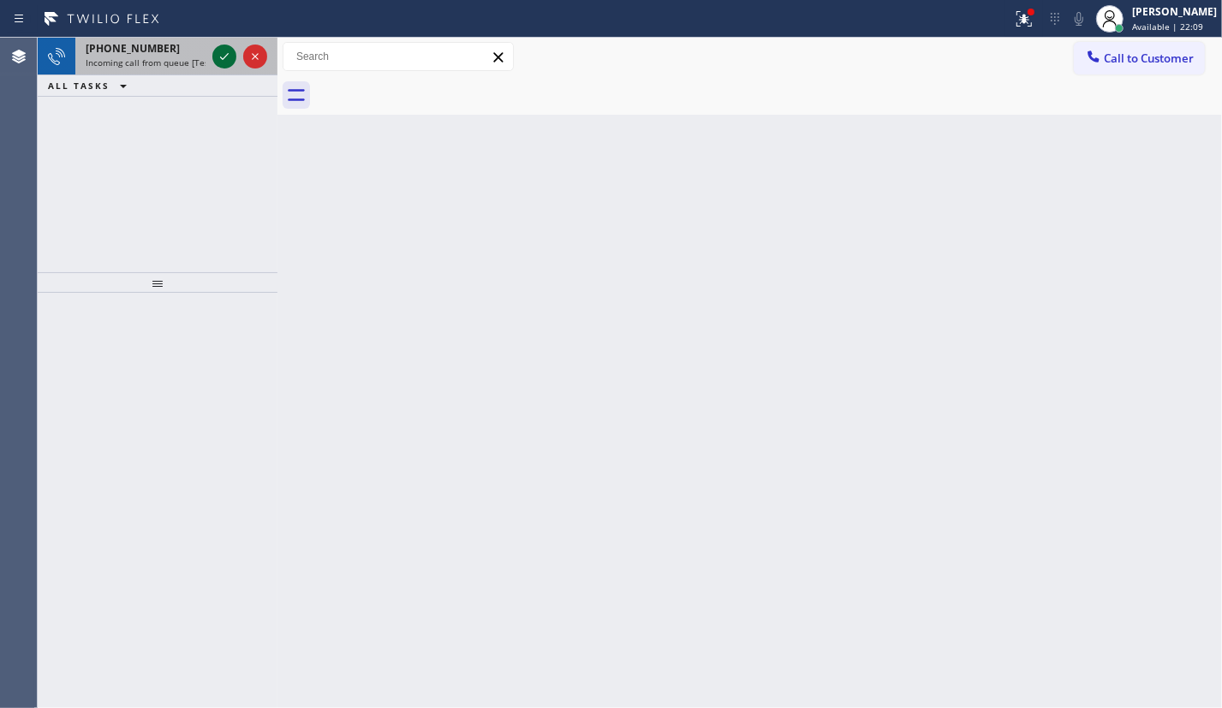
click at [223, 53] on icon at bounding box center [224, 56] width 21 height 21
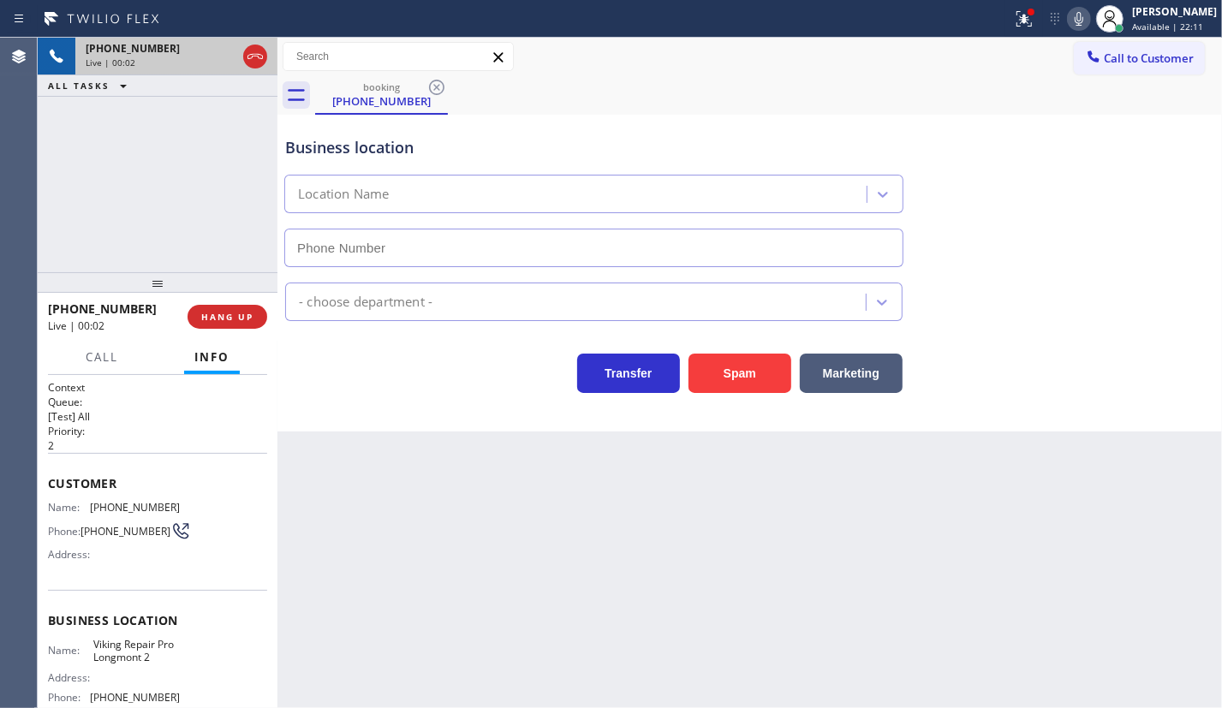
type input "(720) 637-1164"
click at [762, 376] on button "Spam" at bounding box center [739, 373] width 103 height 39
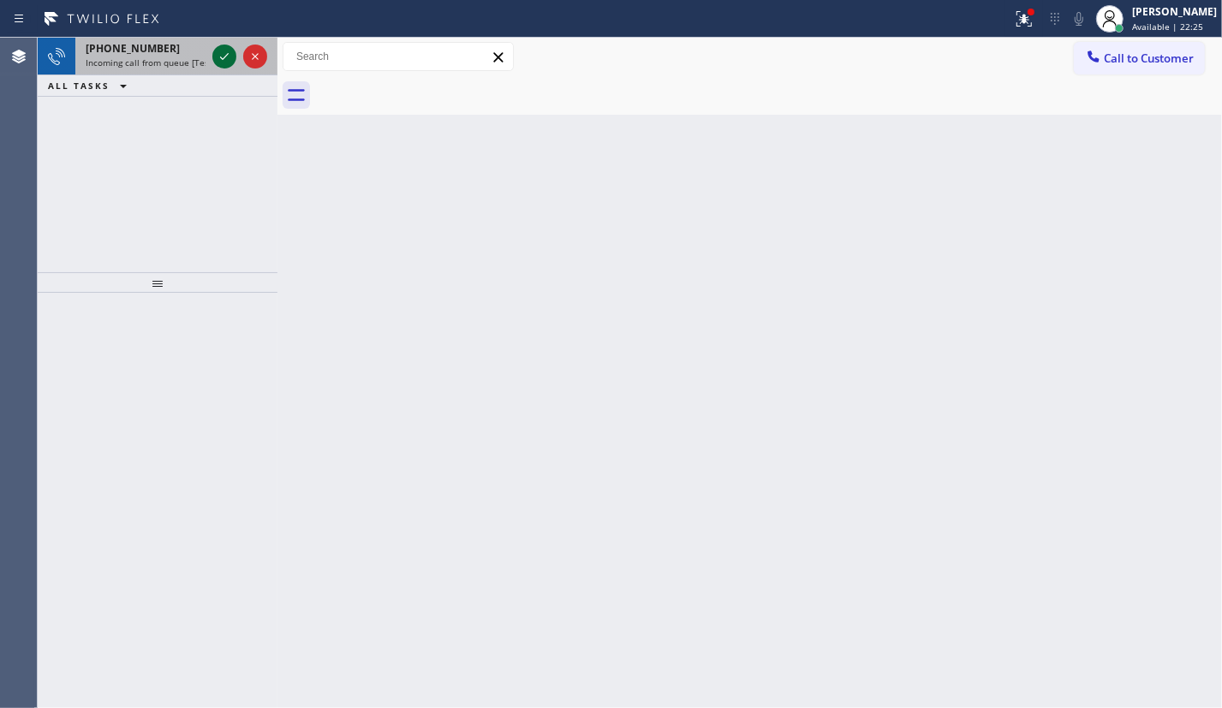
click at [221, 59] on icon at bounding box center [224, 56] width 21 height 21
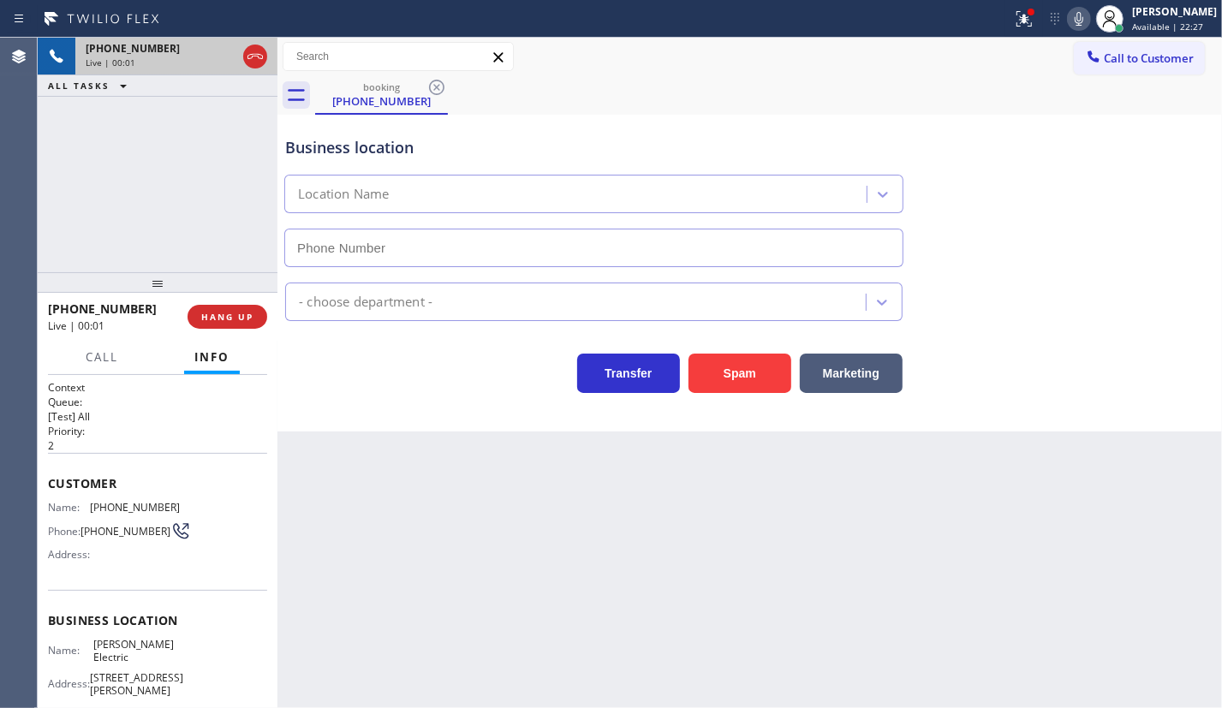
type input "(972) 433-5010"
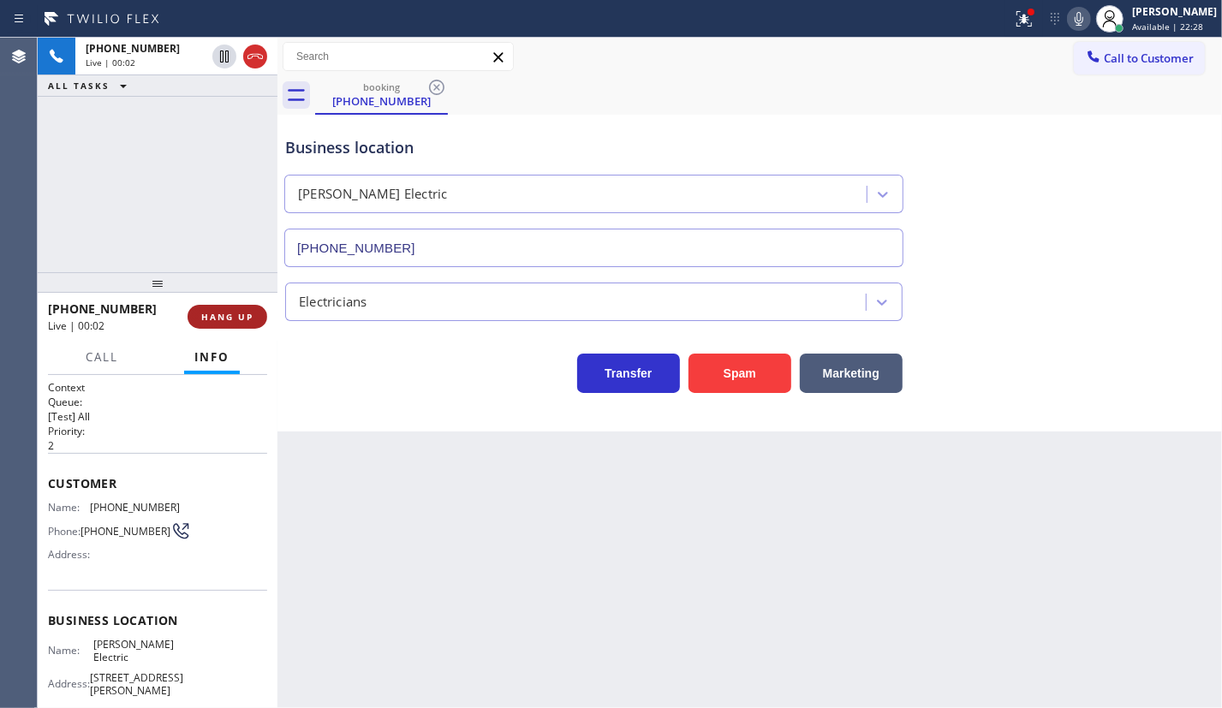
click at [214, 307] on button "HANG UP" at bounding box center [227, 317] width 80 height 24
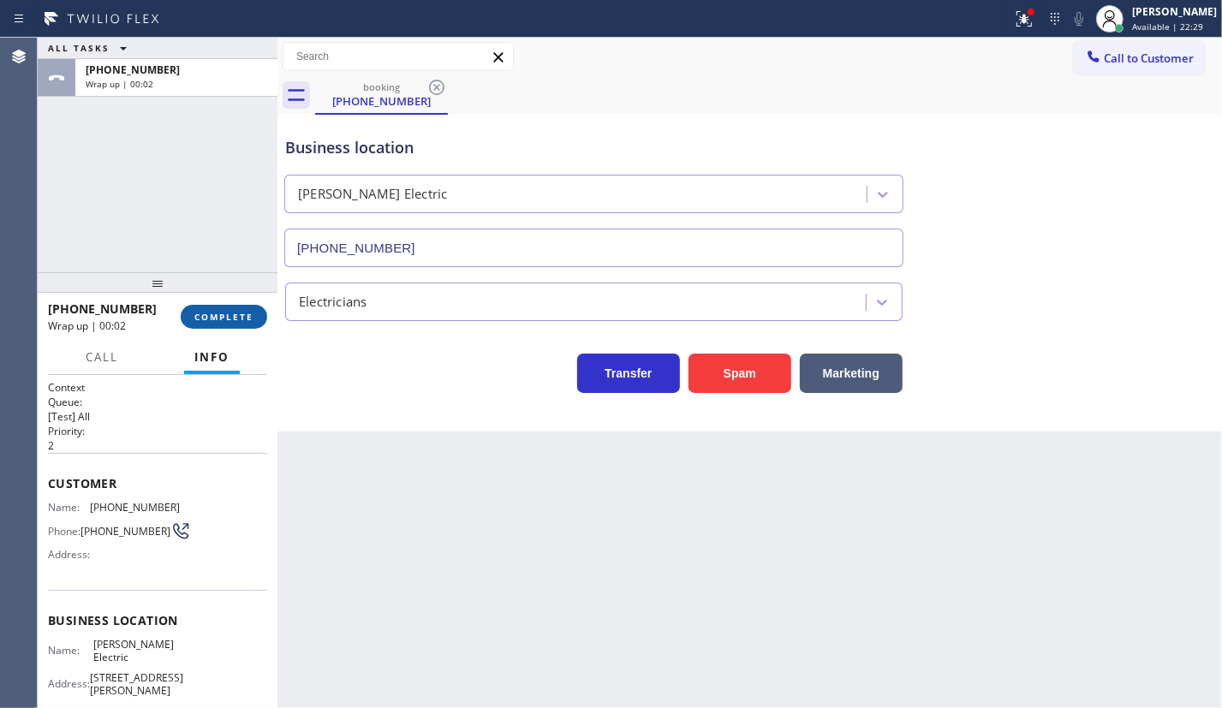
click at [217, 316] on span "COMPLETE" at bounding box center [223, 317] width 59 height 12
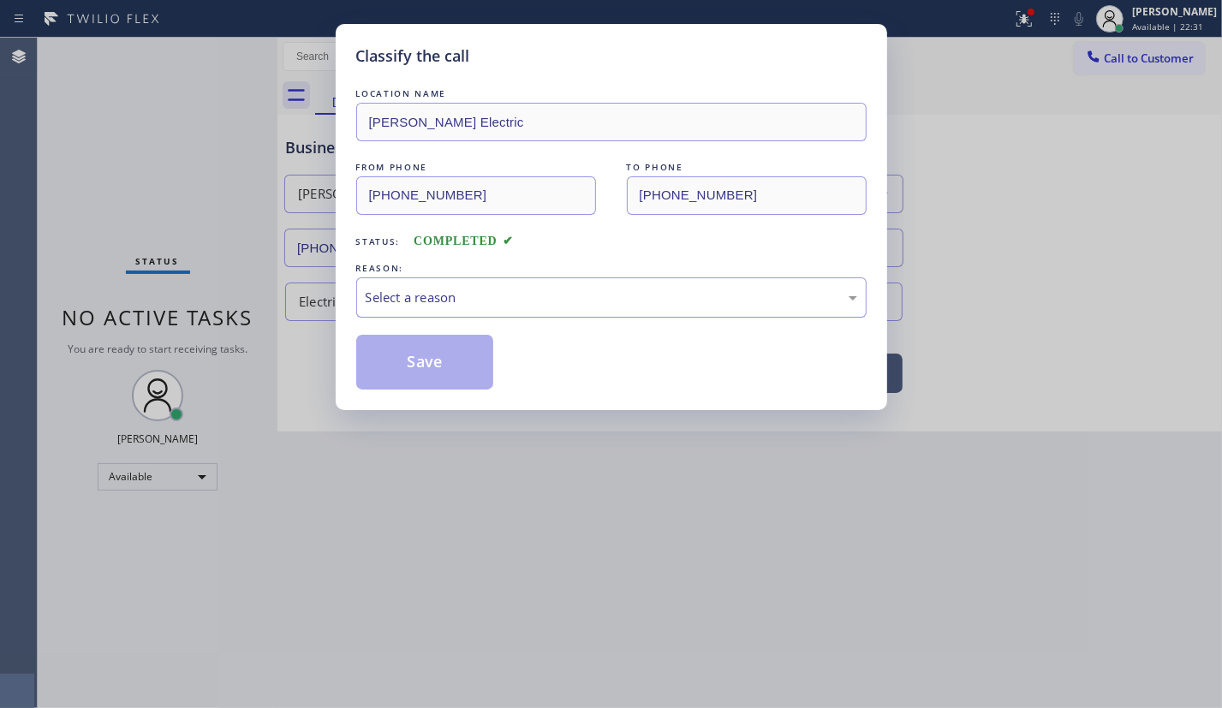
click at [383, 294] on div "Select a reason" at bounding box center [611, 298] width 491 height 20
click at [425, 363] on button "Save" at bounding box center [425, 362] width 138 height 55
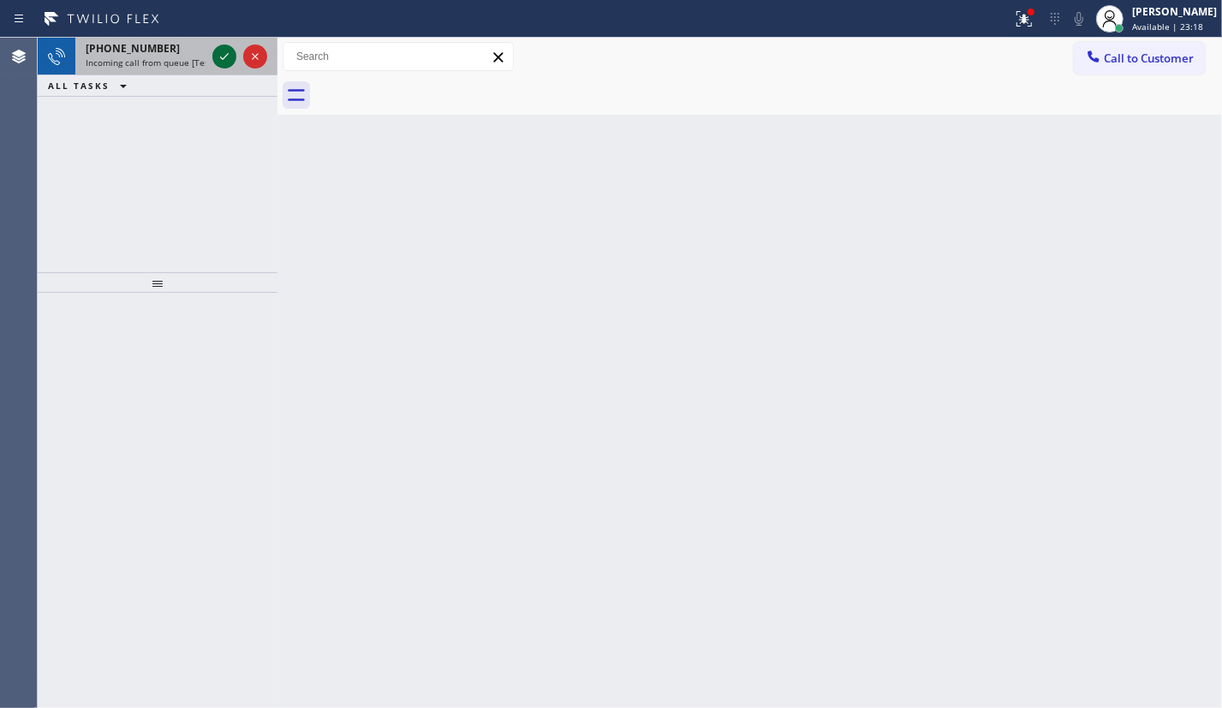
click at [217, 51] on icon at bounding box center [224, 56] width 21 height 21
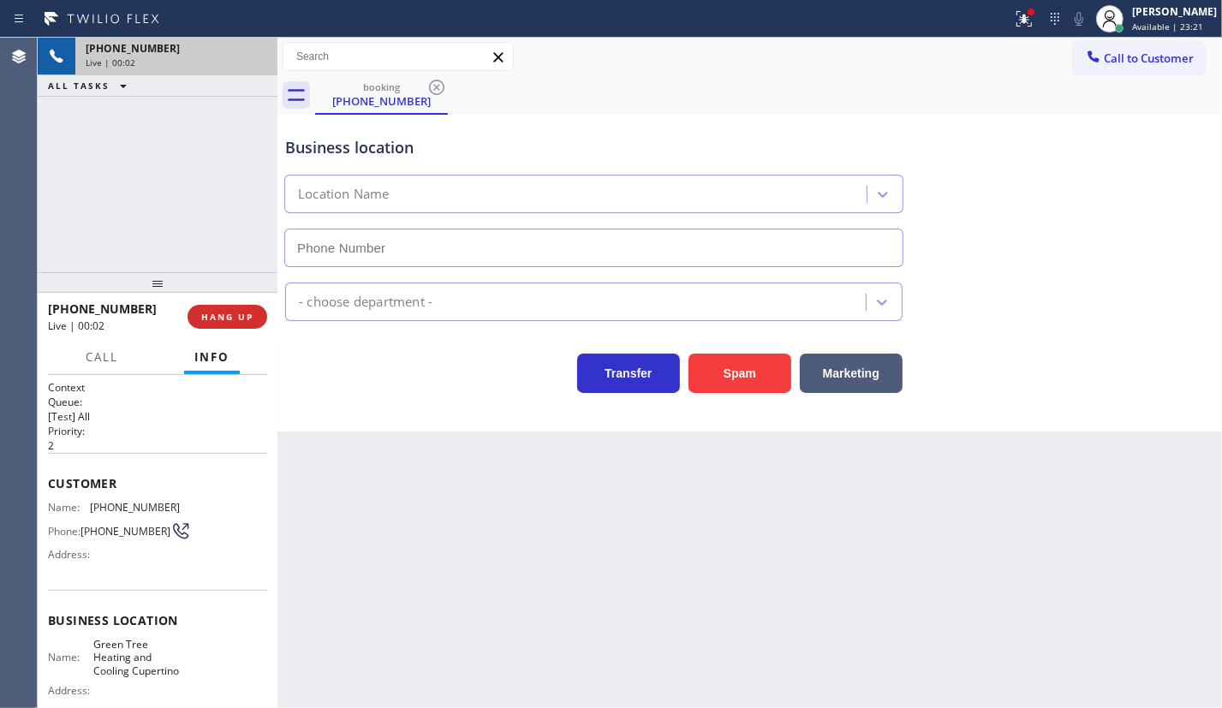
type input "(408) 676-2267"
click at [218, 312] on span "HANG UP" at bounding box center [227, 317] width 52 height 12
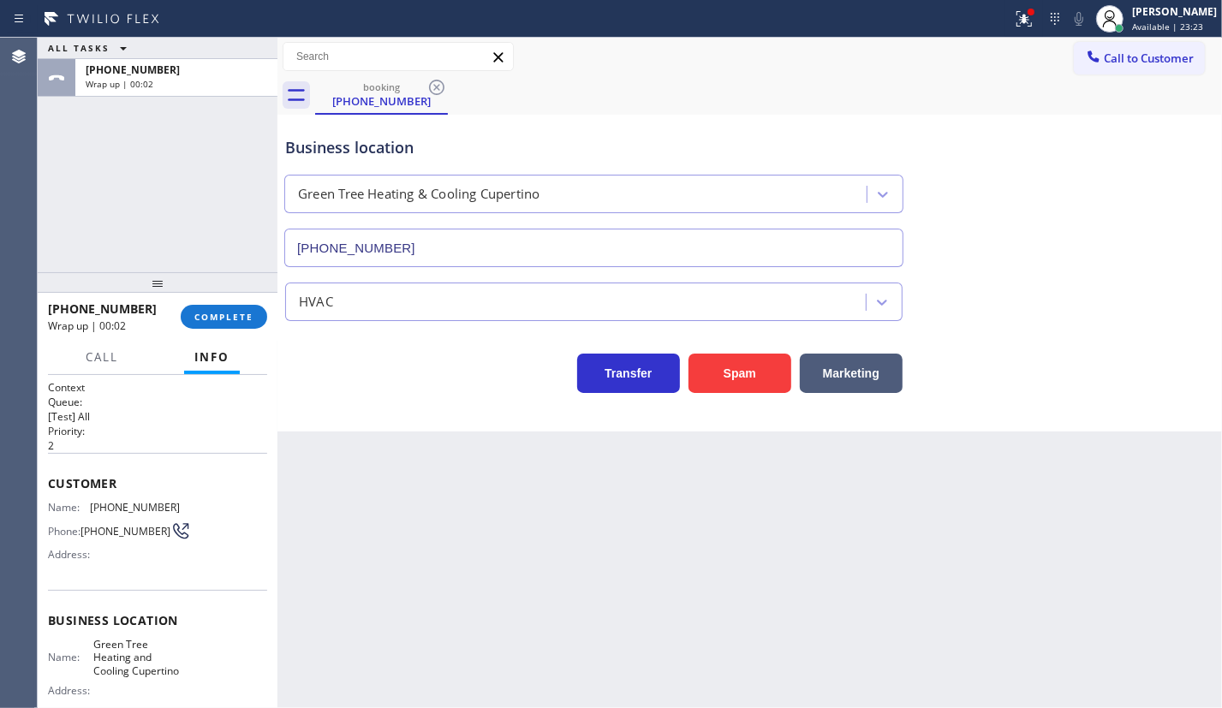
click at [268, 329] on div "+14087429378 Wrap up | 00:02 COMPLETE" at bounding box center [158, 317] width 240 height 48
click at [223, 308] on button "COMPLETE" at bounding box center [224, 317] width 86 height 24
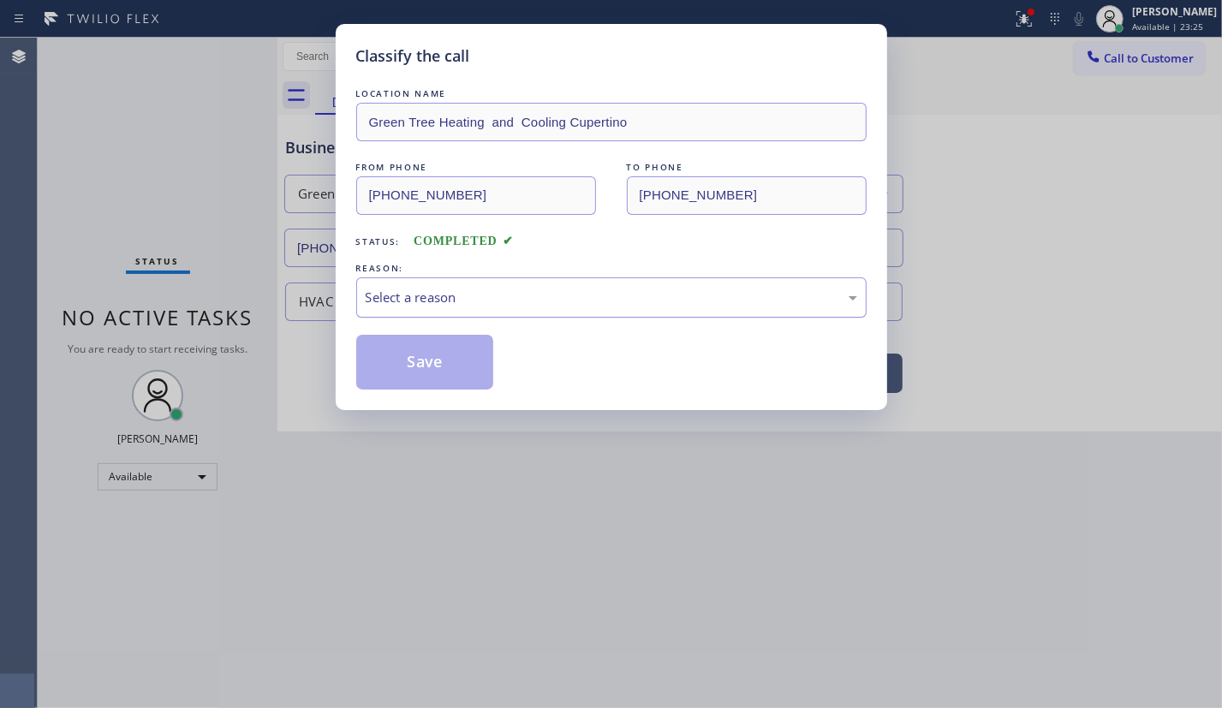
click at [379, 317] on div "LOCATION NAME Green Tree Heating and Cooling Cupertino FROM PHONE (408) 742-937…" at bounding box center [611, 237] width 510 height 305
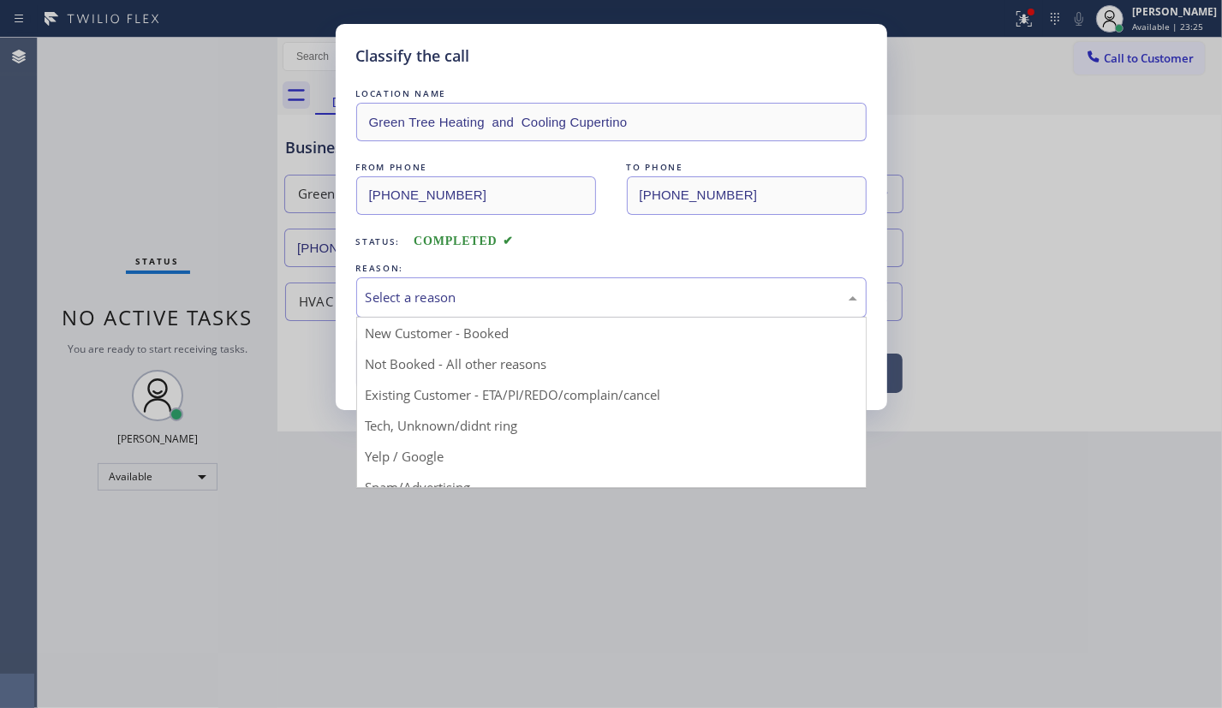
click at [418, 309] on div "Select a reason" at bounding box center [611, 297] width 510 height 40
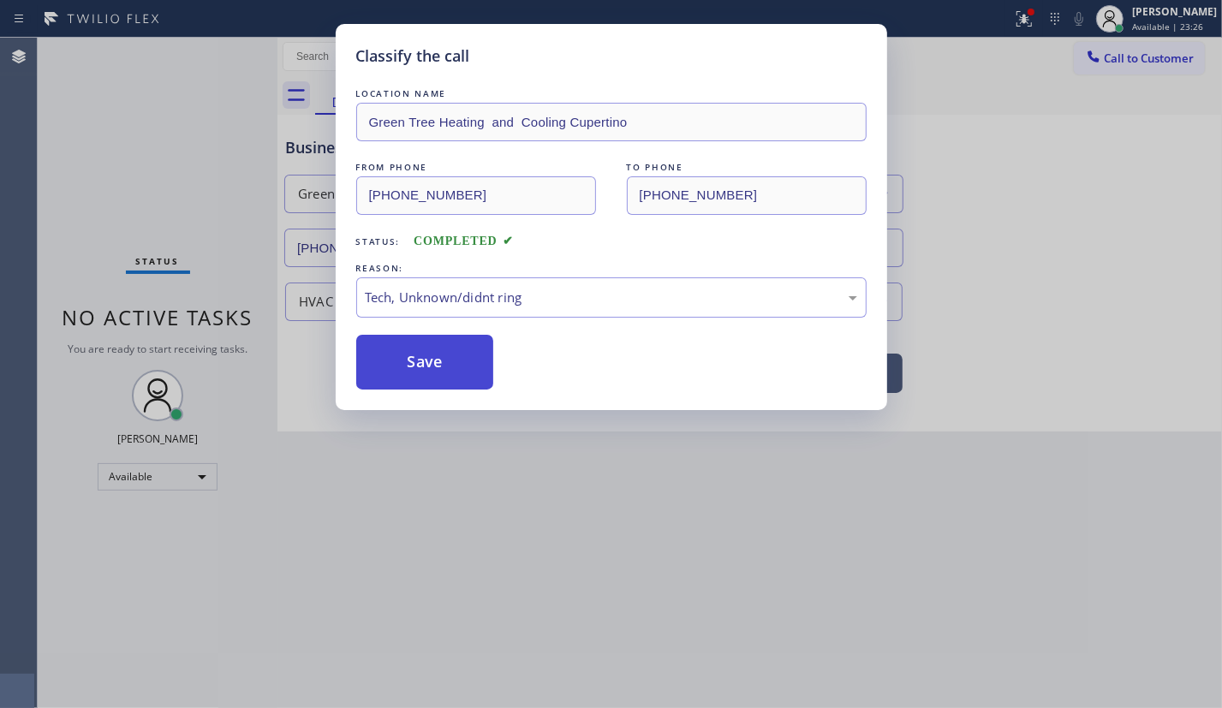
click at [413, 366] on button "Save" at bounding box center [425, 362] width 138 height 55
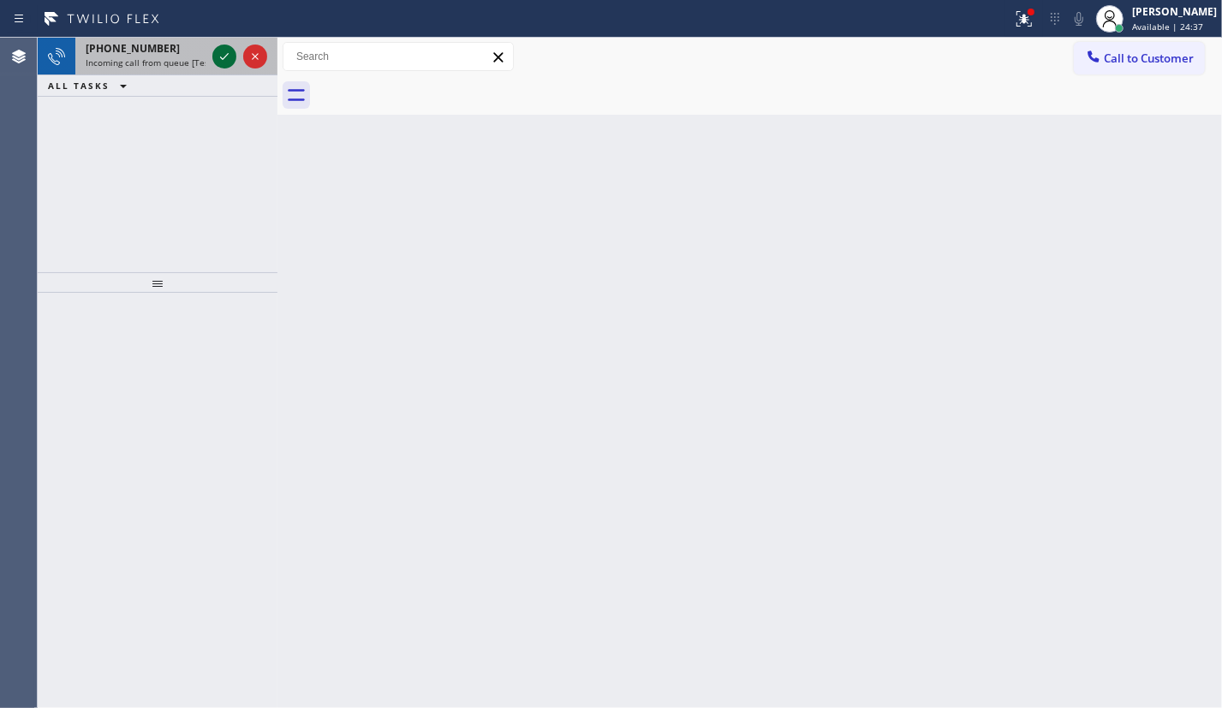
click at [223, 48] on icon at bounding box center [224, 56] width 21 height 21
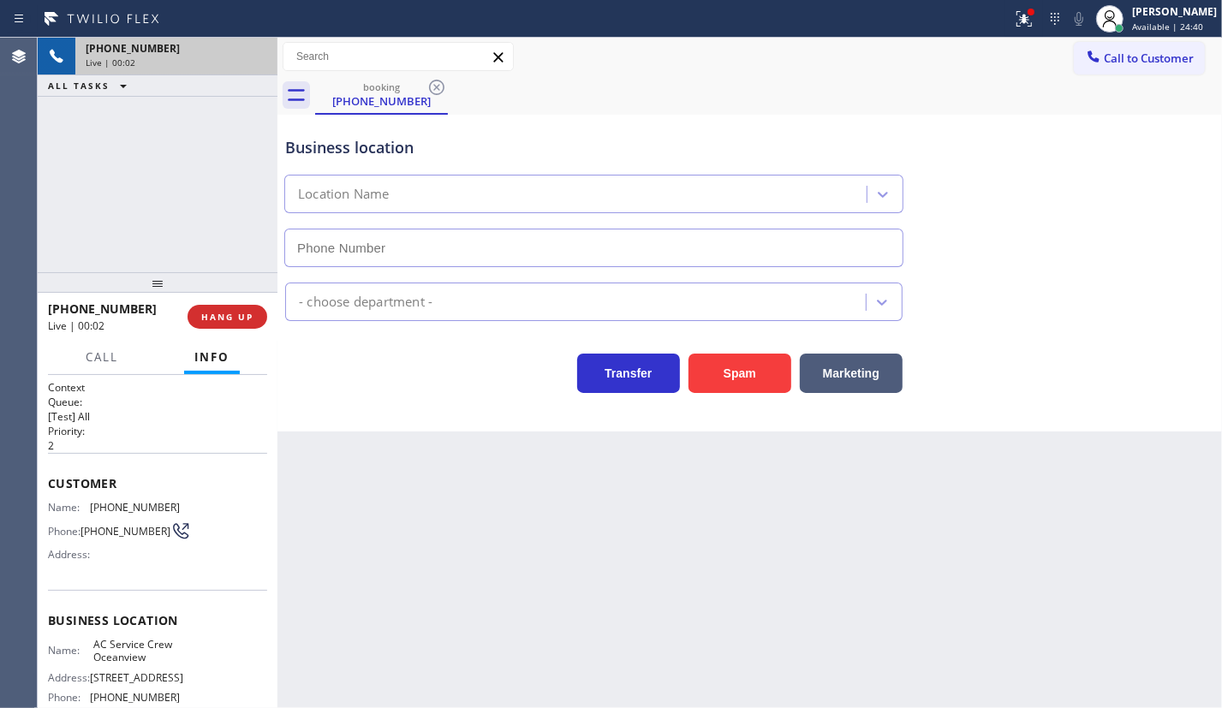
type input "(415) 952-1167"
click at [225, 323] on button "HANG UP" at bounding box center [227, 317] width 80 height 24
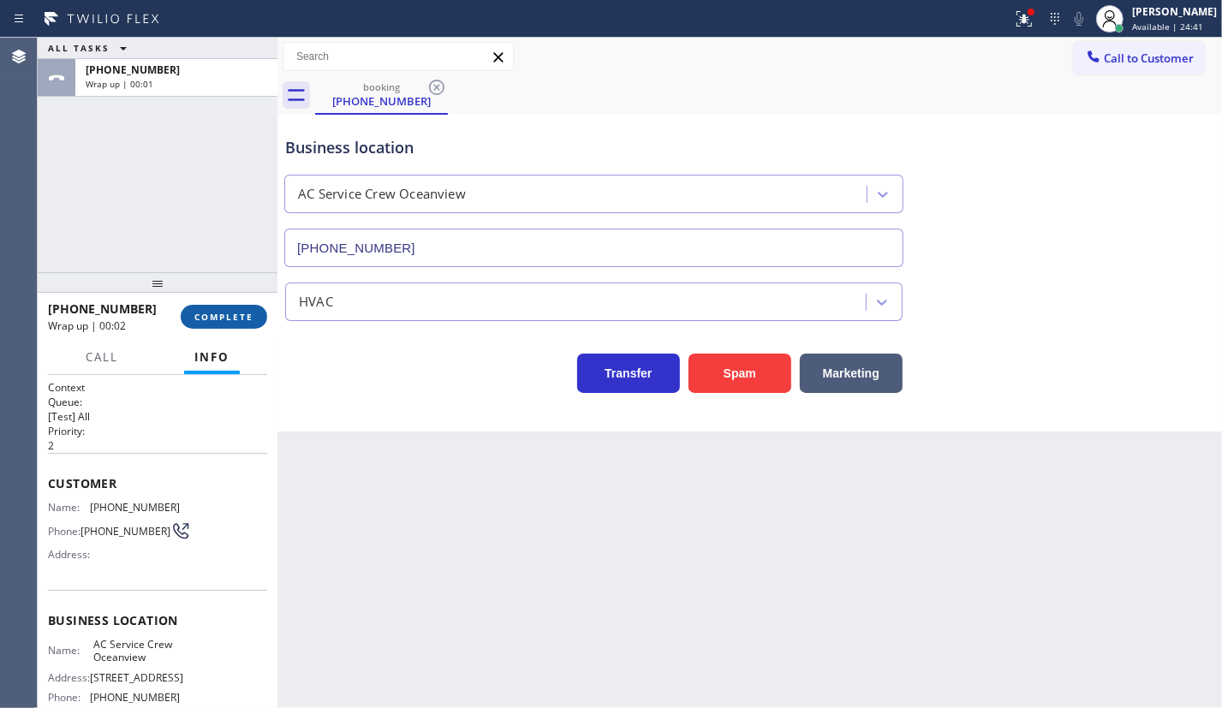
click at [240, 313] on span "COMPLETE" at bounding box center [223, 317] width 59 height 12
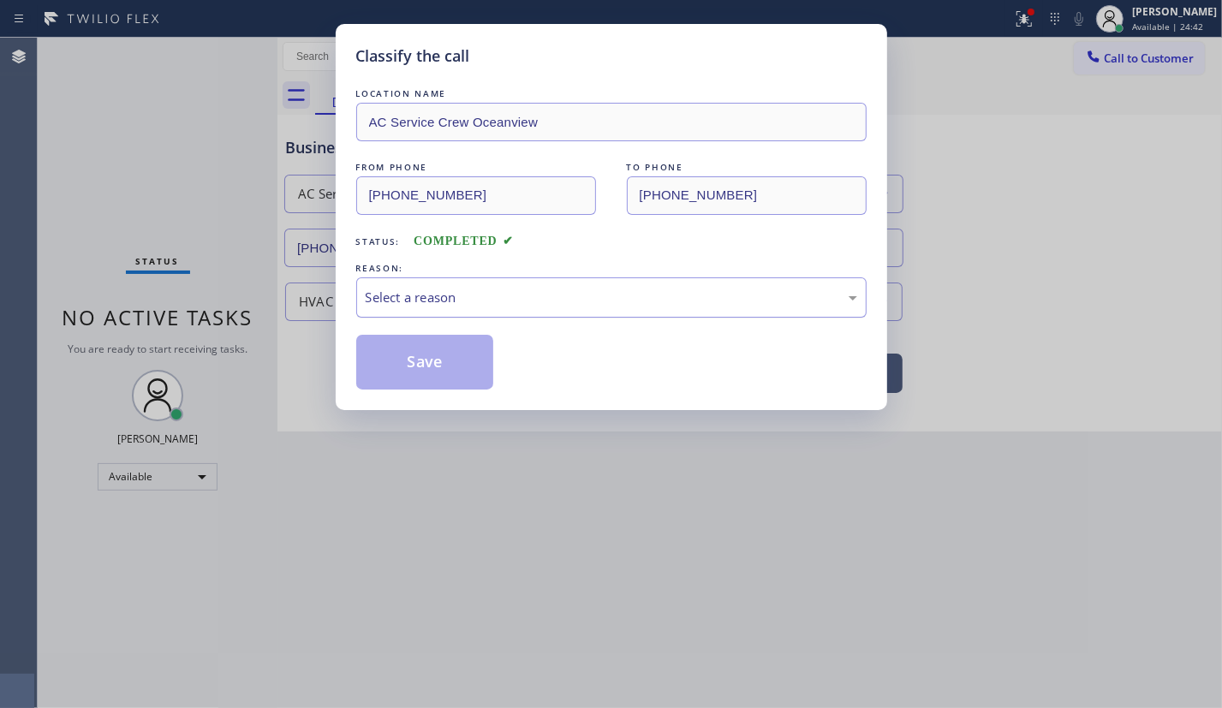
click at [568, 302] on div "Select a reason" at bounding box center [611, 298] width 491 height 20
drag, startPoint x: 428, startPoint y: 367, endPoint x: 1019, endPoint y: 514, distance: 608.7
click at [428, 366] on button "Save" at bounding box center [425, 362] width 138 height 55
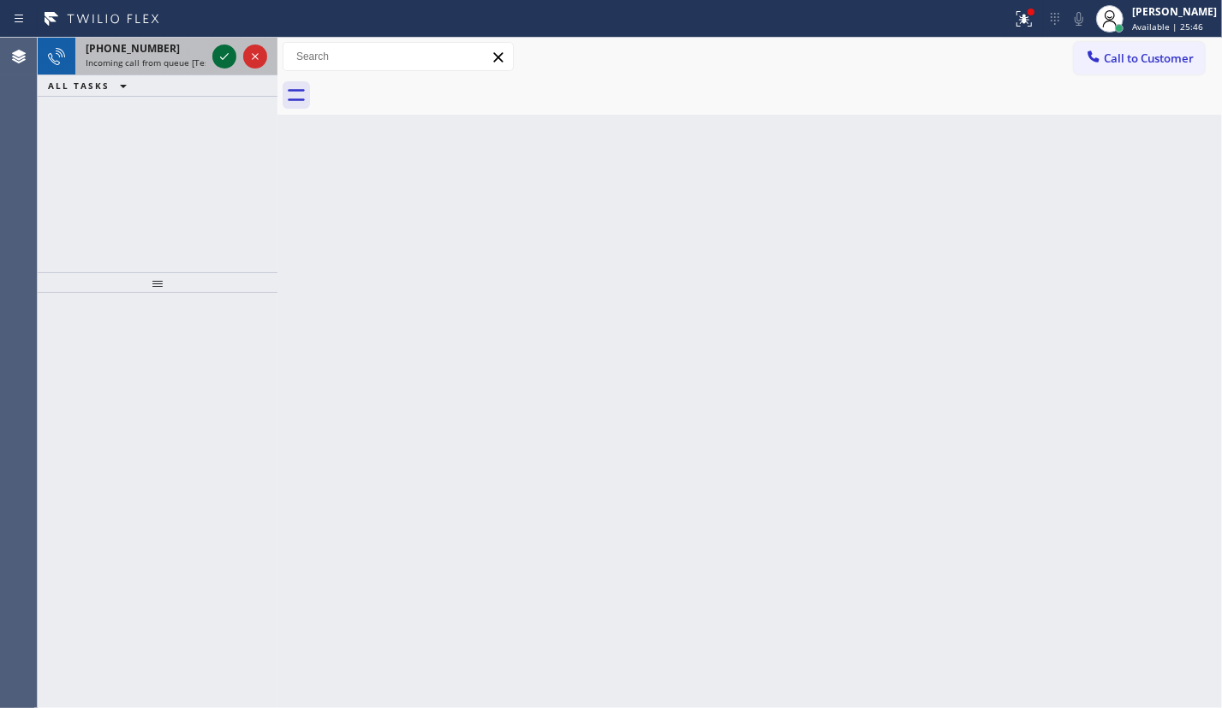
click at [216, 51] on icon at bounding box center [224, 56] width 21 height 21
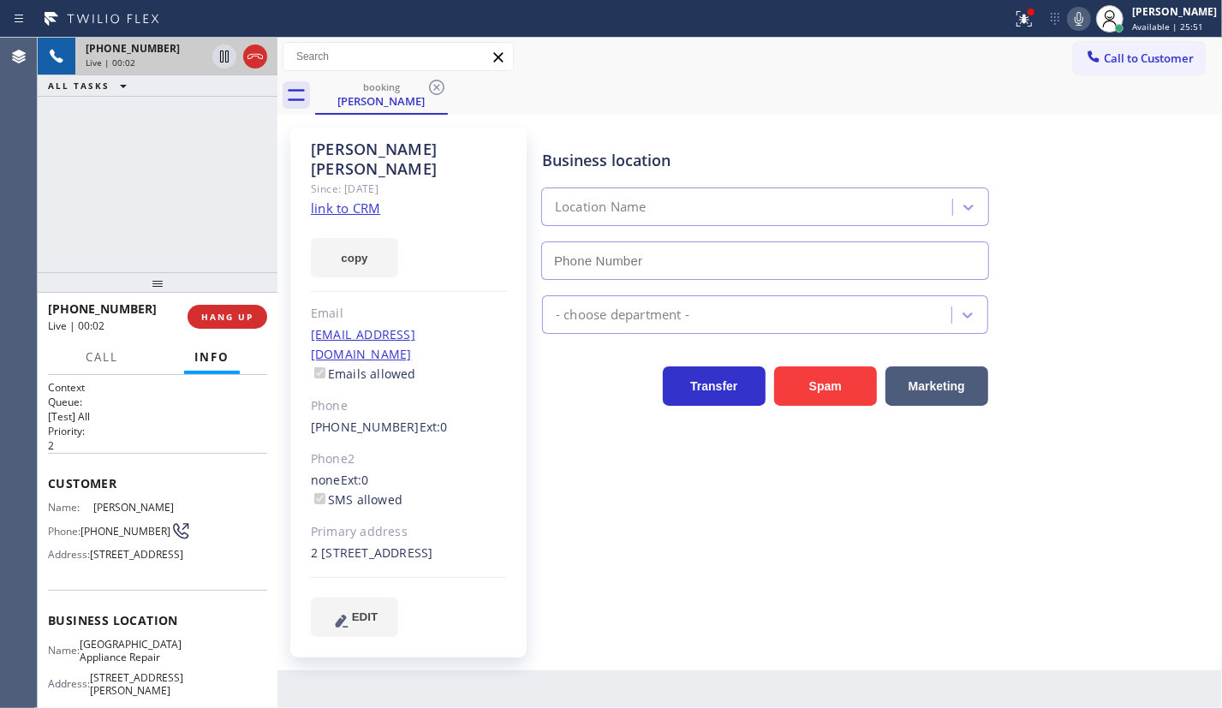
type input "(773) 830-4668"
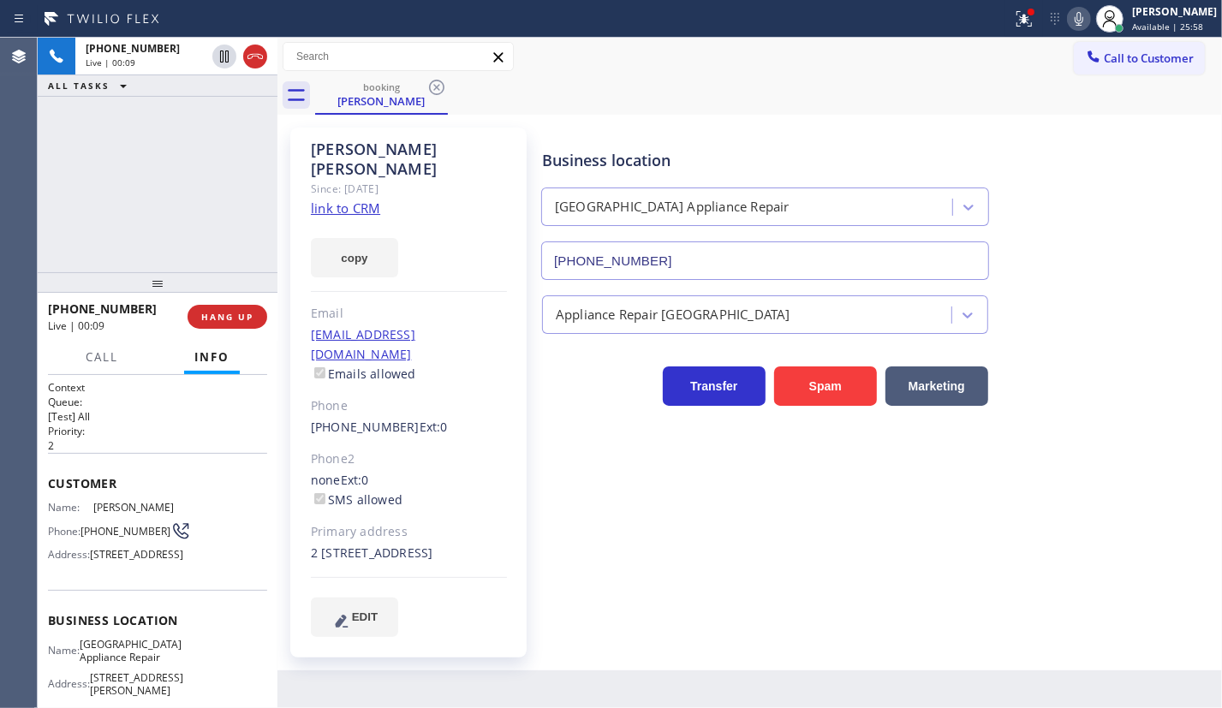
click at [126, 664] on span "Calumet Heights Appliance Repair" at bounding box center [131, 651] width 102 height 27
click at [127, 664] on span "Calumet Heights Appliance Repair" at bounding box center [131, 651] width 102 height 27
click at [658, 247] on input "(773) 830-4668" at bounding box center [765, 260] width 448 height 39
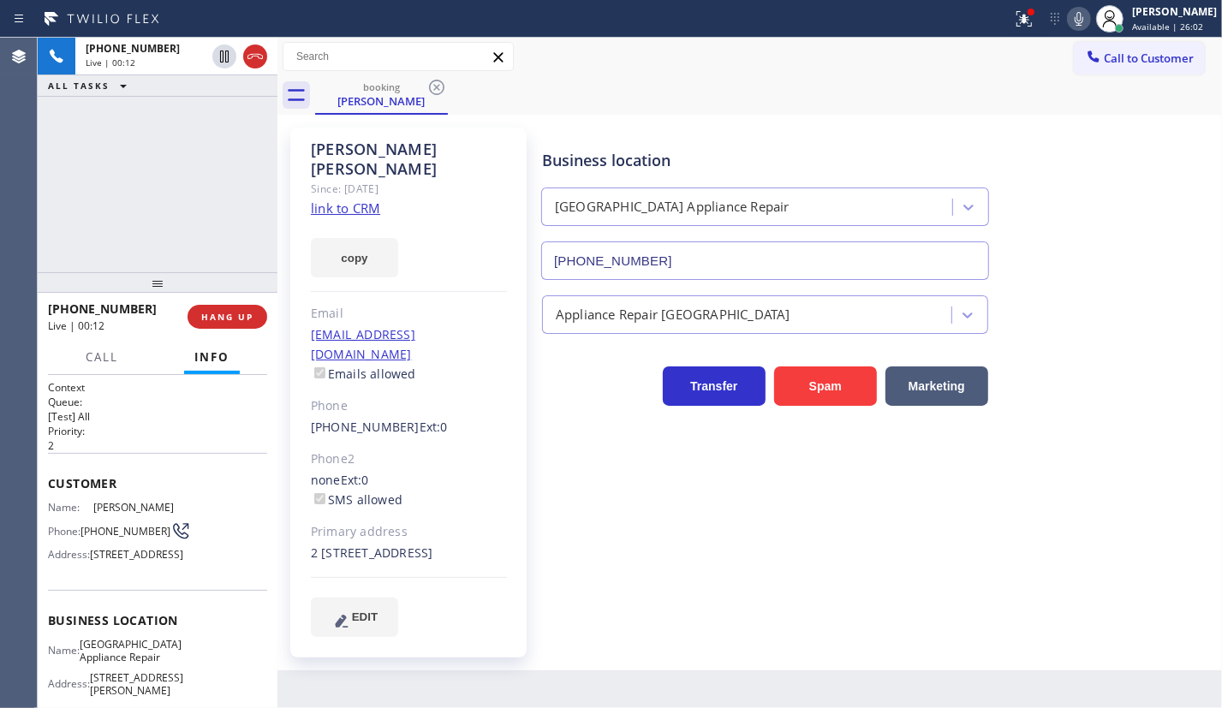
click at [658, 247] on input "(773) 830-4668" at bounding box center [765, 260] width 448 height 39
click at [339, 199] on link "link to CRM" at bounding box center [345, 207] width 69 height 17
click at [238, 320] on span "HANG UP" at bounding box center [227, 317] width 52 height 12
click at [240, 318] on span "HANG UP" at bounding box center [227, 317] width 52 height 12
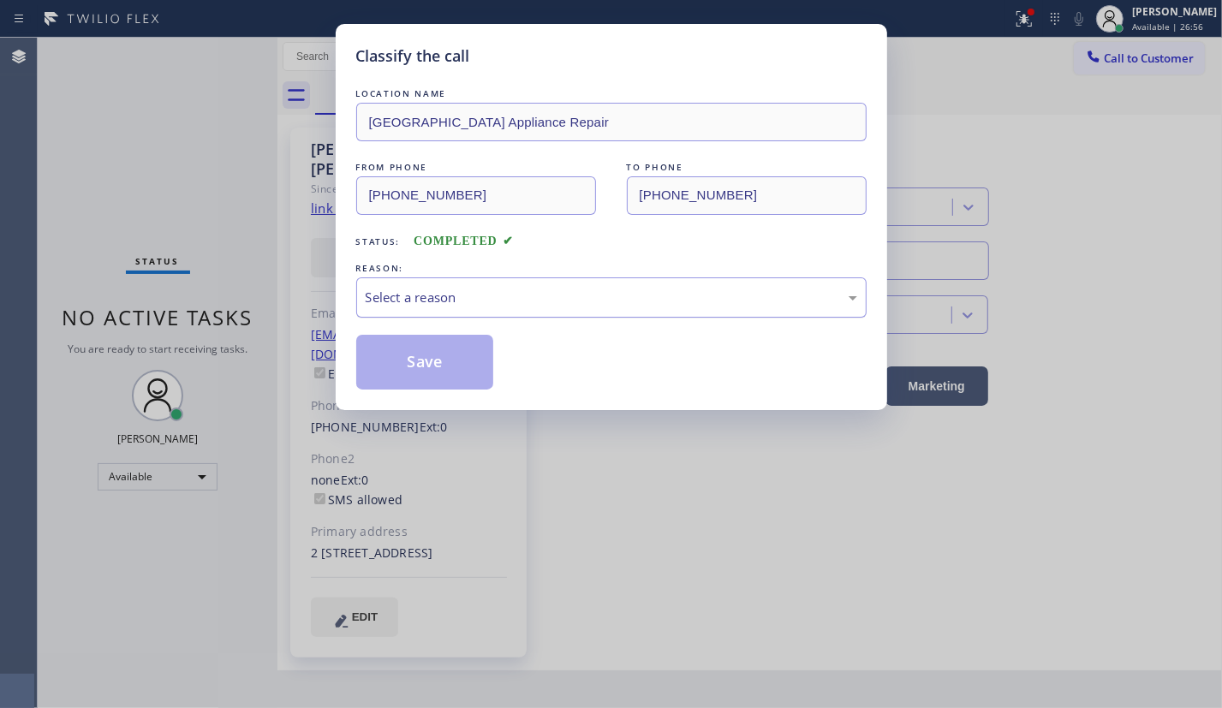
click at [505, 288] on div "Select a reason" at bounding box center [611, 298] width 491 height 20
drag, startPoint x: 437, startPoint y: 351, endPoint x: 440, endPoint y: 338, distance: 13.3
click at [437, 350] on button "Save" at bounding box center [425, 362] width 138 height 55
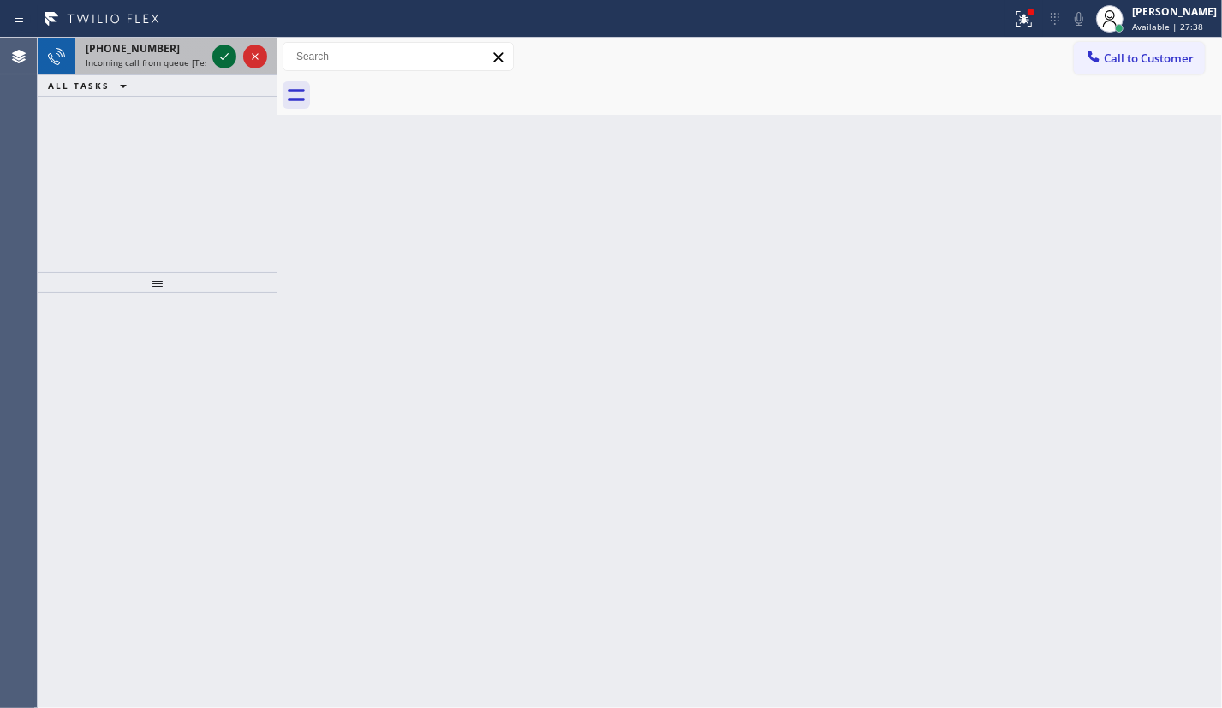
click at [224, 60] on icon at bounding box center [224, 56] width 21 height 21
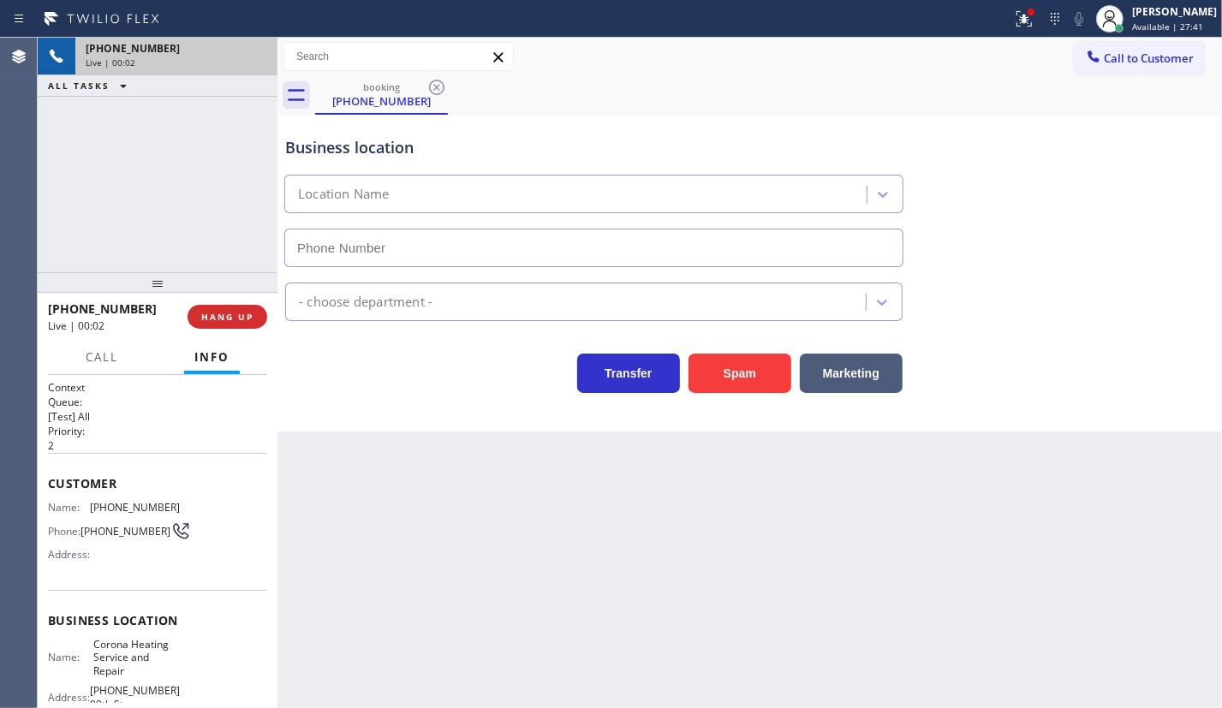
type input "(518) 255-7297"
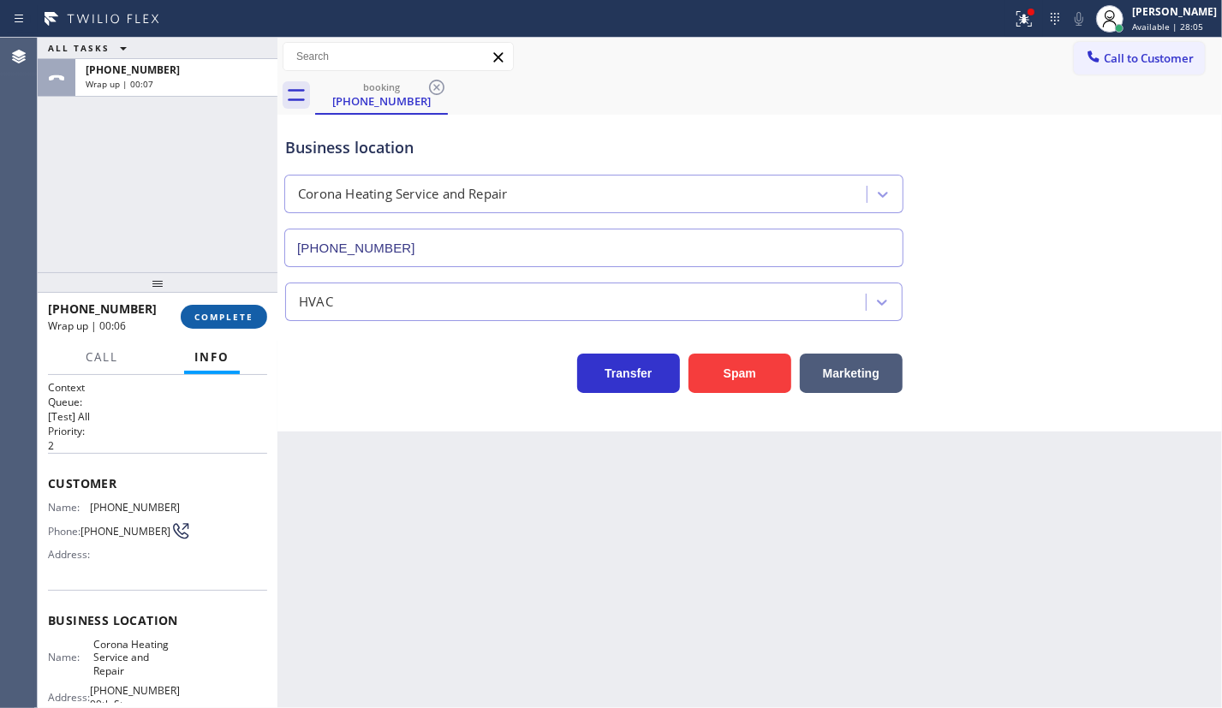
drag, startPoint x: 202, startPoint y: 317, endPoint x: 223, endPoint y: 312, distance: 22.0
click at [200, 318] on span "COMPLETE" at bounding box center [223, 317] width 59 height 12
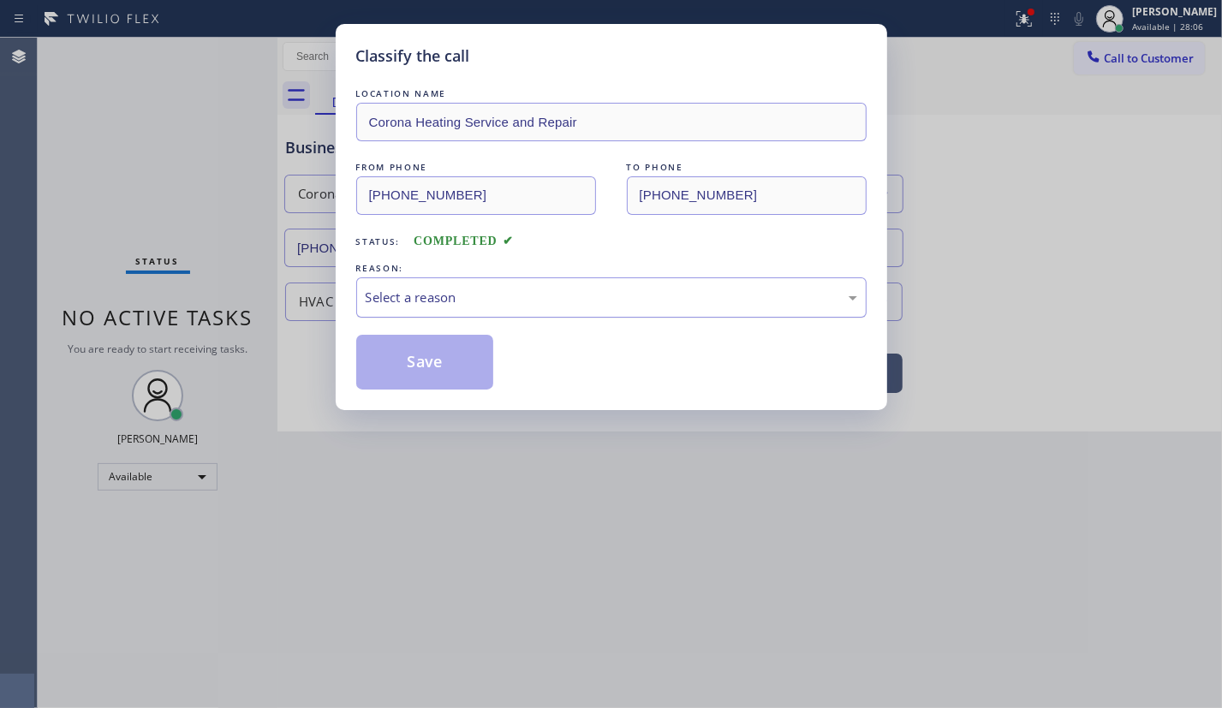
click at [410, 293] on div "Select a reason" at bounding box center [611, 298] width 491 height 20
click at [419, 376] on button "Save" at bounding box center [425, 362] width 138 height 55
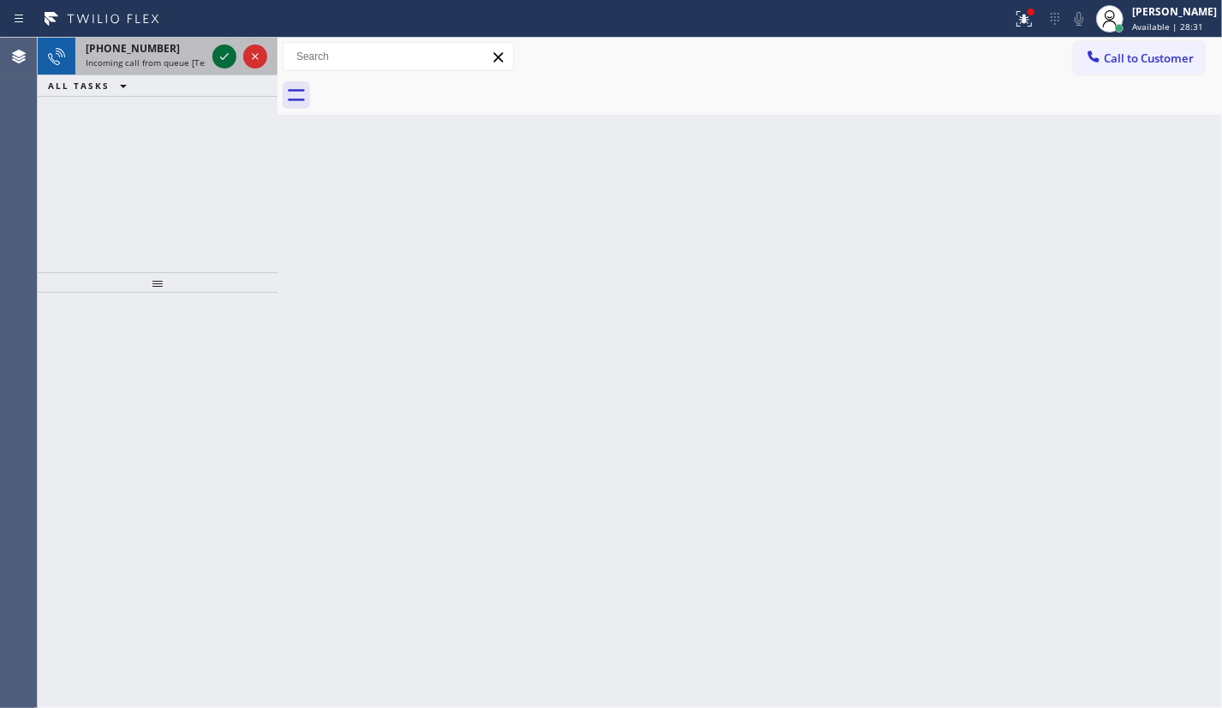
click at [229, 56] on icon at bounding box center [224, 56] width 21 height 21
click at [223, 56] on icon at bounding box center [224, 56] width 21 height 21
click at [229, 56] on icon at bounding box center [224, 56] width 21 height 21
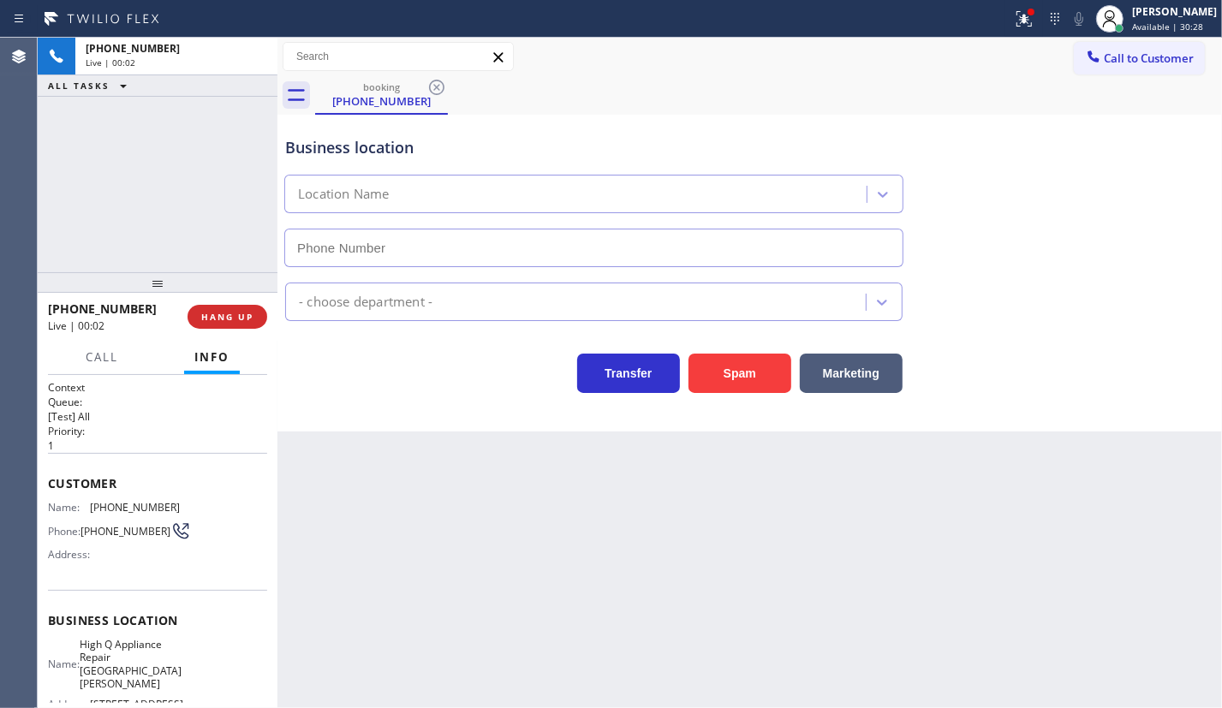
type input "(202) 516-7847"
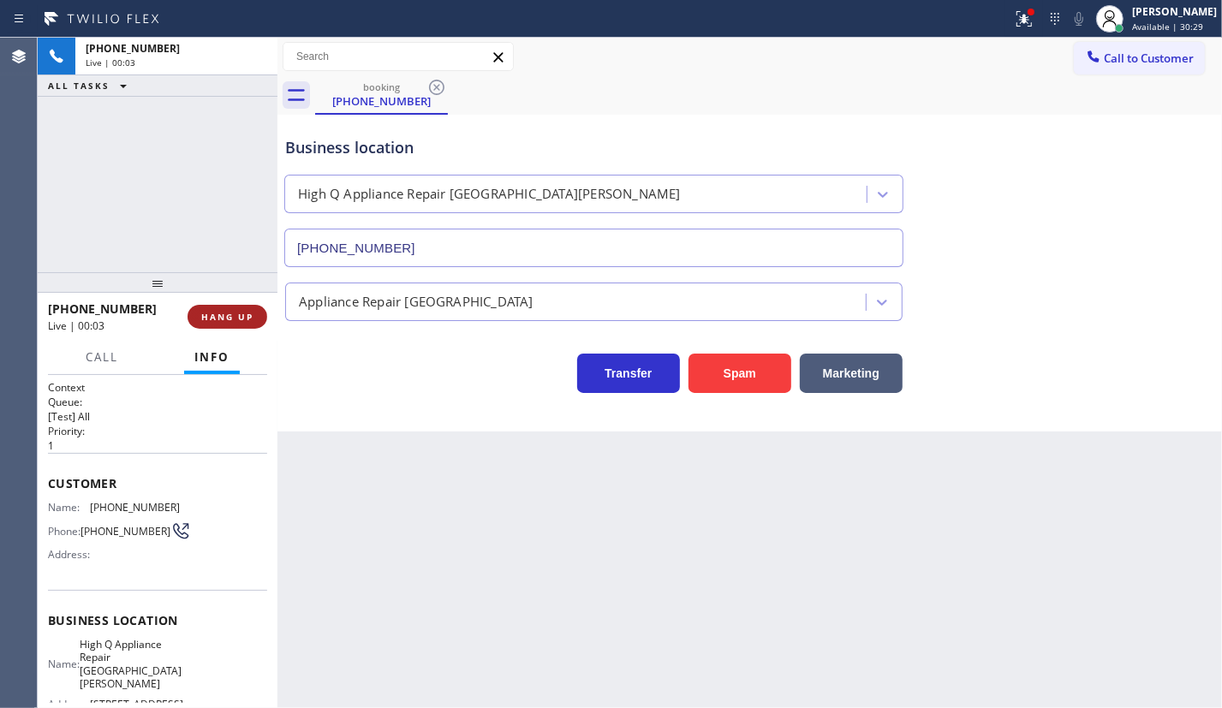
click at [226, 314] on span "HANG UP" at bounding box center [227, 317] width 52 height 12
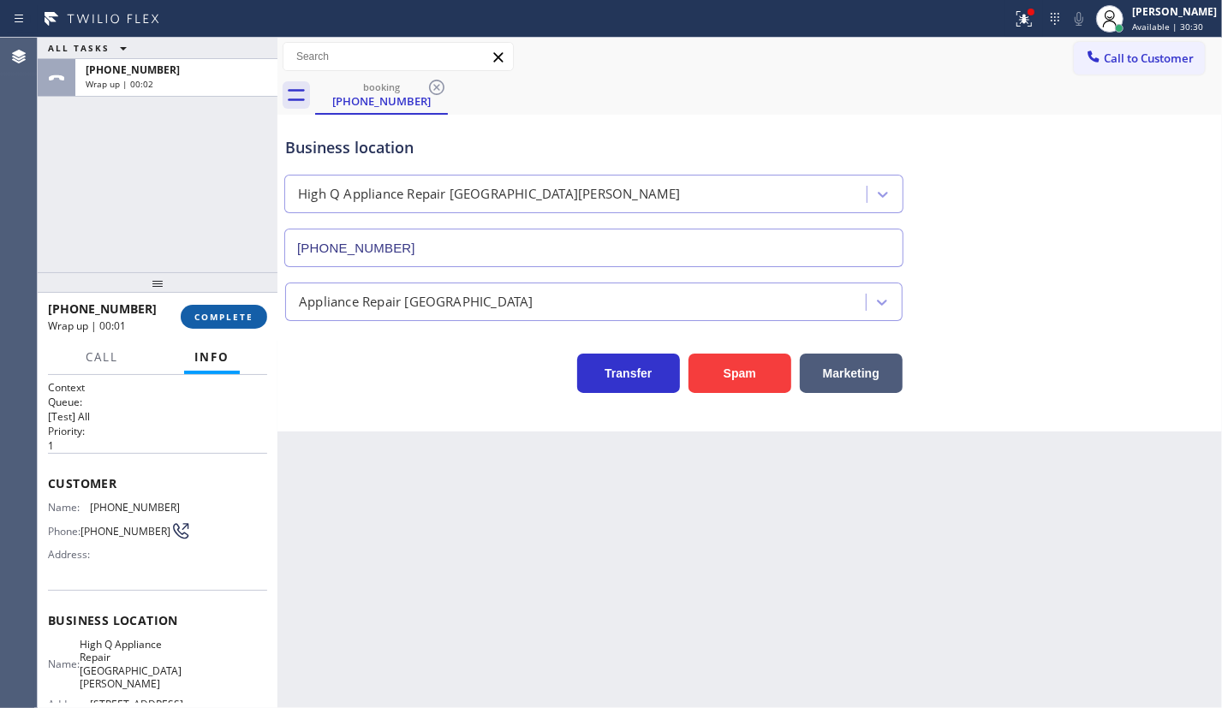
click at [205, 318] on span "COMPLETE" at bounding box center [223, 317] width 59 height 12
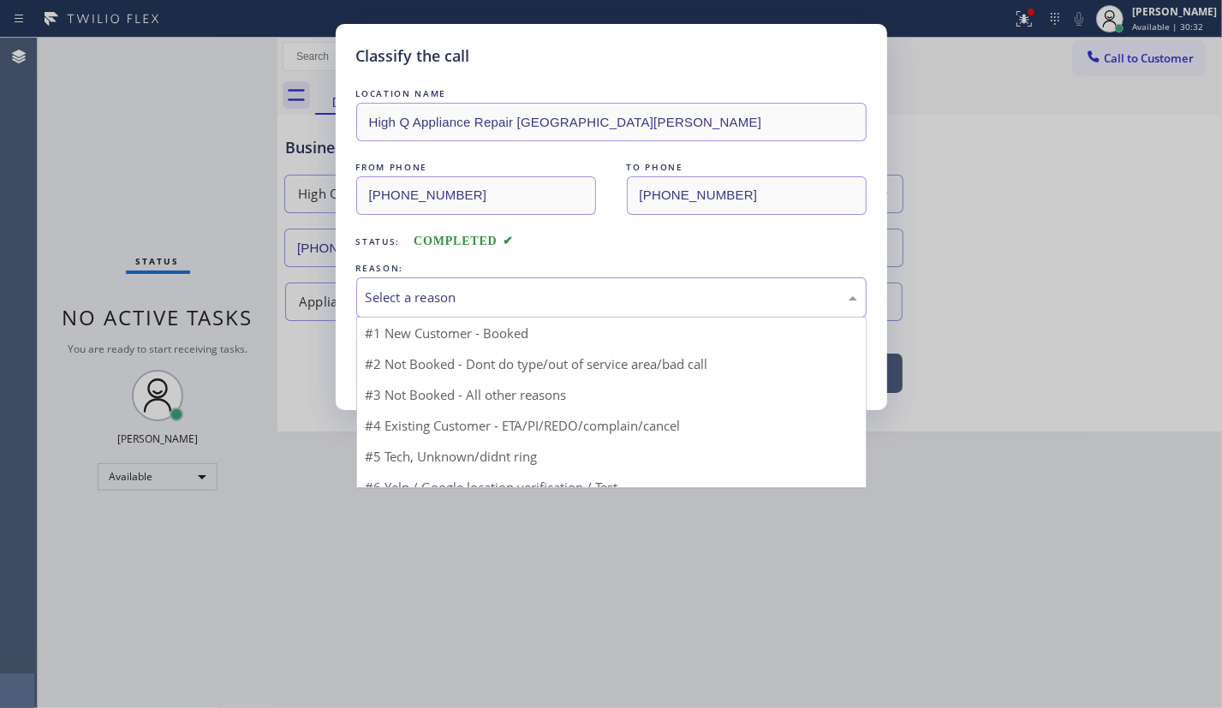
click at [493, 294] on div "Select a reason" at bounding box center [611, 298] width 491 height 20
drag, startPoint x: 471, startPoint y: 424, endPoint x: 450, endPoint y: 368, distance: 59.3
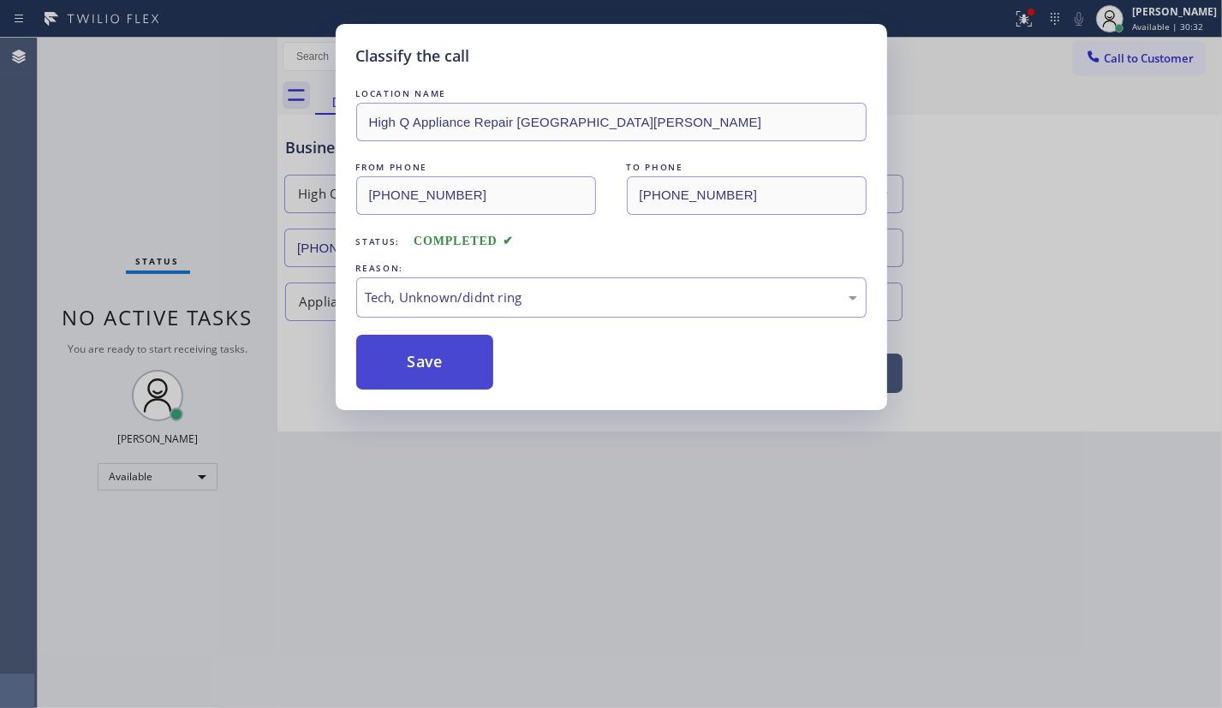
drag, startPoint x: 450, startPoint y: 368, endPoint x: 436, endPoint y: 368, distance: 14.6
click at [449, 368] on button "Save" at bounding box center [425, 362] width 138 height 55
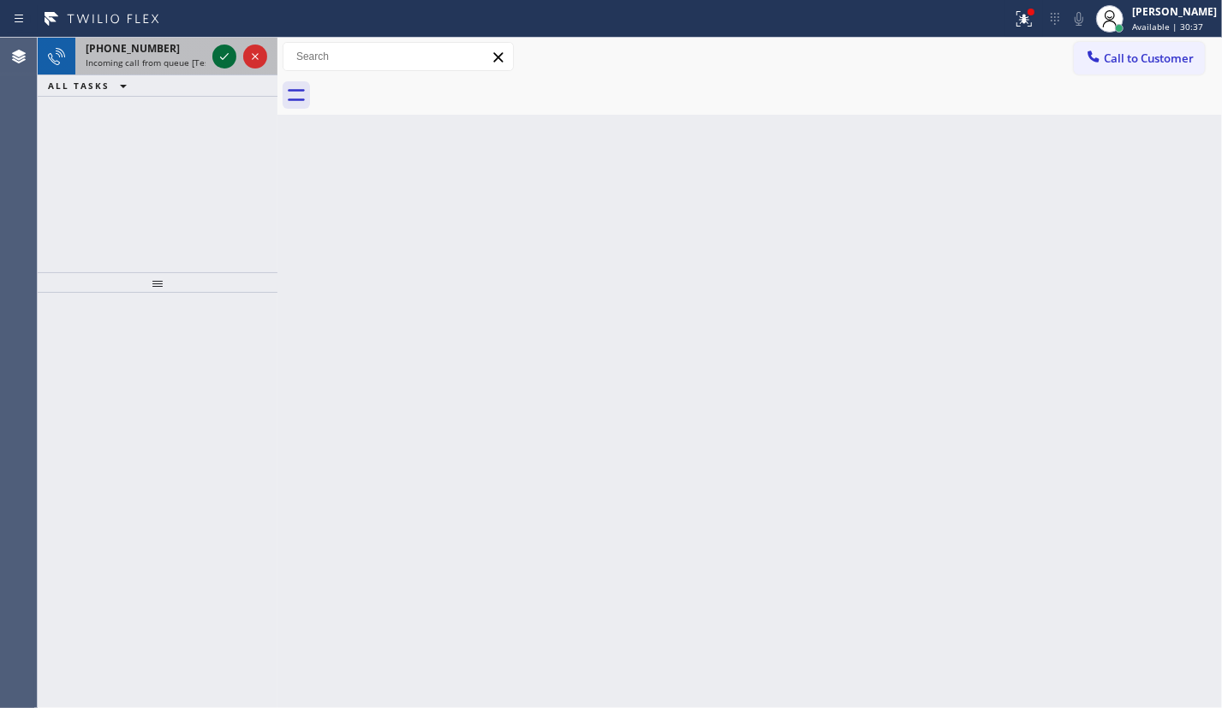
click at [229, 57] on icon at bounding box center [224, 56] width 21 height 21
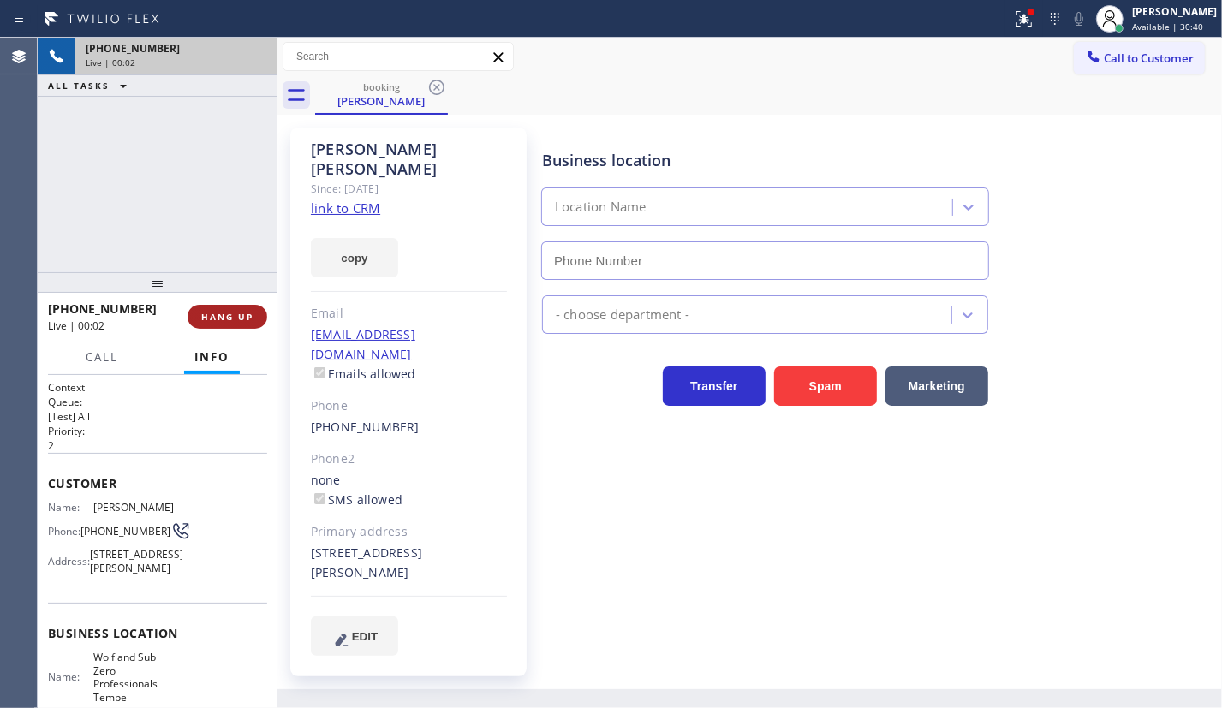
type input "(480) 680-8083"
drag, startPoint x: 223, startPoint y: 312, endPoint x: 282, endPoint y: 305, distance: 58.6
click at [224, 312] on span "HANG UP" at bounding box center [227, 317] width 52 height 12
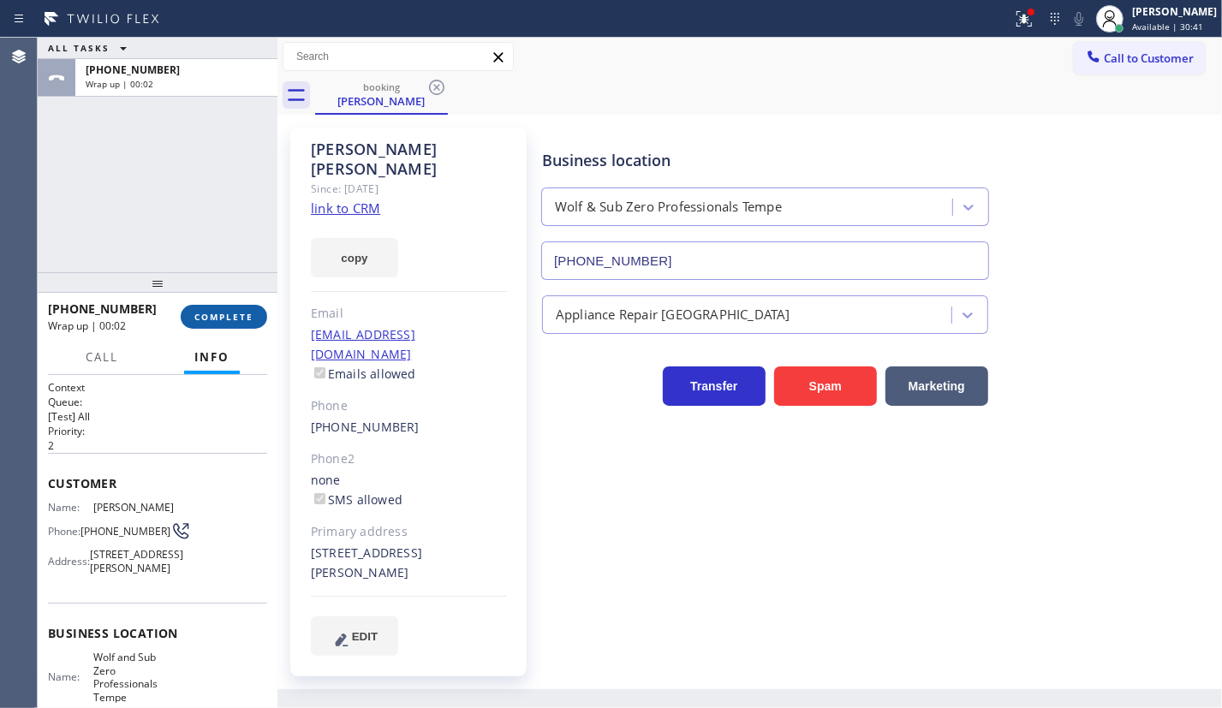
click at [206, 306] on button "COMPLETE" at bounding box center [224, 317] width 86 height 24
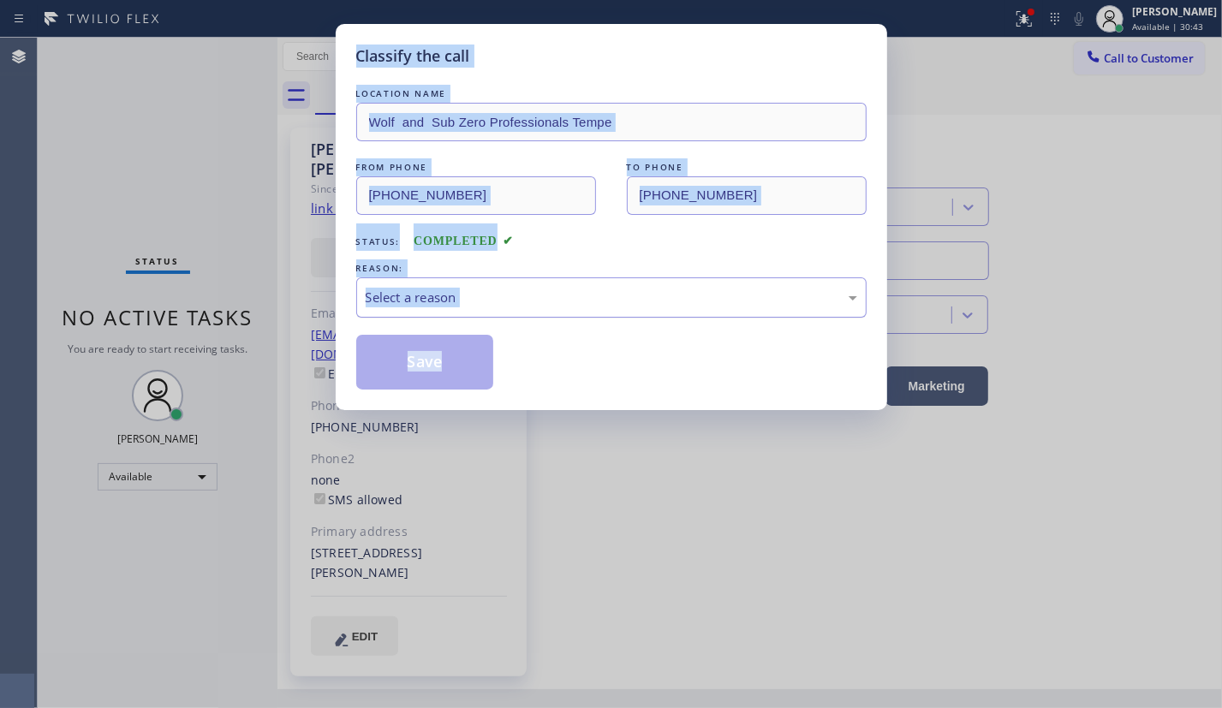
click at [479, 291] on div "Select a reason" at bounding box center [611, 298] width 491 height 20
click at [437, 366] on button "Save" at bounding box center [425, 362] width 138 height 55
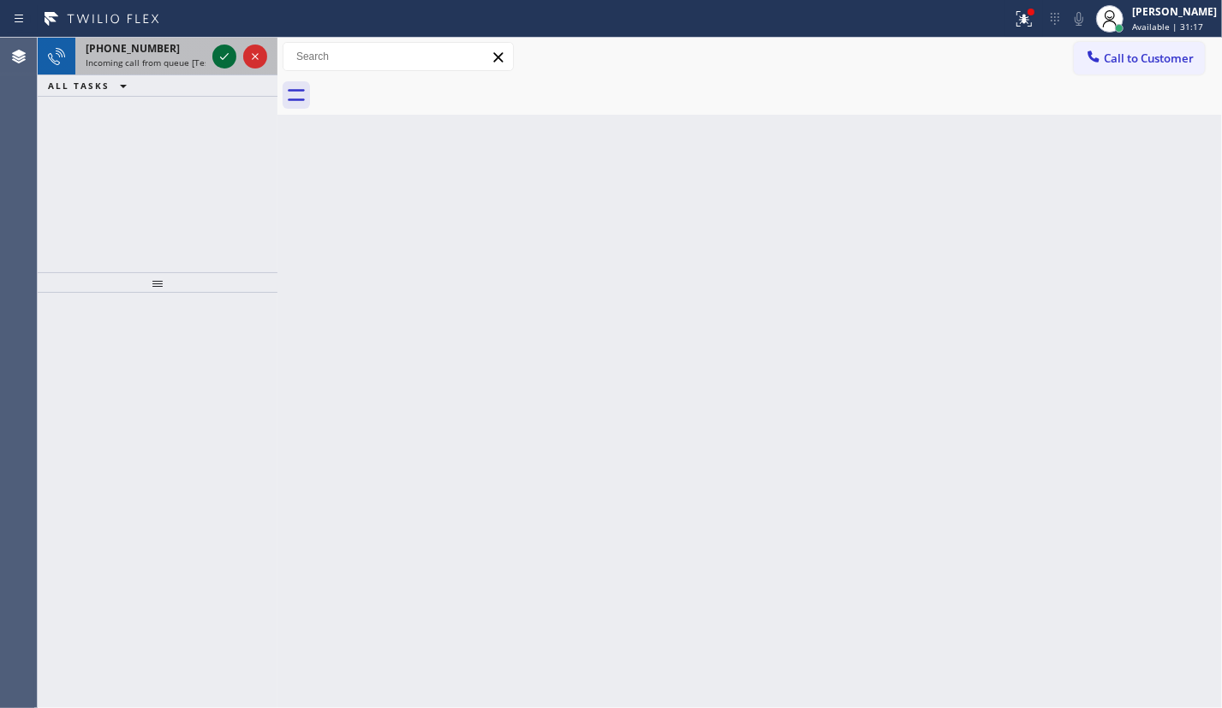
click at [220, 60] on icon at bounding box center [224, 56] width 21 height 21
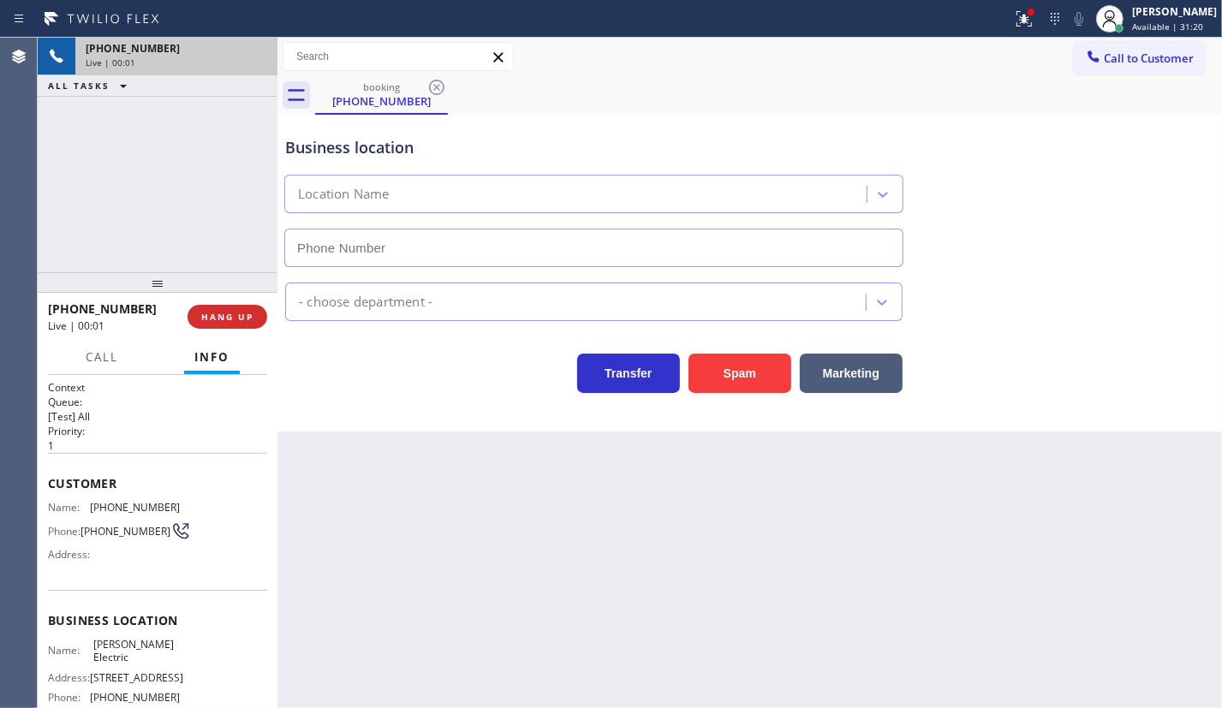
type input "(954) 738-7814"
click at [231, 308] on button "HANG UP" at bounding box center [227, 317] width 80 height 24
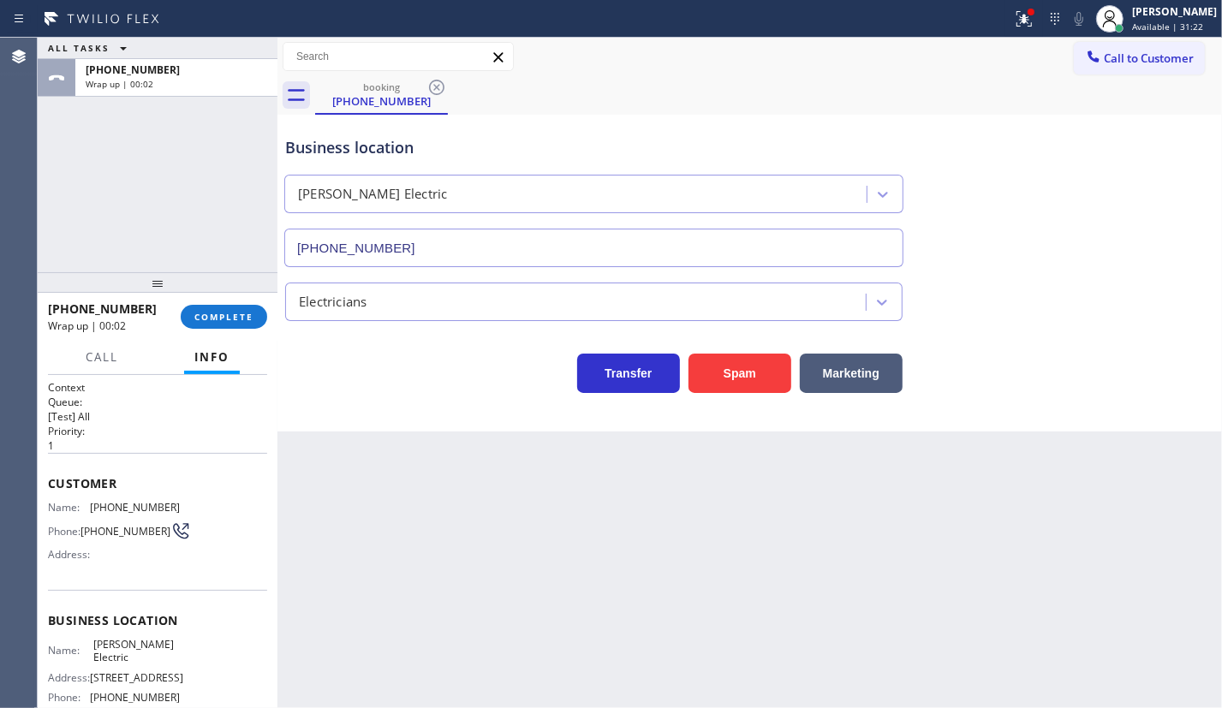
click at [211, 291] on div at bounding box center [158, 282] width 240 height 21
click at [219, 312] on span "COMPLETE" at bounding box center [223, 317] width 59 height 12
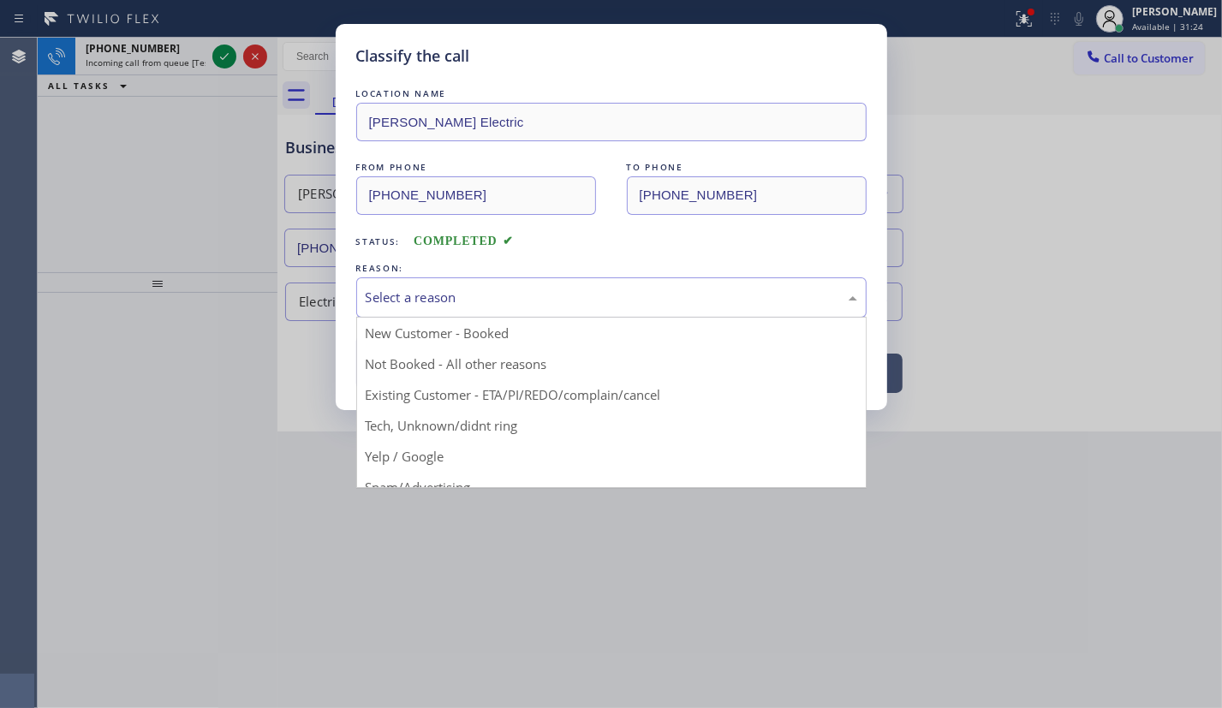
drag, startPoint x: 514, startPoint y: 295, endPoint x: 458, endPoint y: 414, distance: 131.7
click at [515, 296] on div "Select a reason" at bounding box center [611, 298] width 491 height 20
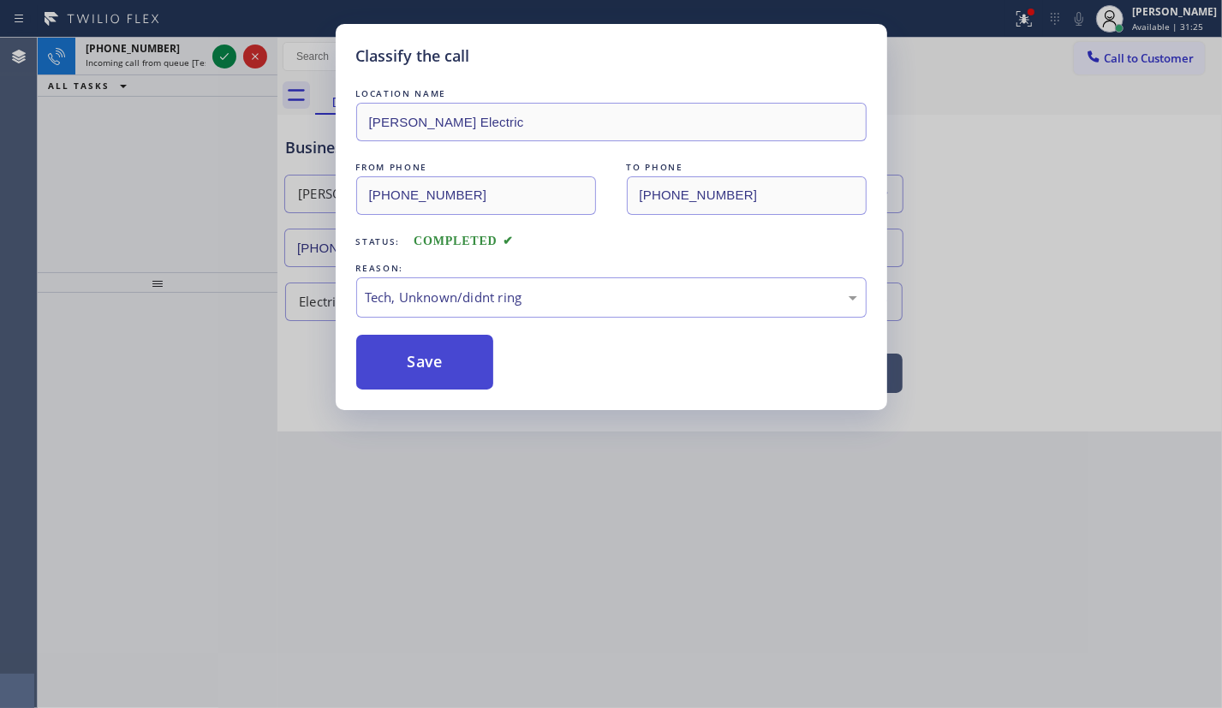
click at [436, 362] on button "Save" at bounding box center [425, 362] width 138 height 55
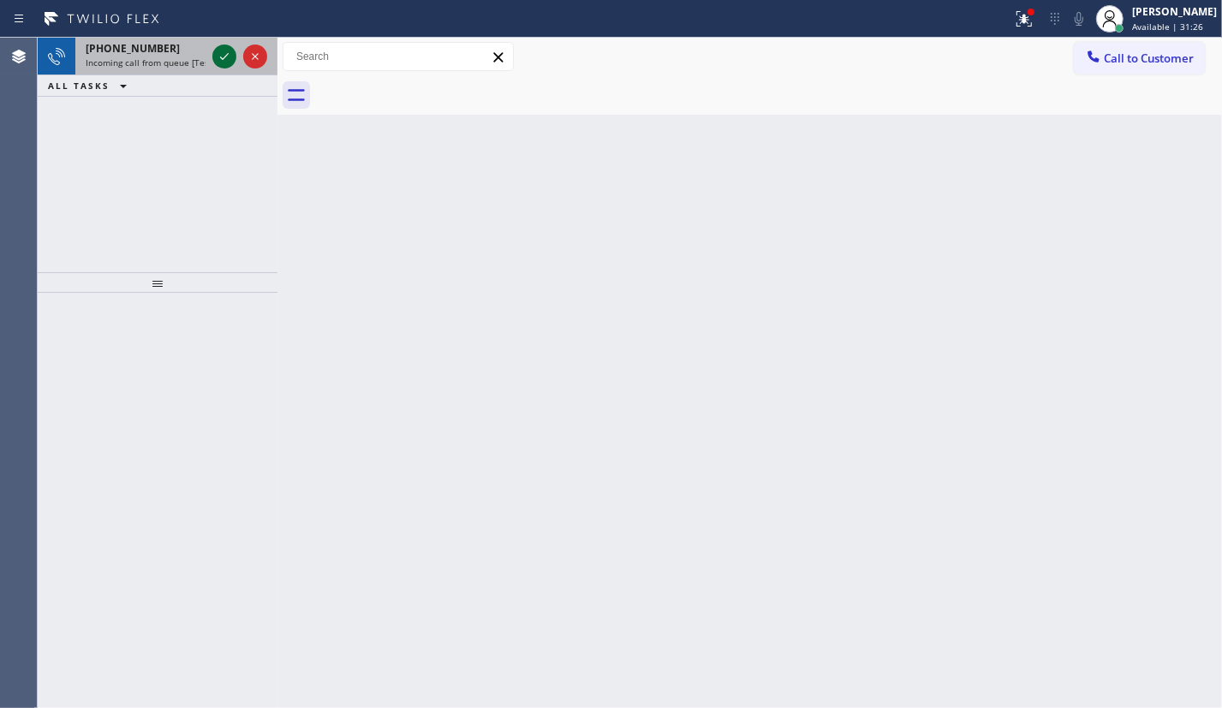
click at [219, 58] on icon at bounding box center [224, 56] width 21 height 21
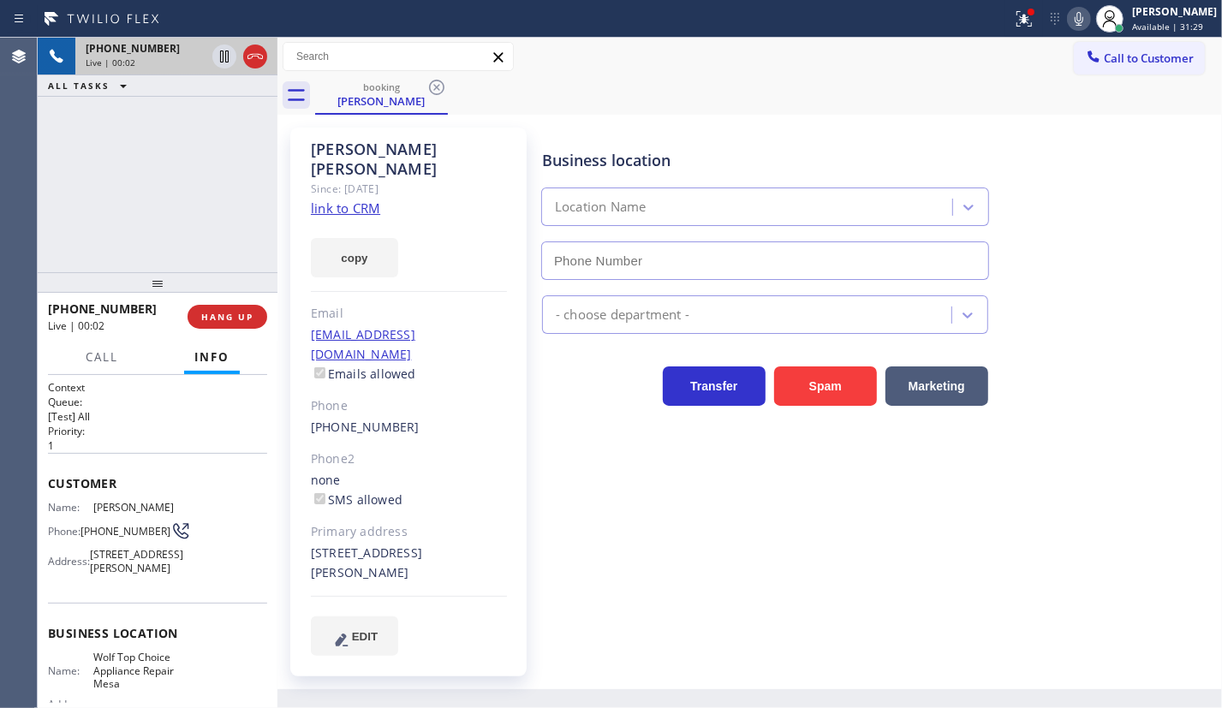
type input "(623) 292-5313"
click at [139, 683] on span "Wolf Top Choice Appliance Repair Mesa" at bounding box center [136, 670] width 86 height 39
click at [140, 683] on span "Wolf Top Choice Appliance Repair Mesa" at bounding box center [136, 670] width 86 height 39
click at [694, 254] on input "(623) 292-5313" at bounding box center [765, 260] width 448 height 39
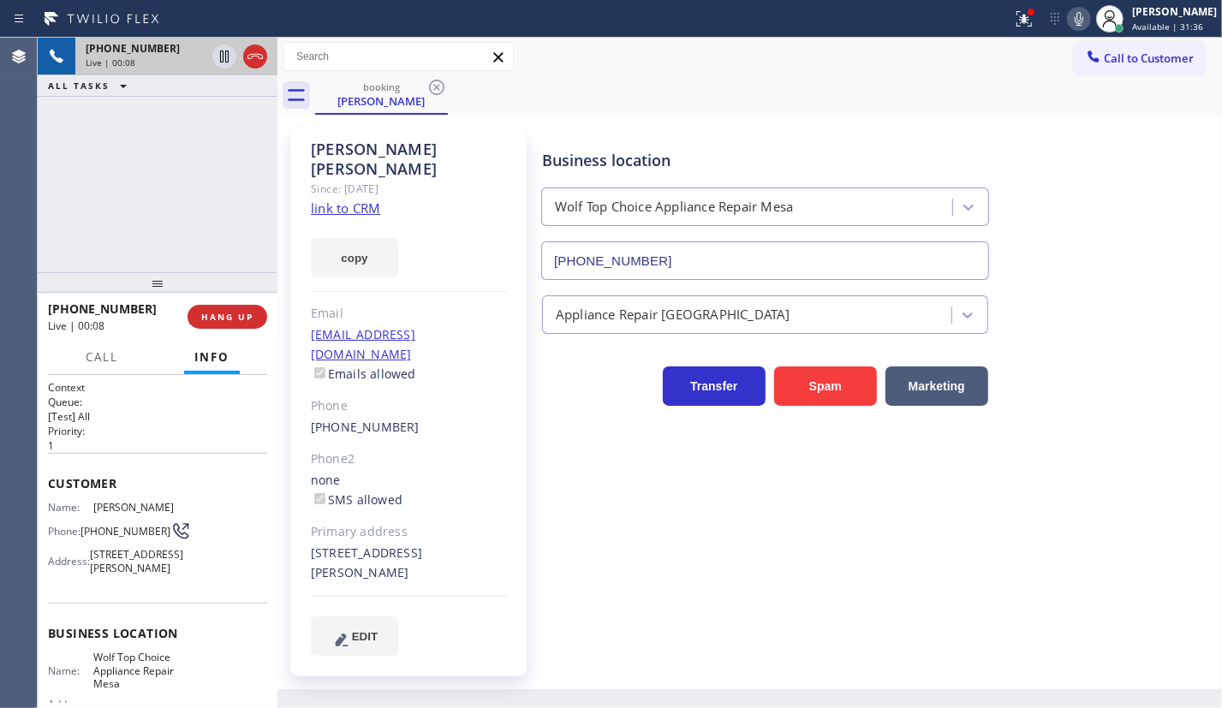
click at [694, 254] on input "(623) 292-5313" at bounding box center [765, 260] width 448 height 39
click at [357, 199] on link "link to CRM" at bounding box center [345, 207] width 69 height 17
click at [1083, 22] on icon at bounding box center [1078, 19] width 9 height 14
click at [220, 60] on icon at bounding box center [224, 57] width 9 height 12
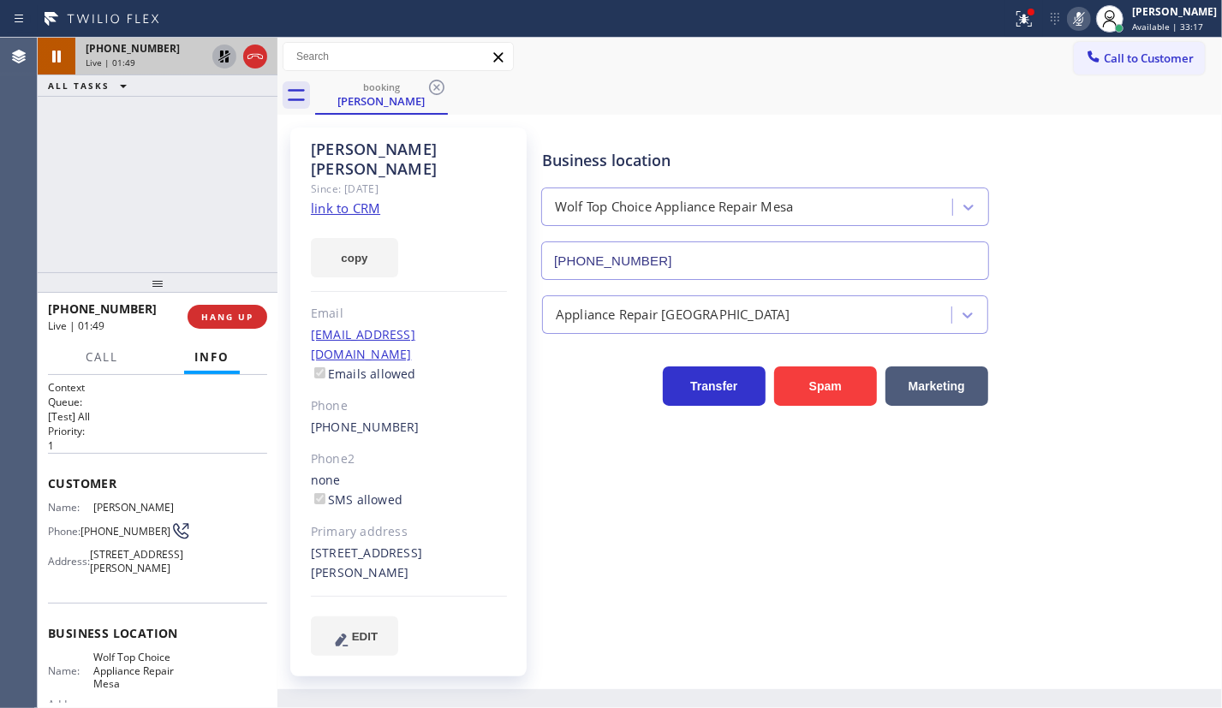
click at [479, 544] on div "1411 E Caroline Ln Tempe, 85284 AZ" at bounding box center [409, 563] width 196 height 39
click at [478, 544] on div "1411 E Caroline Ln Tempe, 85284 AZ" at bounding box center [409, 563] width 196 height 39
click at [219, 54] on icon at bounding box center [224, 56] width 21 height 21
click at [1089, 17] on icon at bounding box center [1078, 19] width 21 height 21
click at [242, 315] on span "HANG UP" at bounding box center [227, 317] width 52 height 12
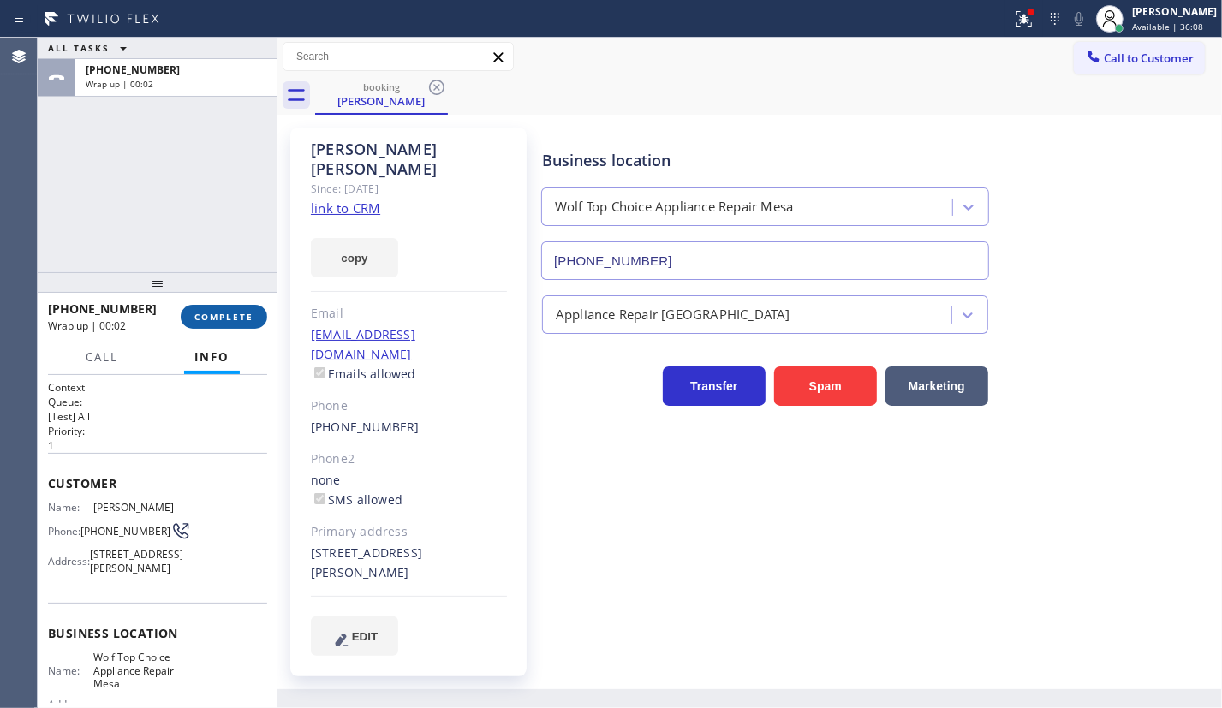
click at [242, 315] on span "COMPLETE" at bounding box center [223, 317] width 59 height 12
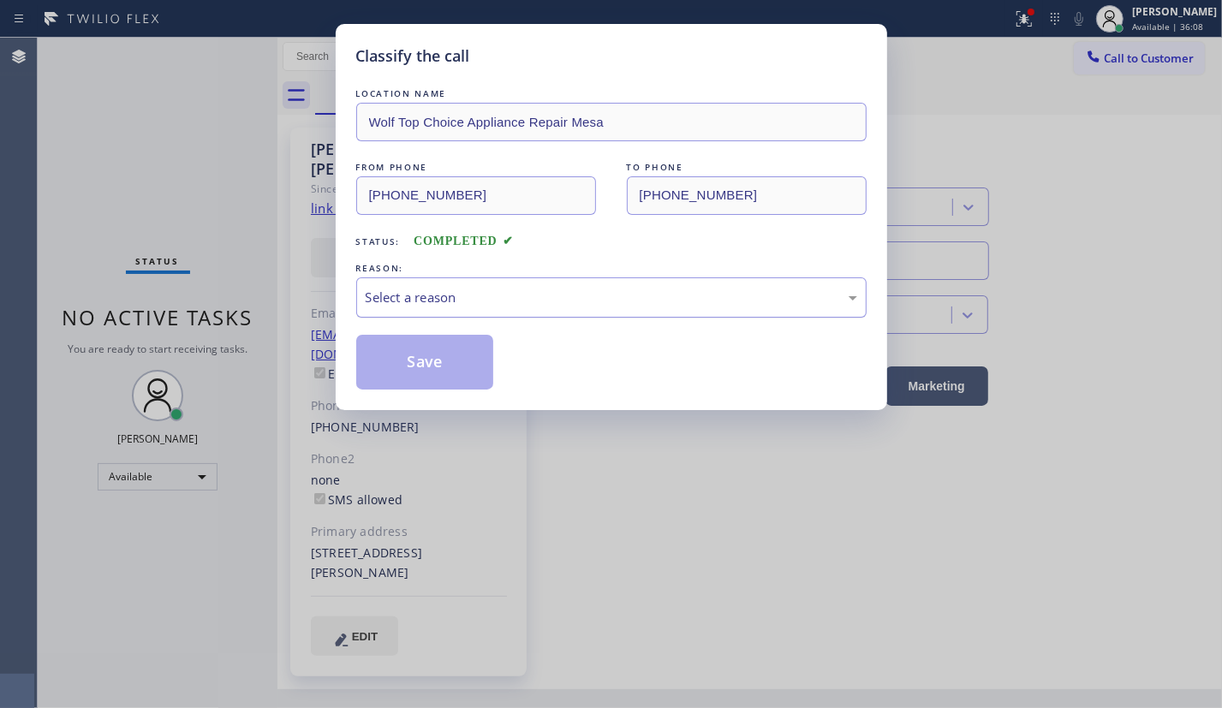
click at [439, 305] on div "Select a reason" at bounding box center [611, 298] width 491 height 20
click at [421, 367] on button "Save" at bounding box center [425, 362] width 138 height 55
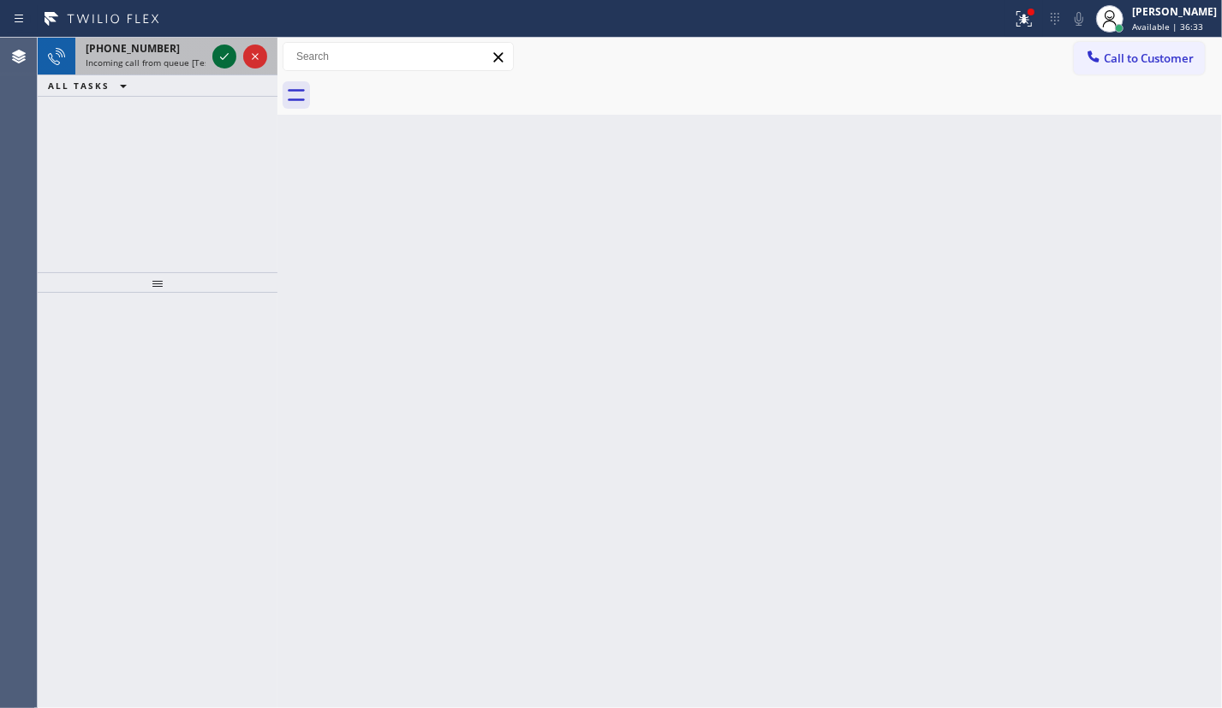
click at [220, 58] on icon at bounding box center [224, 56] width 21 height 21
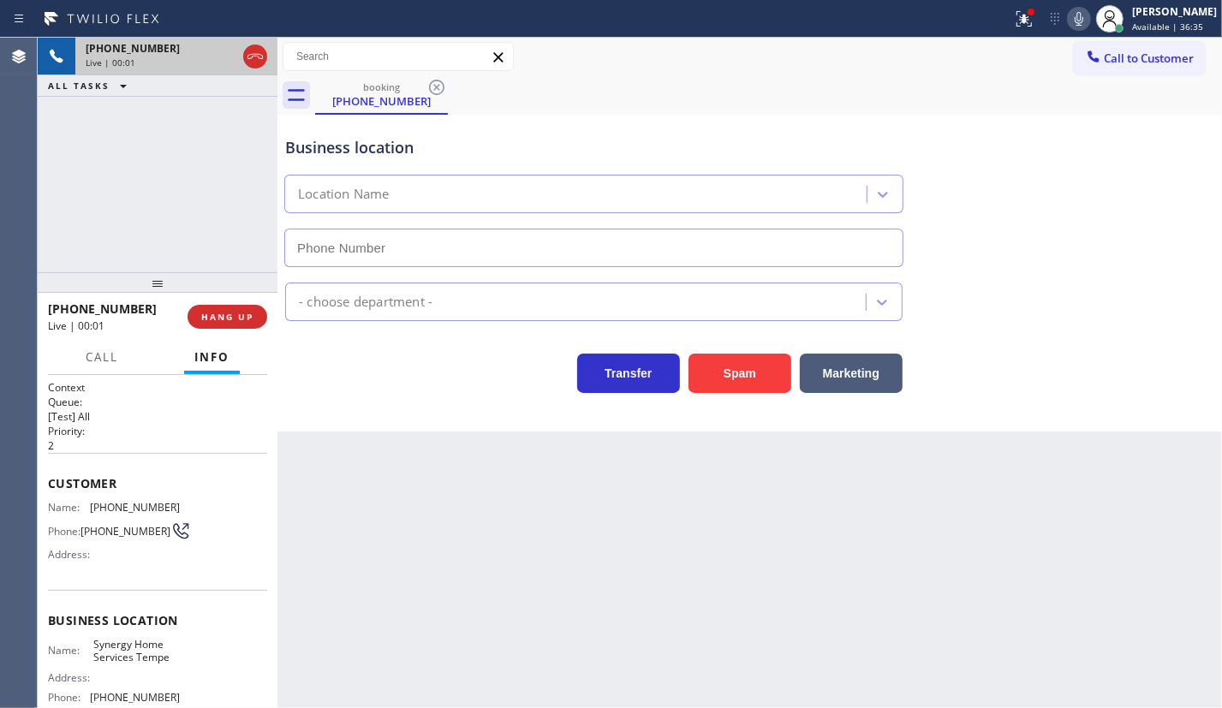
type input "(480) 680-9894"
click at [750, 368] on button "Spam" at bounding box center [739, 373] width 103 height 39
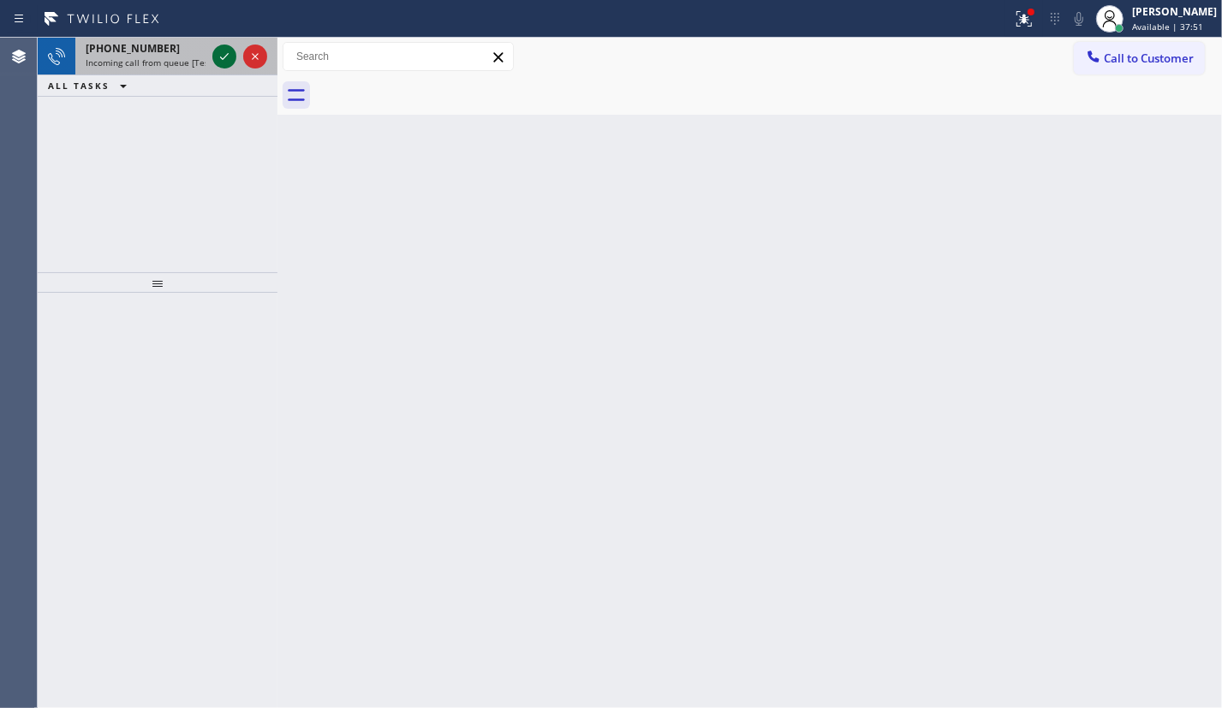
click at [217, 49] on icon at bounding box center [224, 56] width 21 height 21
click at [217, 60] on icon at bounding box center [224, 56] width 21 height 21
click at [223, 56] on icon at bounding box center [224, 56] width 21 height 21
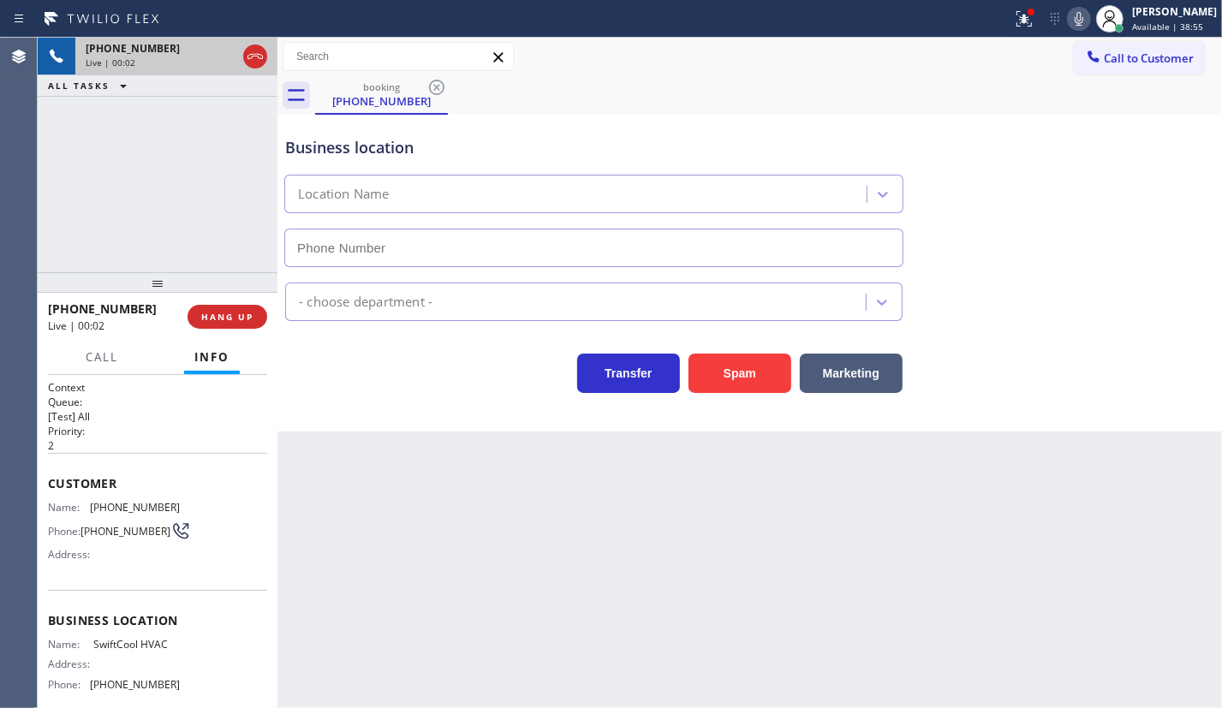
type input "(951) 783-3053"
click at [222, 315] on span "HANG UP" at bounding box center [227, 317] width 52 height 12
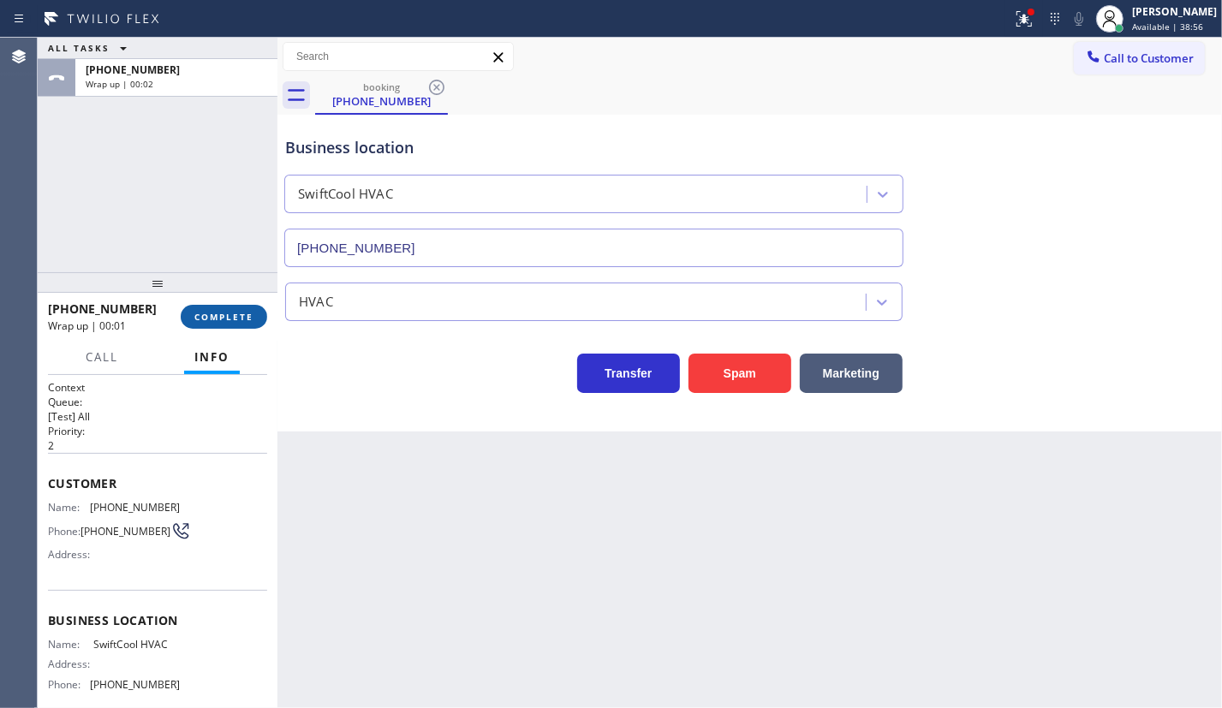
click at [221, 314] on span "COMPLETE" at bounding box center [223, 317] width 59 height 12
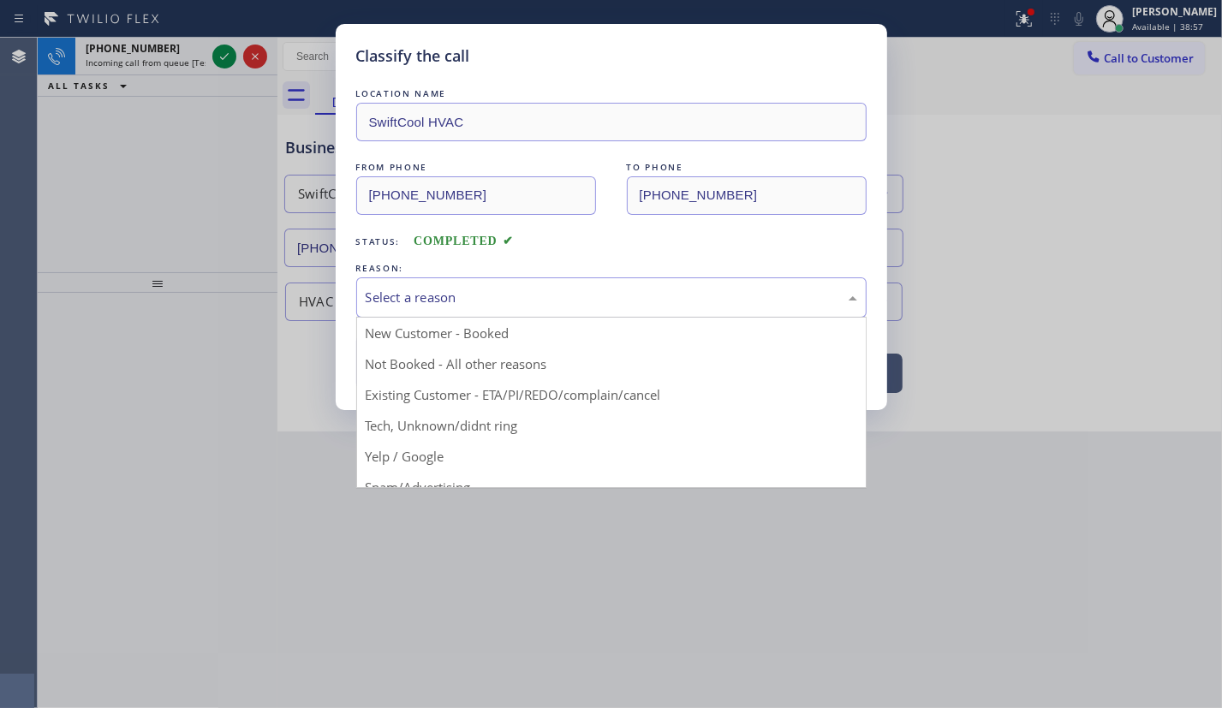
click at [459, 294] on div "Select a reason" at bounding box center [611, 298] width 491 height 20
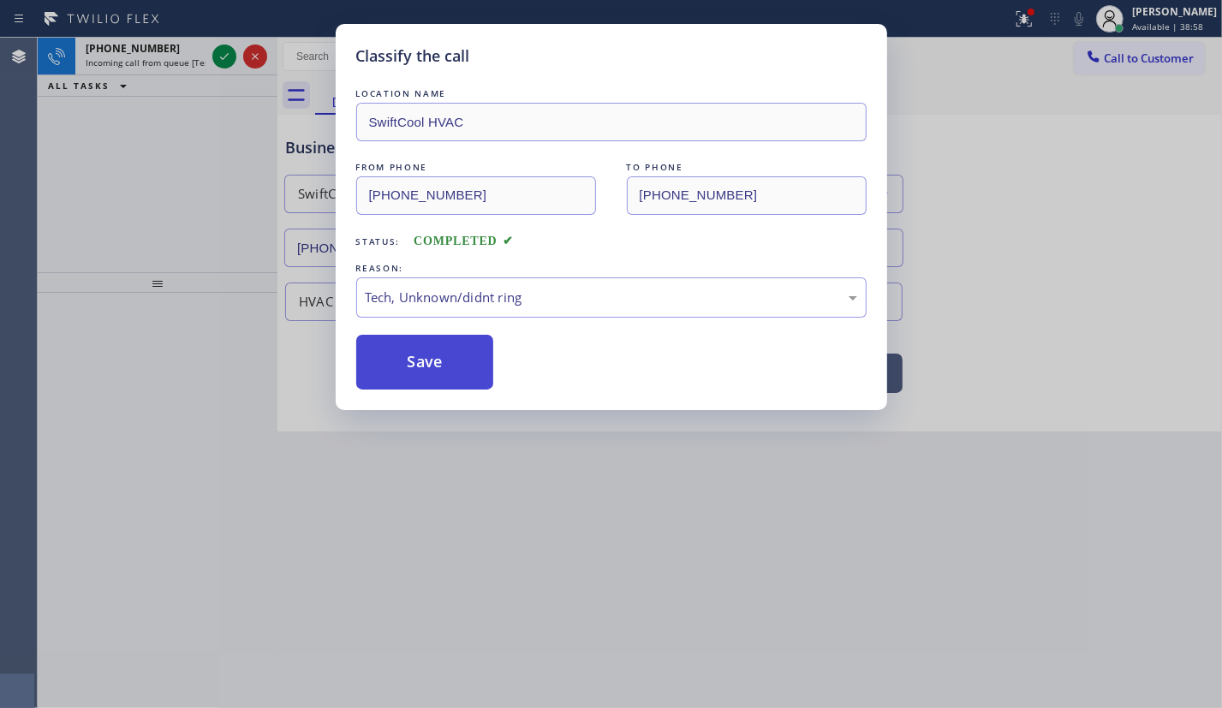
click at [412, 348] on button "Save" at bounding box center [425, 362] width 138 height 55
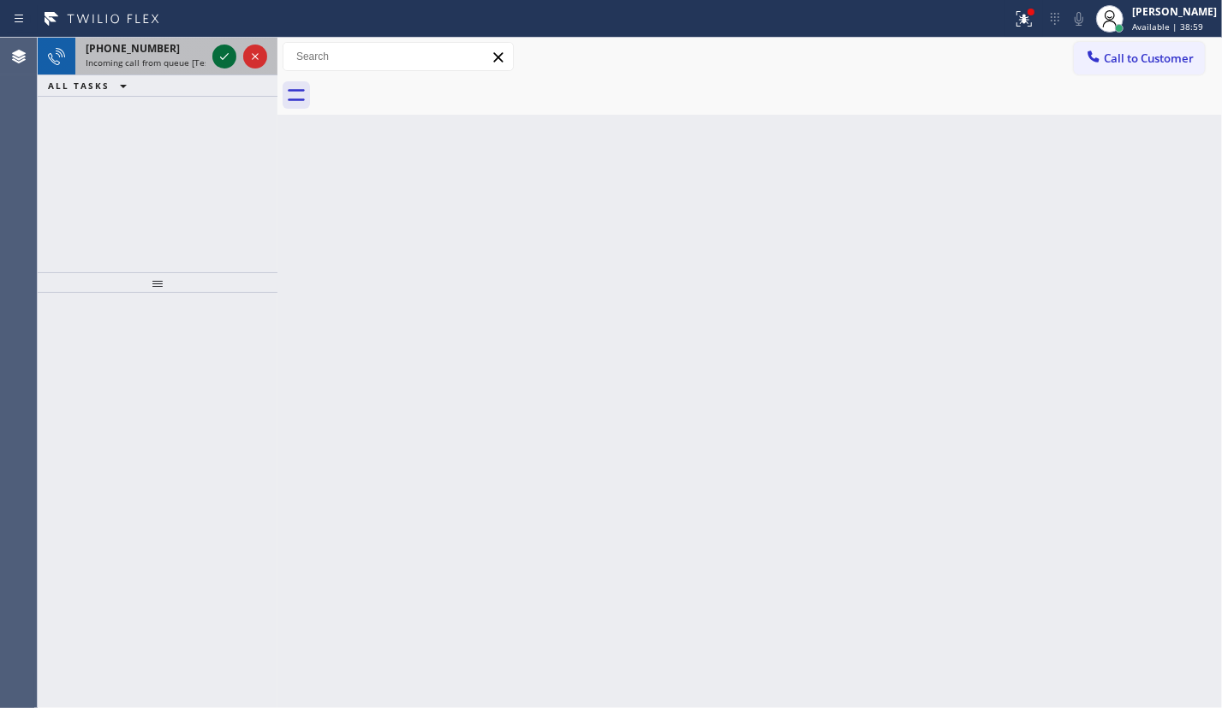
click at [217, 59] on icon at bounding box center [224, 56] width 21 height 21
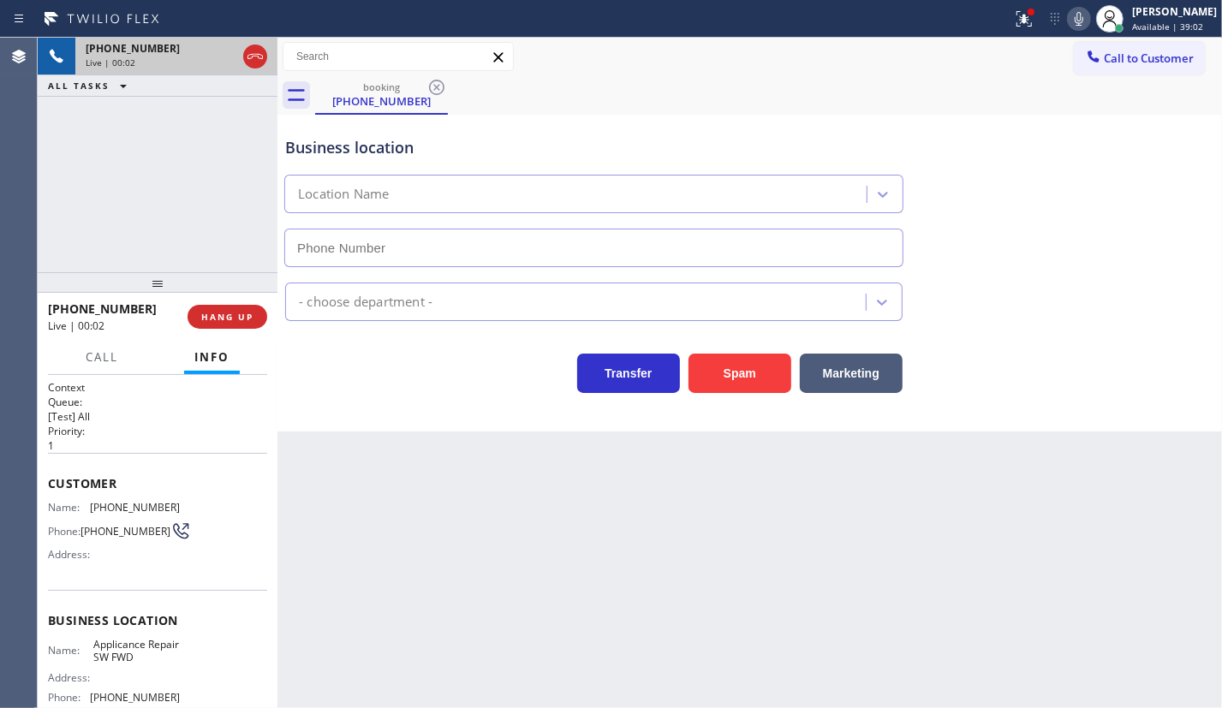
type input "[PHONE_NUMBER]"
click at [732, 372] on button "Spam" at bounding box center [739, 373] width 103 height 39
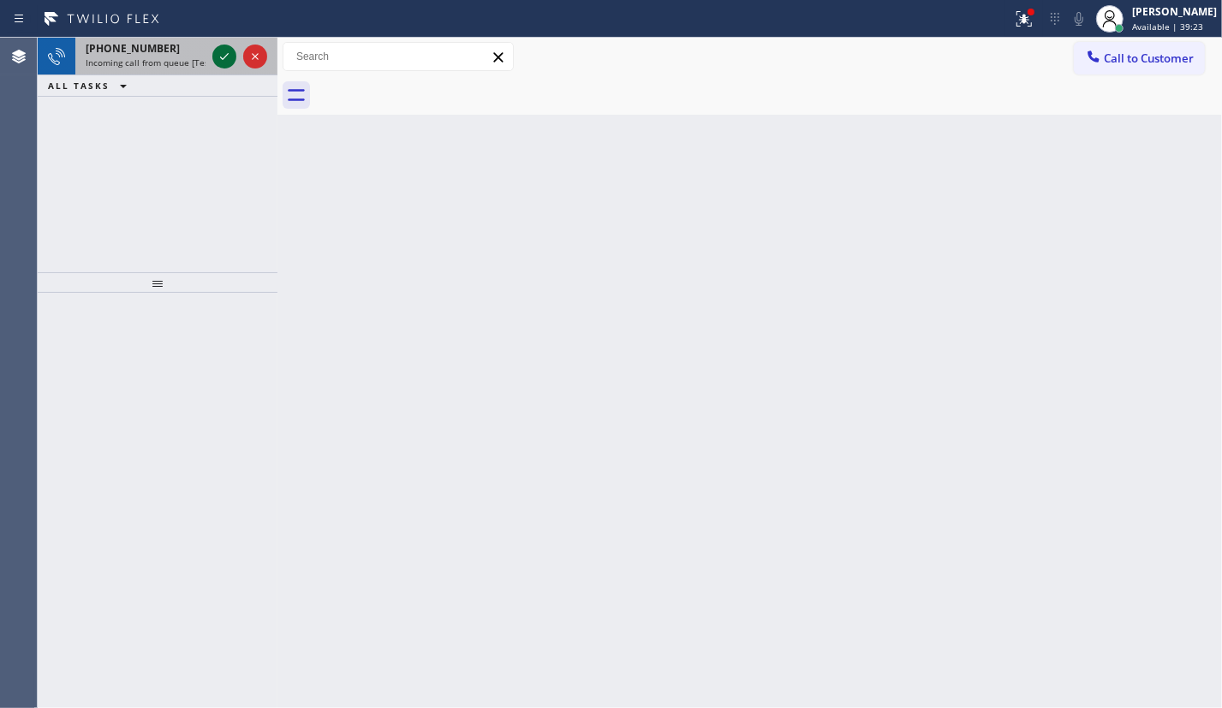
click at [227, 49] on icon at bounding box center [224, 56] width 21 height 21
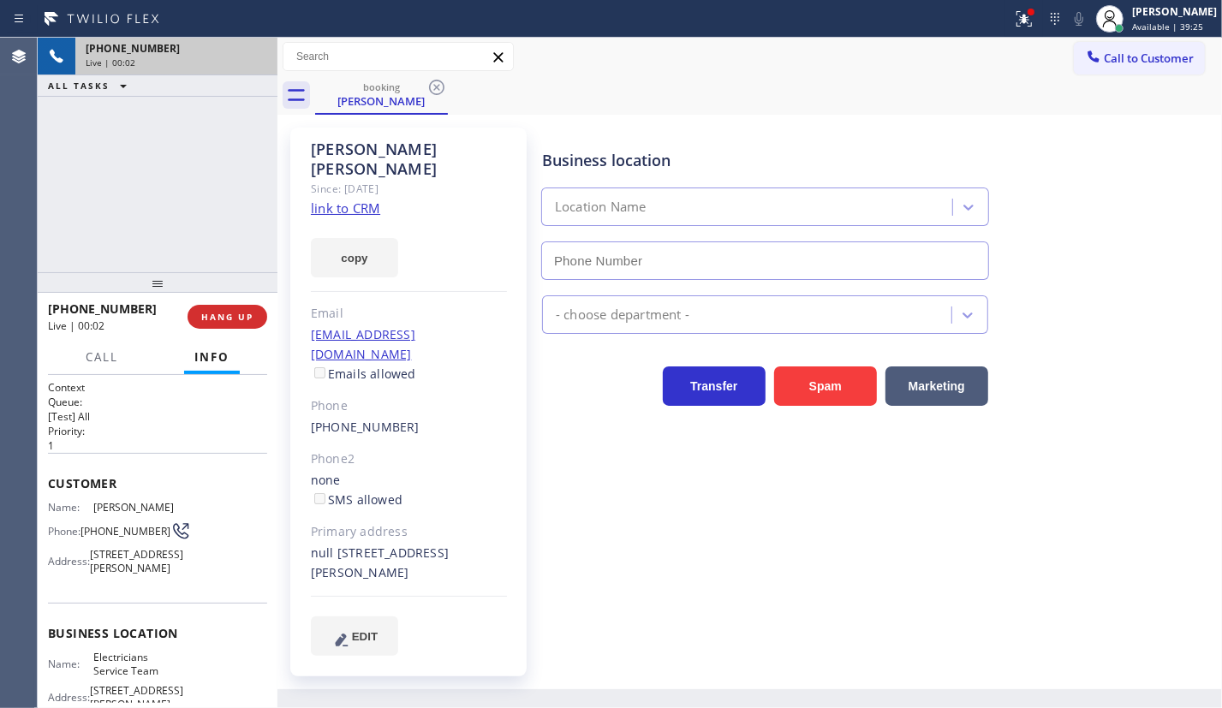
drag, startPoint x: 226, startPoint y: 322, endPoint x: 301, endPoint y: 322, distance: 75.3
click at [226, 322] on span "HANG UP" at bounding box center [227, 317] width 52 height 12
type input "[PHONE_NUMBER]"
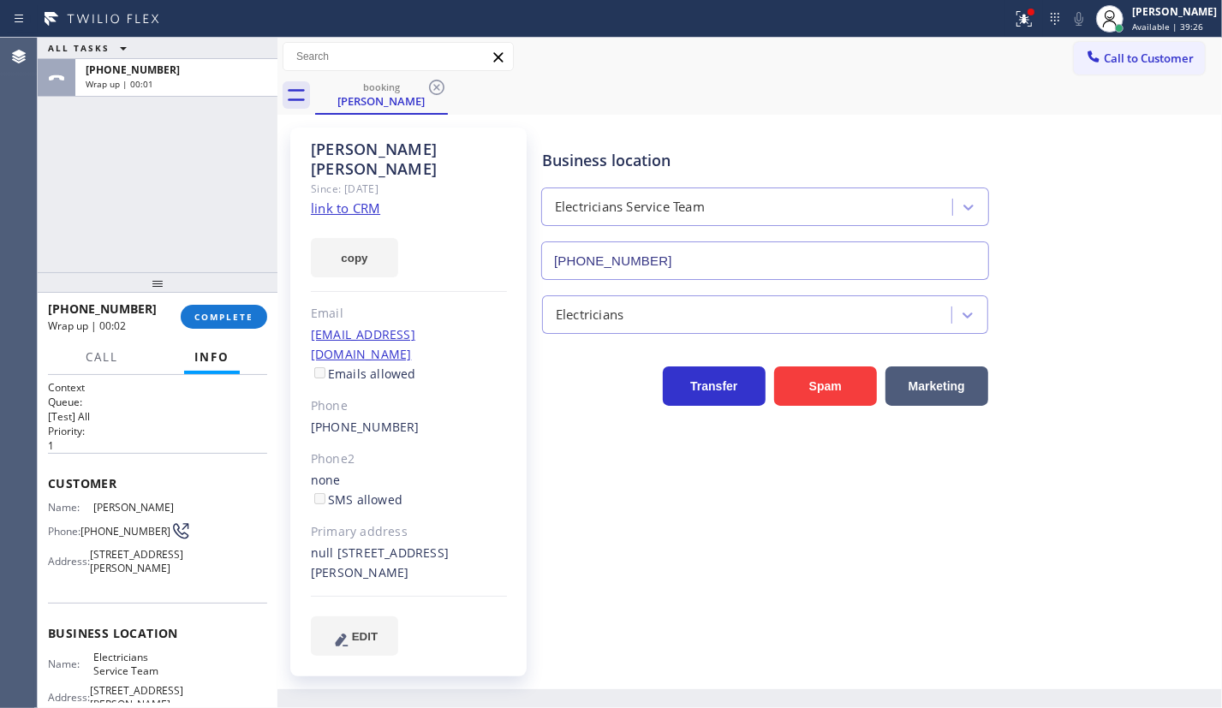
drag, startPoint x: 217, startPoint y: 312, endPoint x: 368, endPoint y: 319, distance: 151.7
click at [219, 312] on span "COMPLETE" at bounding box center [223, 317] width 59 height 12
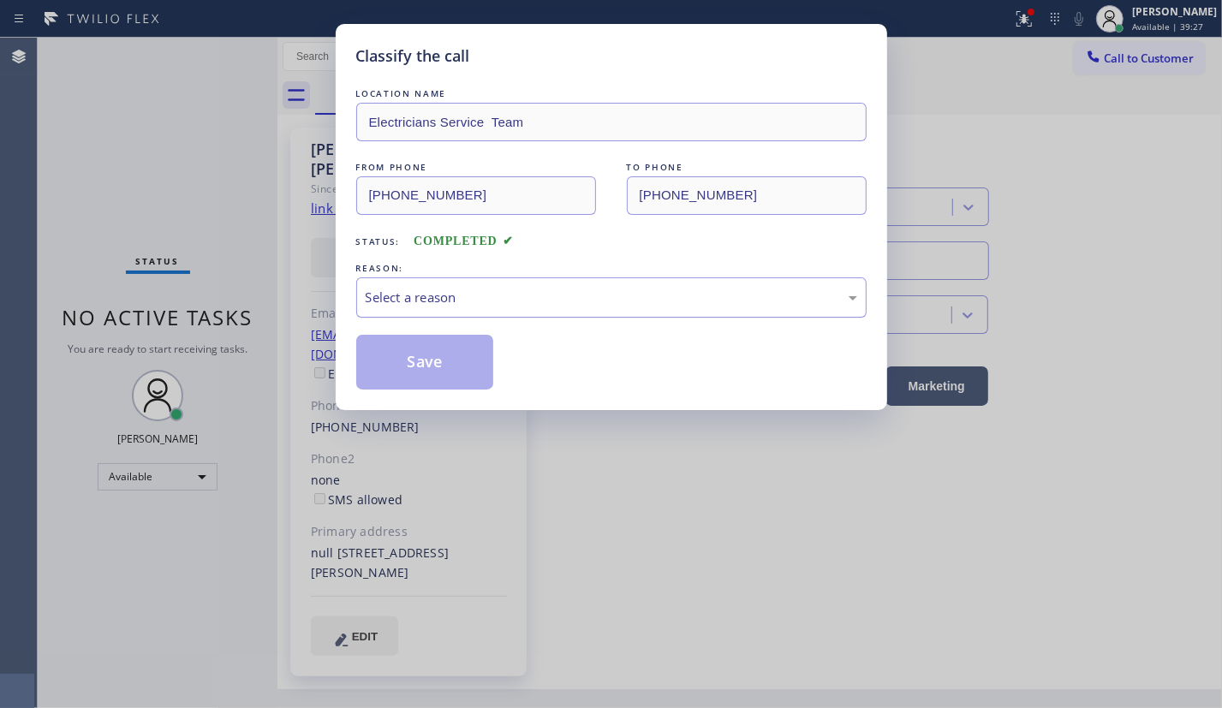
click at [428, 297] on div "Select a reason" at bounding box center [611, 298] width 491 height 20
click at [441, 367] on button "Save" at bounding box center [425, 362] width 138 height 55
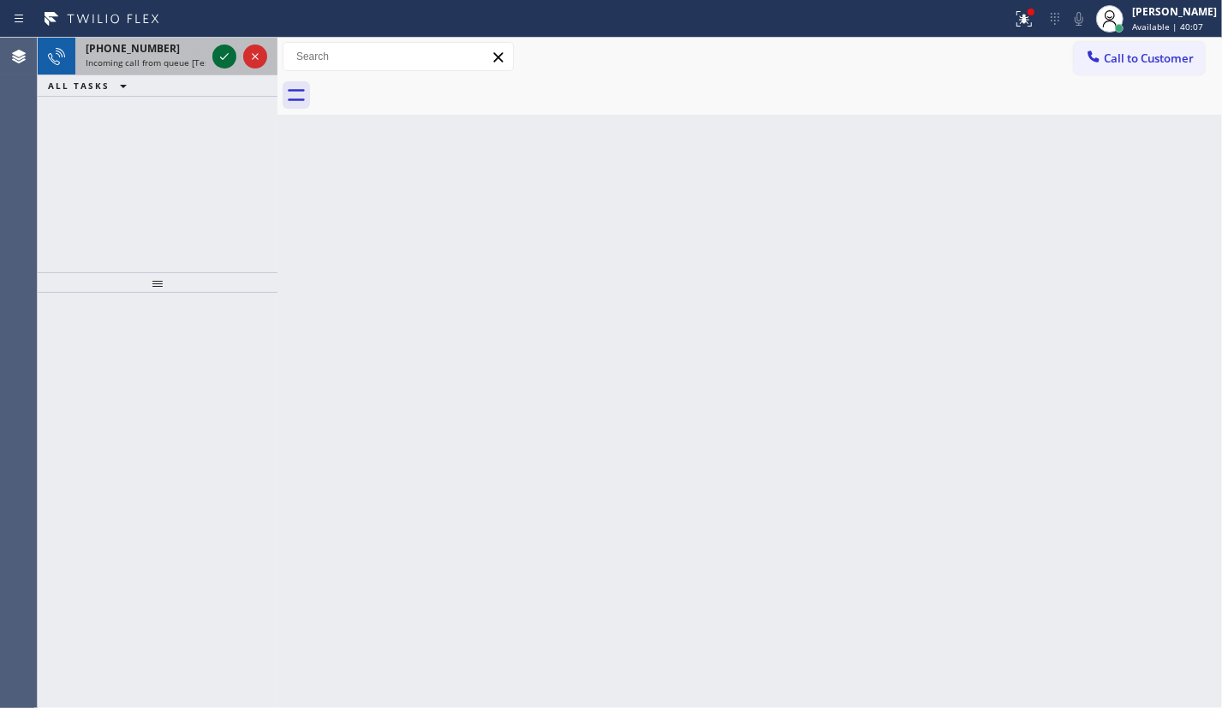
click at [216, 54] on icon at bounding box center [224, 56] width 21 height 21
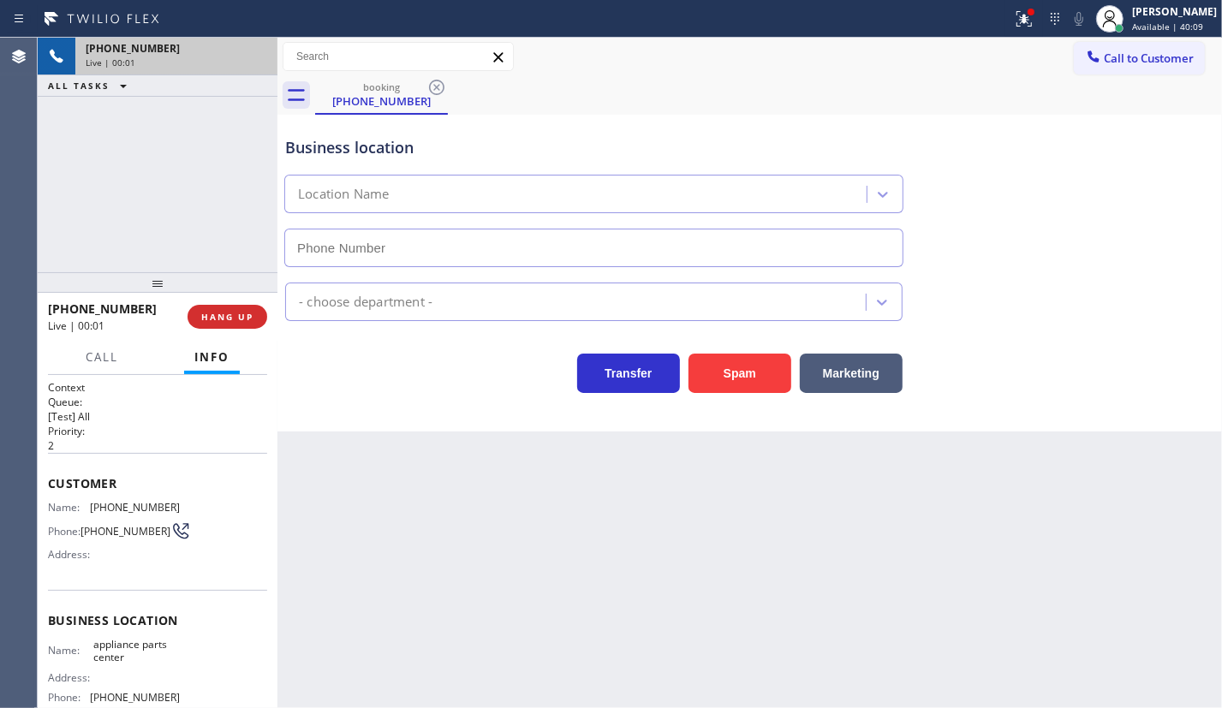
type input "(817) 482-5346"
click at [226, 317] on span "HANG UP" at bounding box center [227, 317] width 52 height 12
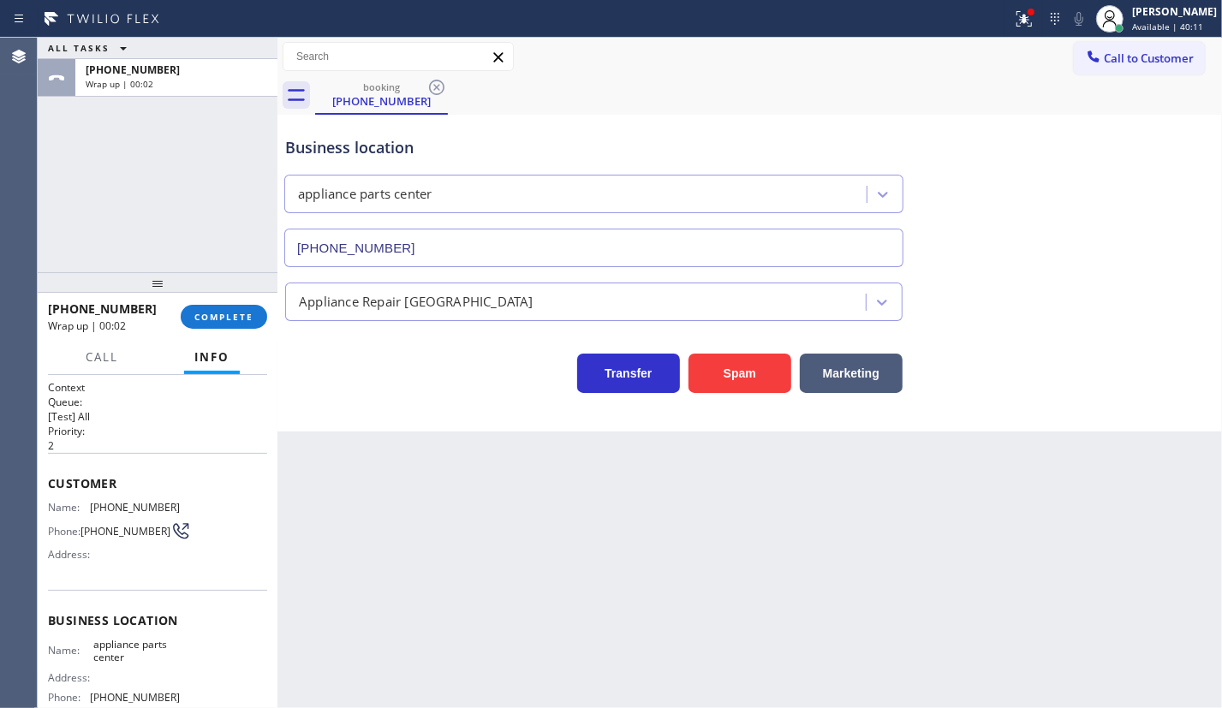
click at [277, 315] on div at bounding box center [277, 373] width 0 height 670
click at [249, 318] on span "COMPLETE" at bounding box center [223, 317] width 59 height 12
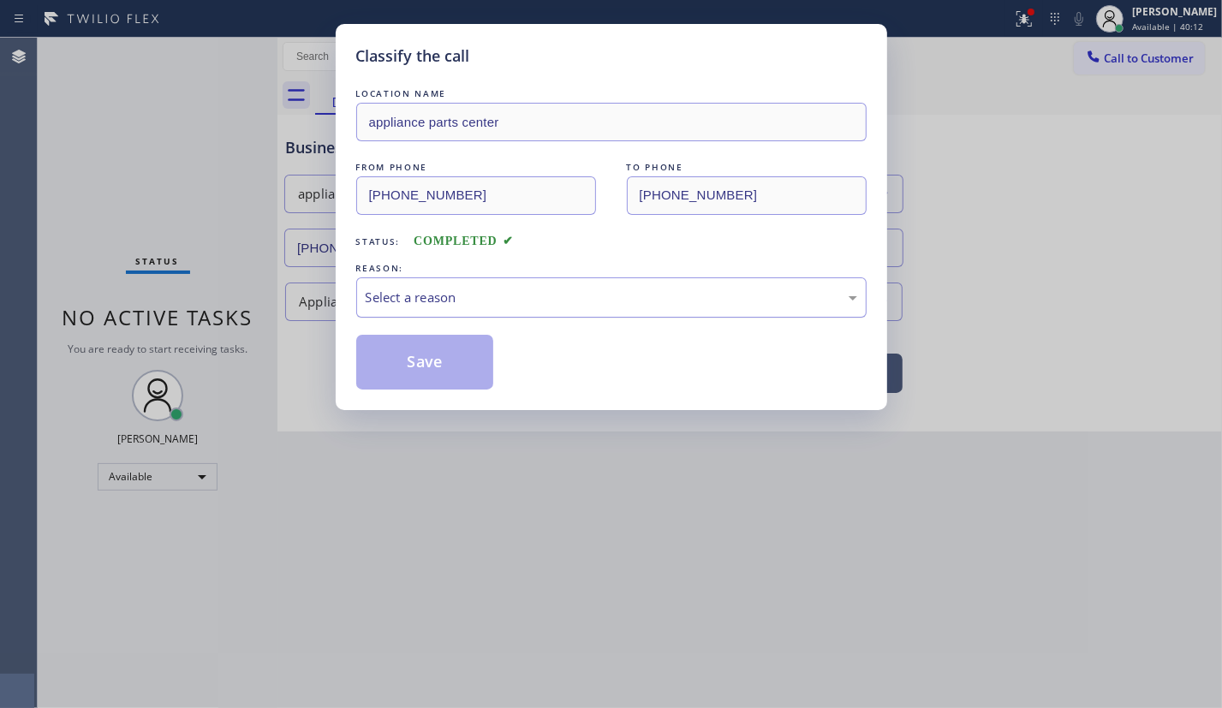
click at [423, 302] on div "Select a reason" at bounding box center [611, 298] width 491 height 20
click at [401, 370] on button "Save" at bounding box center [425, 362] width 138 height 55
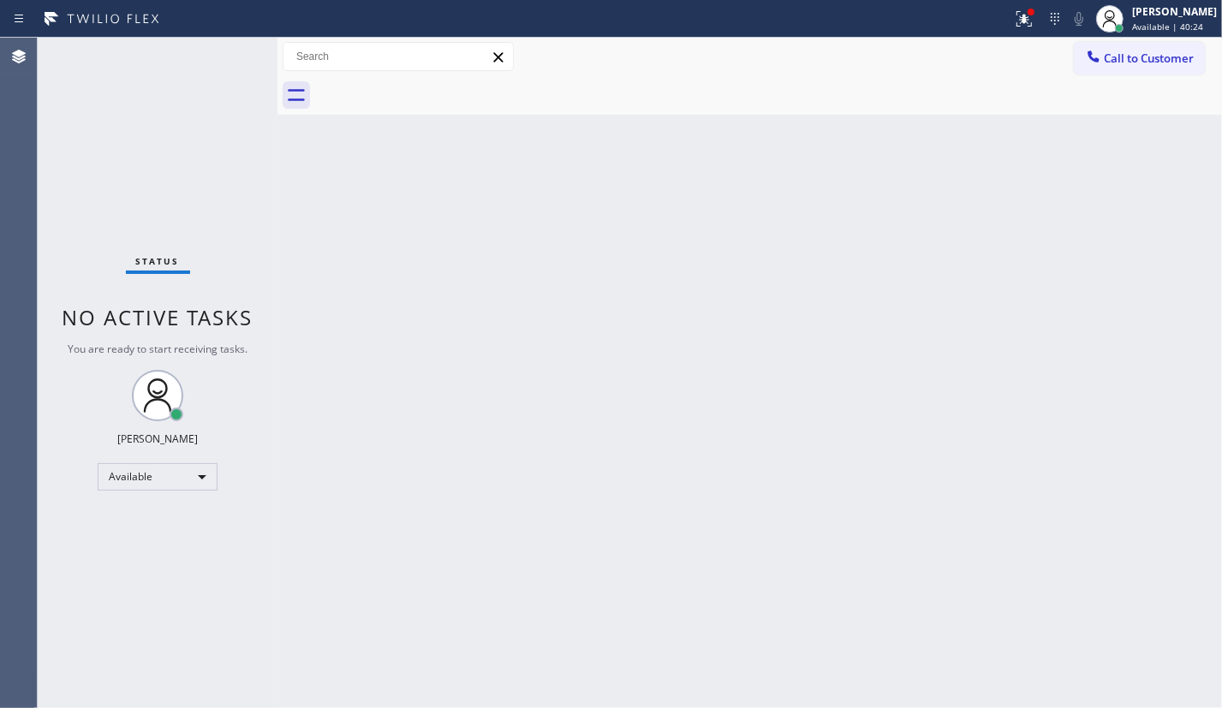
click at [1047, 342] on div "Back to Dashboard Change Sender ID Customers Technicians Select a contact Outbo…" at bounding box center [749, 373] width 944 height 670
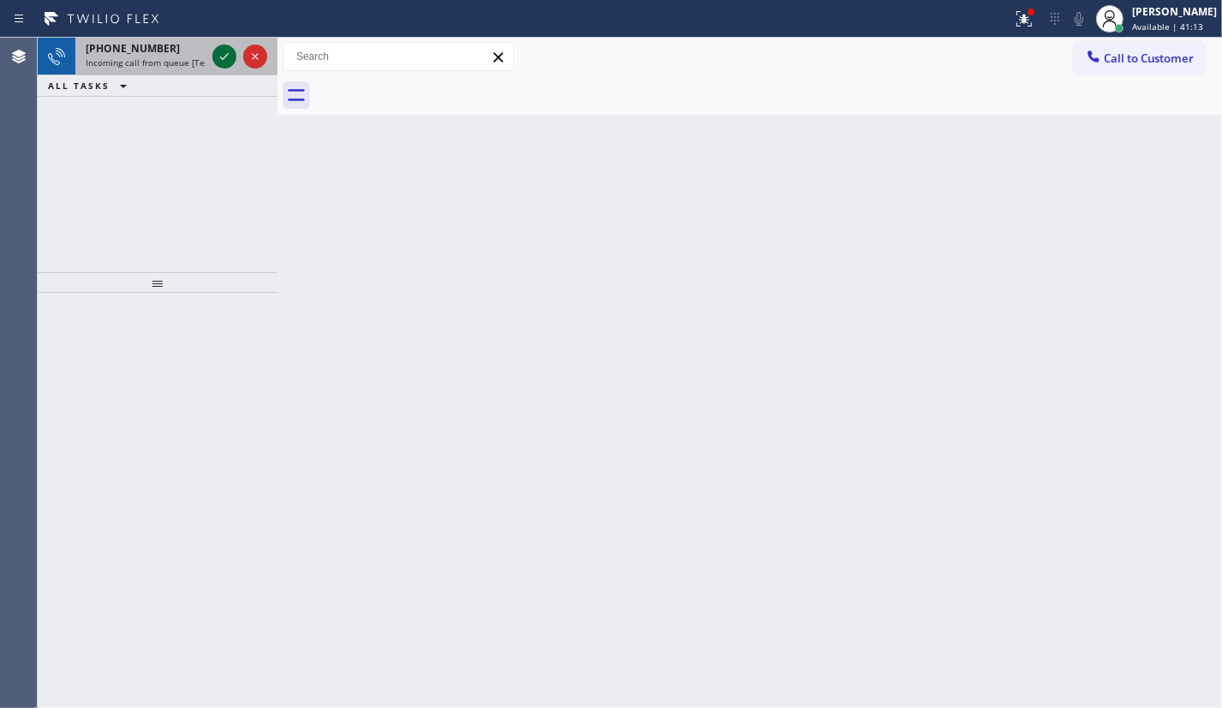
click at [224, 62] on icon at bounding box center [224, 56] width 21 height 21
click at [220, 62] on icon at bounding box center [224, 56] width 21 height 21
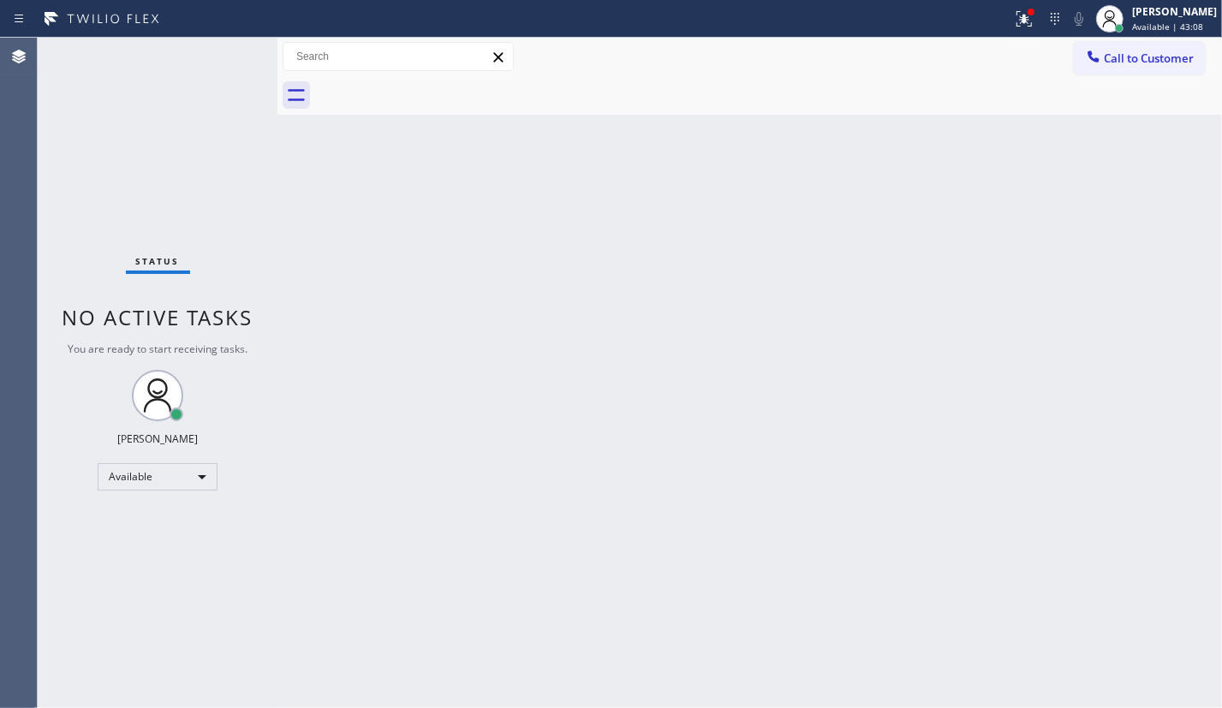
click at [223, 55] on div "Status No active tasks You are ready to start receiving tasks. [PERSON_NAME] Av…" at bounding box center [158, 373] width 240 height 670
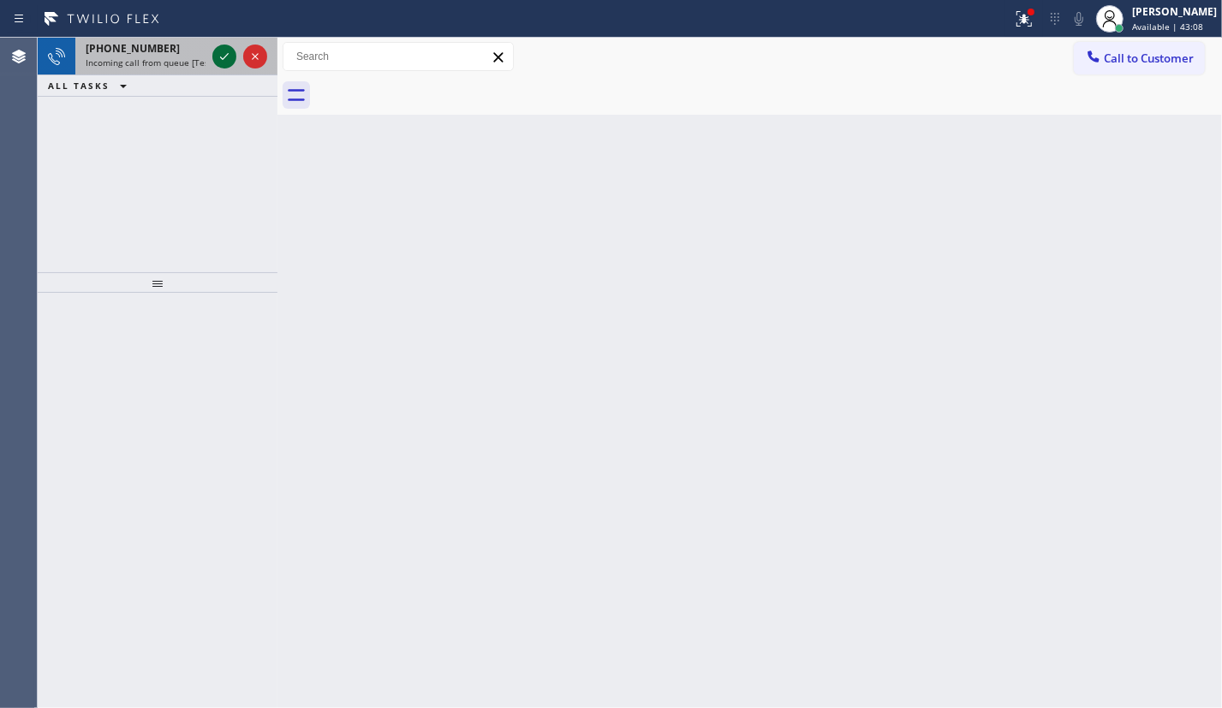
click at [223, 57] on icon at bounding box center [224, 56] width 21 height 21
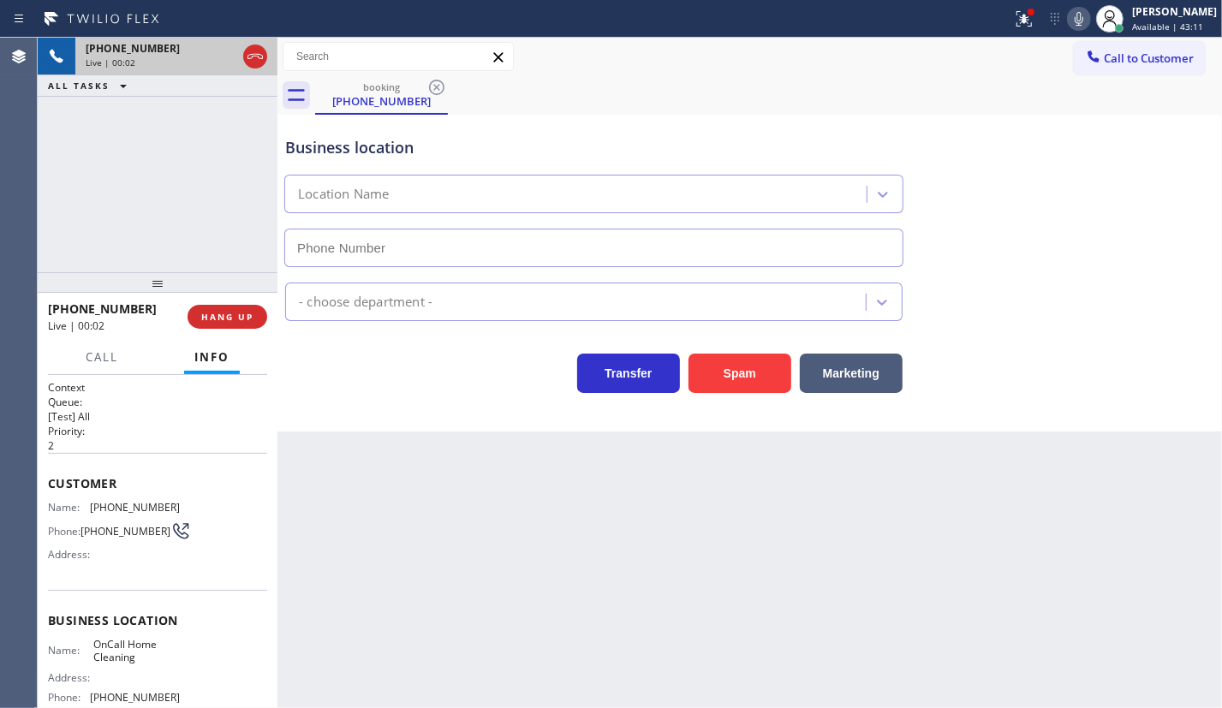
type input "(408) 707-1722"
click at [722, 375] on button "Spam" at bounding box center [739, 373] width 103 height 39
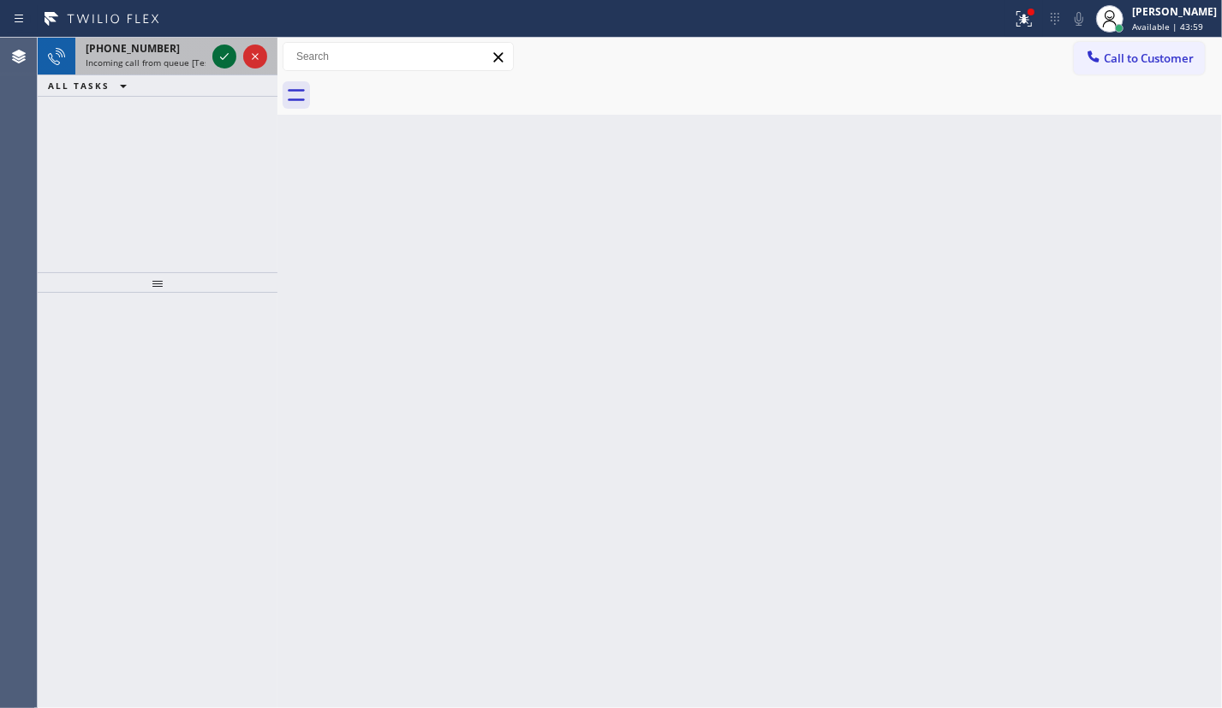
click at [219, 60] on icon at bounding box center [224, 56] width 21 height 21
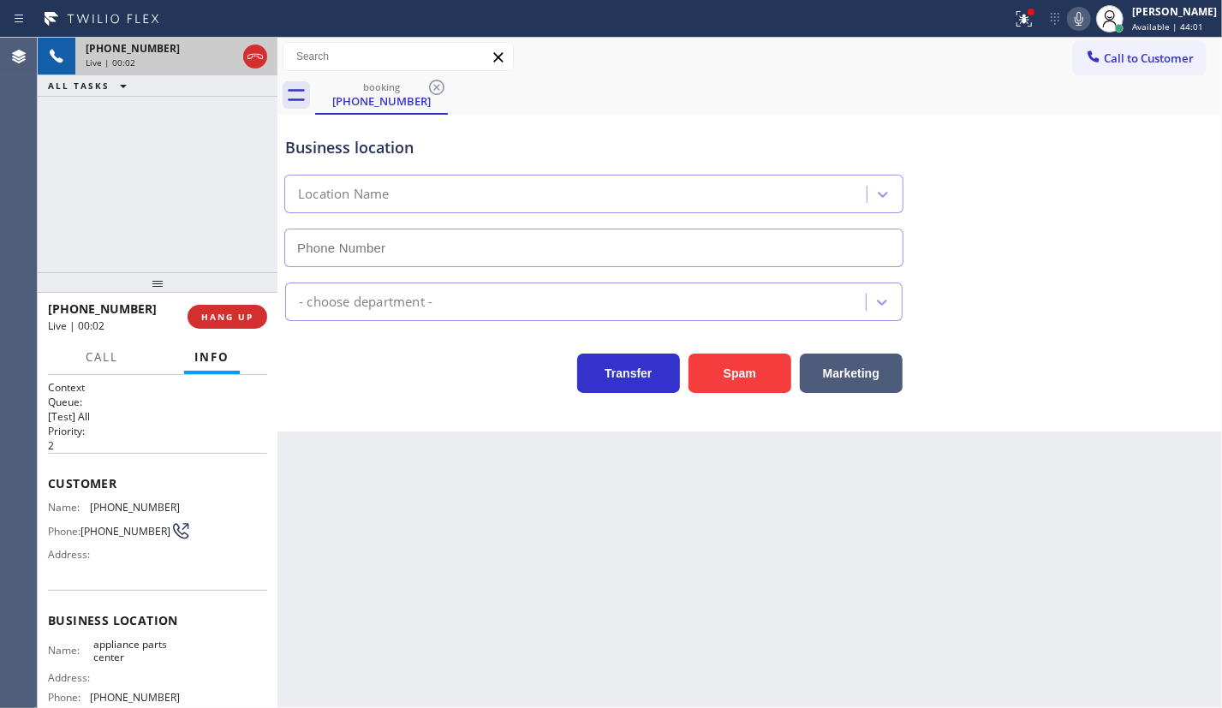
type input "(817) 482-5346"
click at [235, 316] on span "HANG UP" at bounding box center [227, 317] width 52 height 12
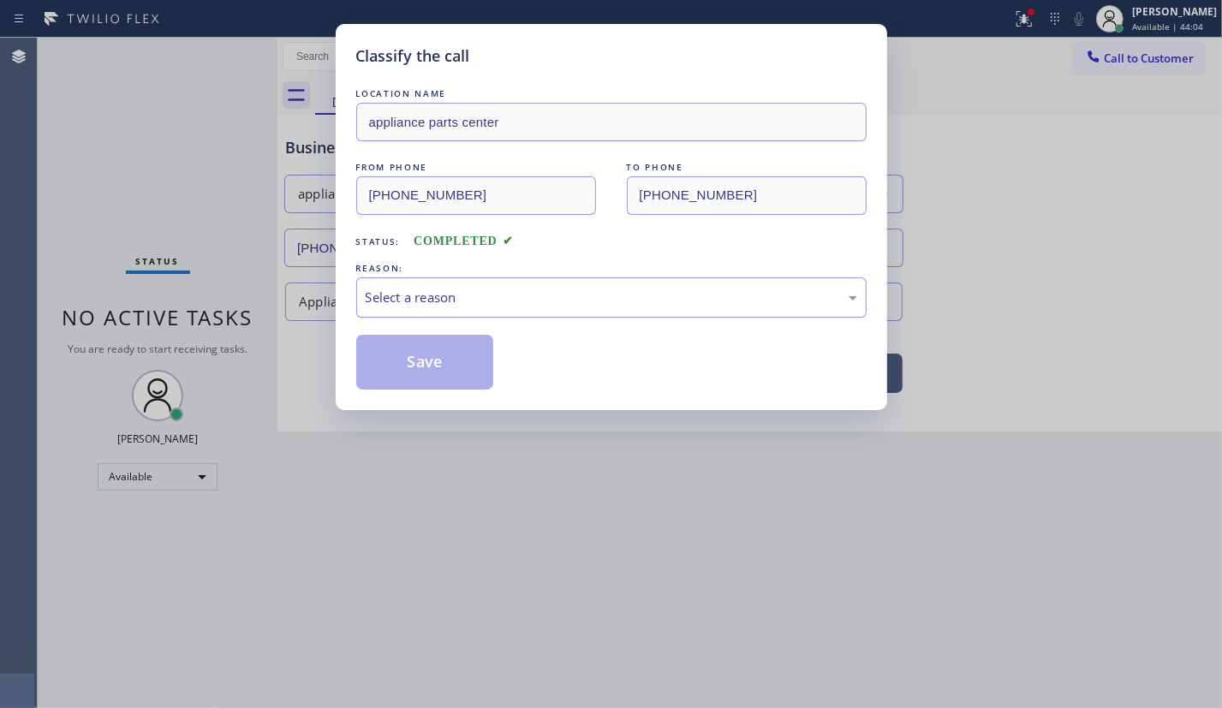
drag, startPoint x: 464, startPoint y: 291, endPoint x: 459, endPoint y: 312, distance: 22.0
click at [464, 292] on div "Select a reason" at bounding box center [611, 298] width 491 height 20
click at [428, 374] on button "Save" at bounding box center [425, 362] width 138 height 55
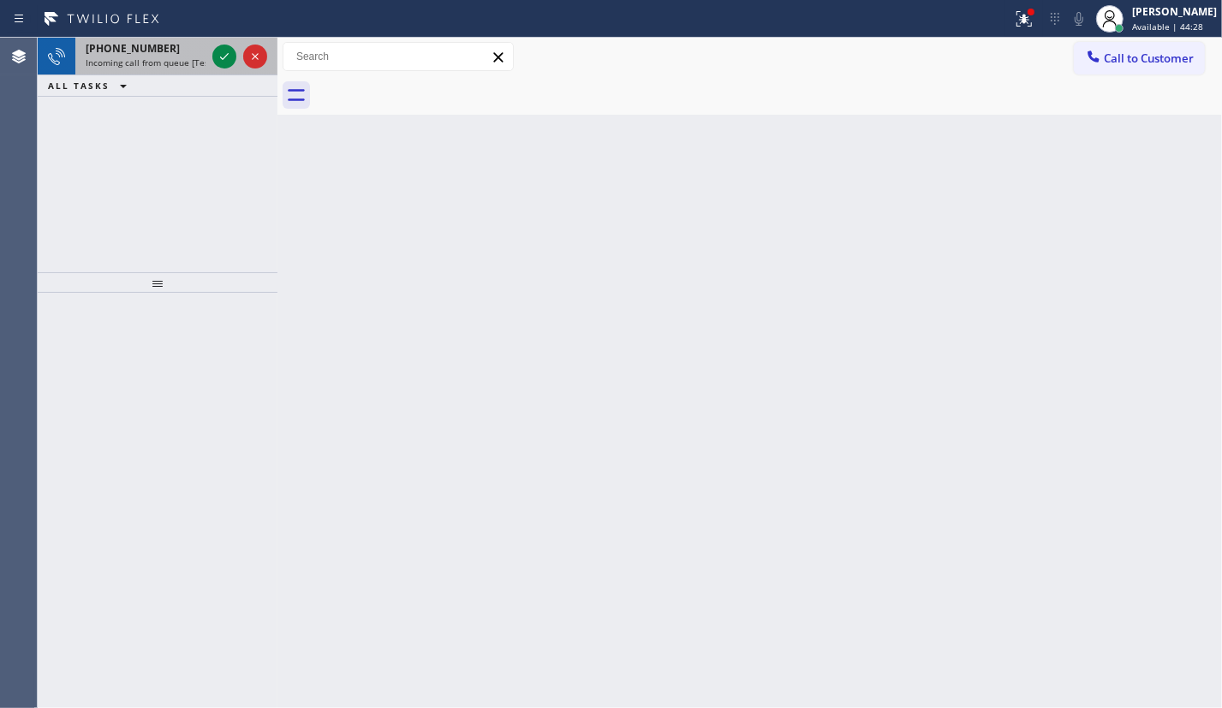
click at [135, 45] on span "+13473997190" at bounding box center [133, 48] width 94 height 15
click at [221, 51] on icon at bounding box center [224, 56] width 21 height 21
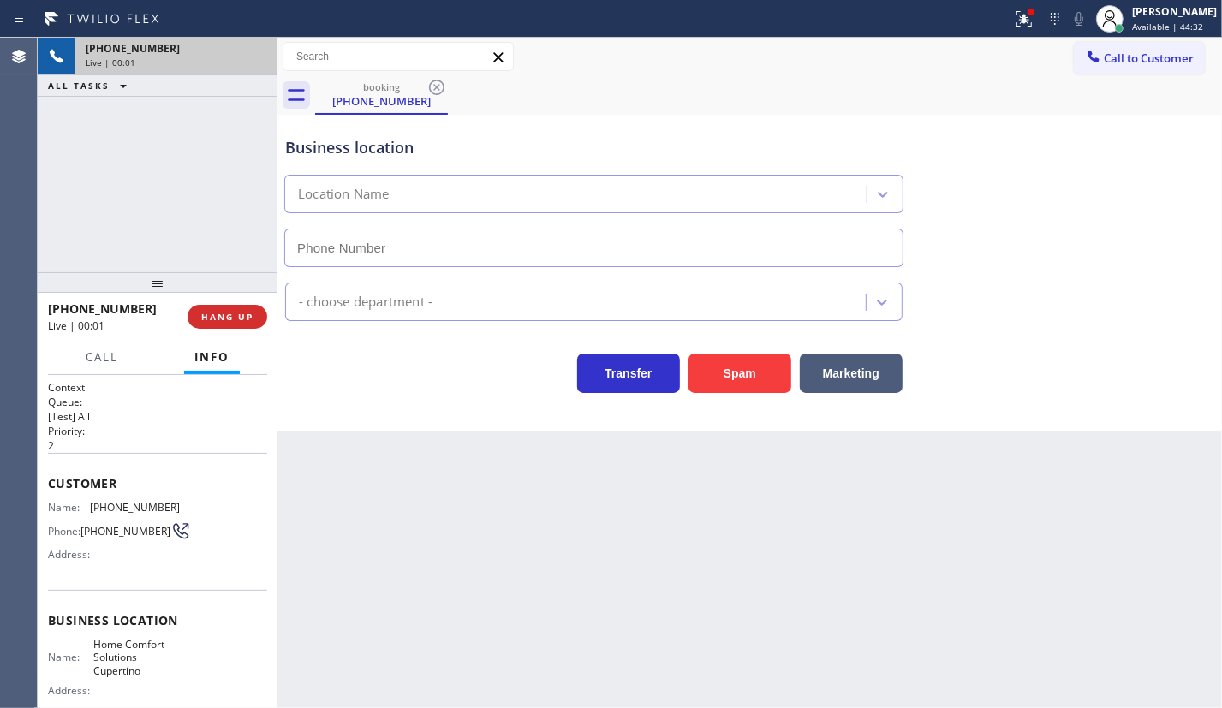
type input "(408) 676-1817"
click at [223, 321] on span "HANG UP" at bounding box center [227, 317] width 52 height 12
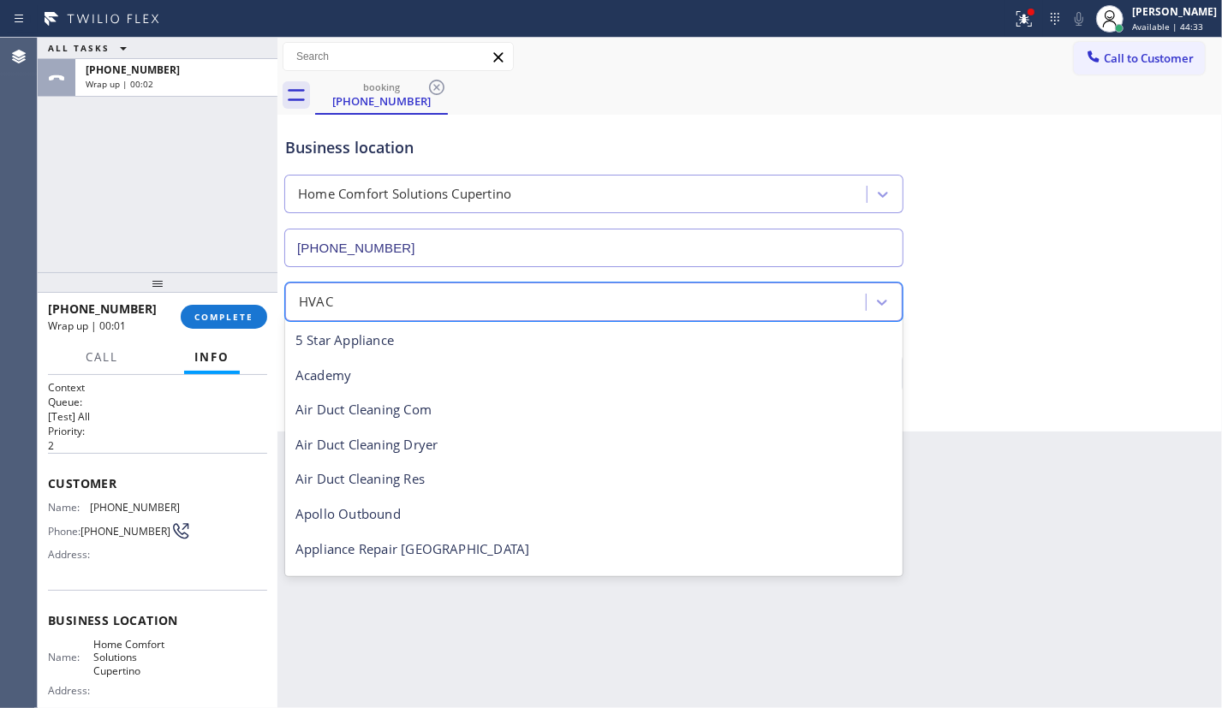
click at [483, 287] on div "HVAC" at bounding box center [577, 302] width 575 height 30
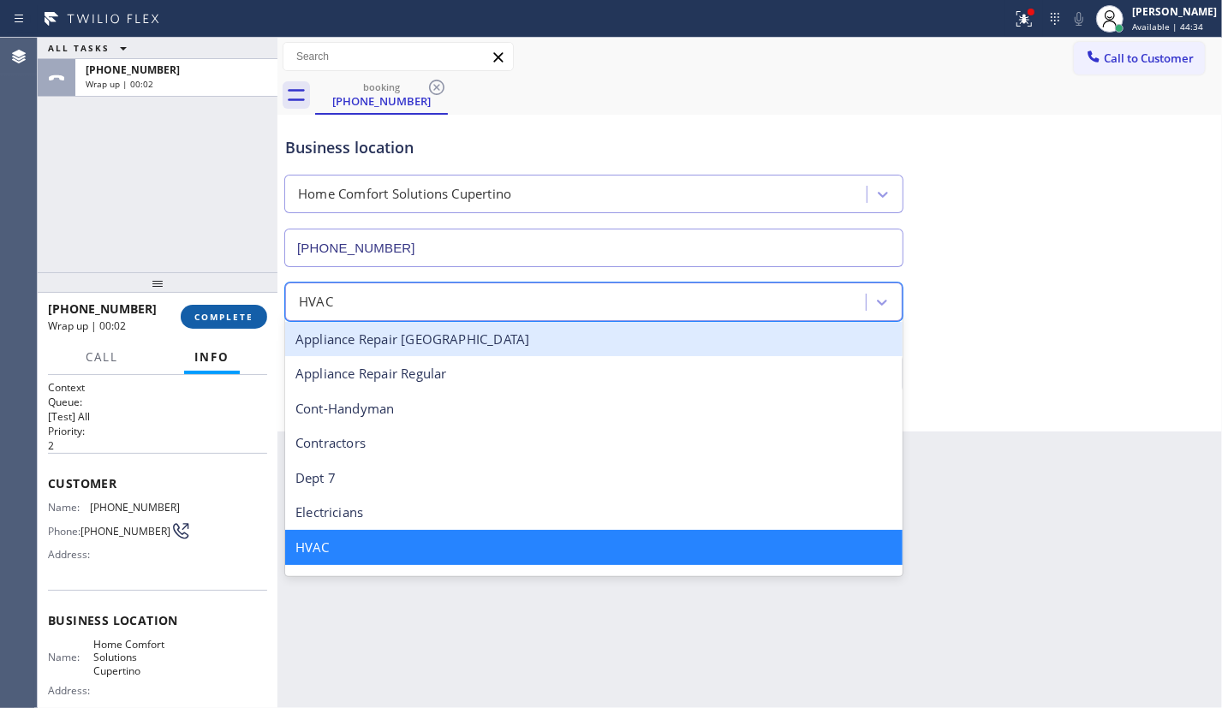
click at [182, 310] on button "COMPLETE" at bounding box center [224, 317] width 86 height 24
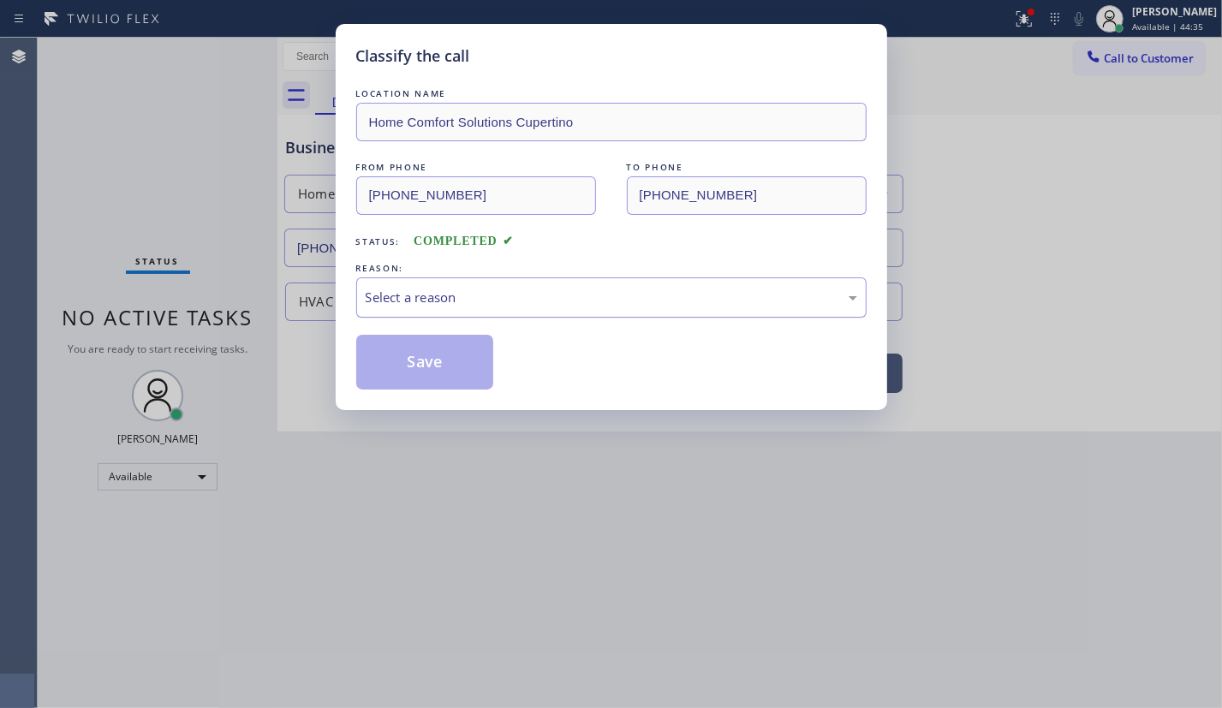
click at [459, 293] on div "Select a reason" at bounding box center [611, 298] width 491 height 20
click at [420, 359] on button "Save" at bounding box center [425, 362] width 138 height 55
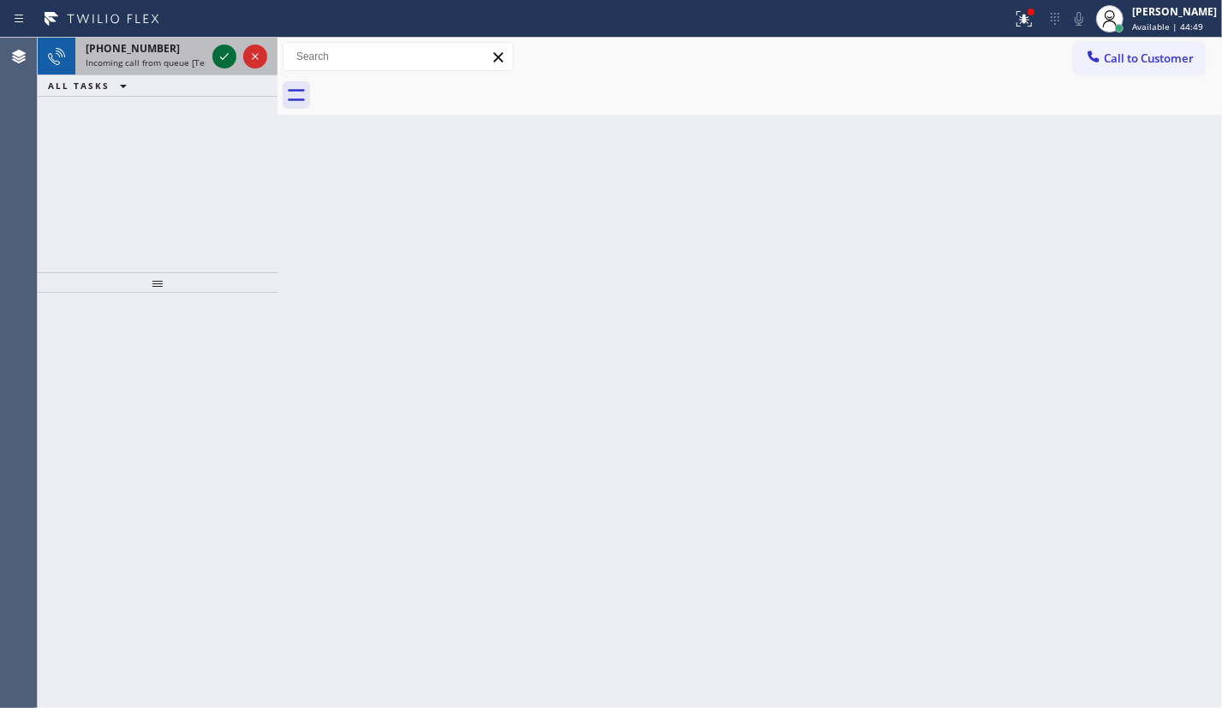
click at [234, 54] on icon at bounding box center [224, 56] width 21 height 21
click at [220, 55] on icon at bounding box center [224, 56] width 21 height 21
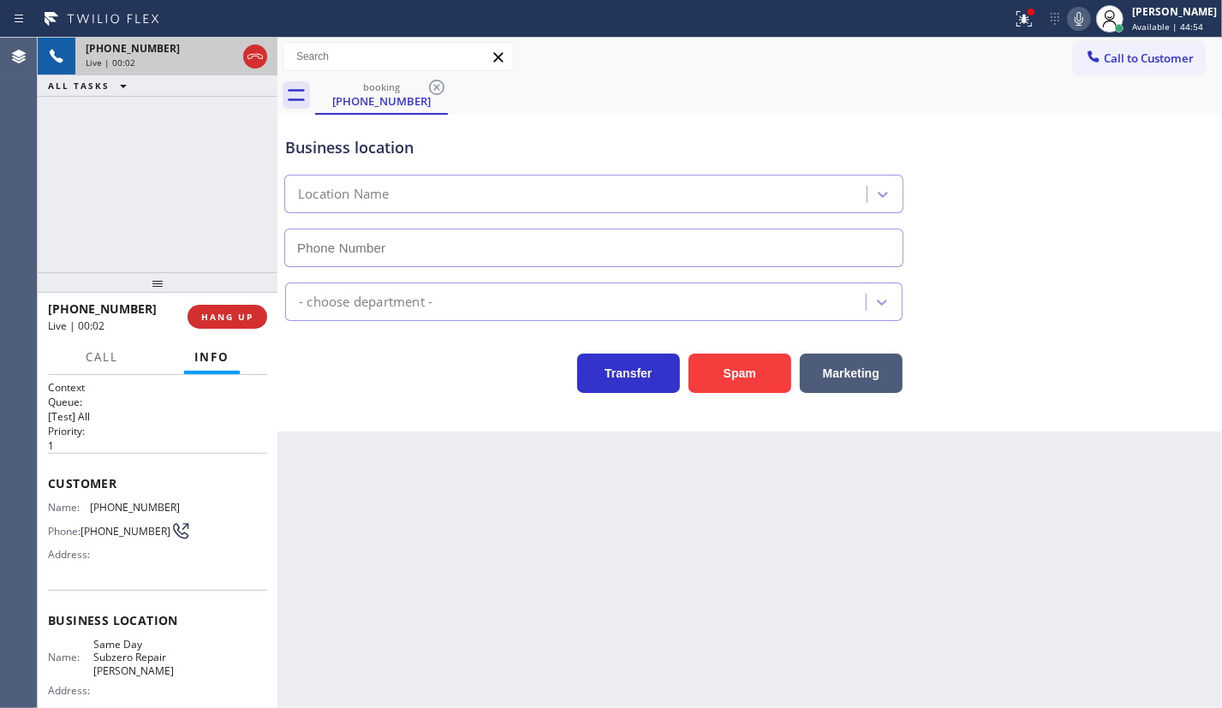
type input "(240) 407-1963"
click at [156, 655] on span "Same Day Subzero Repair Bowie" at bounding box center [136, 657] width 86 height 39
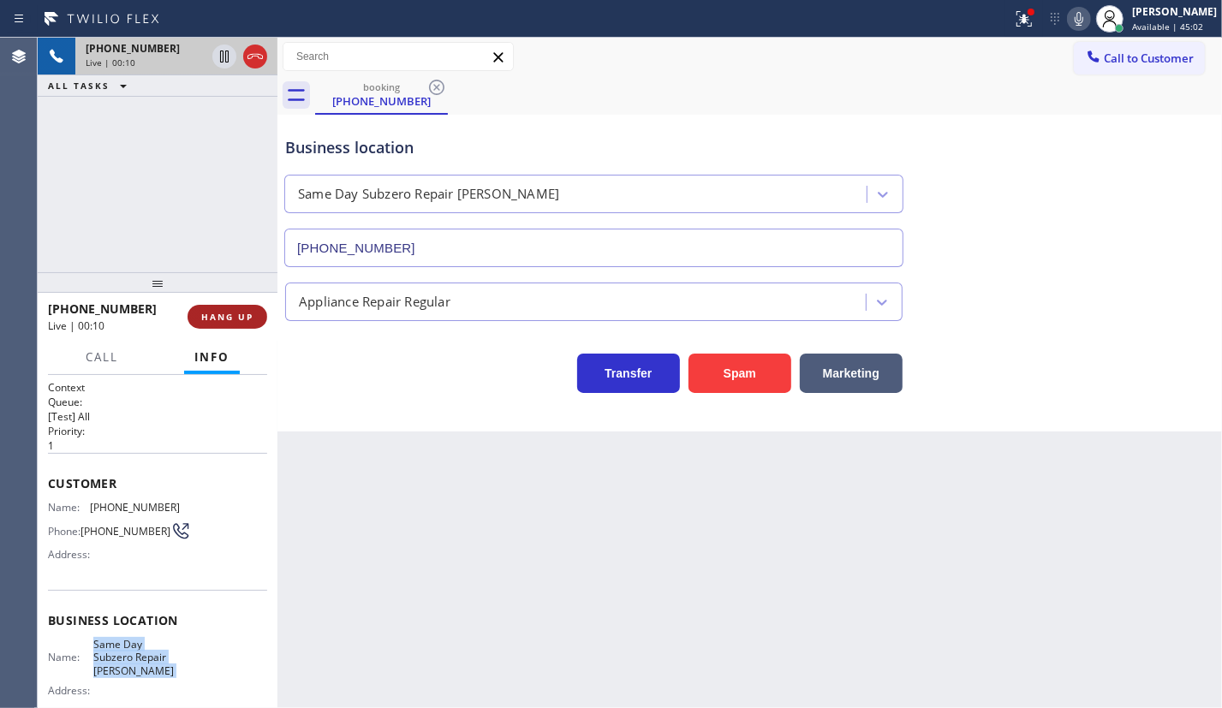
click at [216, 313] on span "HANG UP" at bounding box center [227, 317] width 52 height 12
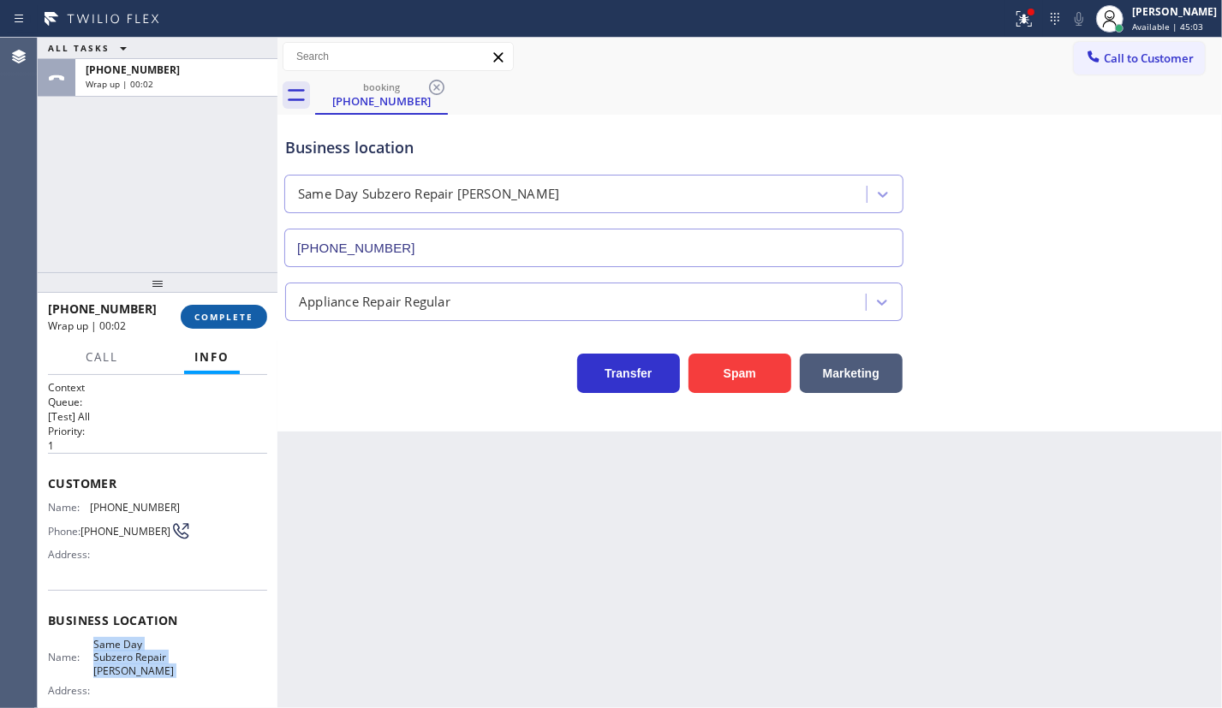
click at [219, 312] on span "COMPLETE" at bounding box center [223, 317] width 59 height 12
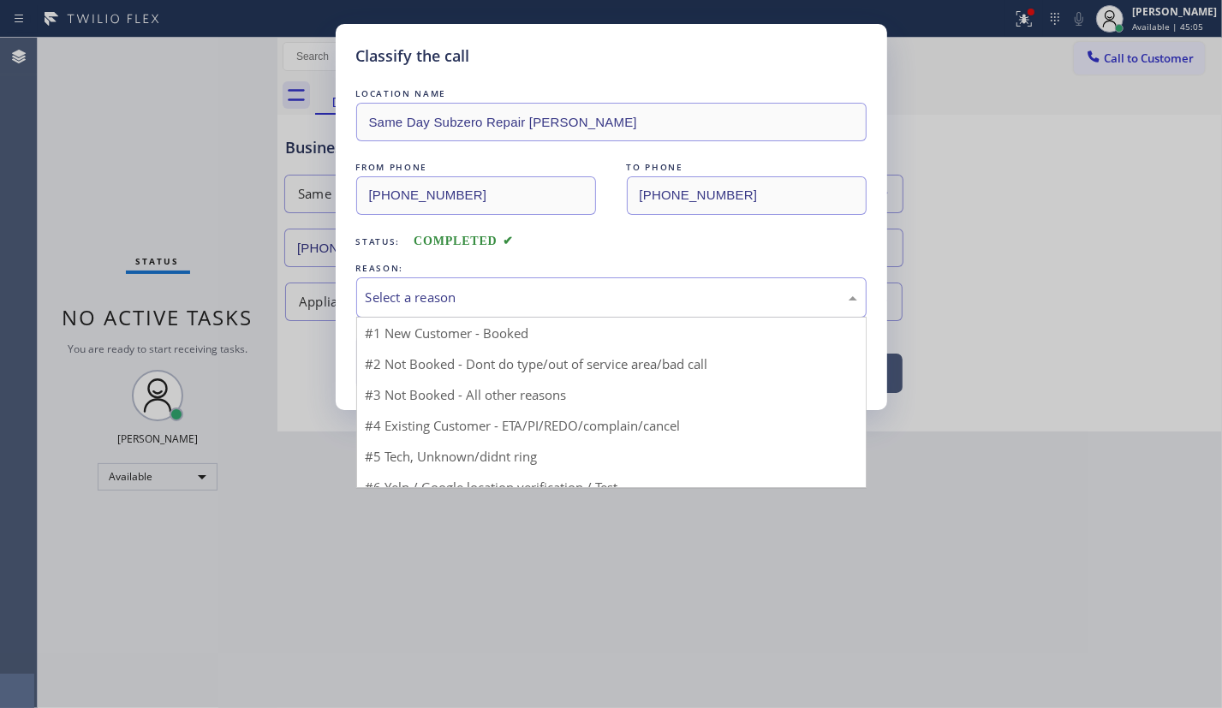
click at [527, 298] on div "Select a reason" at bounding box center [611, 298] width 491 height 20
drag, startPoint x: 495, startPoint y: 433, endPoint x: 455, endPoint y: 401, distance: 51.1
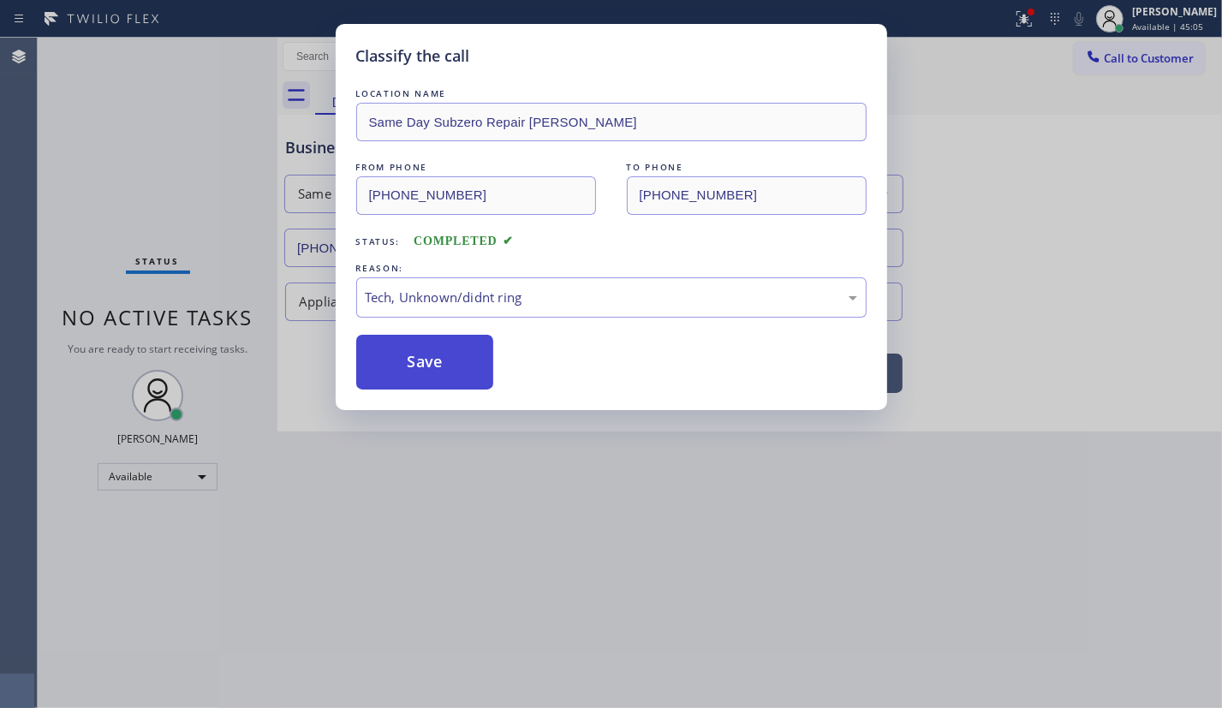
click at [398, 369] on button "Save" at bounding box center [425, 362] width 138 height 55
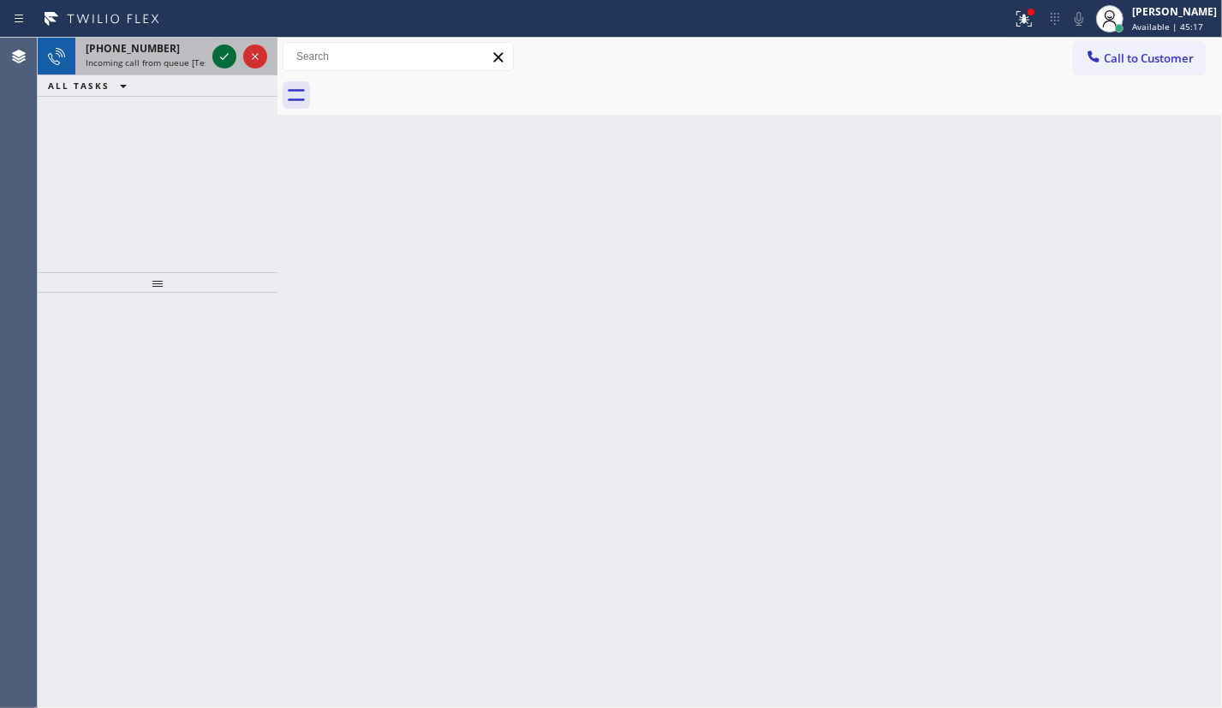
click at [223, 56] on icon at bounding box center [224, 56] width 21 height 21
click at [215, 56] on icon at bounding box center [224, 56] width 21 height 21
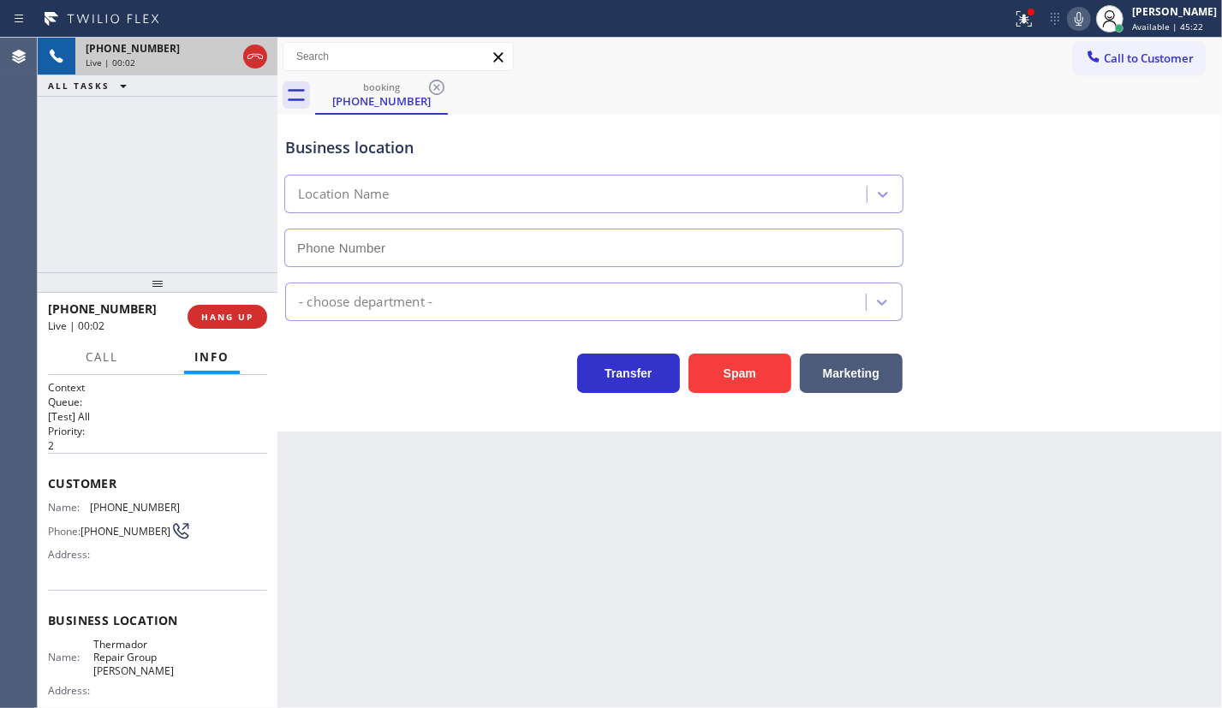
type input "[PHONE_NUMBER]"
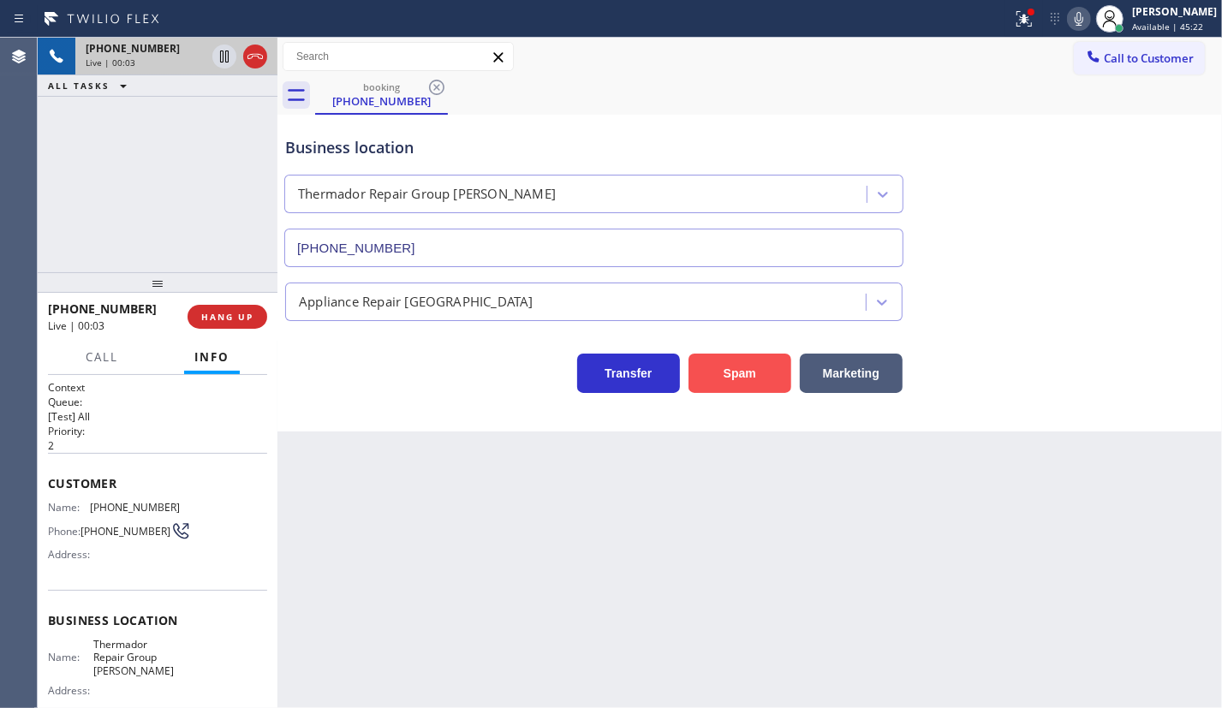
click at [752, 381] on button "Spam" at bounding box center [739, 373] width 103 height 39
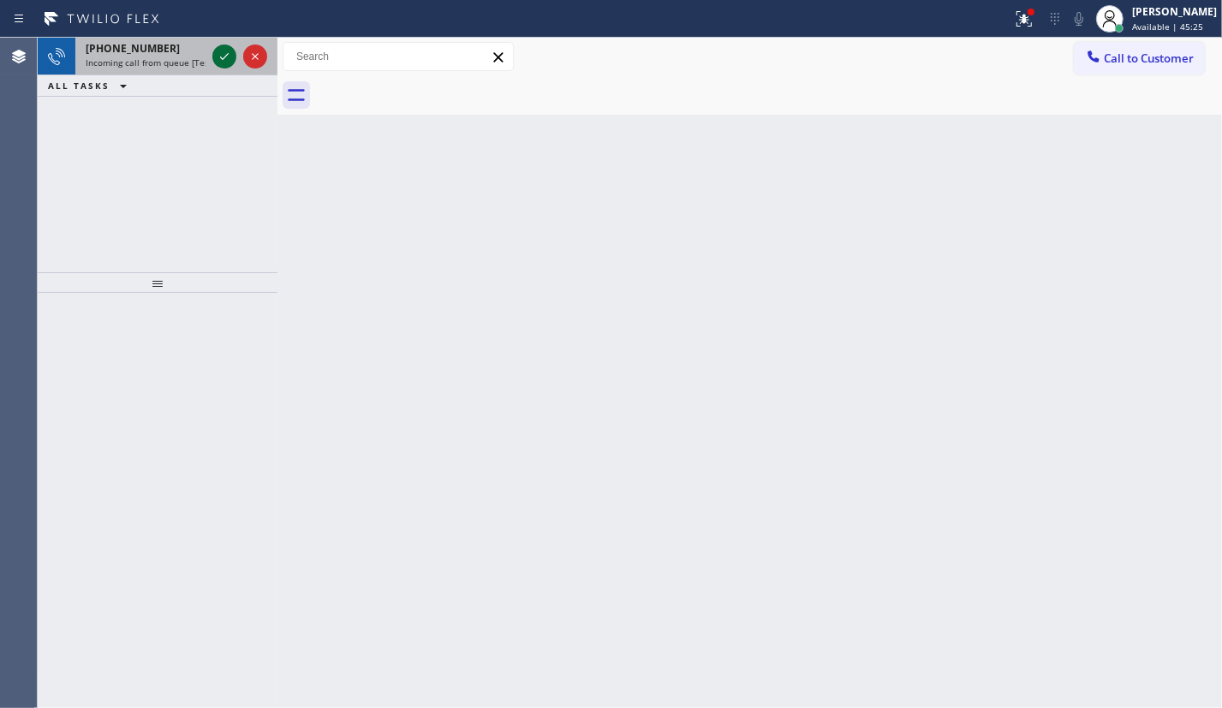
click at [221, 63] on icon at bounding box center [224, 56] width 21 height 21
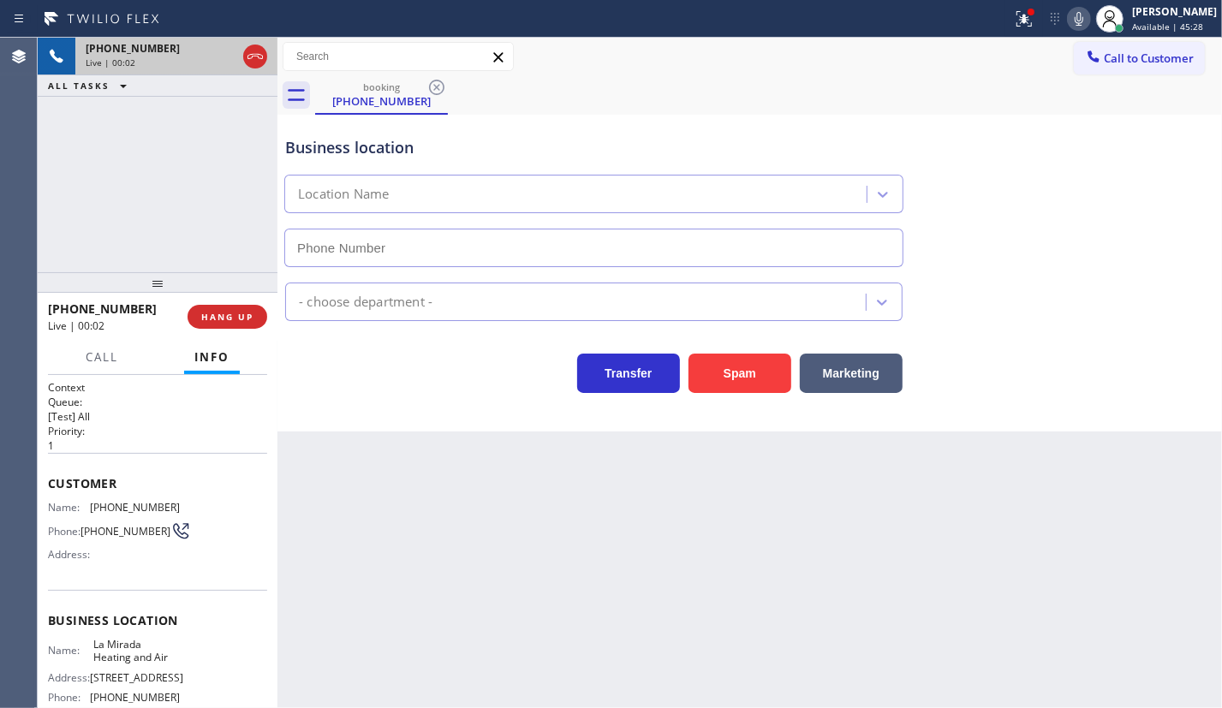
type input "(714) 912-8236"
click at [134, 642] on span "La Mirada Heating and Air" at bounding box center [136, 651] width 86 height 27
click at [426, 255] on input "(714) 912-8236" at bounding box center [593, 248] width 619 height 39
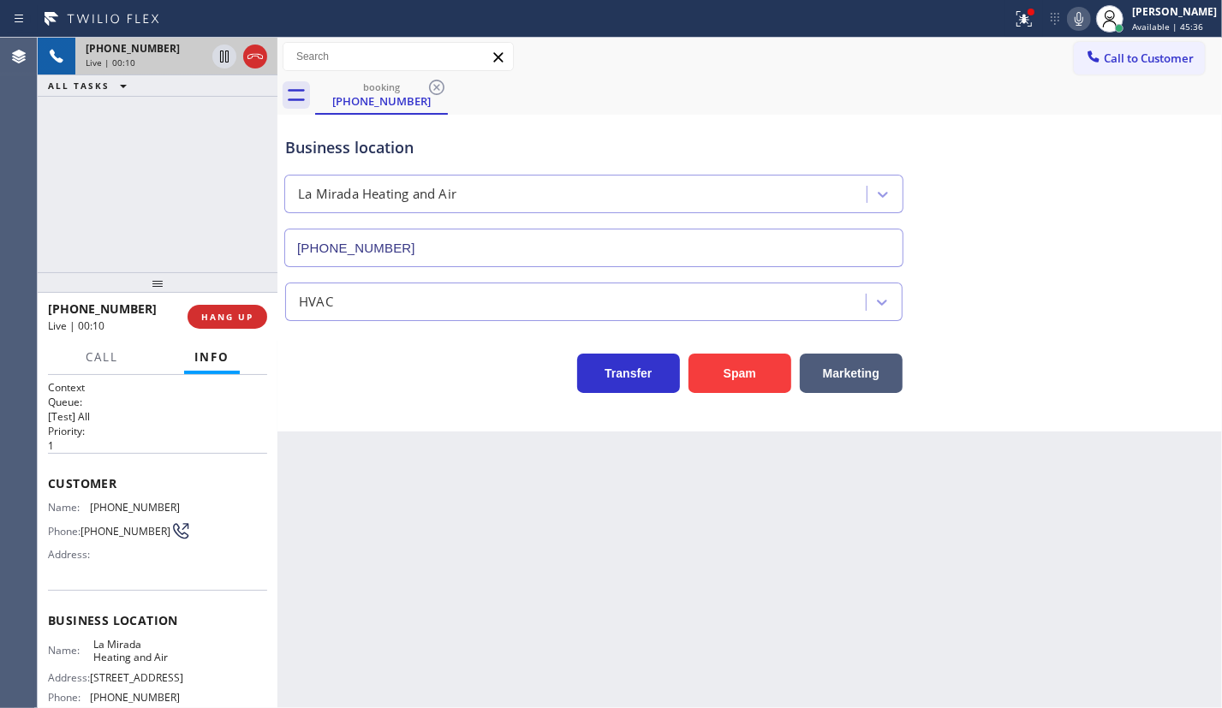
click at [427, 255] on input "(714) 912-8236" at bounding box center [593, 248] width 619 height 39
drag, startPoint x: 427, startPoint y: 255, endPoint x: 440, endPoint y: 253, distance: 13.1
click at [428, 255] on input "(714) 912-8236" at bounding box center [593, 248] width 619 height 39
click at [213, 243] on div "+13234007037 Live | 00:50 ALL TASKS ALL TASKS ACTIVE TASKS TASKS IN WRAP UP" at bounding box center [158, 155] width 240 height 235
click at [245, 317] on span "HANG UP" at bounding box center [227, 317] width 52 height 12
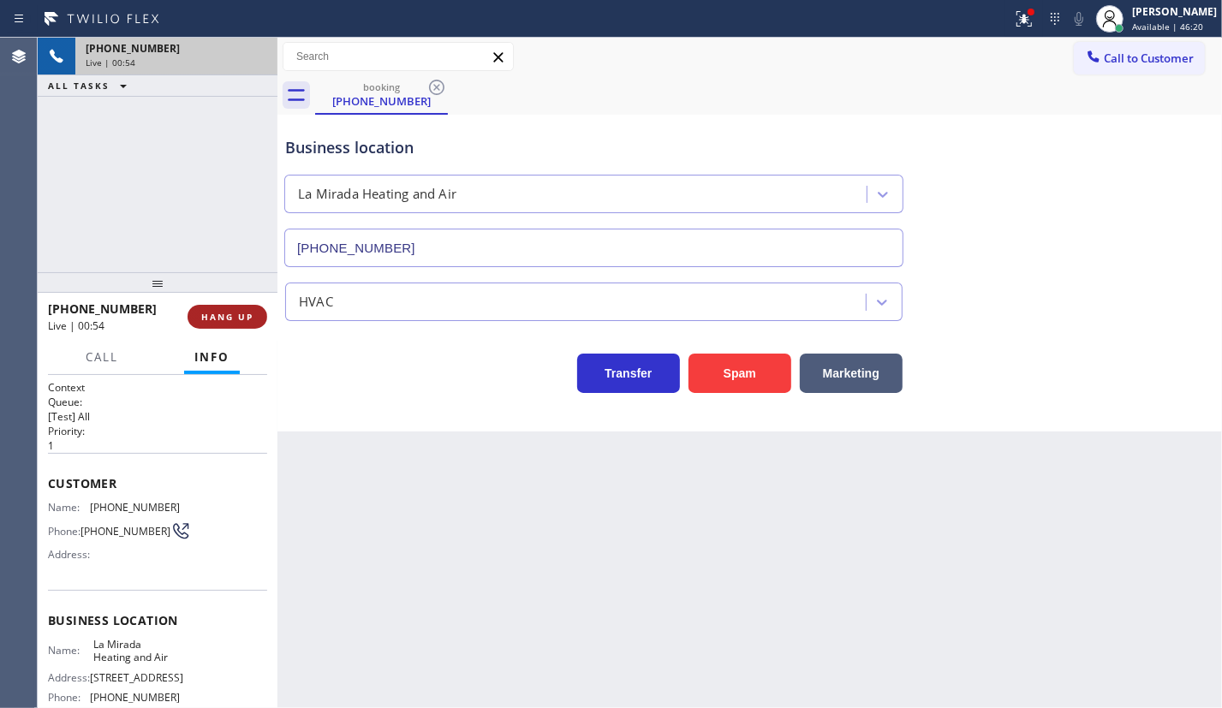
click at [245, 317] on span "HANG UP" at bounding box center [227, 317] width 52 height 12
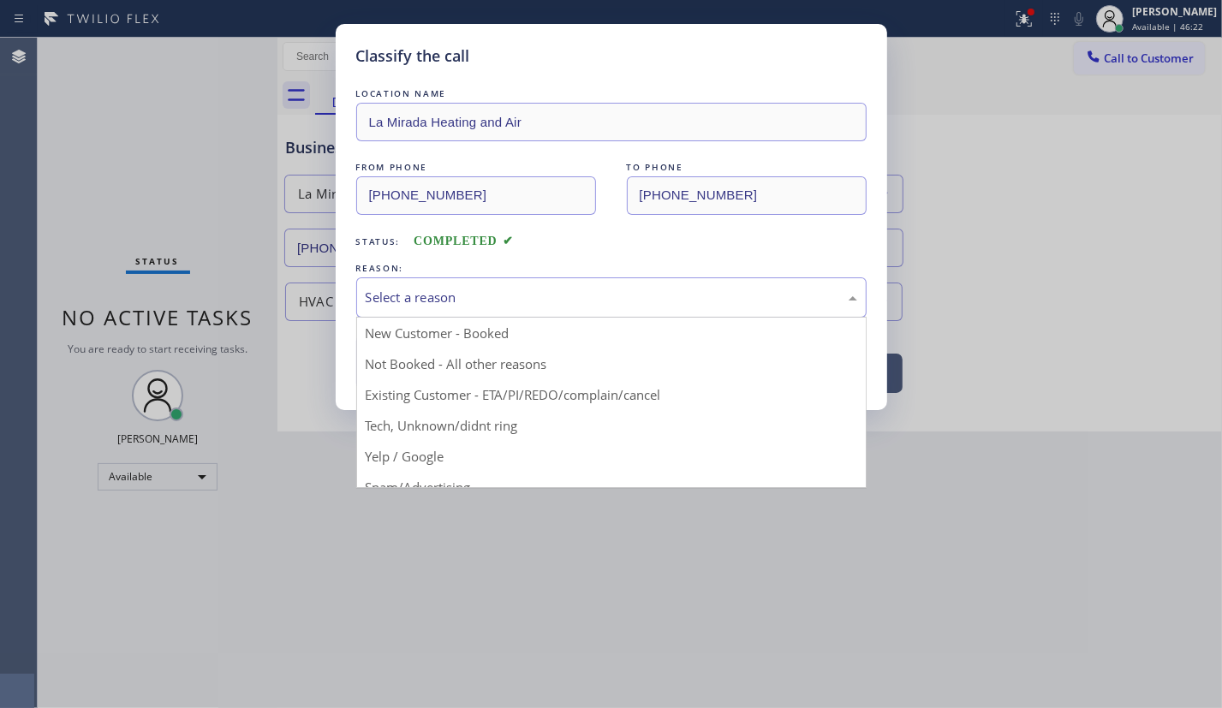
click at [568, 310] on div "Select a reason" at bounding box center [611, 297] width 510 height 40
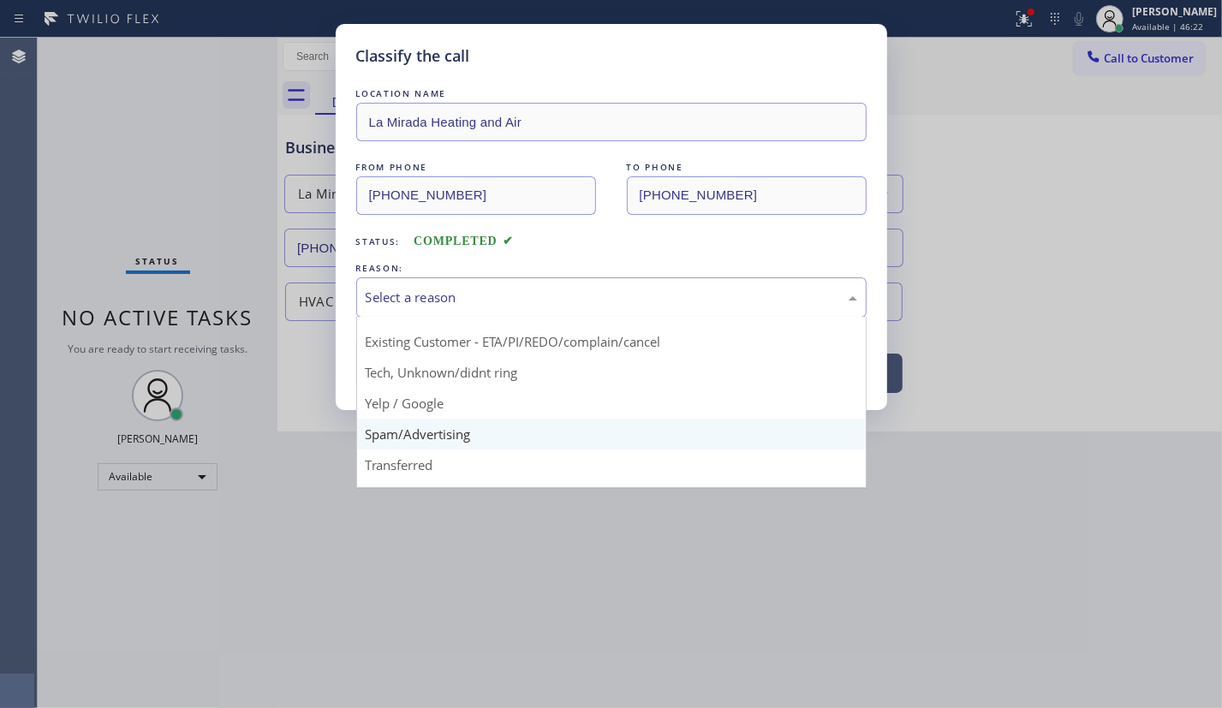
scroll to position [77, 0]
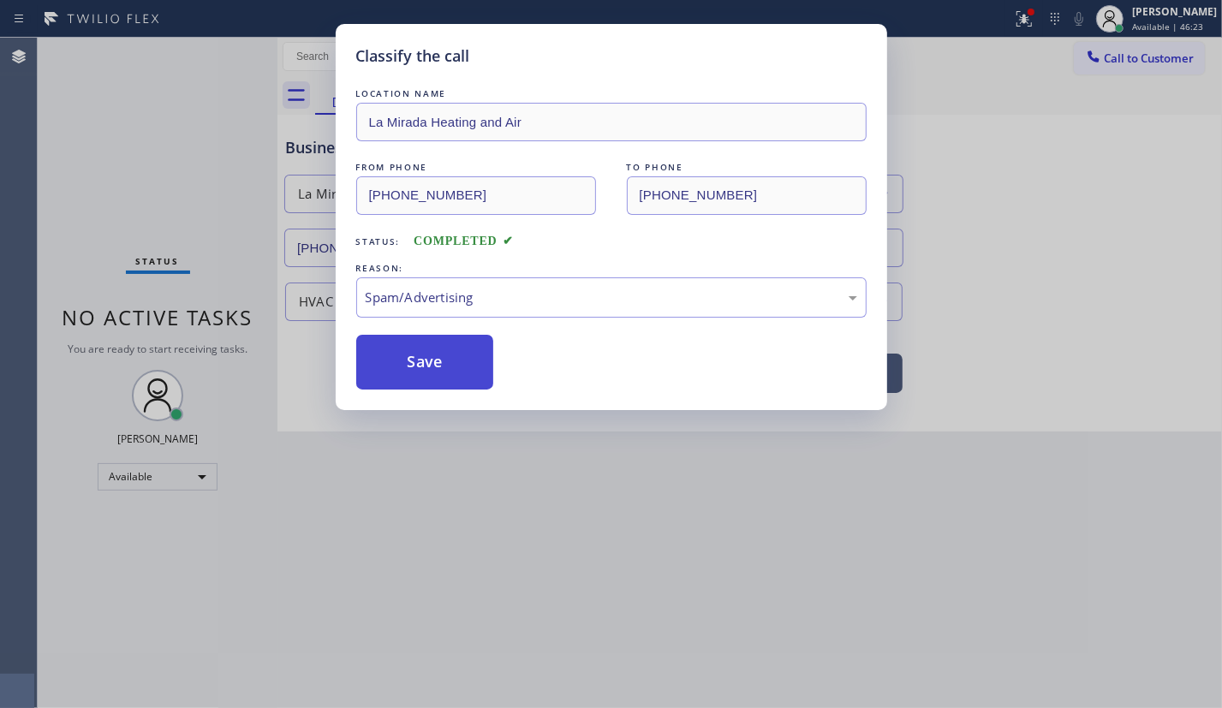
click at [436, 360] on button "Save" at bounding box center [425, 362] width 138 height 55
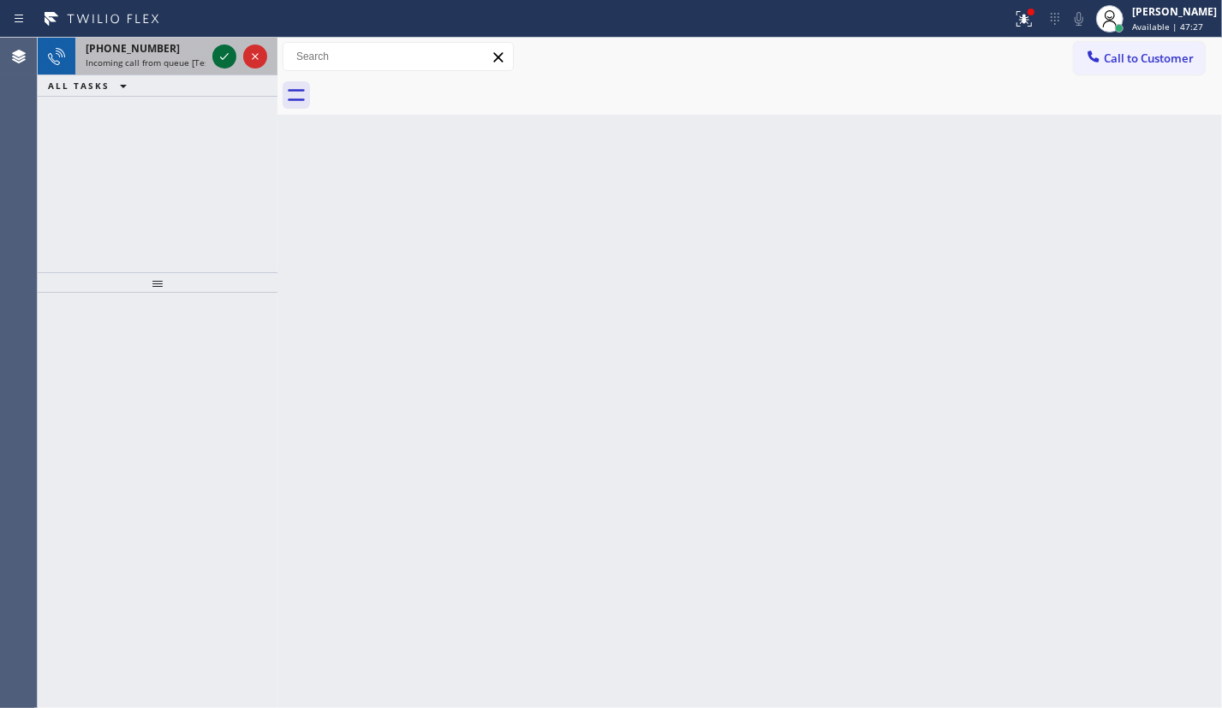
click at [221, 60] on icon at bounding box center [224, 56] width 21 height 21
click at [220, 61] on icon at bounding box center [224, 56] width 21 height 21
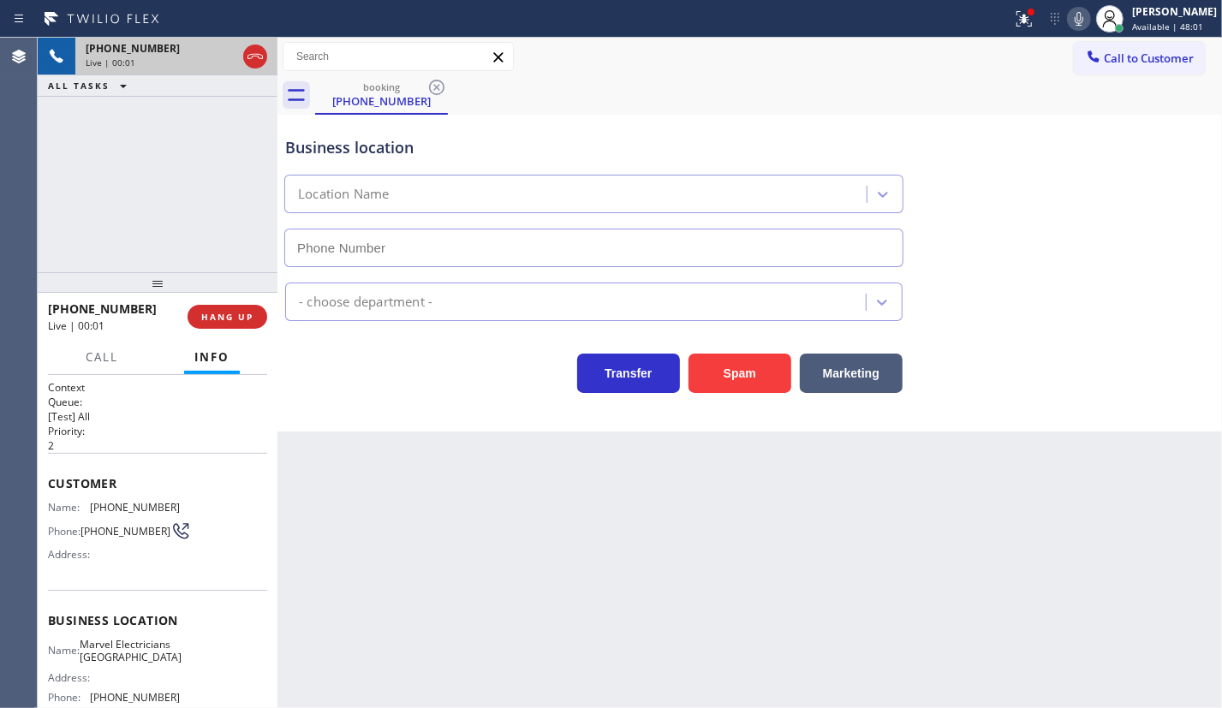
type input "(714) 477-7303"
click at [231, 314] on span "HANG UP" at bounding box center [227, 317] width 52 height 12
click at [235, 320] on span "HANG UP" at bounding box center [227, 317] width 52 height 12
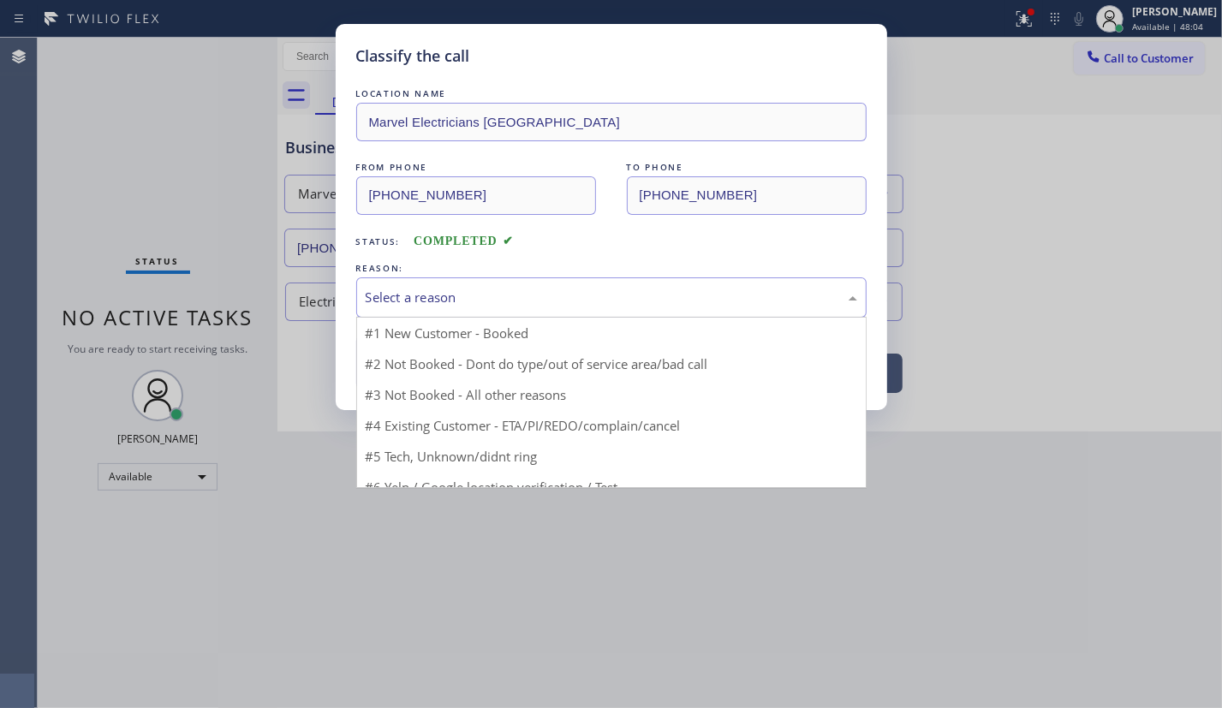
click at [503, 302] on div "Select a reason" at bounding box center [611, 298] width 491 height 20
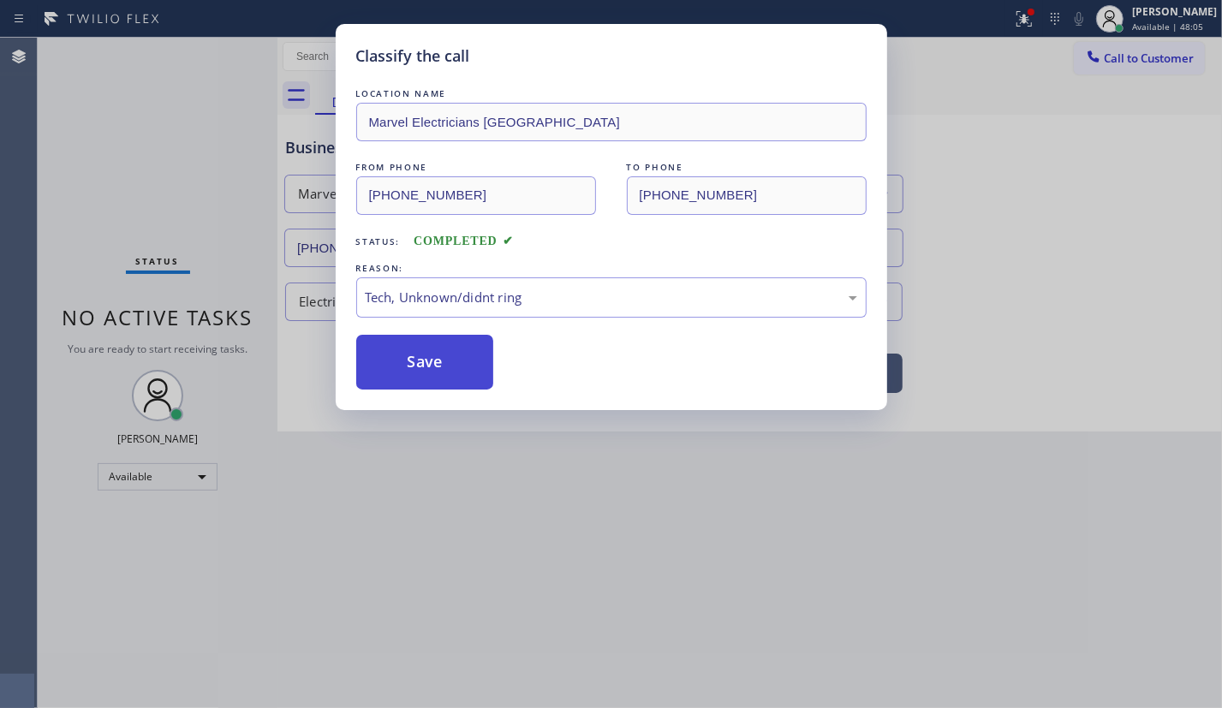
click at [447, 370] on button "Save" at bounding box center [425, 362] width 138 height 55
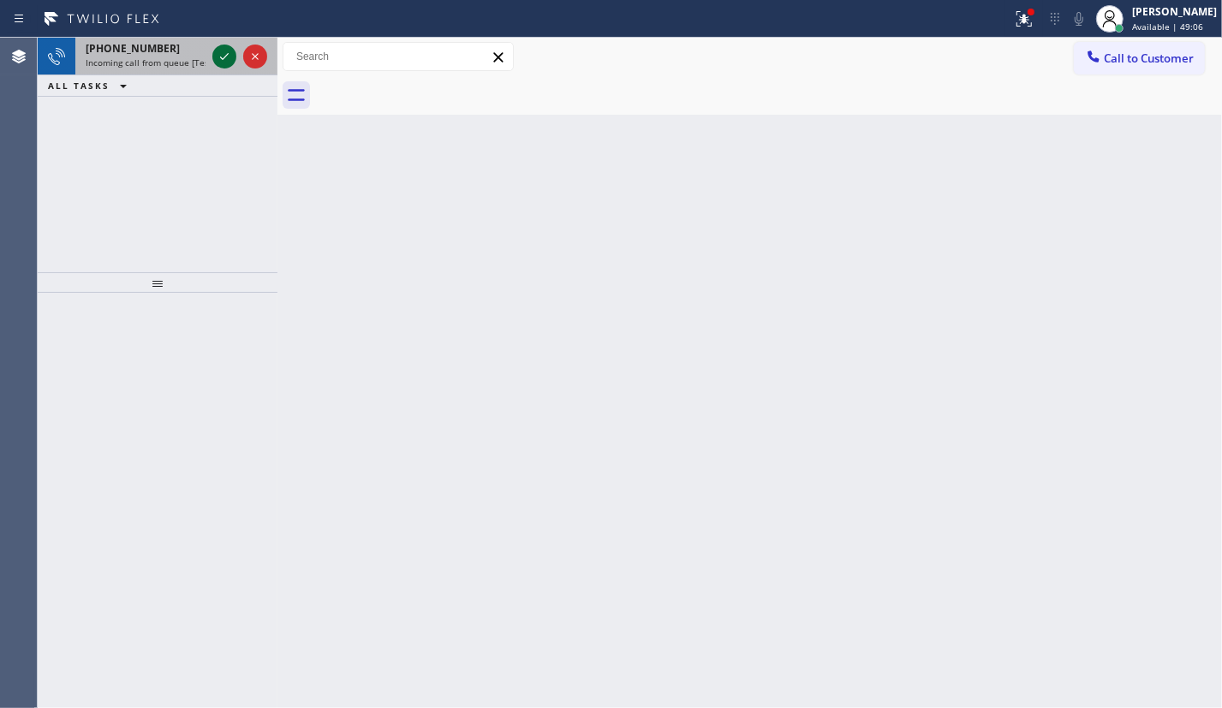
click at [227, 59] on icon at bounding box center [224, 56] width 21 height 21
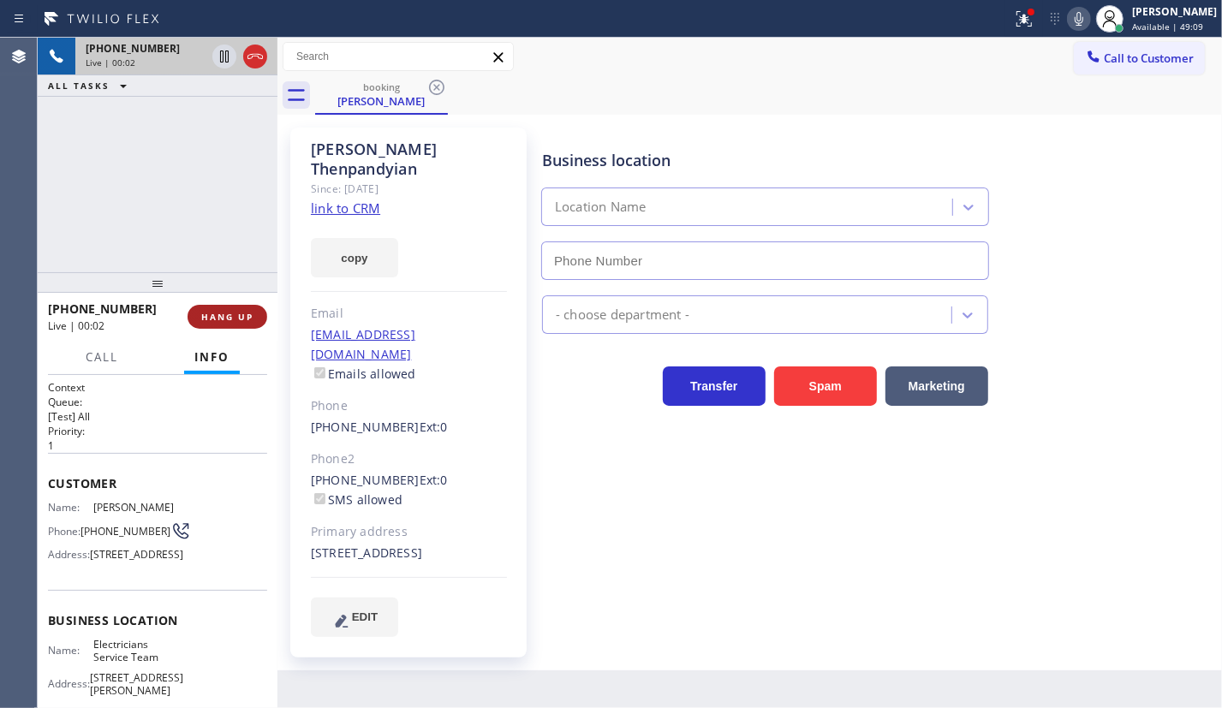
type input "[PHONE_NUMBER]"
click at [240, 317] on span "HANG UP" at bounding box center [227, 317] width 52 height 12
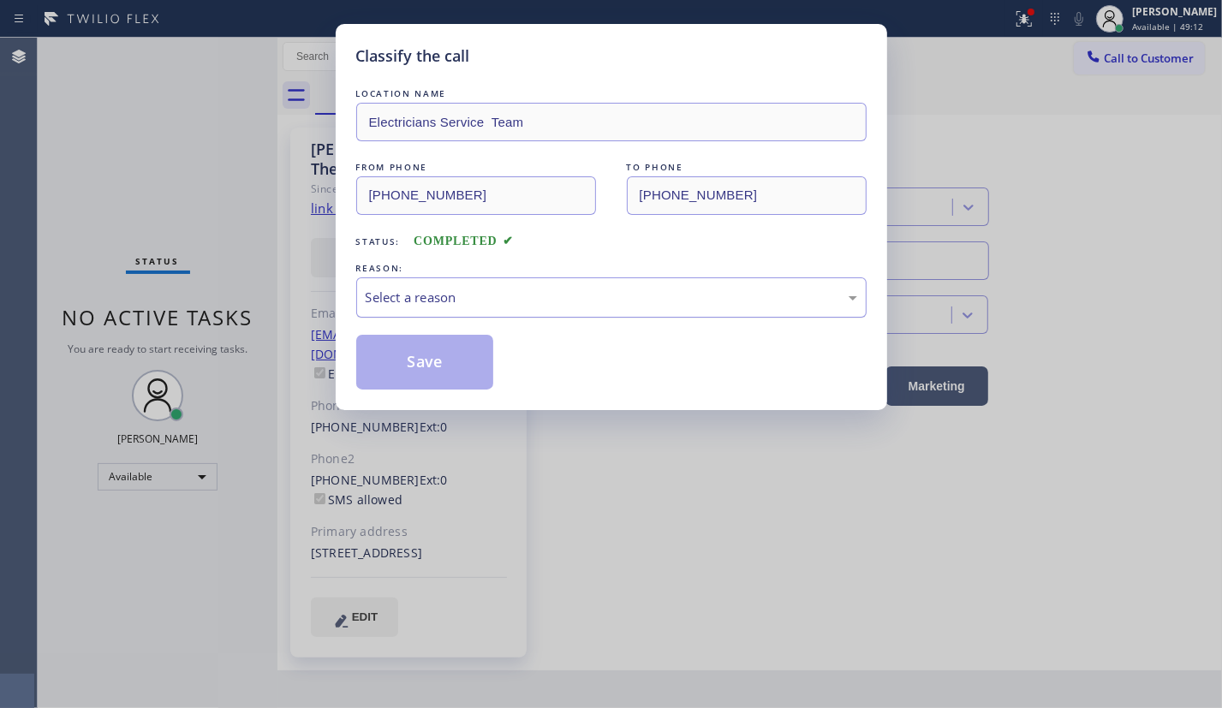
click at [488, 300] on div "Select a reason" at bounding box center [611, 298] width 491 height 20
click at [432, 352] on button "Save" at bounding box center [425, 362] width 138 height 55
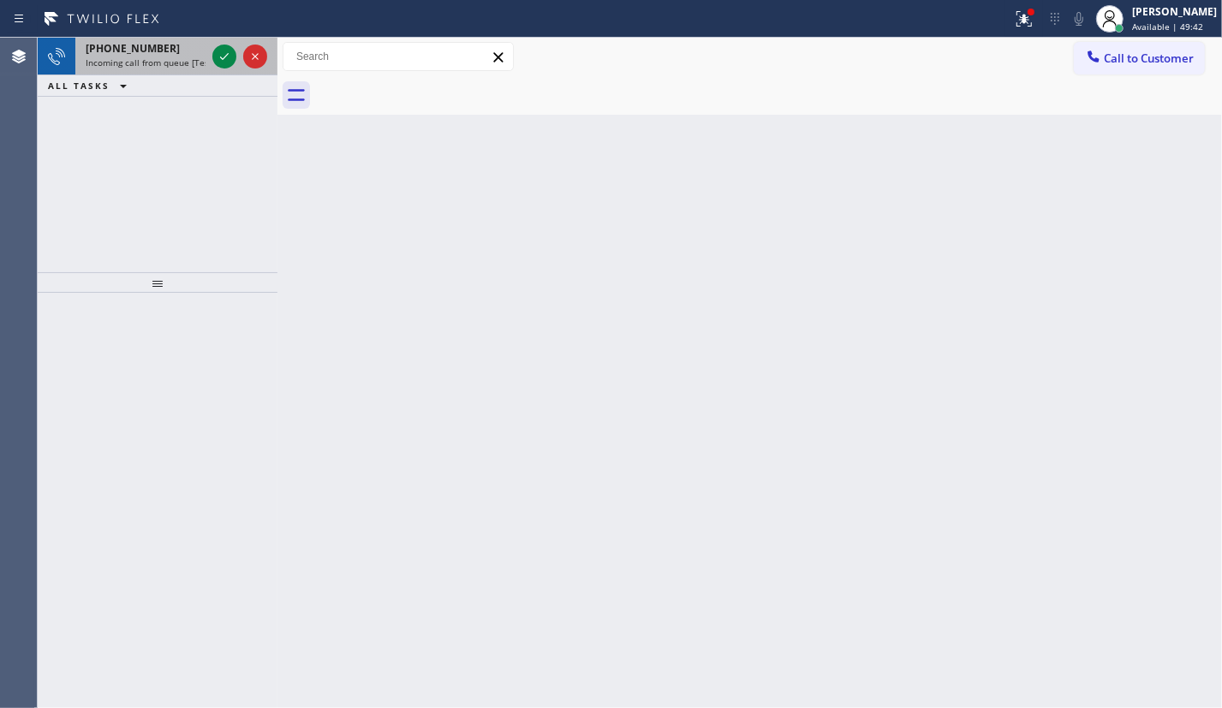
click at [152, 56] on span "Incoming call from queue [Test] All" at bounding box center [157, 62] width 142 height 12
click at [216, 57] on icon at bounding box center [224, 56] width 21 height 21
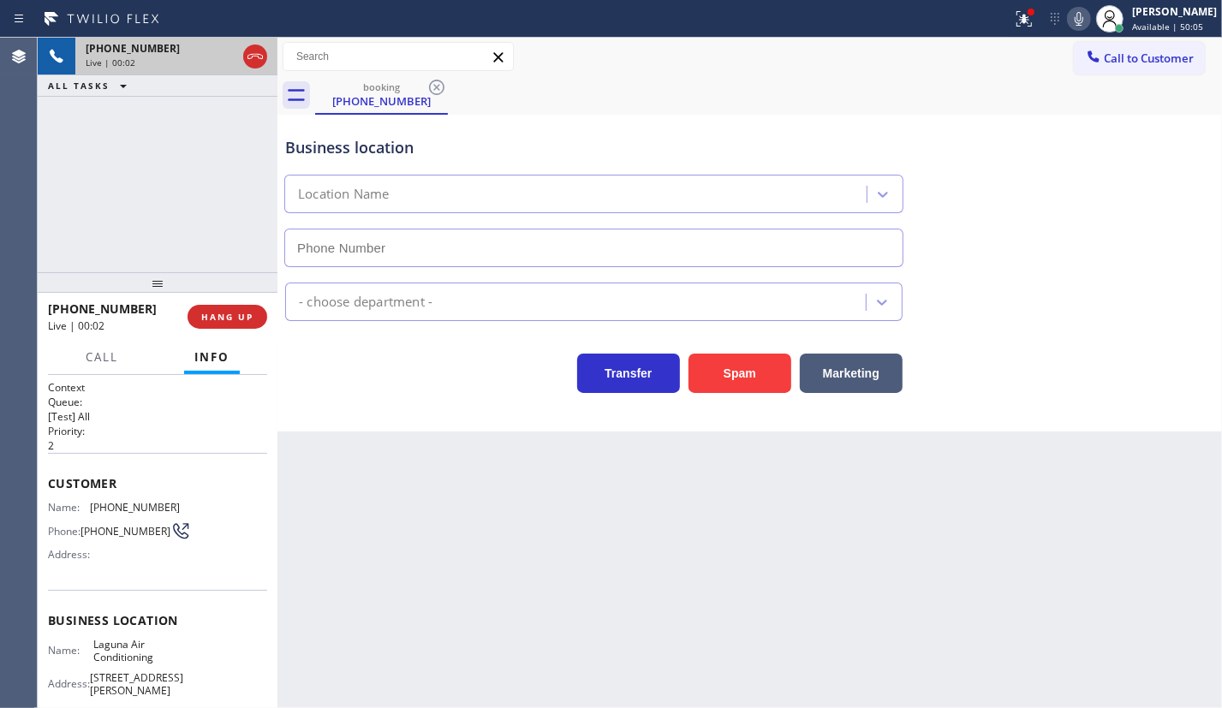
type input "(949) 523-3665"
click at [231, 322] on span "HANG UP" at bounding box center [227, 317] width 52 height 12
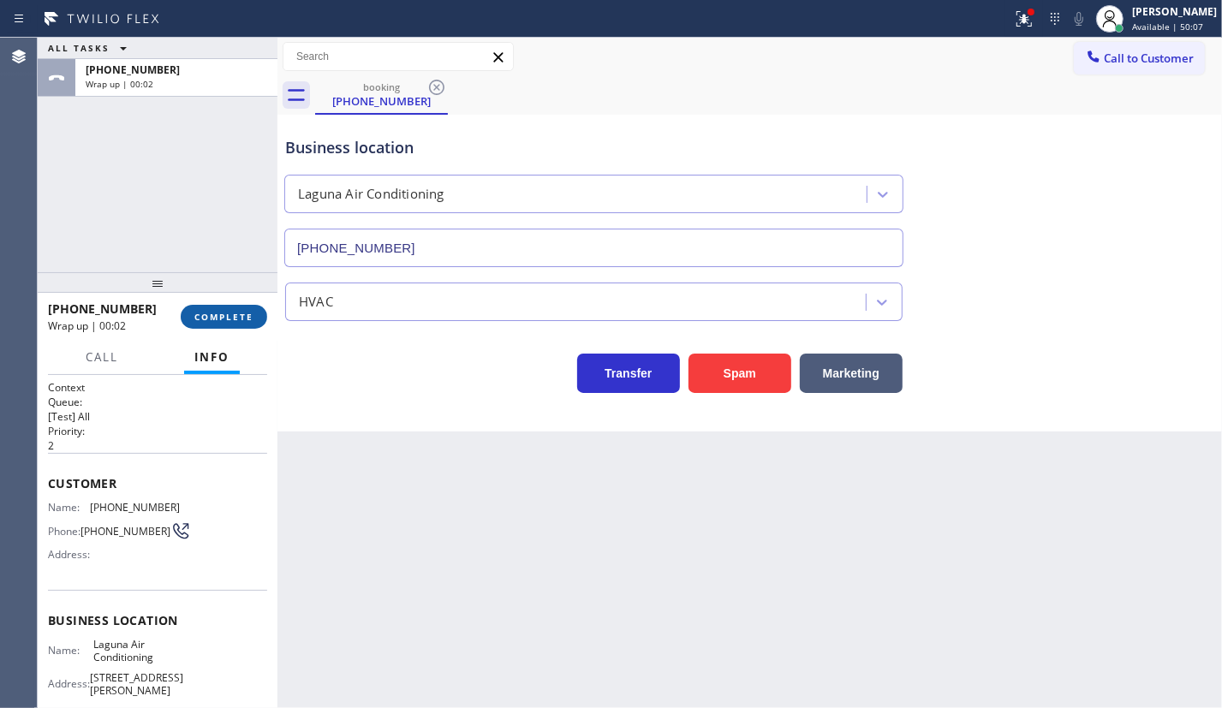
click at [231, 322] on span "COMPLETE" at bounding box center [223, 317] width 59 height 12
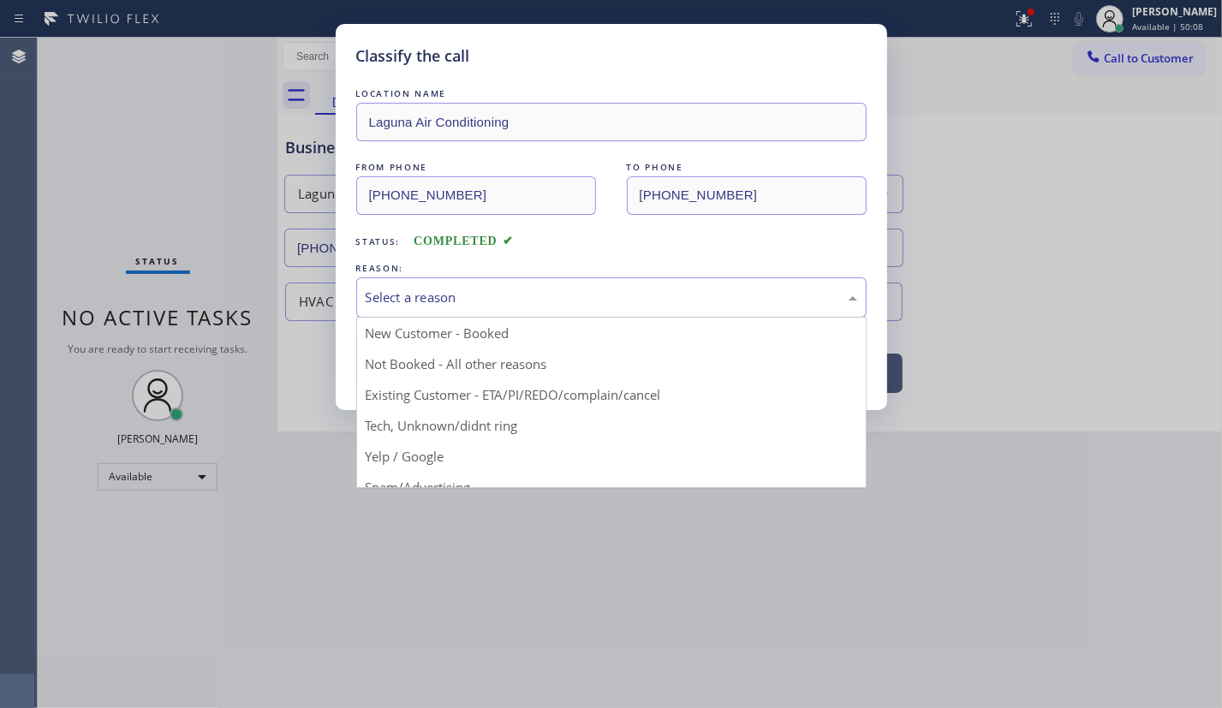
click at [507, 295] on div "Select a reason" at bounding box center [611, 298] width 491 height 20
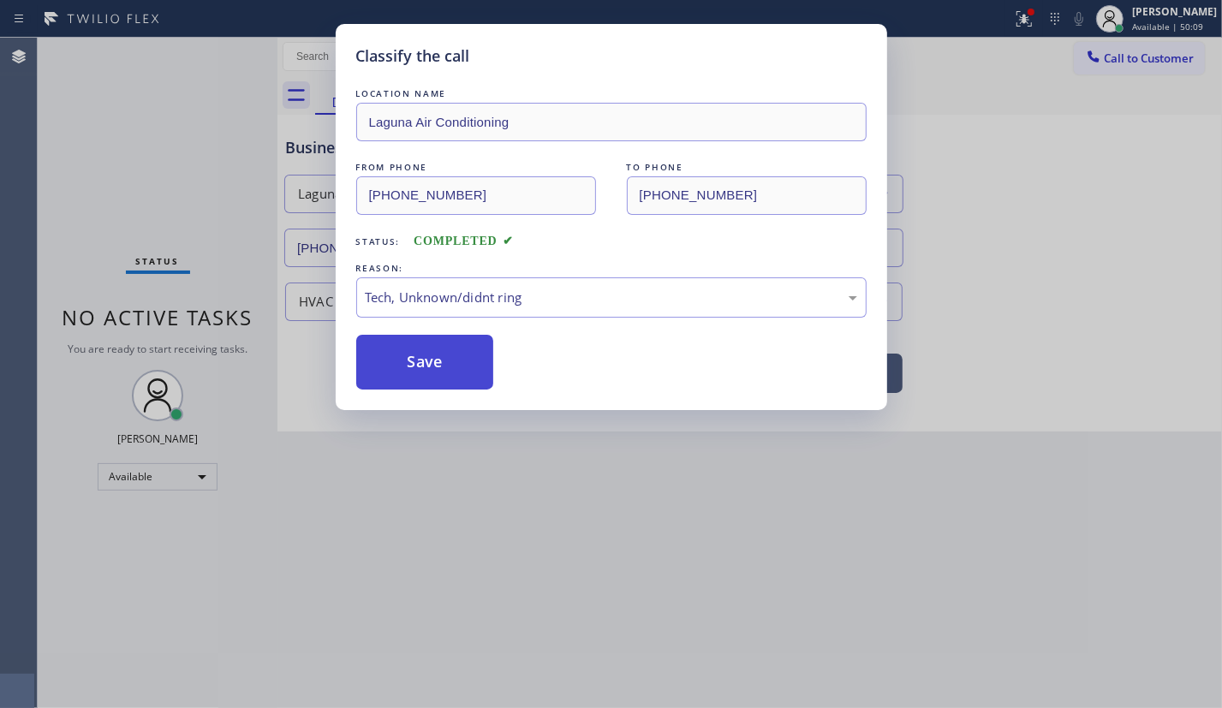
click at [470, 360] on button "Save" at bounding box center [425, 362] width 138 height 55
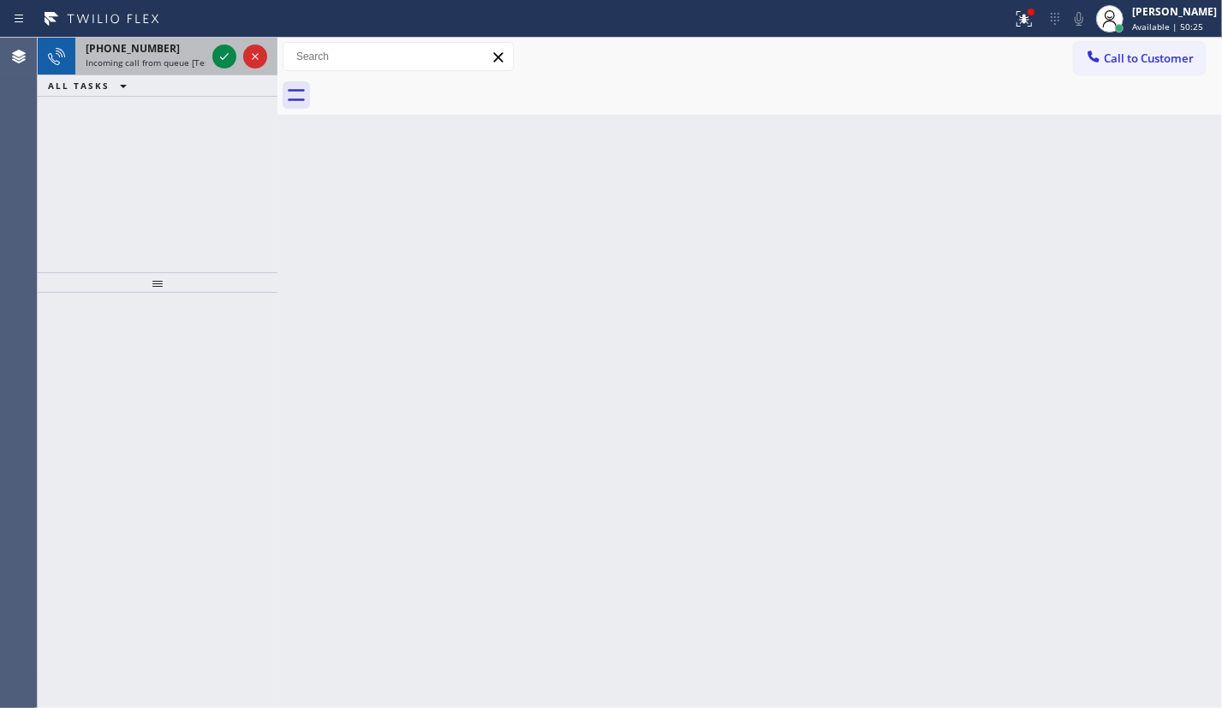
click at [138, 41] on span "+19499223948" at bounding box center [133, 48] width 94 height 15
click at [153, 57] on span "Incoming call from queue [Test] All" at bounding box center [157, 62] width 142 height 12
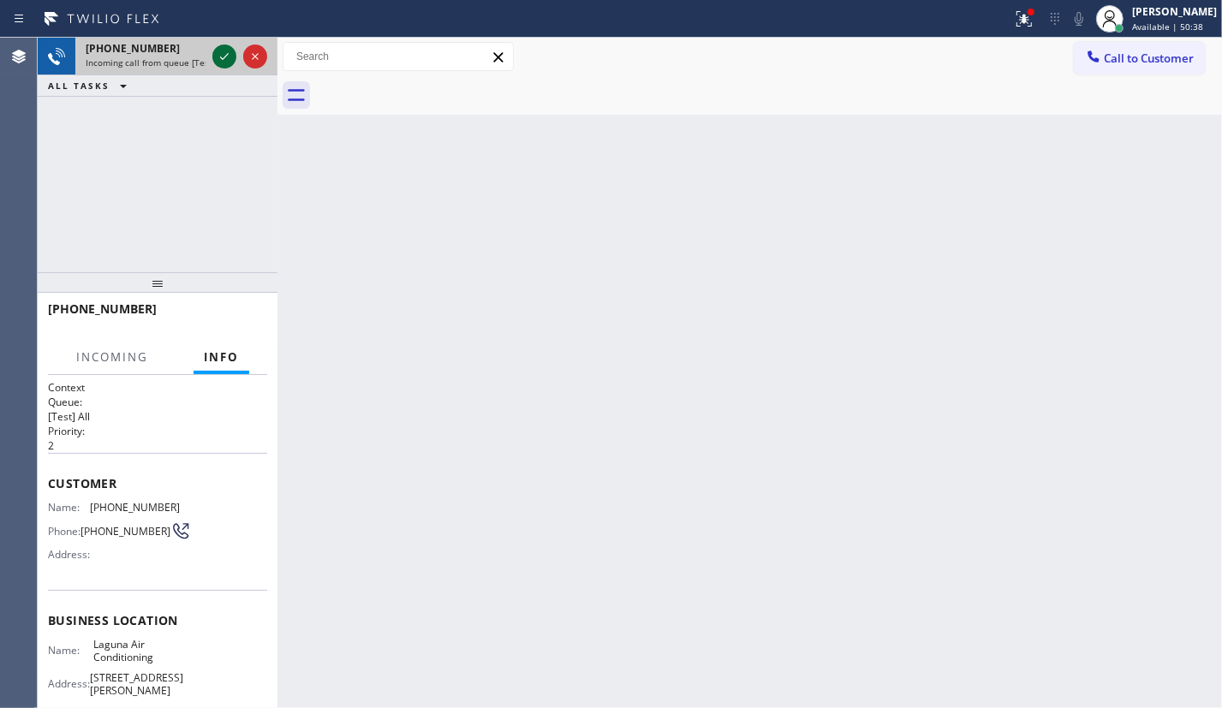
click at [223, 59] on icon at bounding box center [224, 56] width 9 height 7
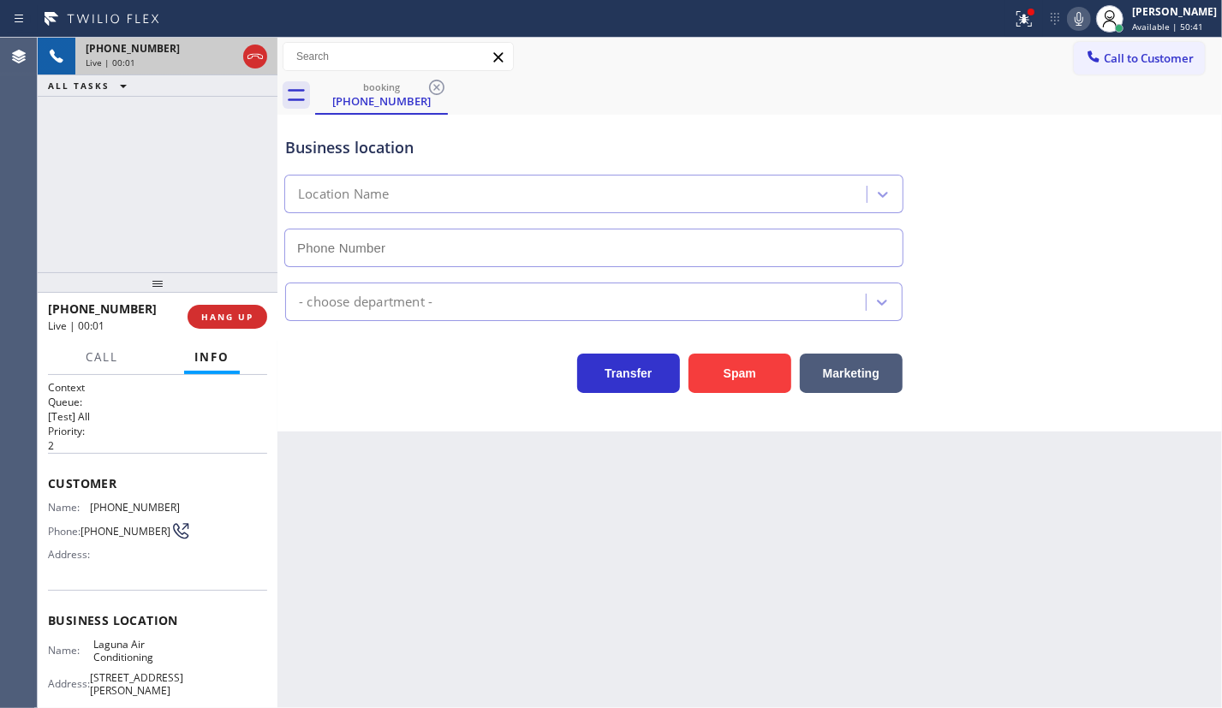
type input "(949) 523-3665"
click at [107, 661] on span "Laguna Air Conditioning" at bounding box center [136, 651] width 86 height 27
click at [109, 661] on span "Laguna Air Conditioning" at bounding box center [136, 651] width 86 height 27
click at [110, 661] on span "Laguna Air Conditioning" at bounding box center [136, 651] width 86 height 27
click at [112, 660] on span "Laguna Air Conditioning" at bounding box center [136, 651] width 86 height 27
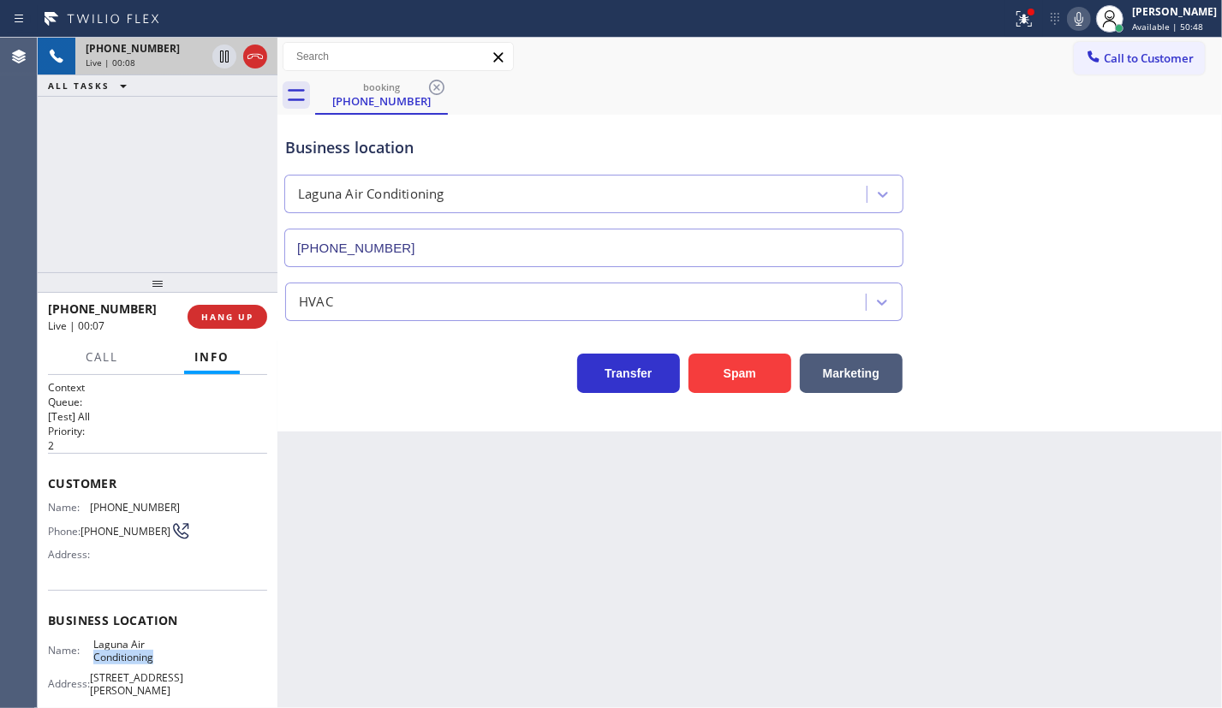
click at [112, 660] on span "Laguna Air Conditioning" at bounding box center [136, 651] width 86 height 27
click at [113, 659] on span "Laguna Air Conditioning" at bounding box center [136, 651] width 86 height 27
click at [413, 251] on input "(949) 523-3665" at bounding box center [593, 248] width 619 height 39
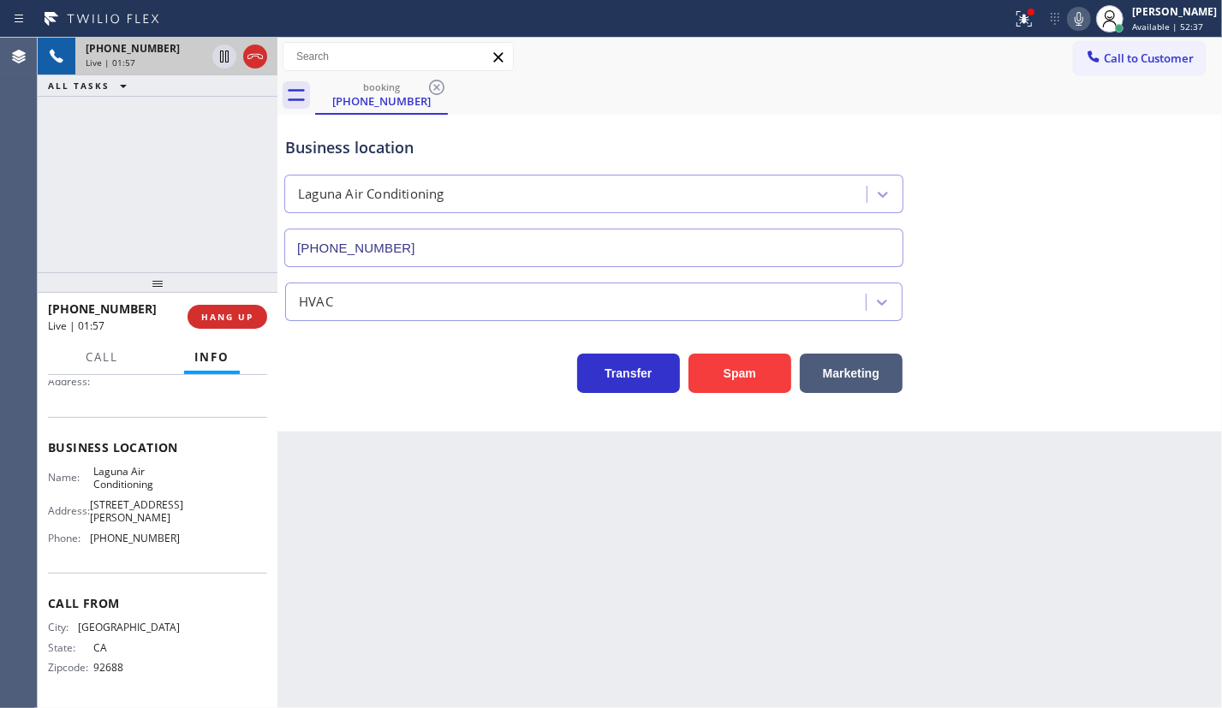
scroll to position [33, 0]
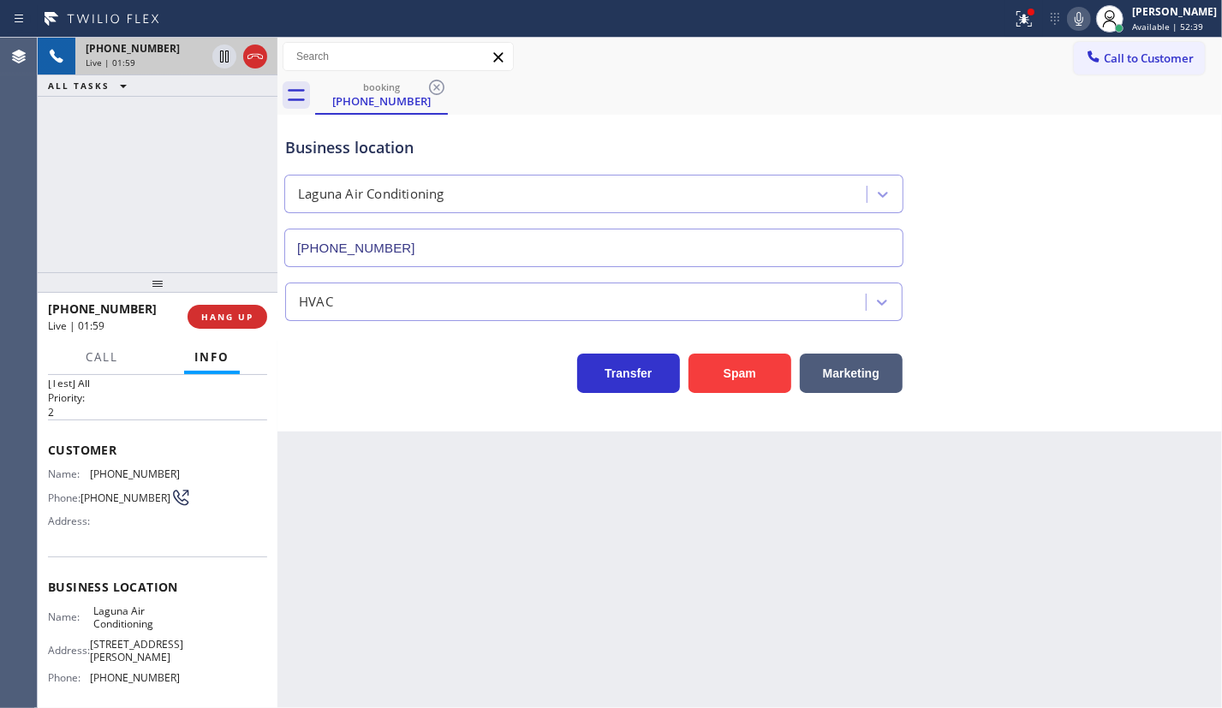
click at [128, 467] on span "(949) 922-3948" at bounding box center [135, 473] width 90 height 13
click at [226, 309] on button "HANG UP" at bounding box center [227, 317] width 80 height 24
click at [229, 308] on button "HANG UP" at bounding box center [227, 317] width 80 height 24
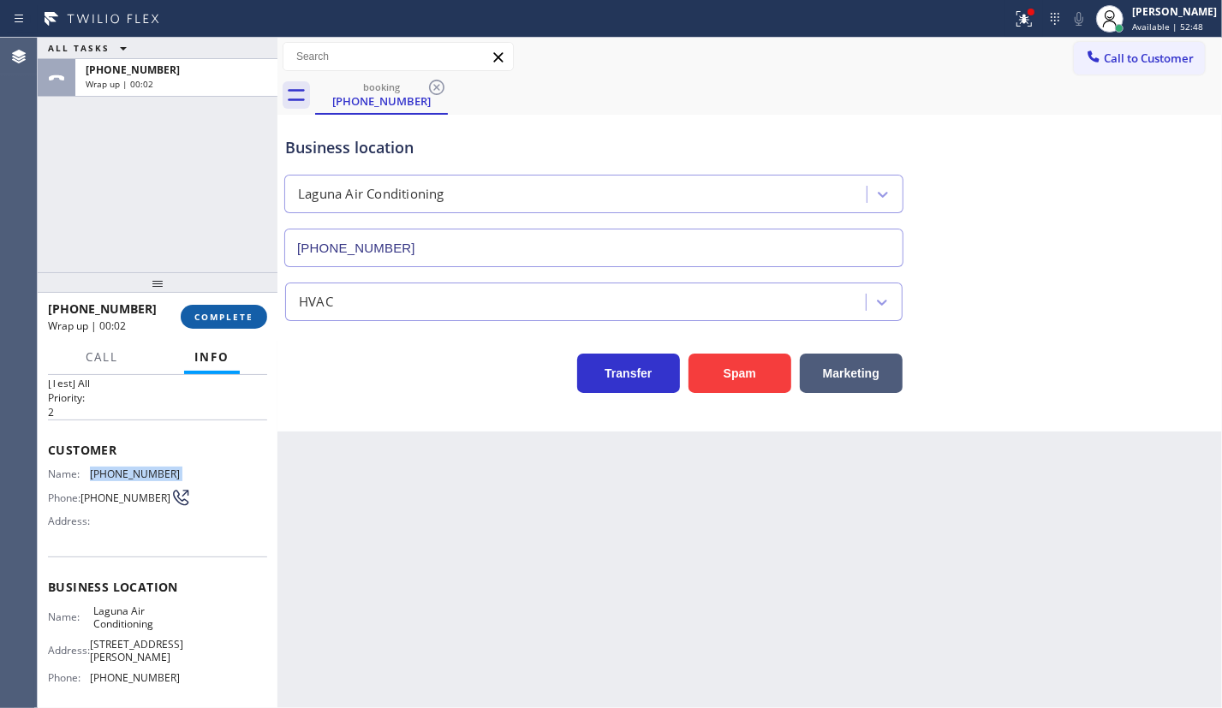
drag, startPoint x: 241, startPoint y: 312, endPoint x: 264, endPoint y: 312, distance: 22.3
click at [241, 312] on span "COMPLETE" at bounding box center [223, 317] width 59 height 12
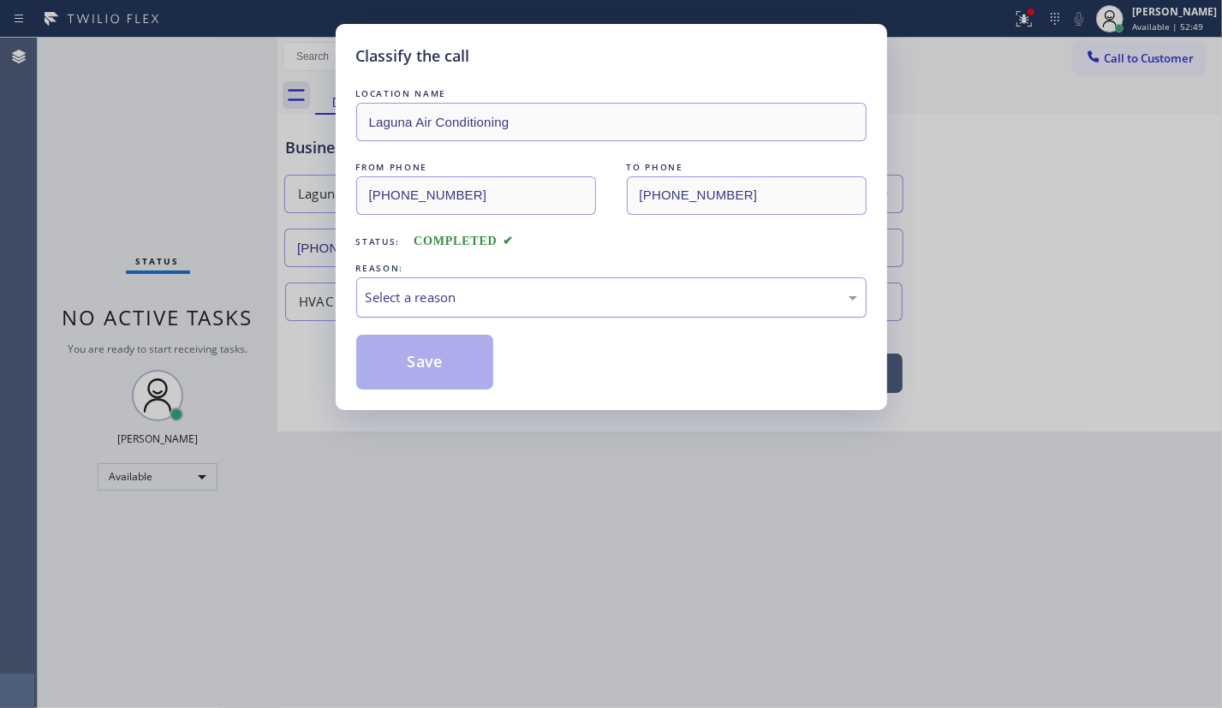
click at [412, 298] on div "Select a reason" at bounding box center [611, 298] width 491 height 20
drag, startPoint x: 418, startPoint y: 427, endPoint x: 419, endPoint y: 384, distance: 42.8
click at [419, 361] on button "Save" at bounding box center [425, 362] width 138 height 55
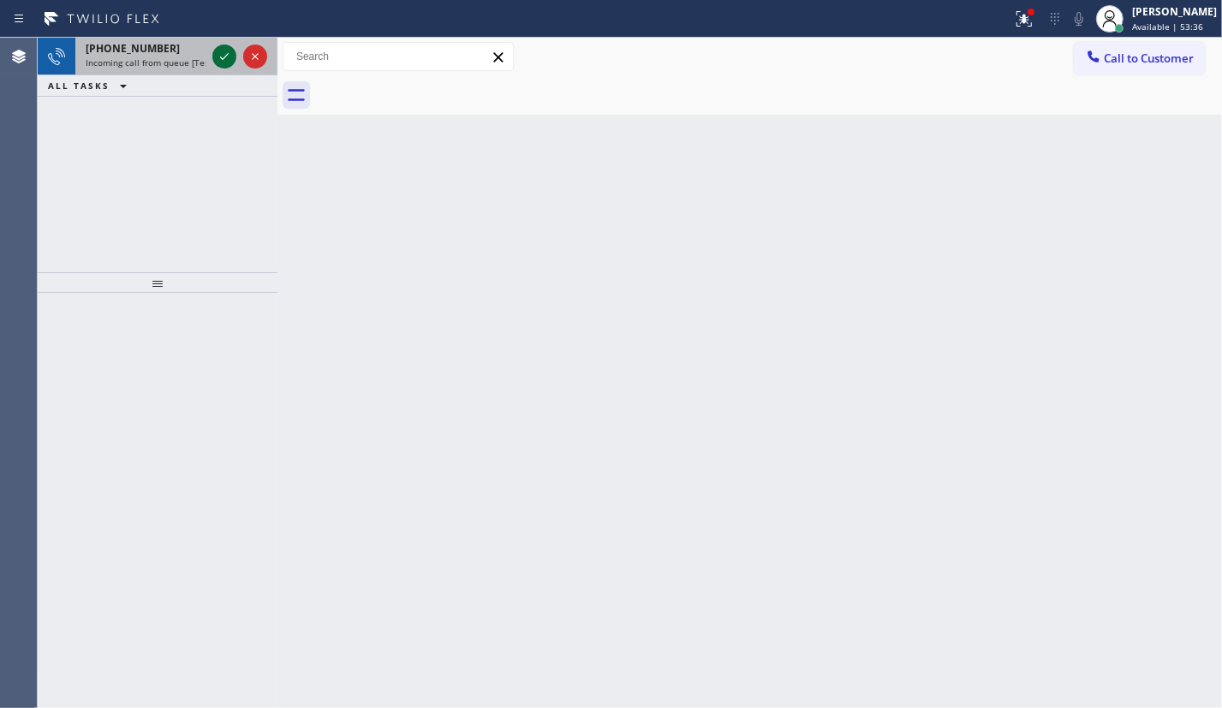
click at [225, 51] on icon at bounding box center [224, 56] width 21 height 21
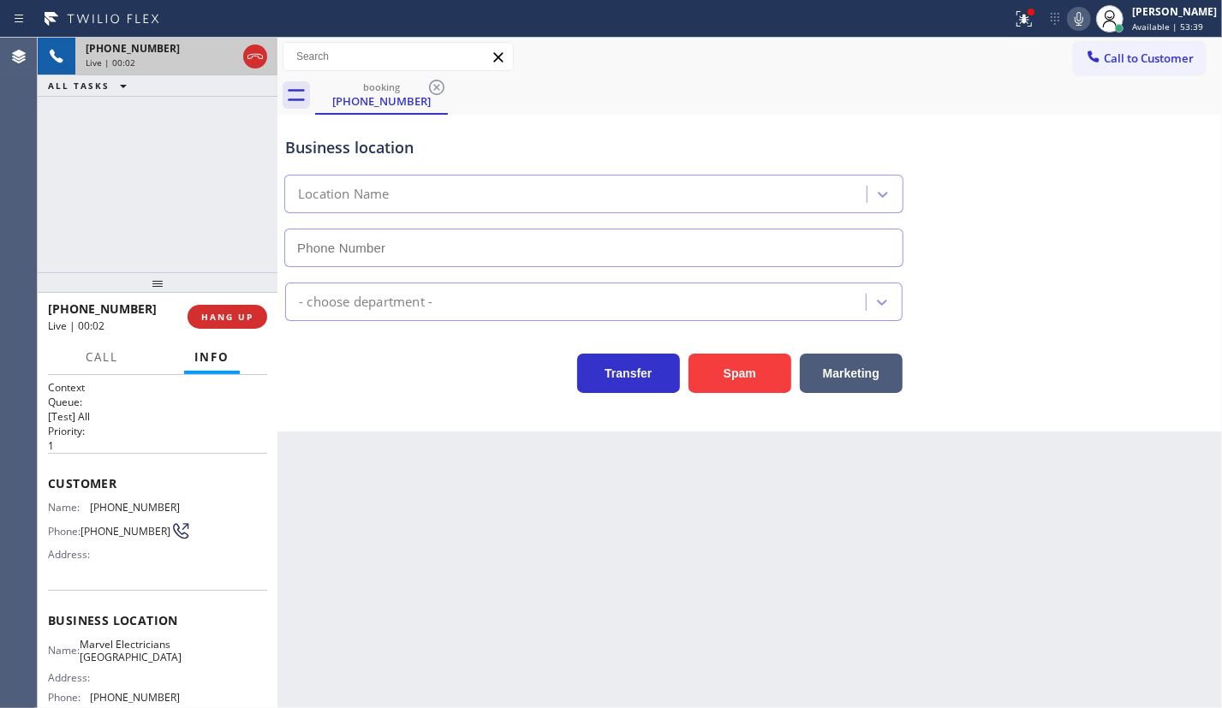
type input "(310) 907-8499"
click at [227, 314] on span "HANG UP" at bounding box center [227, 317] width 52 height 12
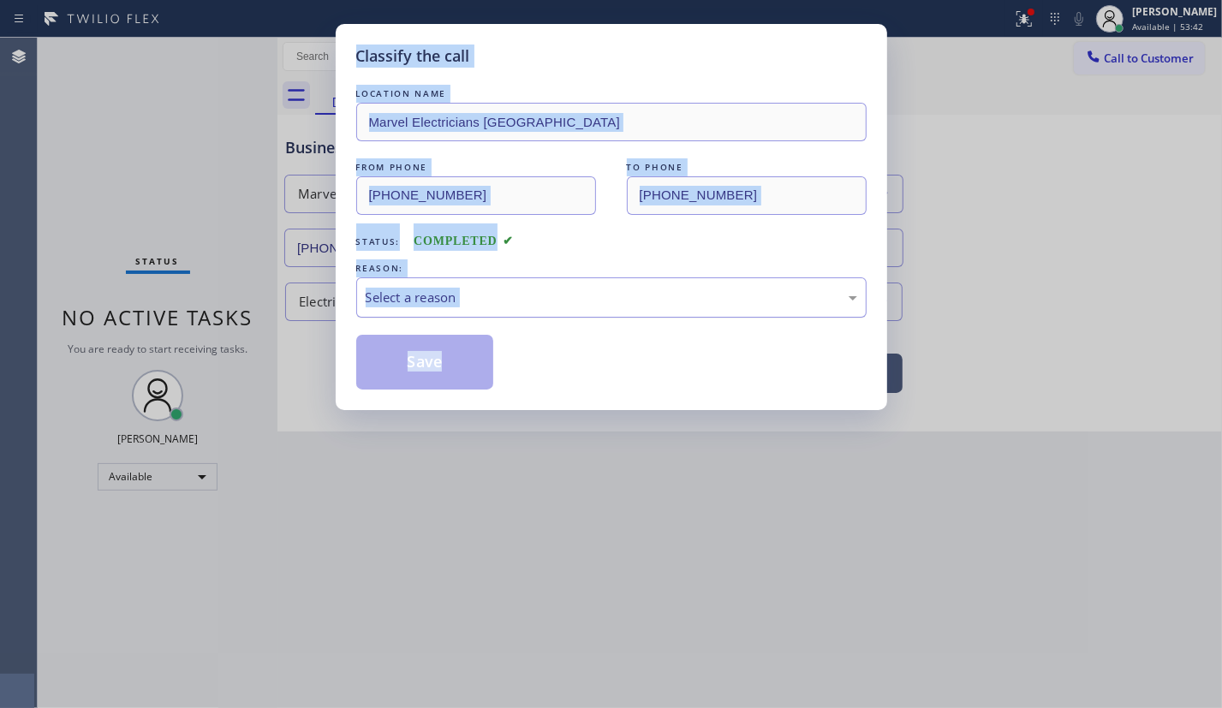
click at [523, 295] on div "Select a reason" at bounding box center [611, 298] width 491 height 20
click at [430, 365] on button "Save" at bounding box center [425, 362] width 138 height 55
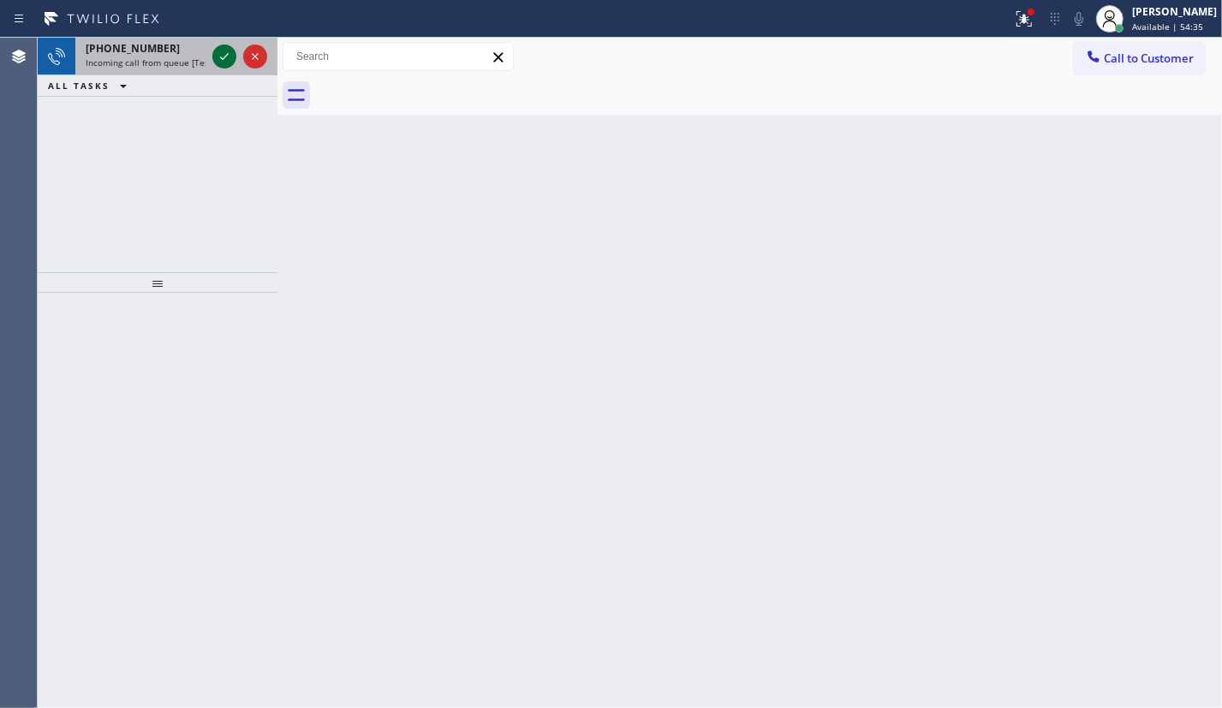
click at [225, 57] on icon at bounding box center [224, 56] width 21 height 21
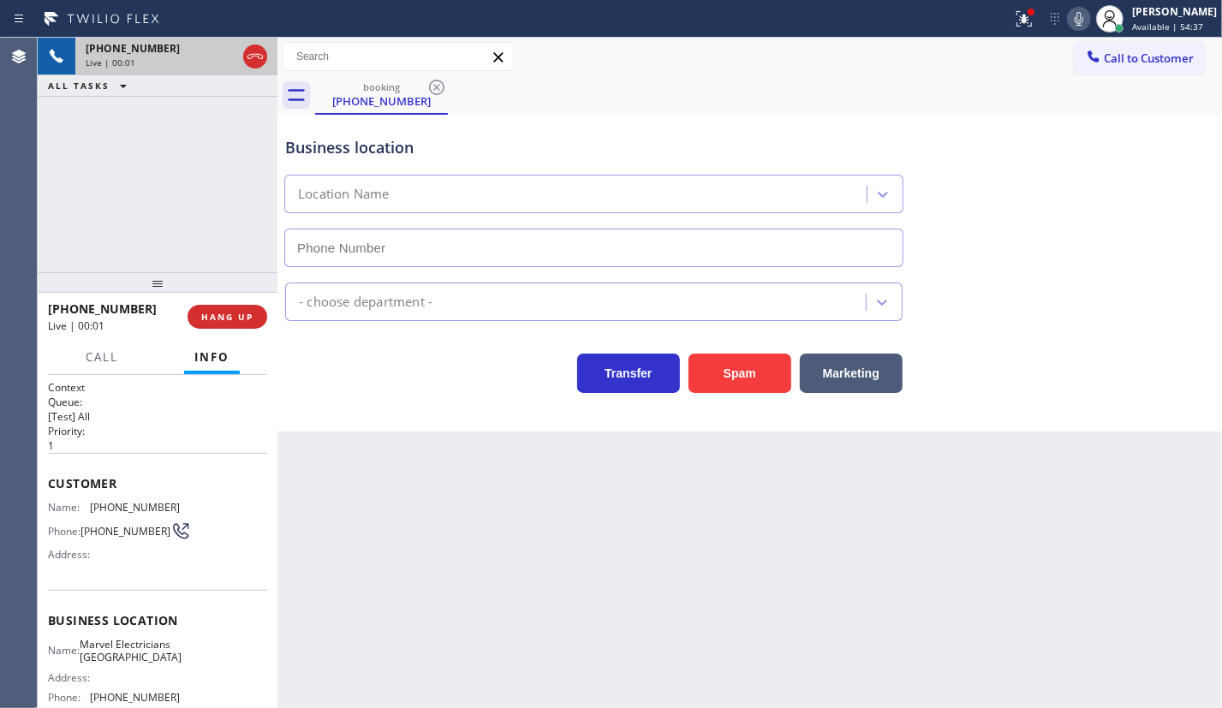
type input "(310) 907-8499"
click at [228, 314] on span "HANG UP" at bounding box center [227, 317] width 52 height 12
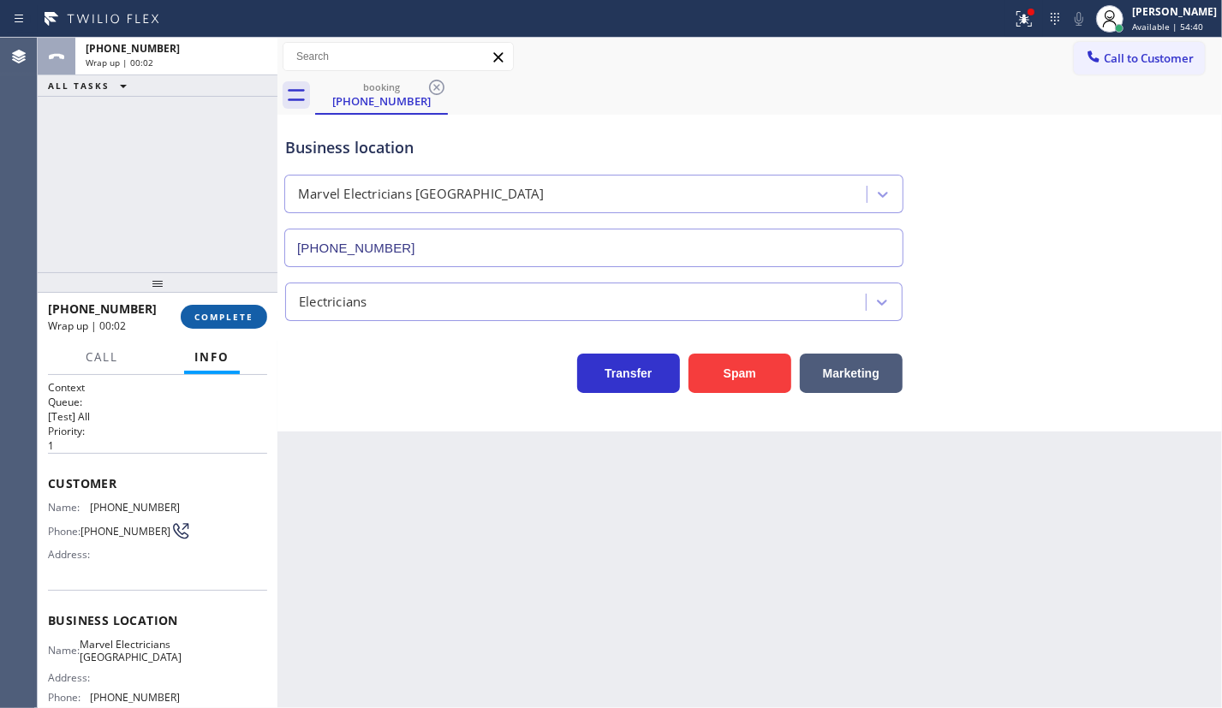
click at [228, 314] on span "COMPLETE" at bounding box center [223, 317] width 59 height 12
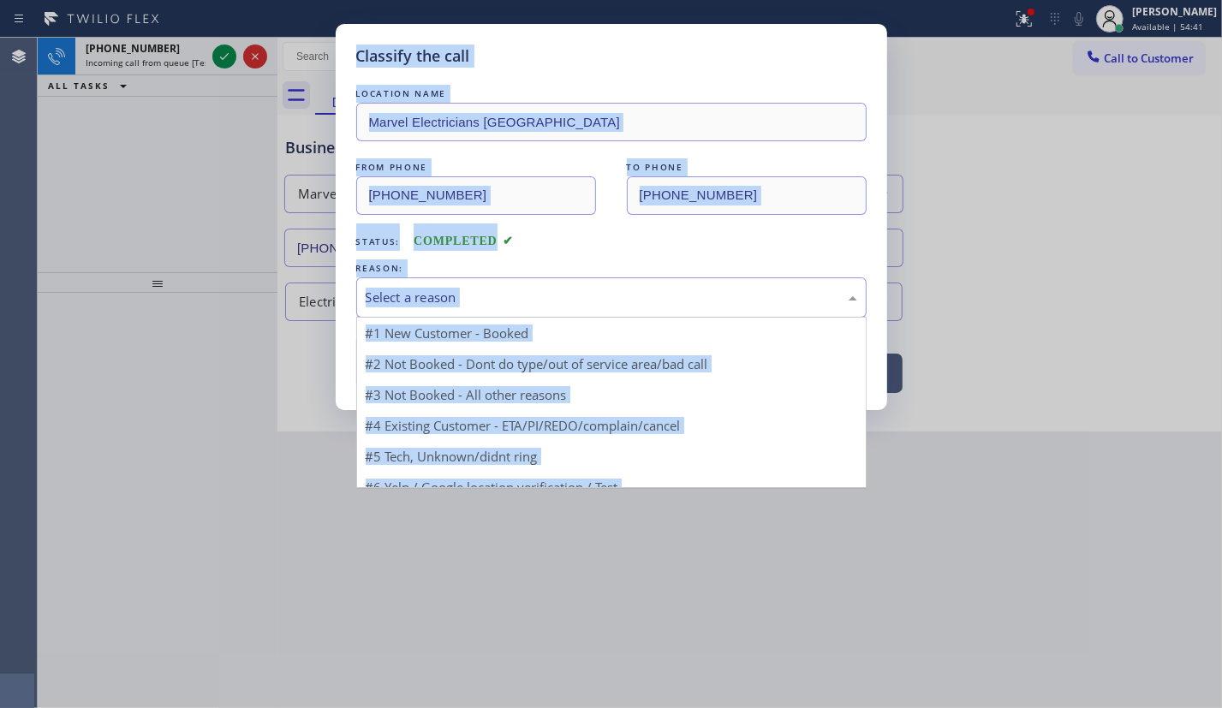
drag, startPoint x: 396, startPoint y: 291, endPoint x: 435, endPoint y: 385, distance: 101.7
click at [395, 292] on div "Select a reason" at bounding box center [611, 298] width 491 height 20
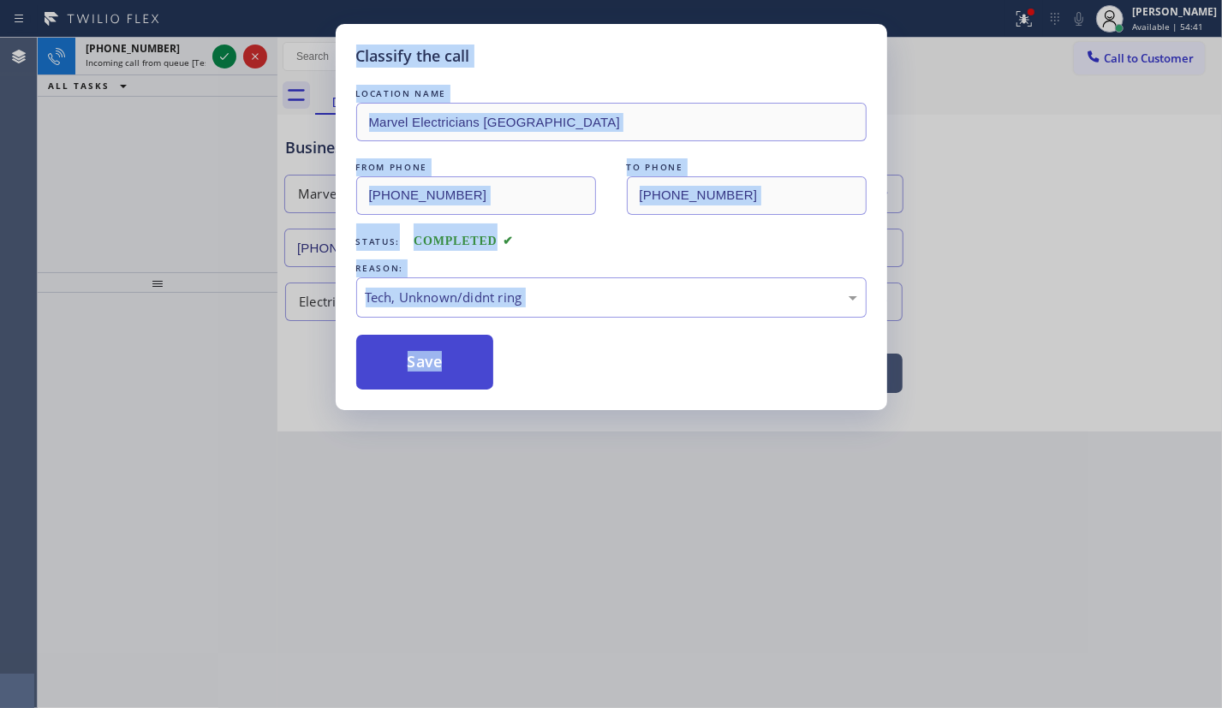
click at [431, 374] on button "Save" at bounding box center [425, 362] width 138 height 55
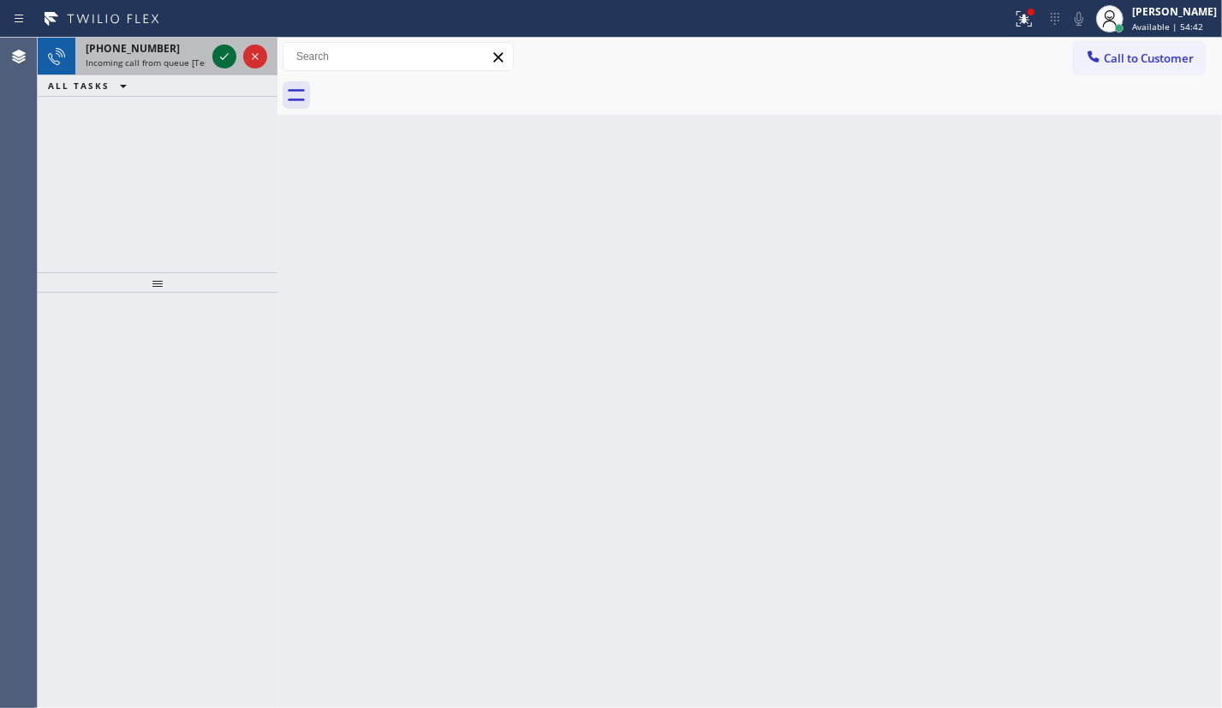
click at [231, 66] on icon at bounding box center [224, 56] width 21 height 21
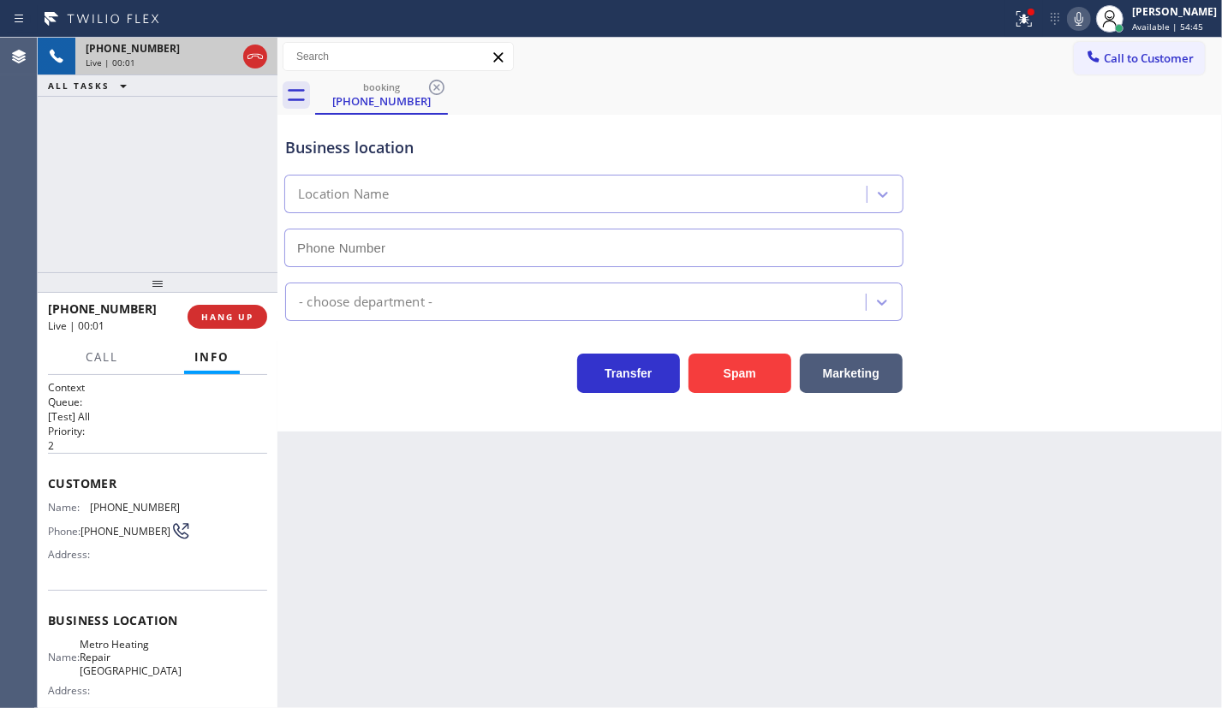
type input "(626) 507-6611"
click at [716, 374] on button "Spam" at bounding box center [739, 373] width 103 height 39
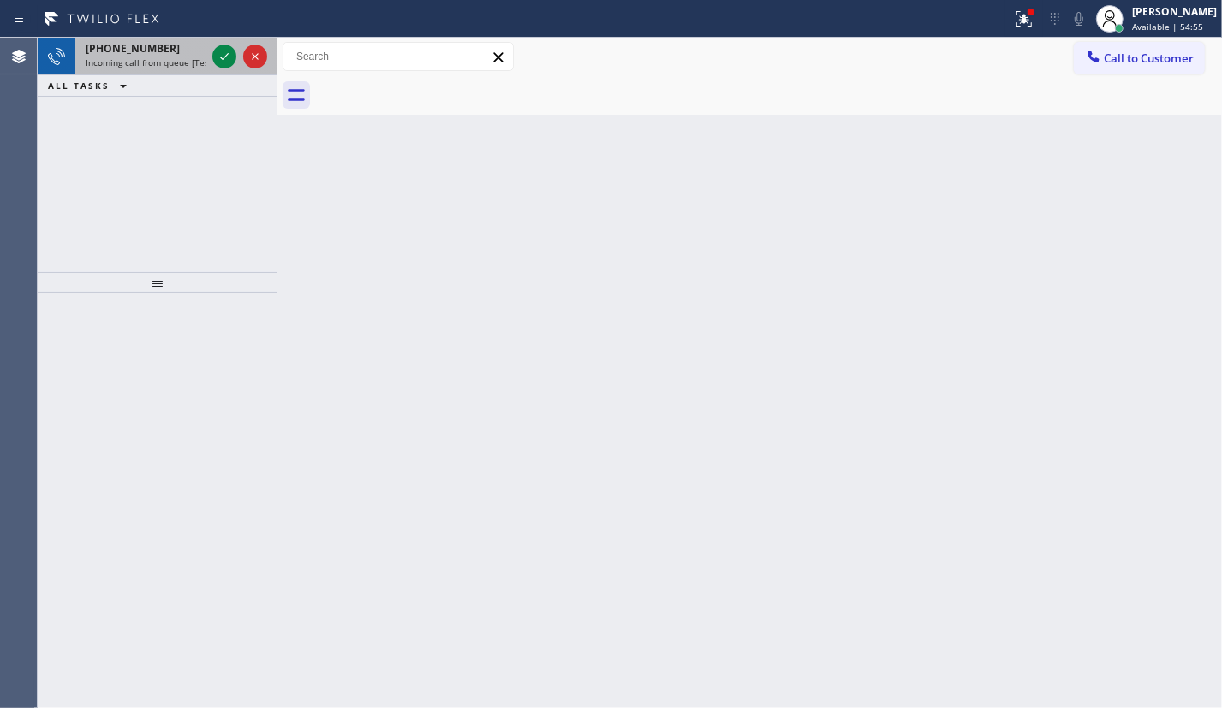
click at [140, 61] on span "Incoming call from queue [Test] All" at bounding box center [157, 62] width 142 height 12
click at [146, 66] on span "Incoming call from queue [Test] All" at bounding box center [157, 62] width 142 height 12
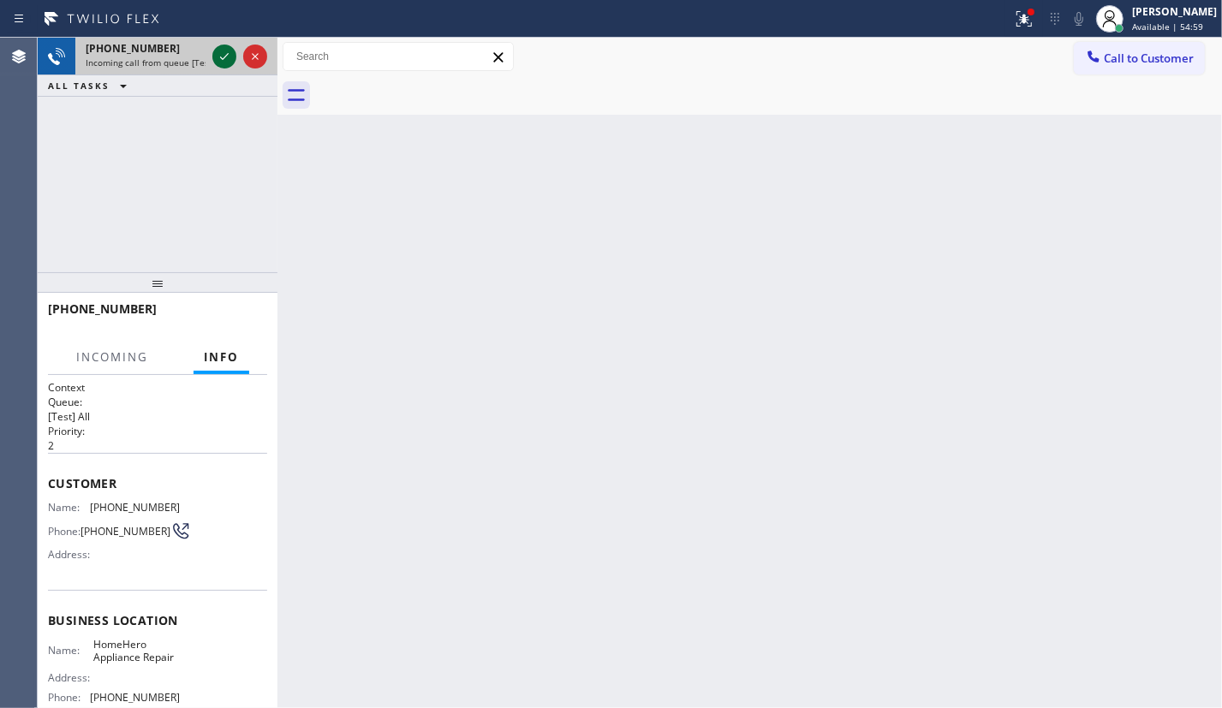
click at [223, 60] on icon at bounding box center [224, 56] width 21 height 21
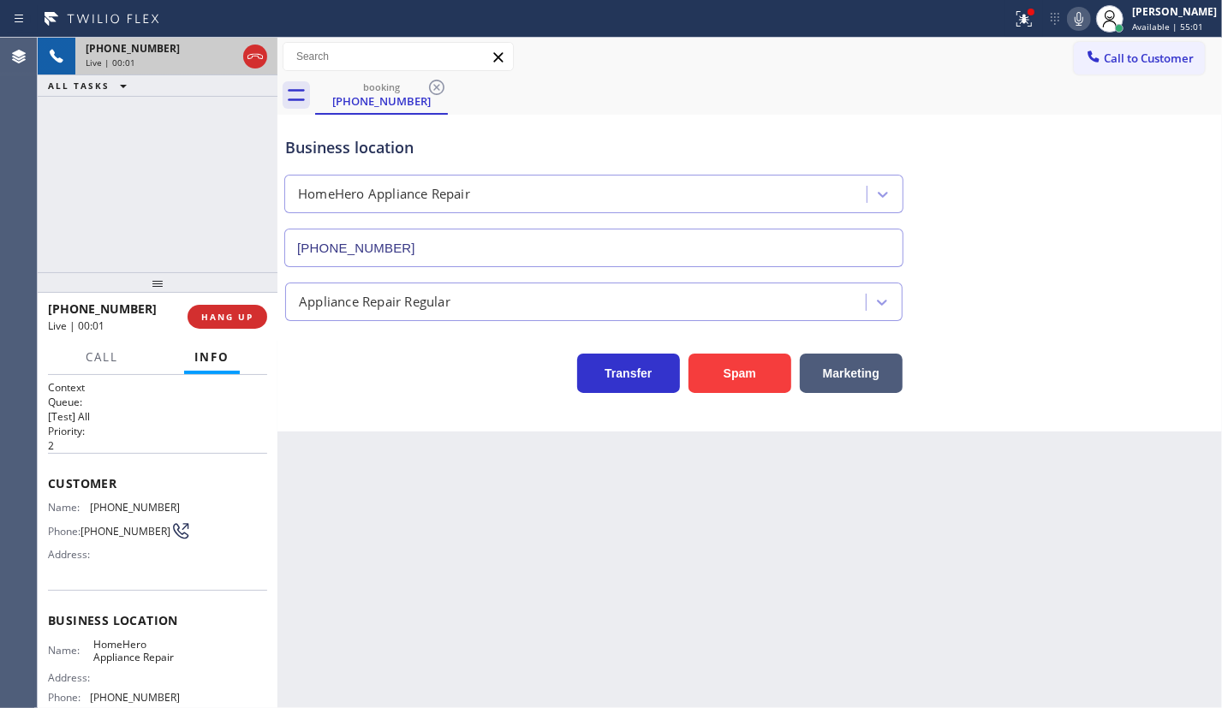
type input "(480) 660-3703"
click at [759, 379] on button "Spam" at bounding box center [739, 373] width 103 height 39
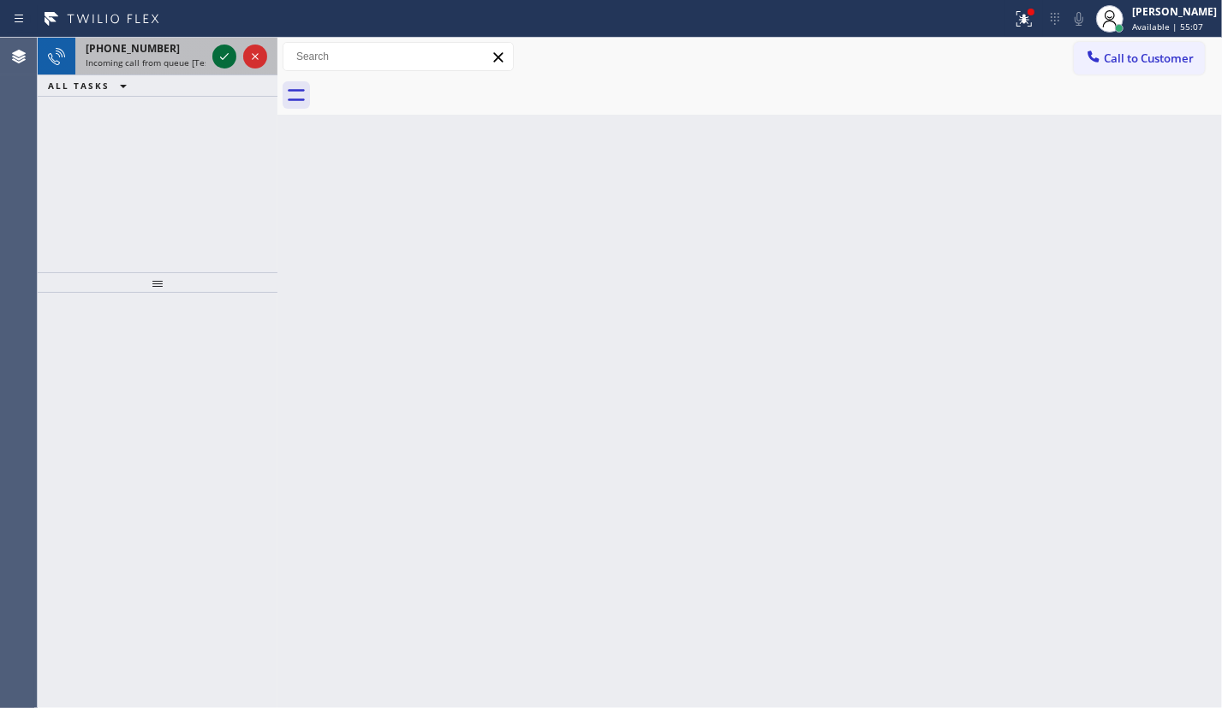
click at [222, 59] on icon at bounding box center [224, 56] width 9 height 7
click at [219, 56] on icon at bounding box center [224, 56] width 21 height 21
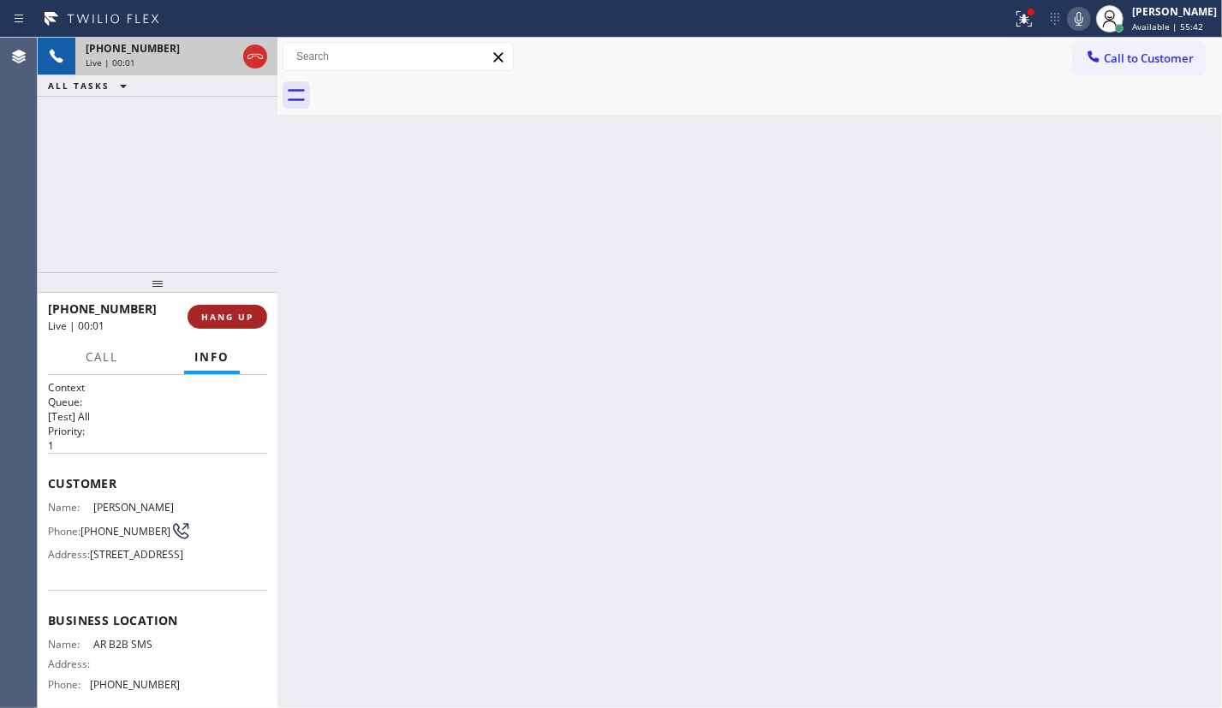
click at [239, 308] on button "HANG UP" at bounding box center [227, 317] width 80 height 24
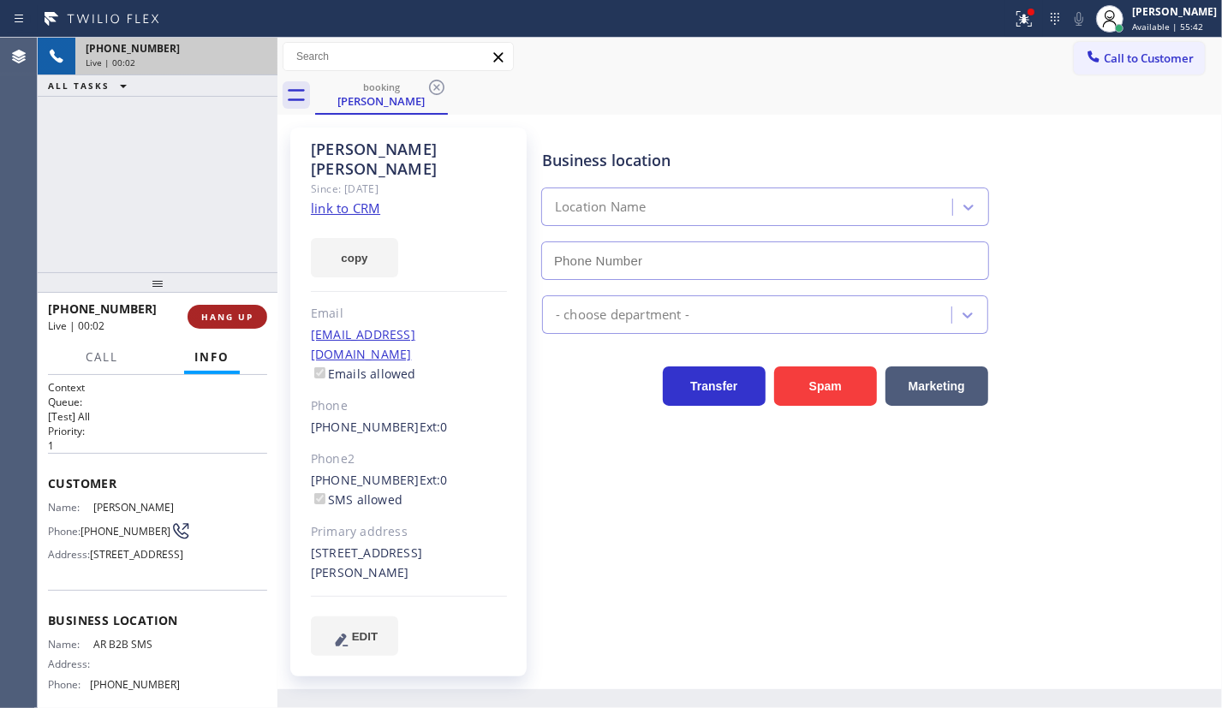
click at [235, 313] on span "HANG UP" at bounding box center [227, 317] width 52 height 12
type input "(833) 692-2271"
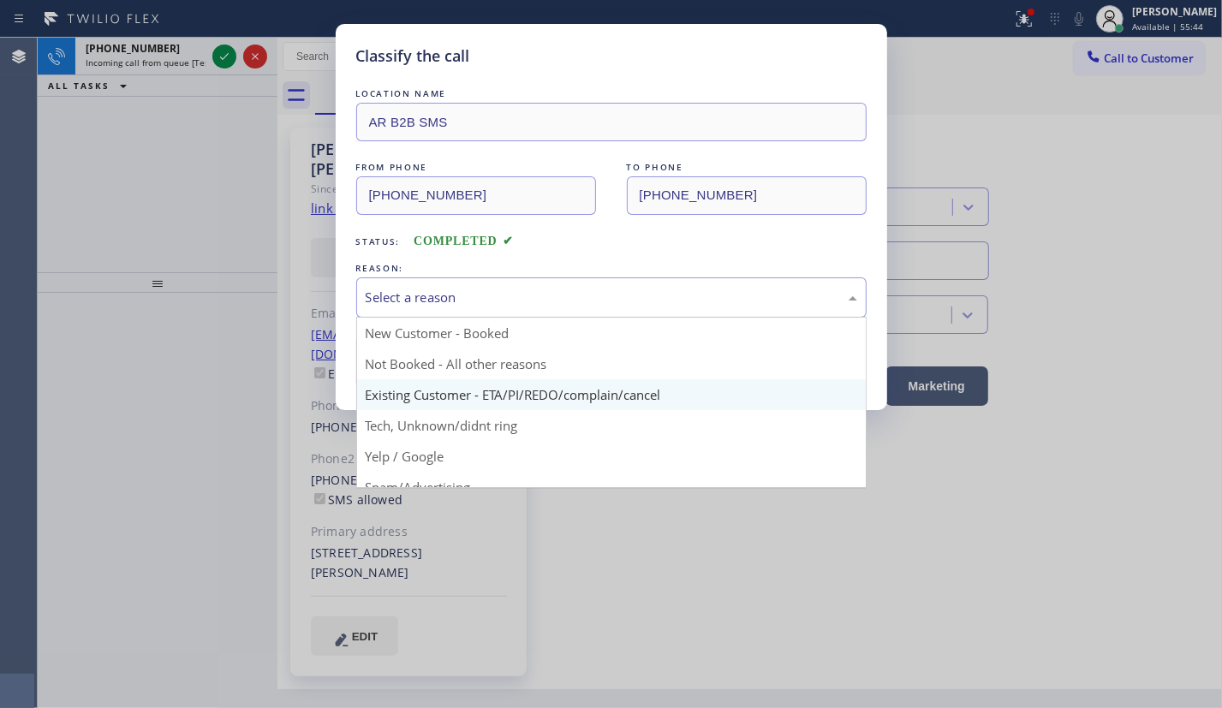
drag, startPoint x: 465, startPoint y: 298, endPoint x: 467, endPoint y: 387, distance: 89.0
click at [466, 298] on div "Select a reason" at bounding box center [611, 298] width 491 height 20
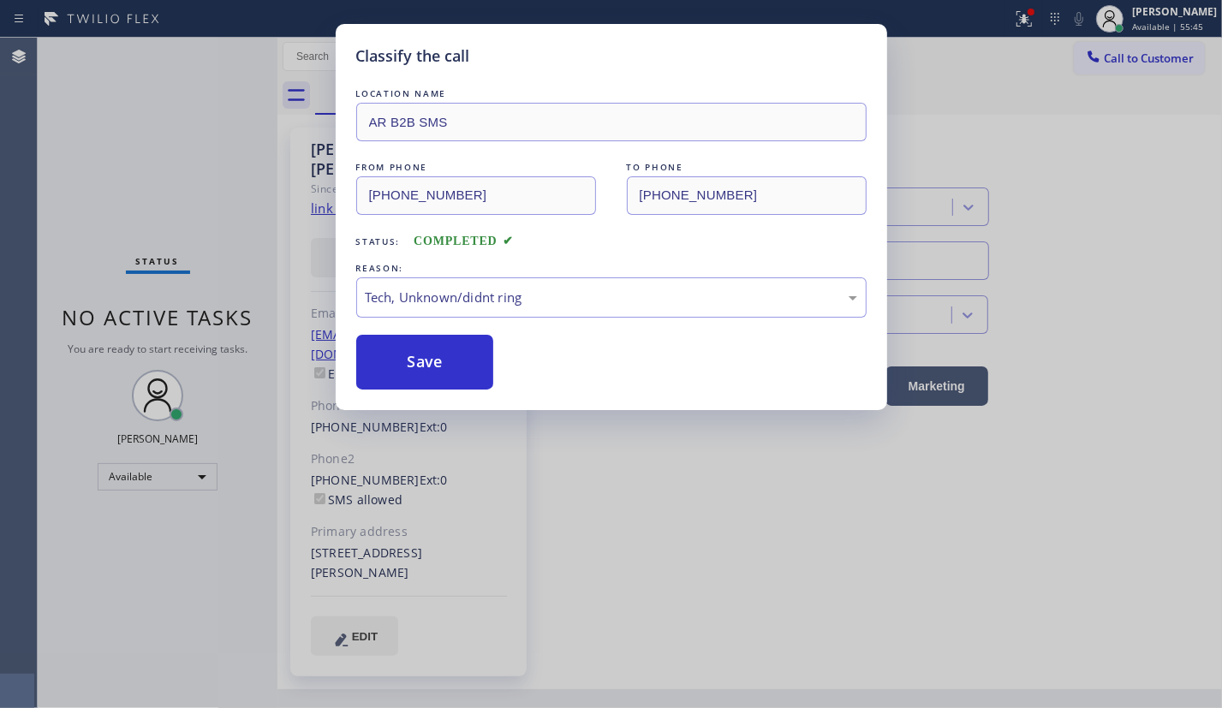
drag, startPoint x: 468, startPoint y: 433, endPoint x: 415, endPoint y: 373, distance: 80.0
drag, startPoint x: 410, startPoint y: 367, endPoint x: 271, endPoint y: 234, distance: 193.1
click at [409, 366] on button "Save" at bounding box center [425, 362] width 138 height 55
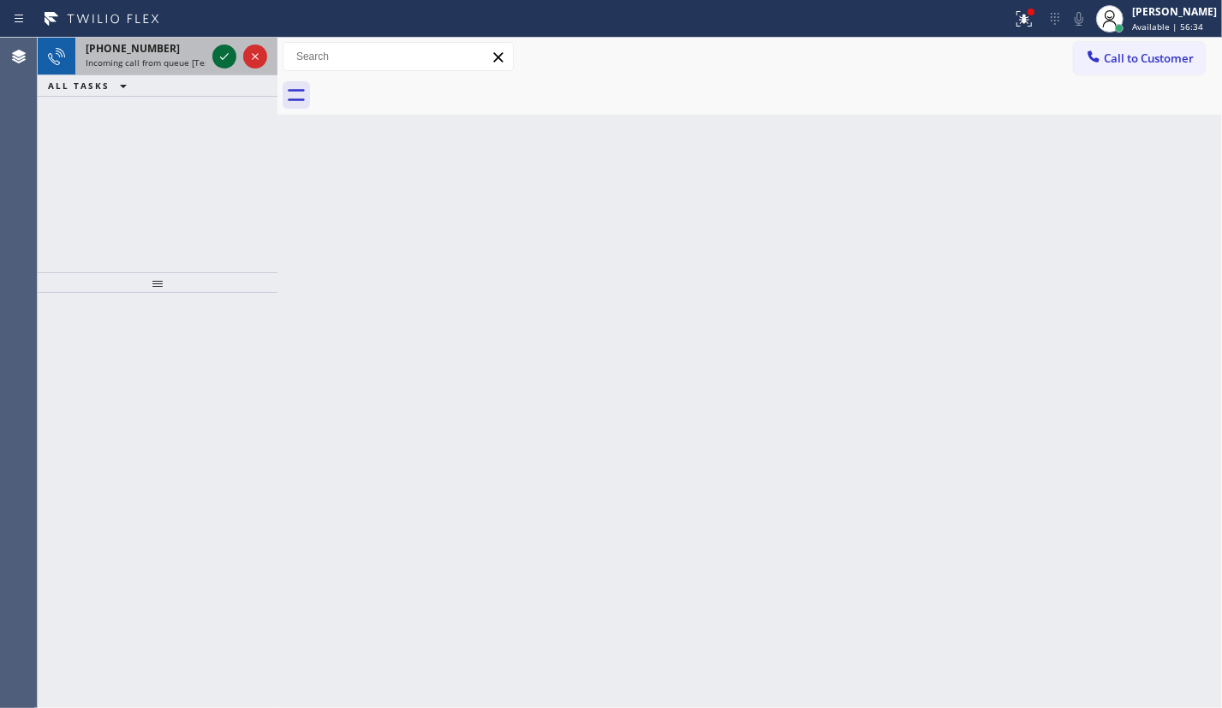
click at [224, 52] on icon at bounding box center [224, 56] width 21 height 21
click at [220, 59] on icon at bounding box center [224, 56] width 21 height 21
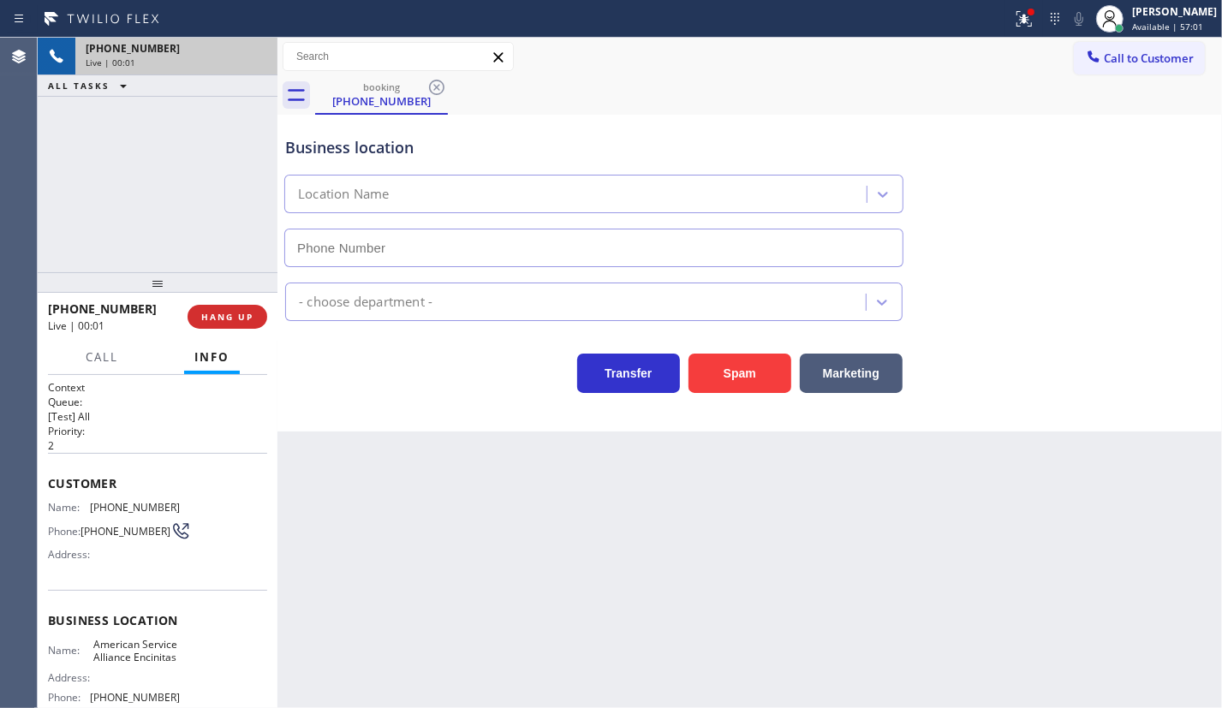
type input "(760) 452-3757"
click at [239, 309] on button "HANG UP" at bounding box center [227, 317] width 80 height 24
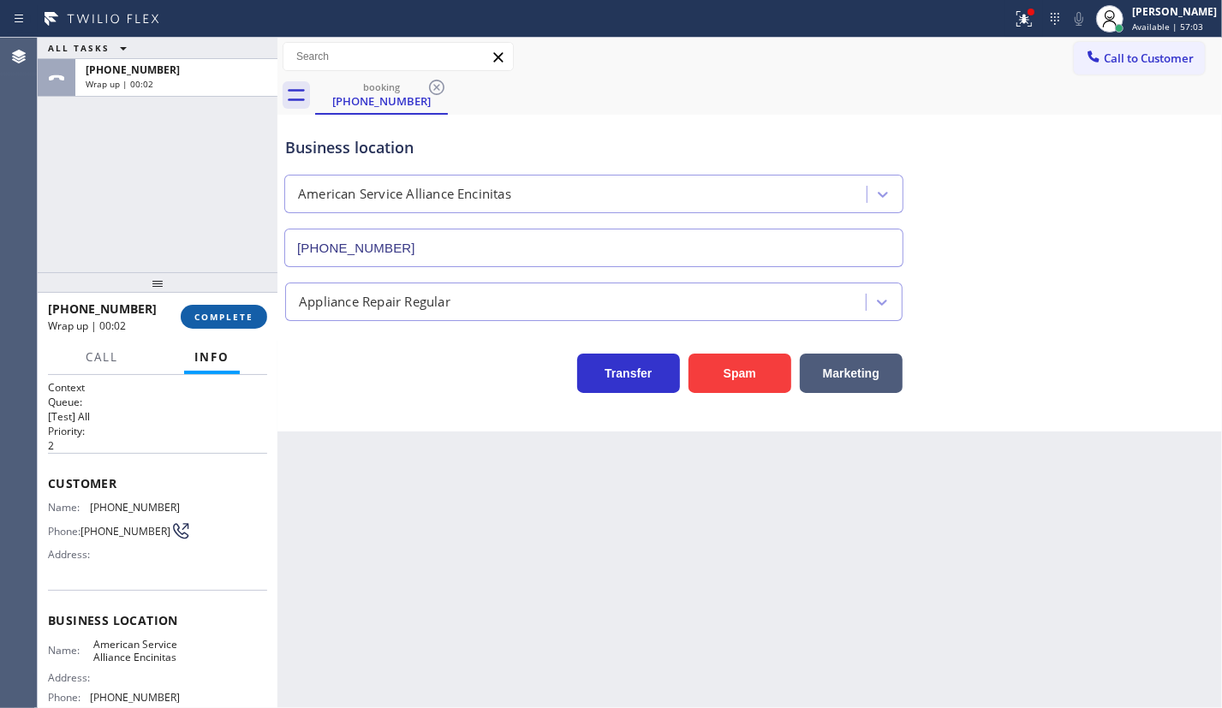
click at [211, 305] on div "+17602101564 Wrap up | 00:02 COMPLETE" at bounding box center [157, 316] width 219 height 45
click at [221, 313] on span "COMPLETE" at bounding box center [223, 317] width 59 height 12
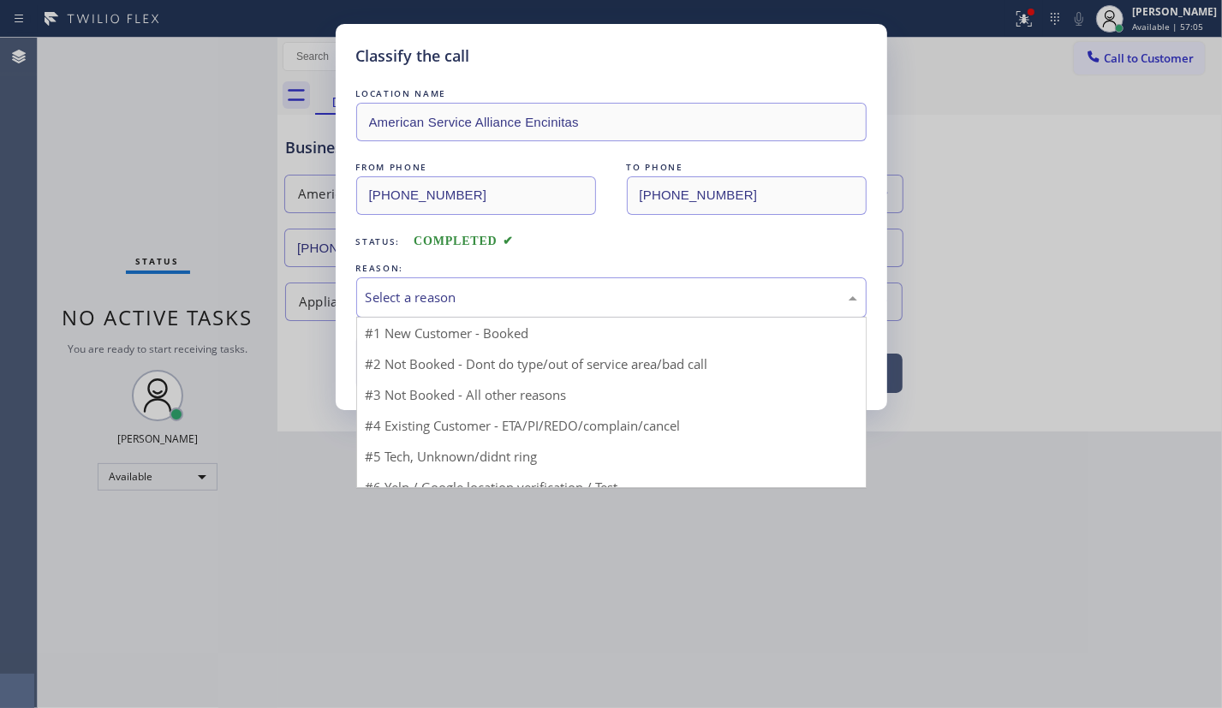
click at [507, 308] on div "Select a reason" at bounding box center [611, 297] width 510 height 40
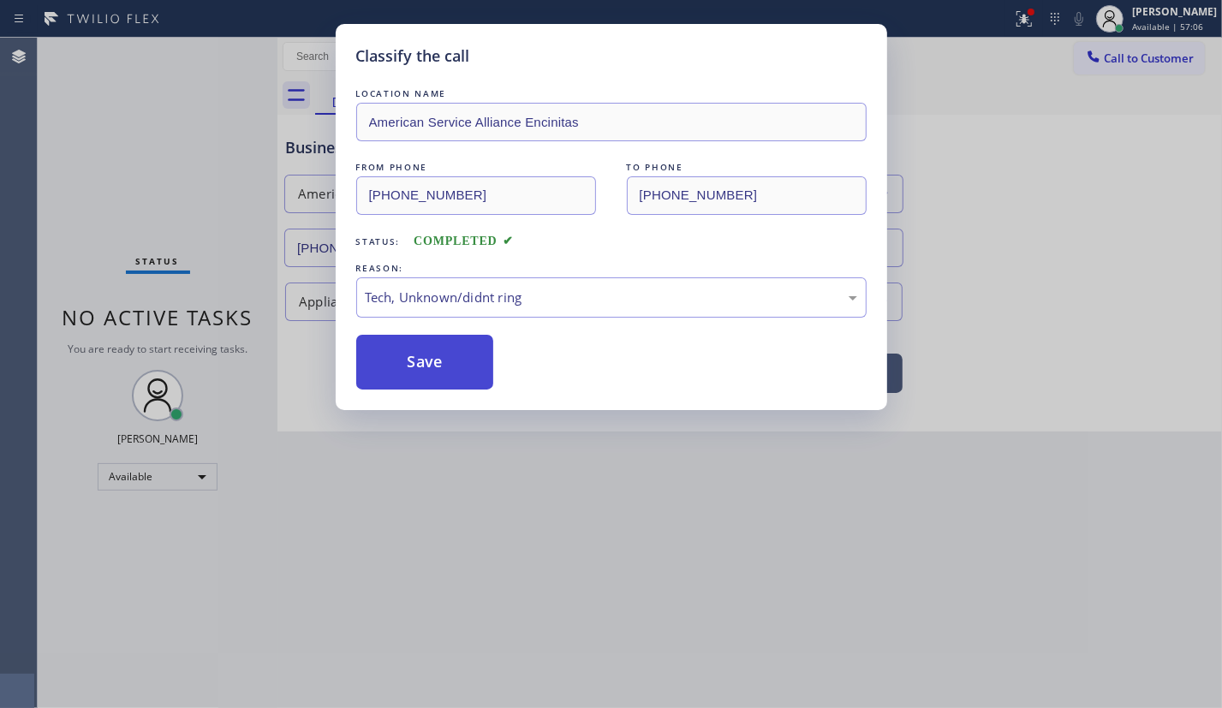
click at [410, 362] on button "Save" at bounding box center [425, 362] width 138 height 55
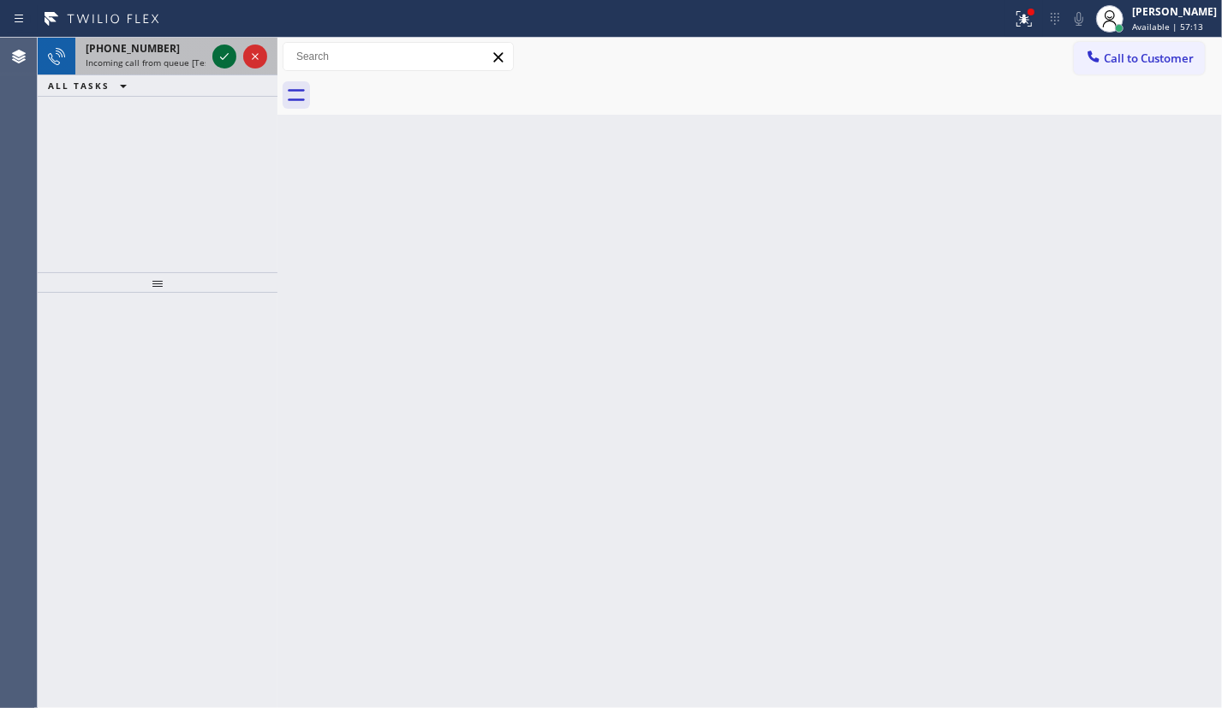
click at [223, 65] on icon at bounding box center [224, 56] width 21 height 21
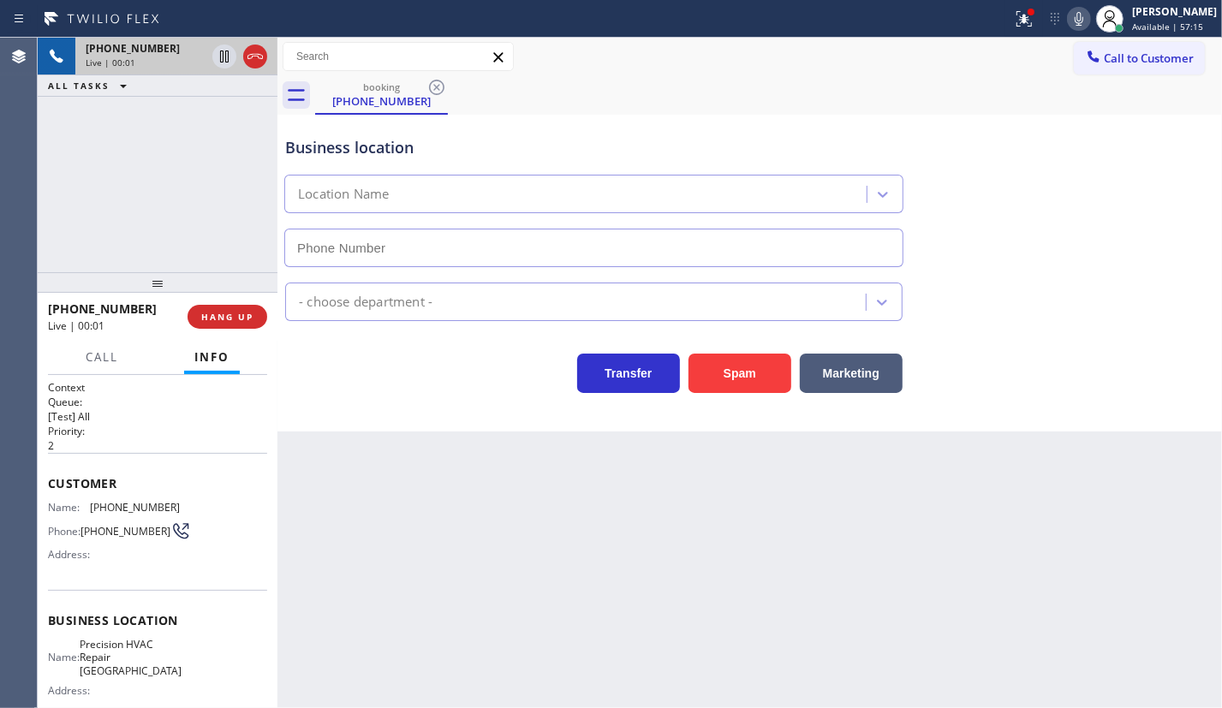
type input "(323) 313-0432"
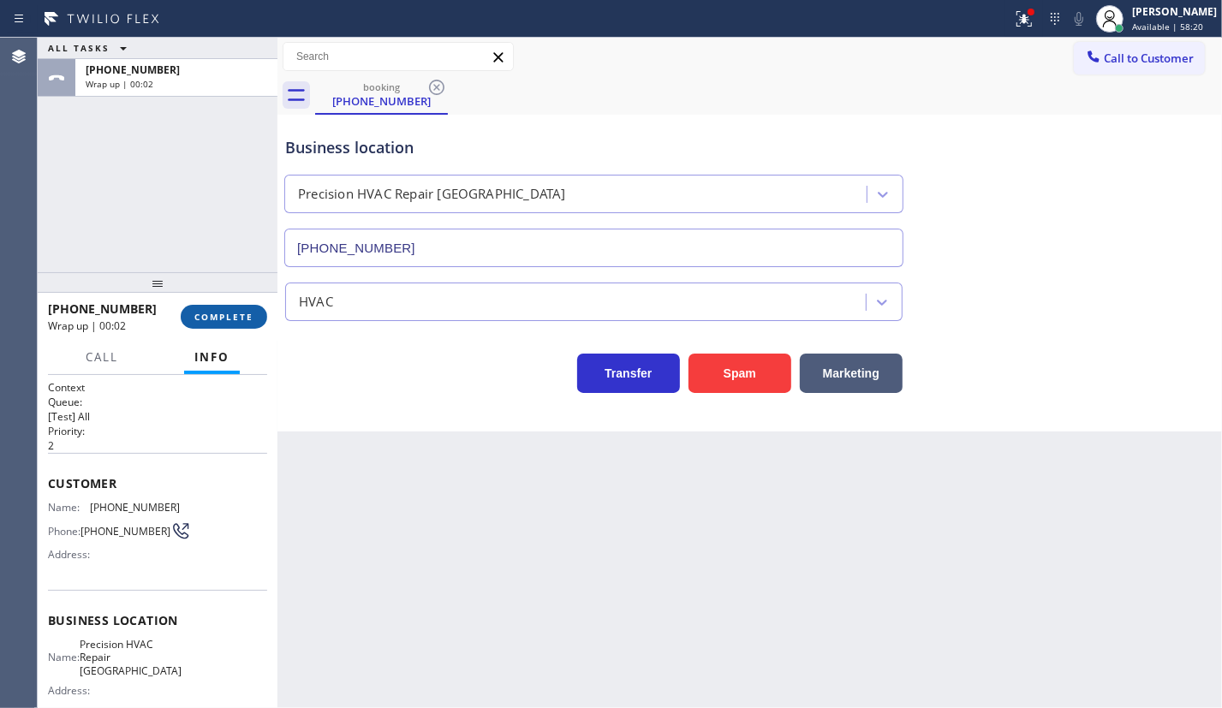
click at [251, 317] on span "COMPLETE" at bounding box center [223, 317] width 59 height 12
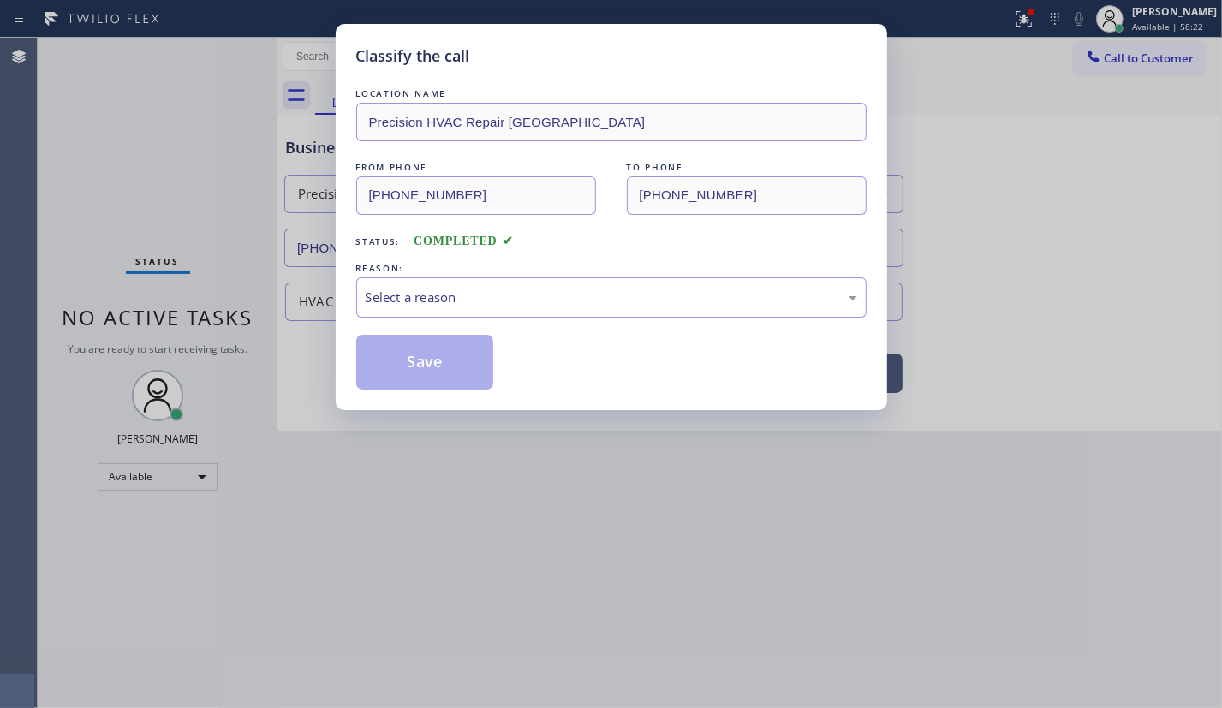
click at [218, 317] on div "Classify the call LOCATION NAME Precision HVAC Repair Los Angeles FROM PHONE (3…" at bounding box center [611, 354] width 1222 height 708
click at [411, 292] on div "Select a reason" at bounding box center [611, 298] width 491 height 20
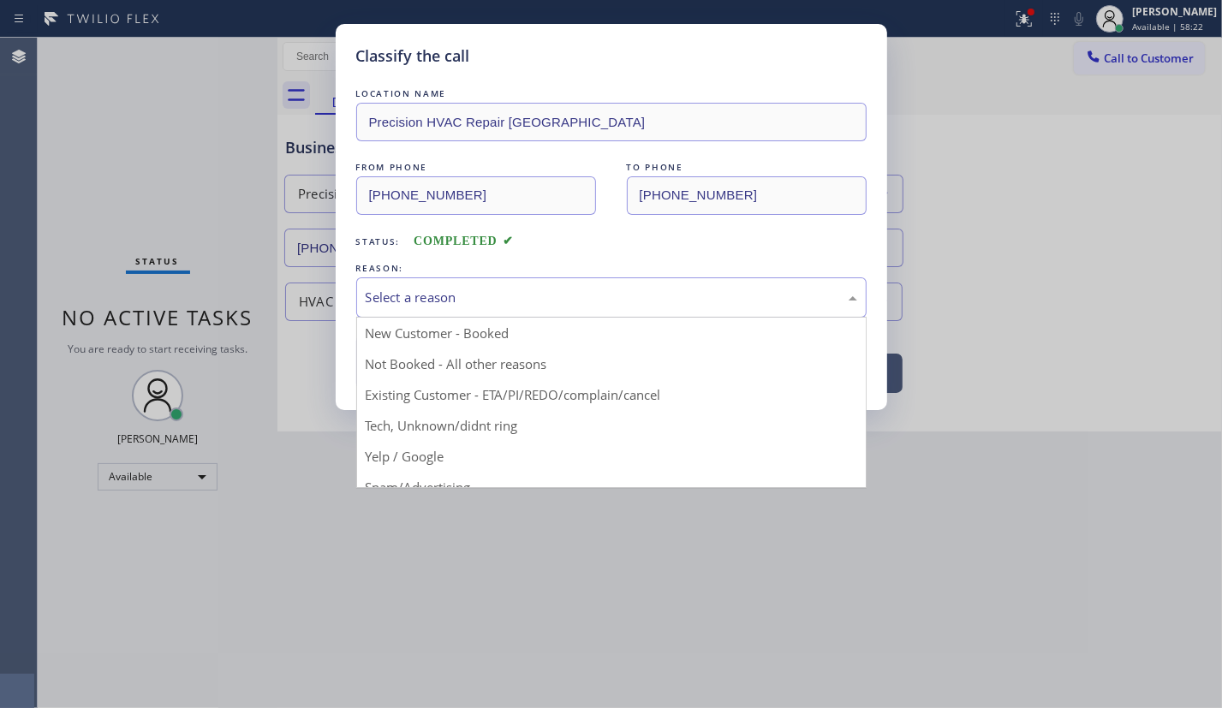
drag, startPoint x: 447, startPoint y: 440, endPoint x: 436, endPoint y: 376, distance: 65.2
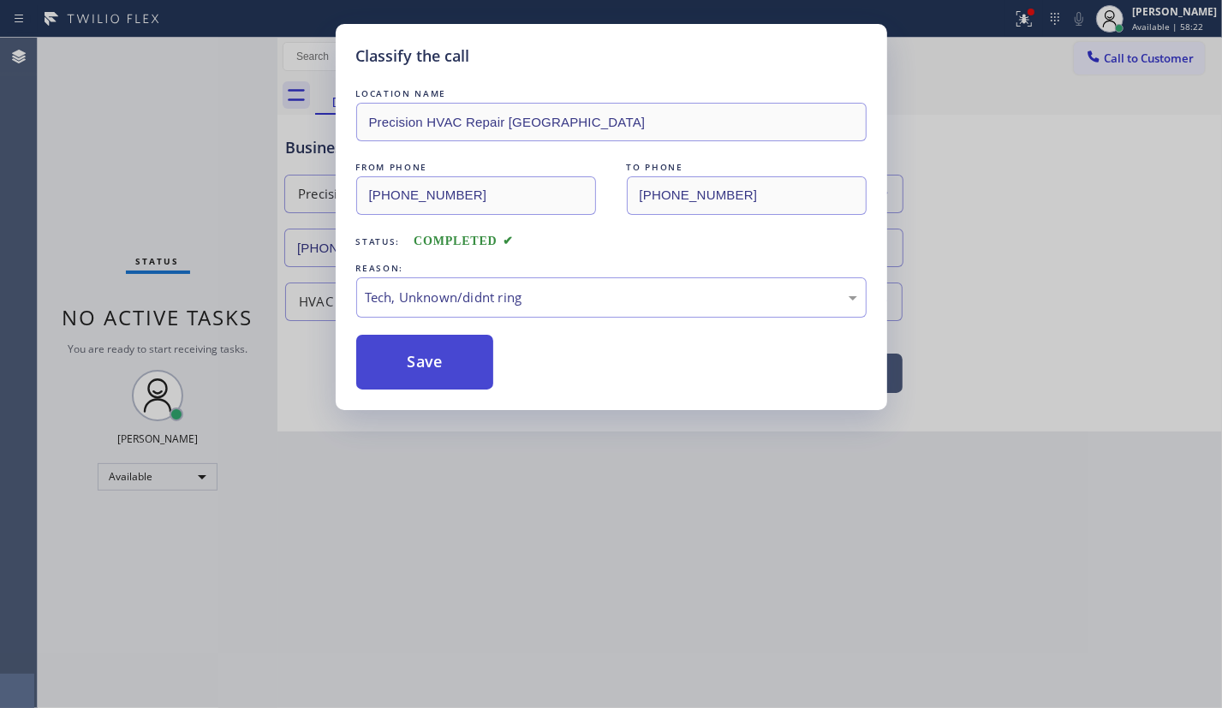
click at [436, 376] on button "Save" at bounding box center [425, 362] width 138 height 55
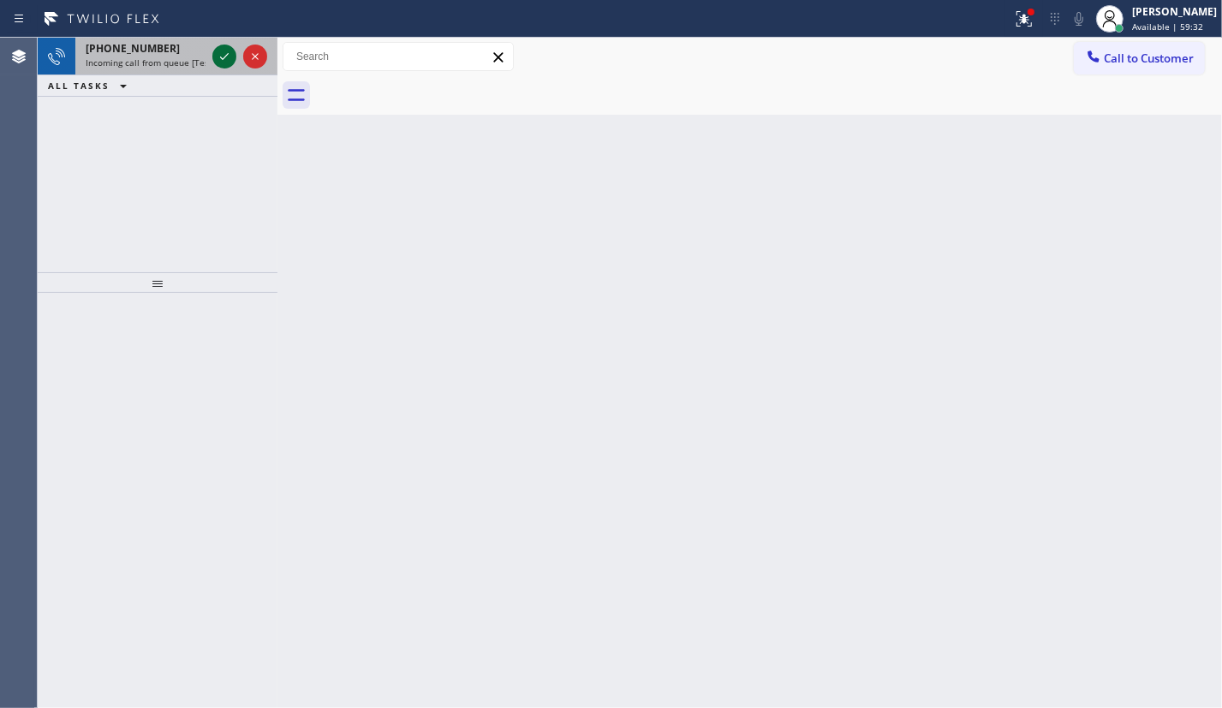
click at [213, 53] on div at bounding box center [224, 56] width 24 height 21
click at [223, 50] on icon at bounding box center [224, 56] width 21 height 21
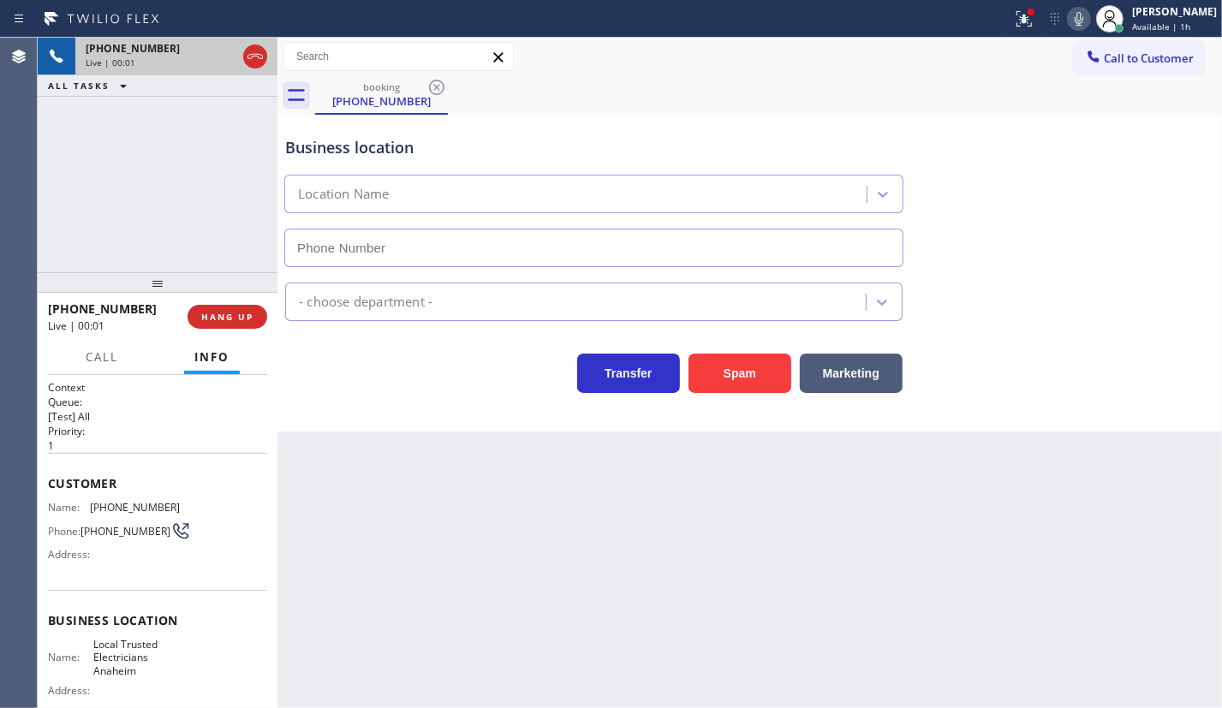
type input "(714) 517-1513"
click at [111, 669] on span "Local Trusted Electricians Anaheim" at bounding box center [136, 657] width 86 height 39
click at [112, 669] on span "Local Trusted Electricians Anaheim" at bounding box center [136, 657] width 86 height 39
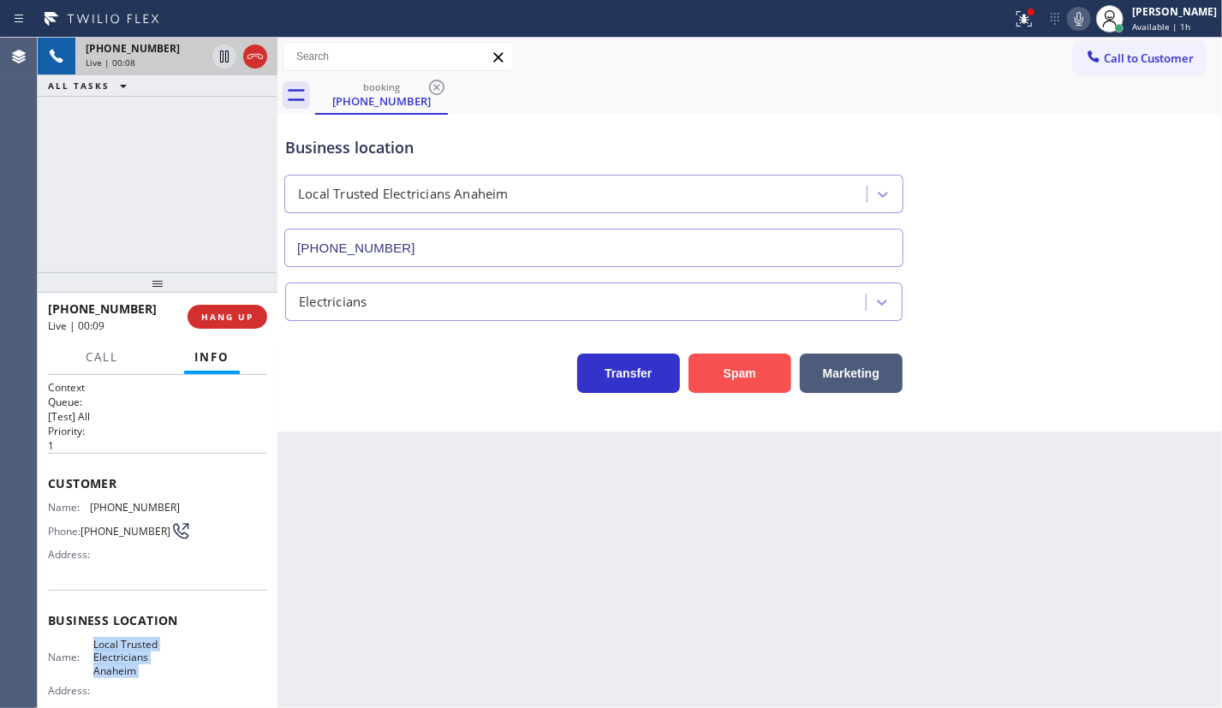
click at [746, 378] on button "Spam" at bounding box center [739, 373] width 103 height 39
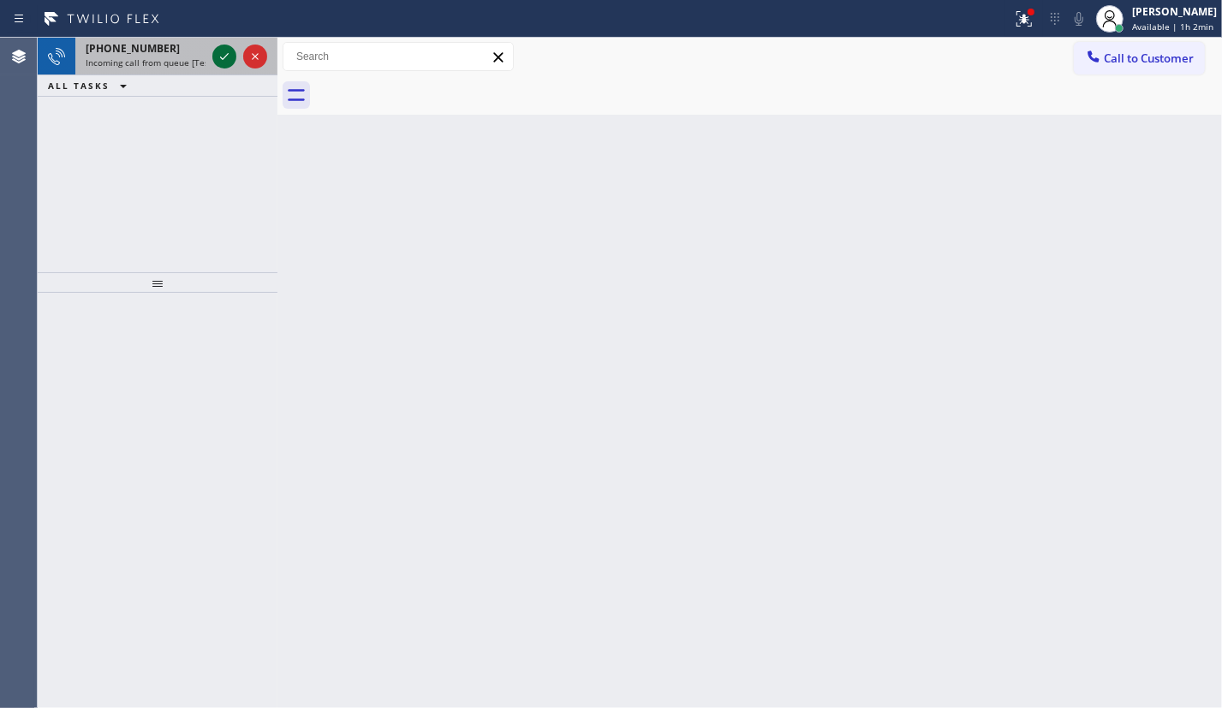
click at [223, 55] on icon at bounding box center [224, 56] width 21 height 21
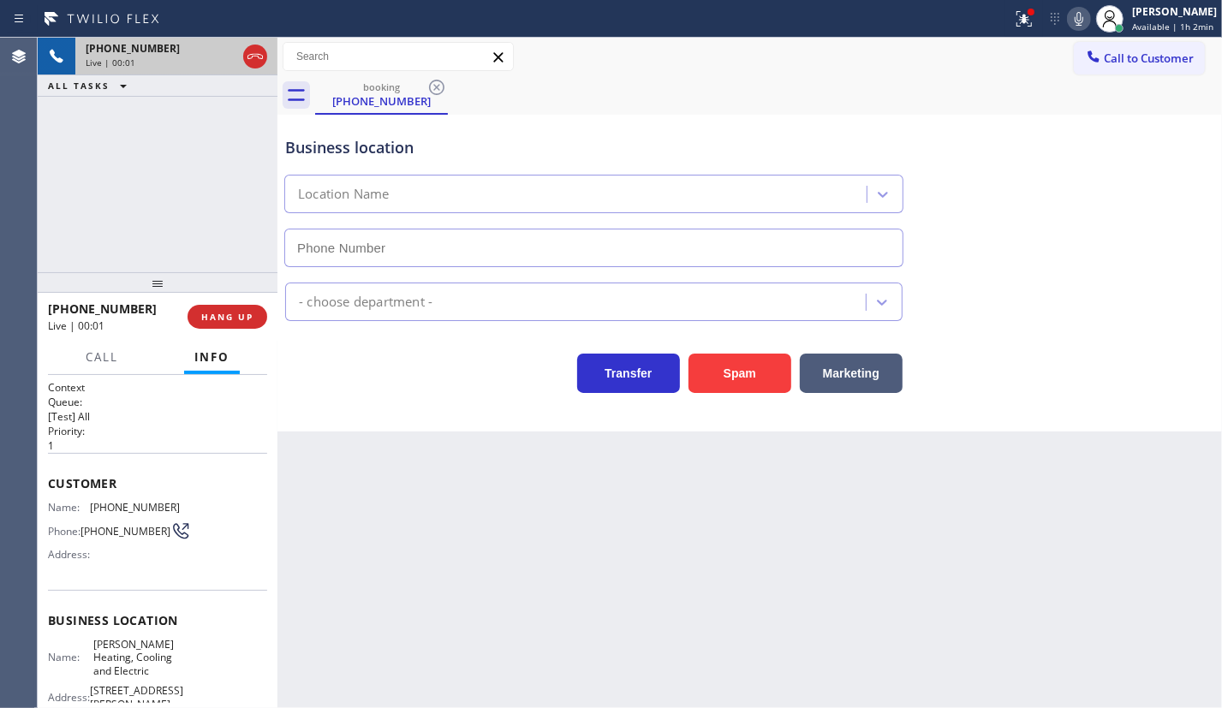
type input "(415) 906-7519"
click at [231, 307] on button "HANG UP" at bounding box center [227, 317] width 80 height 24
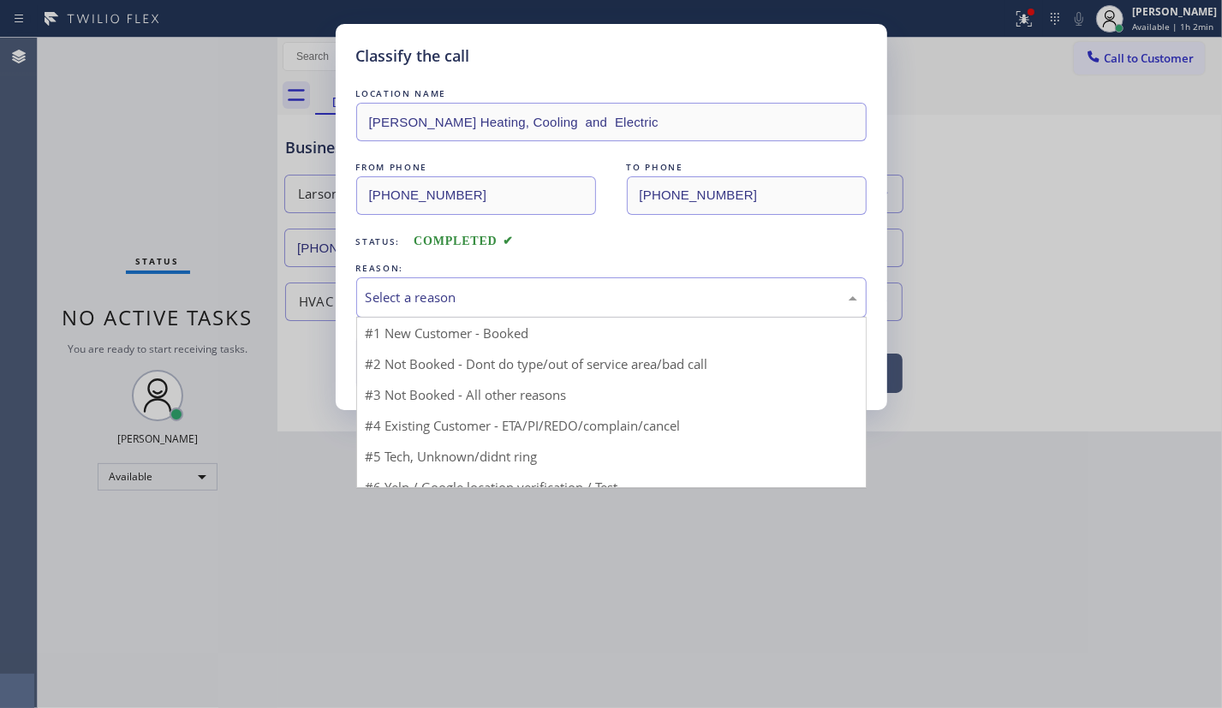
click at [473, 292] on div "Select a reason" at bounding box center [611, 298] width 491 height 20
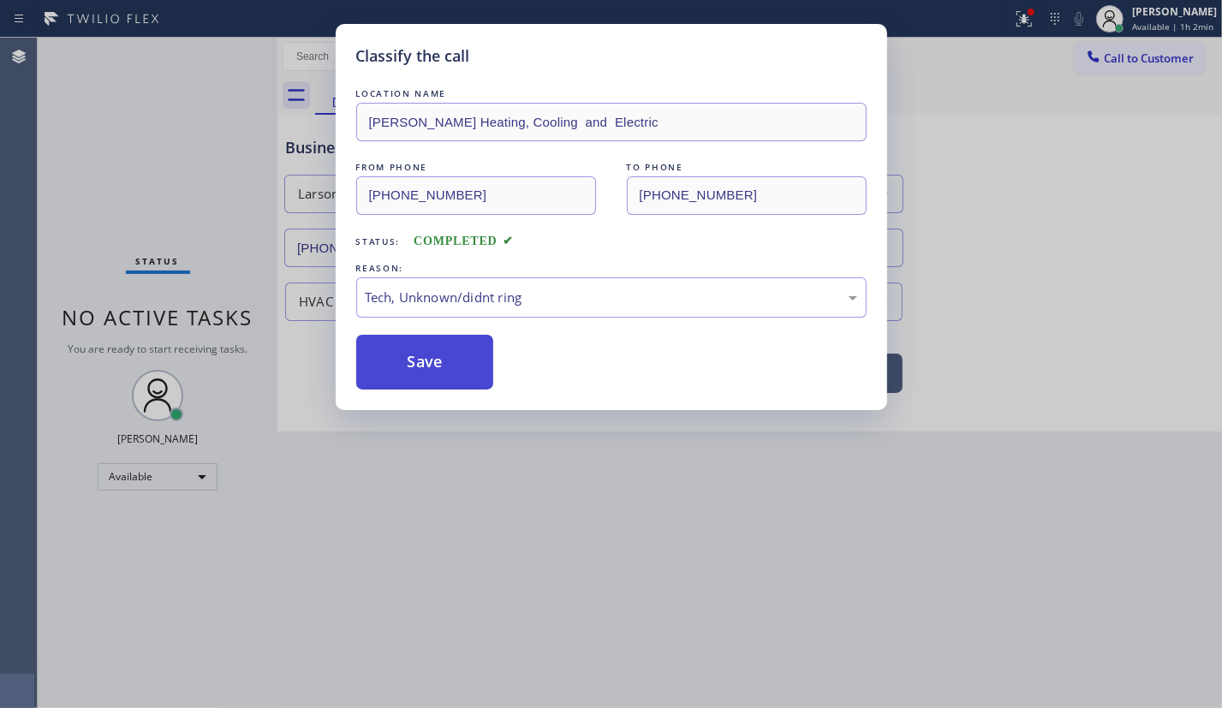
click at [453, 364] on button "Save" at bounding box center [425, 362] width 138 height 55
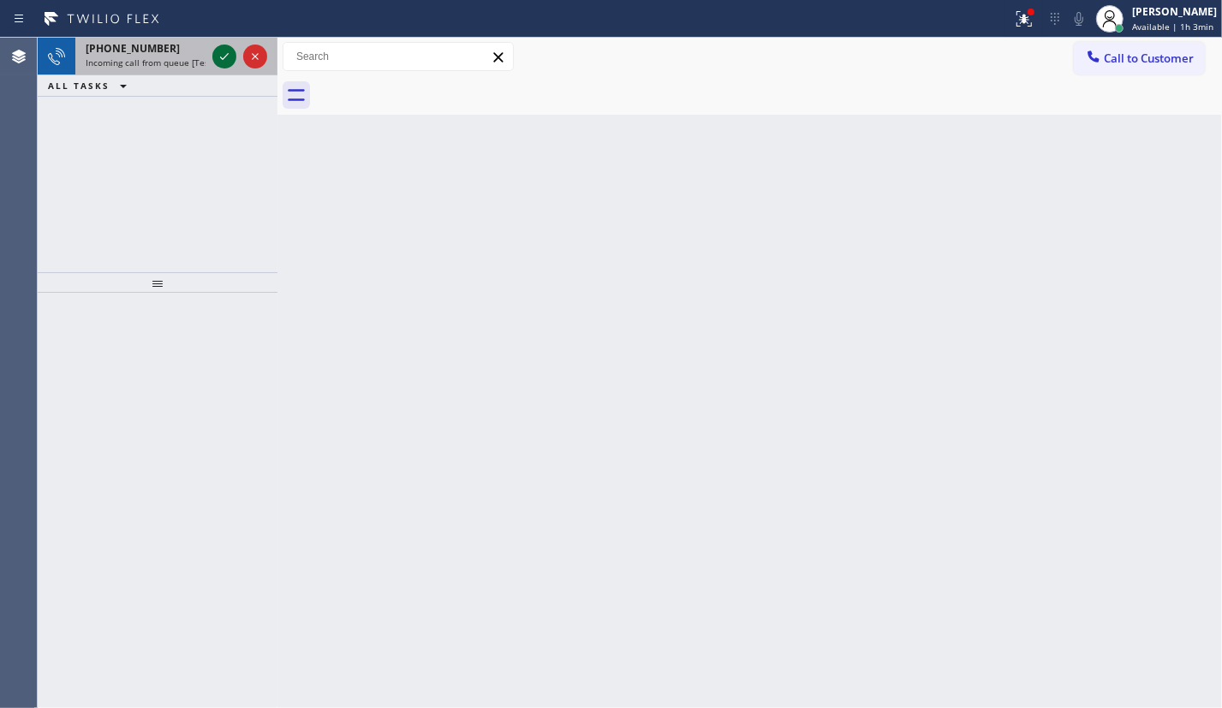
click at [227, 51] on icon at bounding box center [224, 56] width 21 height 21
click at [218, 64] on icon at bounding box center [224, 56] width 21 height 21
click at [224, 53] on icon at bounding box center [224, 56] width 21 height 21
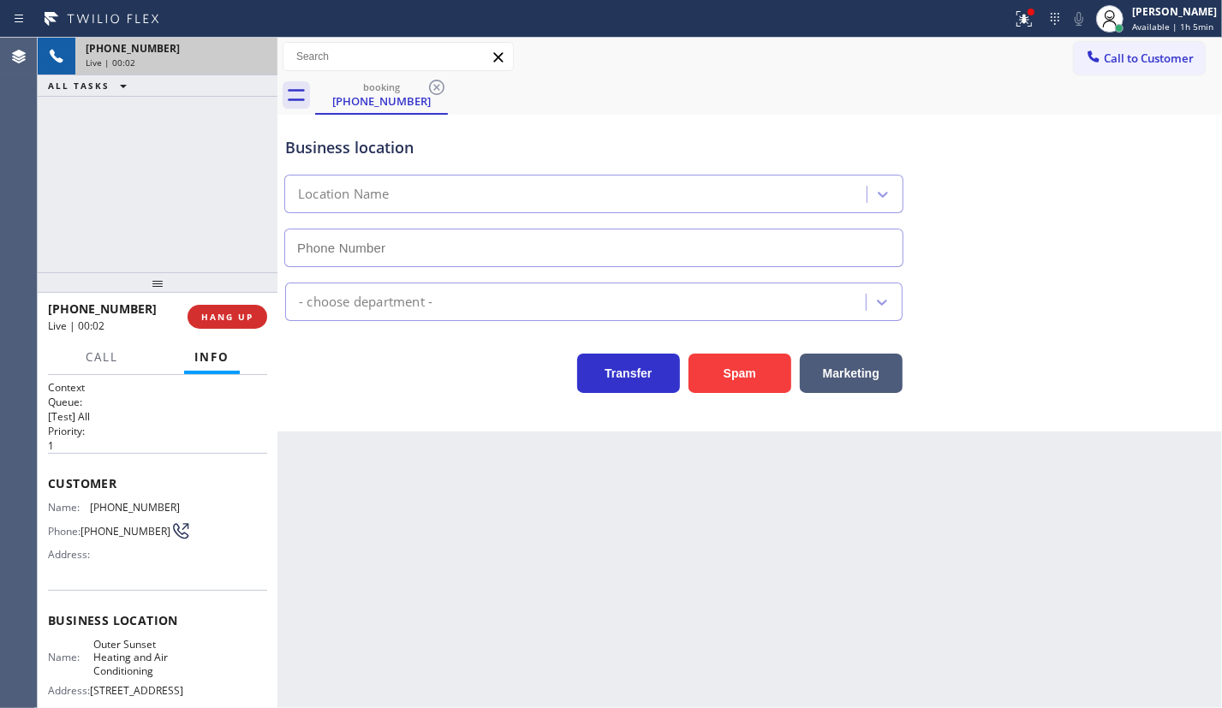
type input "(415) 942-0557"
click at [218, 300] on div "+15083603712 Live | 00:02 HANG UP" at bounding box center [157, 316] width 219 height 45
click at [223, 313] on span "HANG UP" at bounding box center [227, 317] width 52 height 12
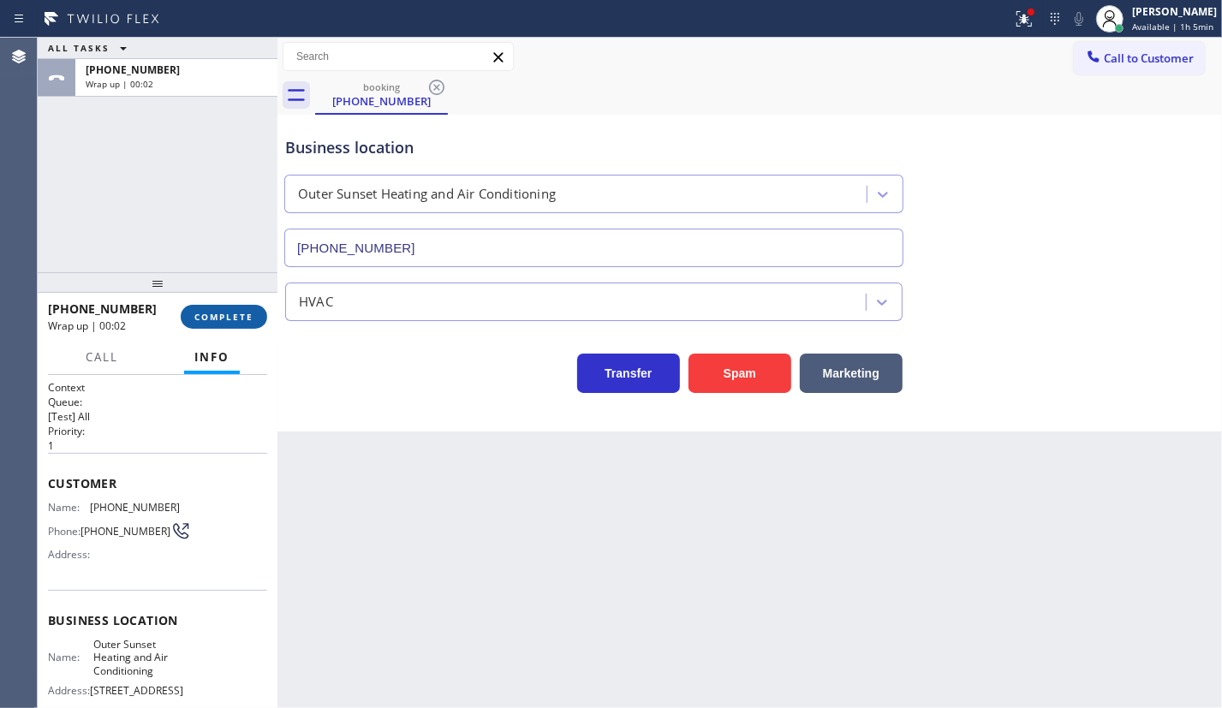
click at [224, 318] on span "COMPLETE" at bounding box center [223, 317] width 59 height 12
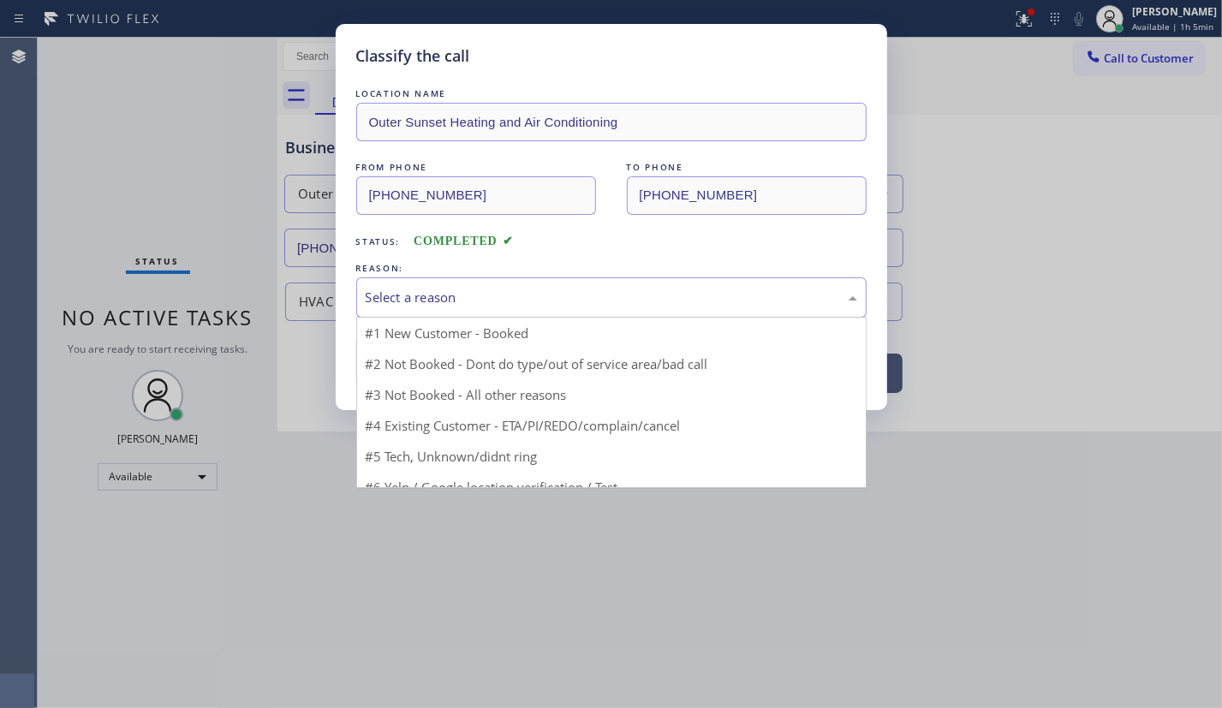
click at [401, 304] on div "Select a reason" at bounding box center [611, 298] width 491 height 20
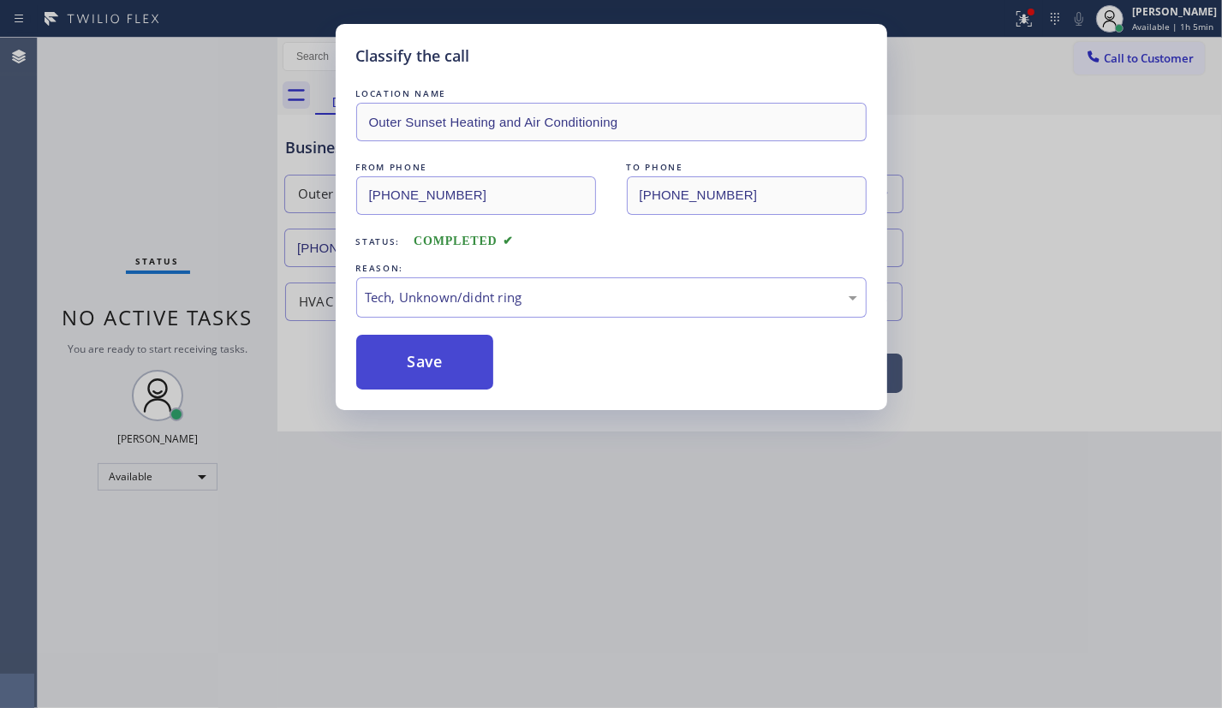
click at [432, 376] on button "Save" at bounding box center [425, 362] width 138 height 55
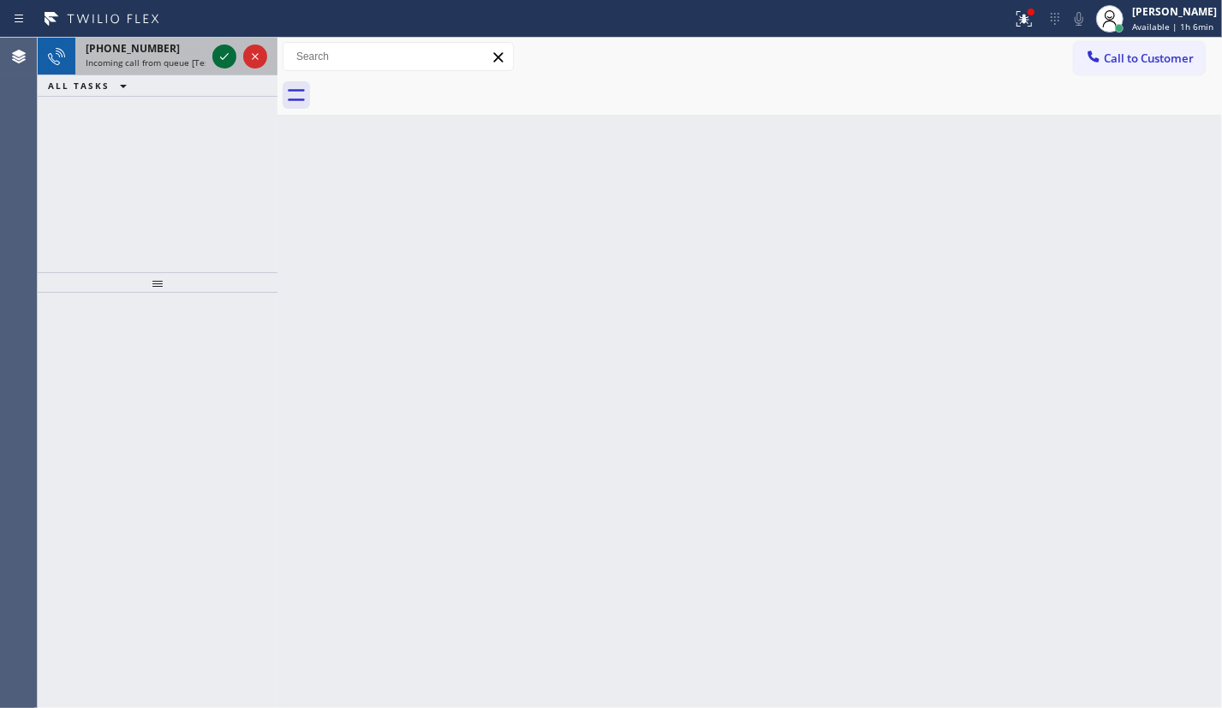
click at [225, 60] on icon at bounding box center [224, 56] width 21 height 21
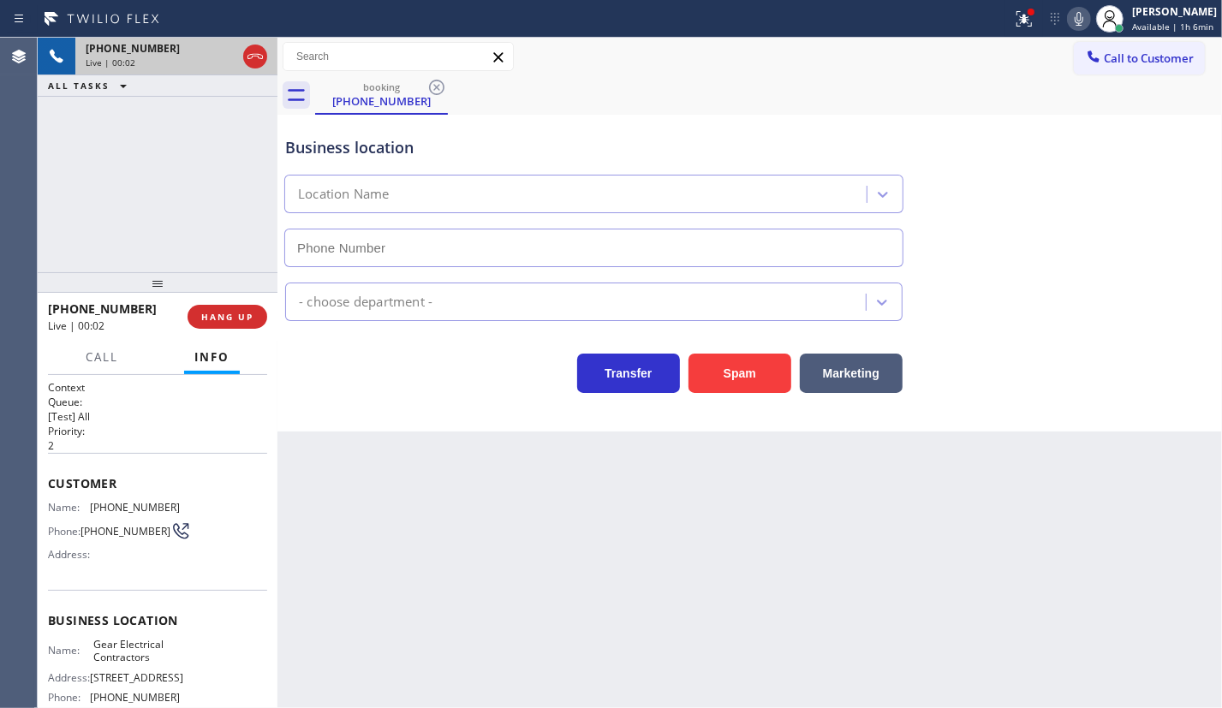
type input "(817) 904-5397"
click at [761, 394] on div "Business location Gear Electrical Contractors (817) 904-5397 HVAC Transfer Spam…" at bounding box center [749, 273] width 944 height 317
click at [758, 376] on button "Spam" at bounding box center [739, 373] width 103 height 39
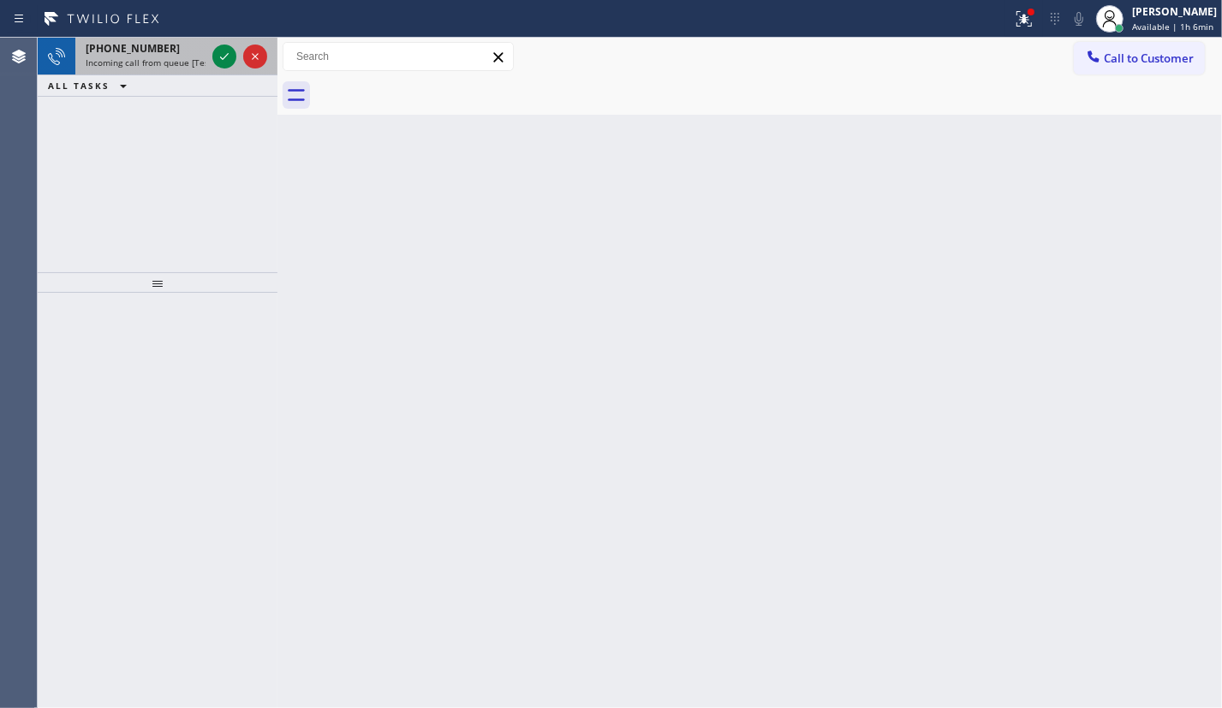
click at [130, 38] on div "+15083603712 Incoming call from queue [Test] All" at bounding box center [142, 57] width 134 height 38
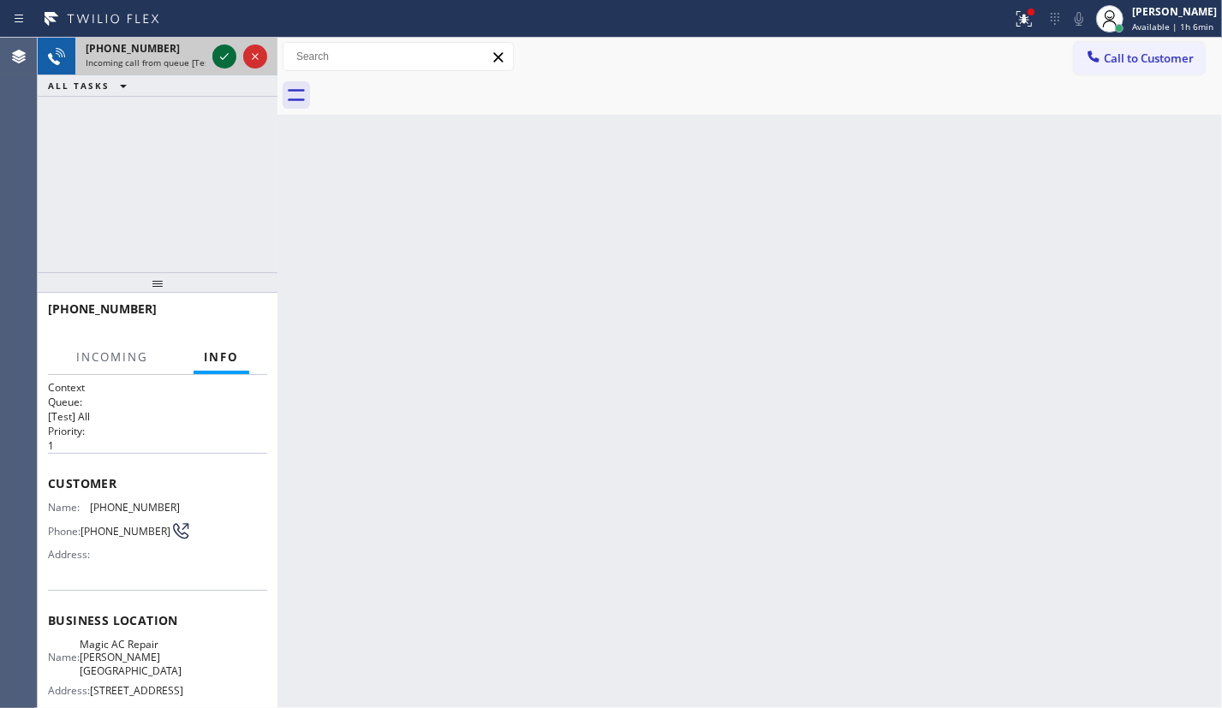
click at [224, 59] on icon at bounding box center [224, 56] width 21 height 21
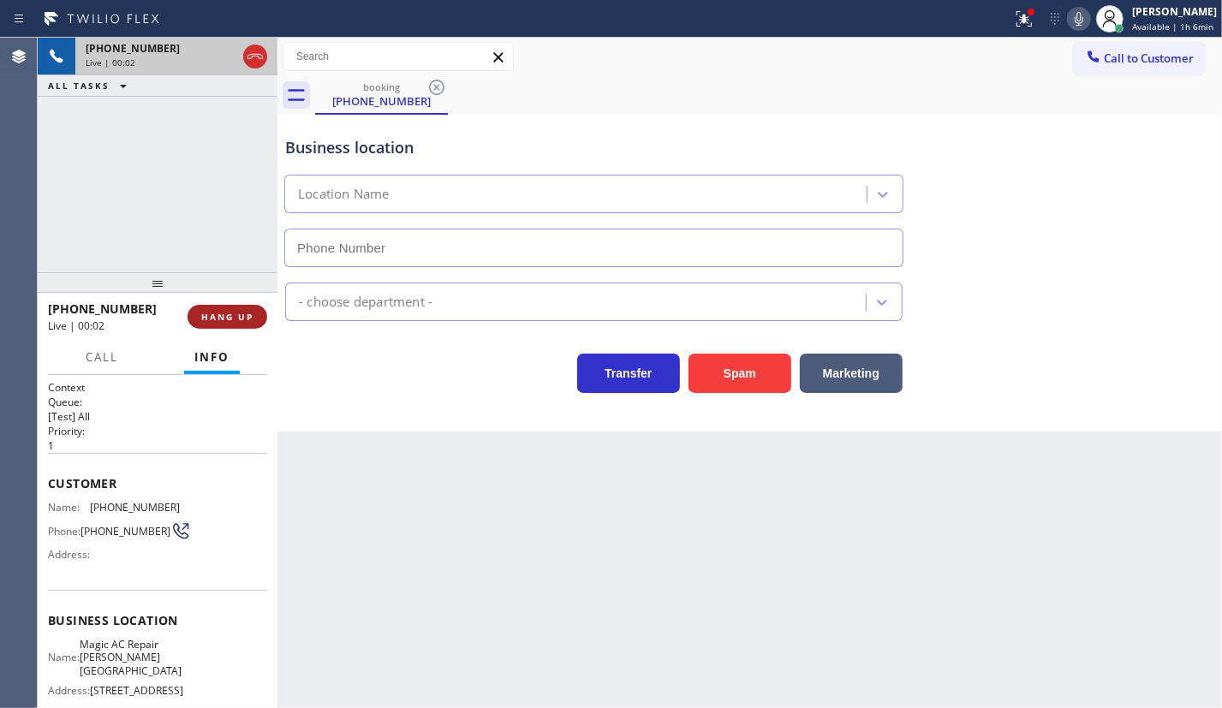
type input "(415) 582-4574"
click at [204, 312] on span "HANG UP" at bounding box center [227, 317] width 52 height 12
click at [218, 312] on span "HANG UP" at bounding box center [227, 317] width 52 height 12
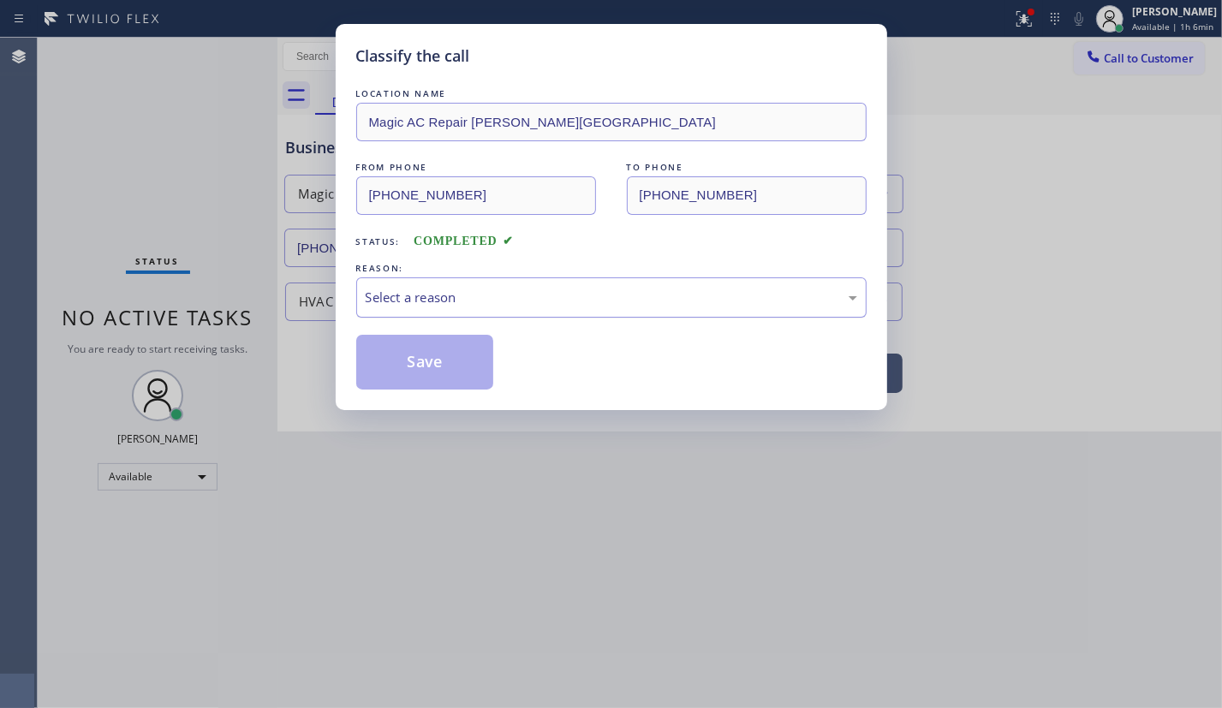
click at [406, 305] on div "Select a reason" at bounding box center [611, 298] width 491 height 20
click at [437, 361] on button "Save" at bounding box center [425, 362] width 138 height 55
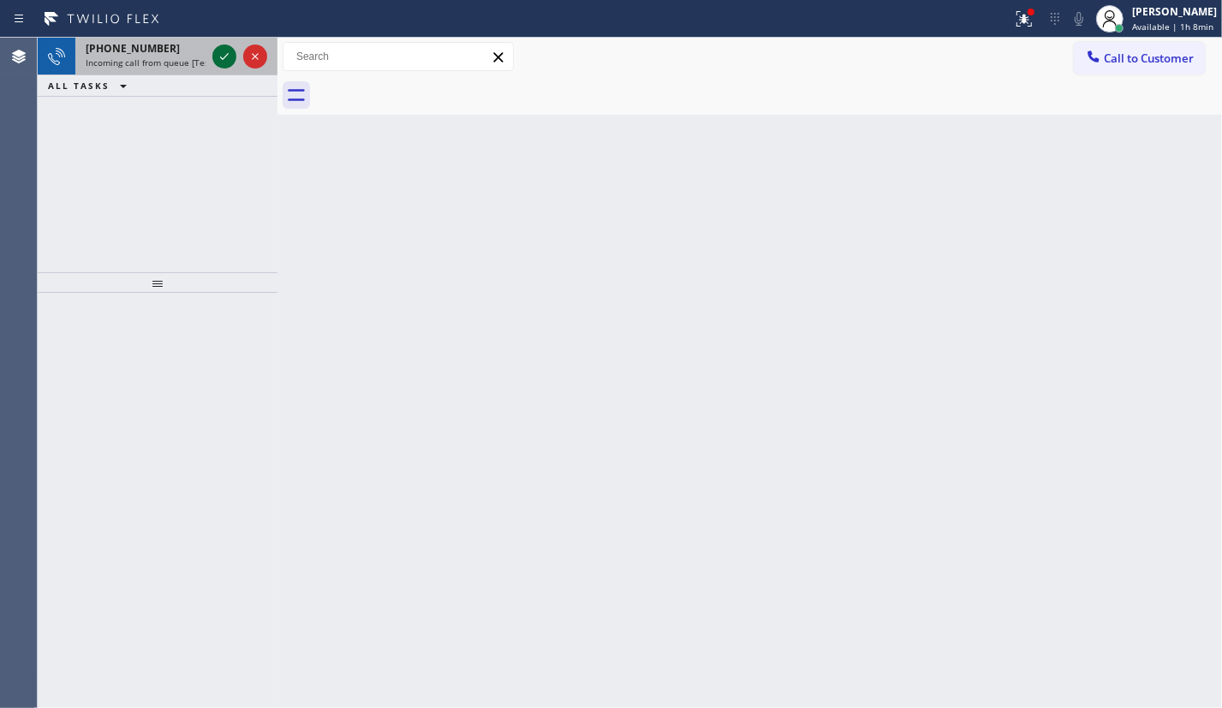
click at [222, 54] on icon at bounding box center [224, 56] width 21 height 21
click at [220, 56] on icon at bounding box center [224, 56] width 9 height 7
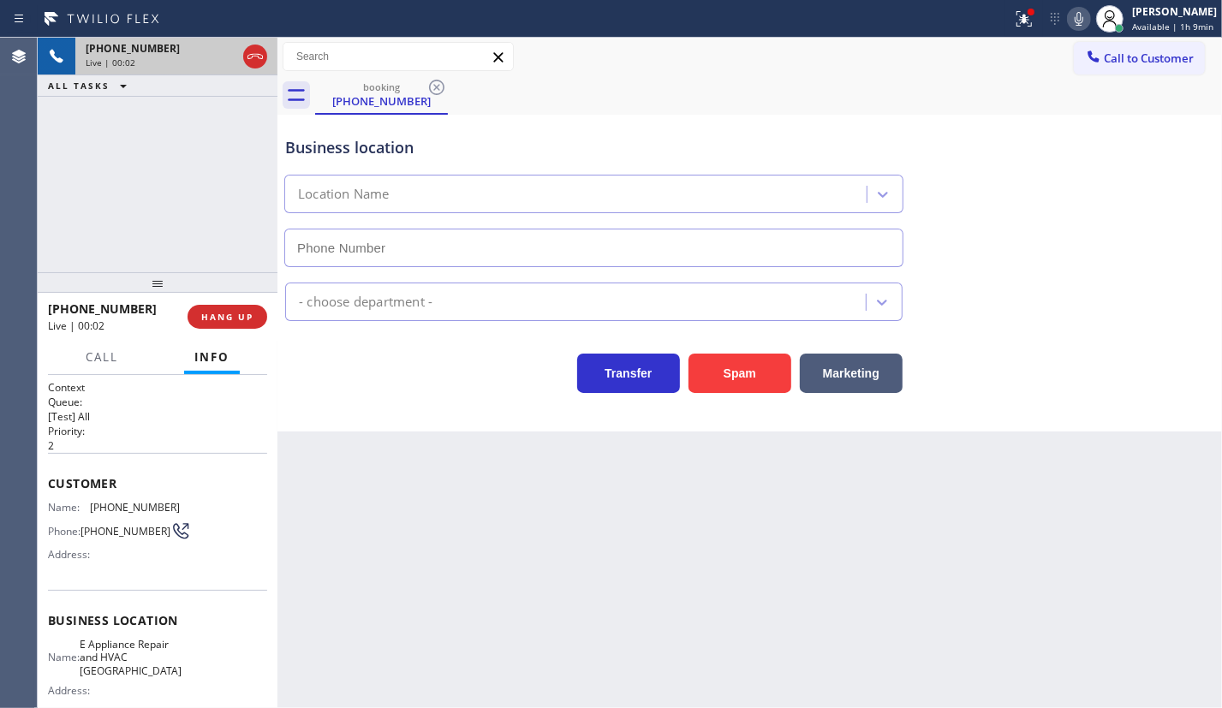
type input "(510) 439-9979"
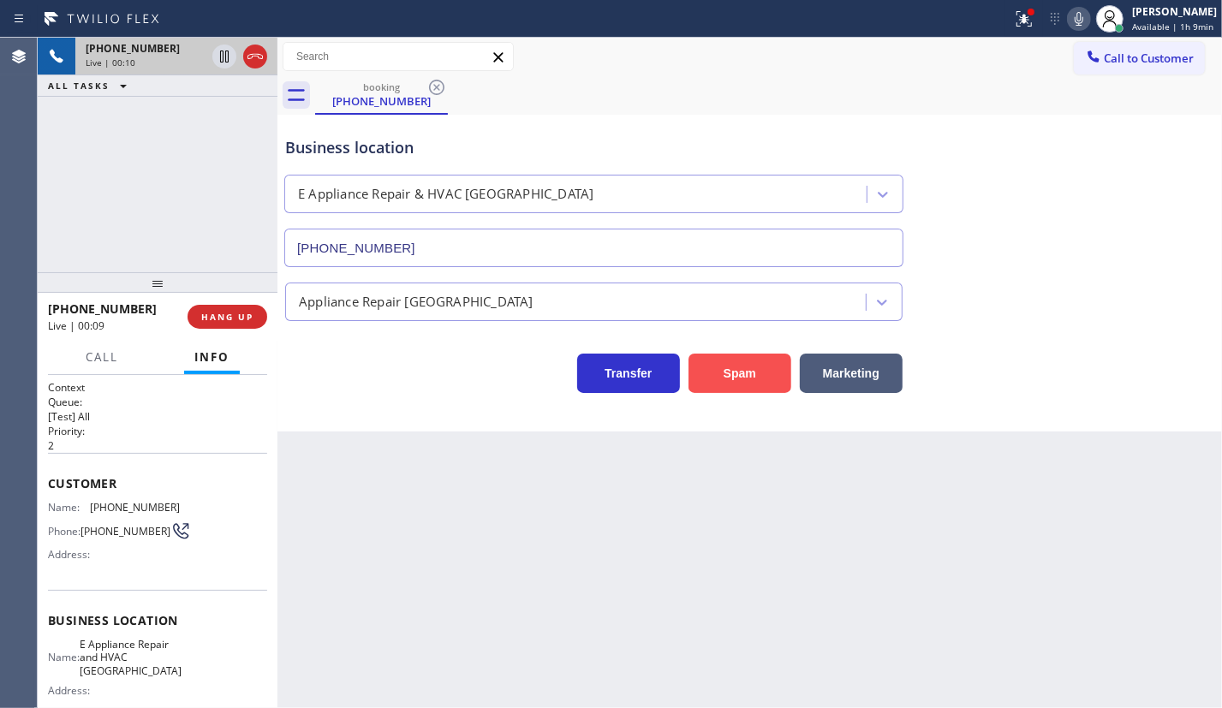
click at [767, 368] on button "Spam" at bounding box center [739, 373] width 103 height 39
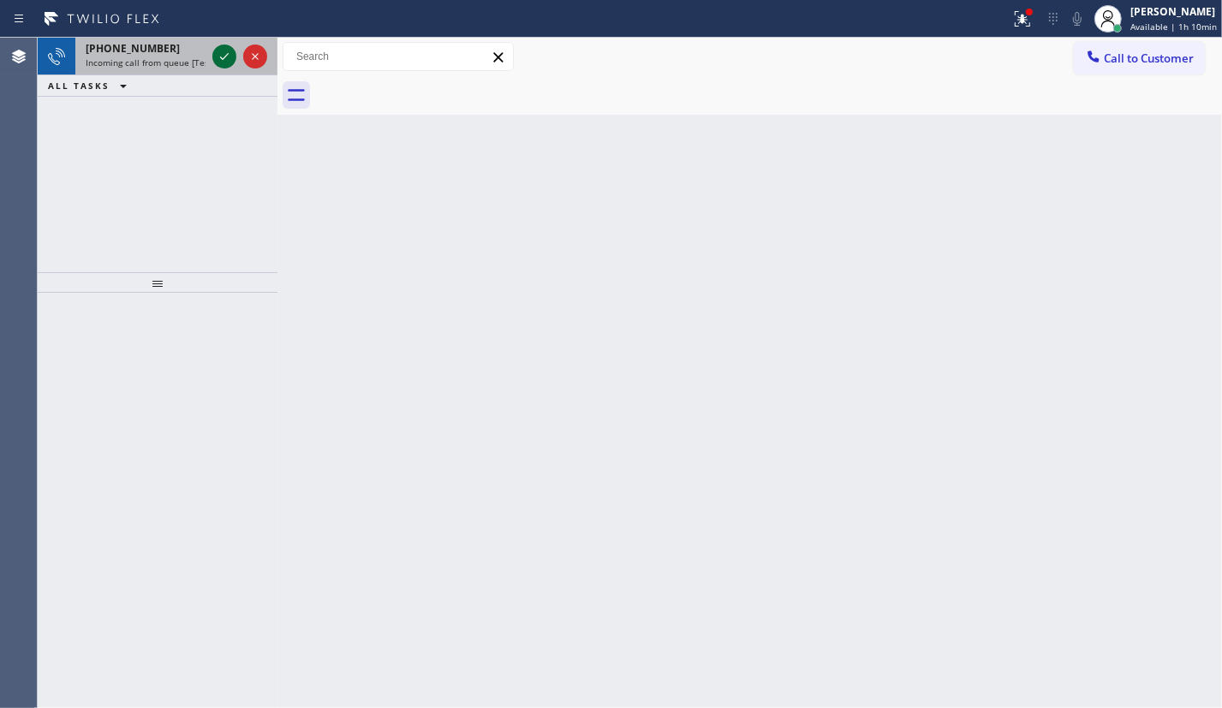
click at [225, 60] on icon at bounding box center [224, 56] width 21 height 21
click at [215, 53] on icon at bounding box center [224, 56] width 21 height 21
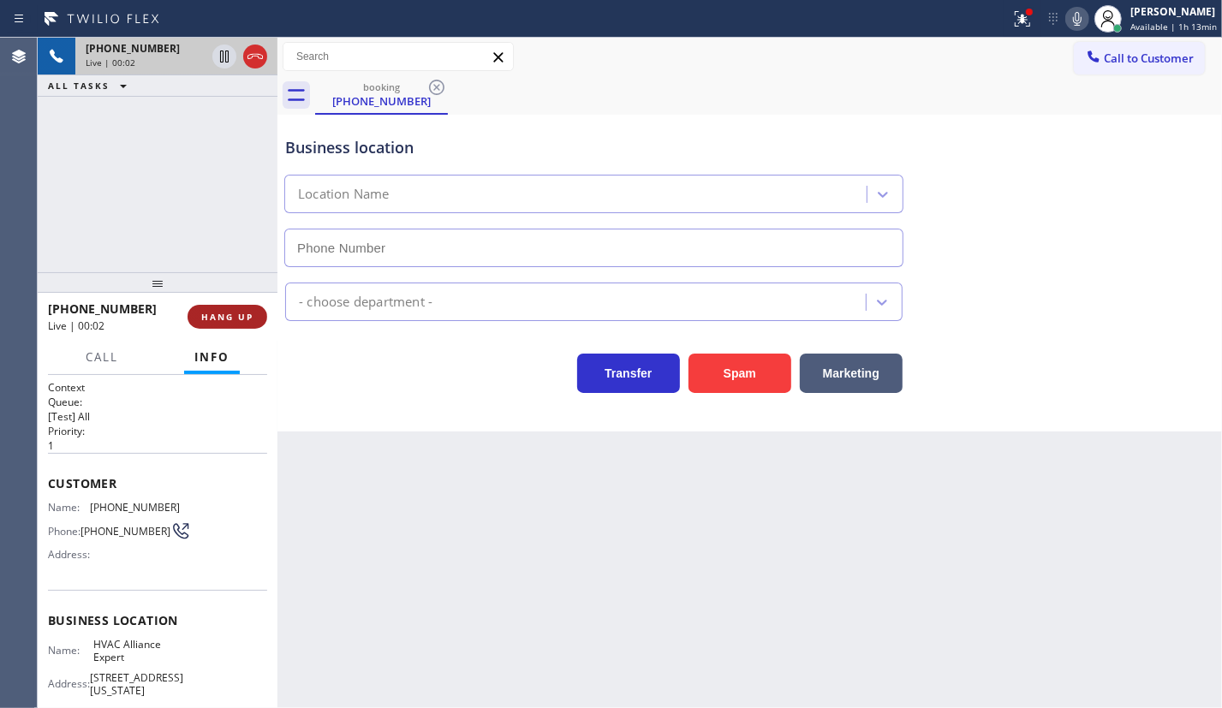
type input "(855) 999-4417"
click at [249, 317] on span "HANG UP" at bounding box center [227, 317] width 52 height 12
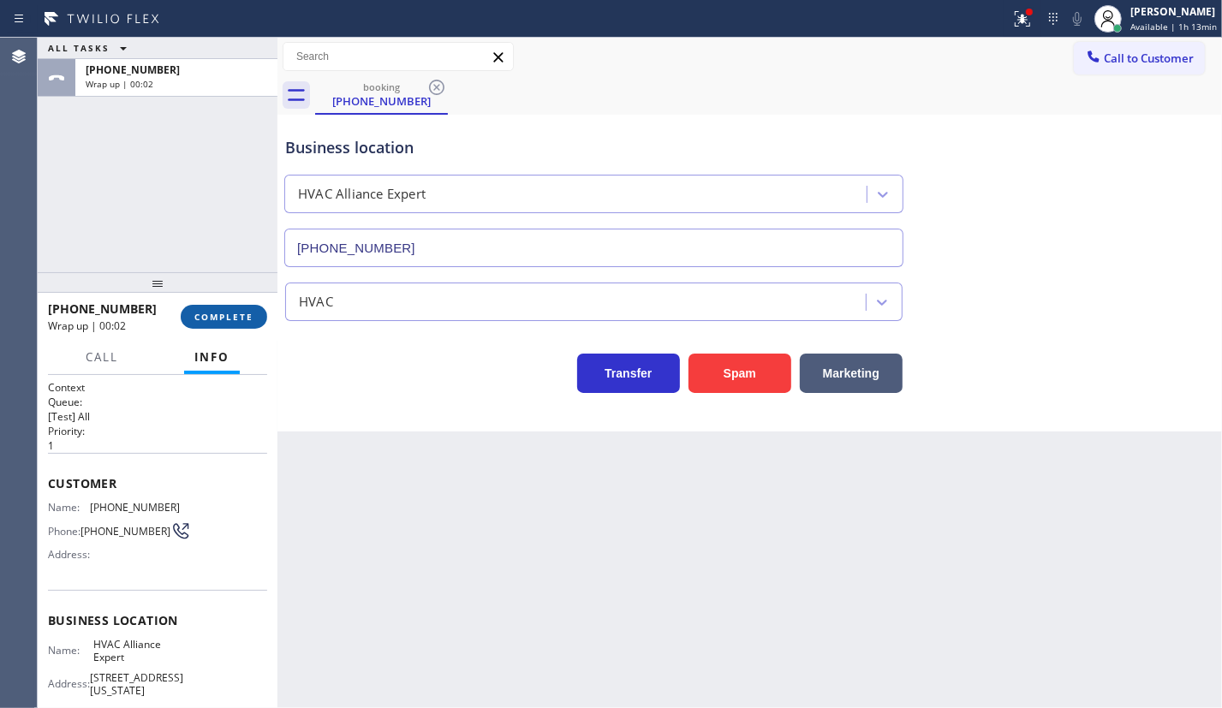
click at [251, 307] on button "COMPLETE" at bounding box center [224, 317] width 86 height 24
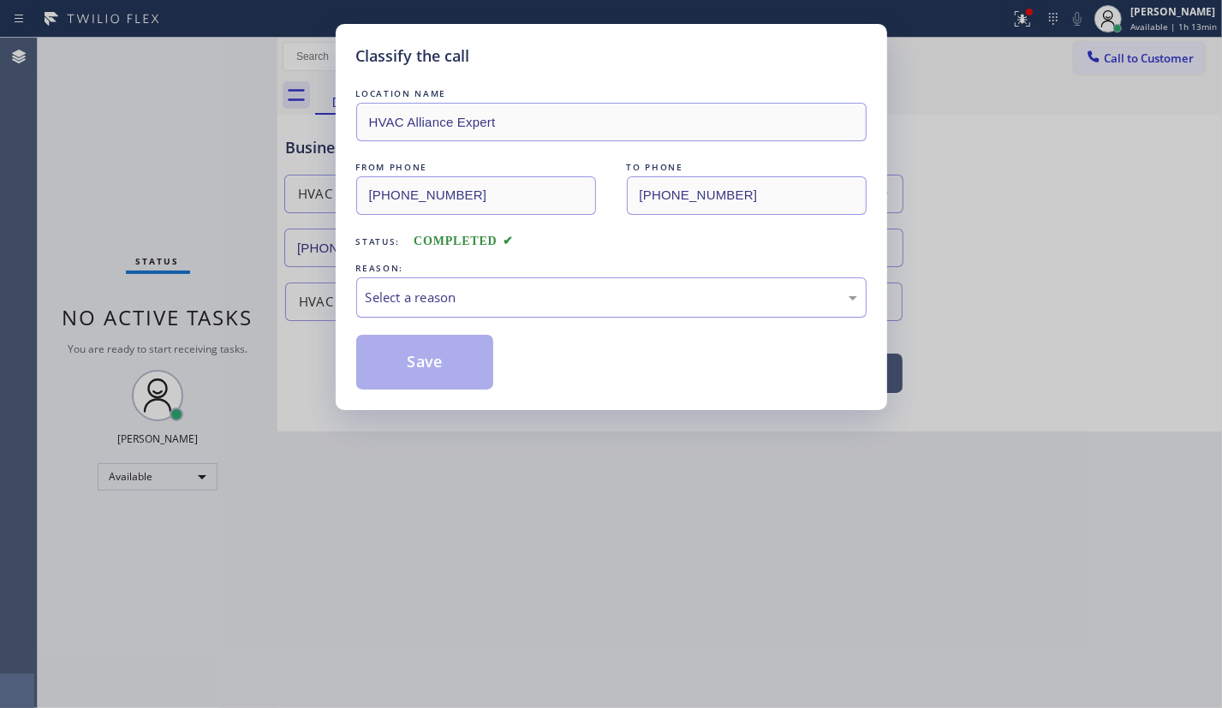
click at [484, 300] on div "Select a reason" at bounding box center [611, 298] width 491 height 20
click at [430, 358] on button "Save" at bounding box center [425, 362] width 138 height 55
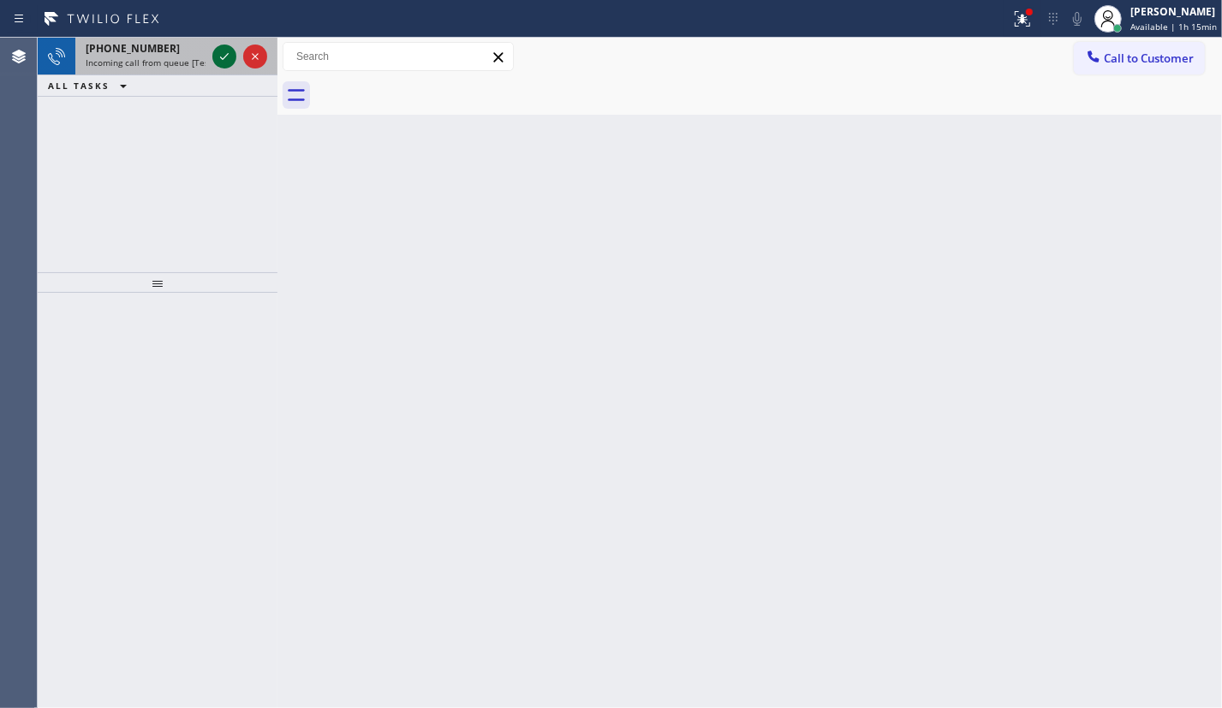
click at [223, 60] on icon at bounding box center [224, 56] width 21 height 21
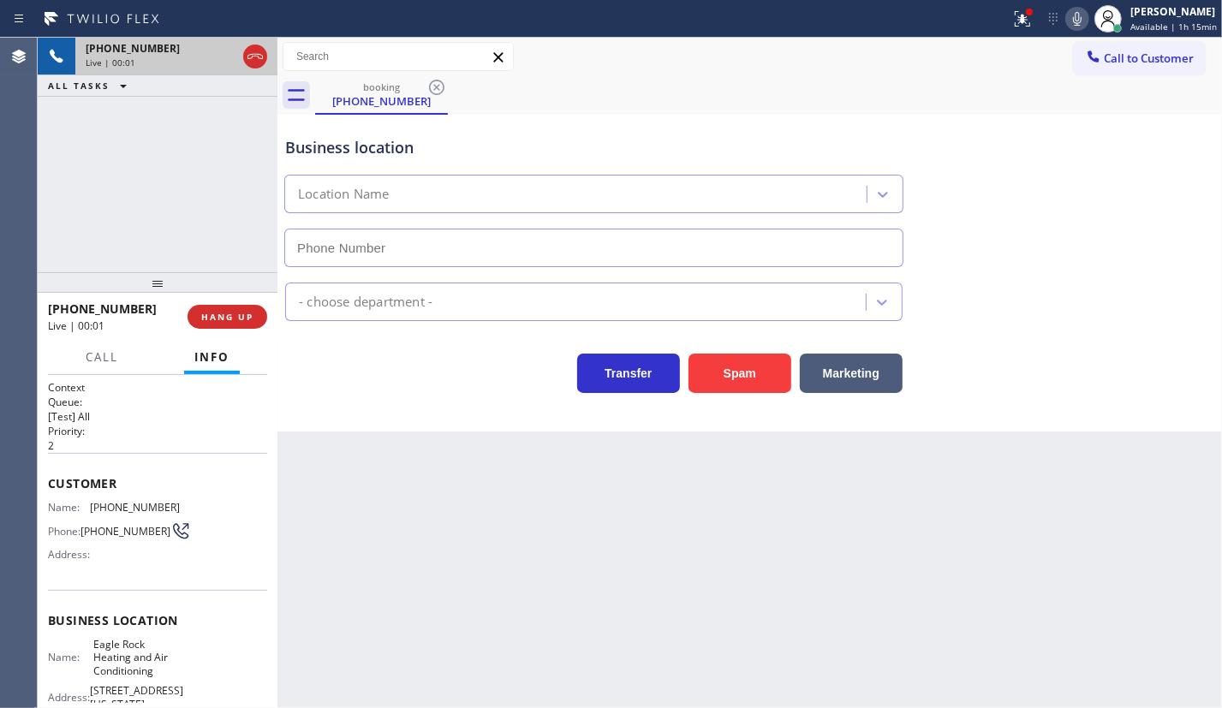
type input "(323) 210-4161"
click at [251, 311] on span "HANG UP" at bounding box center [227, 317] width 52 height 12
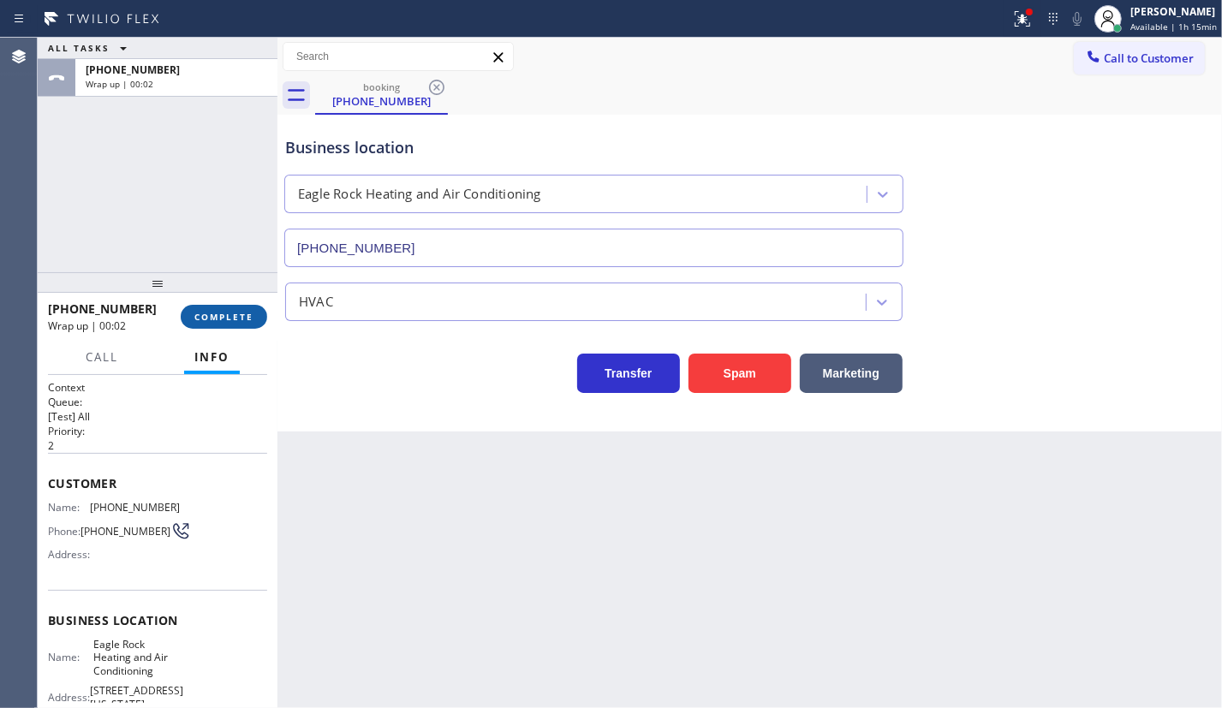
click at [251, 311] on span "COMPLETE" at bounding box center [223, 317] width 59 height 12
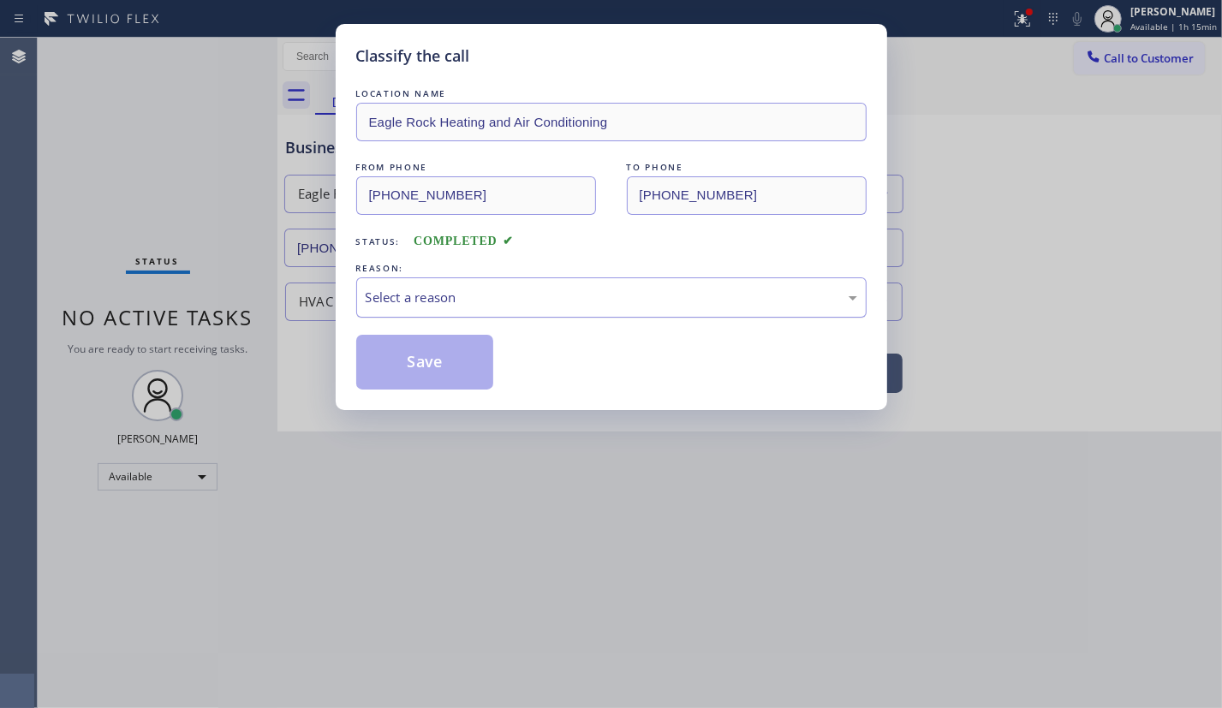
click at [398, 307] on div "Select a reason" at bounding box center [611, 297] width 510 height 40
click at [436, 368] on button "Save" at bounding box center [425, 362] width 138 height 55
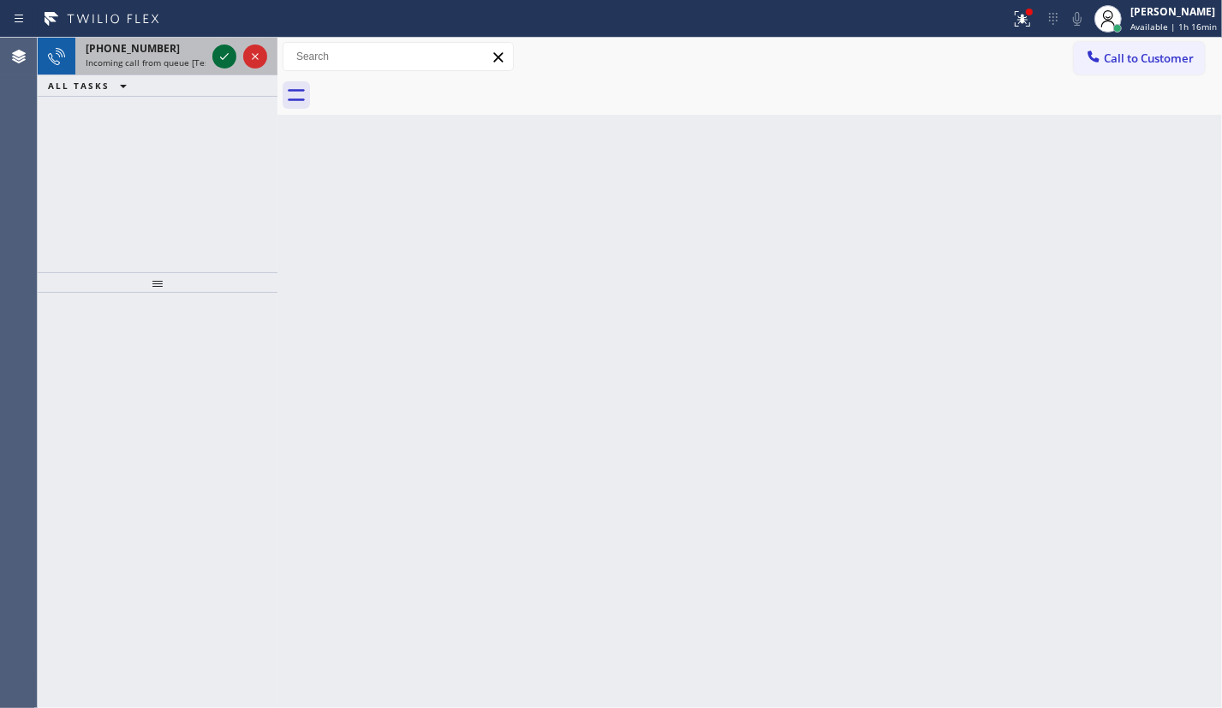
click at [230, 64] on icon at bounding box center [224, 56] width 21 height 21
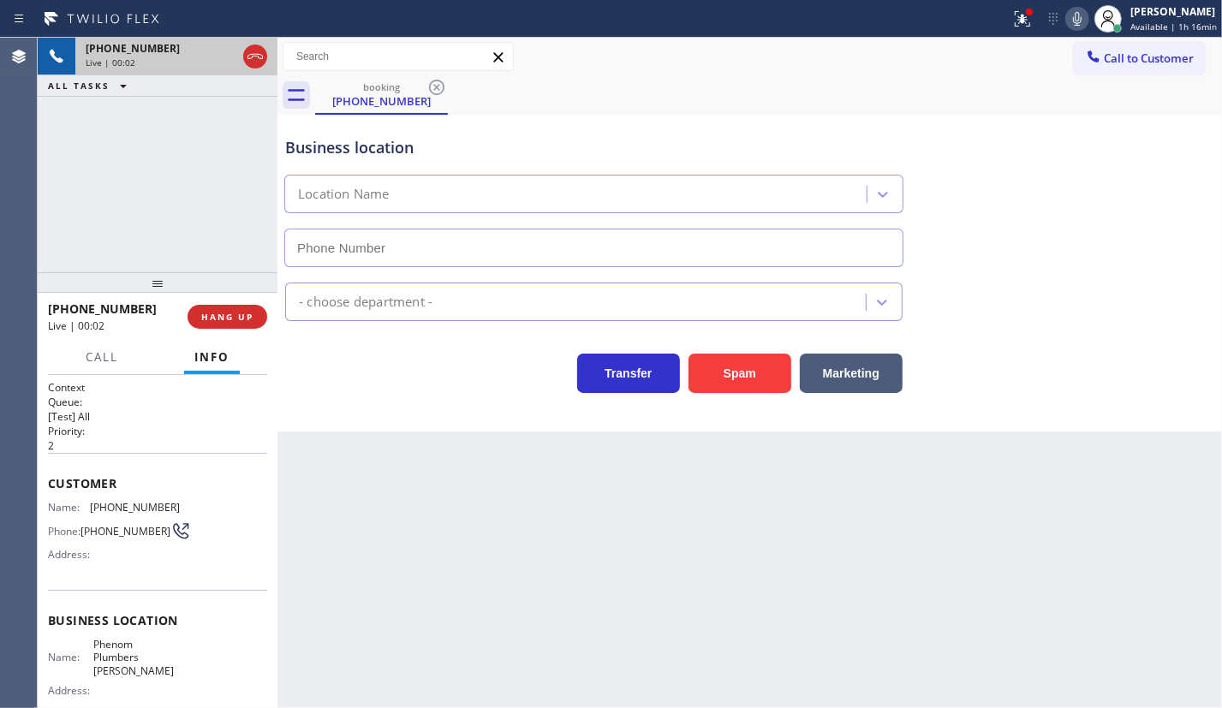
type input "(714) 410-2623"
click at [728, 371] on button "Spam" at bounding box center [739, 373] width 103 height 39
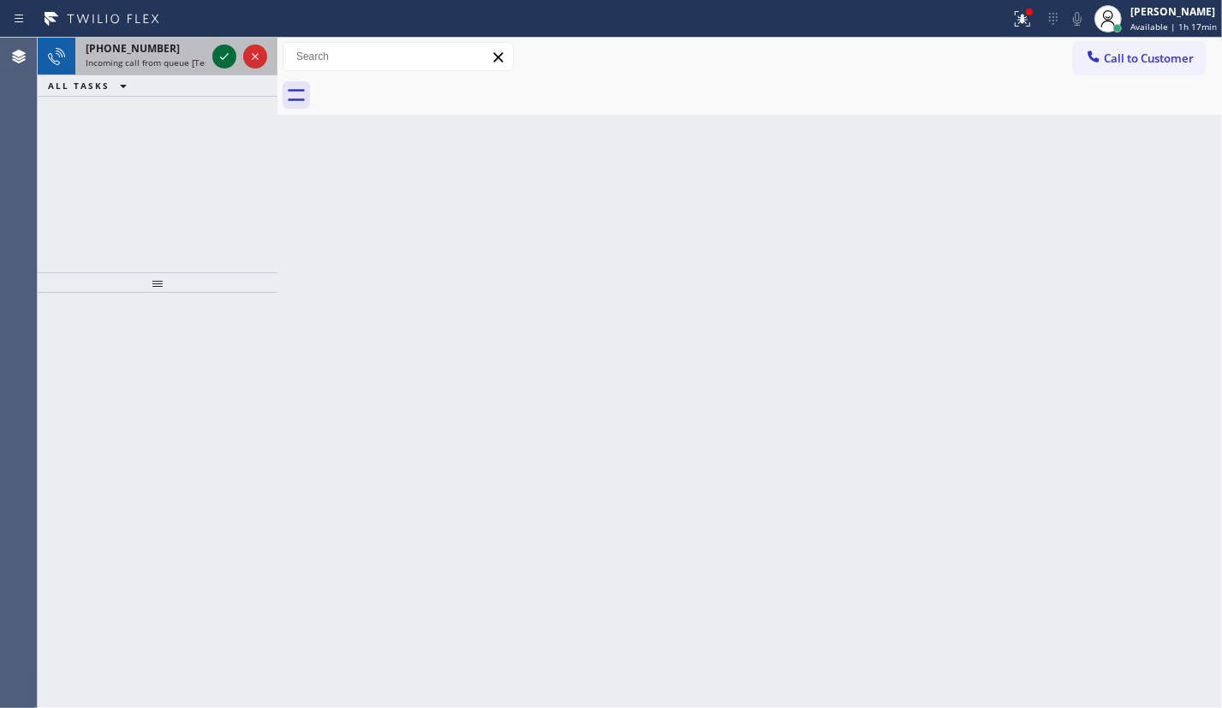
click at [223, 60] on icon at bounding box center [224, 56] width 21 height 21
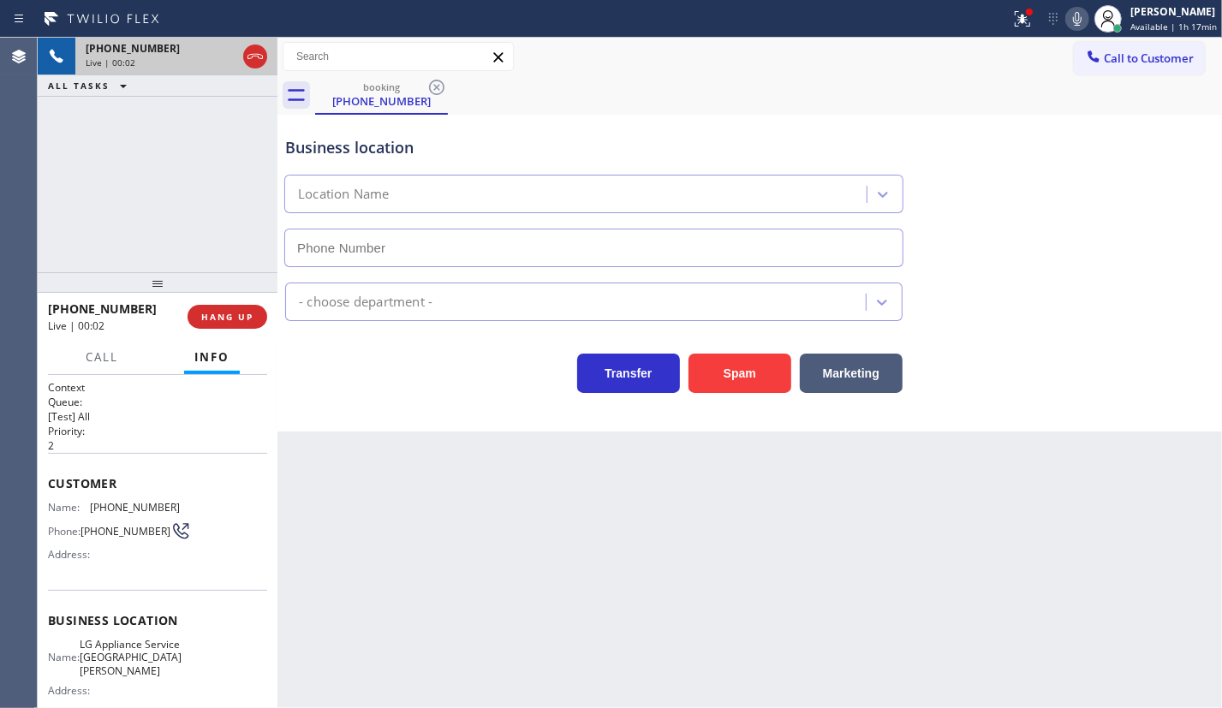
type input "(408) 539-2847"
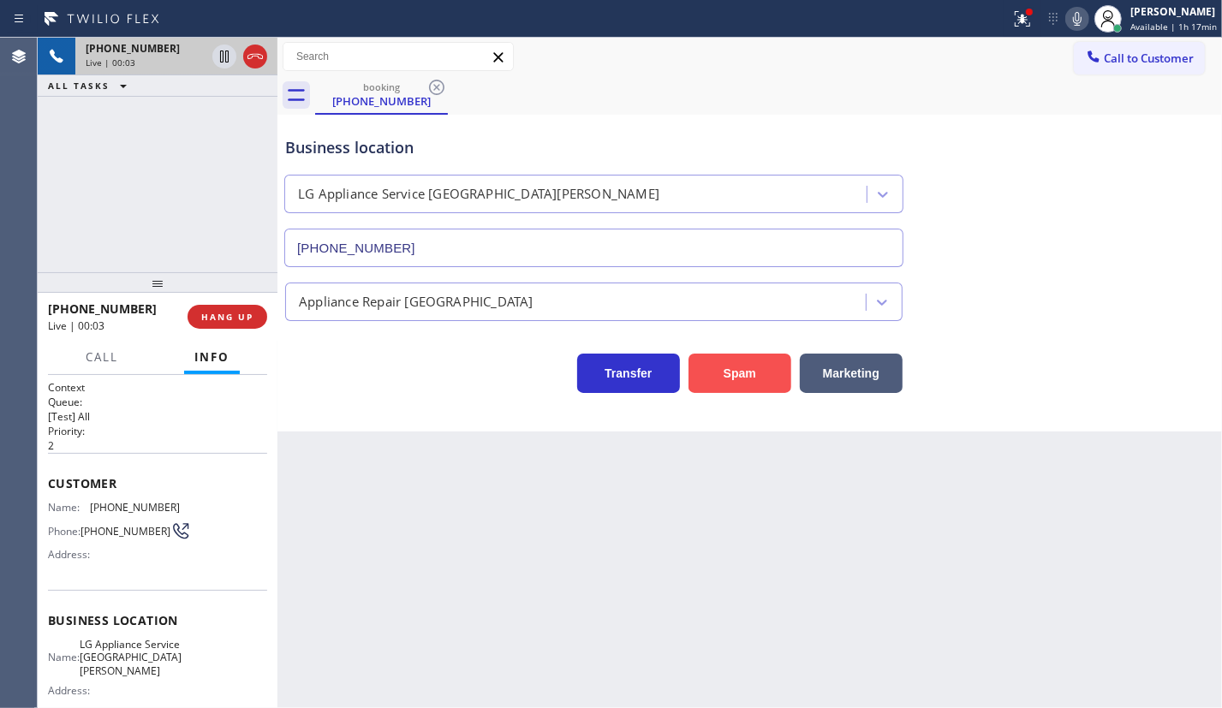
click at [737, 372] on button "Spam" at bounding box center [739, 373] width 103 height 39
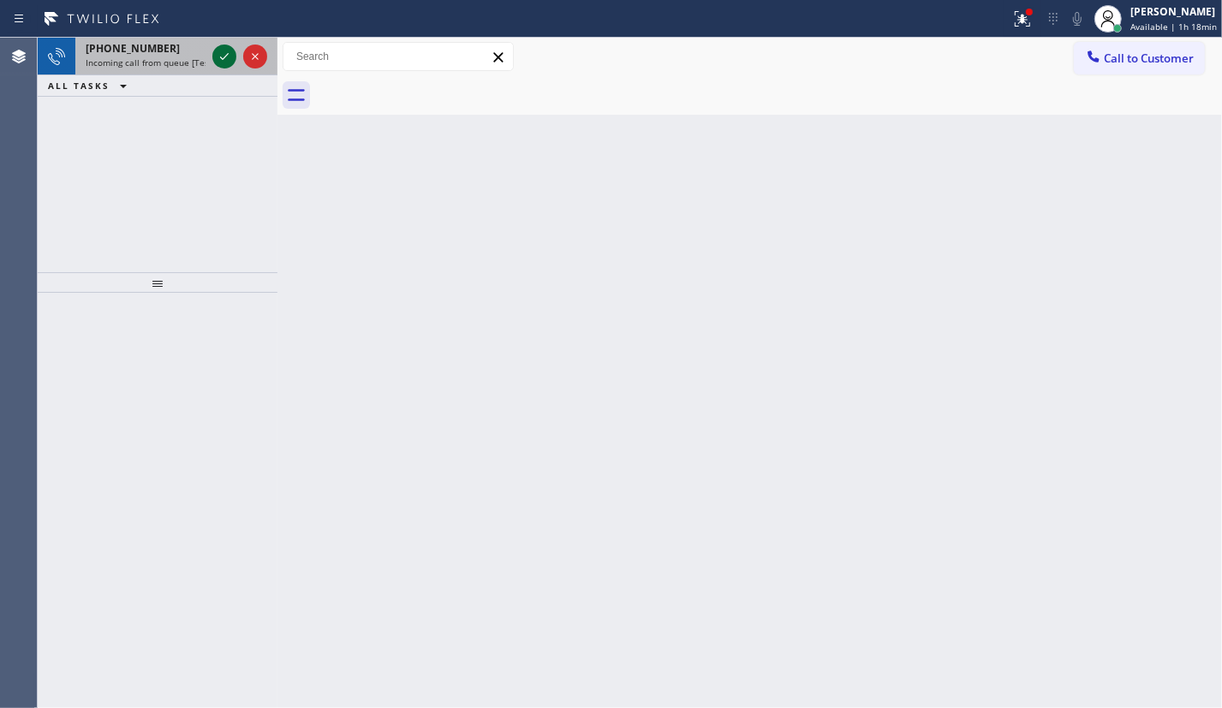
click at [220, 62] on icon at bounding box center [224, 56] width 21 height 21
click at [214, 63] on icon at bounding box center [224, 56] width 21 height 21
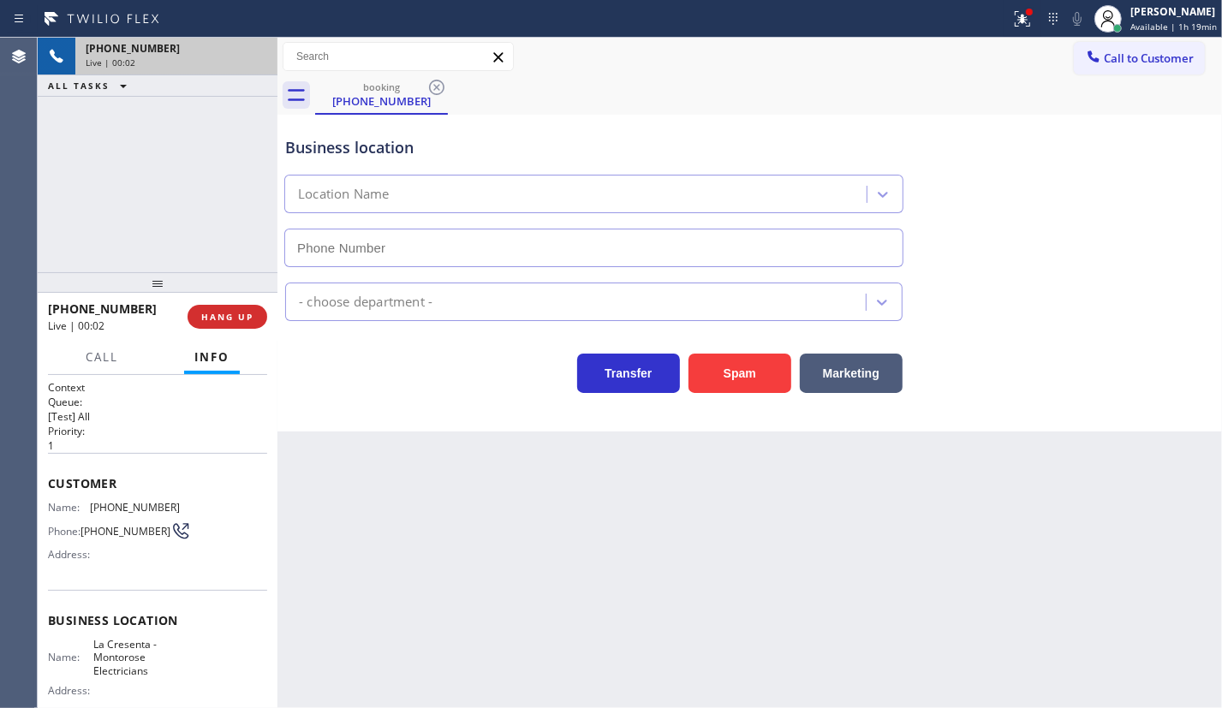
type input "(323) 703-5579"
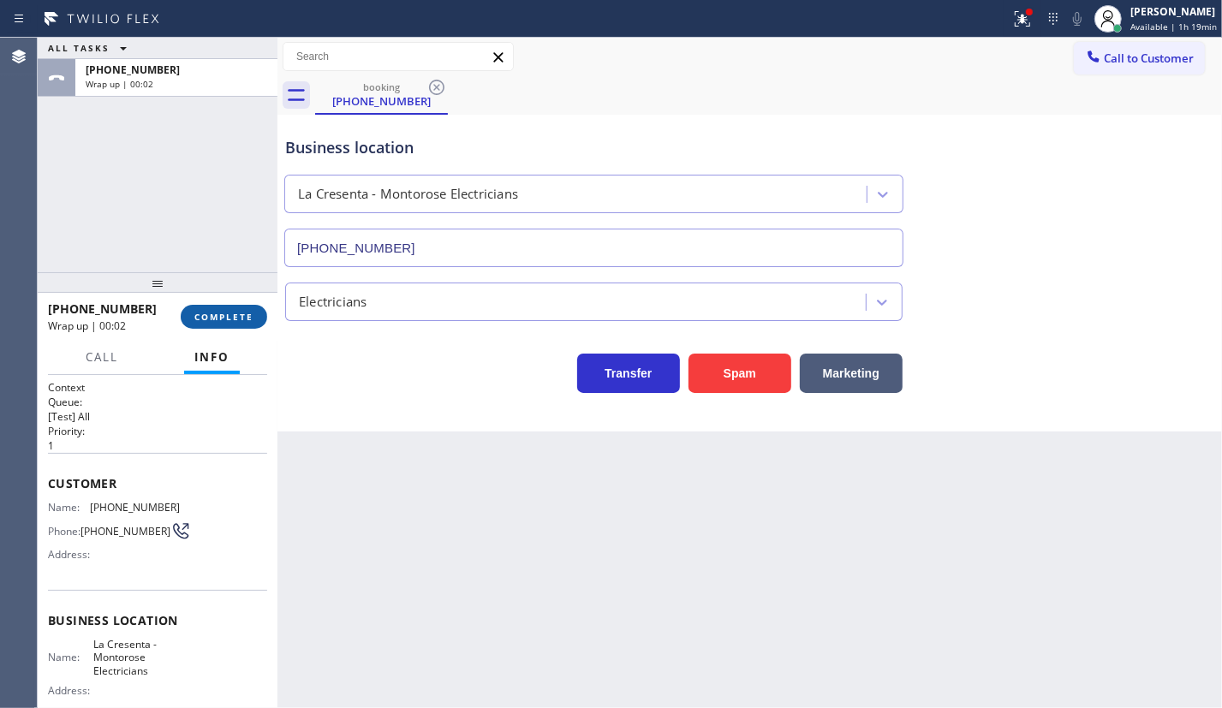
click at [226, 317] on span "COMPLETE" at bounding box center [223, 317] width 59 height 12
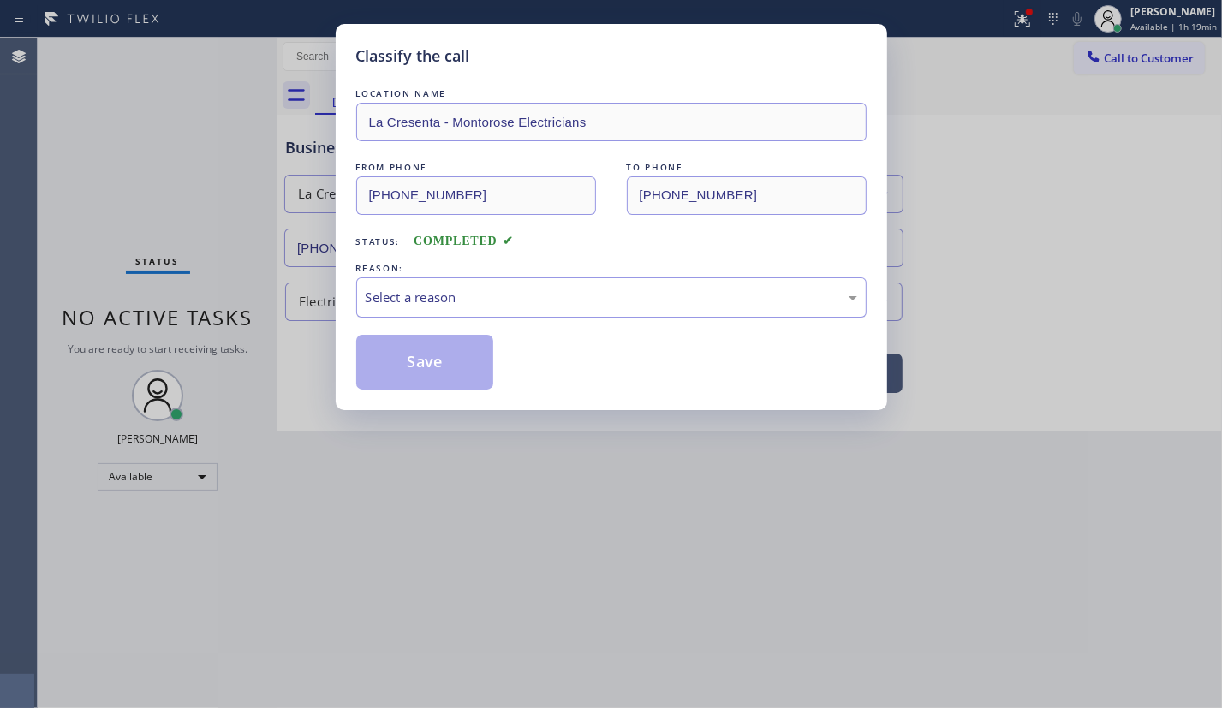
drag, startPoint x: 476, startPoint y: 294, endPoint x: 481, endPoint y: 304, distance: 10.7
click at [479, 295] on div "Select a reason" at bounding box center [611, 298] width 491 height 20
click at [434, 353] on button "Save" at bounding box center [425, 362] width 138 height 55
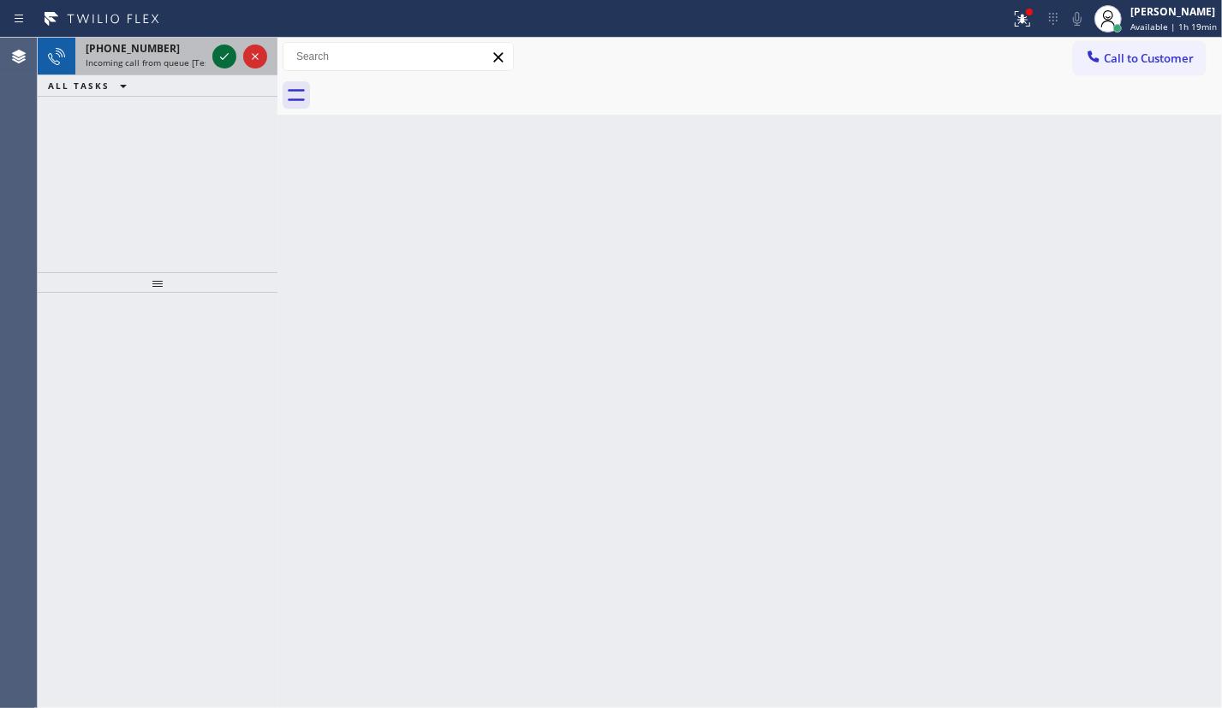
click at [231, 52] on icon at bounding box center [224, 56] width 21 height 21
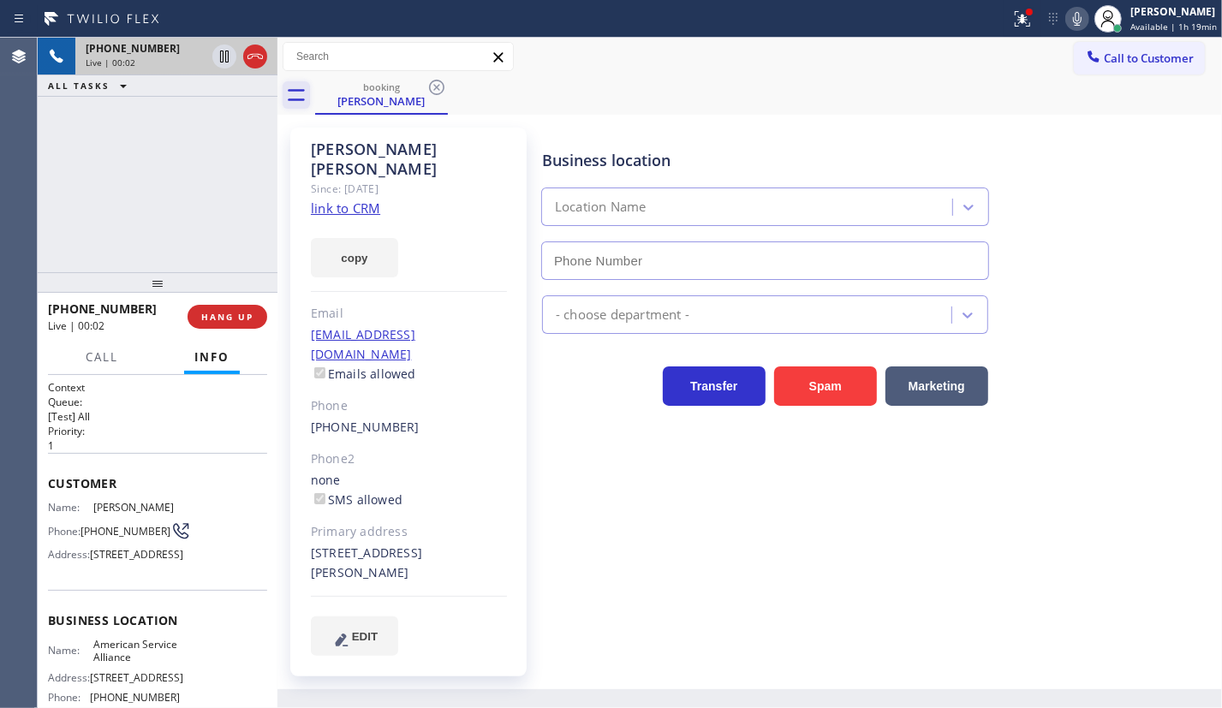
type input "(888) 859-4448"
click at [325, 199] on link "link to CRM" at bounding box center [345, 207] width 69 height 17
click at [232, 312] on span "HANG UP" at bounding box center [227, 317] width 52 height 12
drag, startPoint x: 231, startPoint y: 318, endPoint x: 253, endPoint y: 318, distance: 22.3
click at [232, 318] on span "HANG UP" at bounding box center [227, 317] width 52 height 12
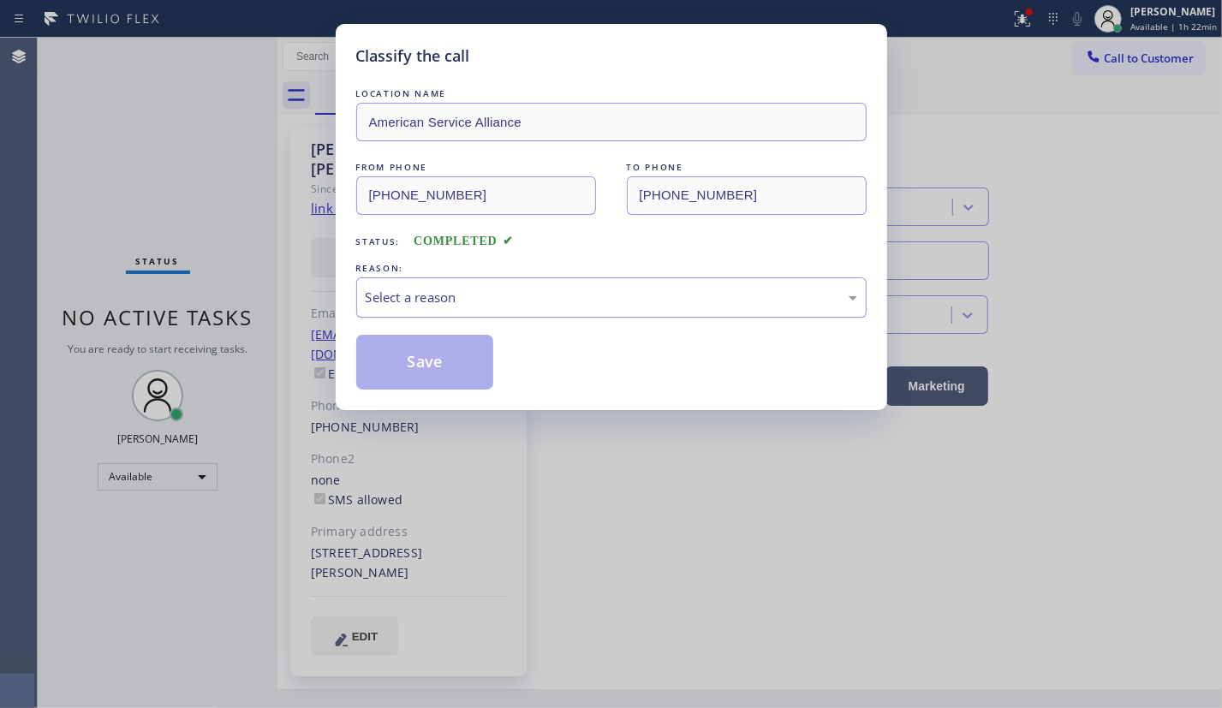
click at [531, 288] on div "Select a reason" at bounding box center [611, 298] width 491 height 20
click at [466, 368] on button "Save" at bounding box center [425, 362] width 138 height 55
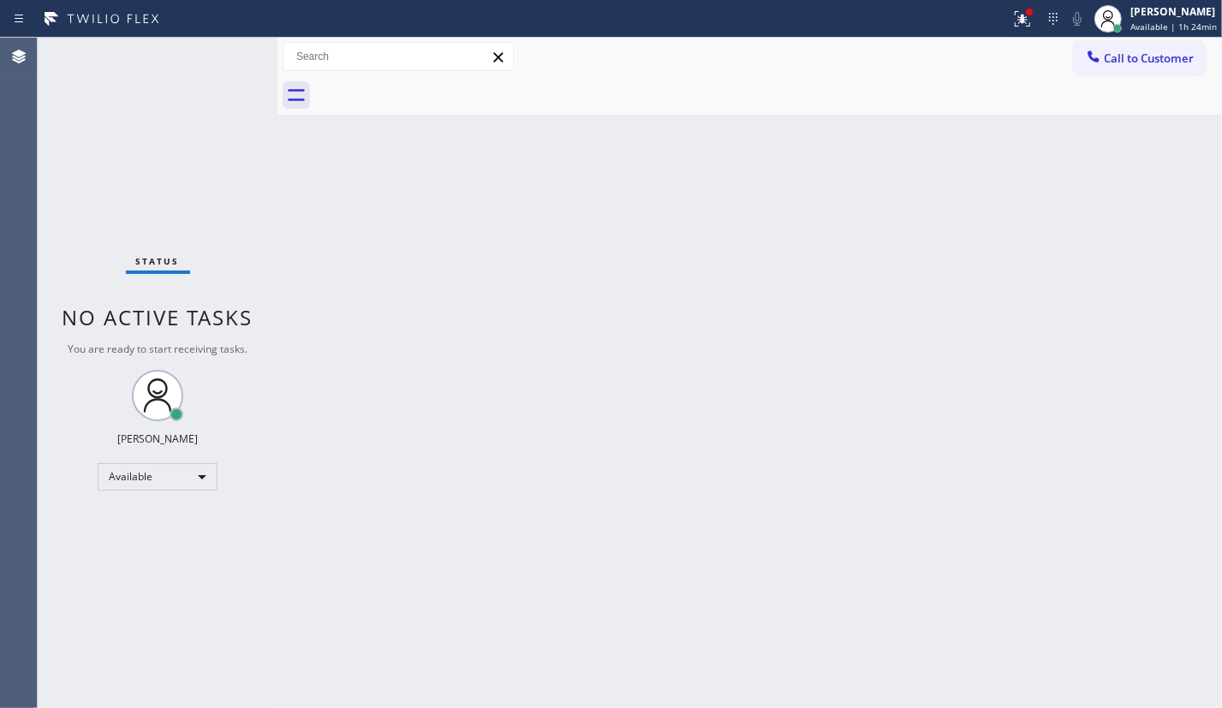
click at [208, 63] on div "Status No active tasks You are ready to start receiving tasks. [PERSON_NAME] Av…" at bounding box center [158, 373] width 240 height 670
click at [1162, 22] on span "Available | 1h 25min" at bounding box center [1173, 27] width 86 height 12
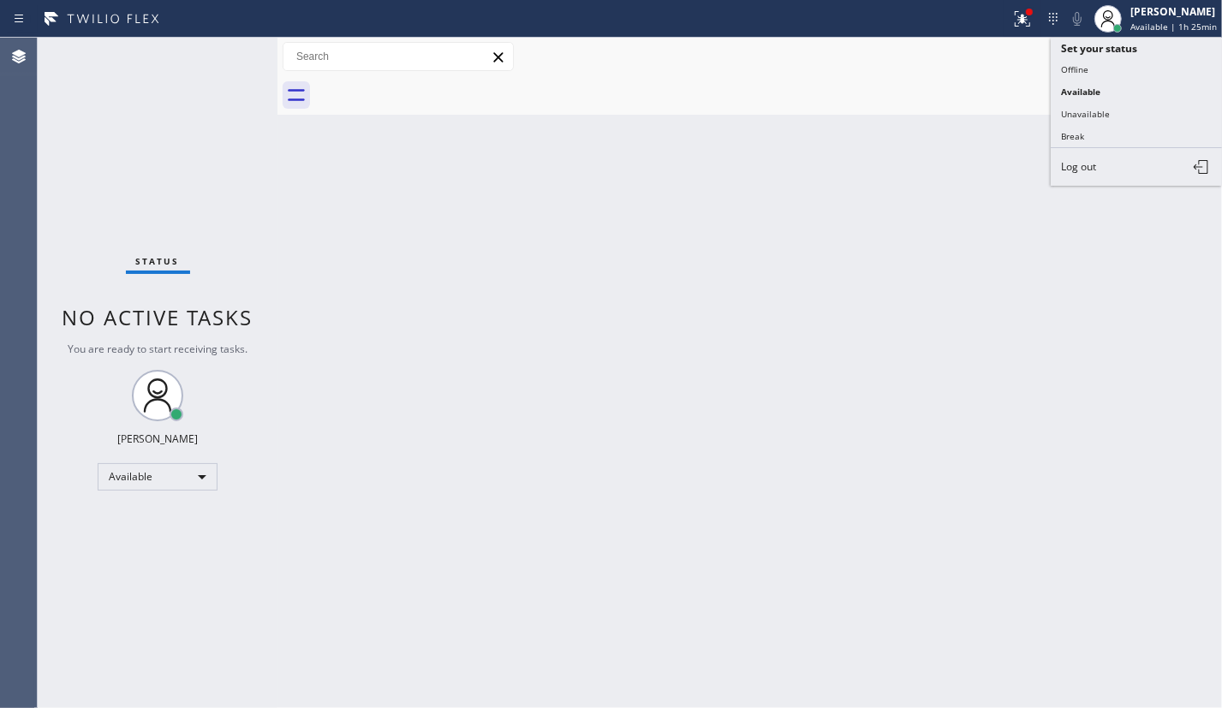
click at [984, 392] on div "Back to Dashboard Change Sender ID Customers Technicians Select a contact Outbo…" at bounding box center [749, 373] width 944 height 670
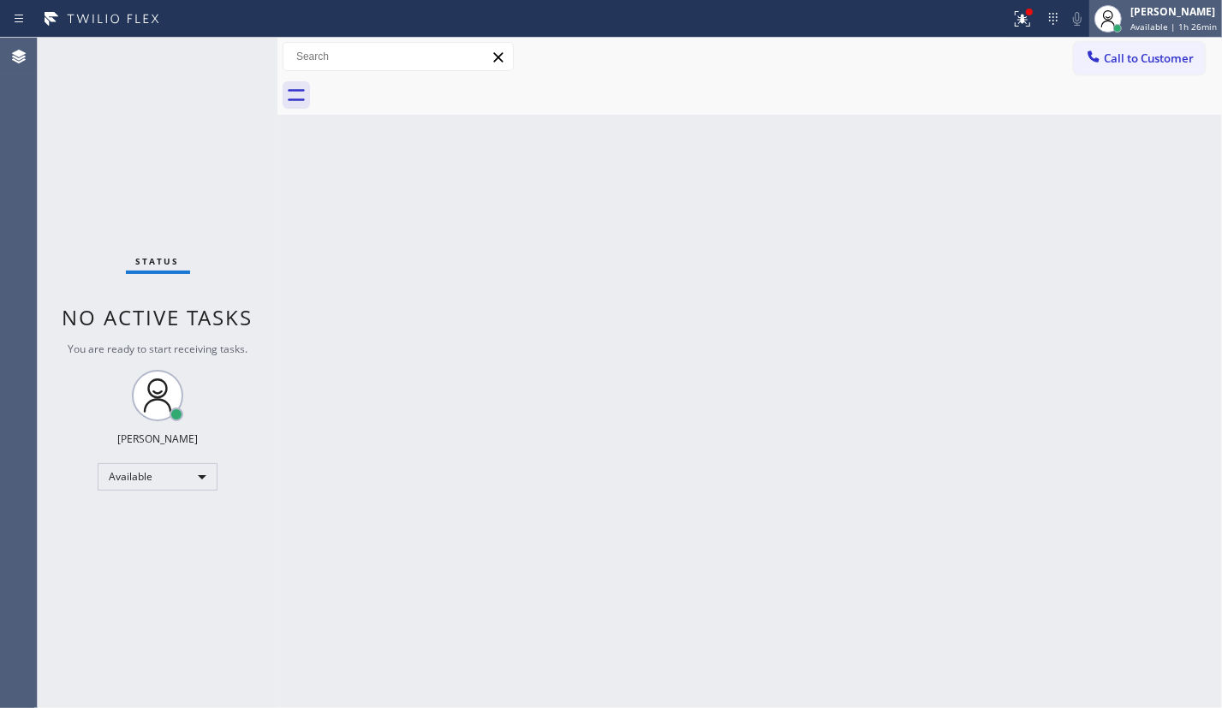
click at [1164, 32] on span "Available | 1h 26min" at bounding box center [1173, 27] width 86 height 12
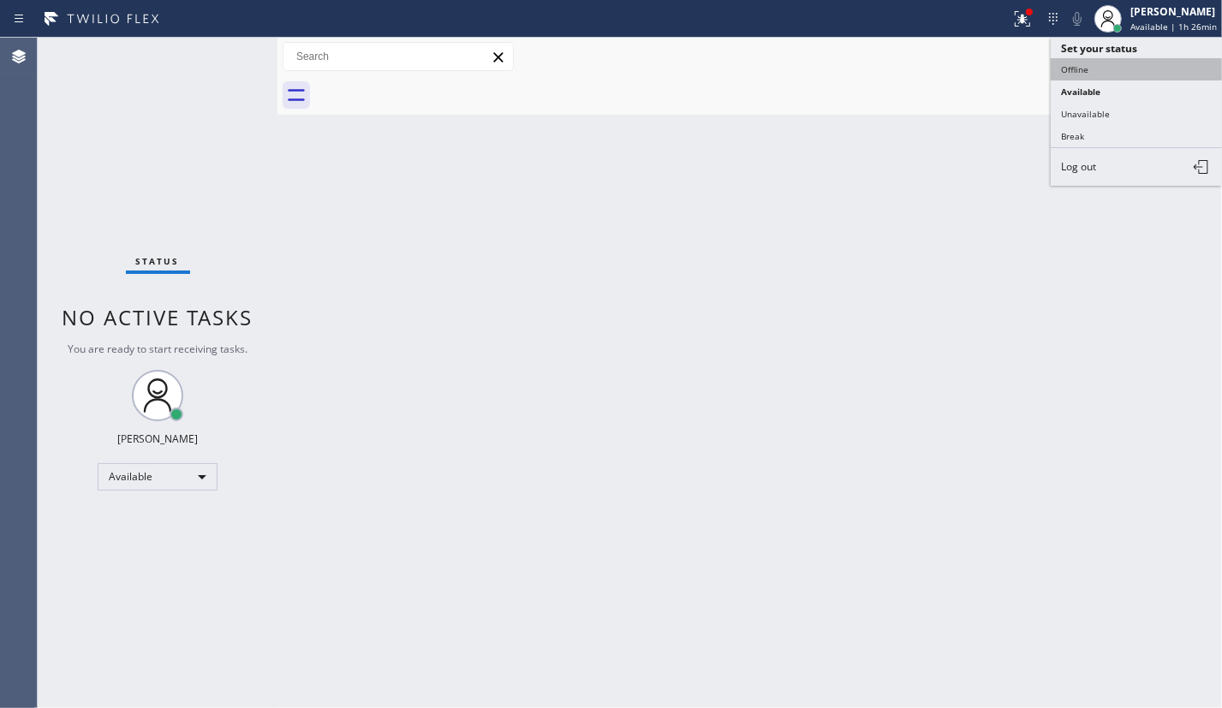
click at [1121, 67] on button "Offline" at bounding box center [1135, 69] width 171 height 22
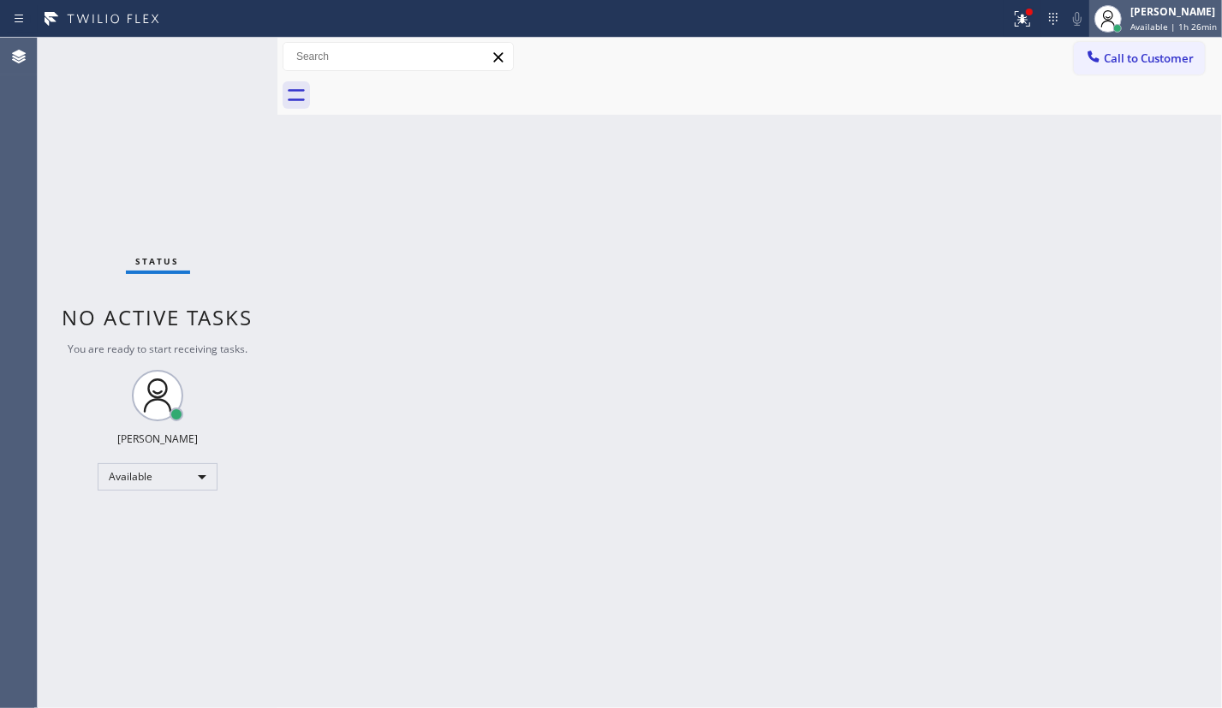
click at [1198, 15] on div "[PERSON_NAME]" at bounding box center [1173, 11] width 86 height 15
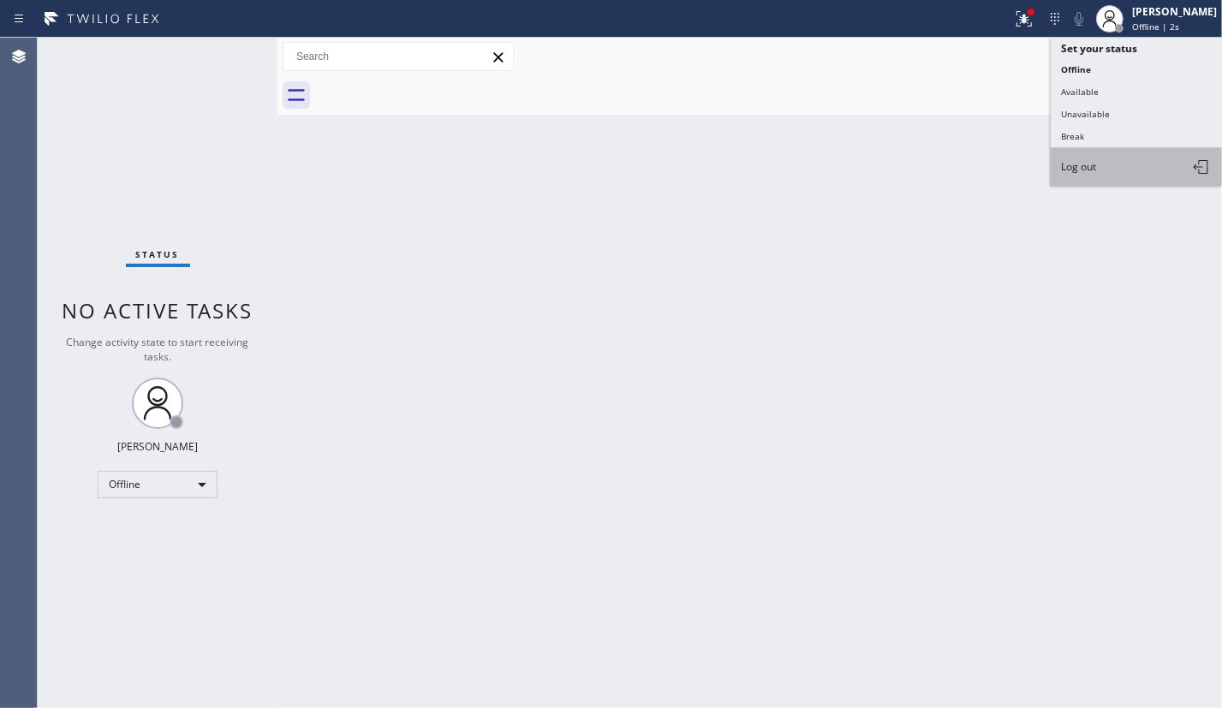
click at [1129, 168] on button "Log out" at bounding box center [1135, 167] width 171 height 38
